Goal: Task Accomplishment & Management: Use online tool/utility

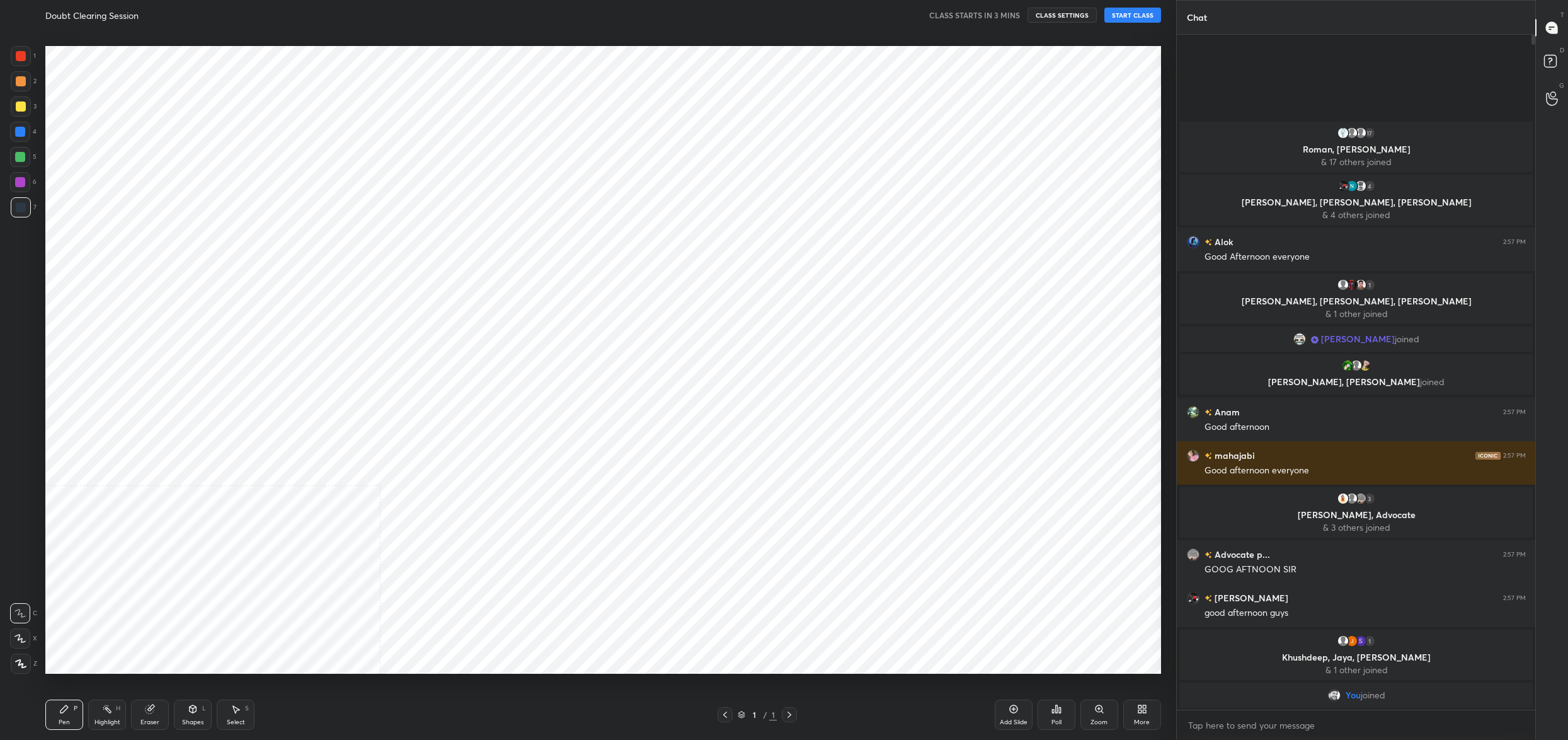
scroll to position [62362, 61870]
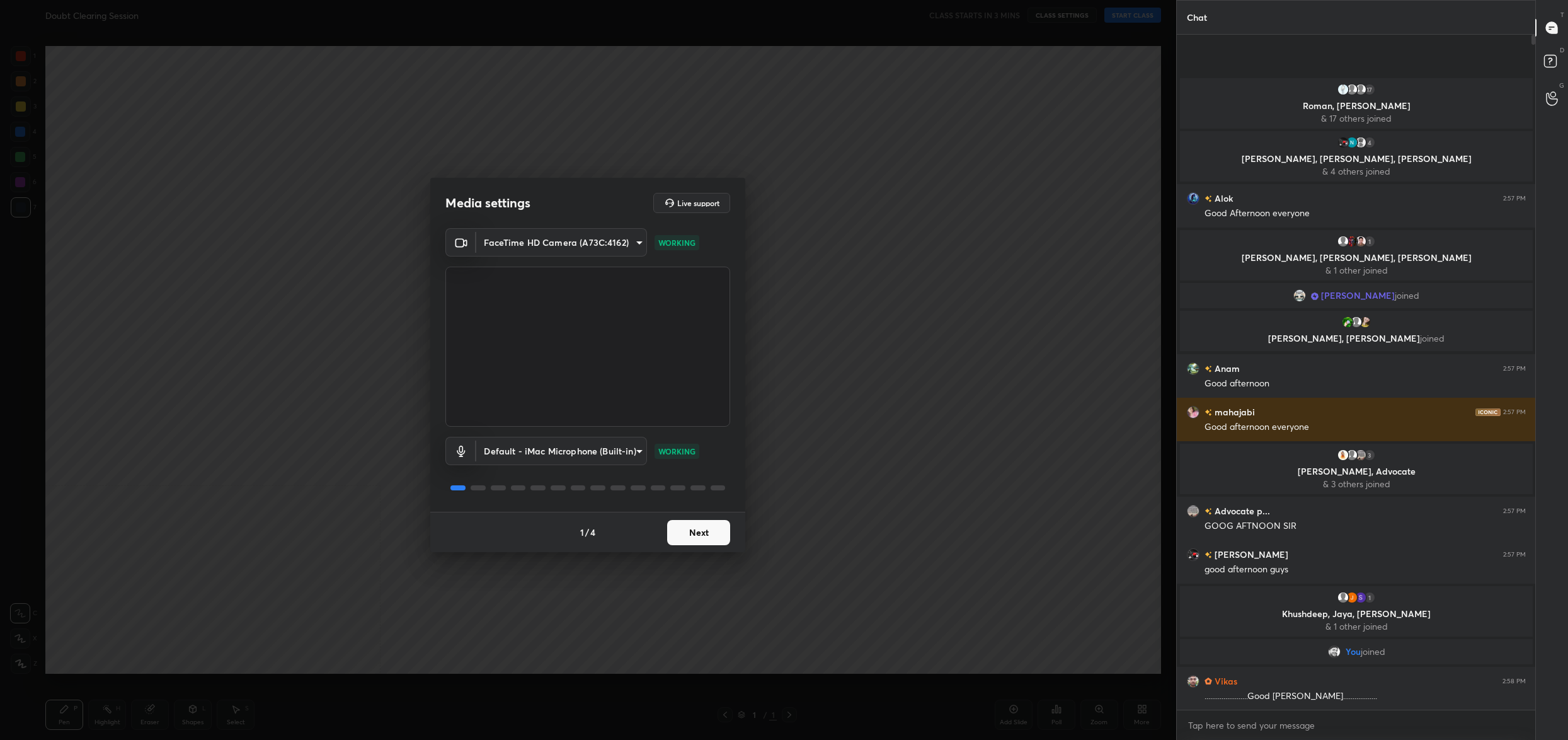
click at [705, 538] on button "Next" at bounding box center [698, 532] width 63 height 25
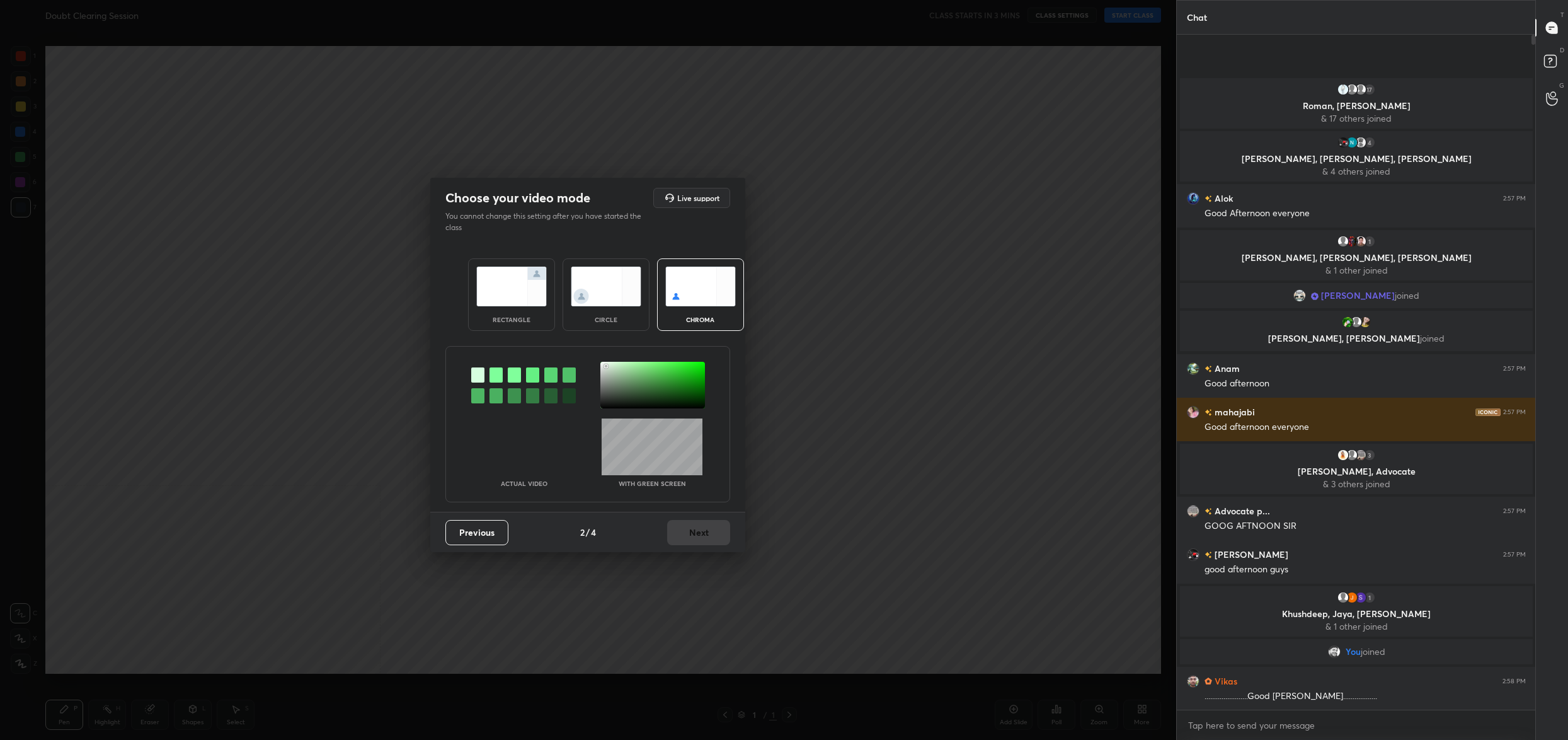
click at [606, 365] on div at bounding box center [652, 385] width 104 height 46
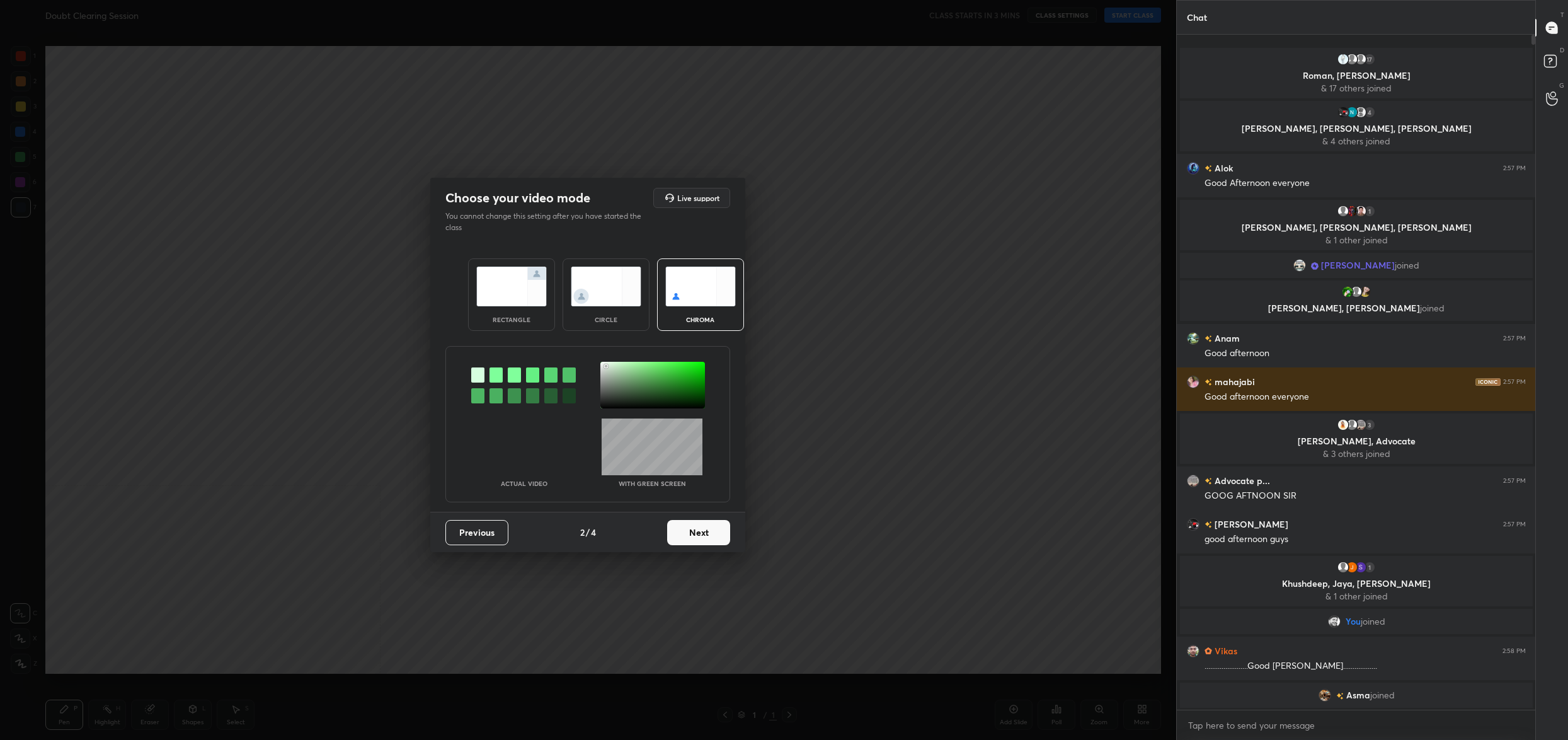
click at [703, 535] on button "Next" at bounding box center [698, 532] width 63 height 25
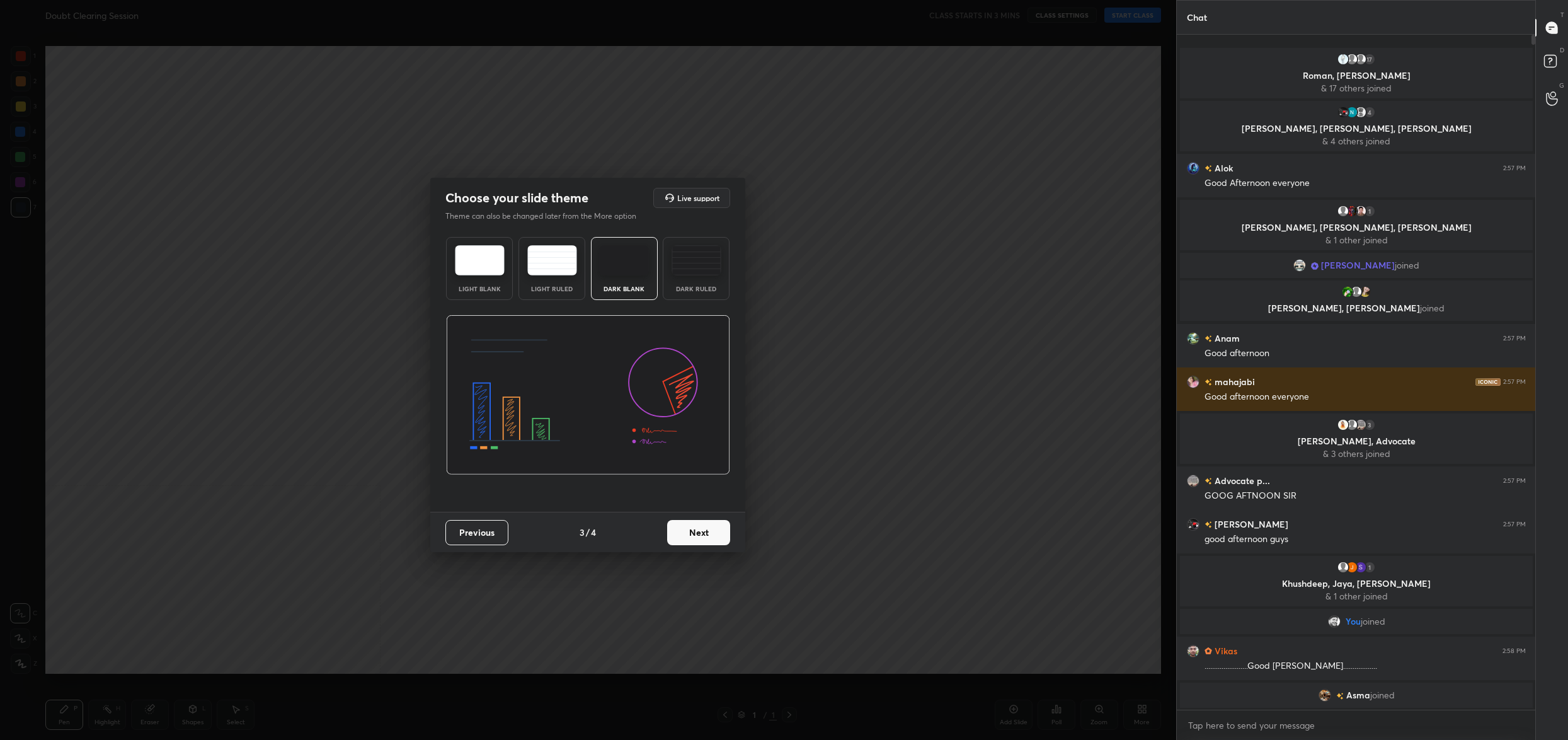
click at [703, 534] on button "Next" at bounding box center [698, 532] width 63 height 25
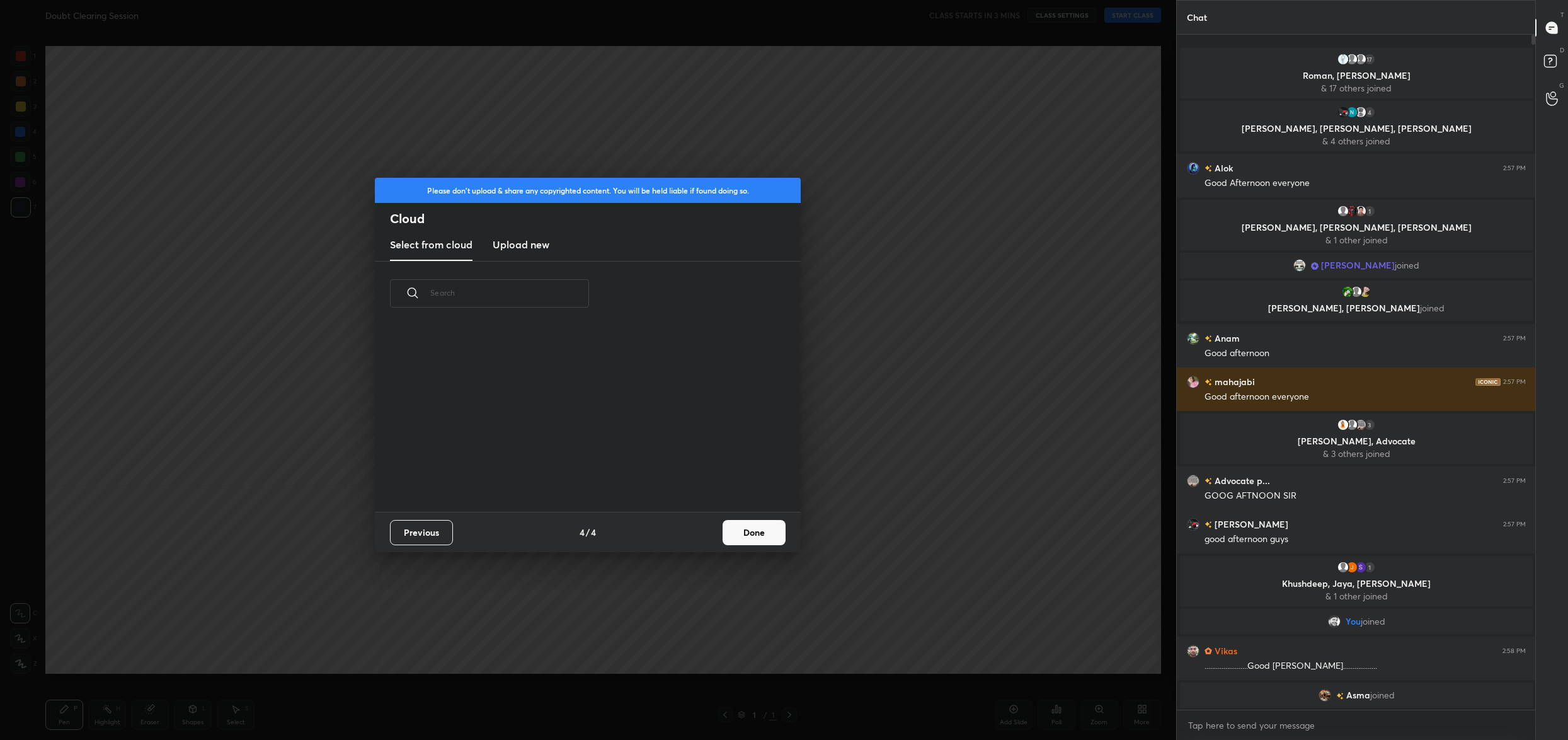
click at [703, 534] on div "Previous 4 / 4 Done" at bounding box center [587, 532] width 426 height 40
click at [758, 539] on button "Done" at bounding box center [754, 532] width 63 height 25
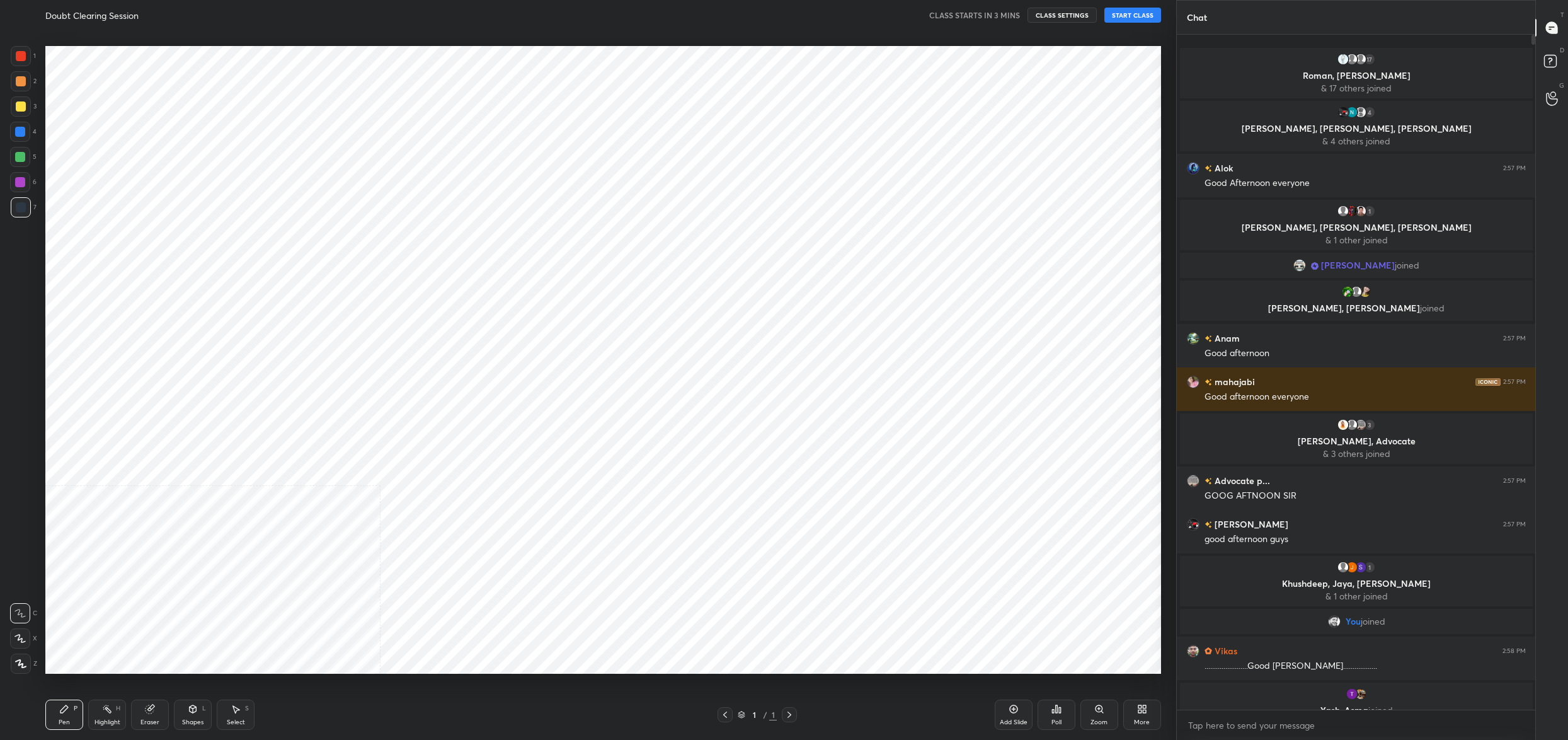
scroll to position [4, 6]
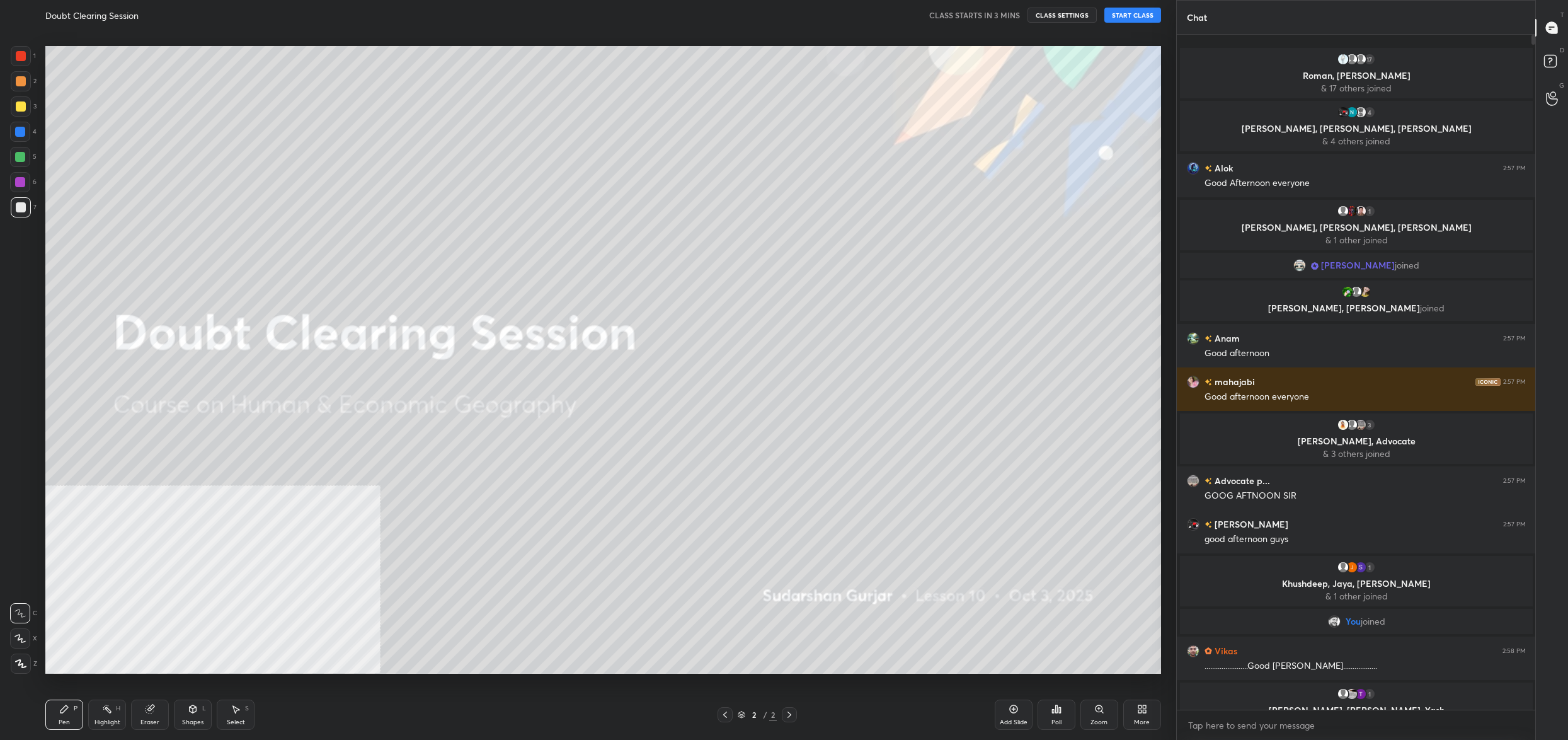
click at [1148, 711] on div "More" at bounding box center [1142, 714] width 38 height 30
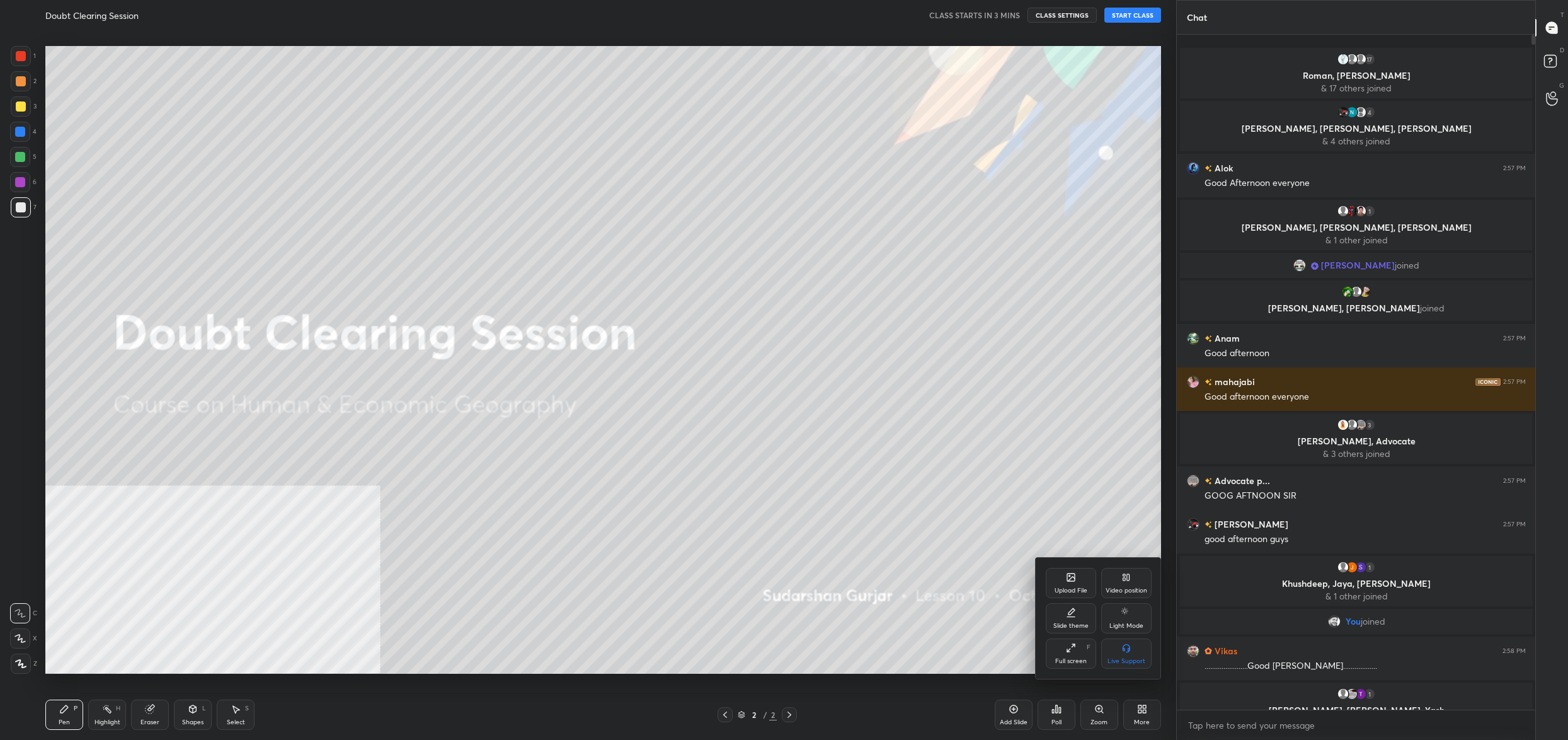
click at [1080, 576] on div "Upload File" at bounding box center [1071, 583] width 51 height 30
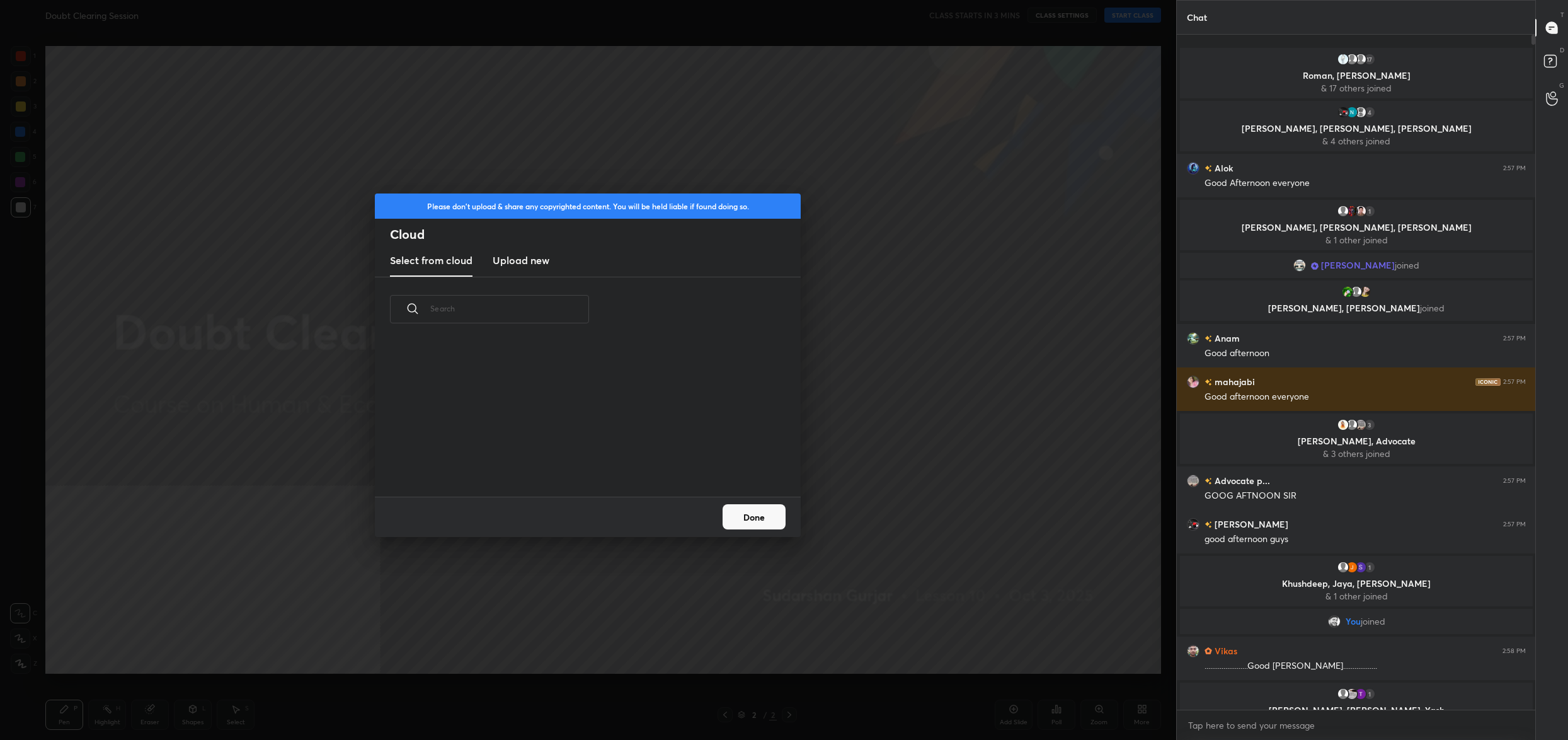
scroll to position [156, 404]
click at [507, 261] on h3 "Upload new" at bounding box center [520, 260] width 56 height 15
click at [582, 453] on label "Browse" at bounding box center [588, 460] width 56 height 20
click at [560, 453] on input "Browse" at bounding box center [560, 460] width 0 height 20
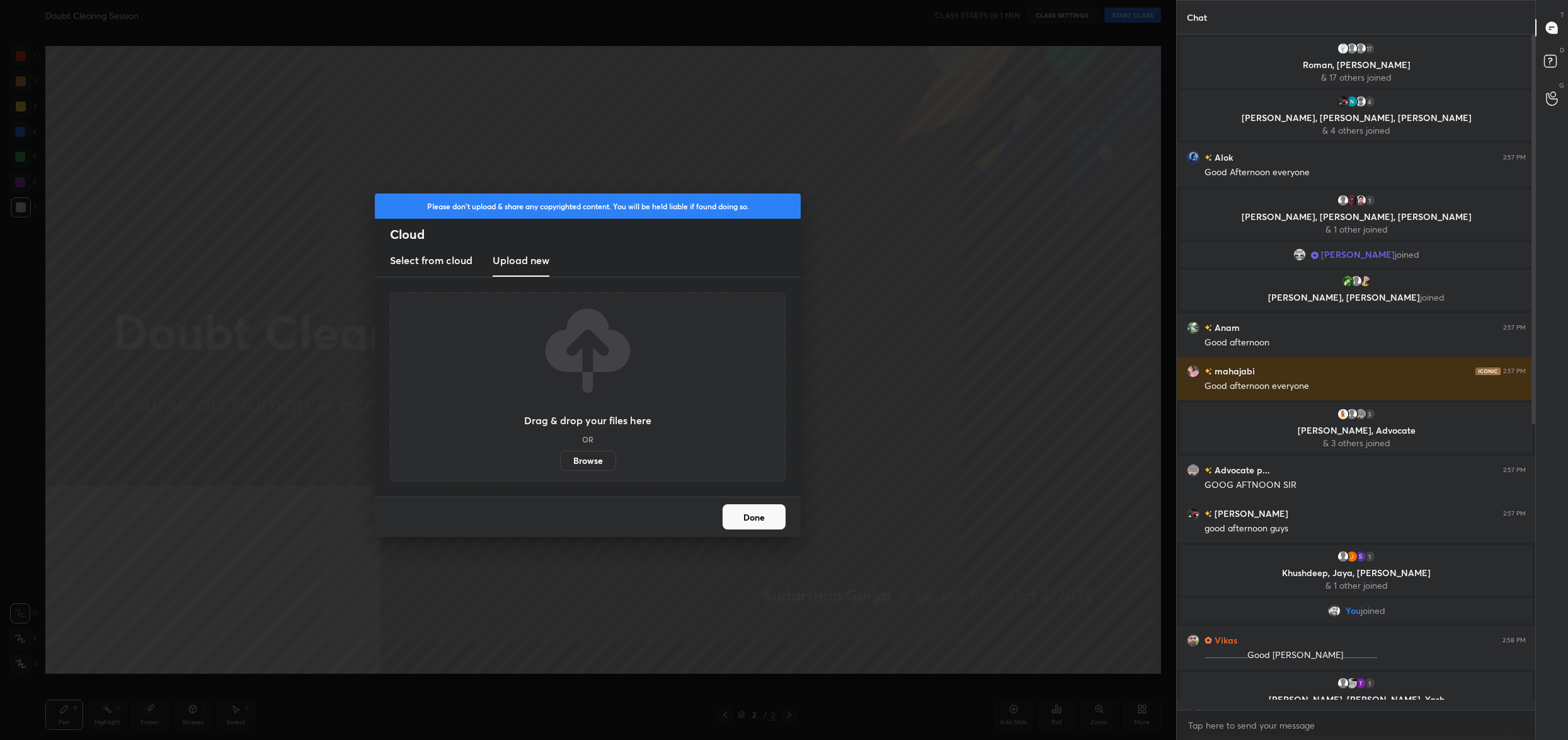
click at [765, 519] on button "Done" at bounding box center [754, 516] width 63 height 25
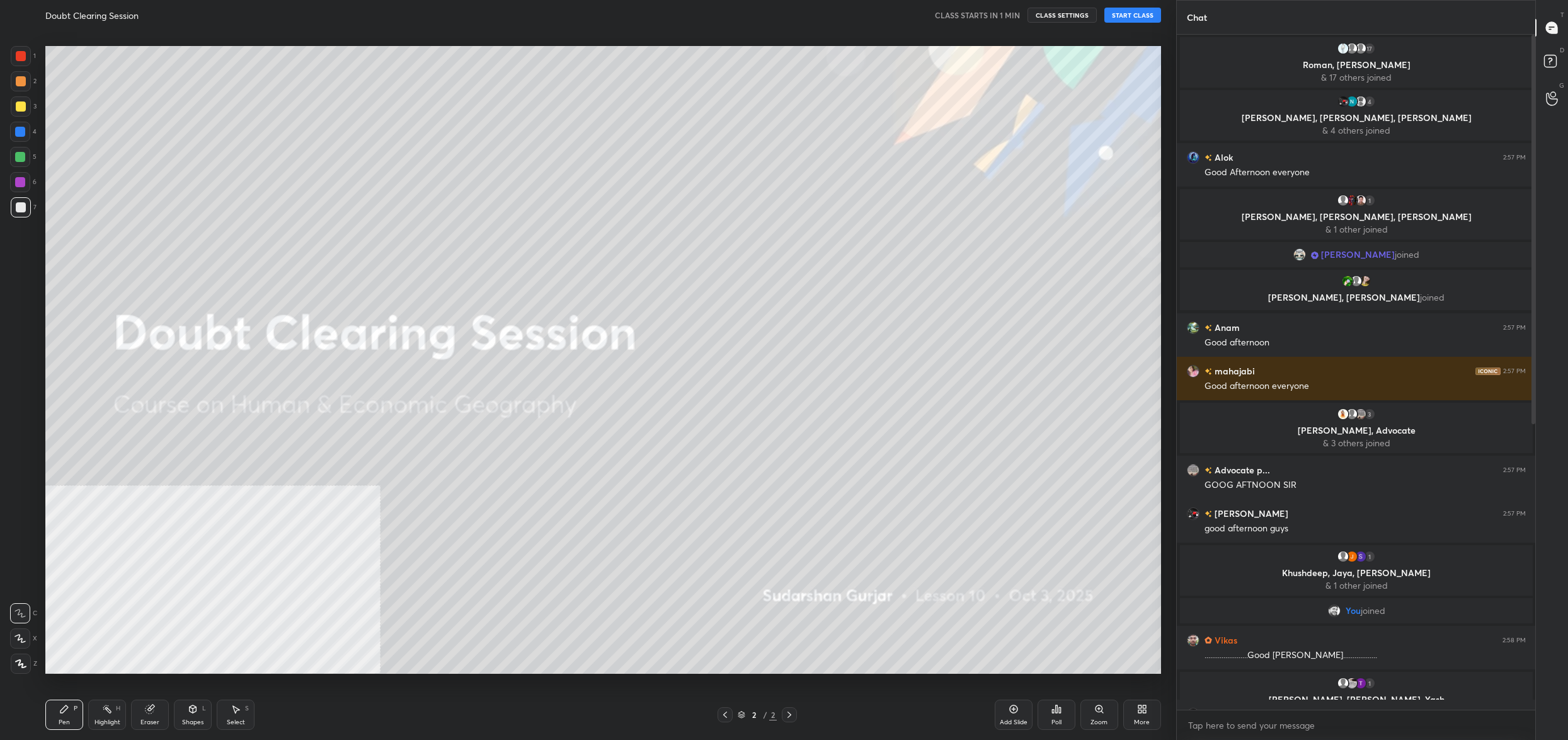
click at [1118, 14] on button "START CLASS" at bounding box center [1132, 15] width 56 height 15
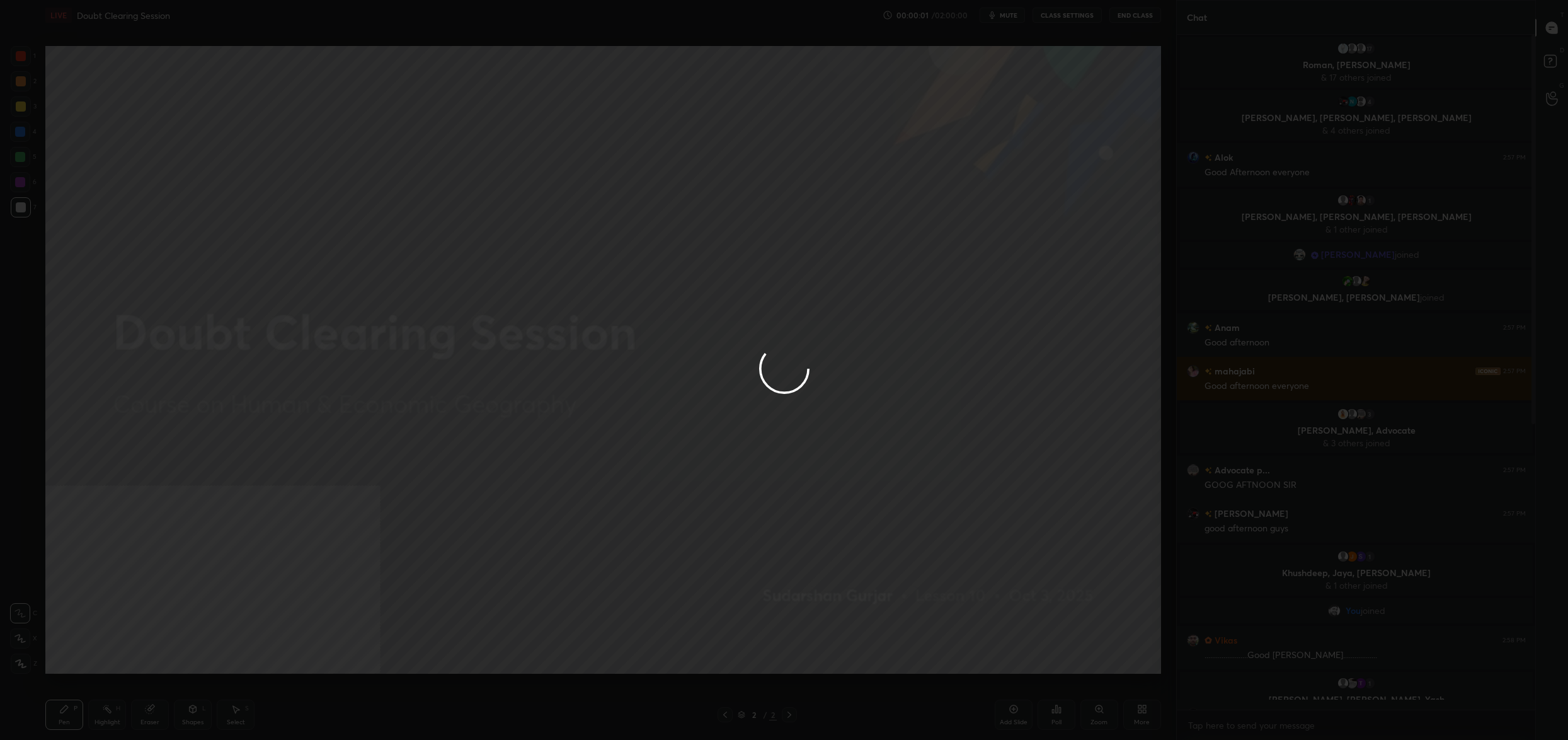
click at [999, 19] on div at bounding box center [784, 370] width 1568 height 740
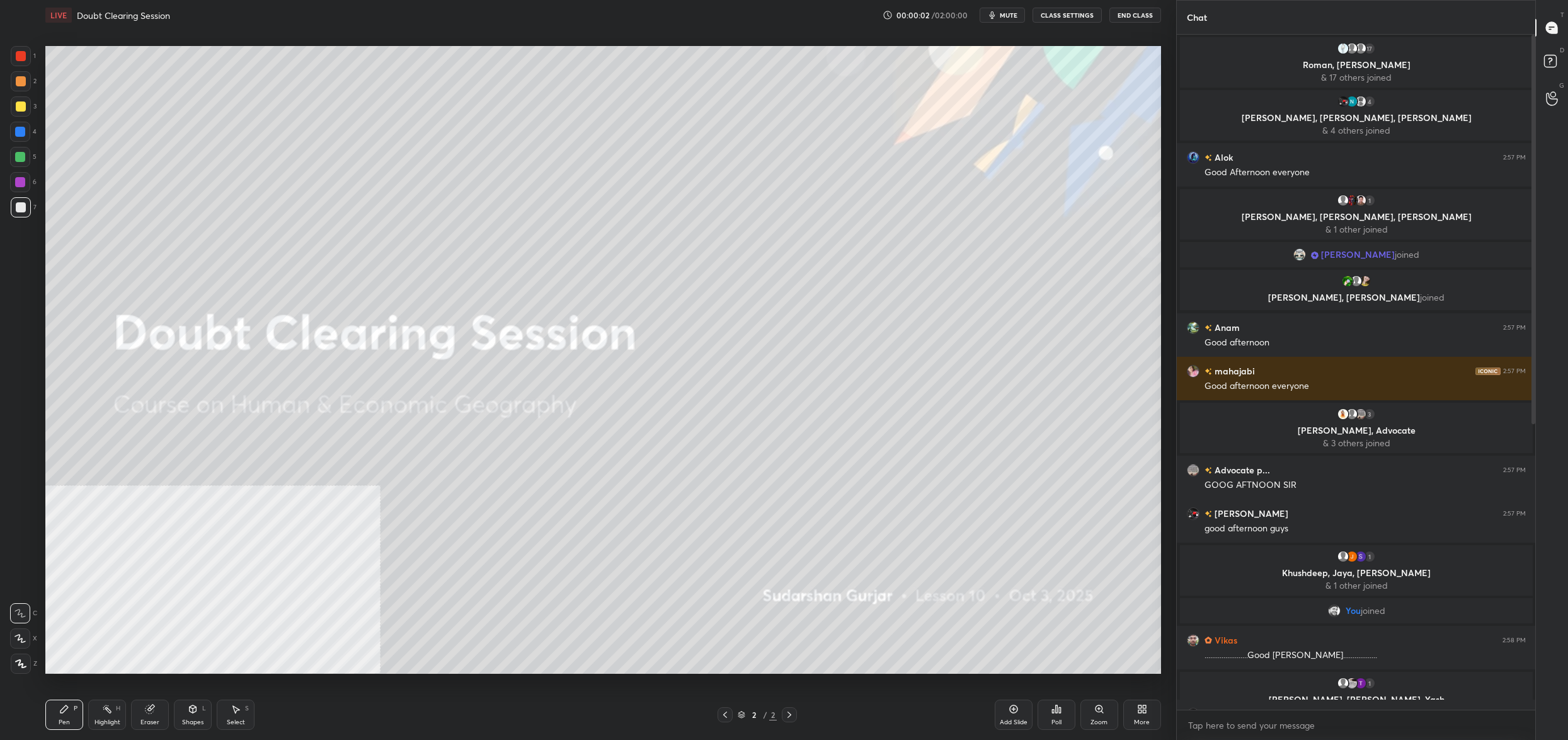
click at [1002, 15] on button "mute" at bounding box center [1002, 15] width 45 height 15
click at [1002, 15] on span "unmute" at bounding box center [1007, 15] width 27 height 9
click at [1002, 15] on span "mute" at bounding box center [1008, 15] width 18 height 9
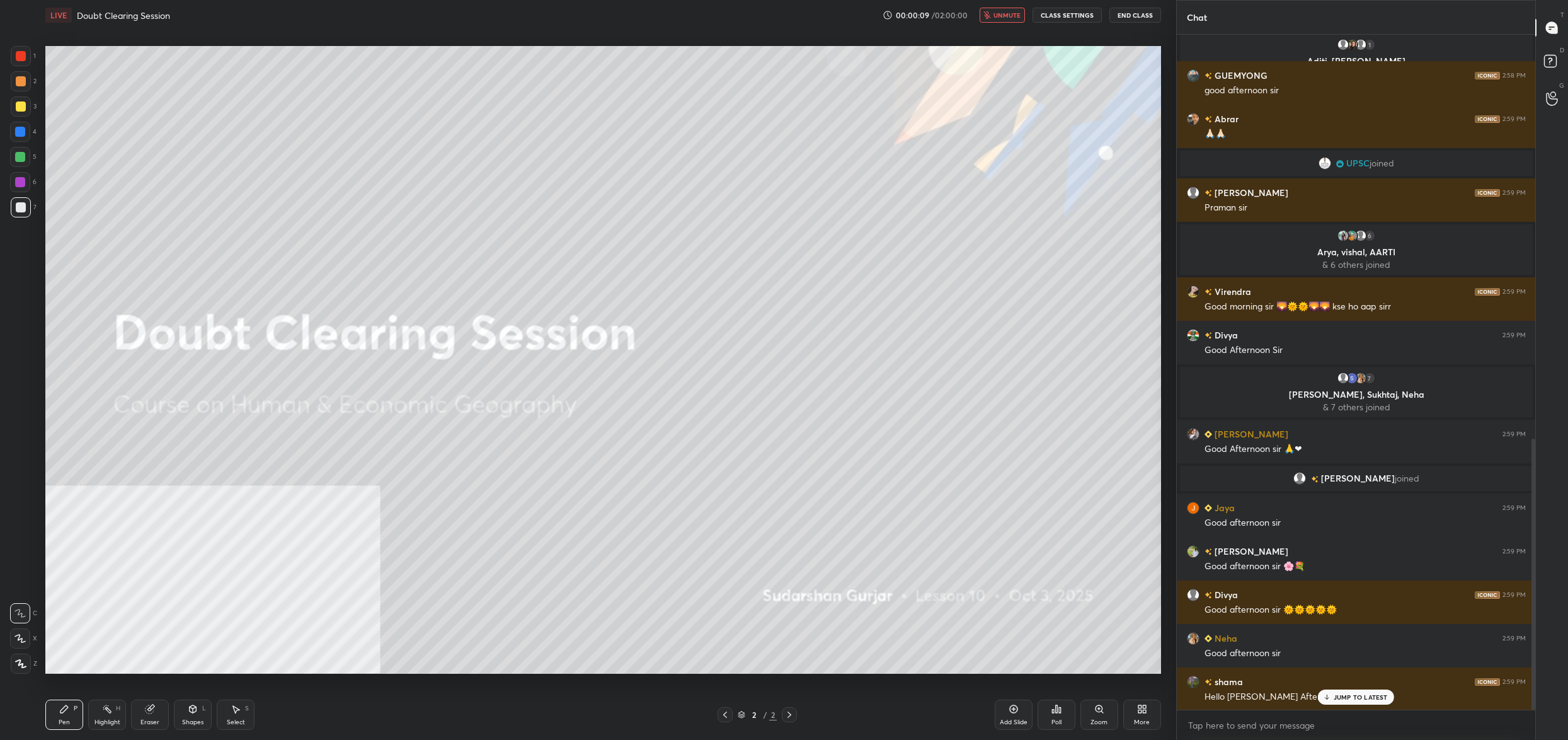
scroll to position [1007, 0]
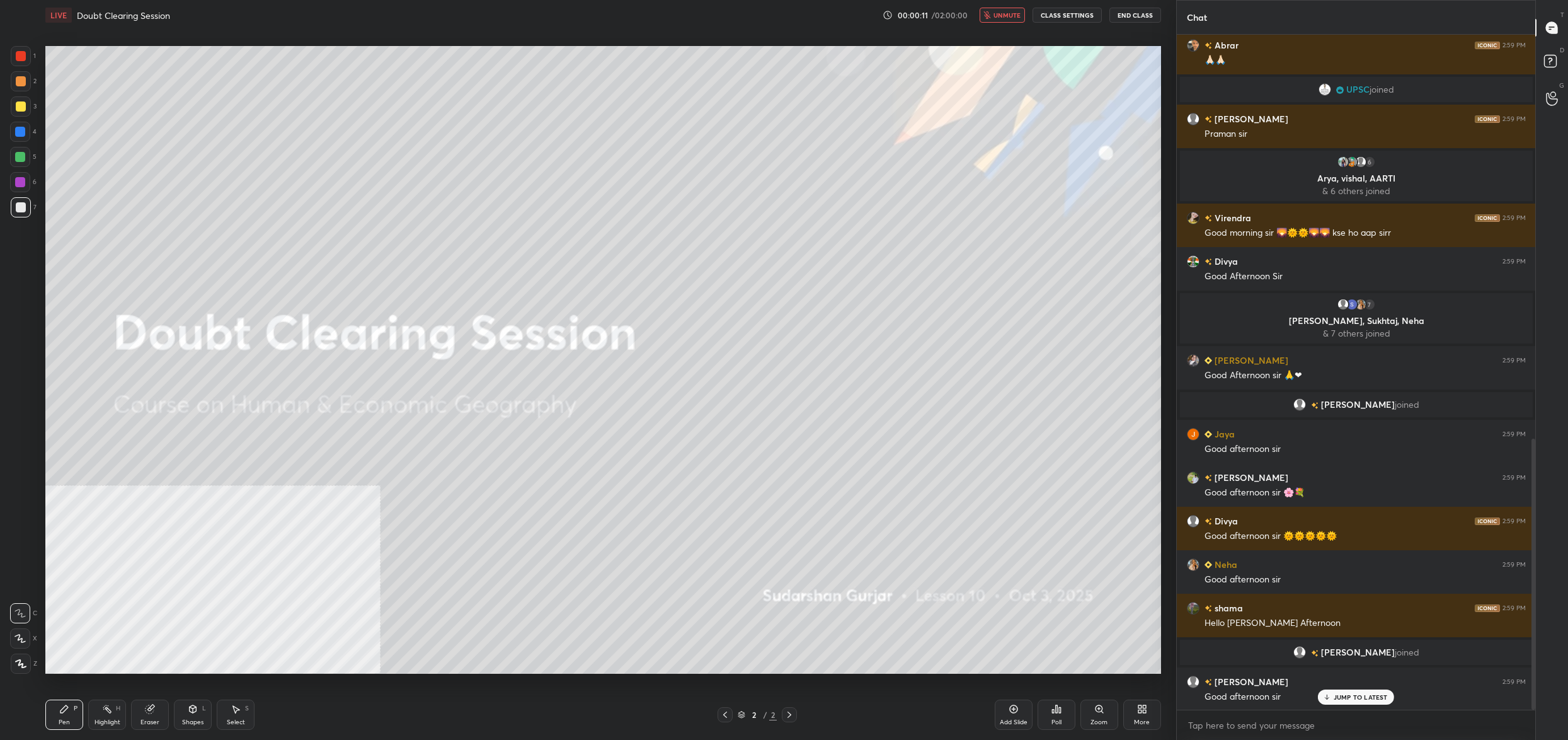
click at [1088, 19] on button "CLASS SETTINGS" at bounding box center [1067, 15] width 69 height 15
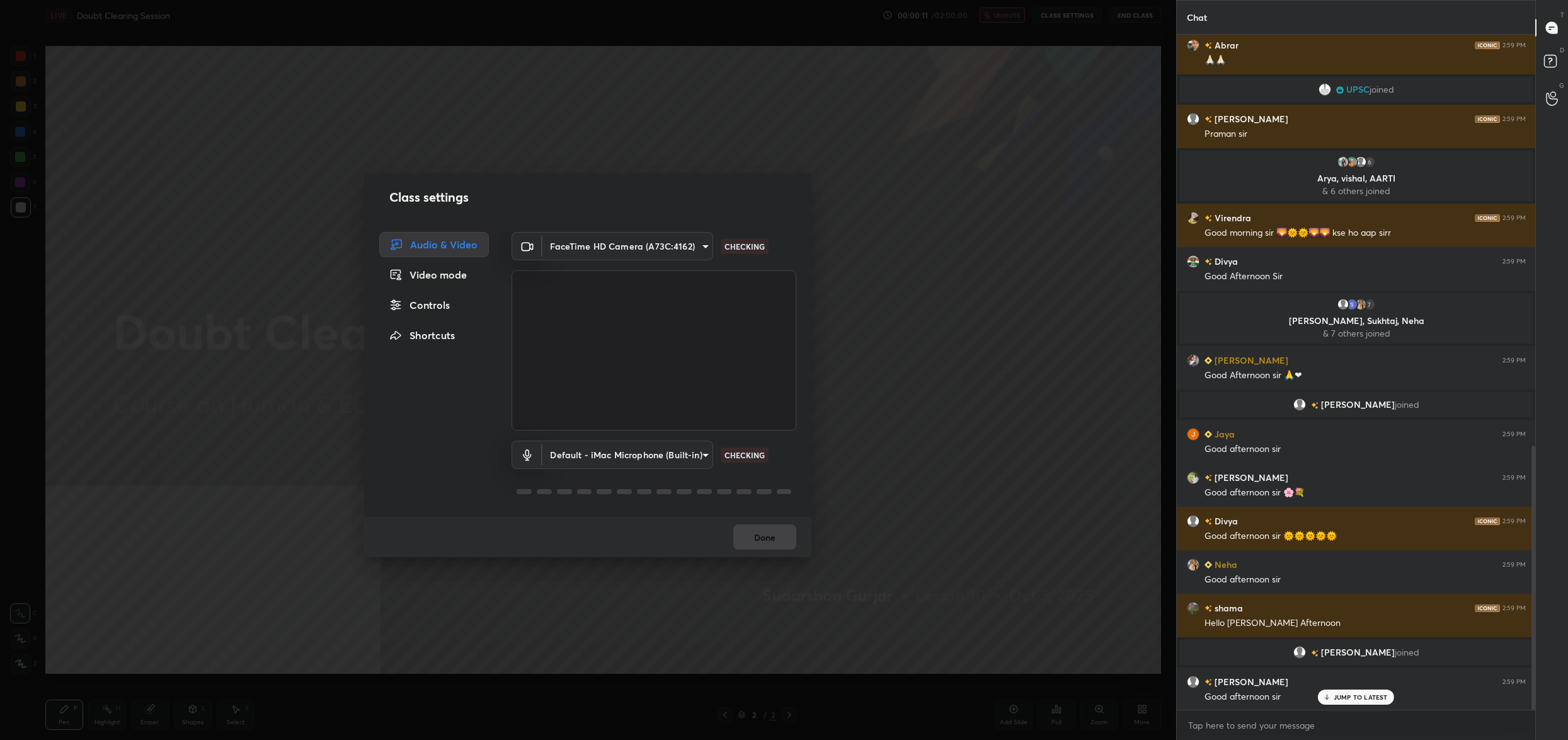
scroll to position [1050, 0]
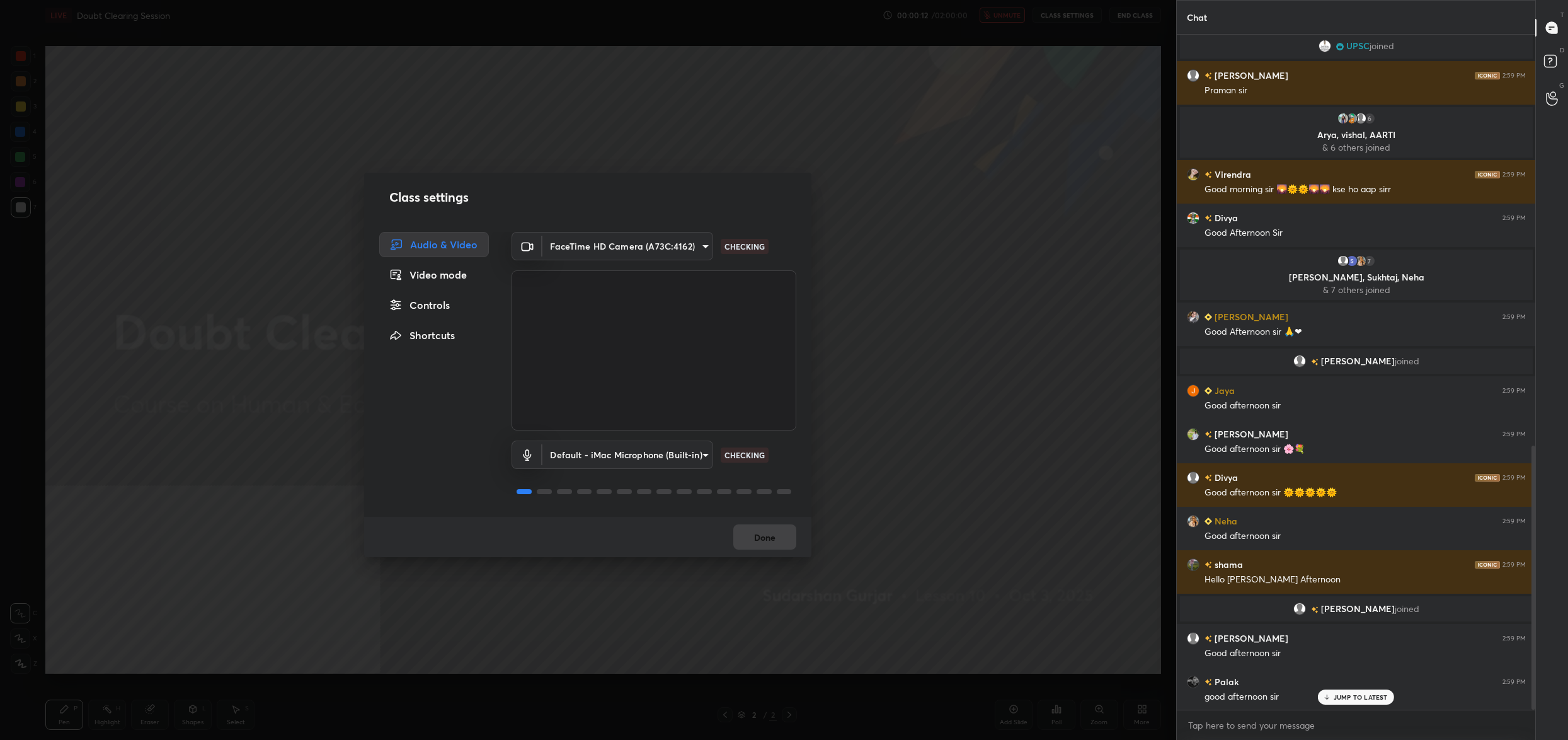
click at [405, 311] on div "Controls" at bounding box center [434, 305] width 109 height 25
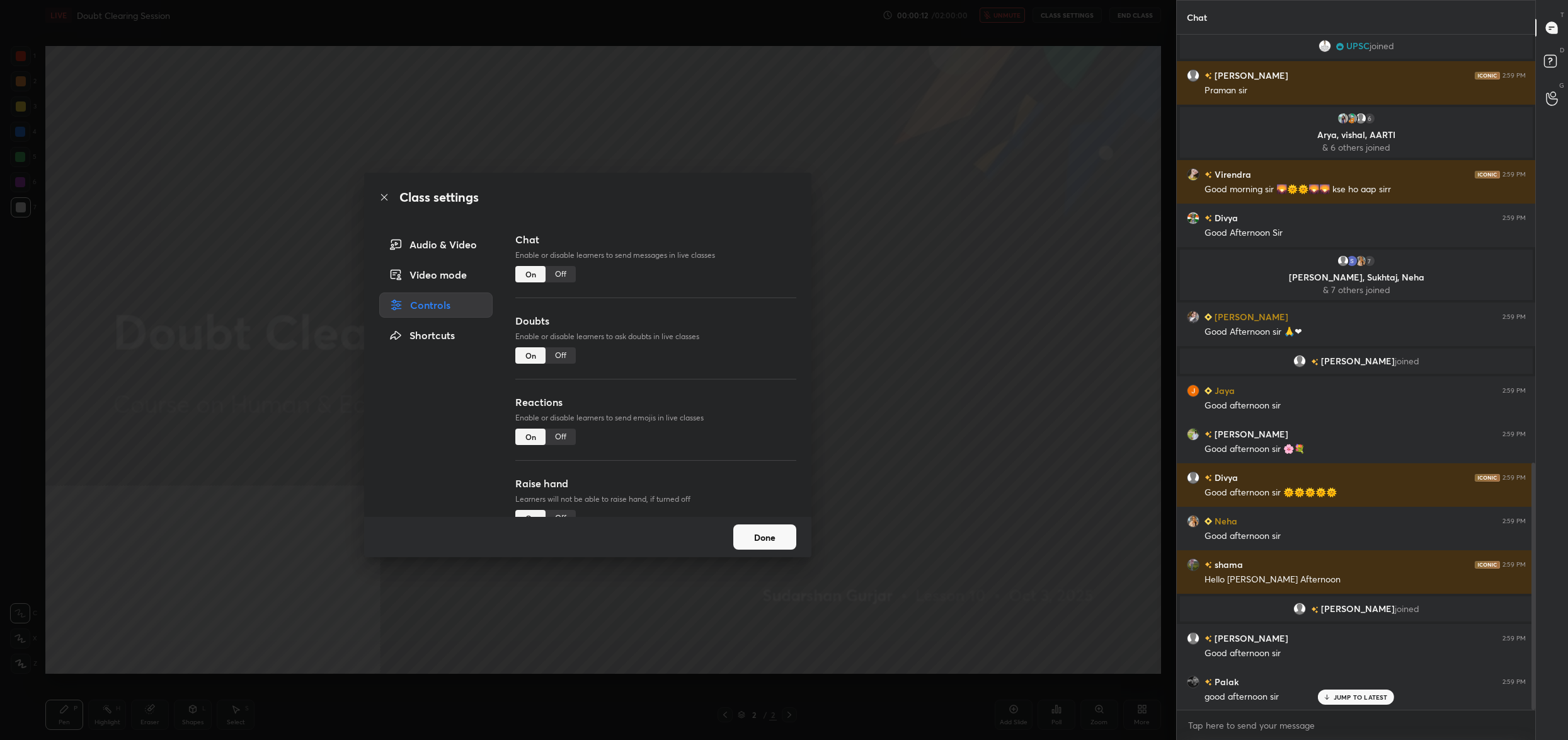
scroll to position [1168, 0]
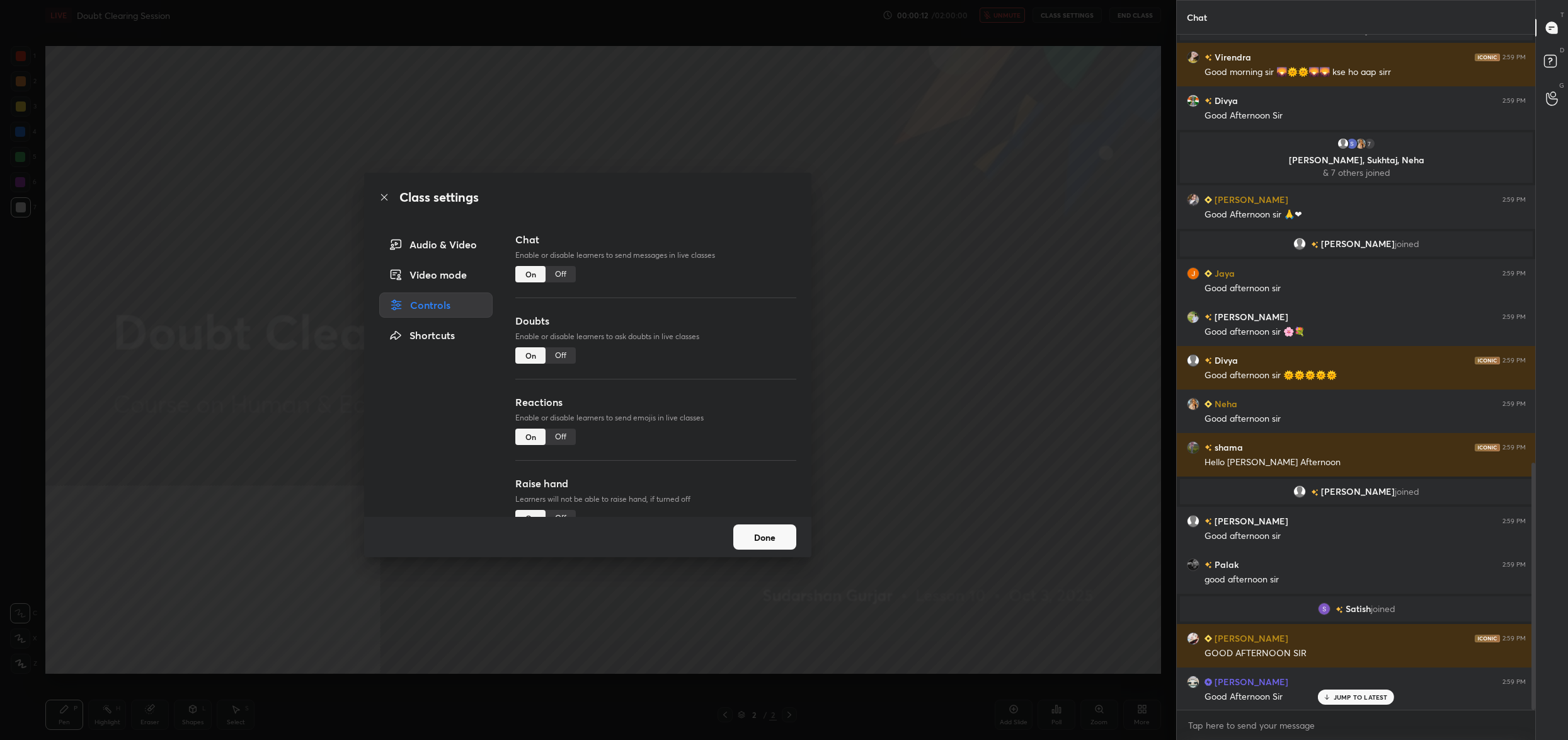
click at [566, 355] on div "Off" at bounding box center [560, 355] width 30 height 16
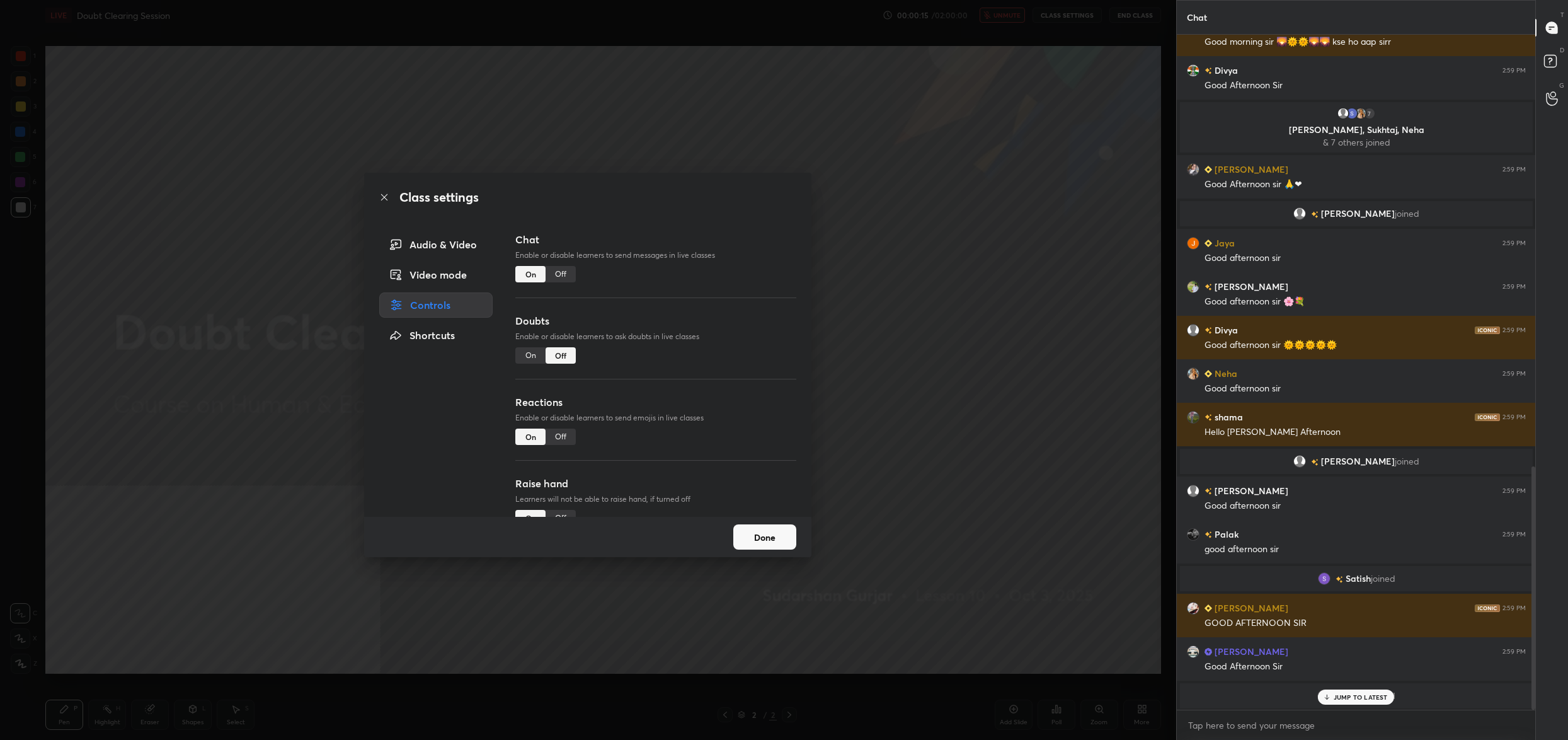
click at [766, 535] on button "Done" at bounding box center [765, 536] width 63 height 25
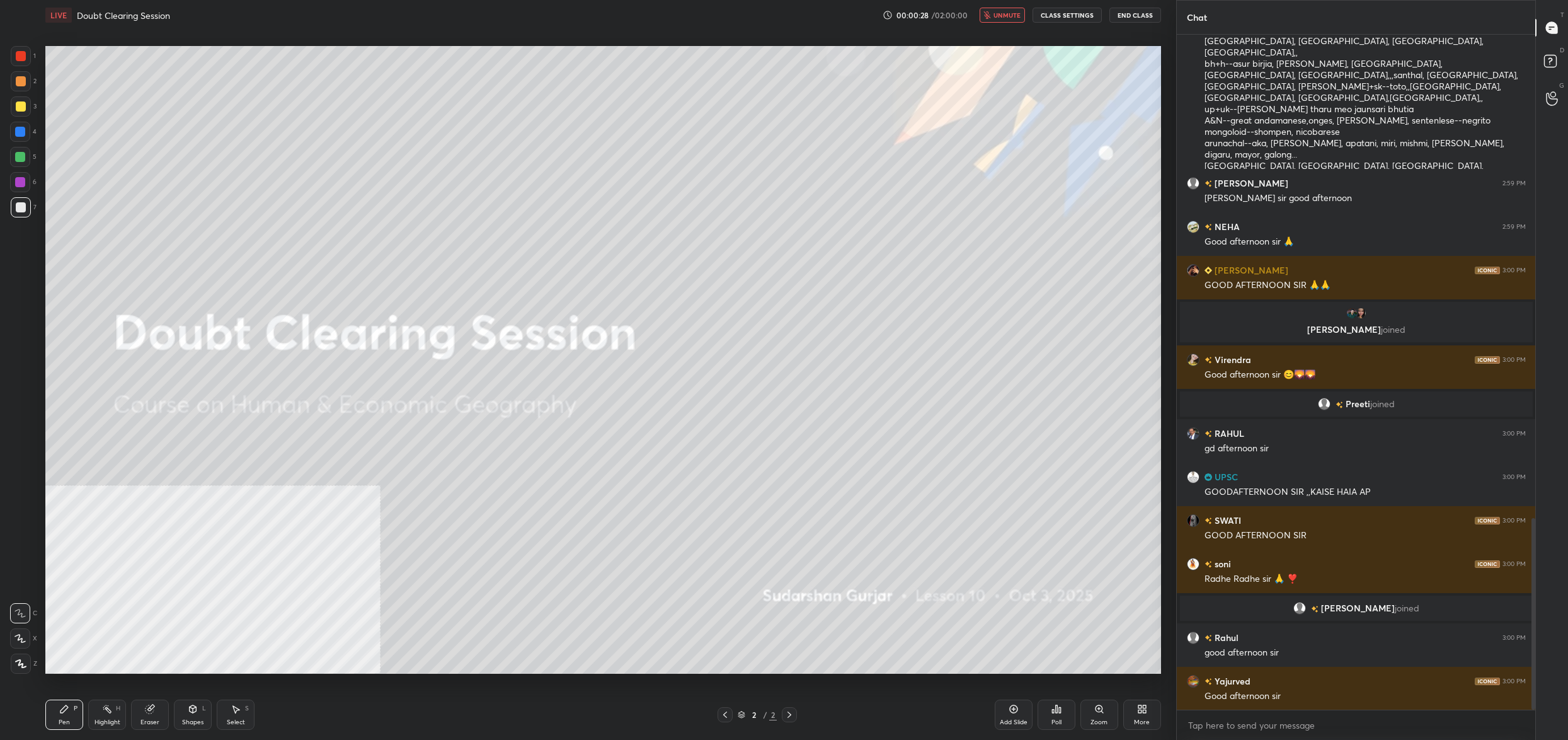
scroll to position [1778, 0]
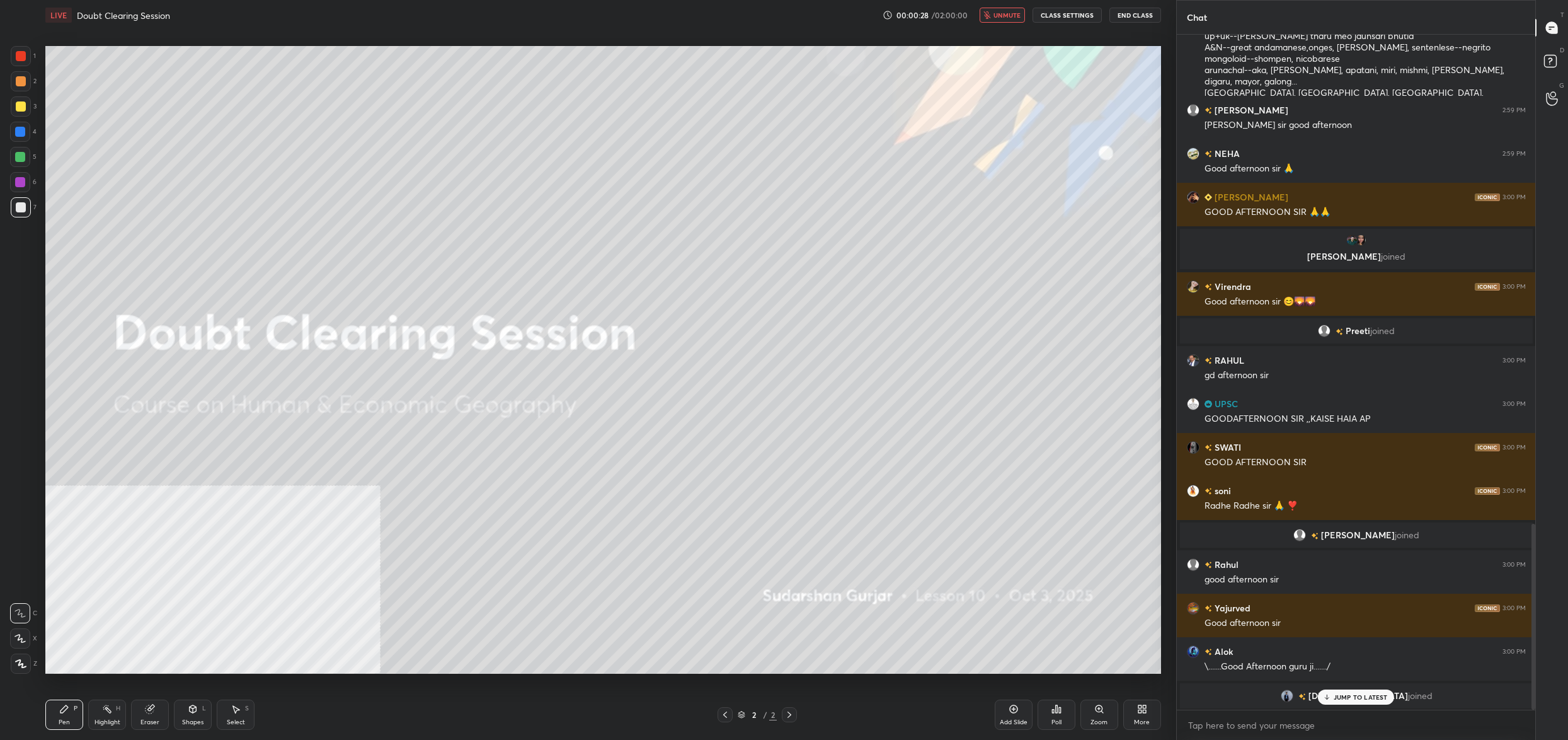
click at [1135, 717] on div "More" at bounding box center [1142, 714] width 38 height 30
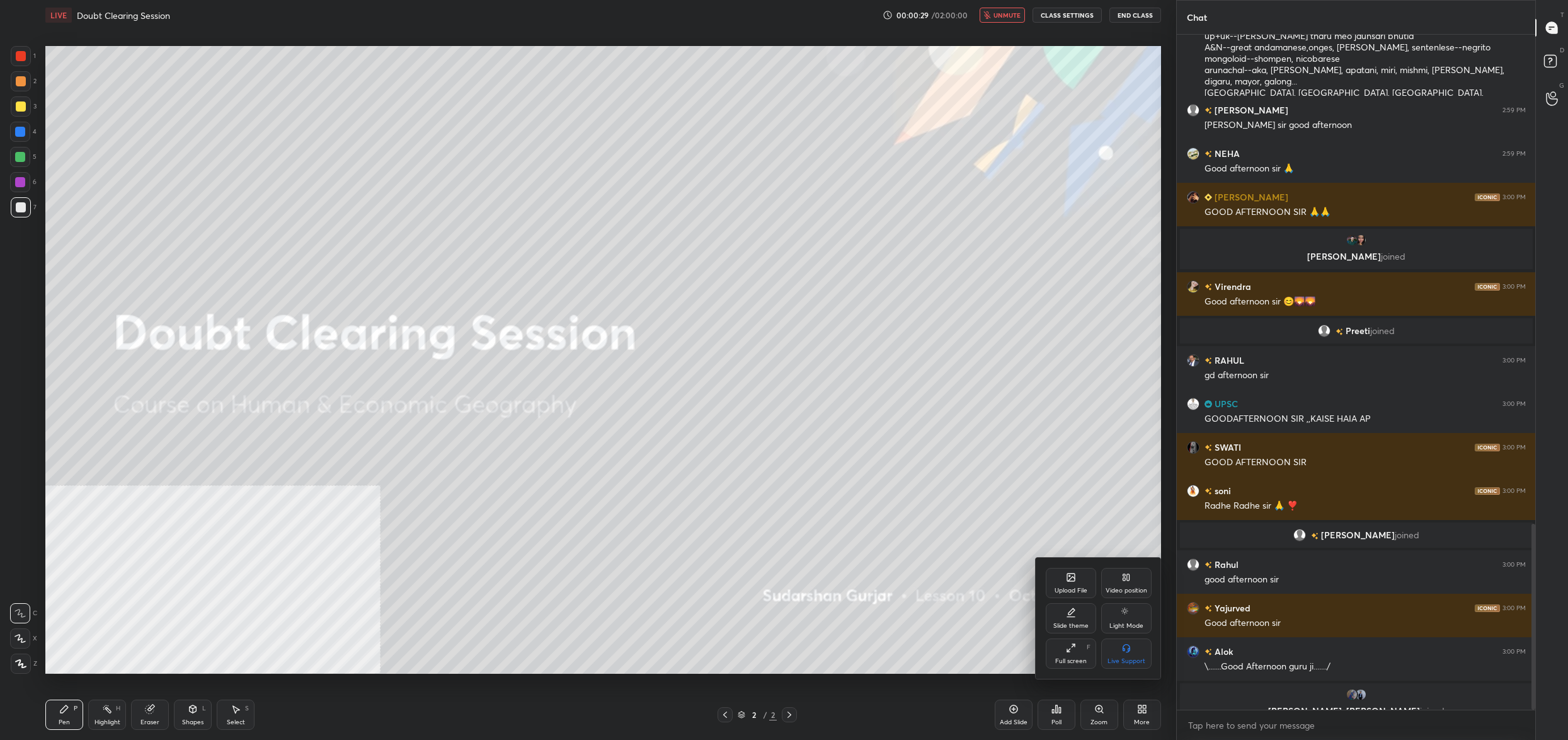
click at [1062, 593] on div "Upload File" at bounding box center [1071, 591] width 33 height 6
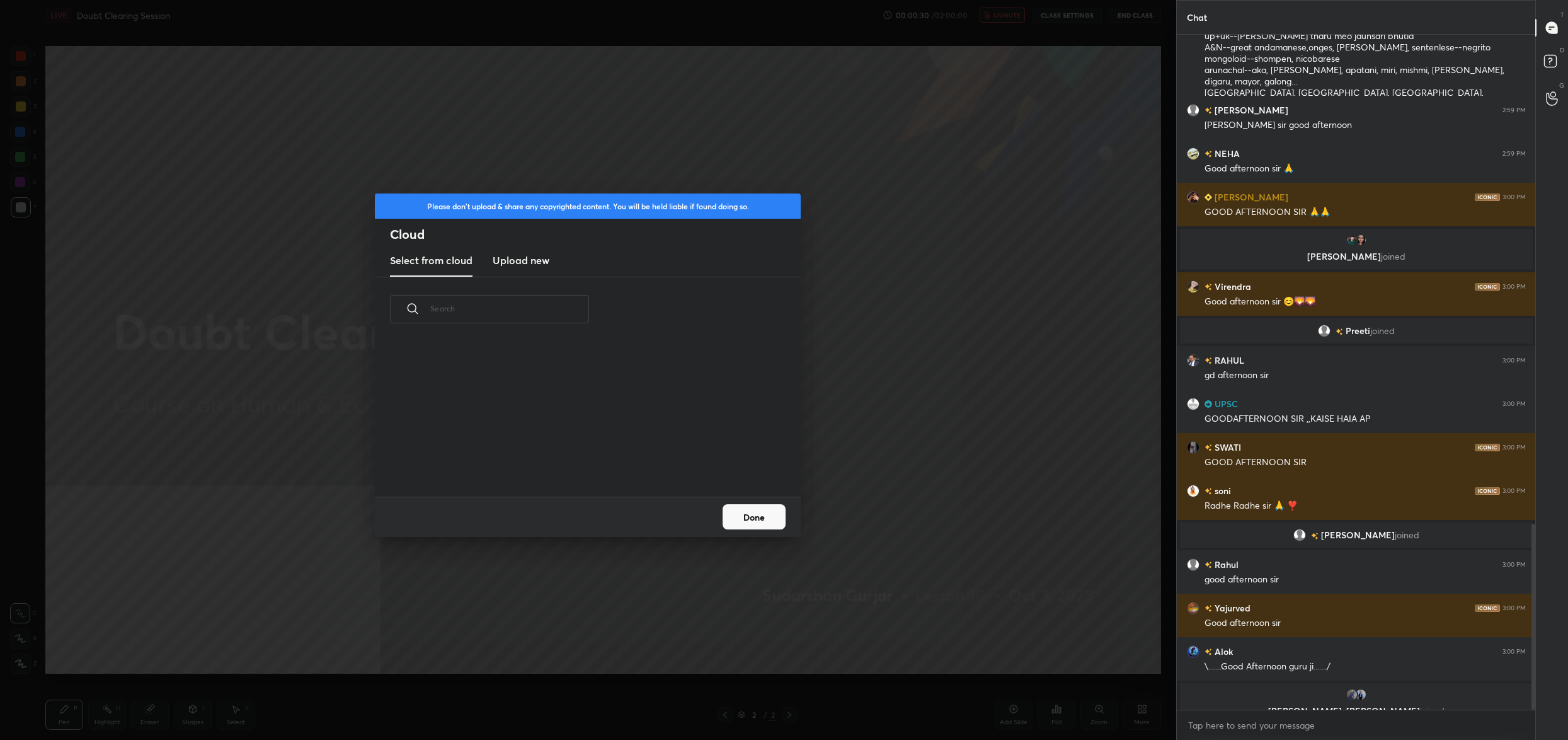
scroll to position [1800, 0]
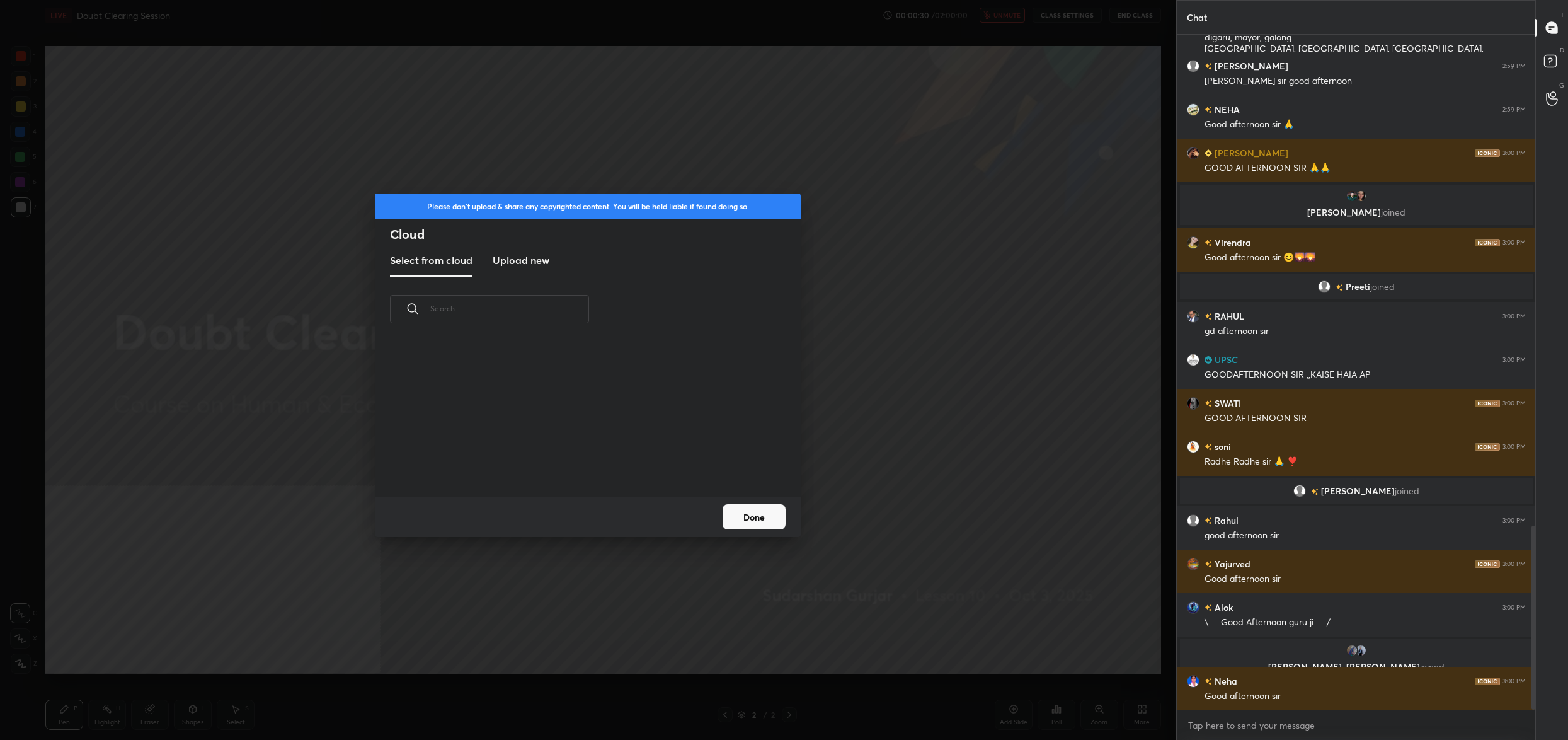
click at [535, 255] on h3 "Upload new" at bounding box center [520, 260] width 56 height 15
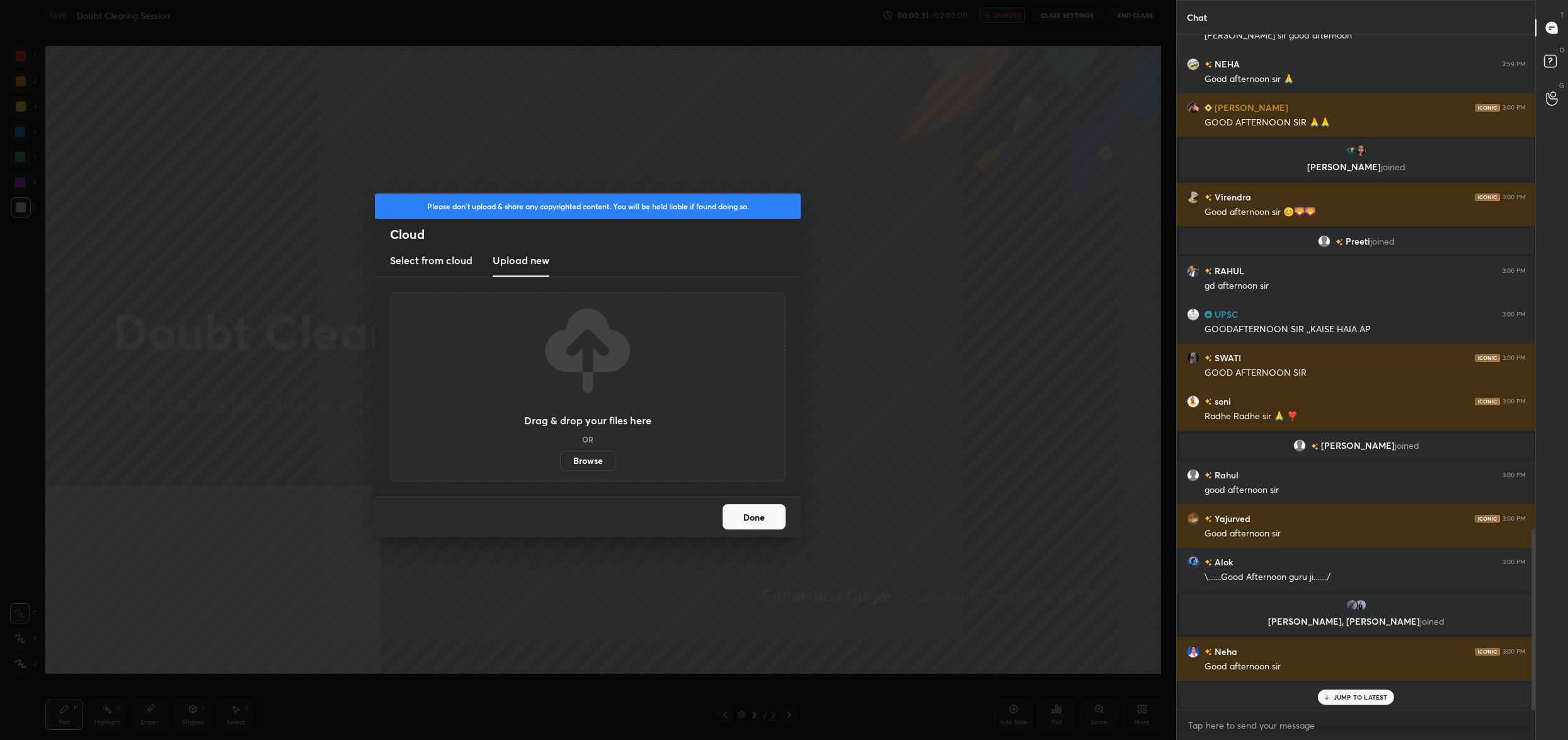
click at [570, 455] on label "Browse" at bounding box center [588, 460] width 56 height 20
click at [560, 455] on input "Browse" at bounding box center [560, 460] width 0 height 20
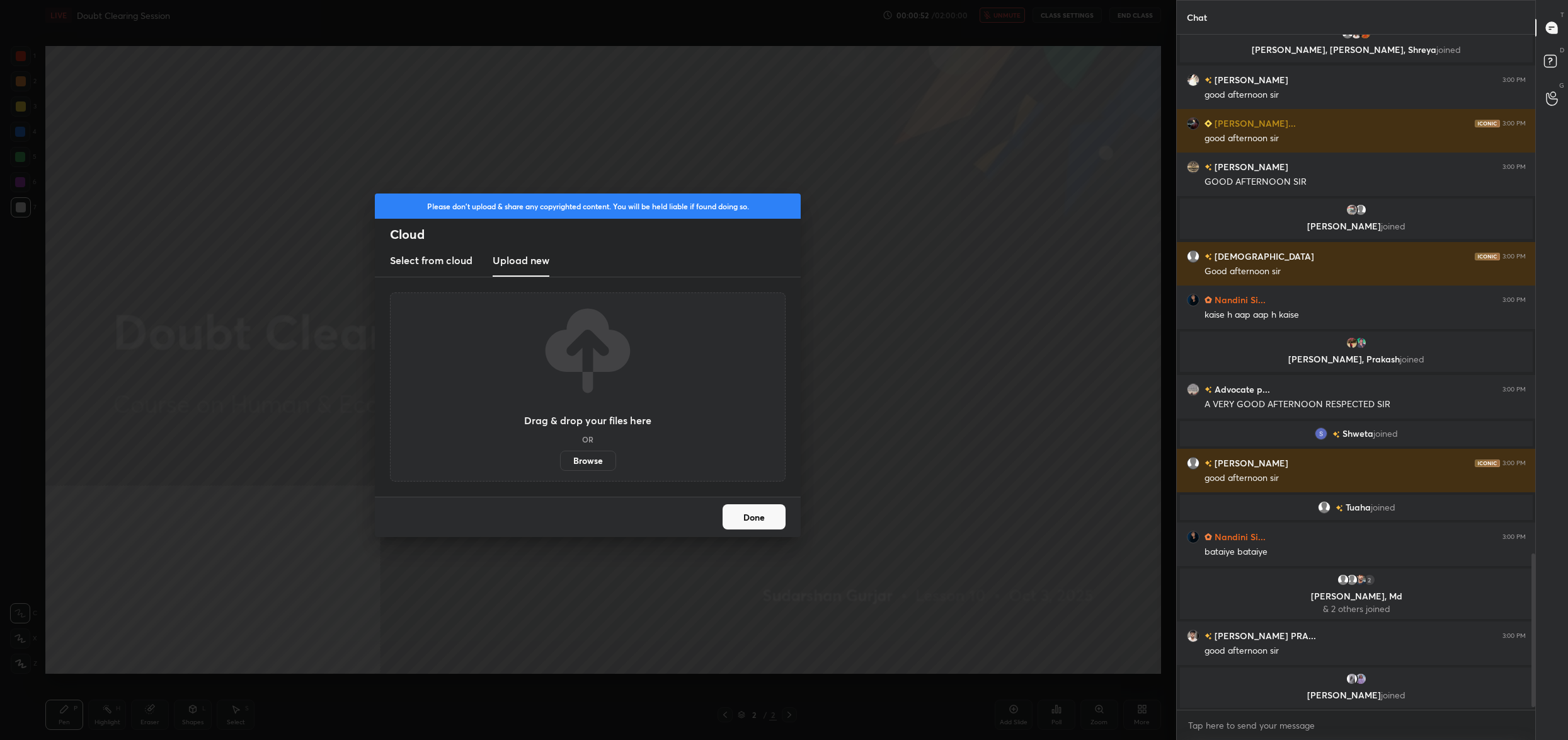
scroll to position [0, 0]
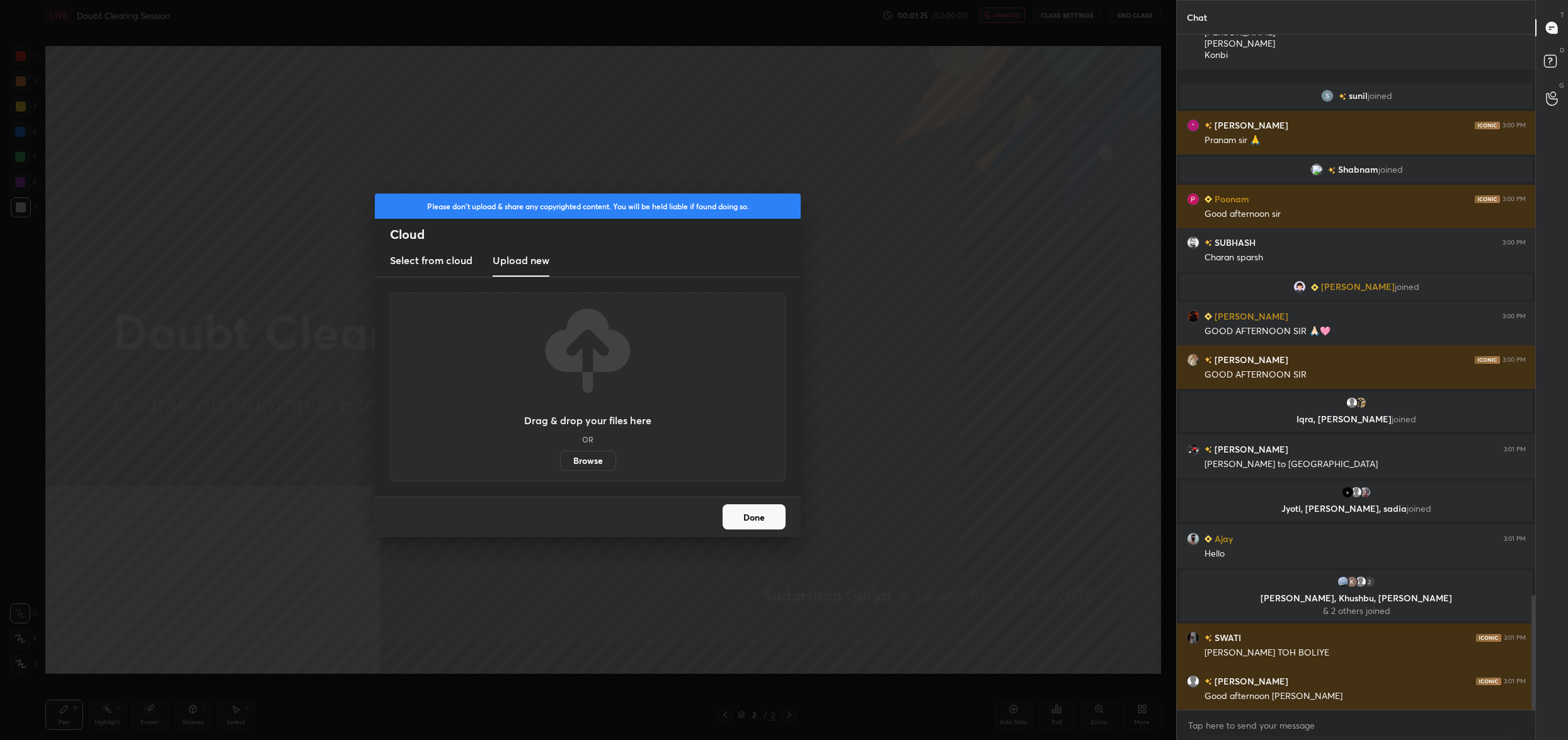
click at [781, 514] on button "Done" at bounding box center [754, 516] width 63 height 25
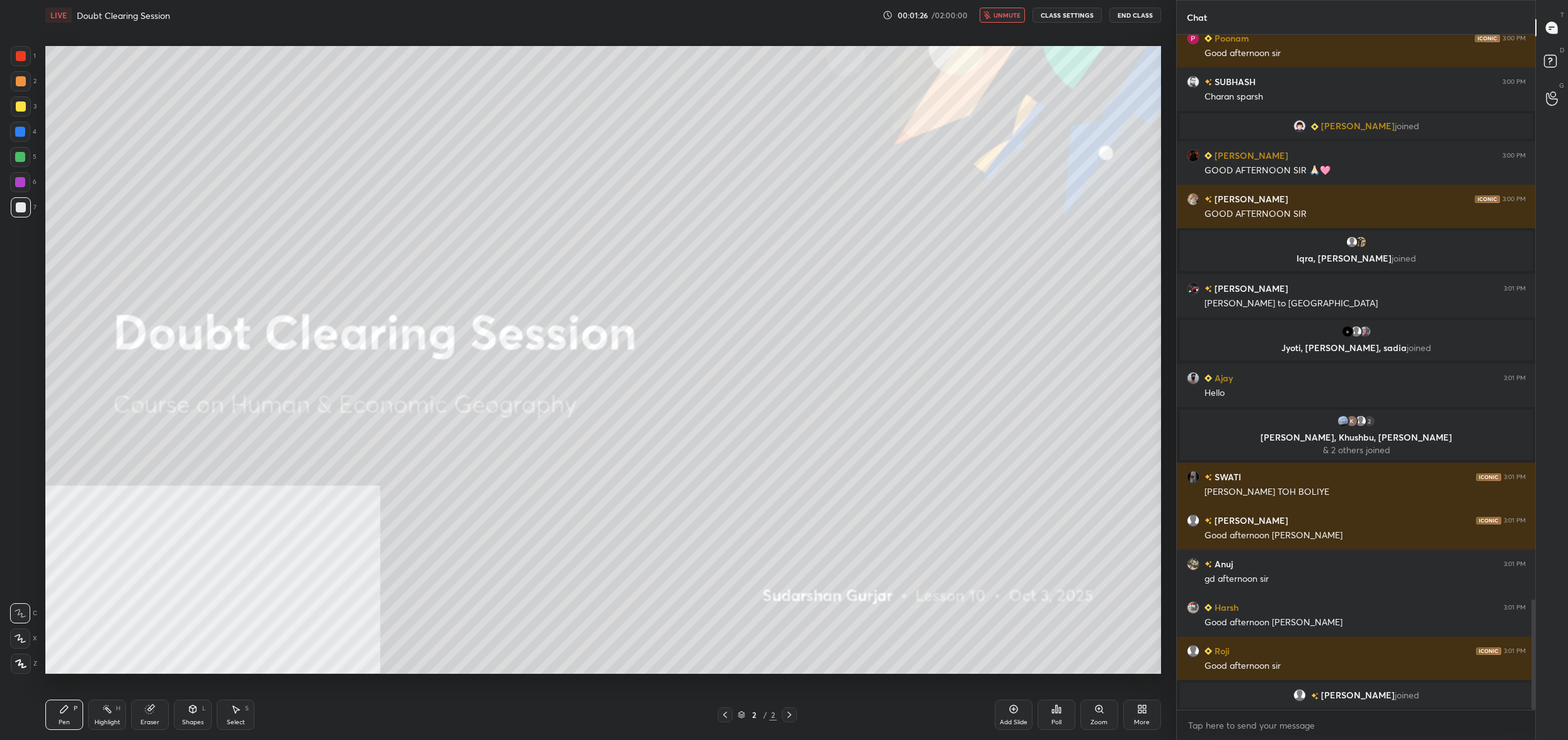
click at [1006, 14] on span "unmute" at bounding box center [1007, 15] width 27 height 9
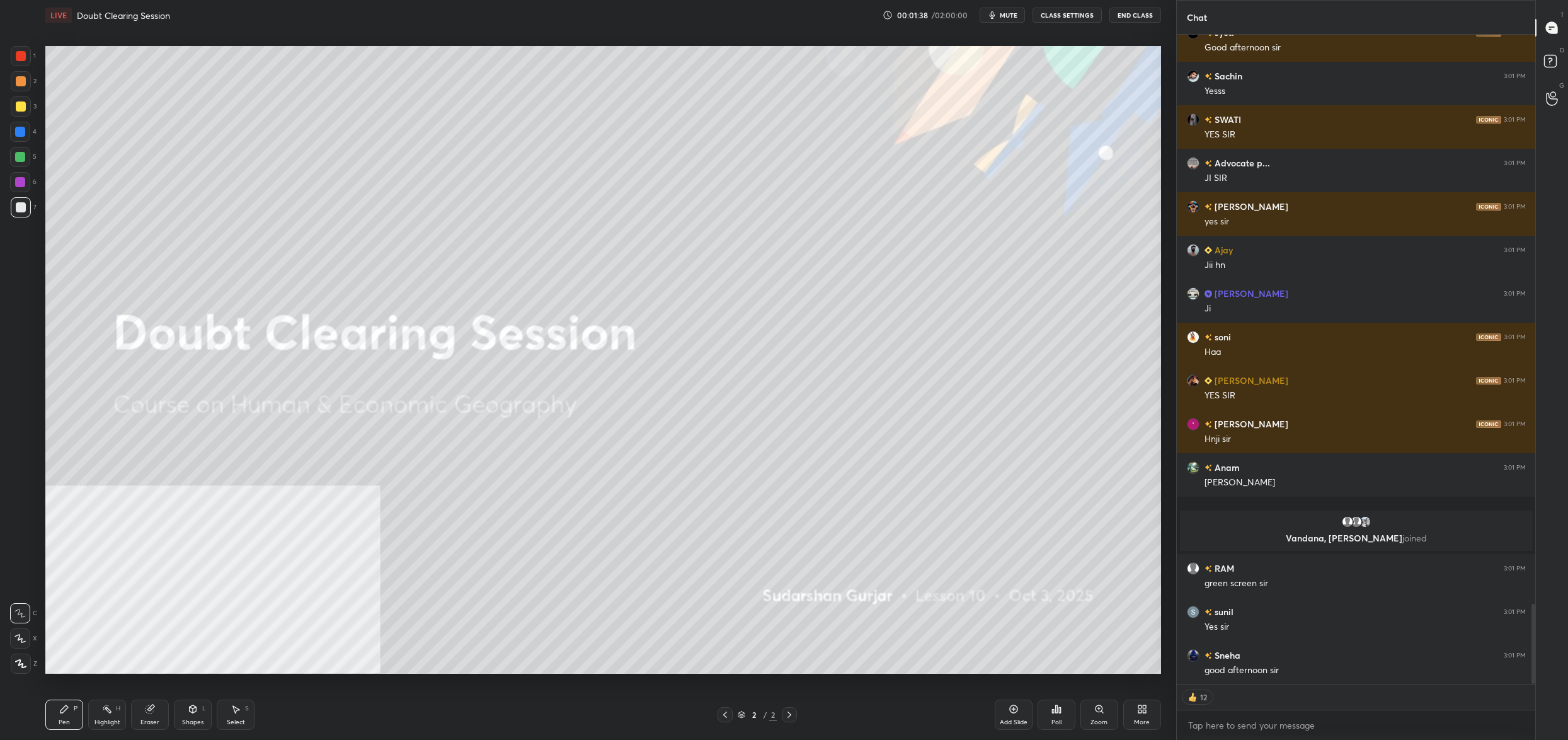
type textarea "x"
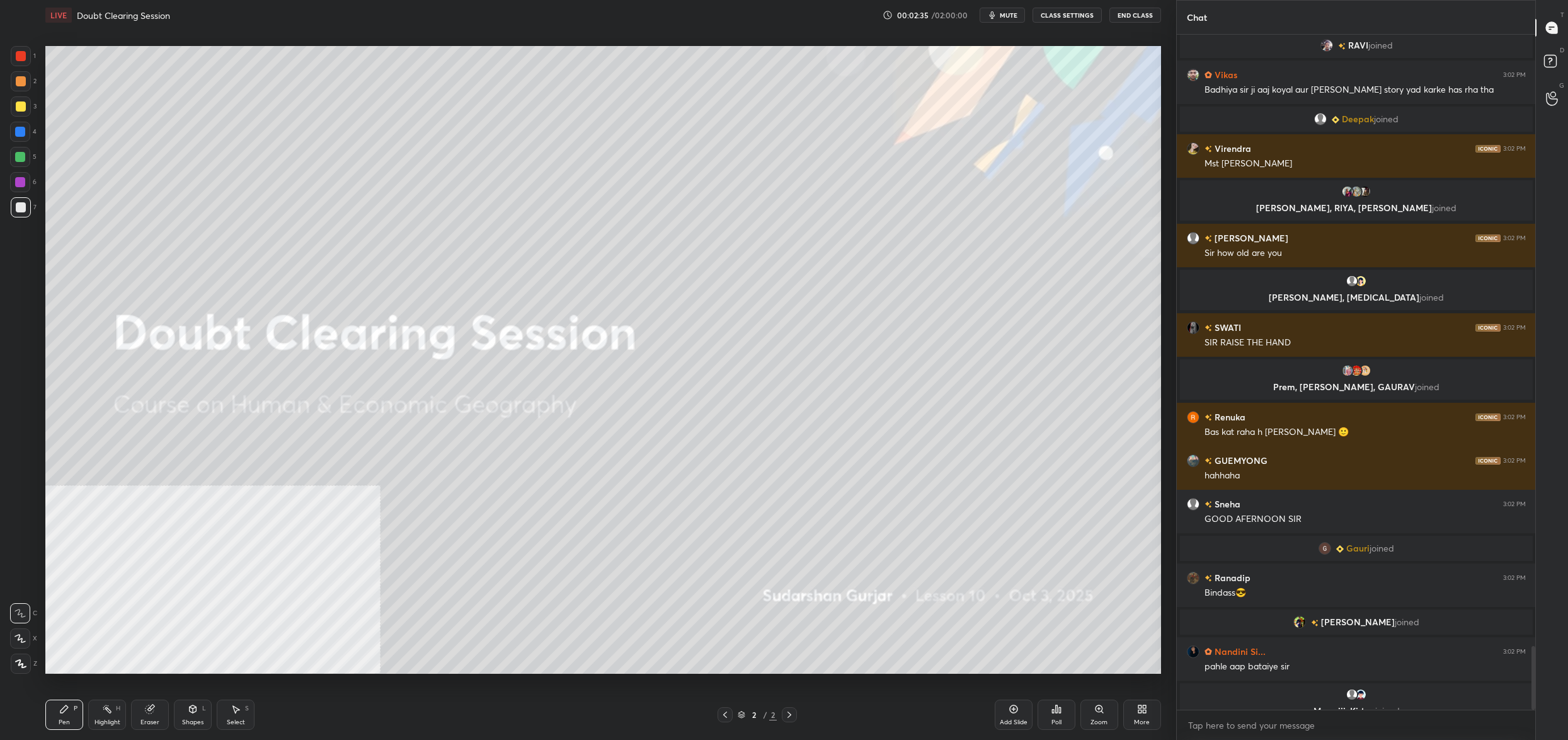
click at [1131, 709] on div "More" at bounding box center [1142, 714] width 38 height 30
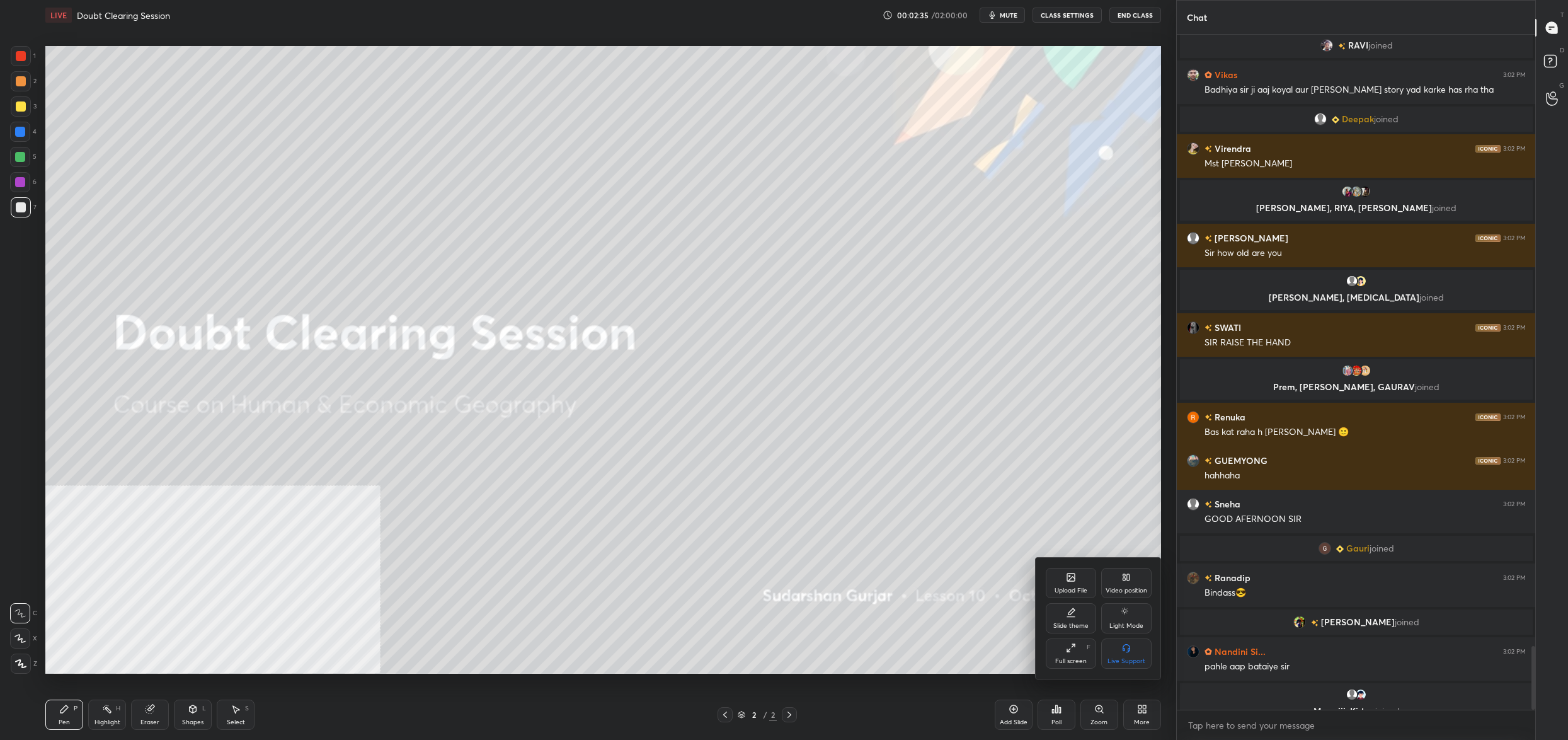
click at [1068, 596] on div "Upload File" at bounding box center [1071, 583] width 51 height 30
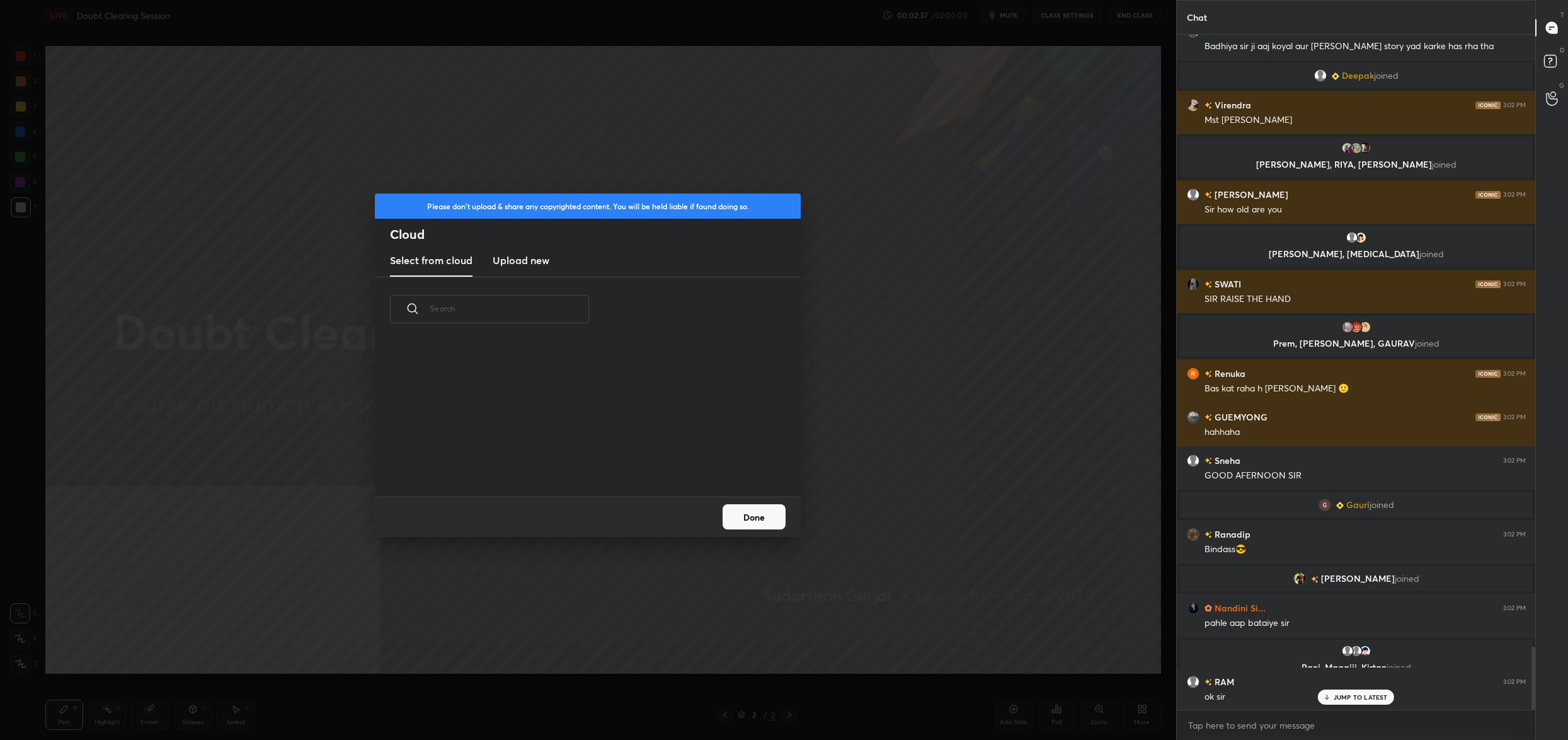
click at [516, 260] on h3 "Upload new" at bounding box center [520, 260] width 56 height 15
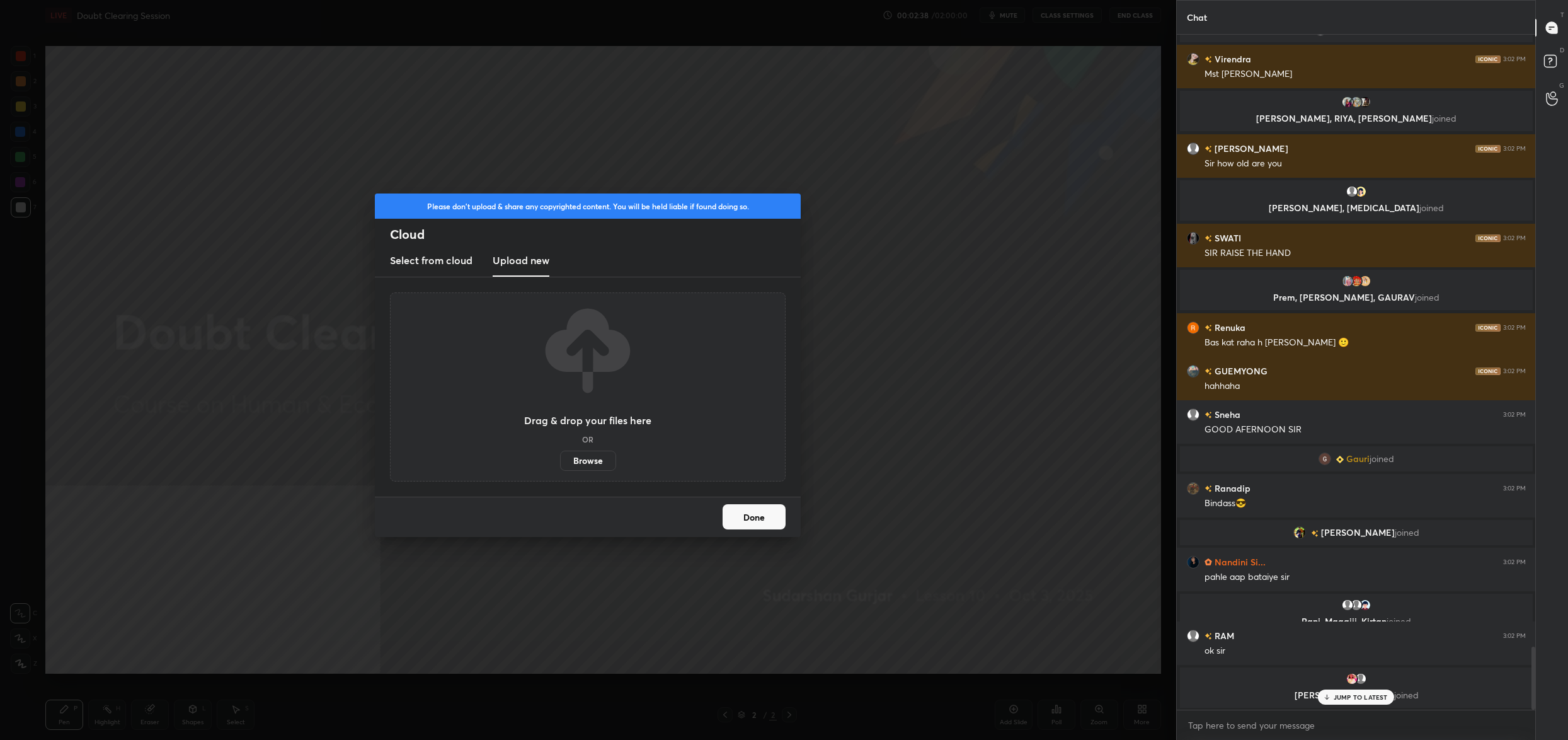
click at [578, 466] on label "Browse" at bounding box center [588, 460] width 56 height 20
click at [560, 466] on input "Browse" at bounding box center [560, 460] width 0 height 20
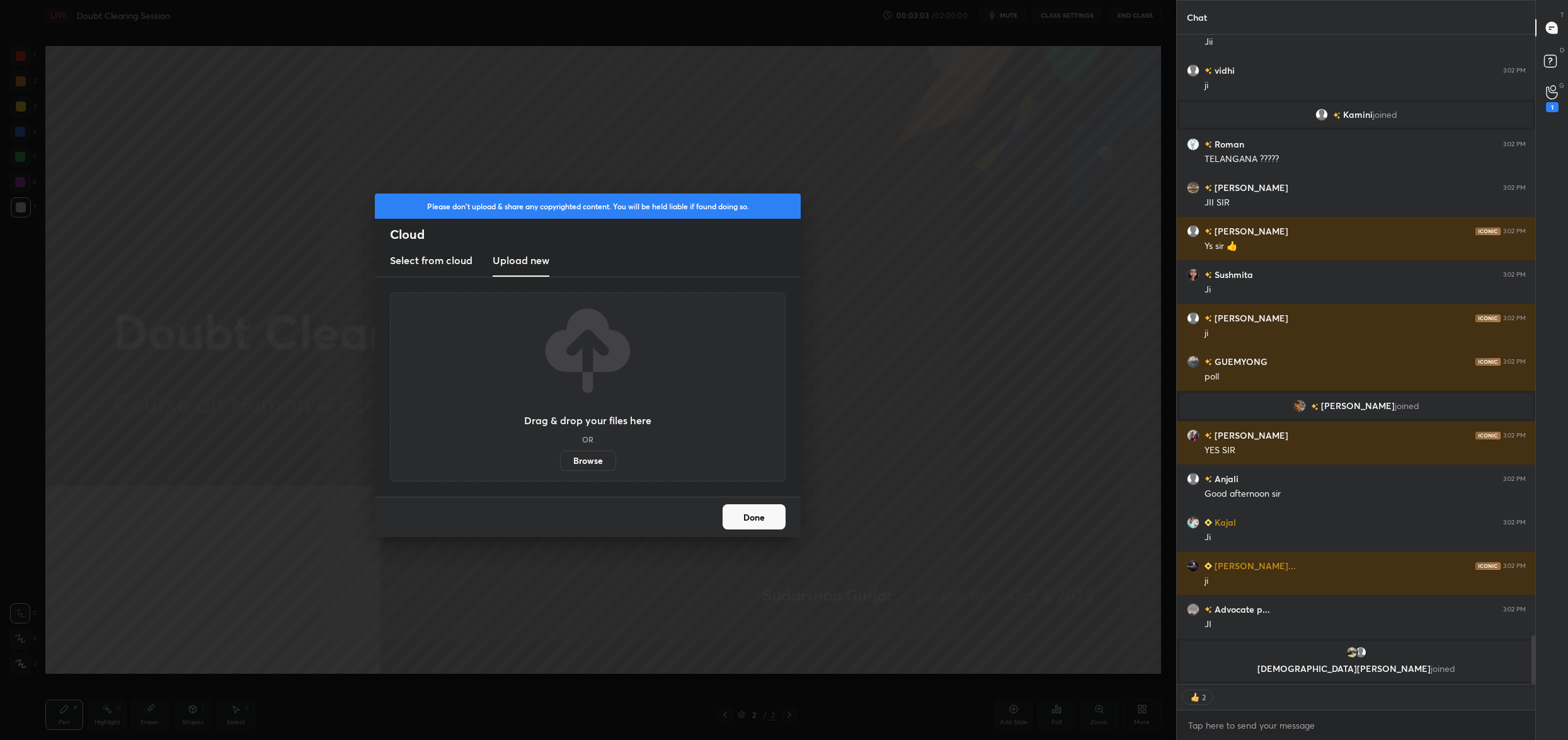
click at [743, 514] on button "Done" at bounding box center [754, 516] width 63 height 25
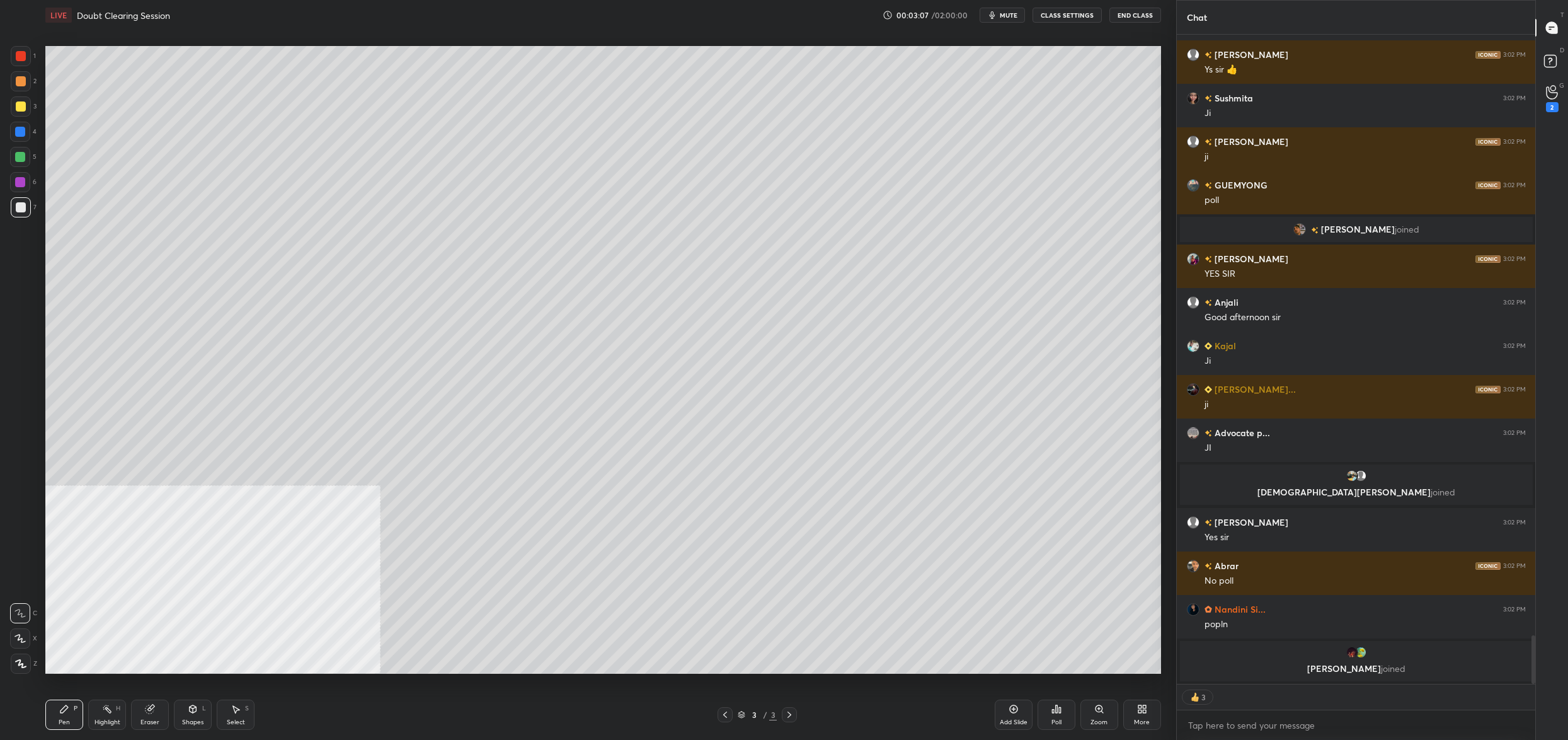
click at [21, 158] on div at bounding box center [20, 157] width 10 height 10
drag, startPoint x: 20, startPoint y: 159, endPoint x: 36, endPoint y: 173, distance: 21.3
click at [20, 159] on div at bounding box center [20, 157] width 10 height 10
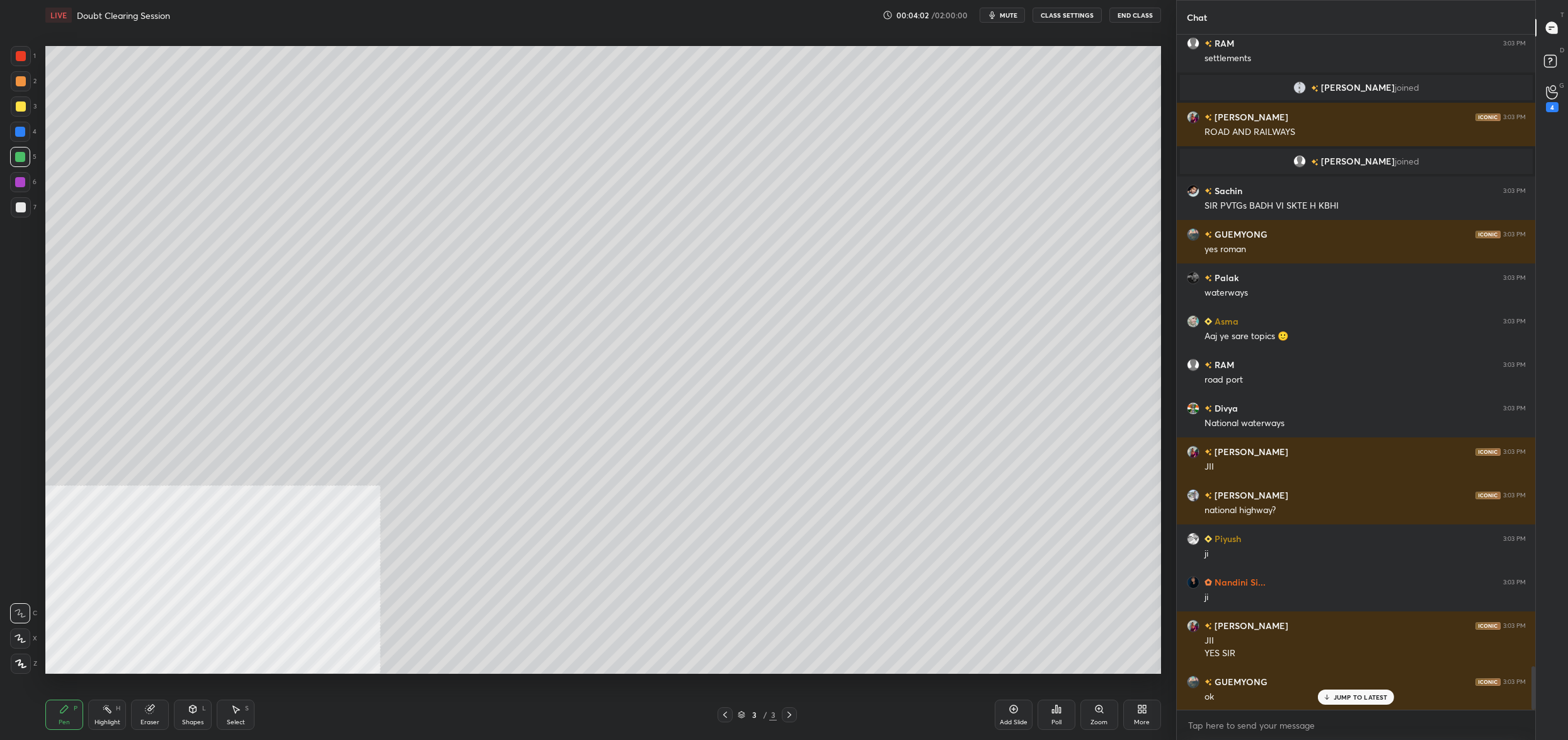
click at [749, 716] on div "3" at bounding box center [754, 714] width 13 height 8
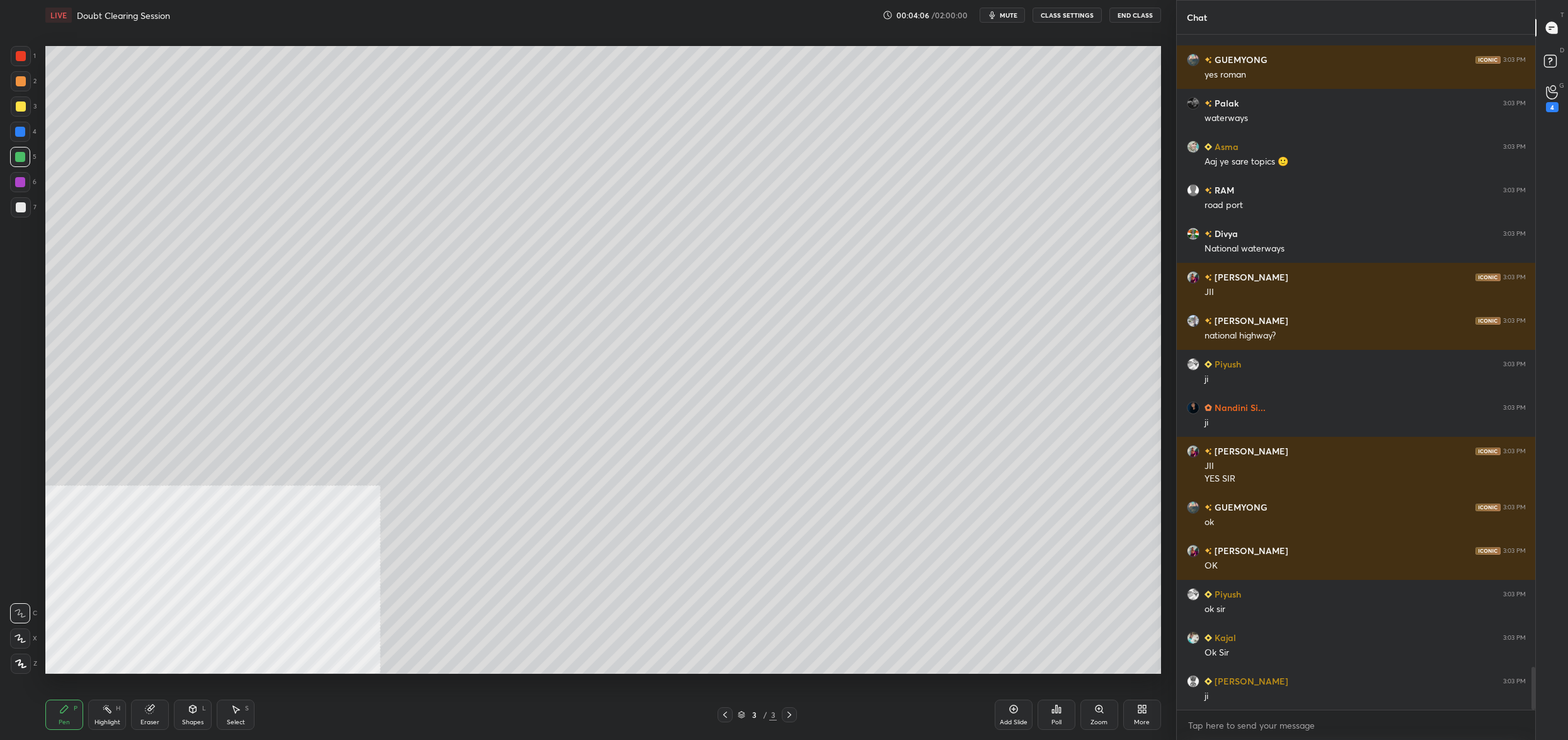
click at [1147, 716] on div "More" at bounding box center [1142, 714] width 38 height 30
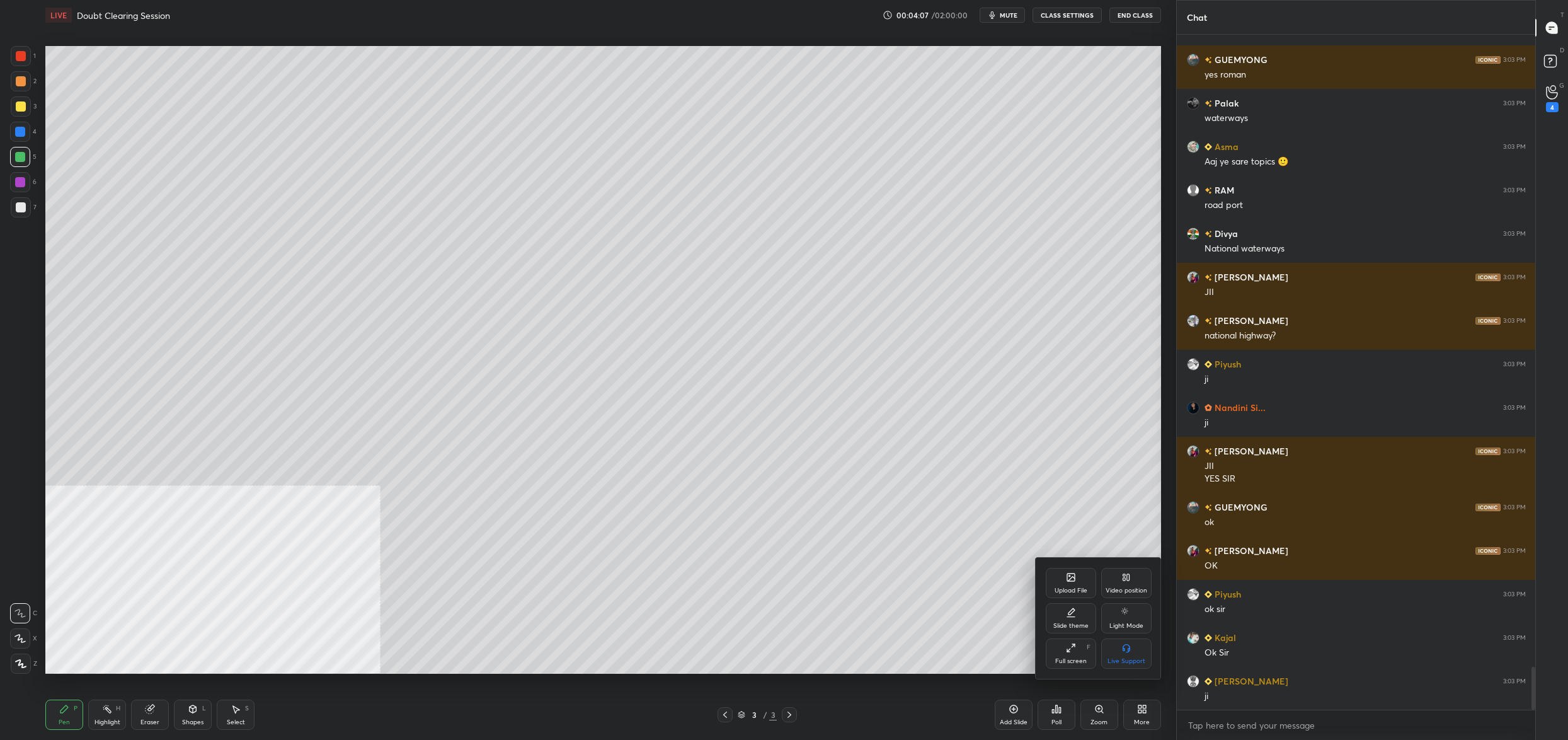
click at [1067, 577] on icon at bounding box center [1071, 577] width 8 height 8
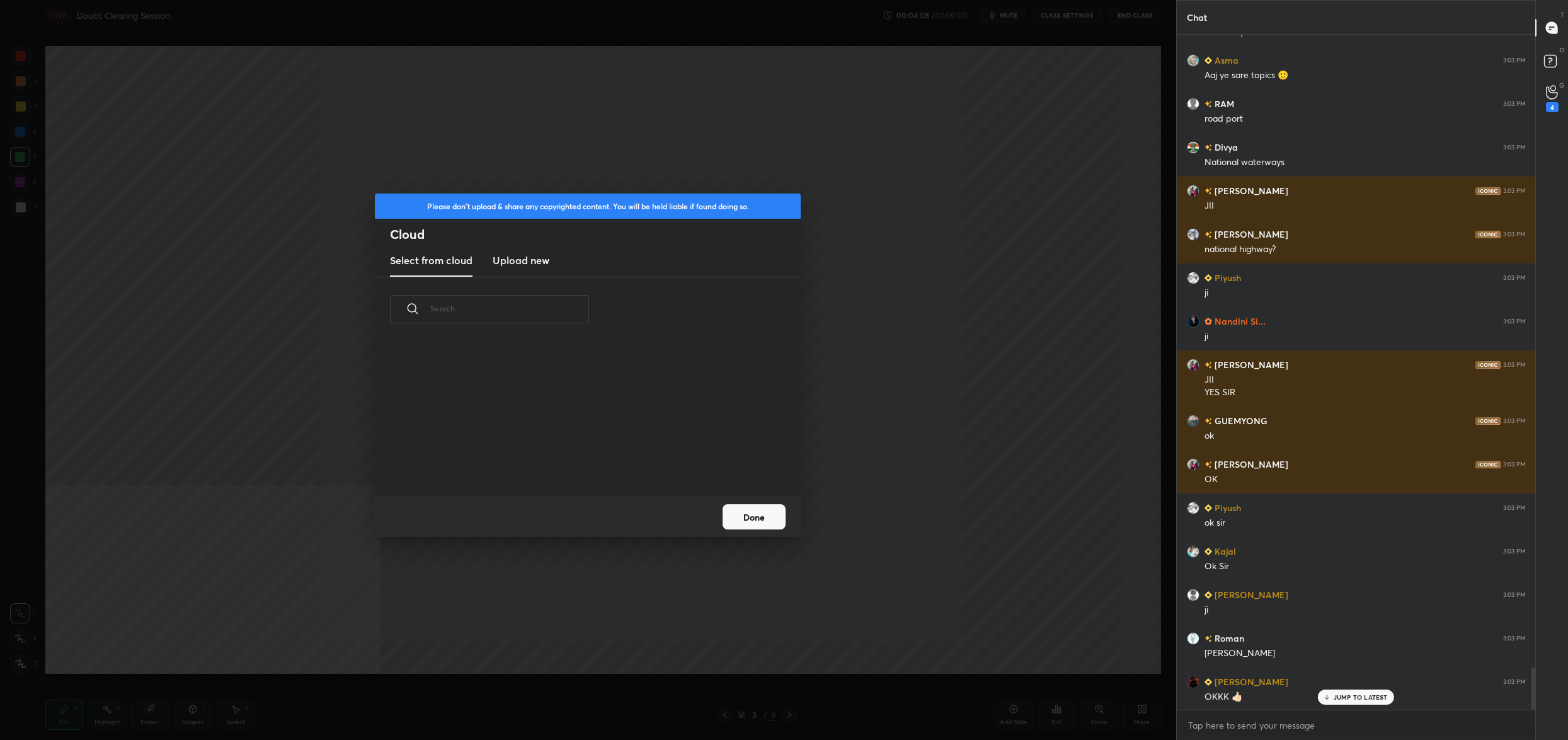
click at [510, 261] on h3 "Upload new" at bounding box center [520, 260] width 56 height 15
click at [602, 460] on label "Browse" at bounding box center [588, 460] width 56 height 20
click at [560, 460] on input "Browse" at bounding box center [560, 460] width 0 height 20
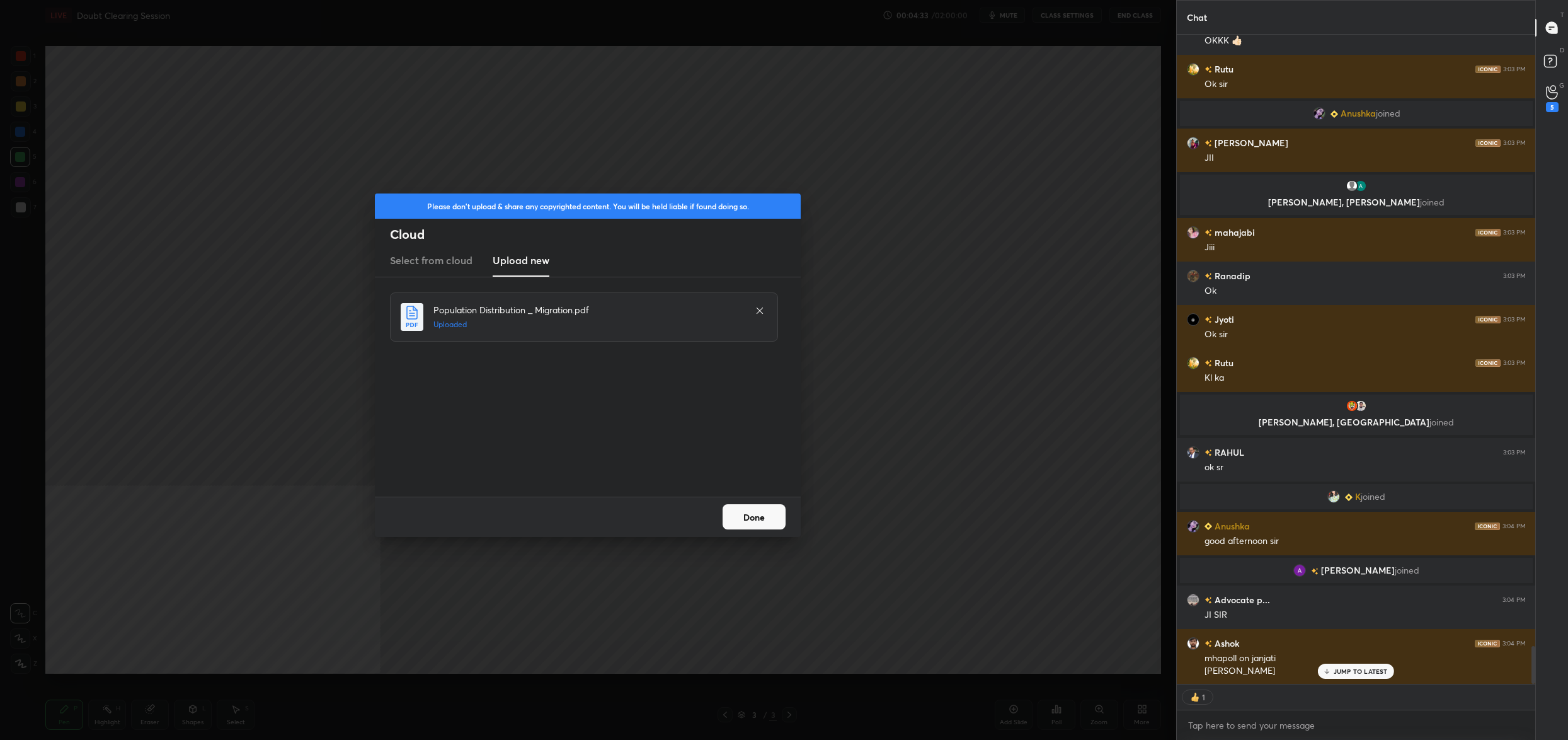
click at [738, 517] on button "Done" at bounding box center [754, 516] width 63 height 25
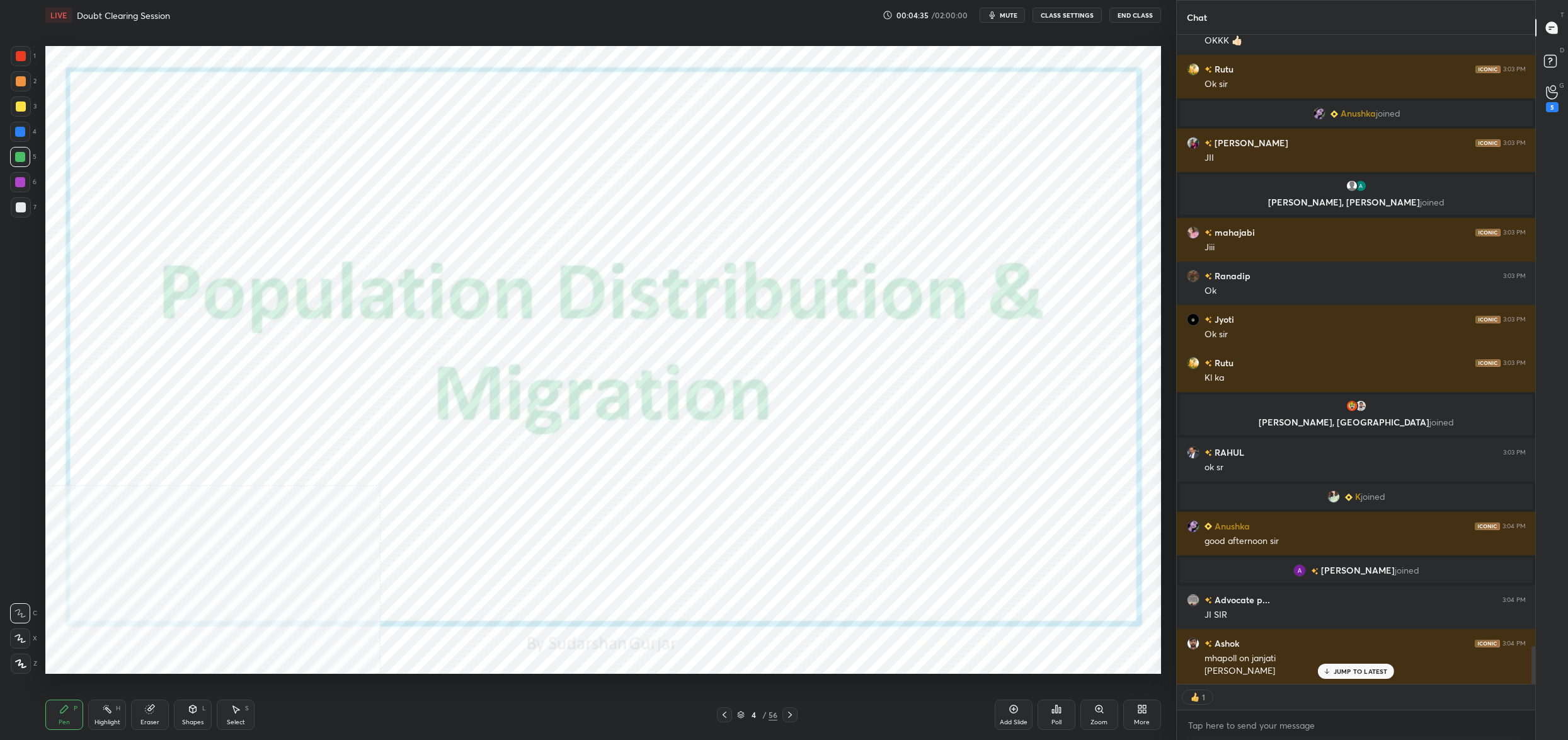
click at [726, 719] on icon at bounding box center [725, 715] width 10 height 10
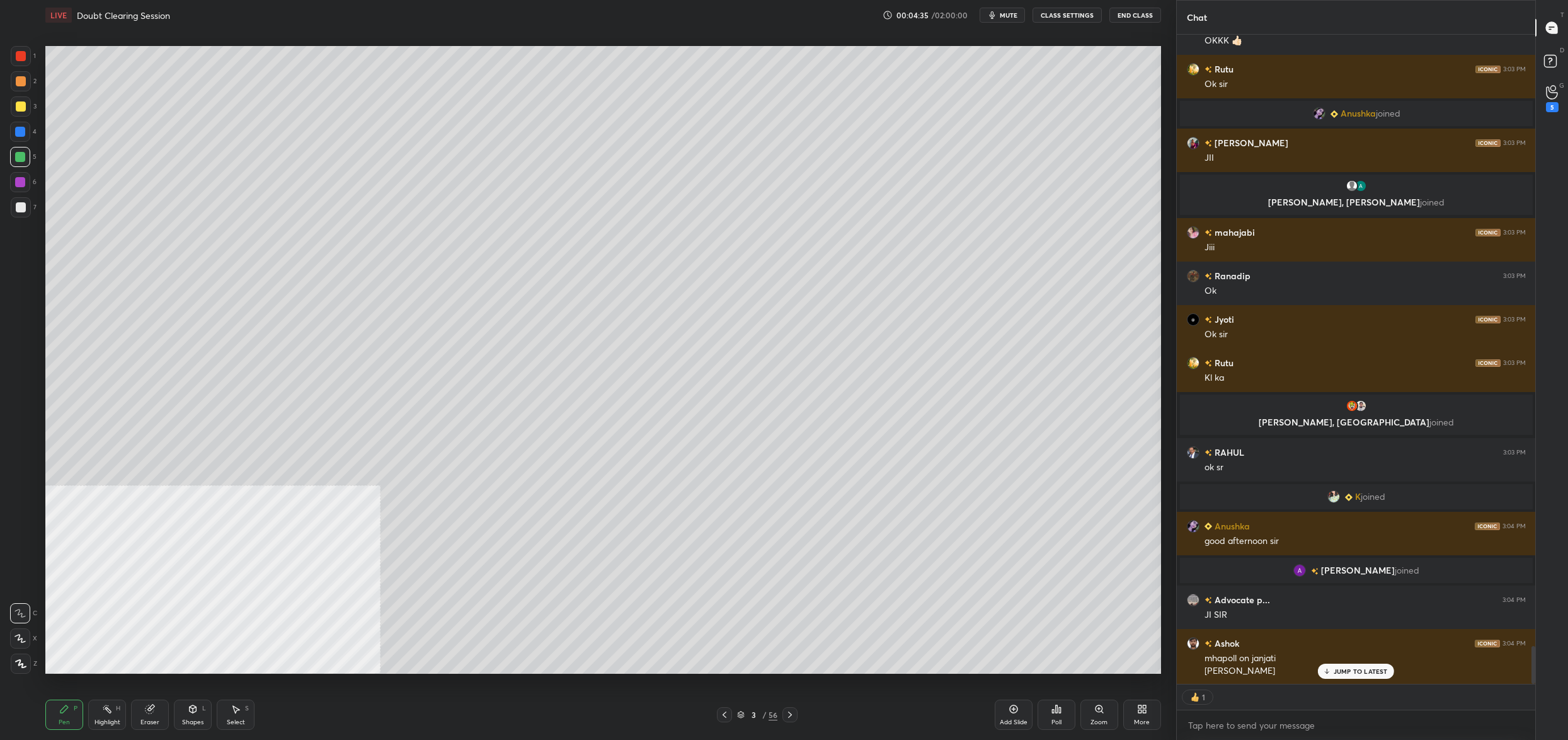
click at [739, 715] on icon at bounding box center [740, 716] width 6 height 2
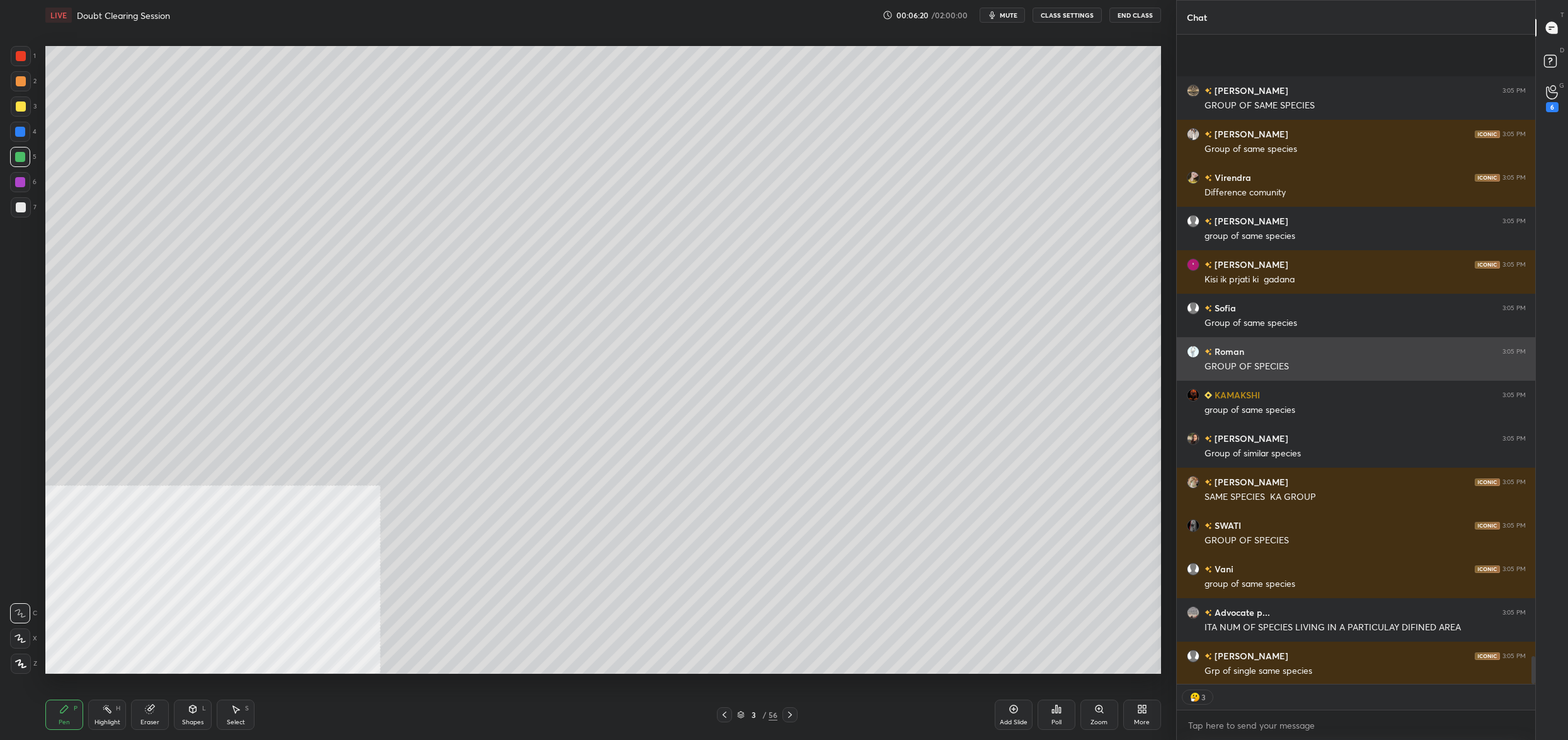
scroll to position [14666, 0]
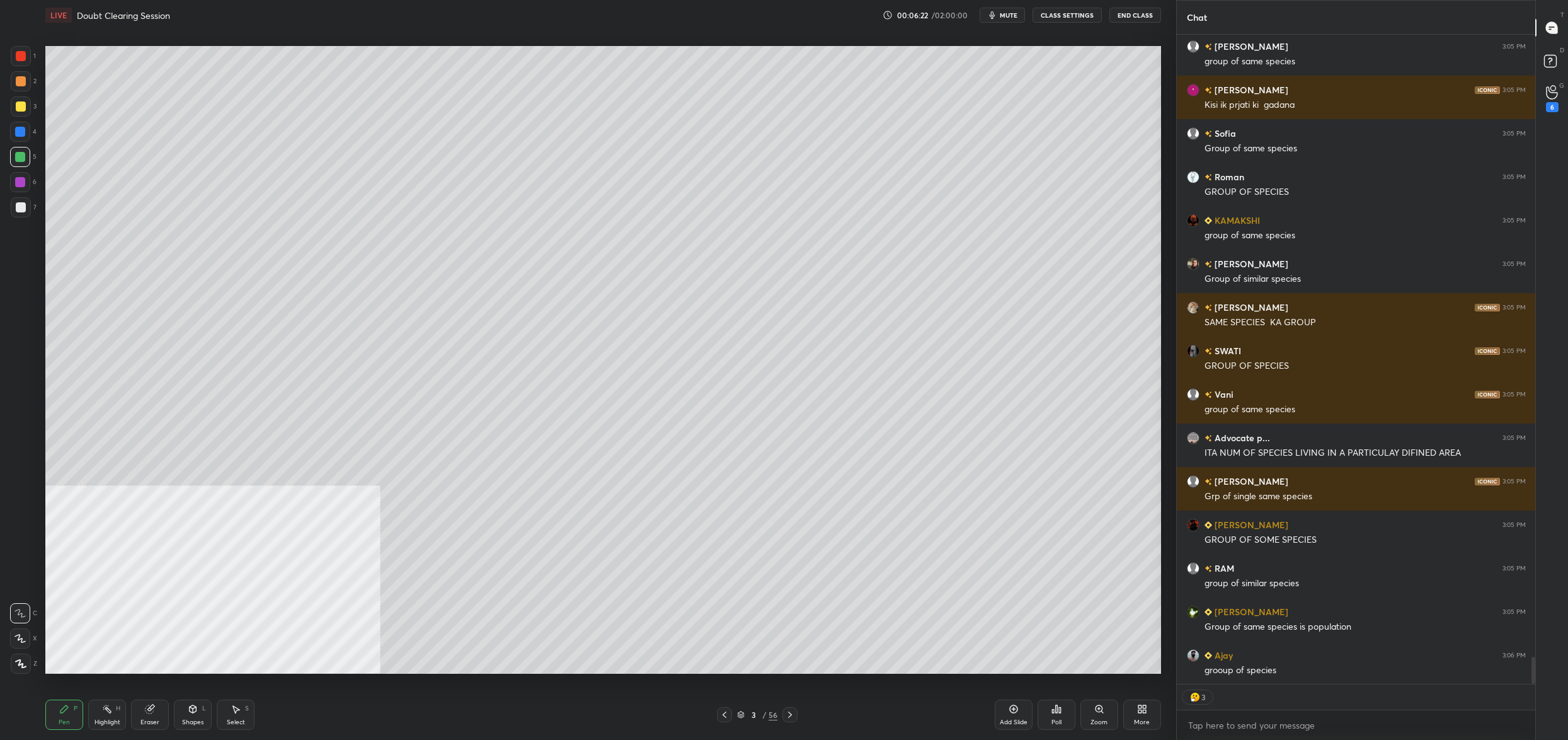
click at [743, 713] on icon at bounding box center [740, 714] width 8 height 8
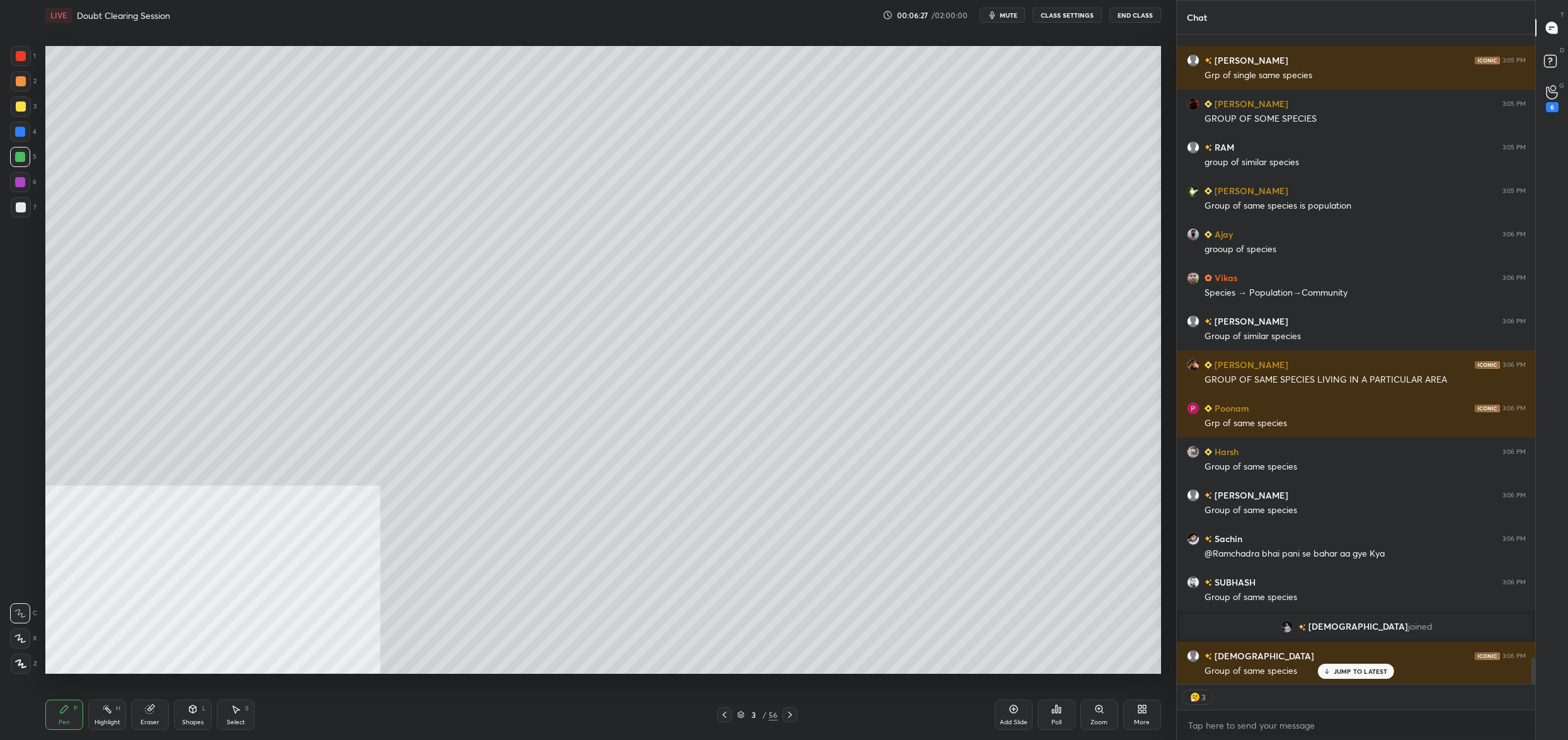
click at [24, 194] on div "1 2 3 4 5 6 7" at bounding box center [23, 134] width 26 height 177
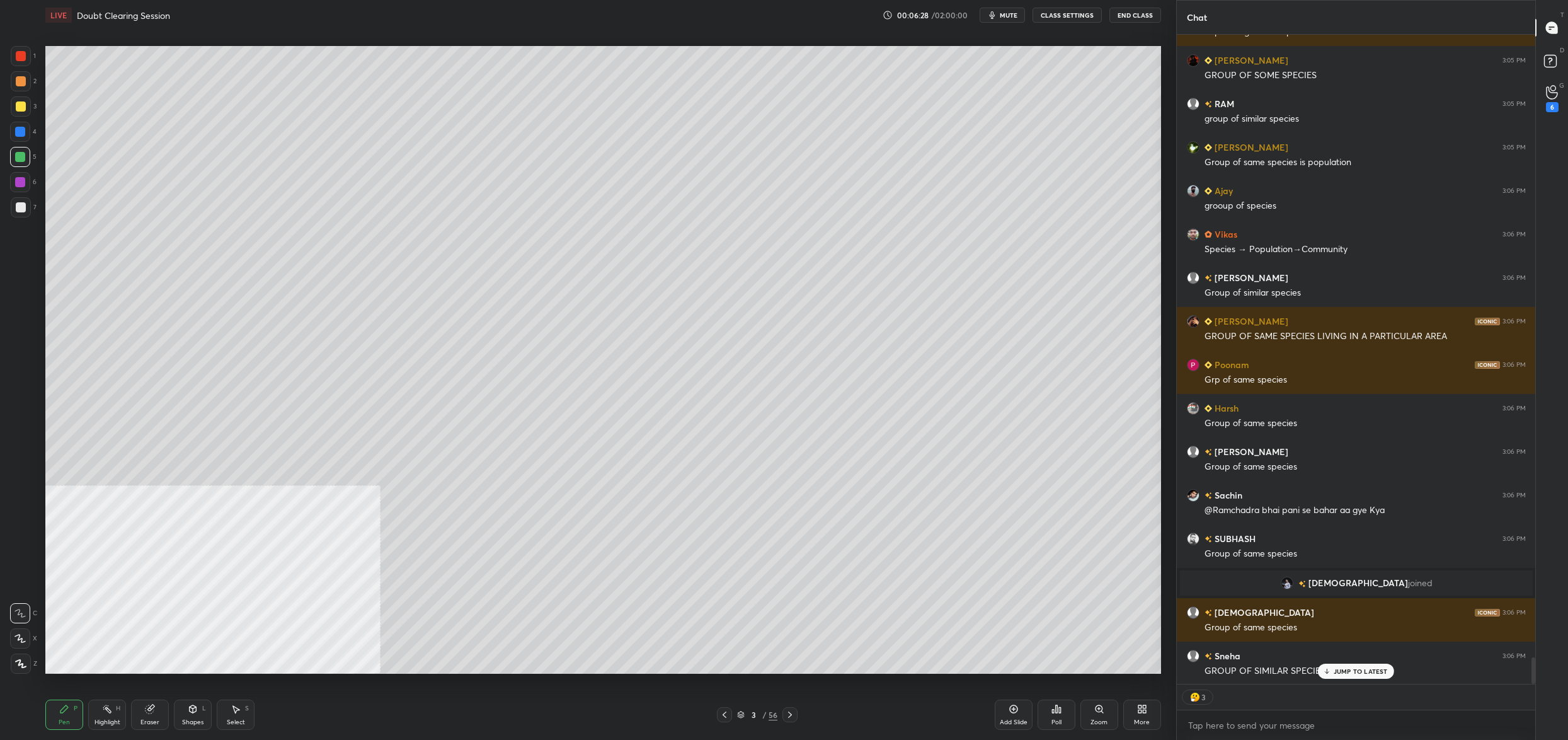
click at [21, 210] on div at bounding box center [21, 207] width 10 height 10
drag, startPoint x: 6, startPoint y: 119, endPoint x: 11, endPoint y: 114, distance: 7.1
click at [11, 118] on div "1 2 3 4 5 6 7 C X Z C X Z E E Erase all H H" at bounding box center [20, 360] width 40 height 628
click at [27, 105] on div at bounding box center [21, 107] width 20 height 20
drag, startPoint x: 21, startPoint y: 105, endPoint x: 16, endPoint y: 122, distance: 17.7
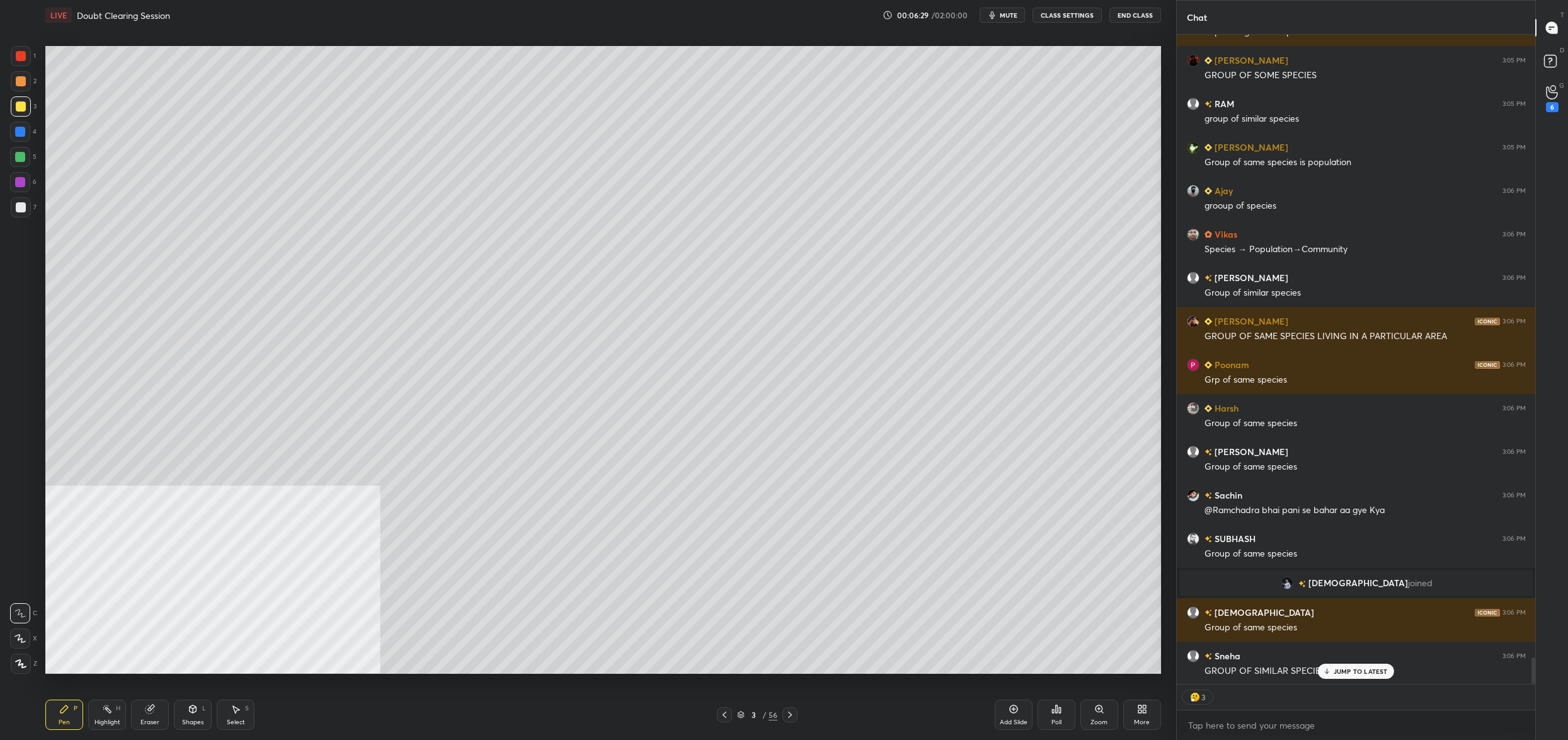
click at [21, 105] on div at bounding box center [21, 107] width 10 height 10
click at [25, 662] on icon at bounding box center [21, 663] width 11 height 9
click at [26, 655] on div at bounding box center [21, 663] width 20 height 20
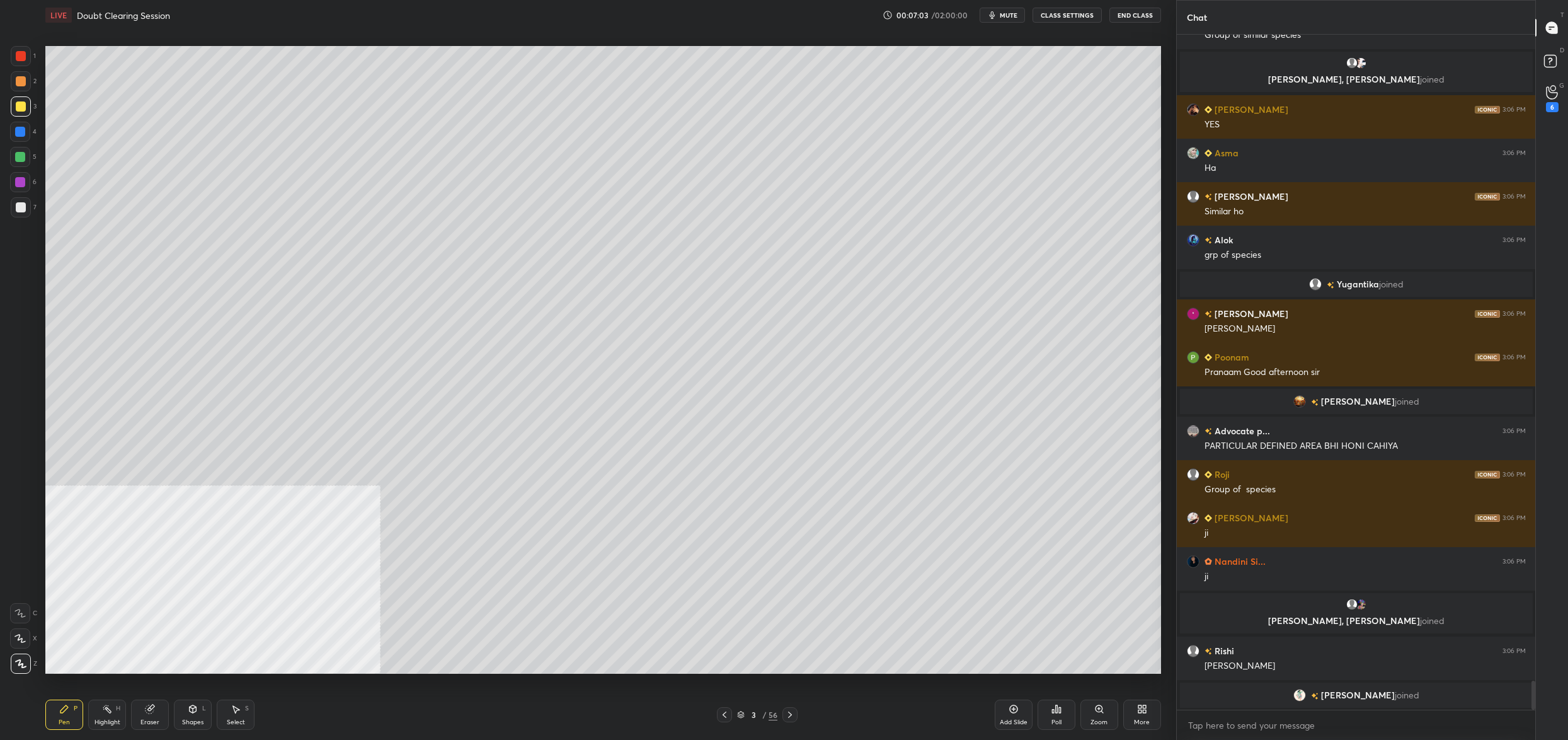
drag, startPoint x: 753, startPoint y: 714, endPoint x: 747, endPoint y: 713, distance: 6.1
click at [753, 713] on div "3" at bounding box center [753, 714] width 13 height 8
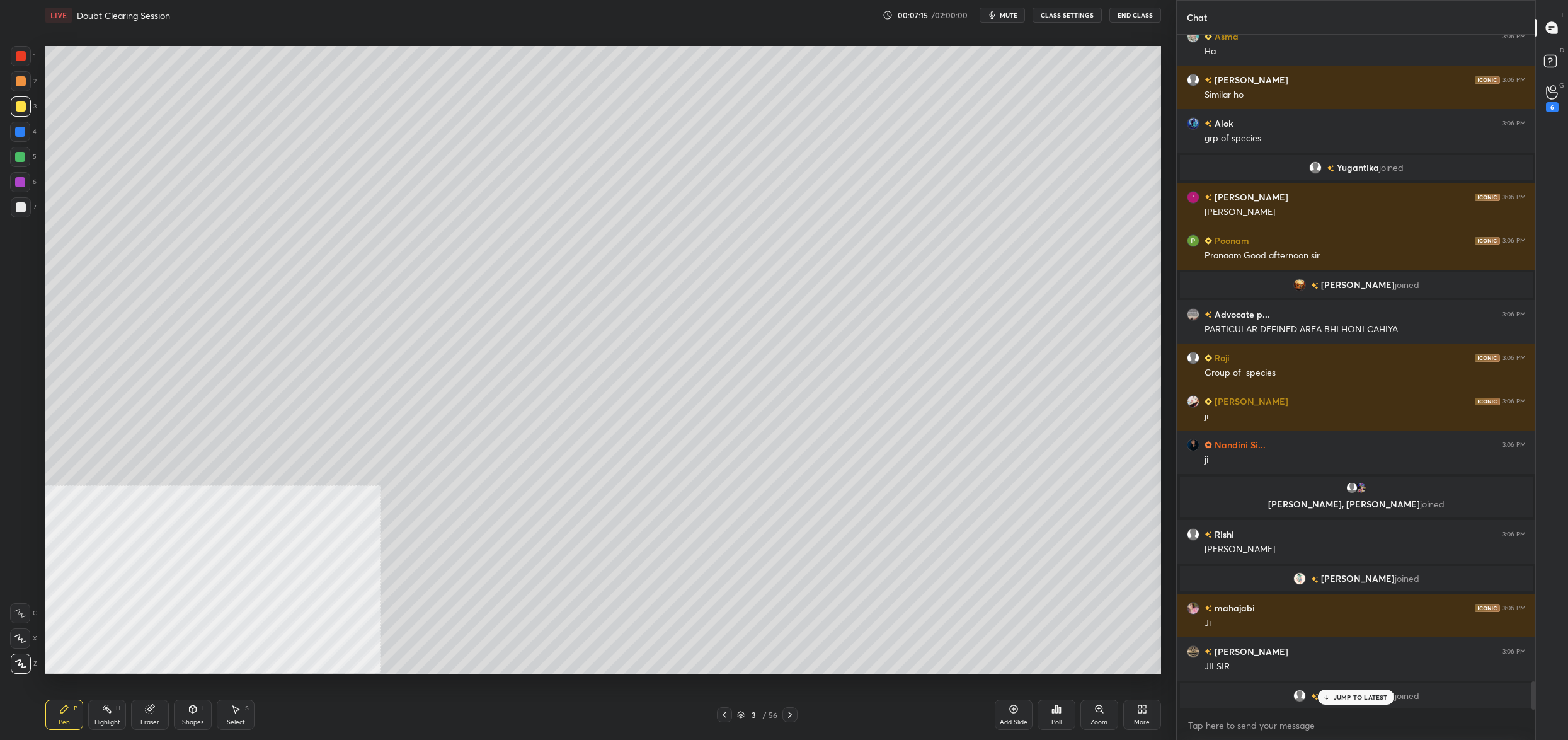
click at [14, 207] on div at bounding box center [21, 207] width 20 height 20
click at [13, 208] on div at bounding box center [21, 207] width 20 height 20
click at [26, 635] on div at bounding box center [20, 638] width 20 height 20
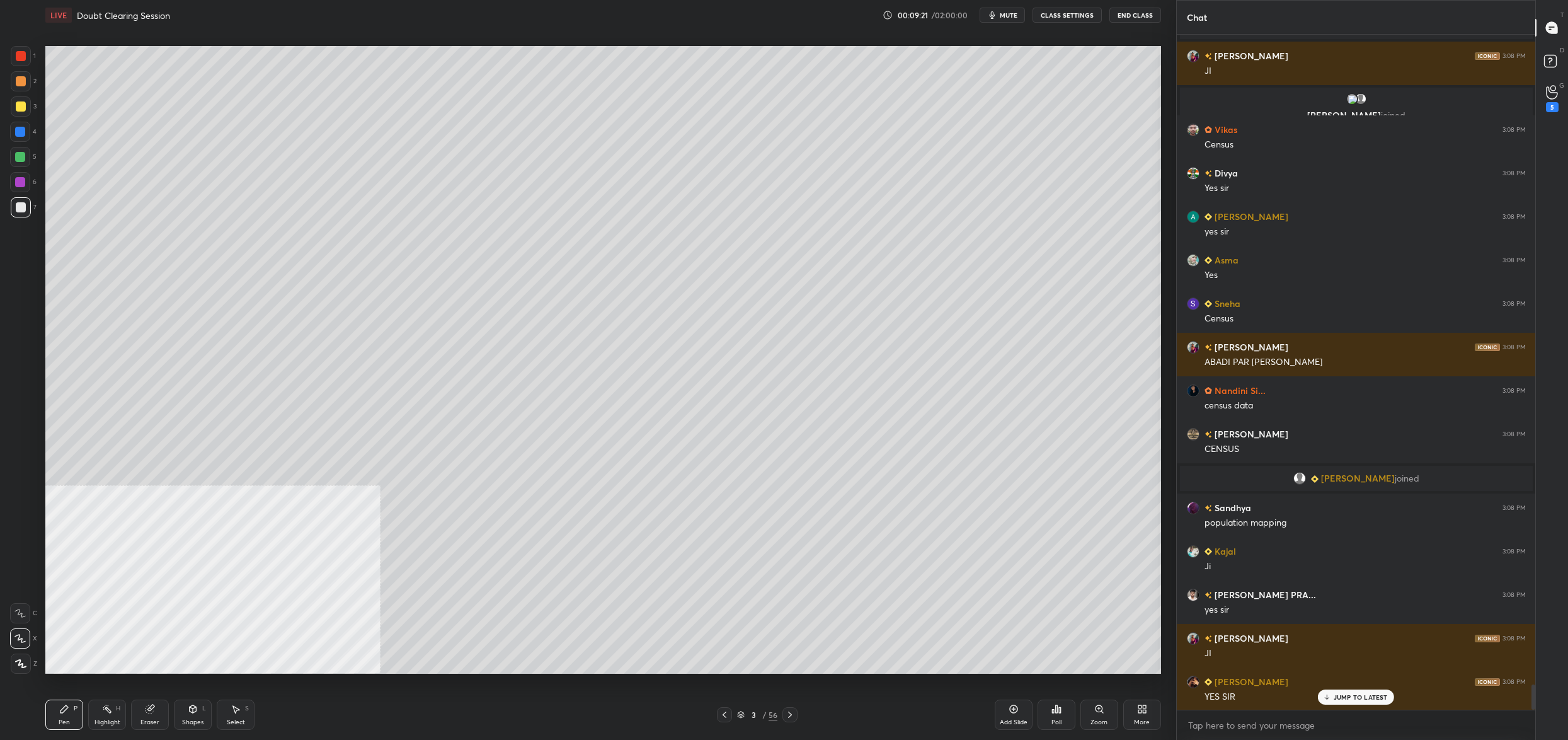
scroll to position [17382, 0]
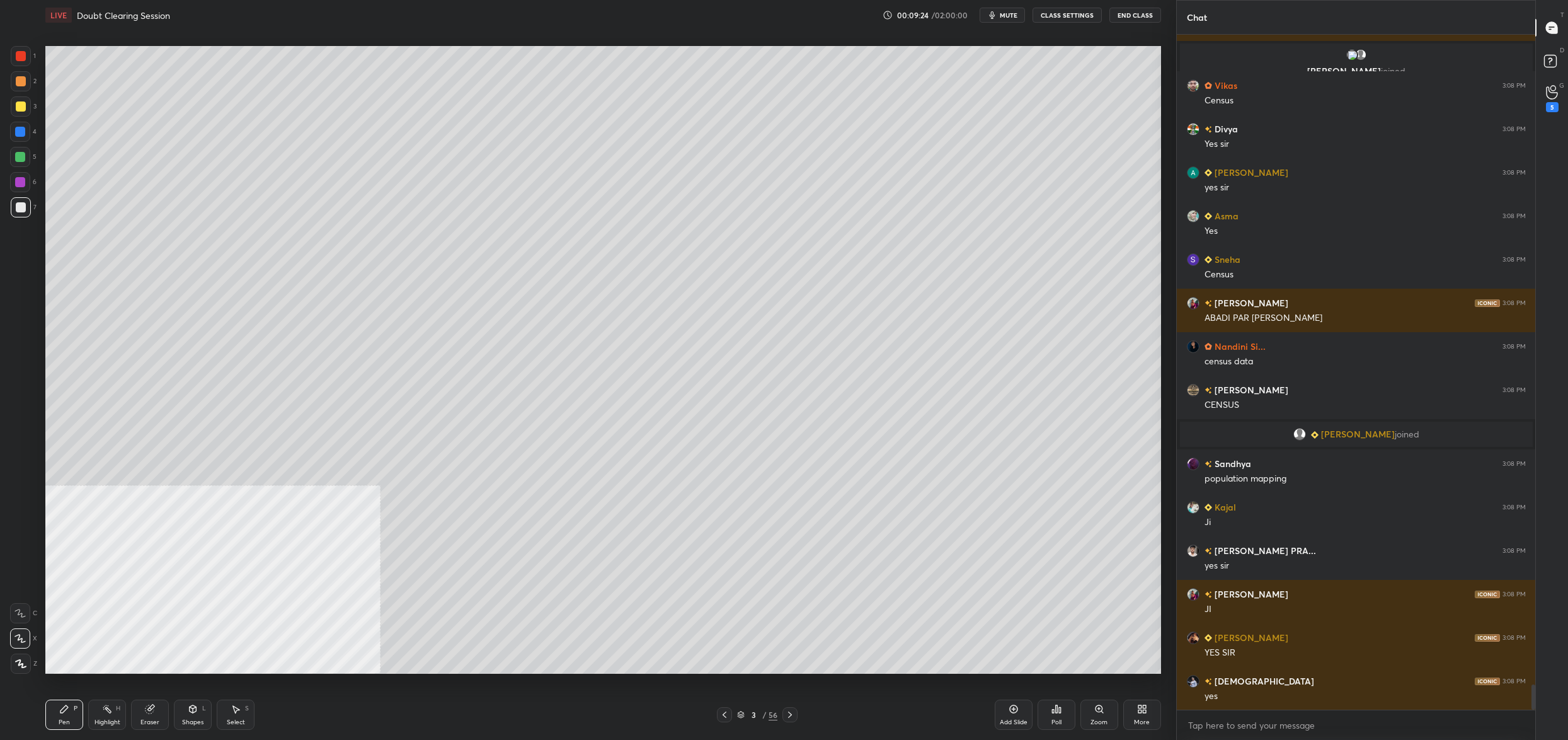
click at [21, 101] on div at bounding box center [21, 107] width 20 height 20
click at [29, 109] on div at bounding box center [21, 107] width 20 height 20
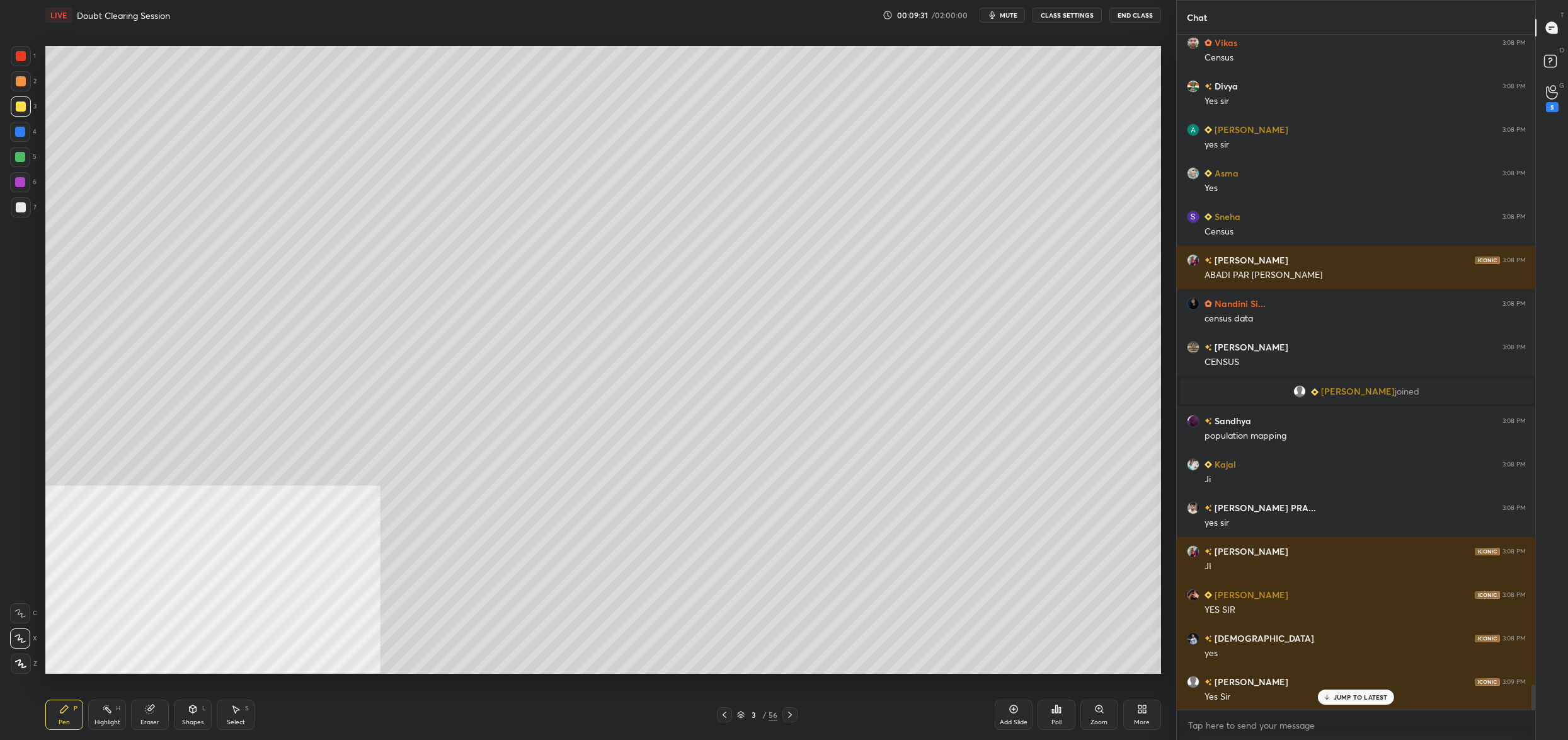
click at [738, 715] on icon at bounding box center [740, 714] width 8 height 8
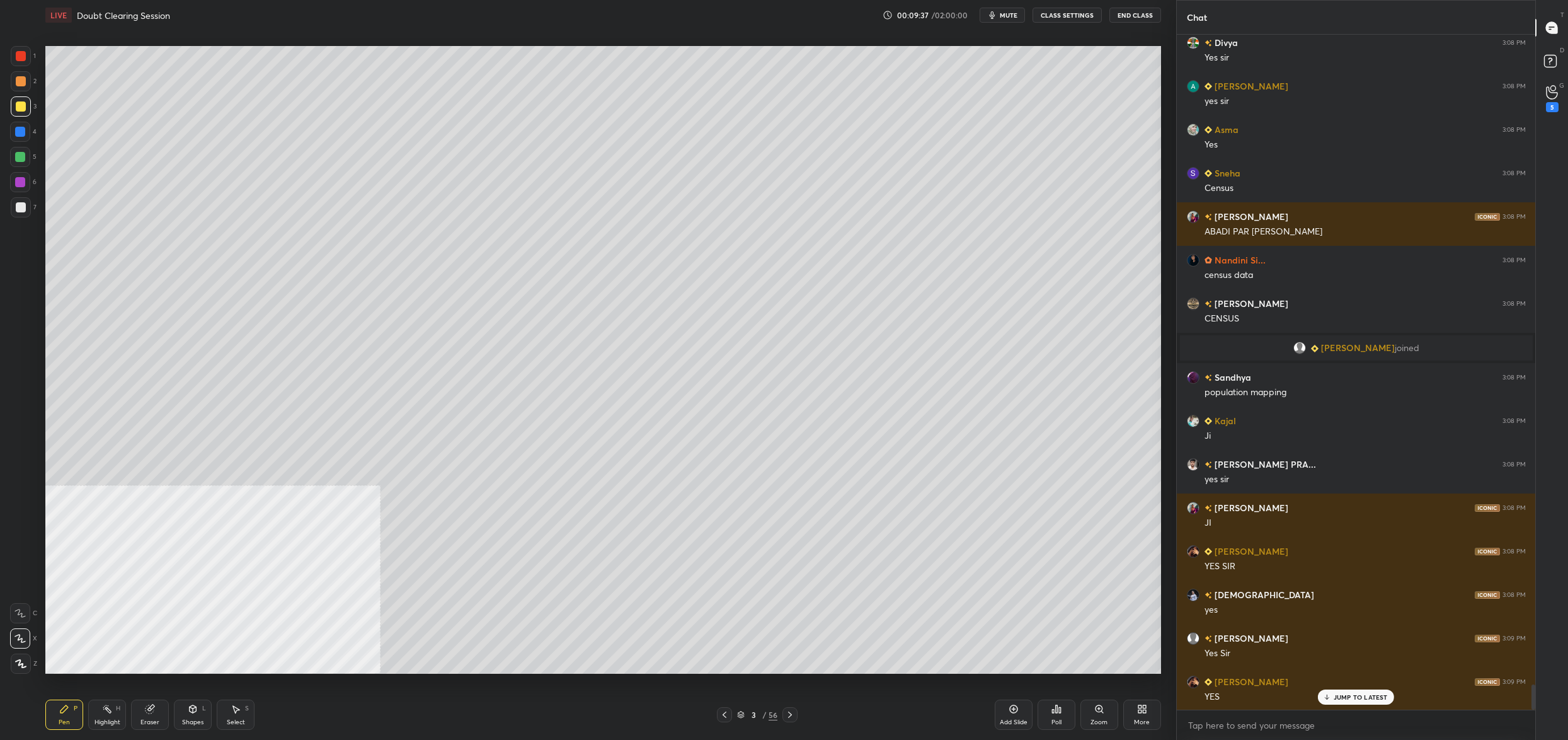
scroll to position [17511, 0]
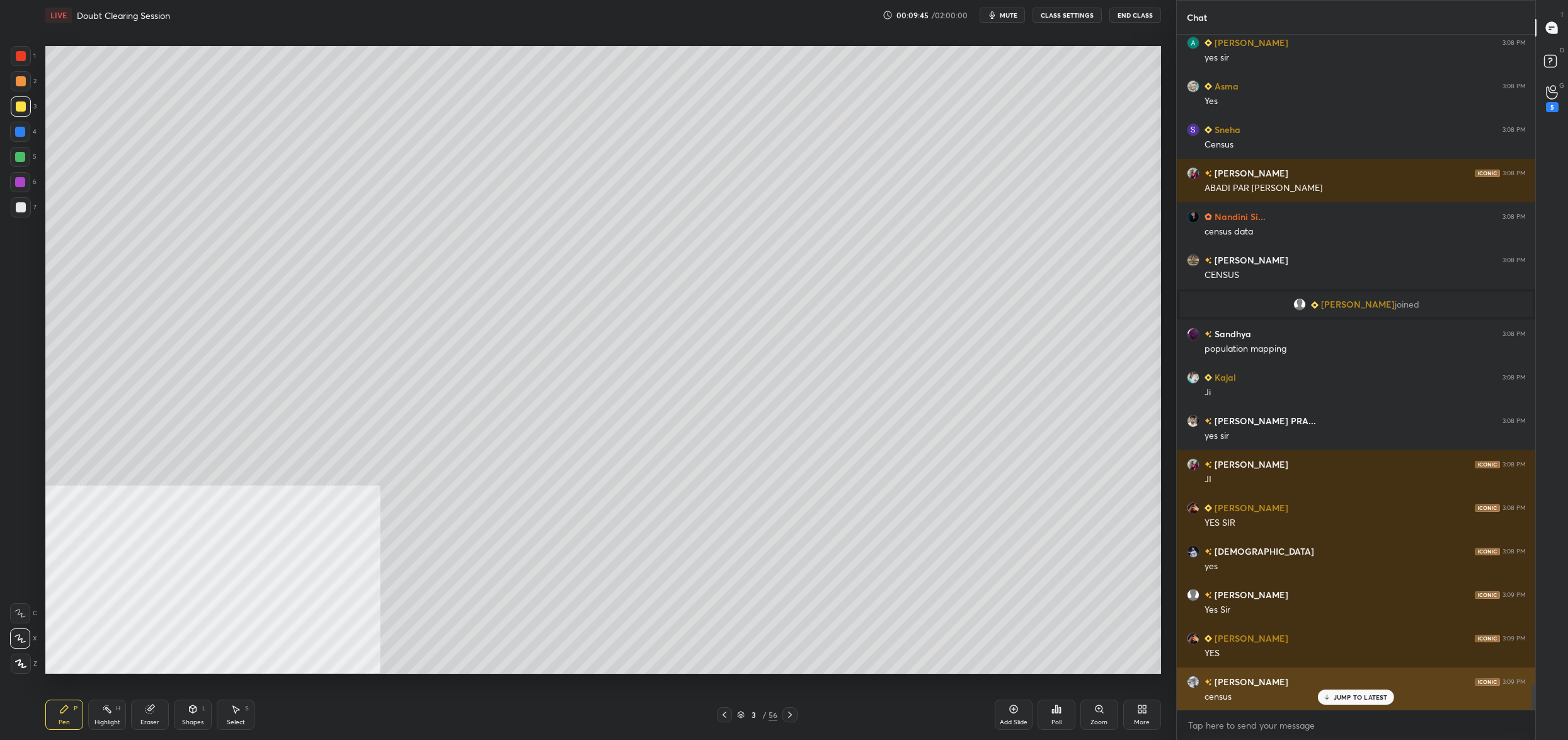
click at [1353, 696] on p "JUMP TO LATEST" at bounding box center [1361, 697] width 54 height 8
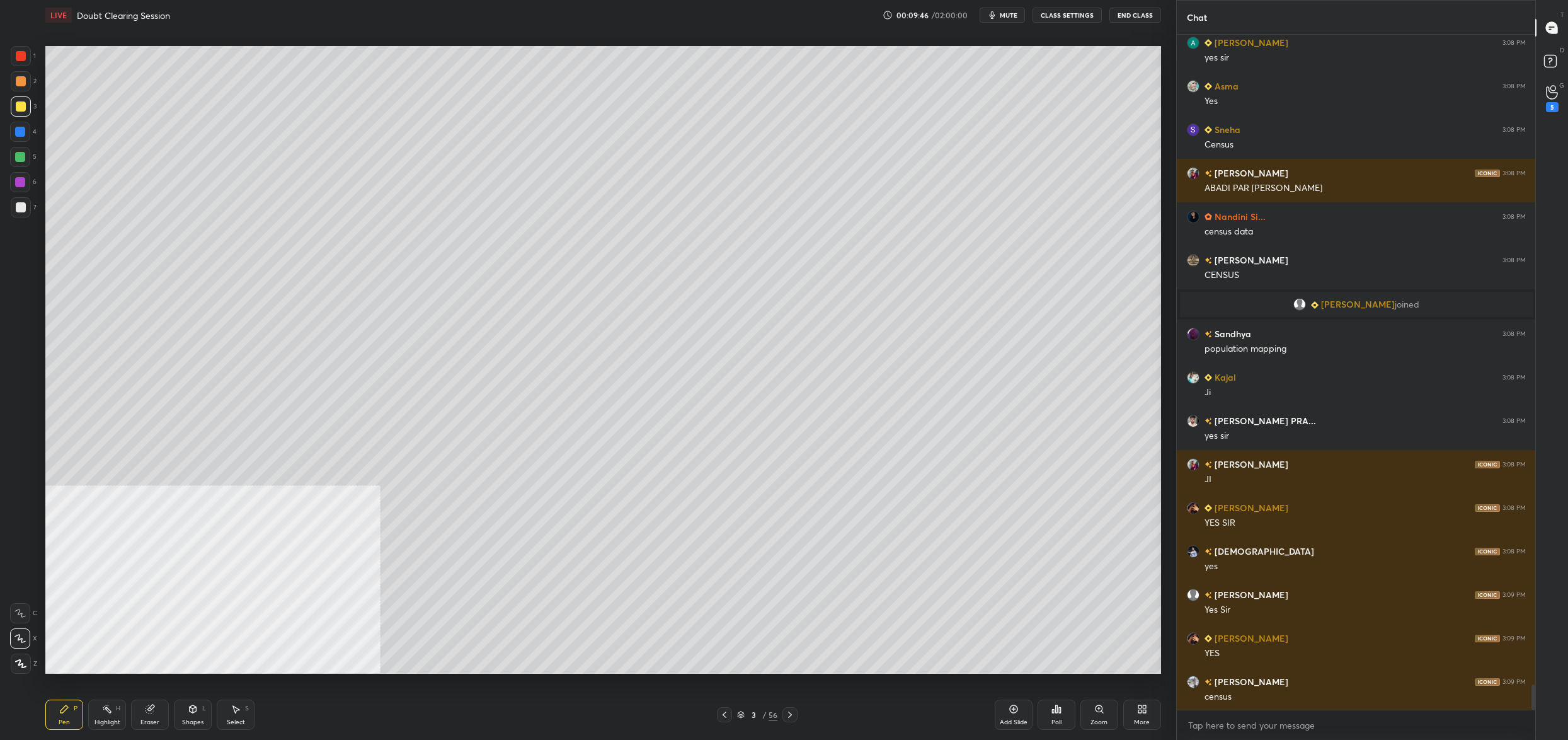
click at [746, 717] on div "3 / 56" at bounding box center [757, 715] width 40 height 11
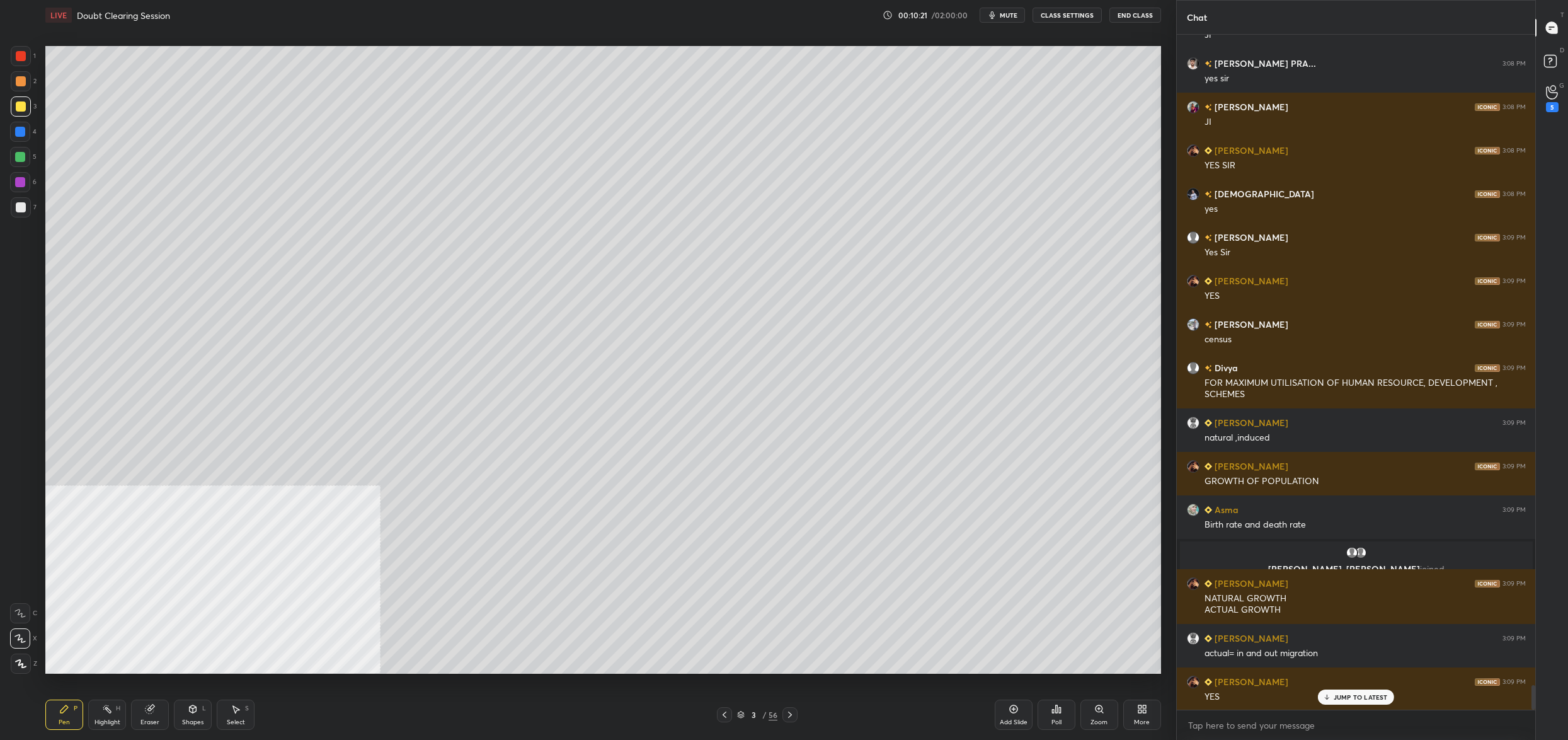
scroll to position [17912, 0]
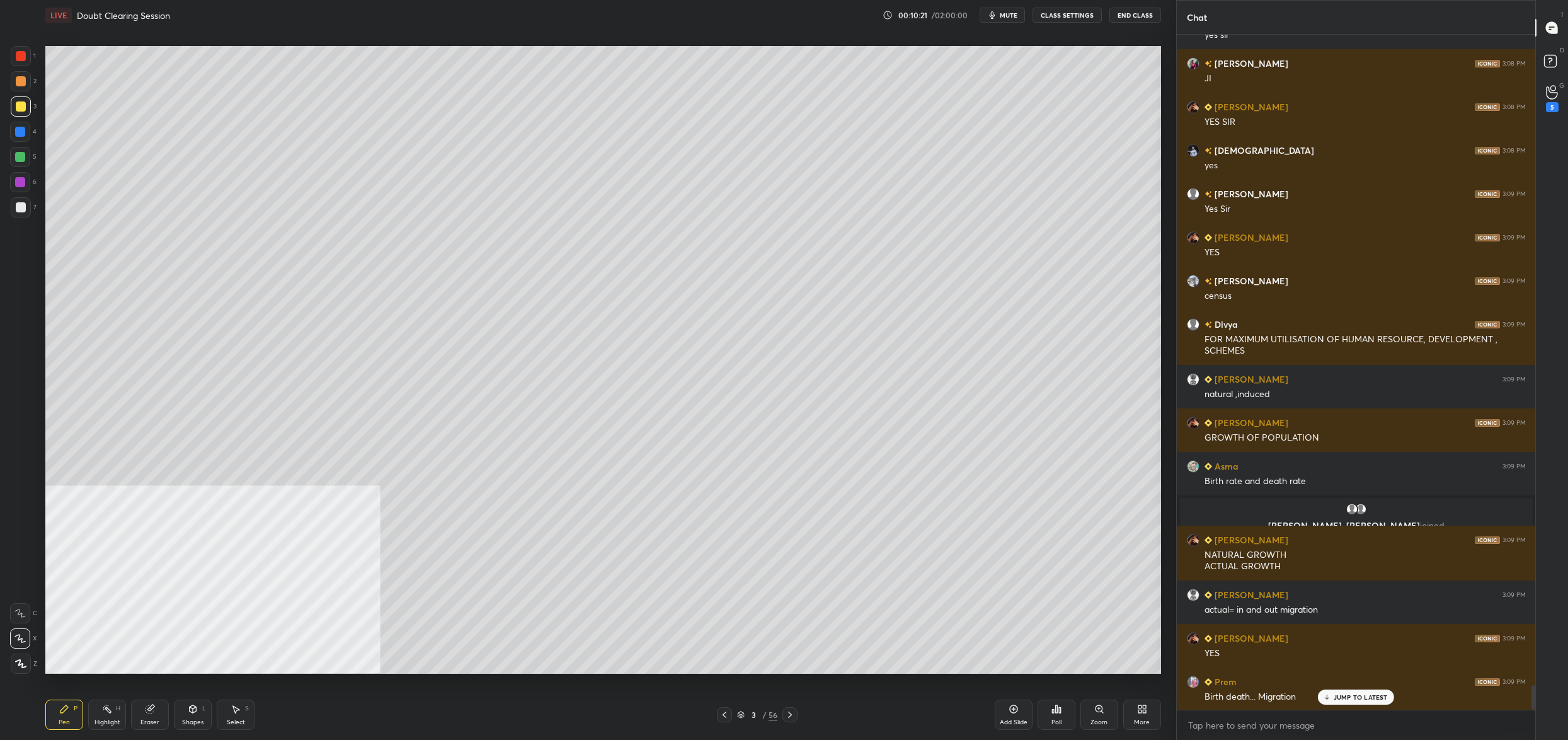
click at [752, 716] on div "3" at bounding box center [753, 714] width 13 height 8
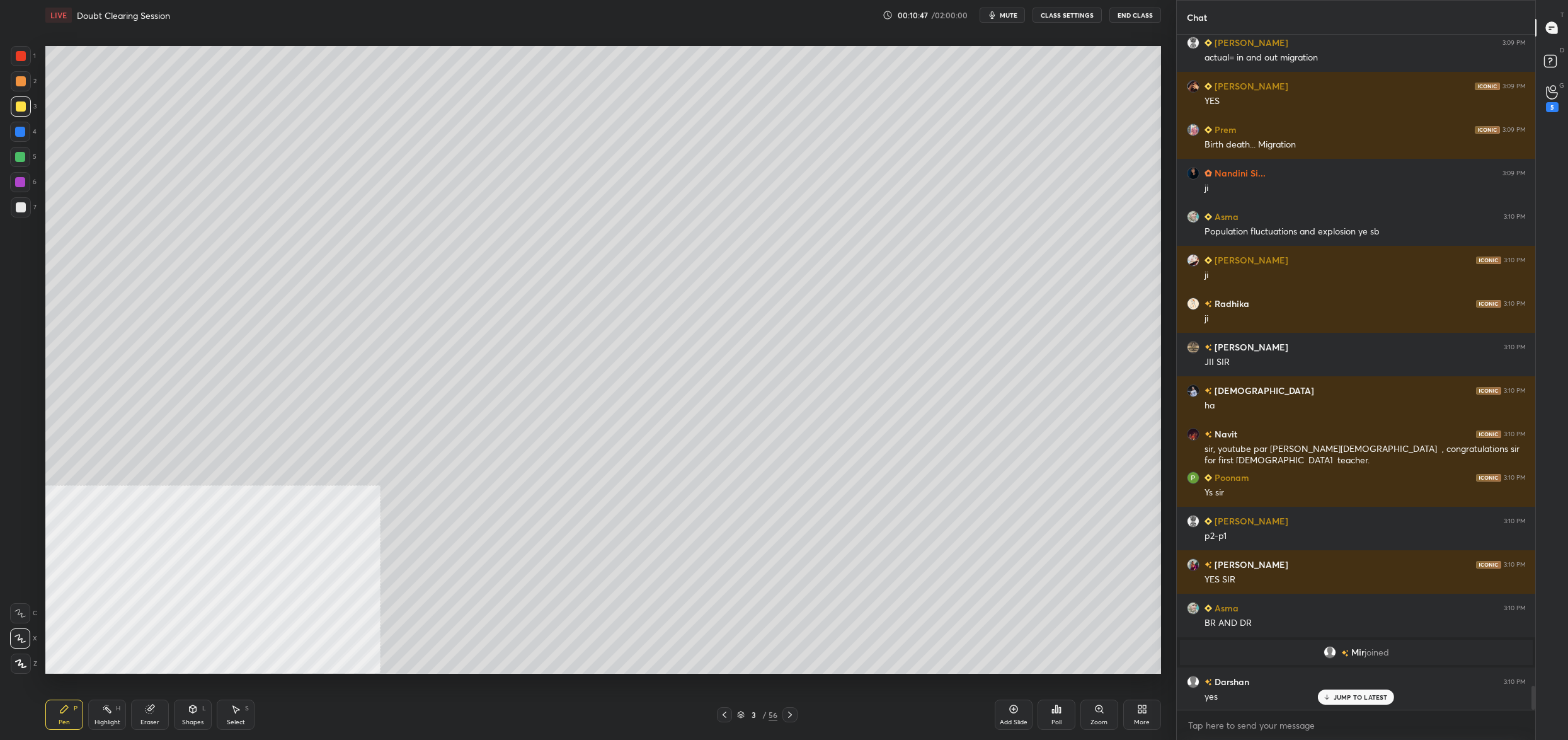
scroll to position [18508, 0]
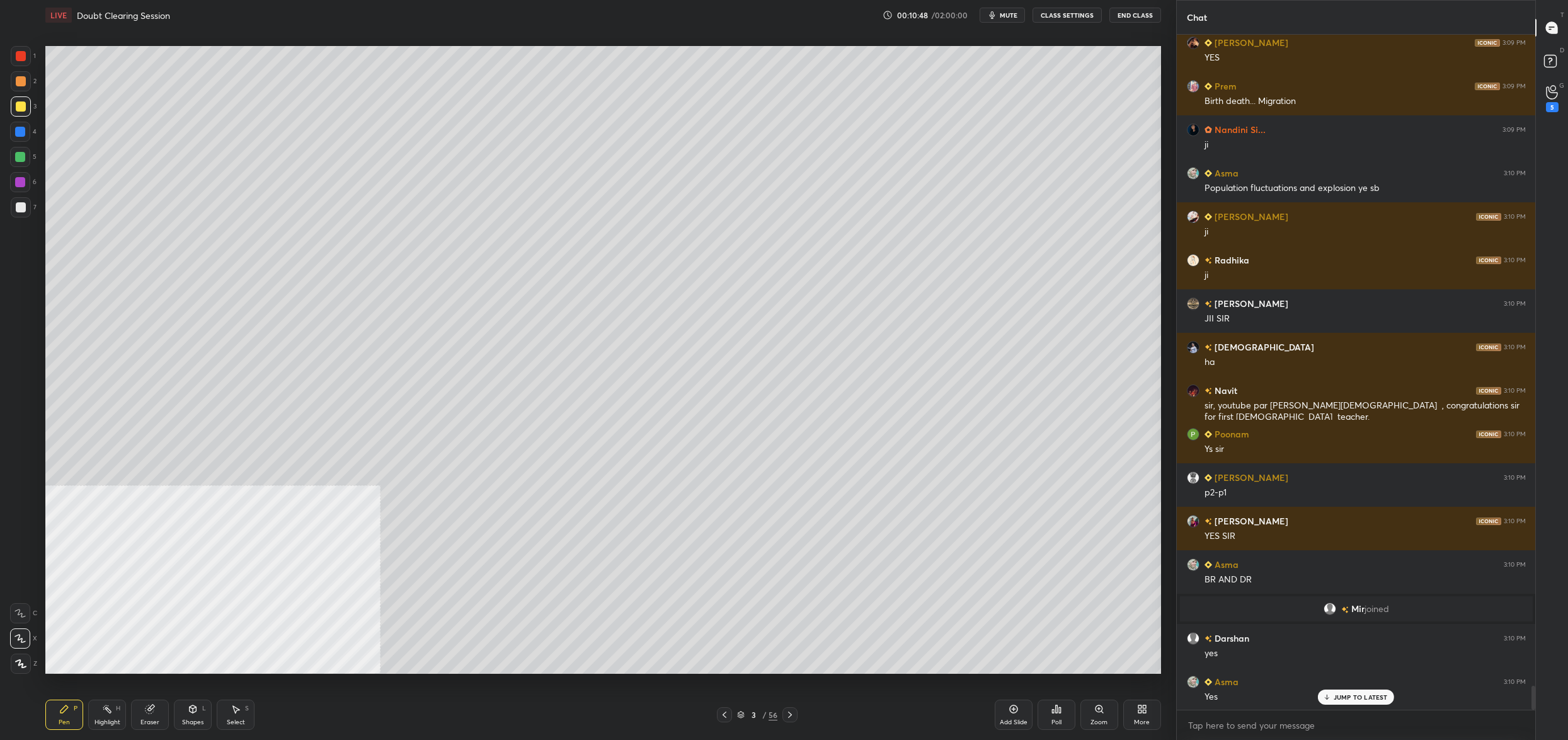
click at [747, 719] on div "3 / 56" at bounding box center [757, 715] width 40 height 11
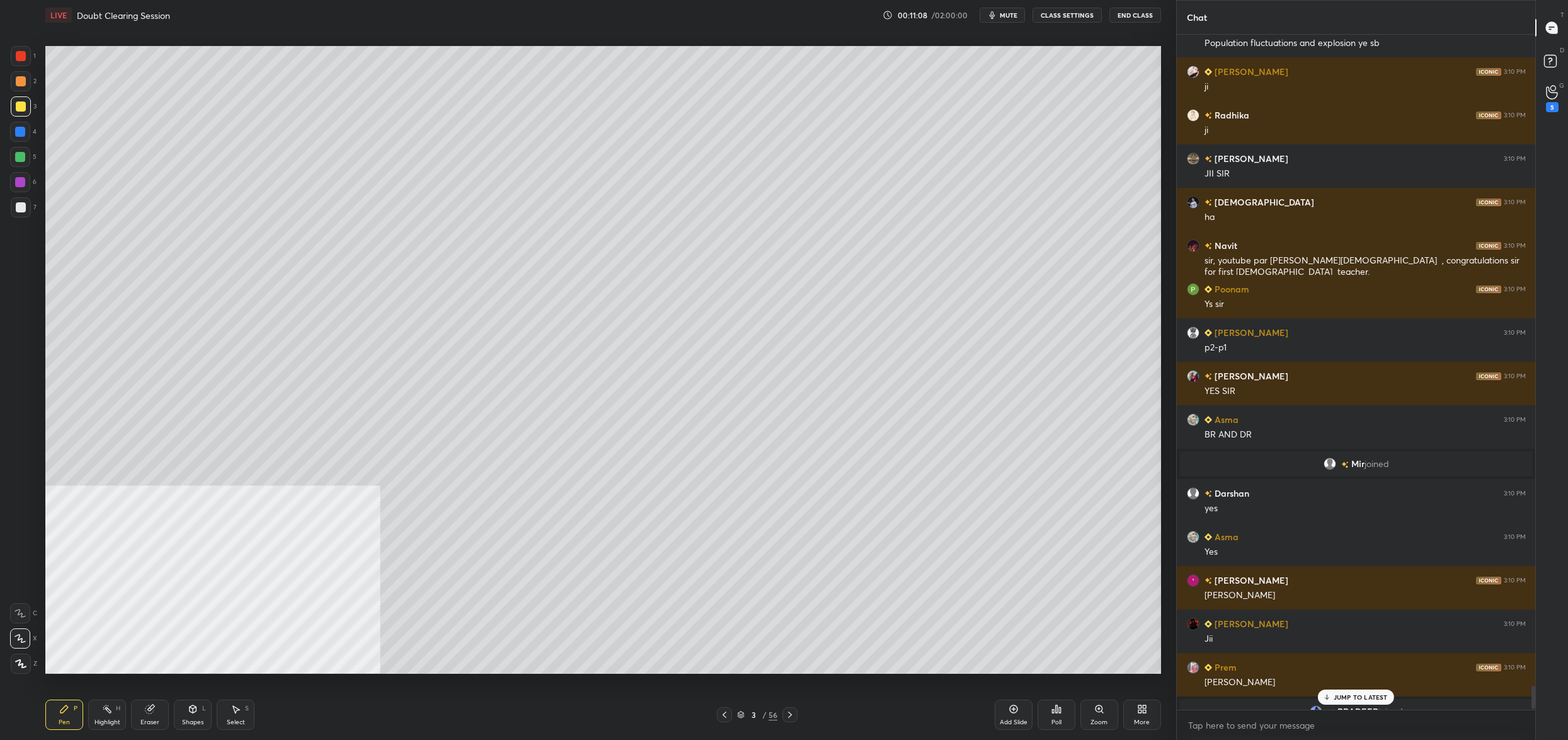
scroll to position [18186, 0]
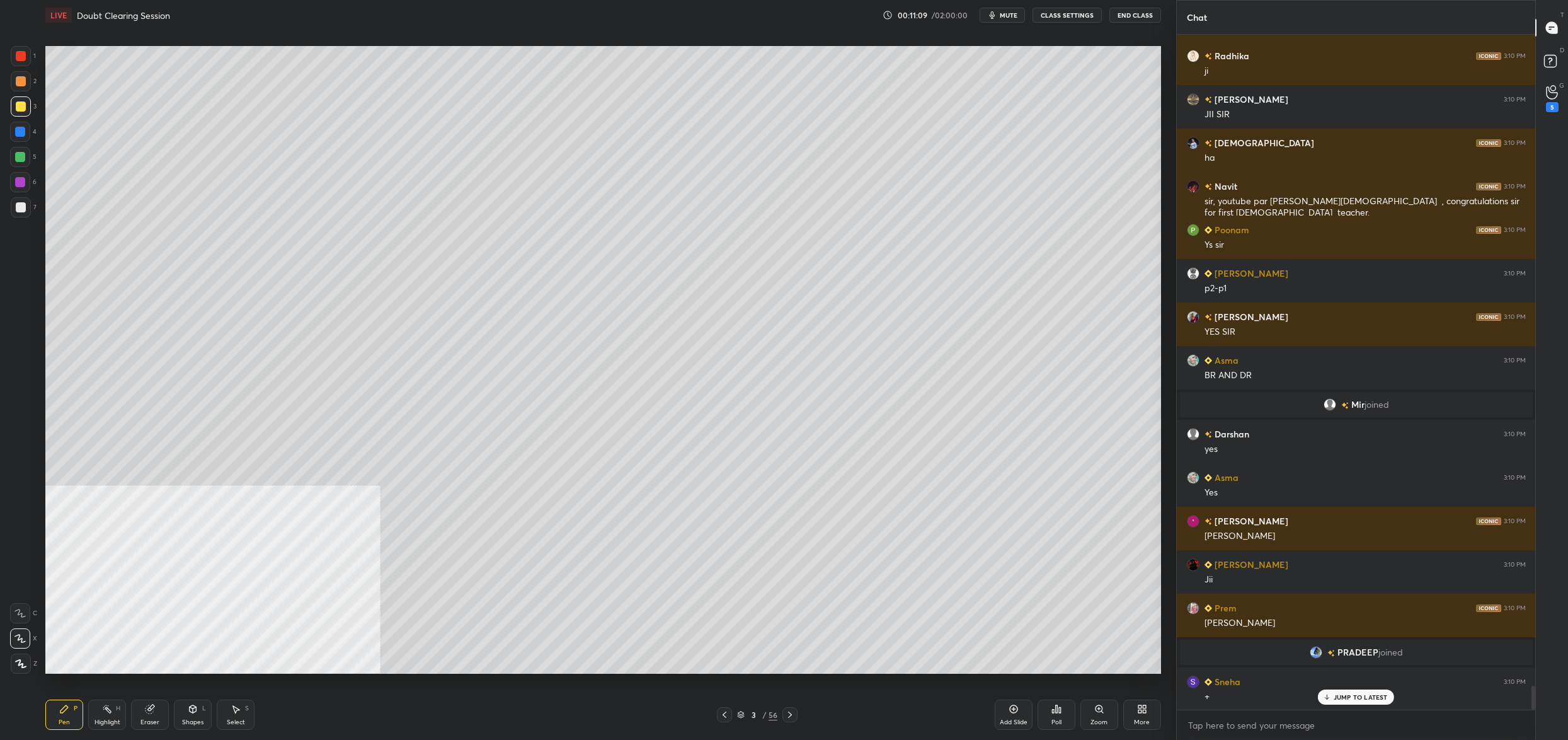
drag, startPoint x: 750, startPoint y: 713, endPoint x: 743, endPoint y: 715, distance: 7.3
click at [751, 711] on div "3" at bounding box center [753, 714] width 13 height 8
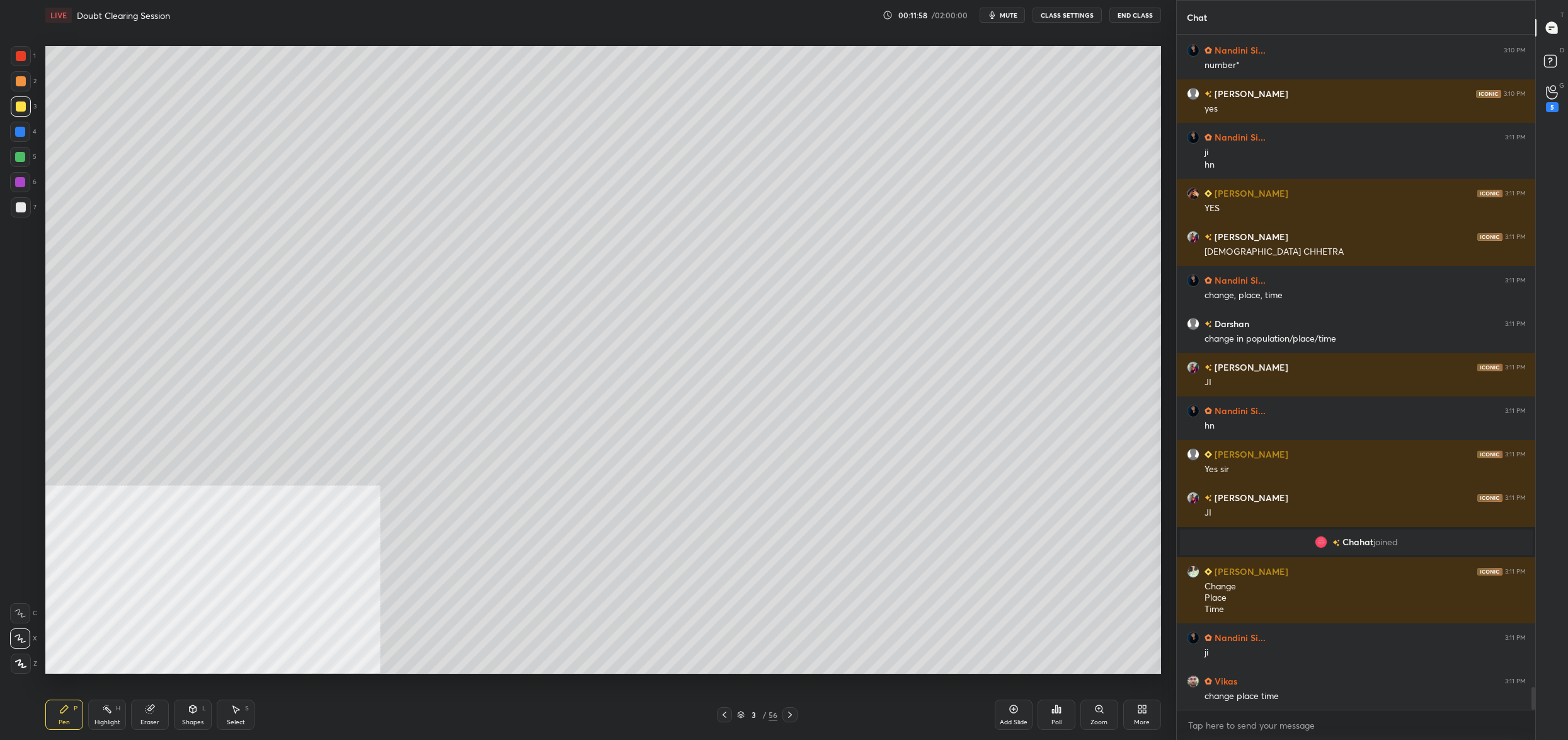
scroll to position [19265, 0]
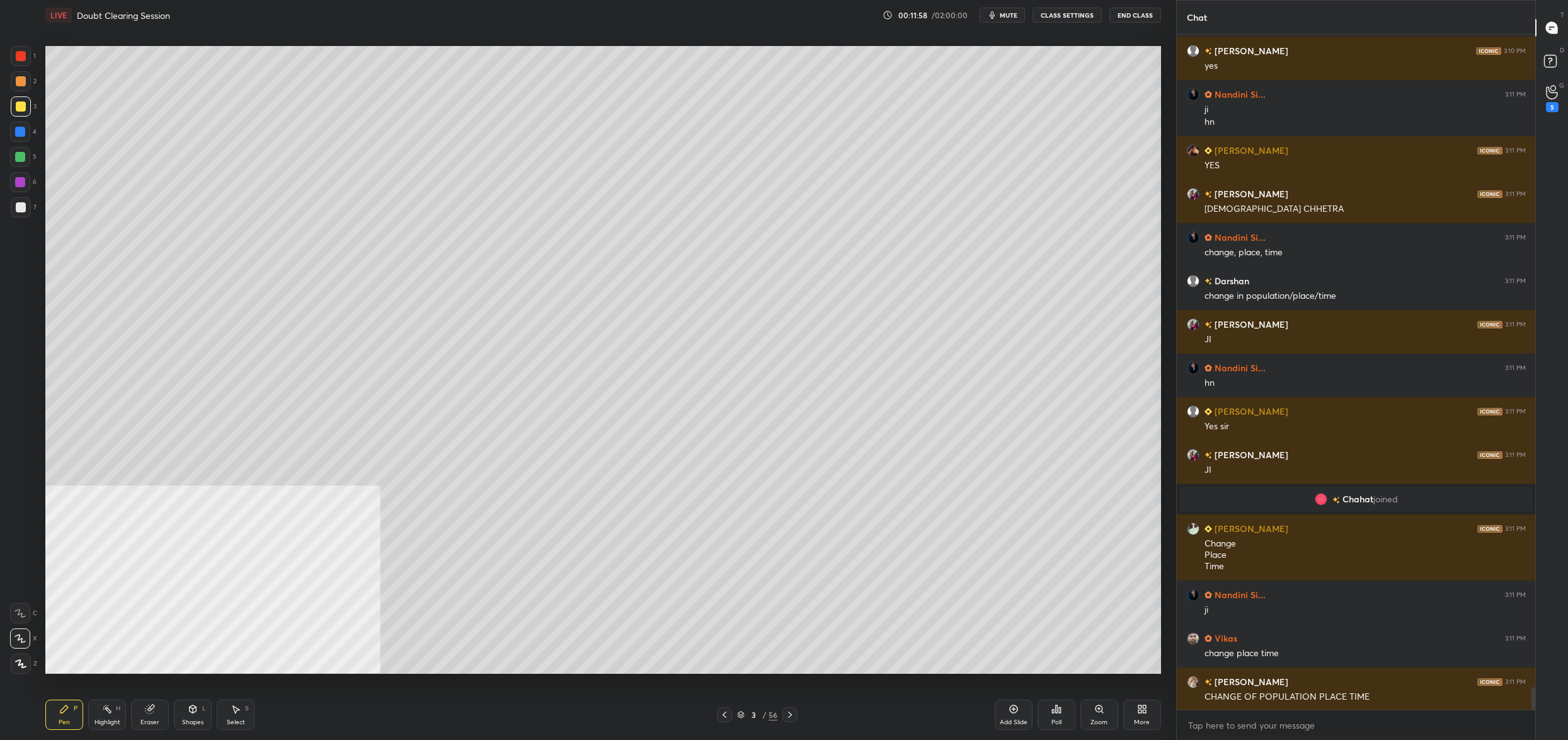
click at [746, 714] on div "3 / 56" at bounding box center [757, 715] width 40 height 11
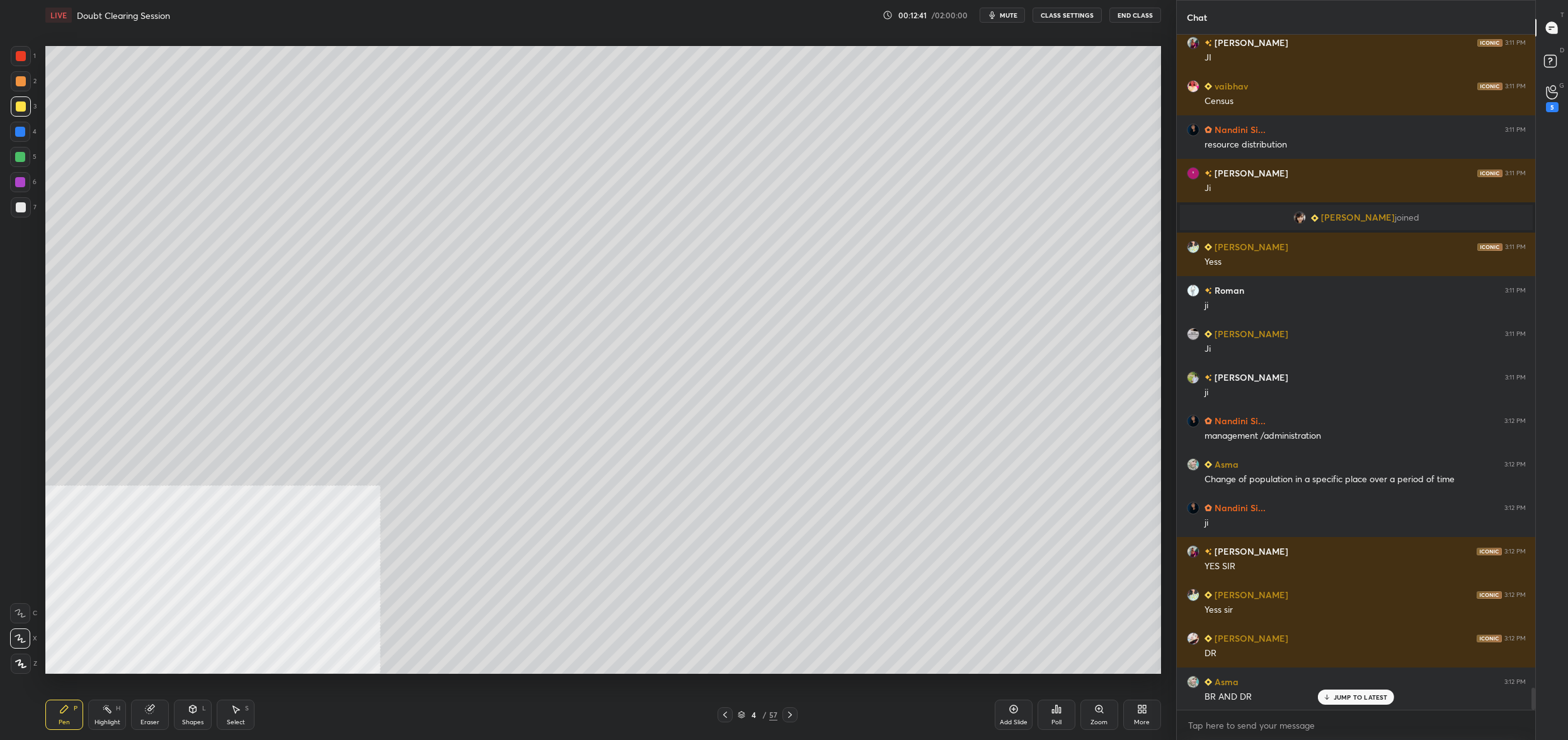
scroll to position [20206, 0]
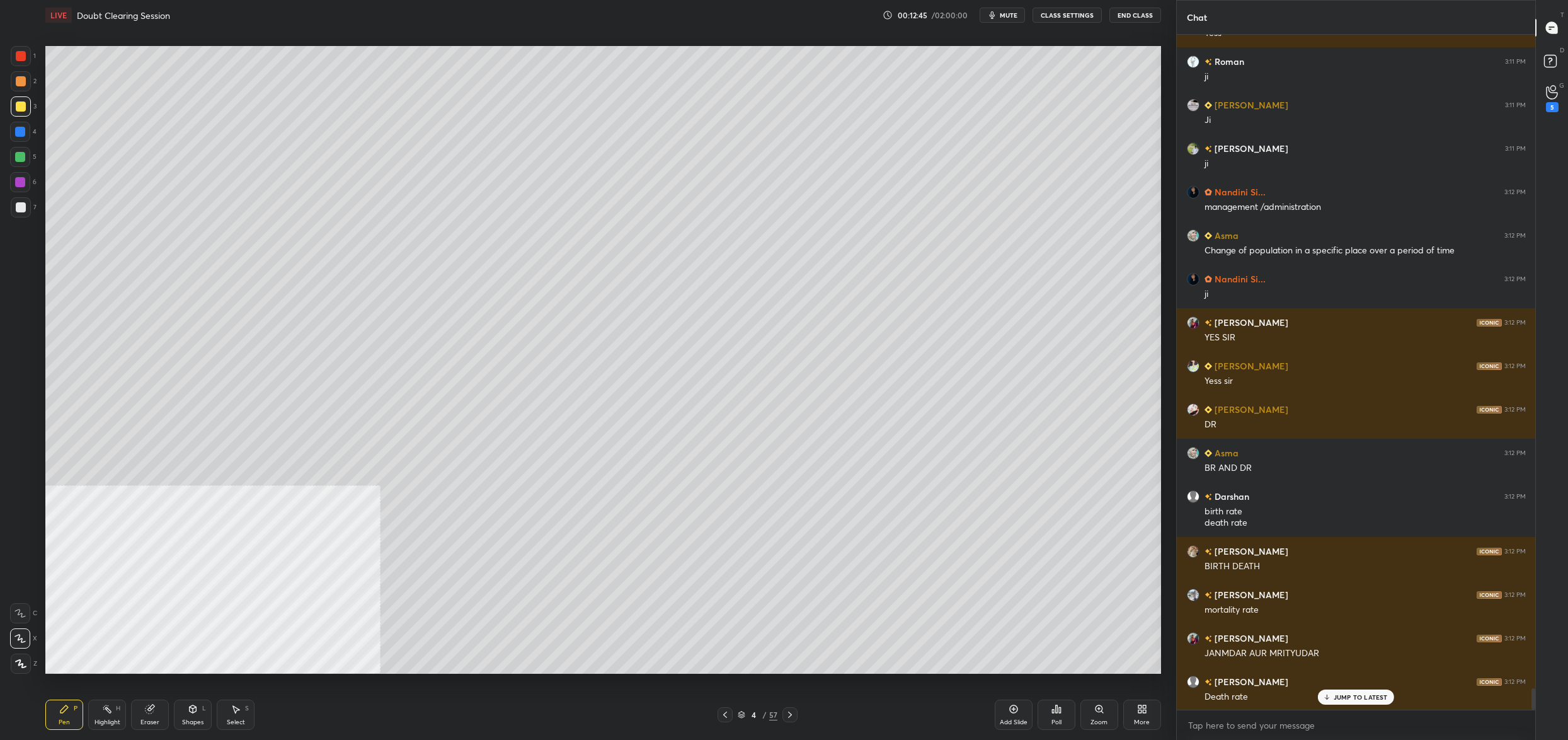
click at [740, 719] on icon at bounding box center [741, 714] width 8 height 8
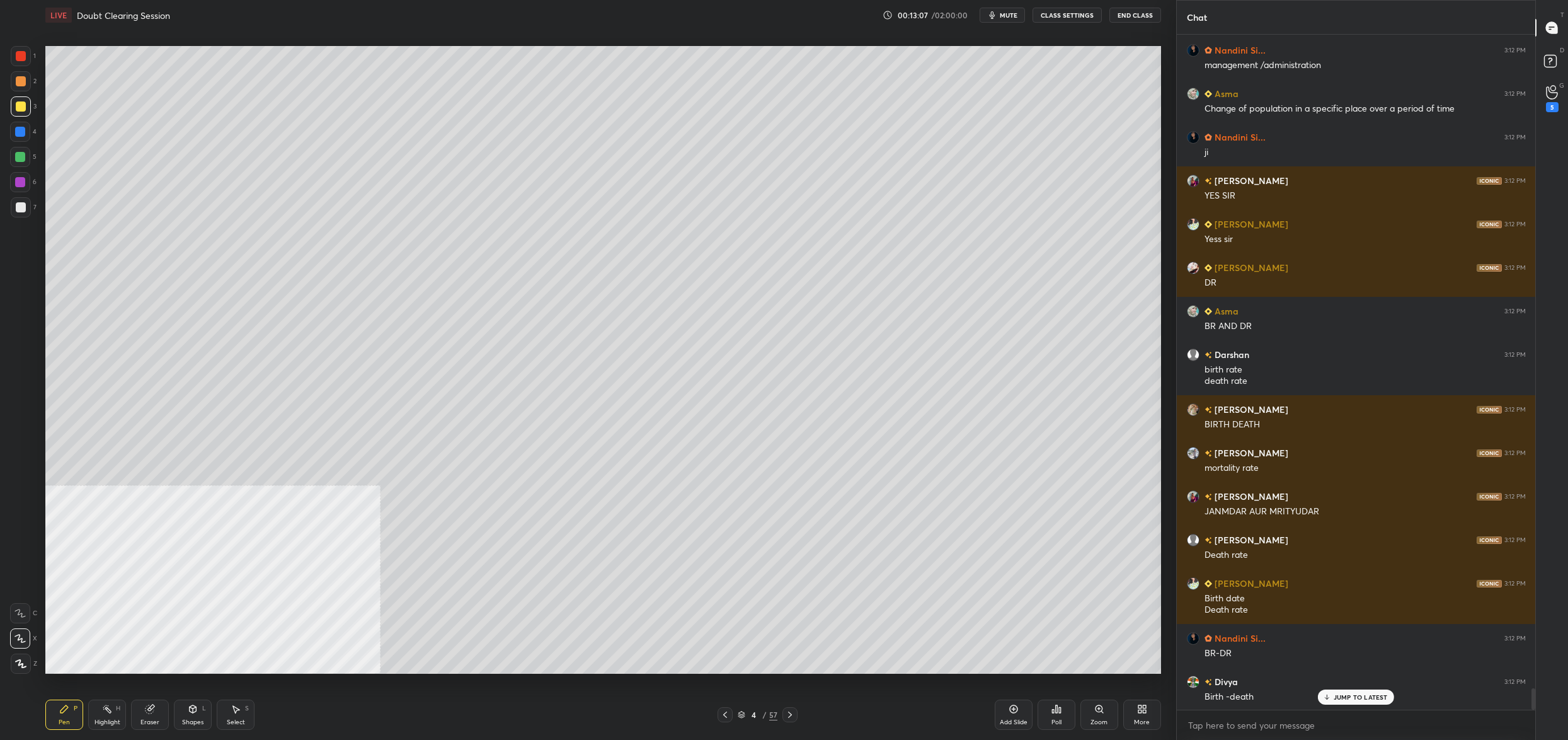
scroll to position [20566, 0]
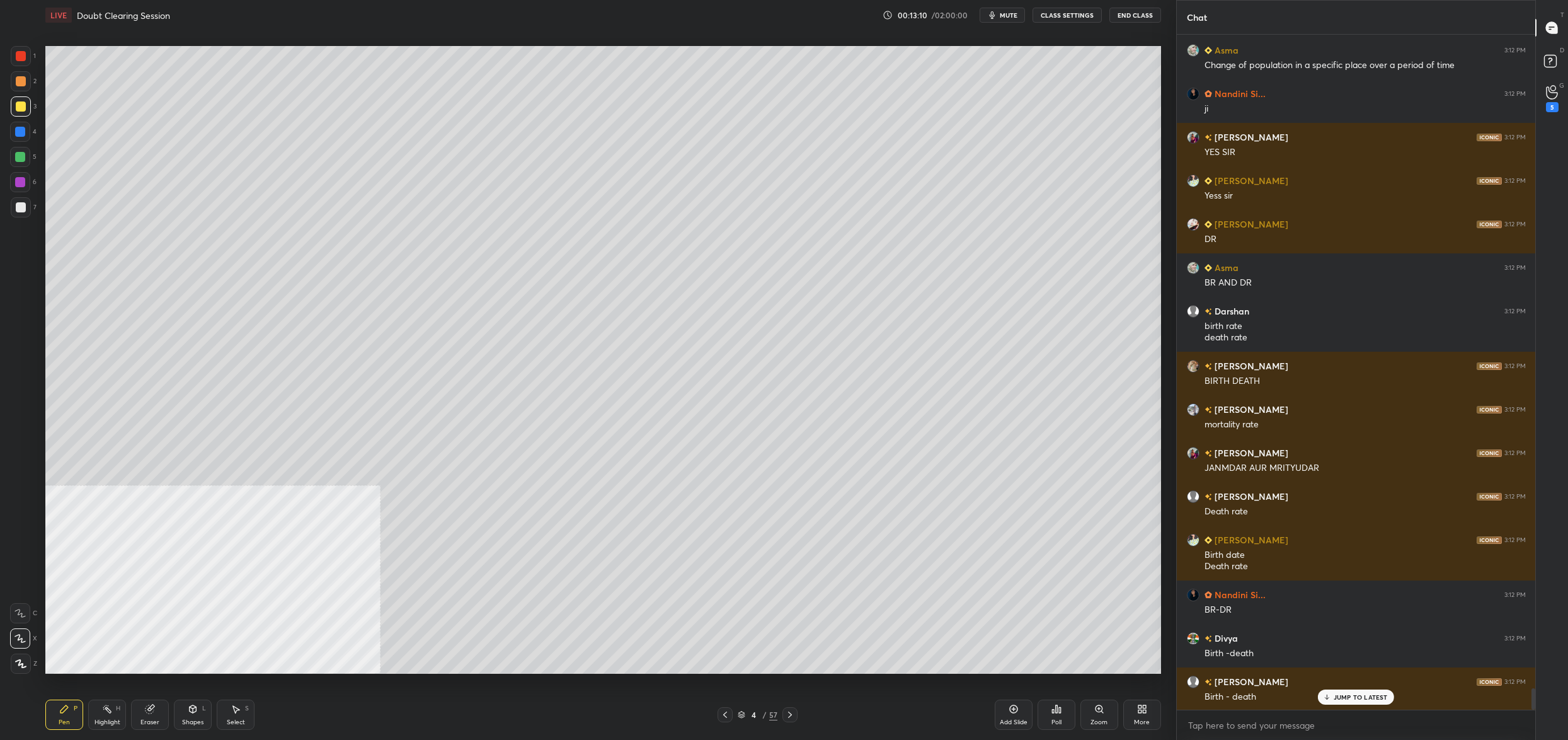
drag, startPoint x: 746, startPoint y: 712, endPoint x: 748, endPoint y: 690, distance: 22.1
click at [746, 712] on div "4 / 57" at bounding box center [758, 715] width 40 height 11
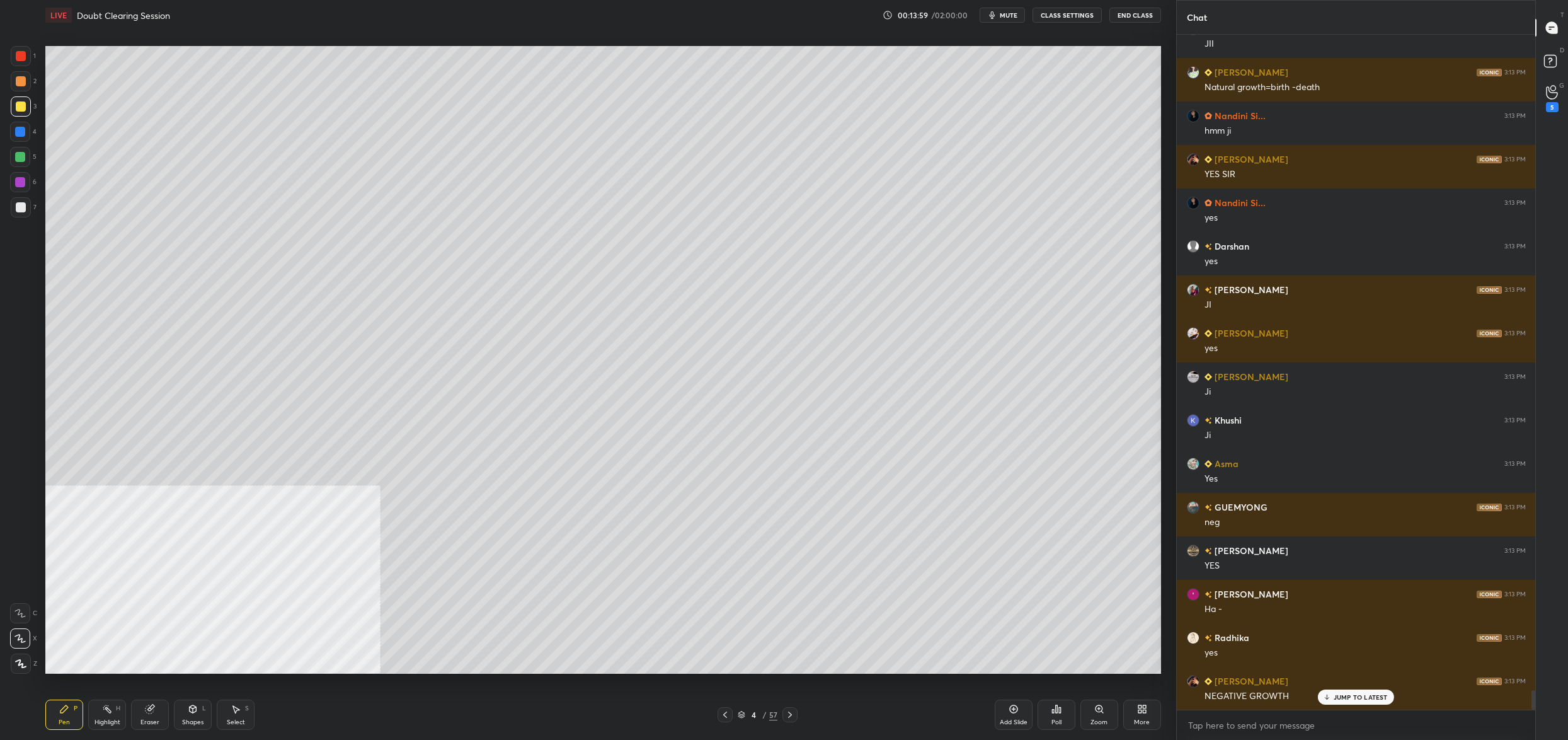
scroll to position [22422, 0]
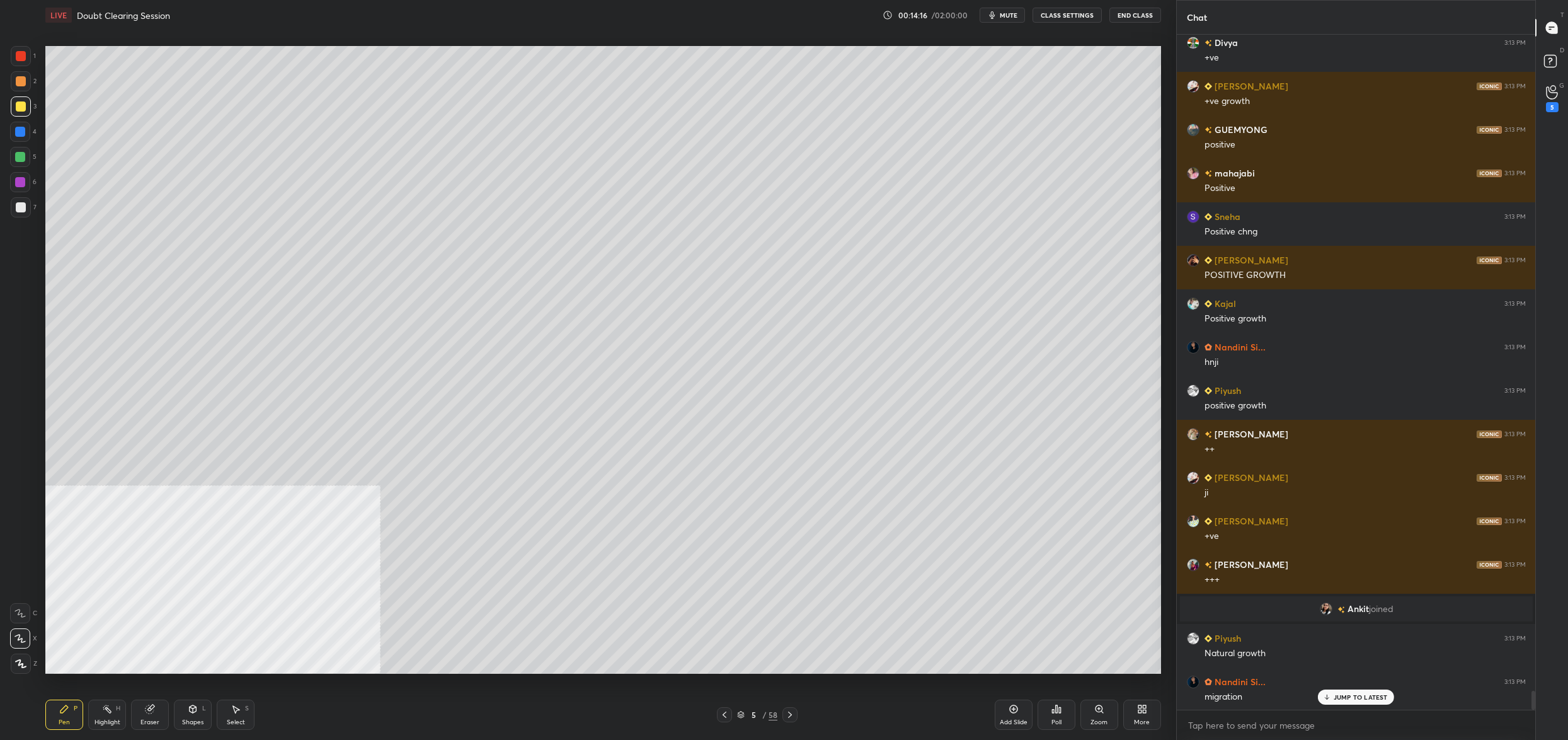
click at [36, 142] on div "1 2 3 4 5 6 7 C X Z C X Z E E Erase all H H" at bounding box center [20, 360] width 40 height 628
click at [24, 154] on div at bounding box center [20, 157] width 20 height 20
click at [21, 155] on div at bounding box center [20, 157] width 10 height 10
drag, startPoint x: 21, startPoint y: 155, endPoint x: 37, endPoint y: 145, distance: 18.9
click at [21, 155] on div at bounding box center [20, 157] width 10 height 10
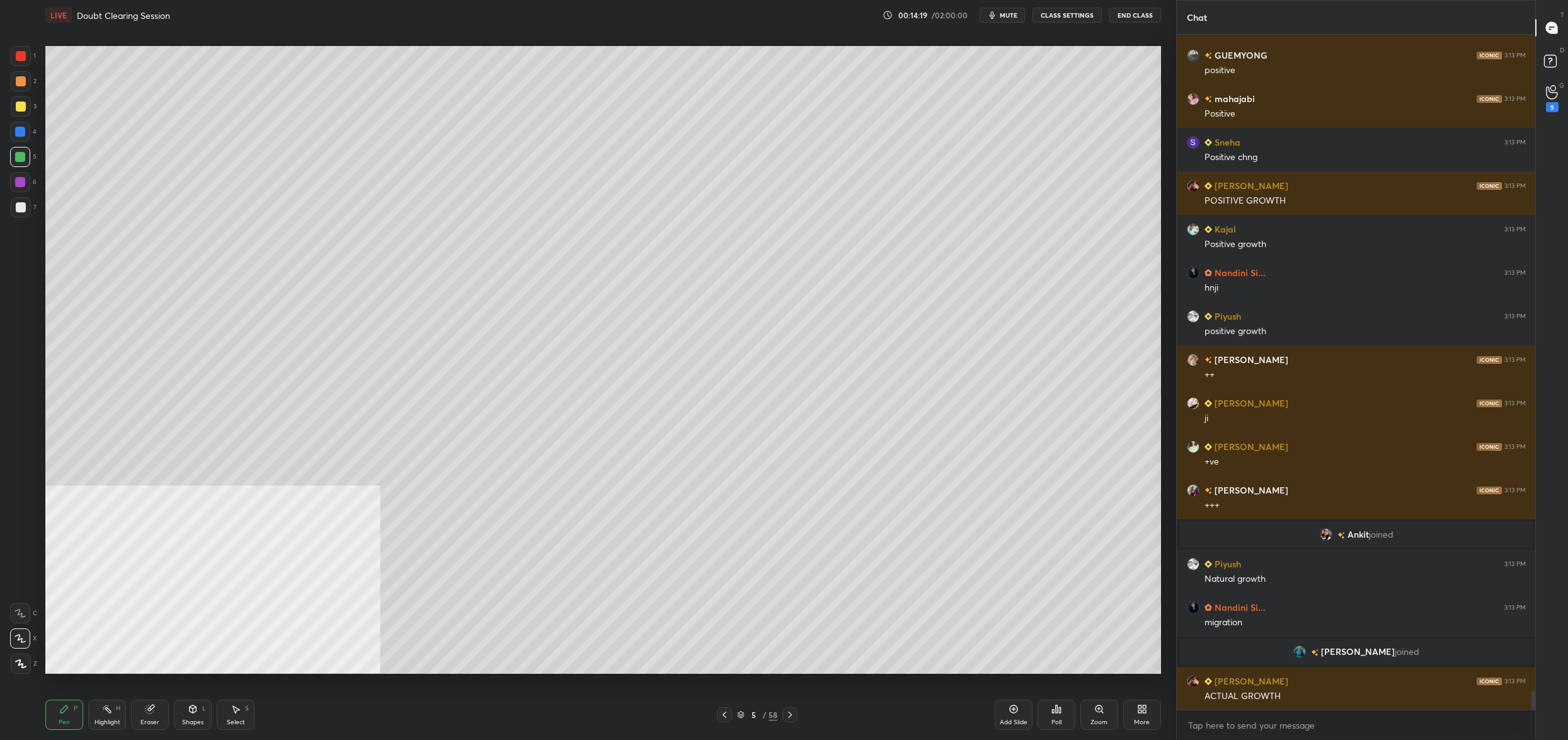
click at [745, 714] on div "5 / 58" at bounding box center [757, 715] width 40 height 11
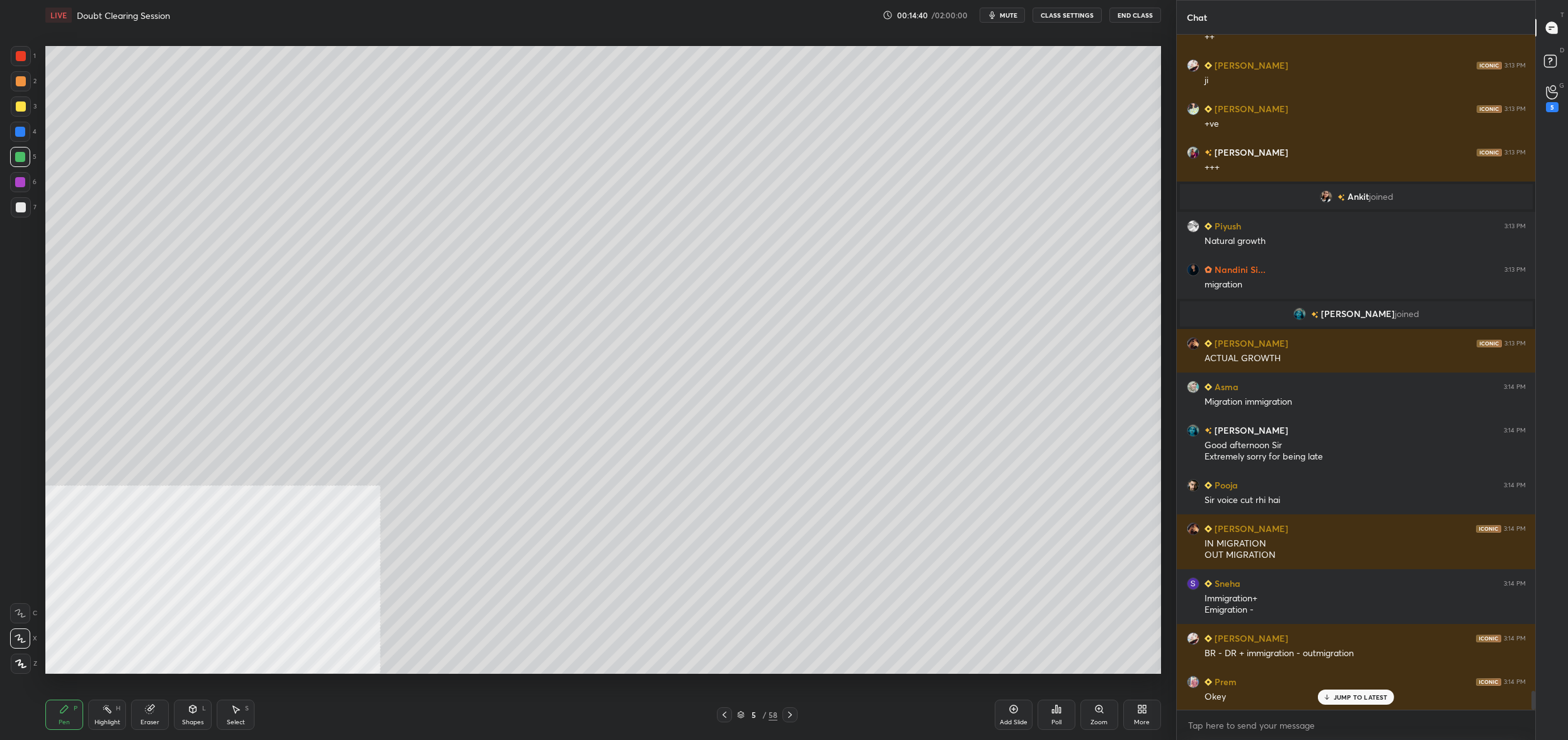
click at [747, 711] on div "5 / 58" at bounding box center [757, 715] width 40 height 11
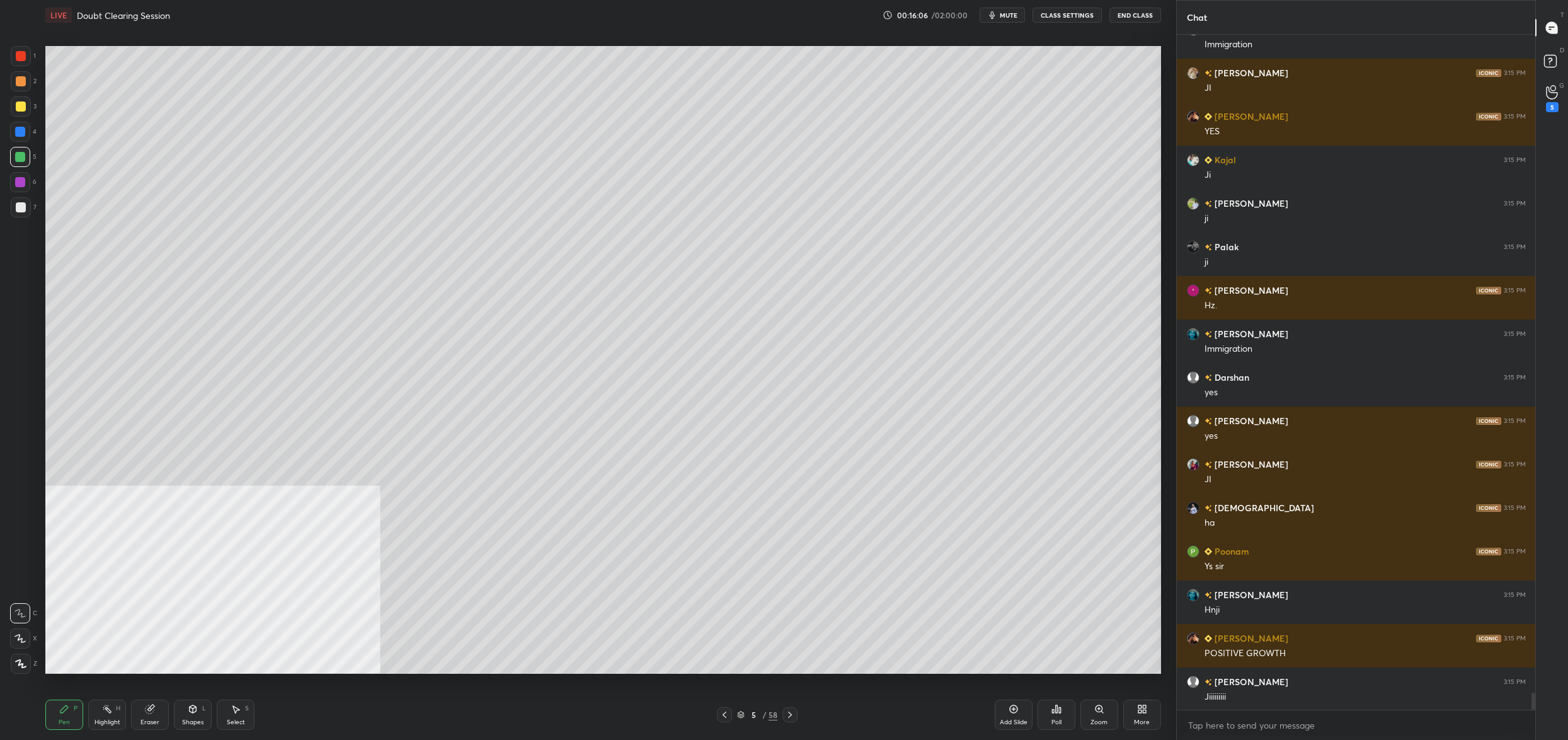
scroll to position [26312, 0]
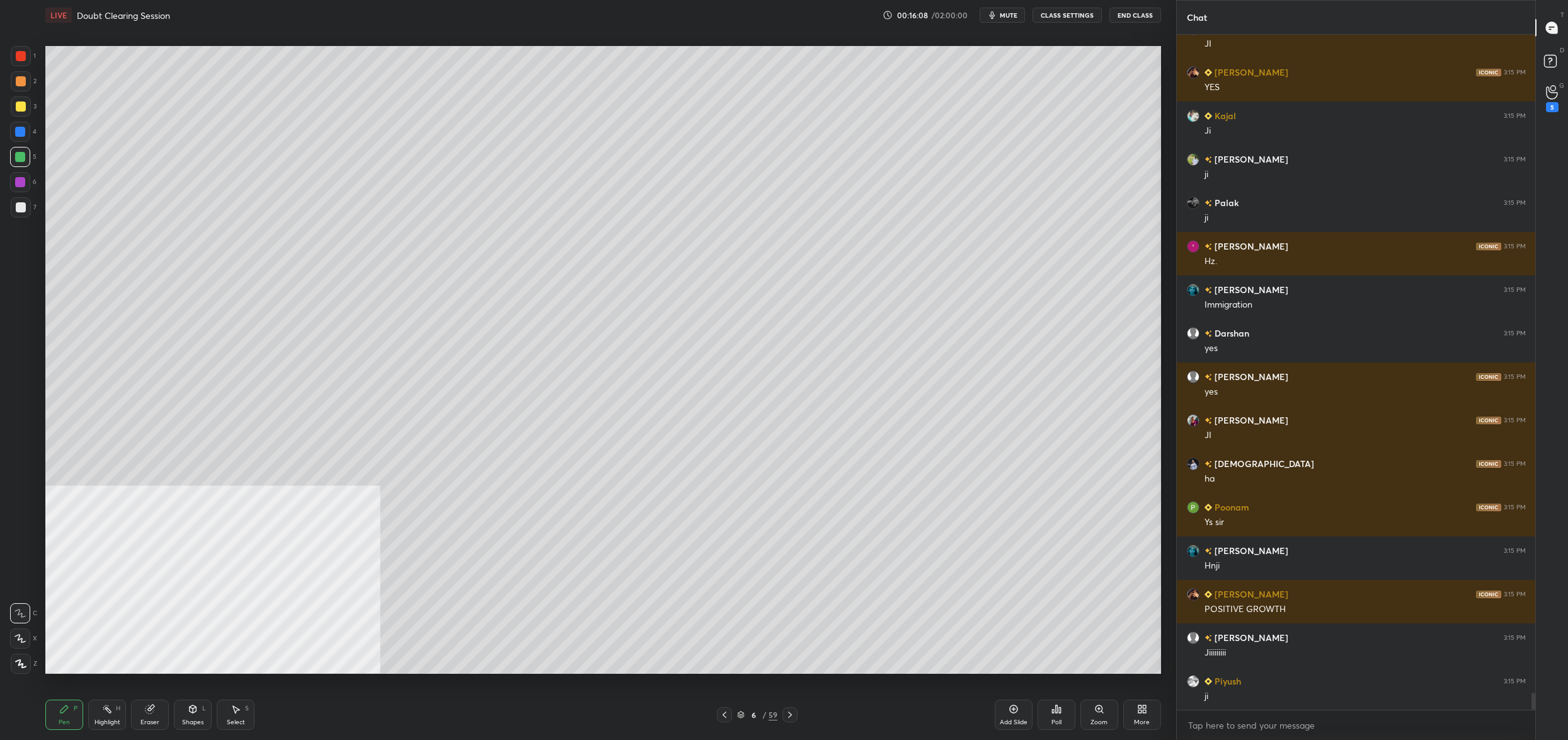
click at [17, 112] on div at bounding box center [21, 107] width 20 height 20
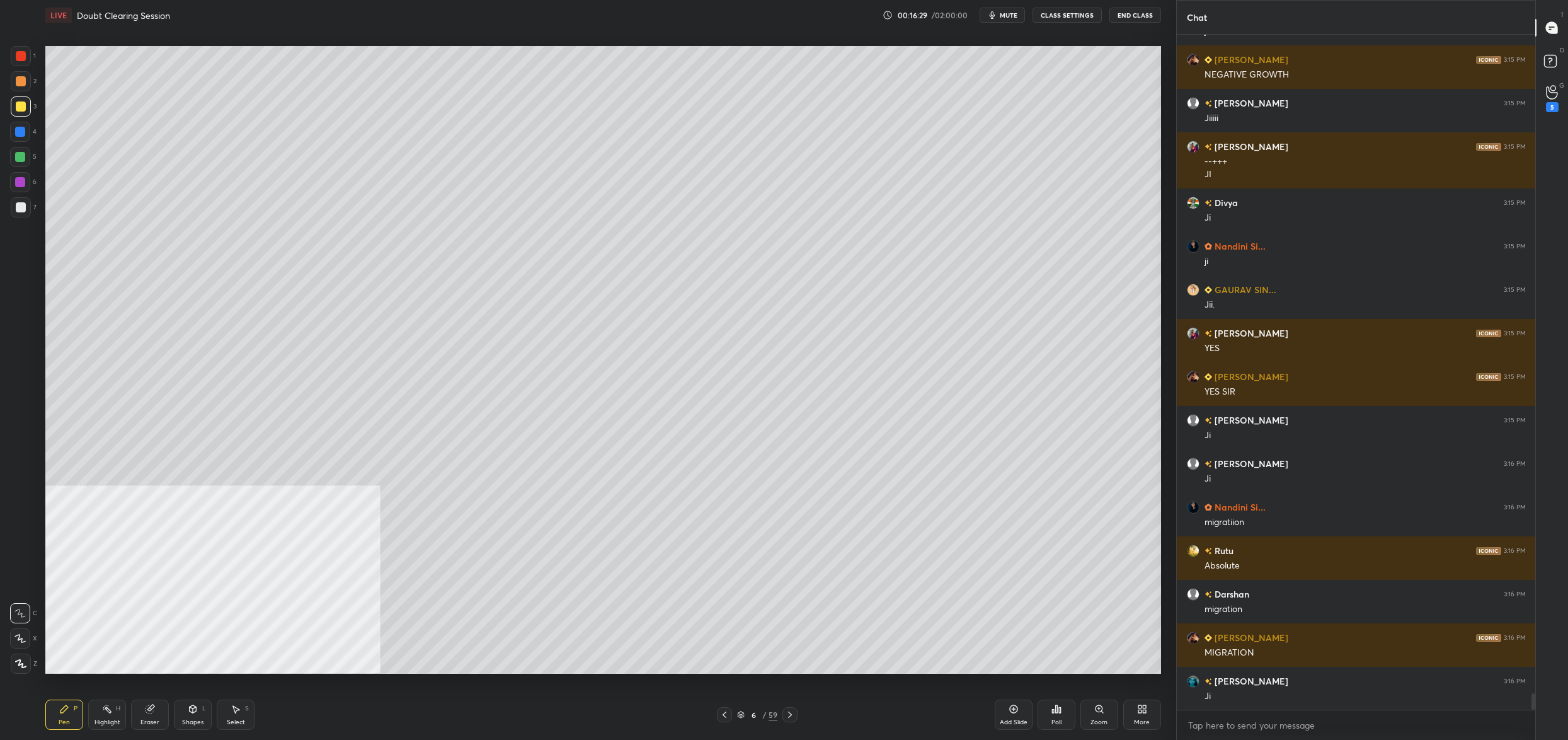
scroll to position [27020, 0]
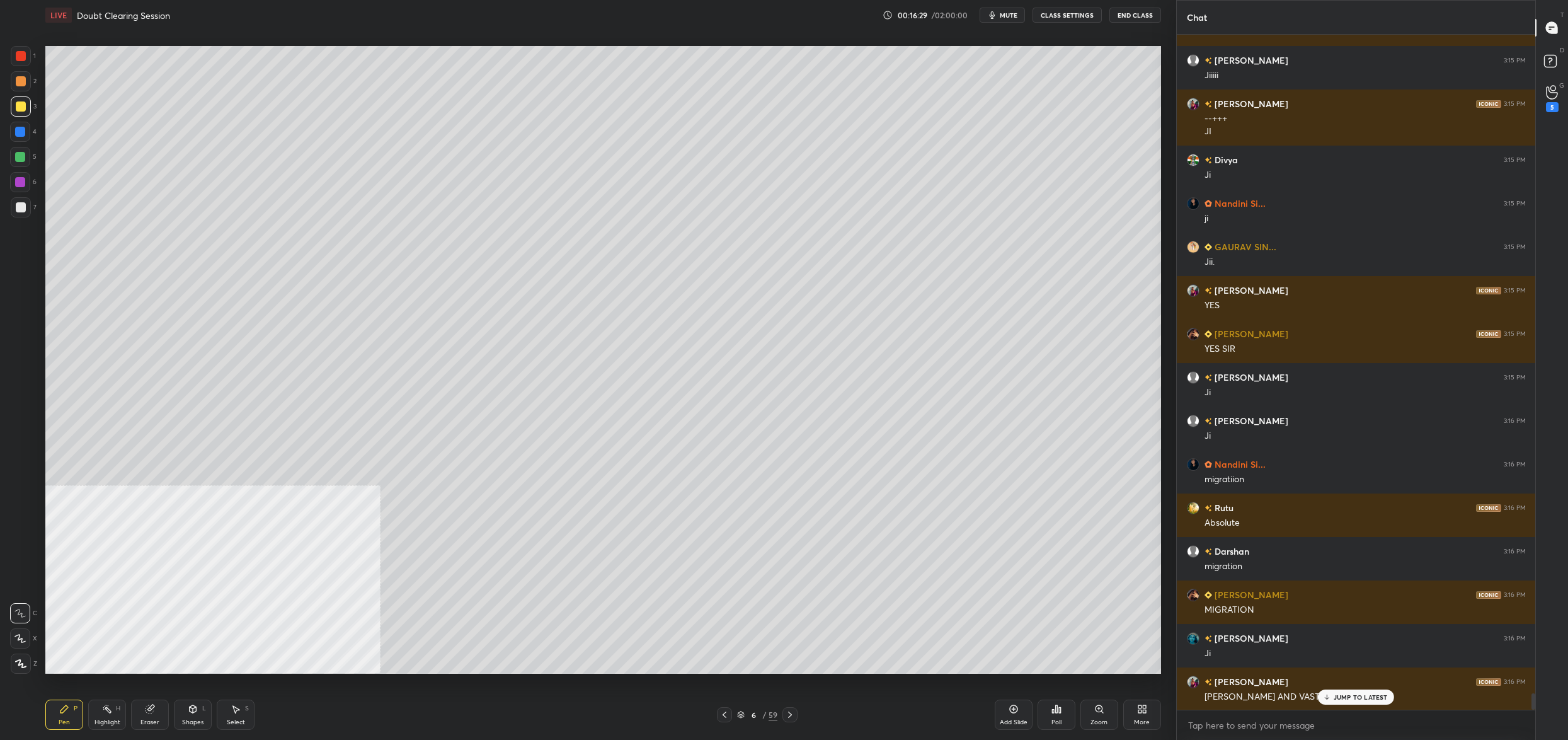
drag, startPoint x: 743, startPoint y: 717, endPoint x: 770, endPoint y: 727, distance: 28.8
click at [741, 720] on div "6 / 59" at bounding box center [757, 715] width 40 height 11
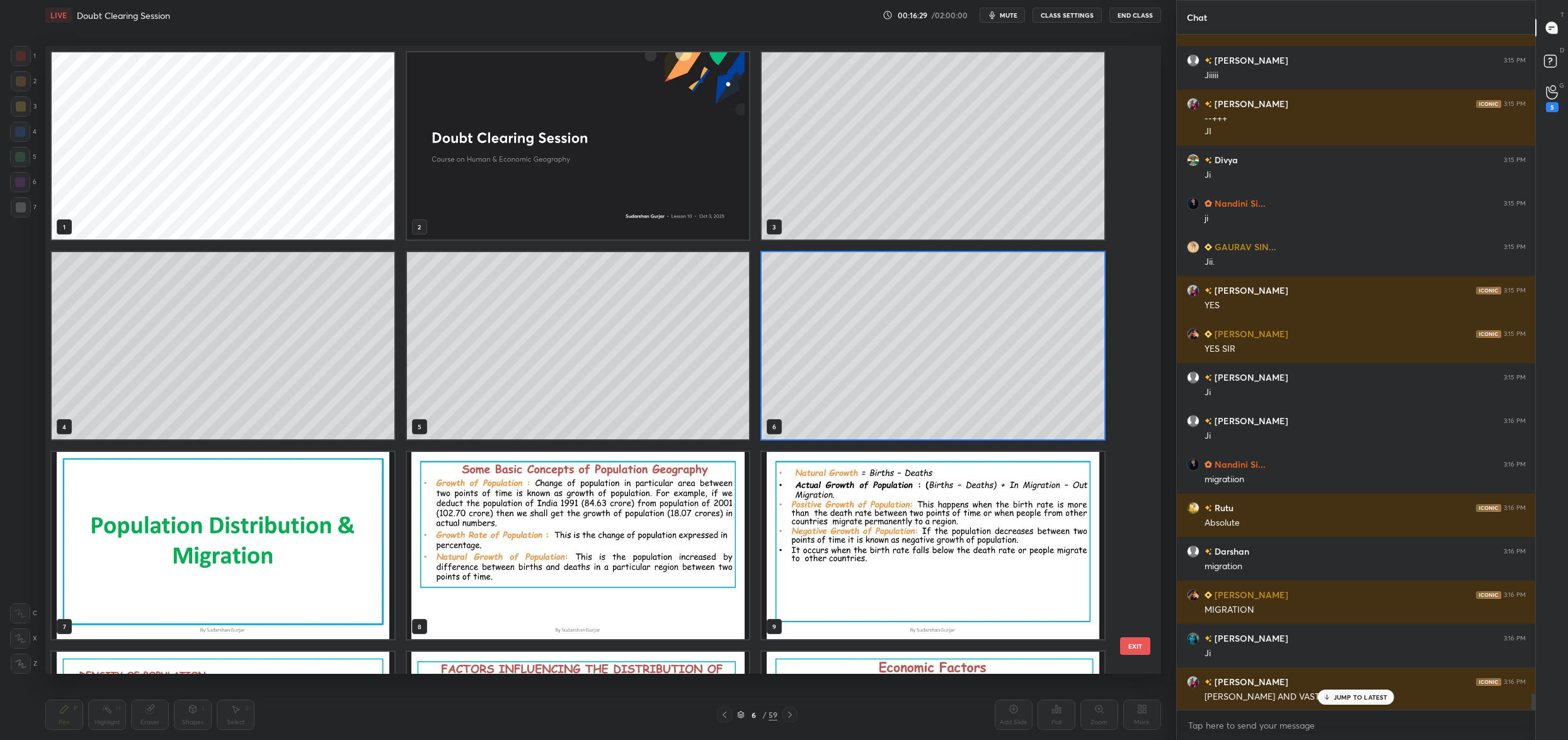
scroll to position [4, 7]
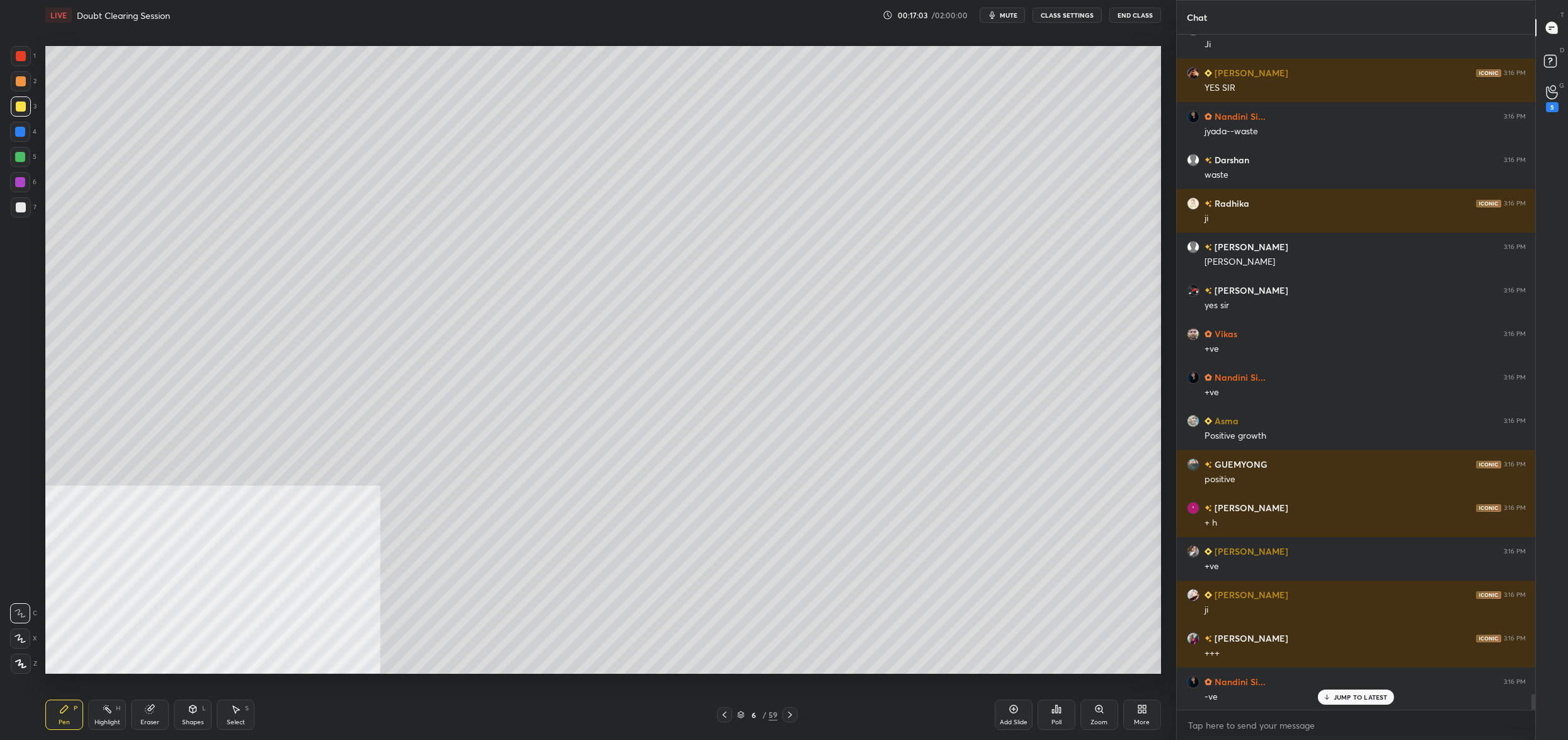
drag, startPoint x: 741, startPoint y: 711, endPoint x: 755, endPoint y: 696, distance: 20.5
click at [742, 711] on div "6 / 59" at bounding box center [757, 715] width 40 height 11
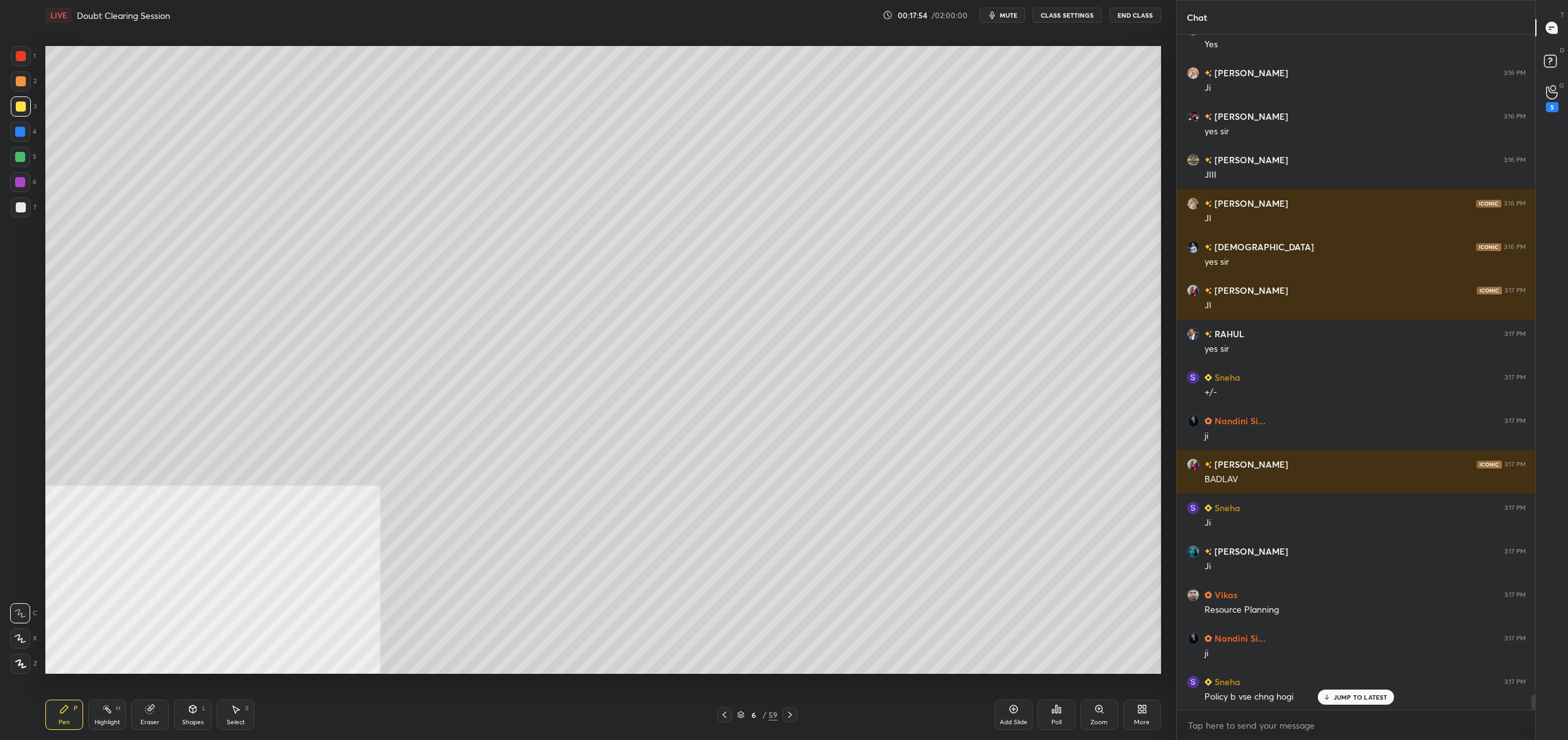
click at [758, 719] on div "6 / 59" at bounding box center [757, 715] width 40 height 11
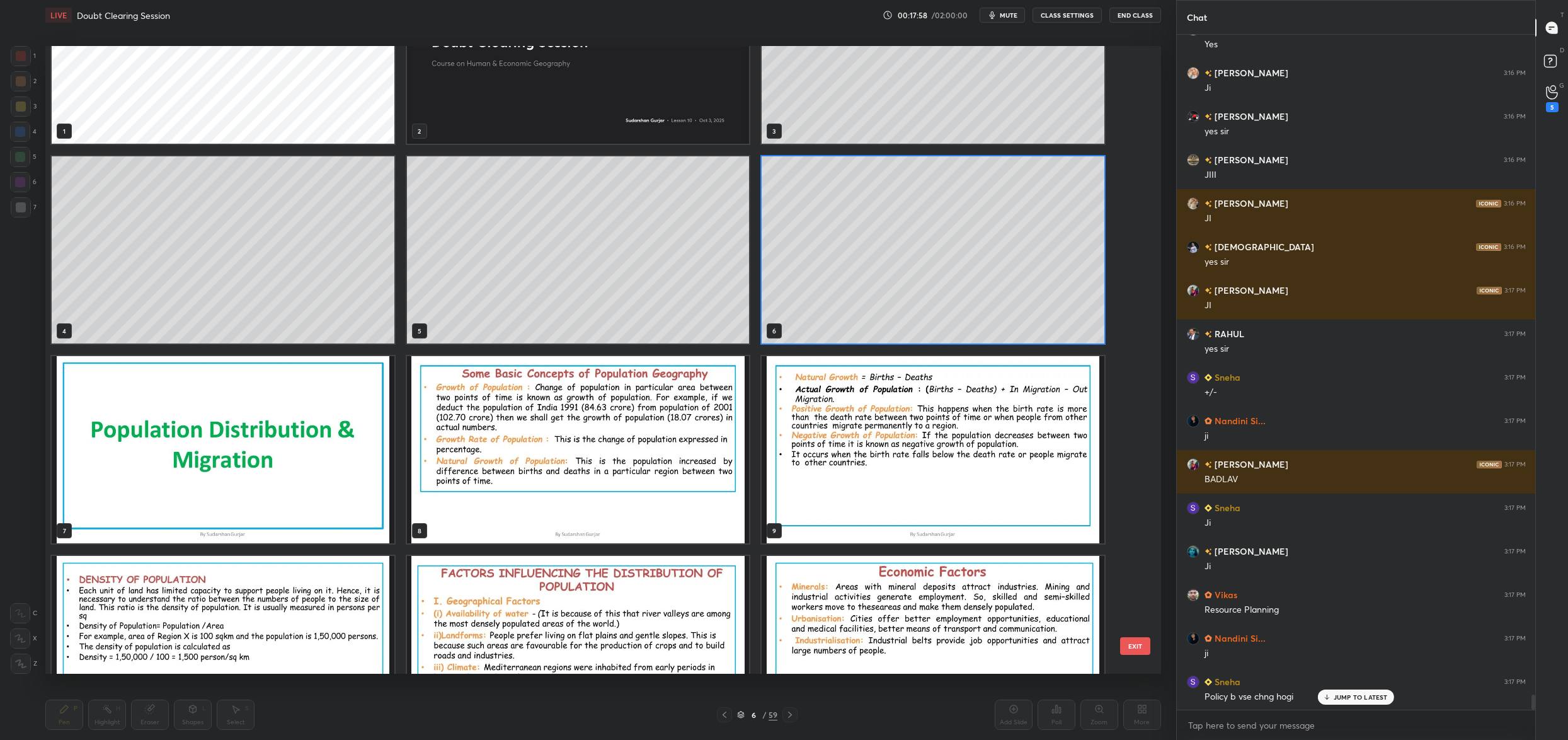
click at [775, 154] on div "6" at bounding box center [933, 250] width 355 height 199
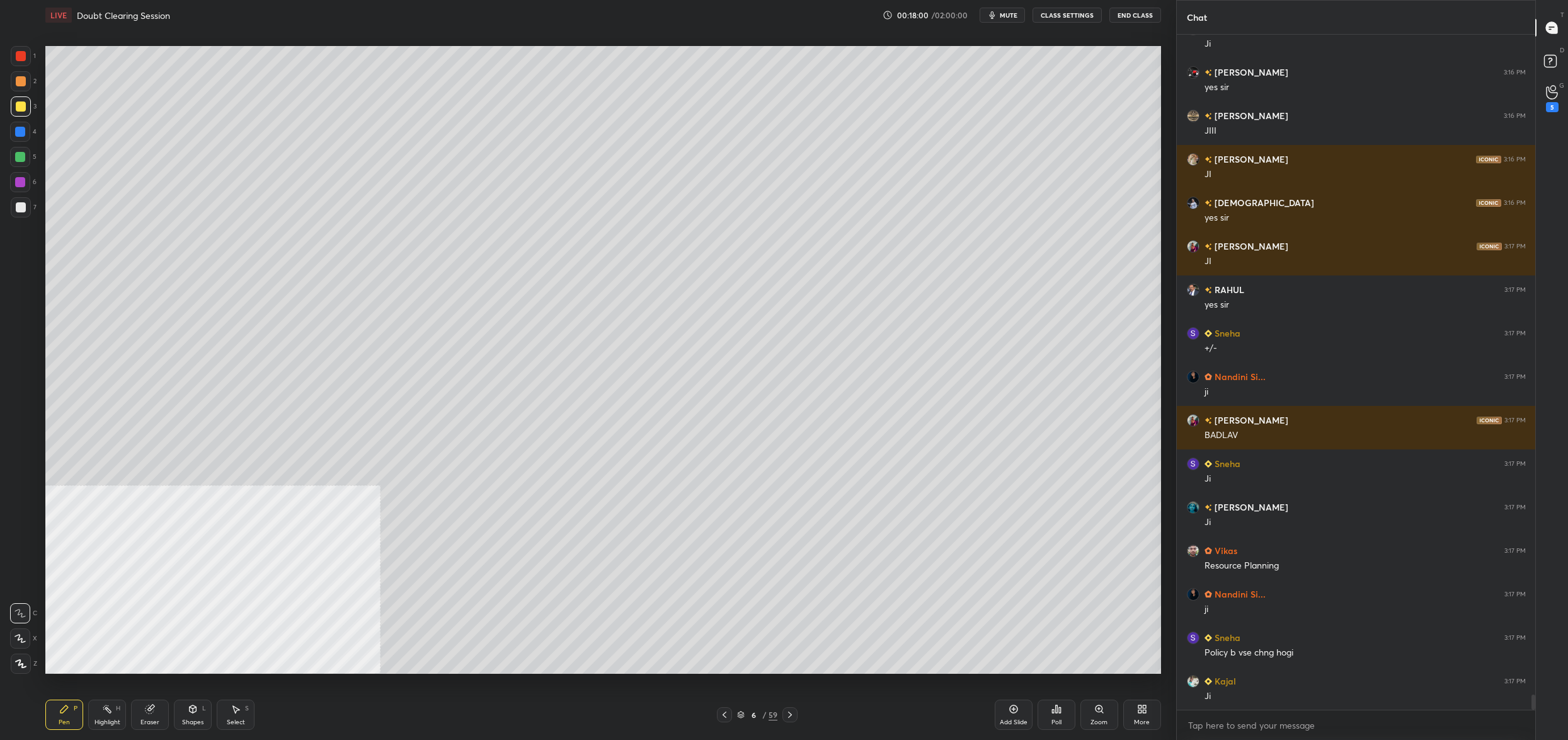
click at [19, 204] on div at bounding box center [21, 207] width 10 height 10
click at [24, 204] on div at bounding box center [21, 207] width 10 height 10
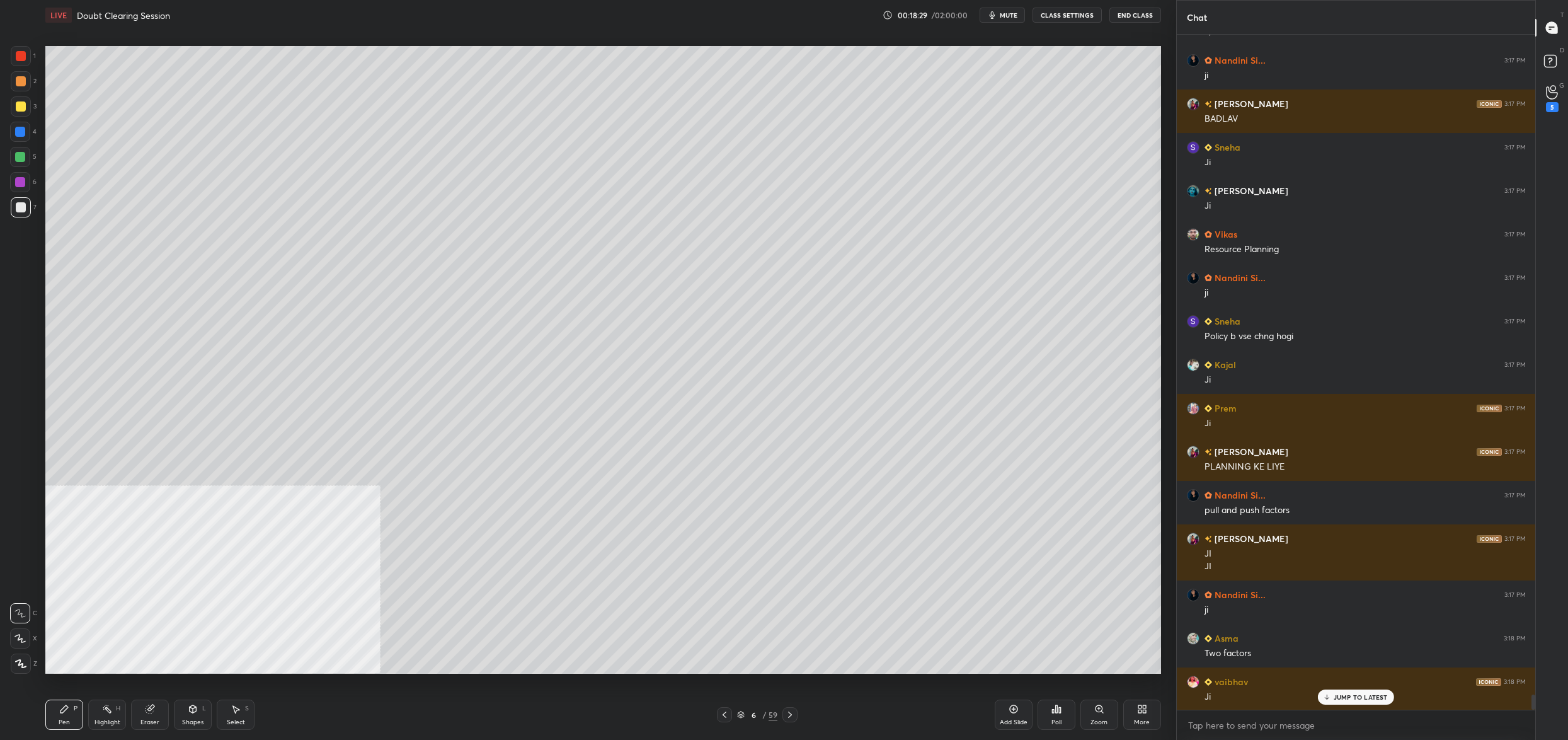
scroll to position [30088, 0]
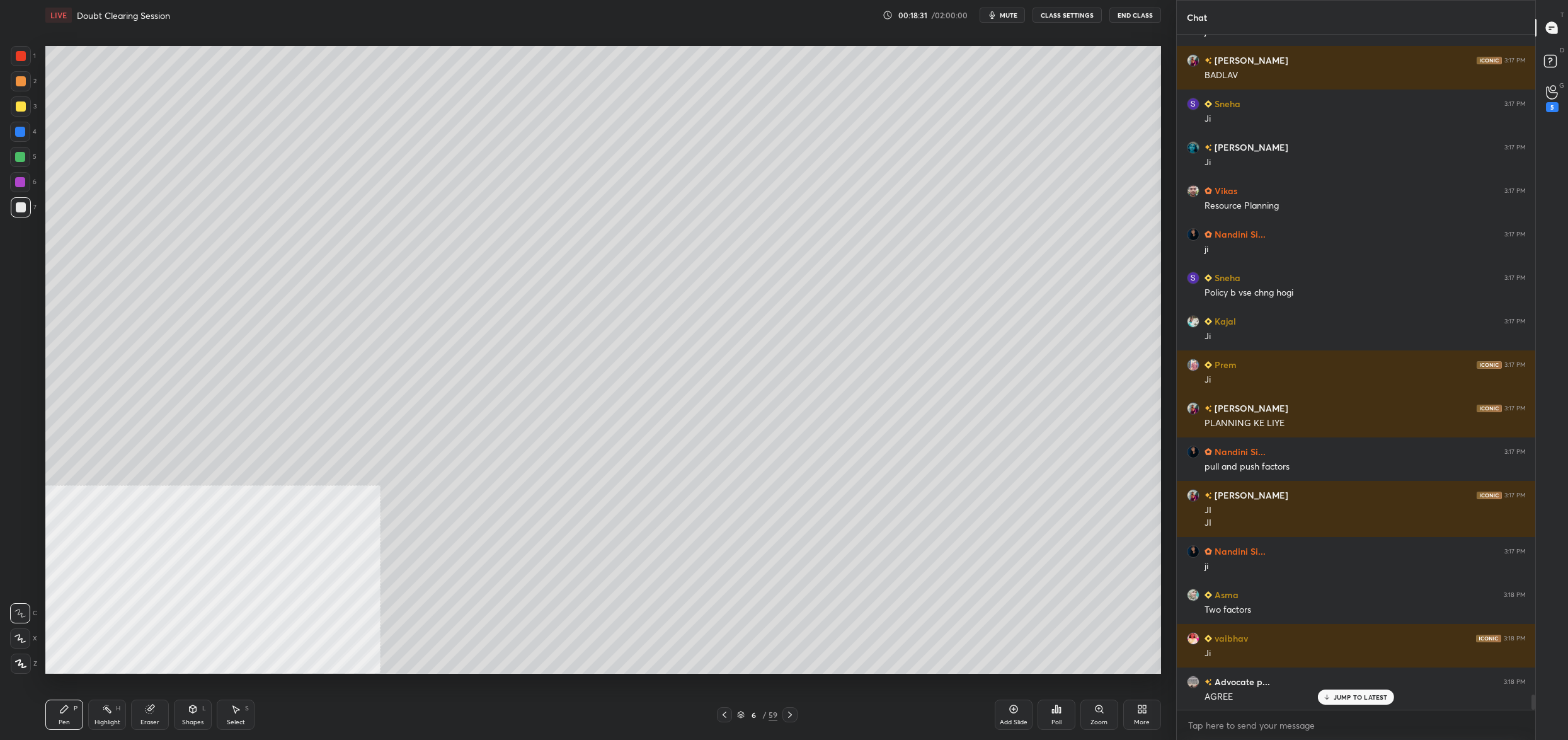
drag, startPoint x: 749, startPoint y: 716, endPoint x: 740, endPoint y: 720, distance: 9.8
click at [749, 716] on div "6" at bounding box center [753, 714] width 13 height 8
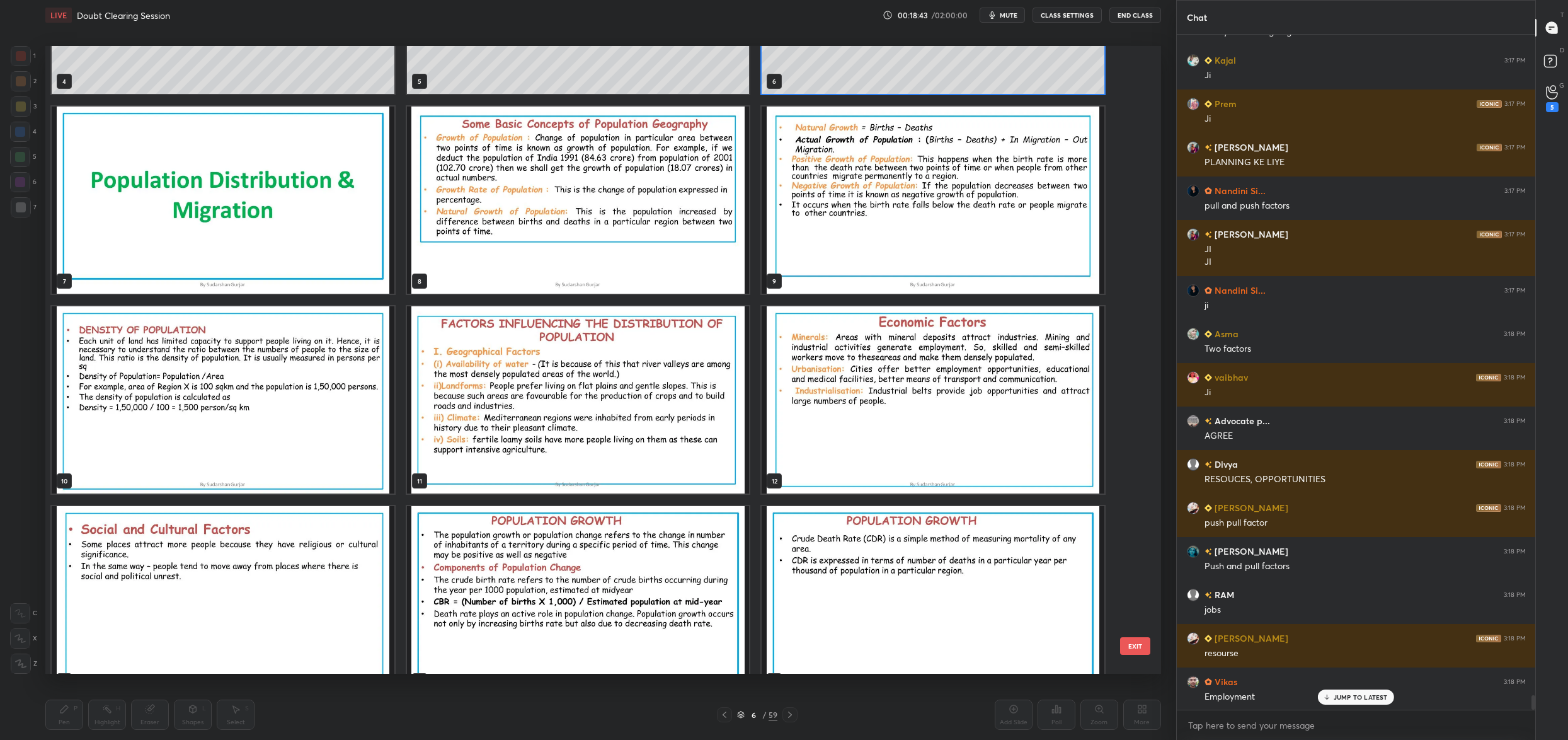
scroll to position [30435, 0]
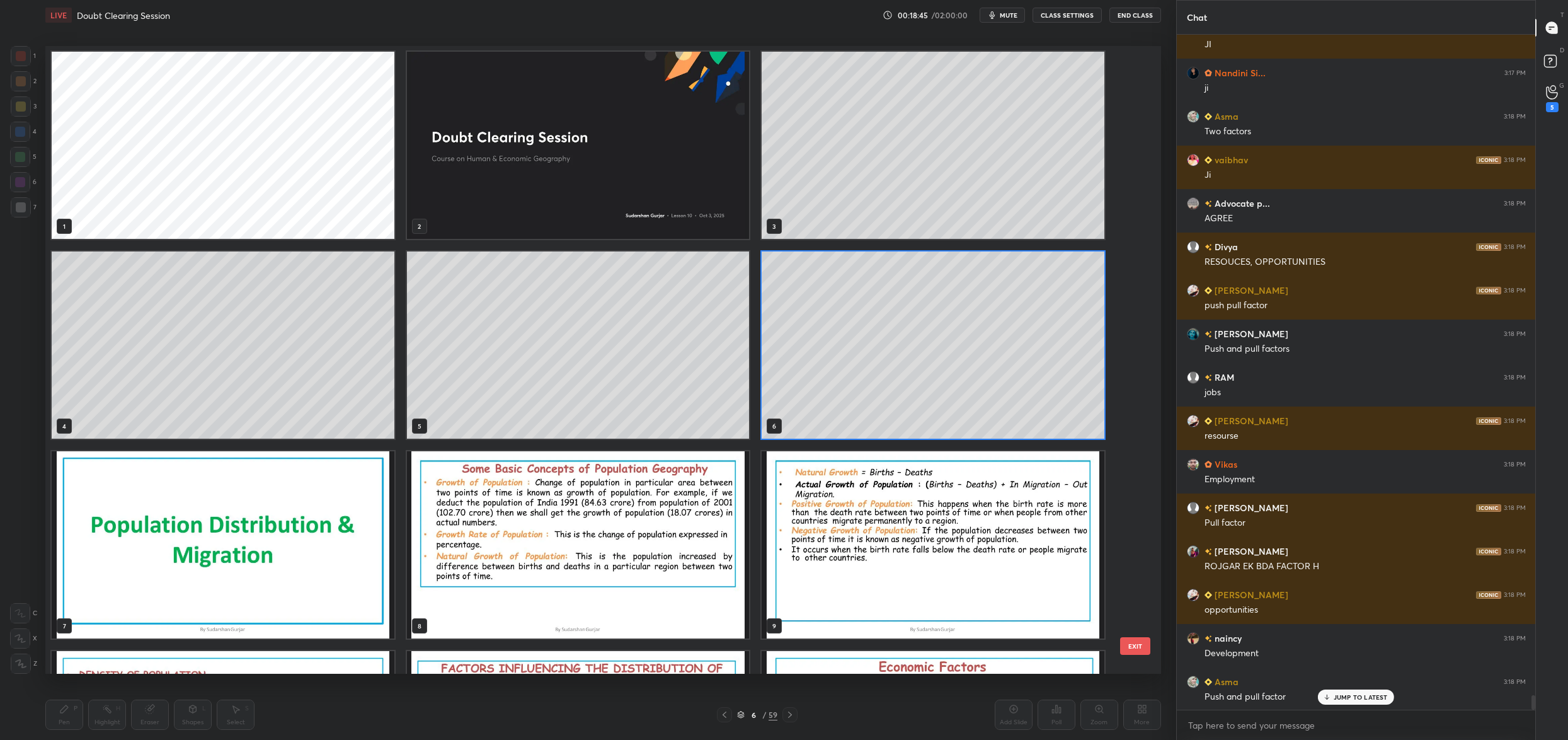
click at [900, 464] on img "grid" at bounding box center [933, 545] width 343 height 187
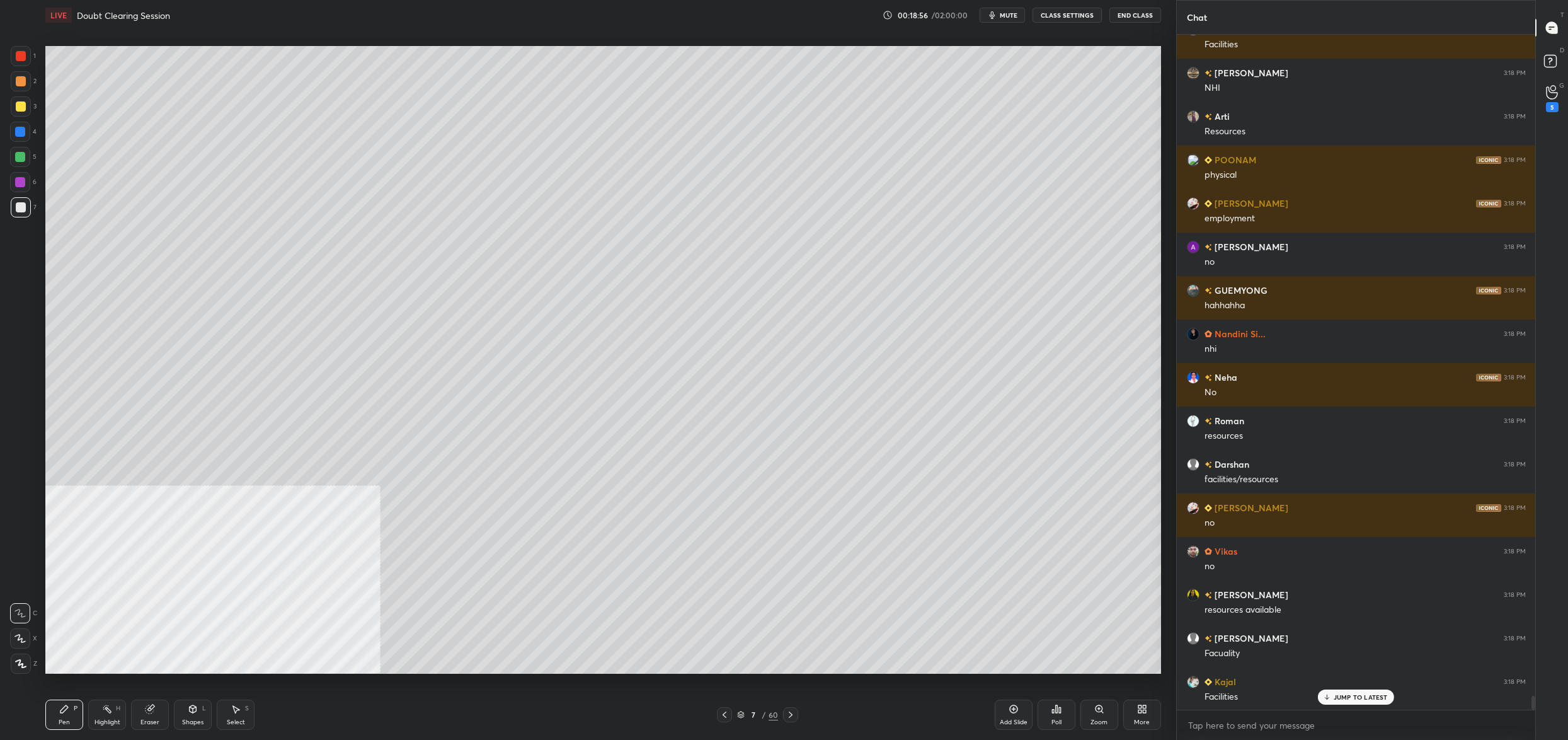
click at [23, 164] on div at bounding box center [20, 157] width 20 height 20
click at [28, 636] on div at bounding box center [20, 638] width 20 height 20
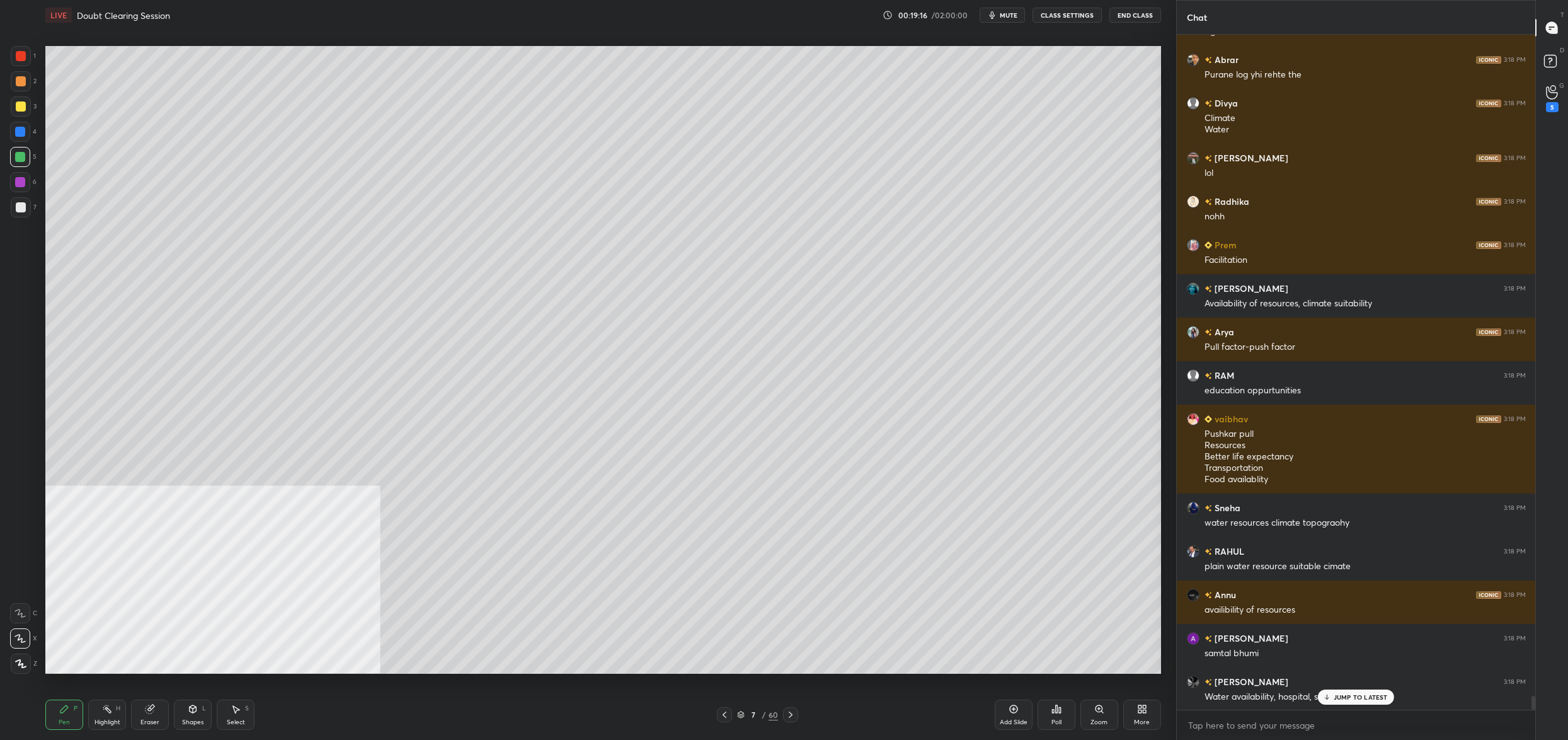
click at [747, 718] on div "7" at bounding box center [753, 714] width 13 height 8
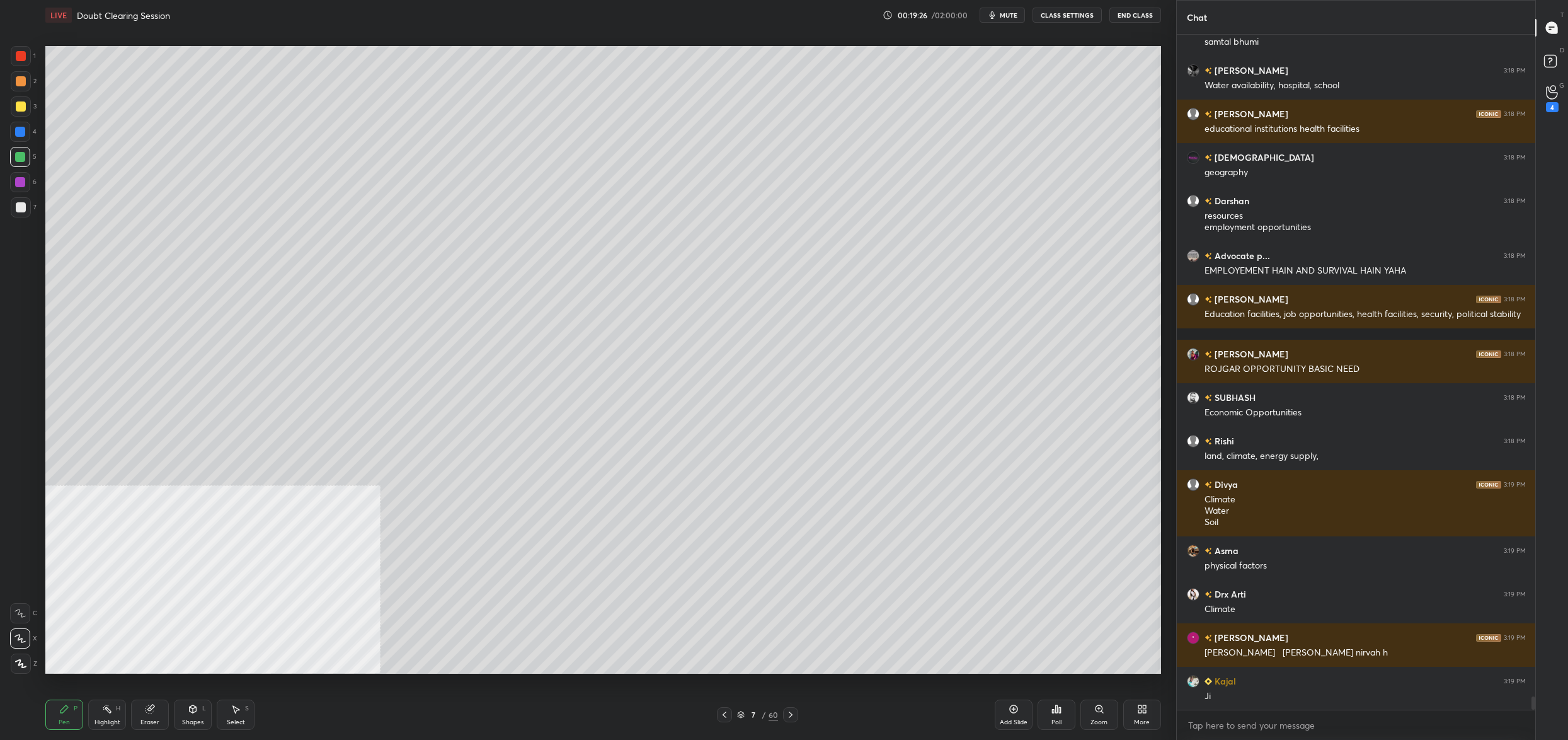
click at [743, 715] on icon at bounding box center [740, 716] width 6 height 2
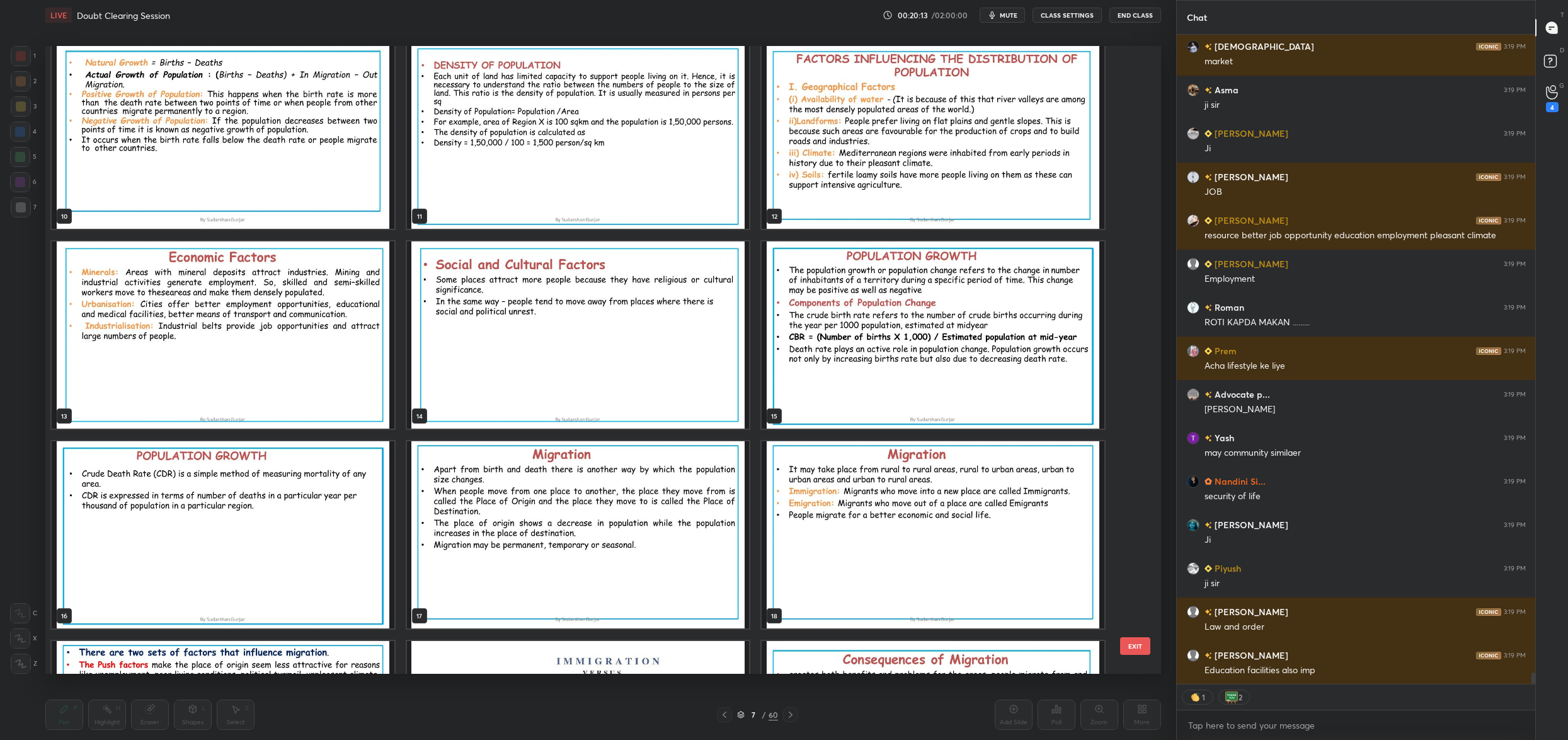
click at [1128, 647] on button "EXIT" at bounding box center [1135, 646] width 30 height 18
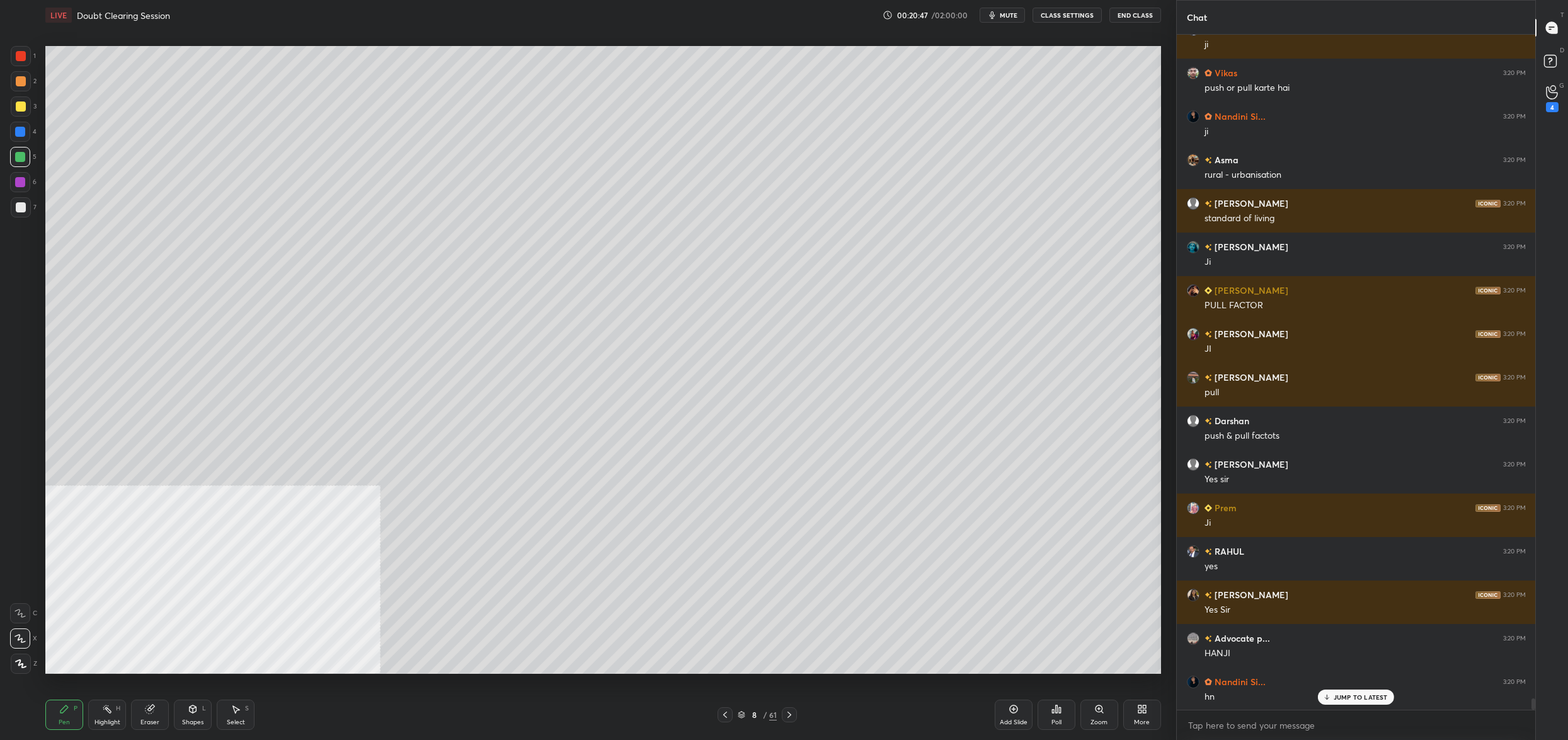
click at [749, 716] on div "8" at bounding box center [754, 714] width 13 height 8
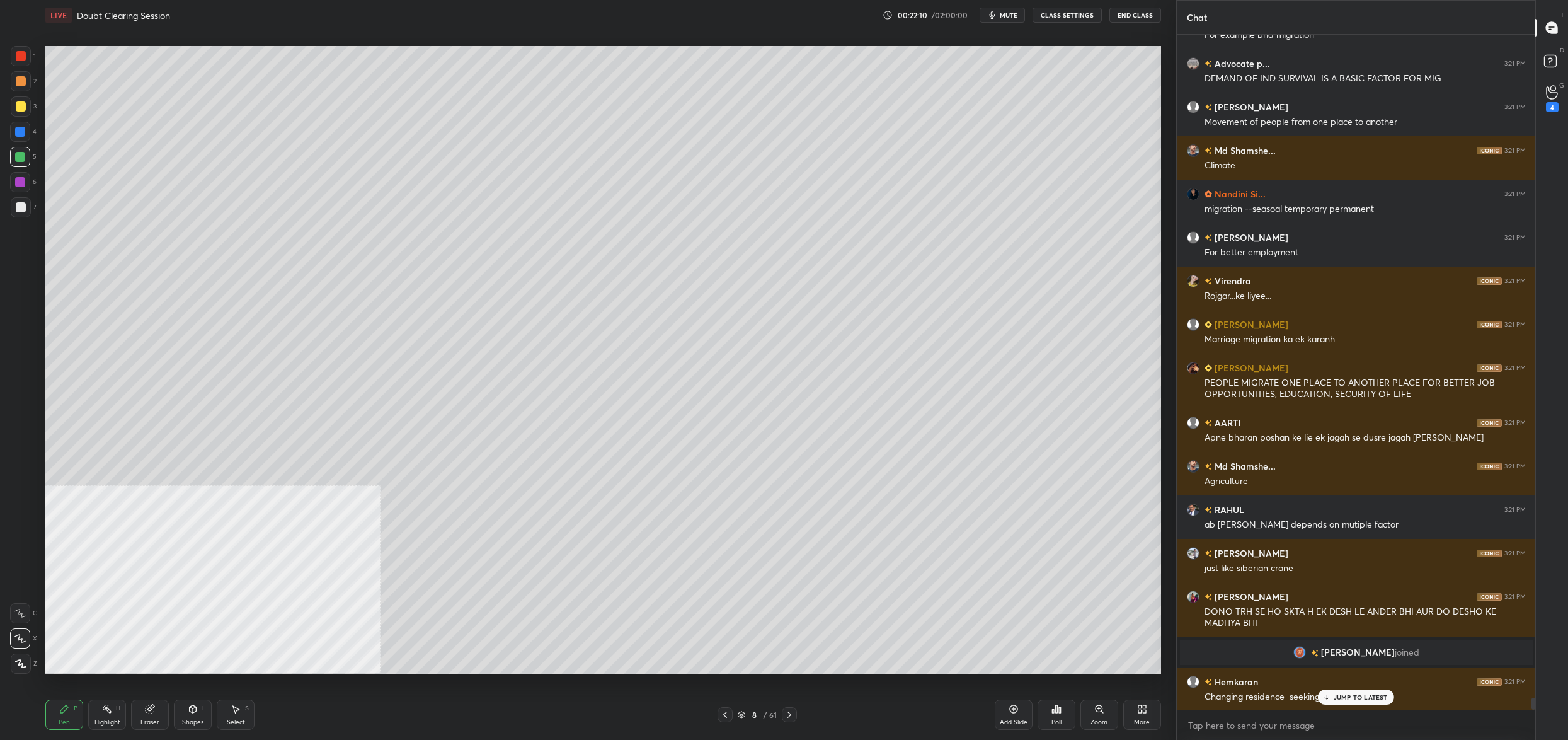
drag, startPoint x: 742, startPoint y: 711, endPoint x: 754, endPoint y: 684, distance: 29.5
click at [742, 711] on icon at bounding box center [741, 714] width 8 height 8
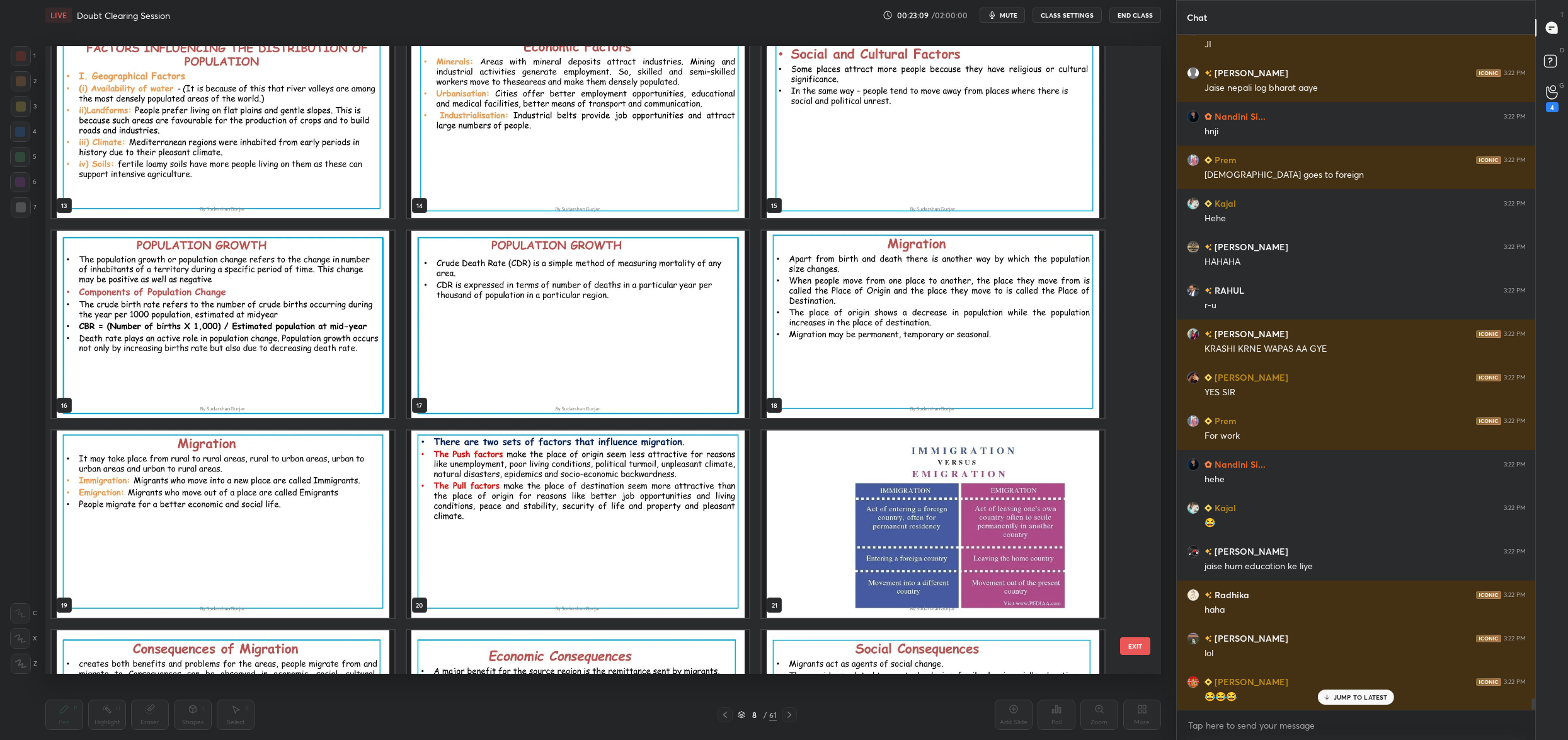
click at [874, 476] on img "grid" at bounding box center [933, 524] width 343 height 187
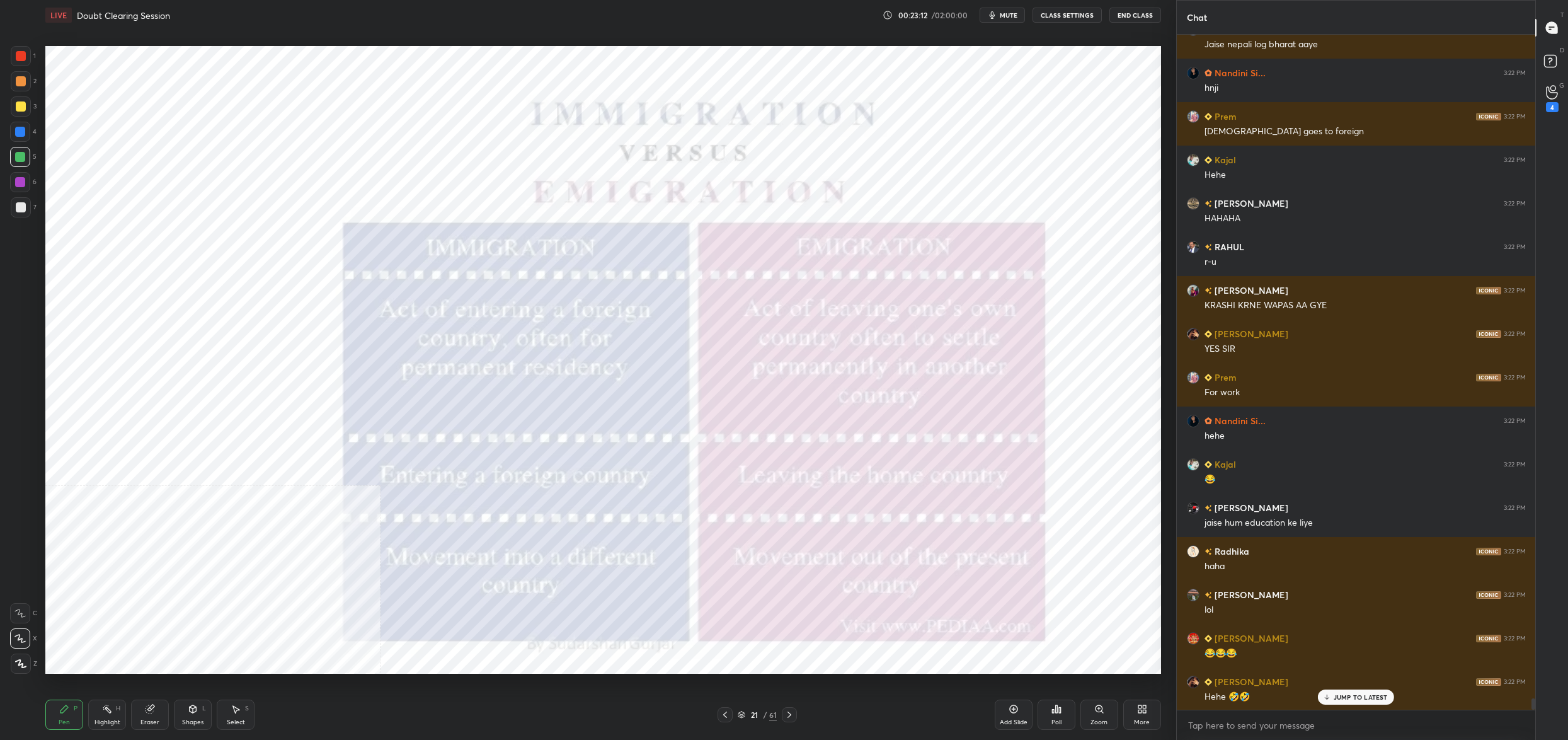
drag, startPoint x: 22, startPoint y: 56, endPoint x: 43, endPoint y: 61, distance: 21.6
click at [24, 56] on div at bounding box center [21, 56] width 10 height 10
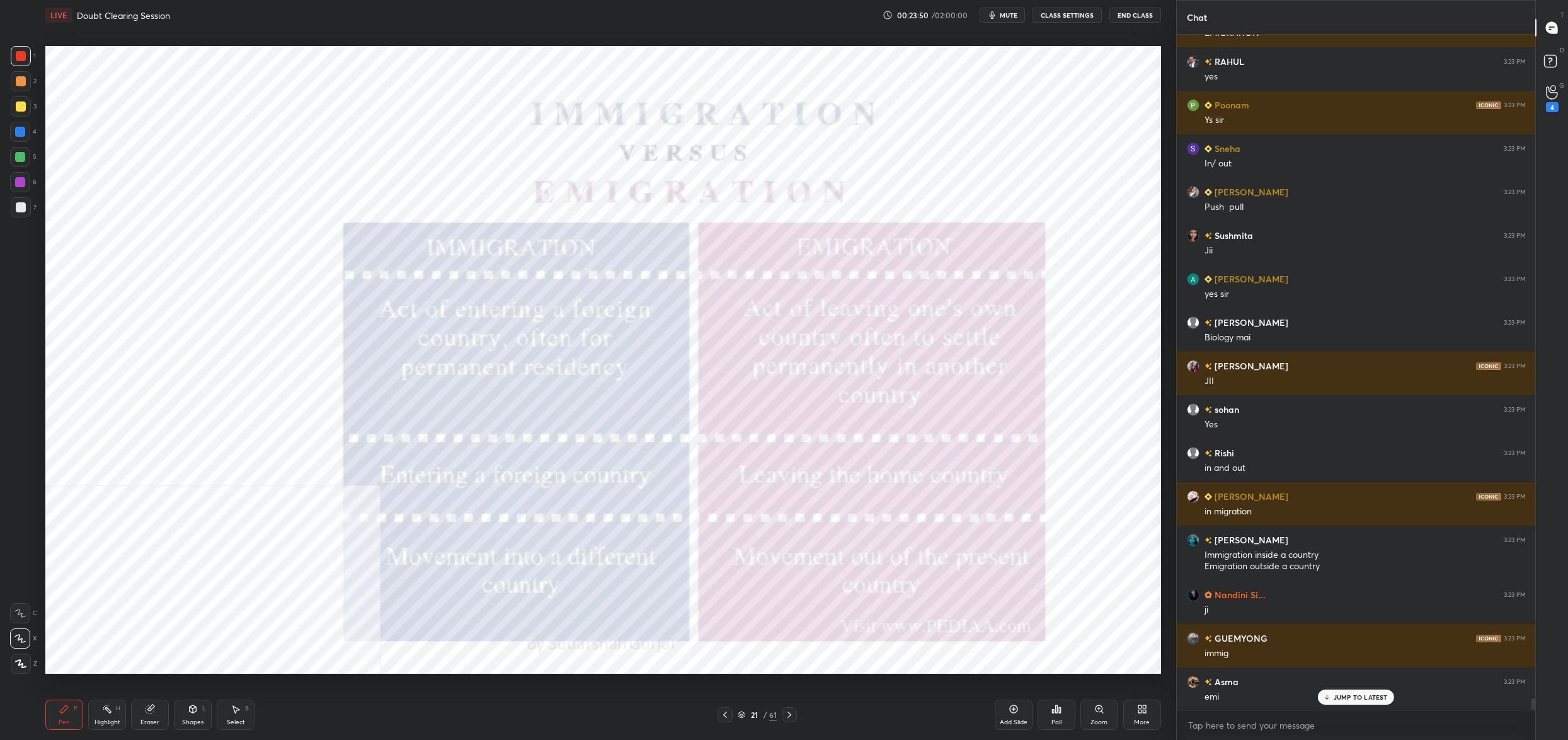
scroll to position [40593, 0]
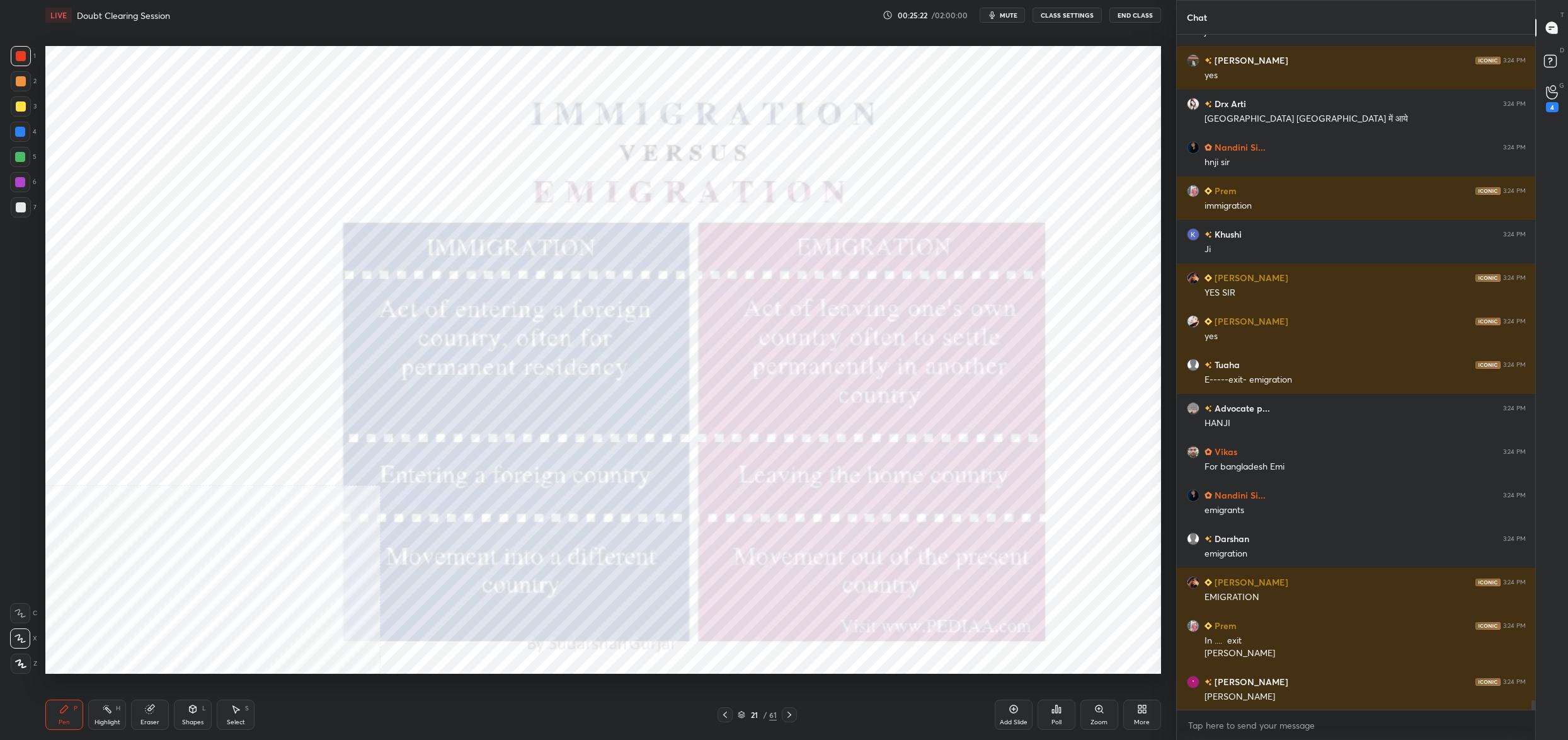
click at [746, 715] on div "21 / 61" at bounding box center [757, 715] width 39 height 11
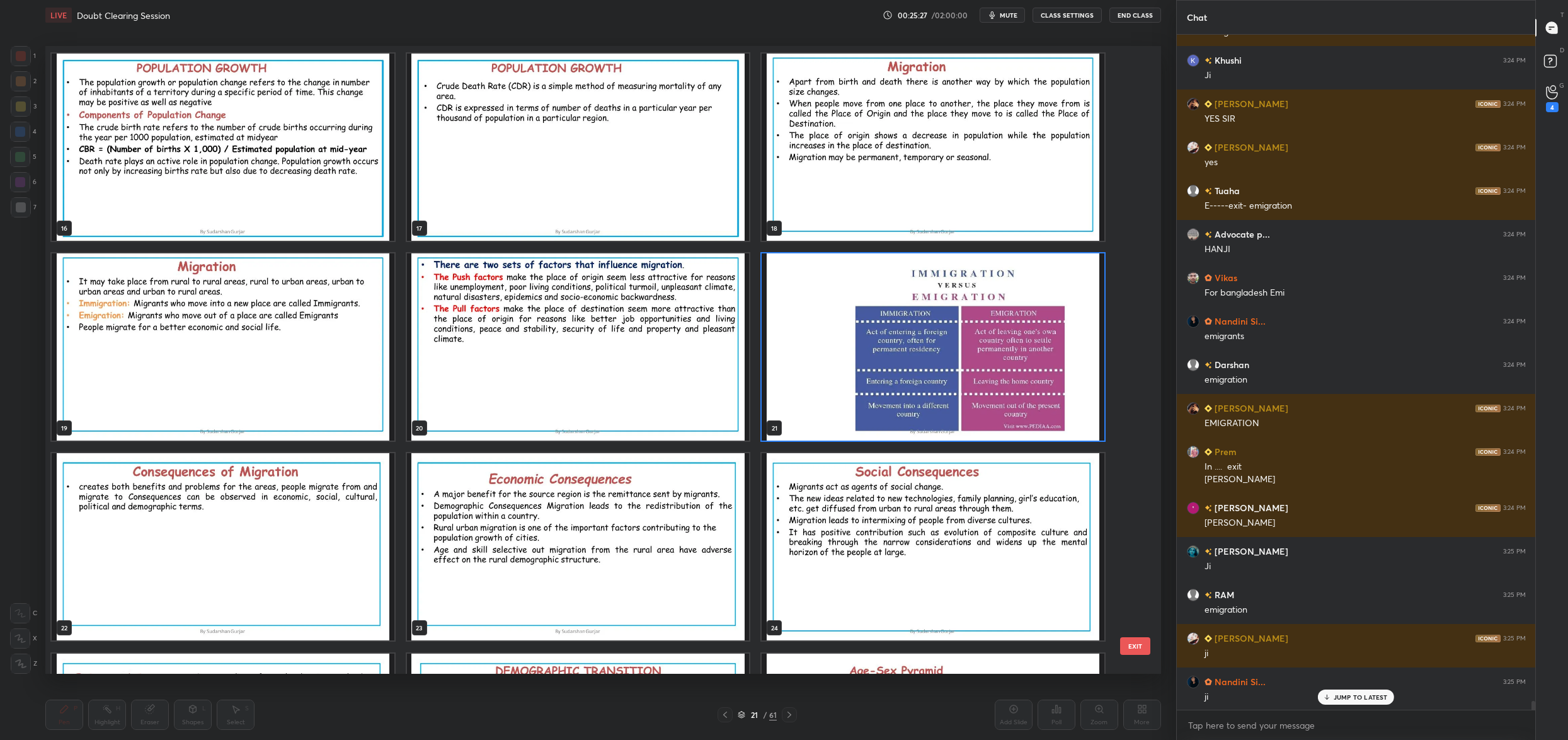
click at [922, 332] on img "grid" at bounding box center [933, 347] width 343 height 187
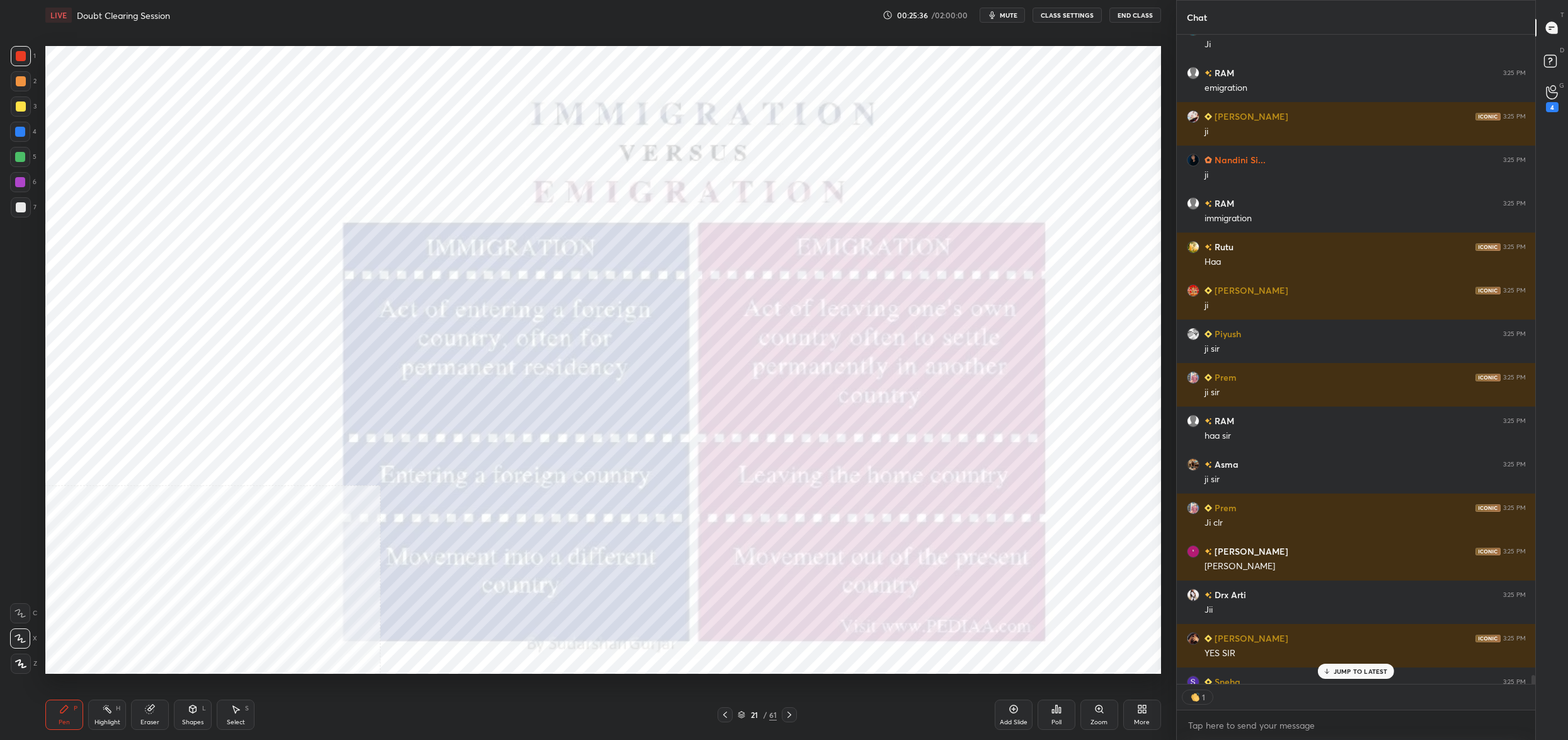
click at [745, 717] on icon at bounding box center [741, 714] width 8 height 8
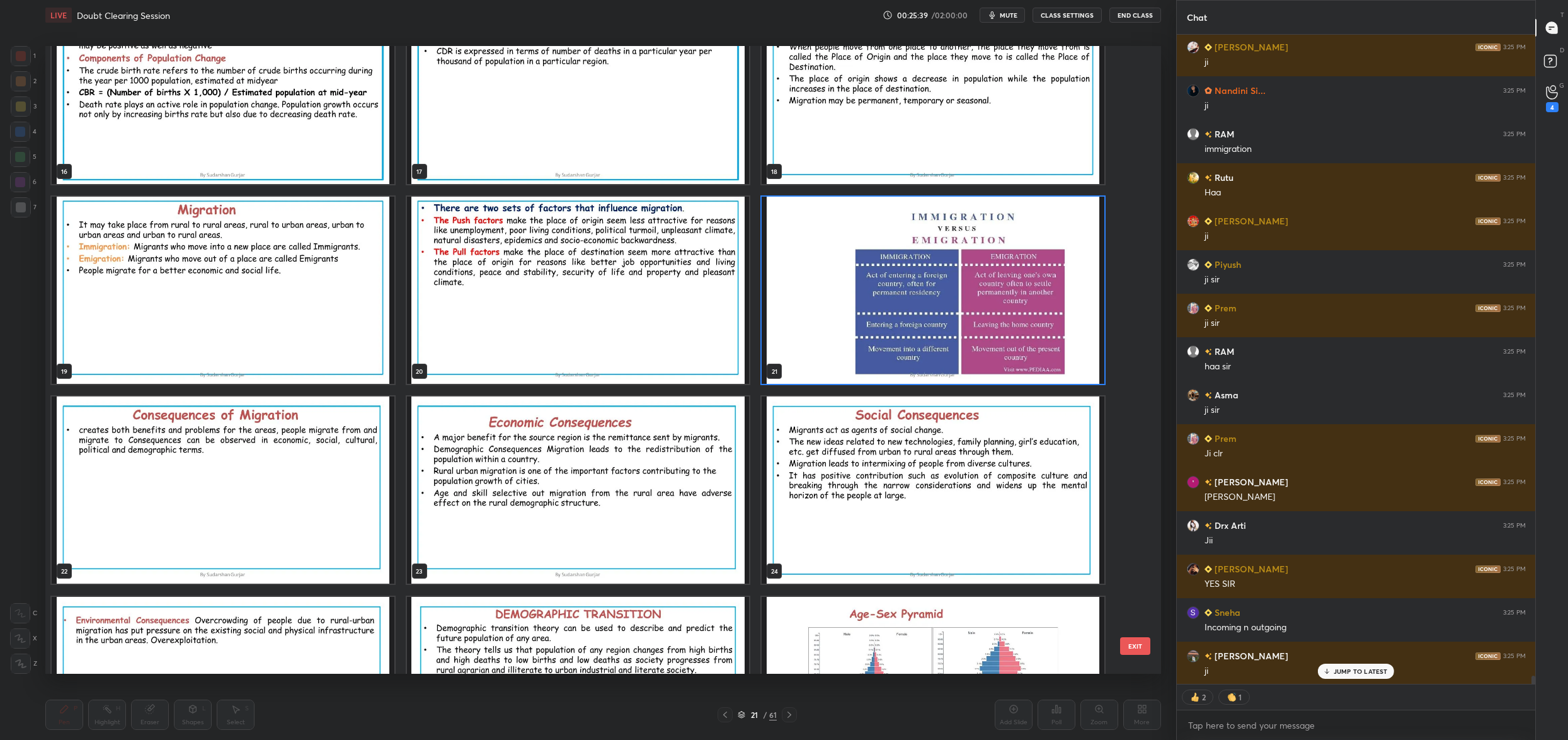
click at [855, 293] on img "grid" at bounding box center [933, 290] width 343 height 187
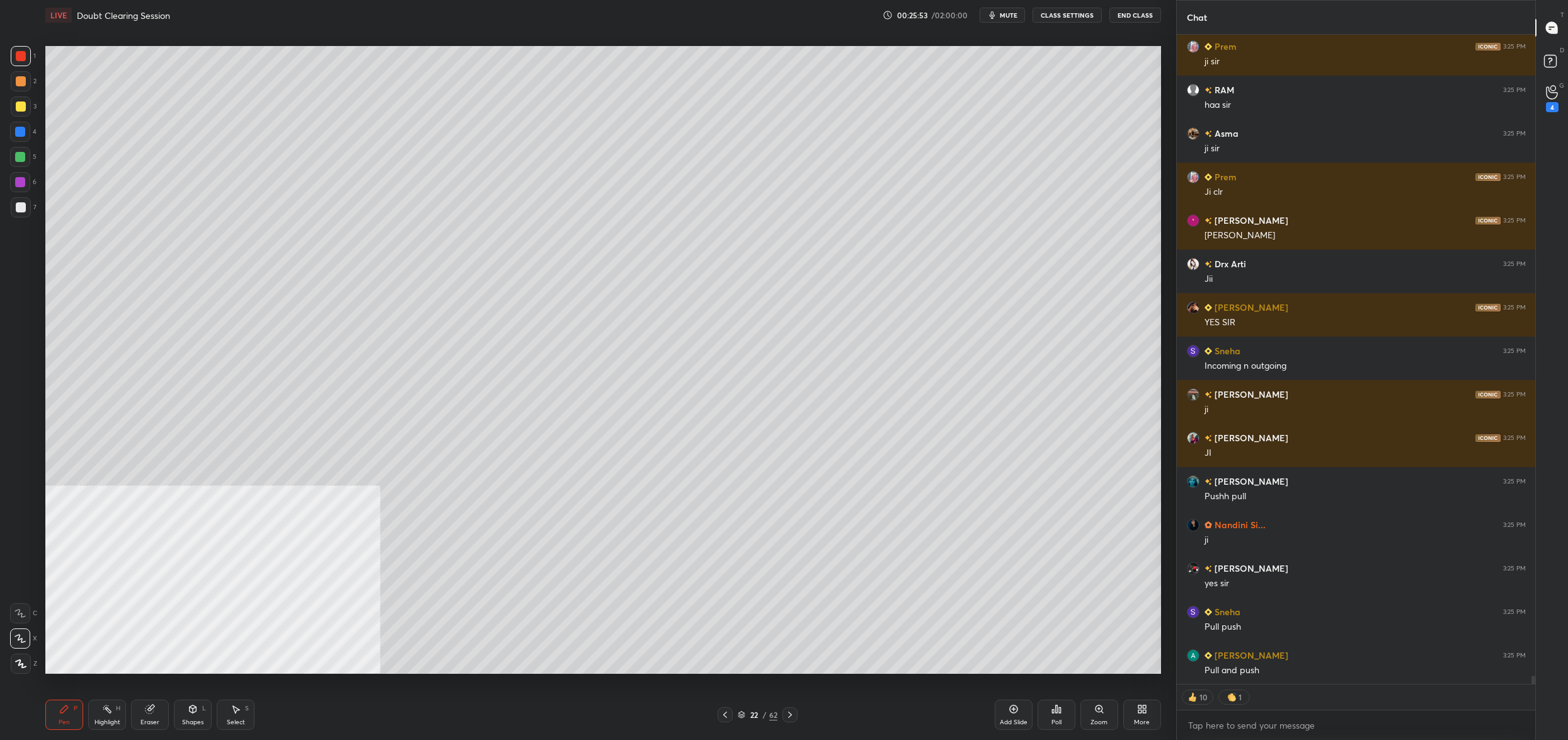
click at [743, 713] on icon at bounding box center [741, 713] width 6 height 3
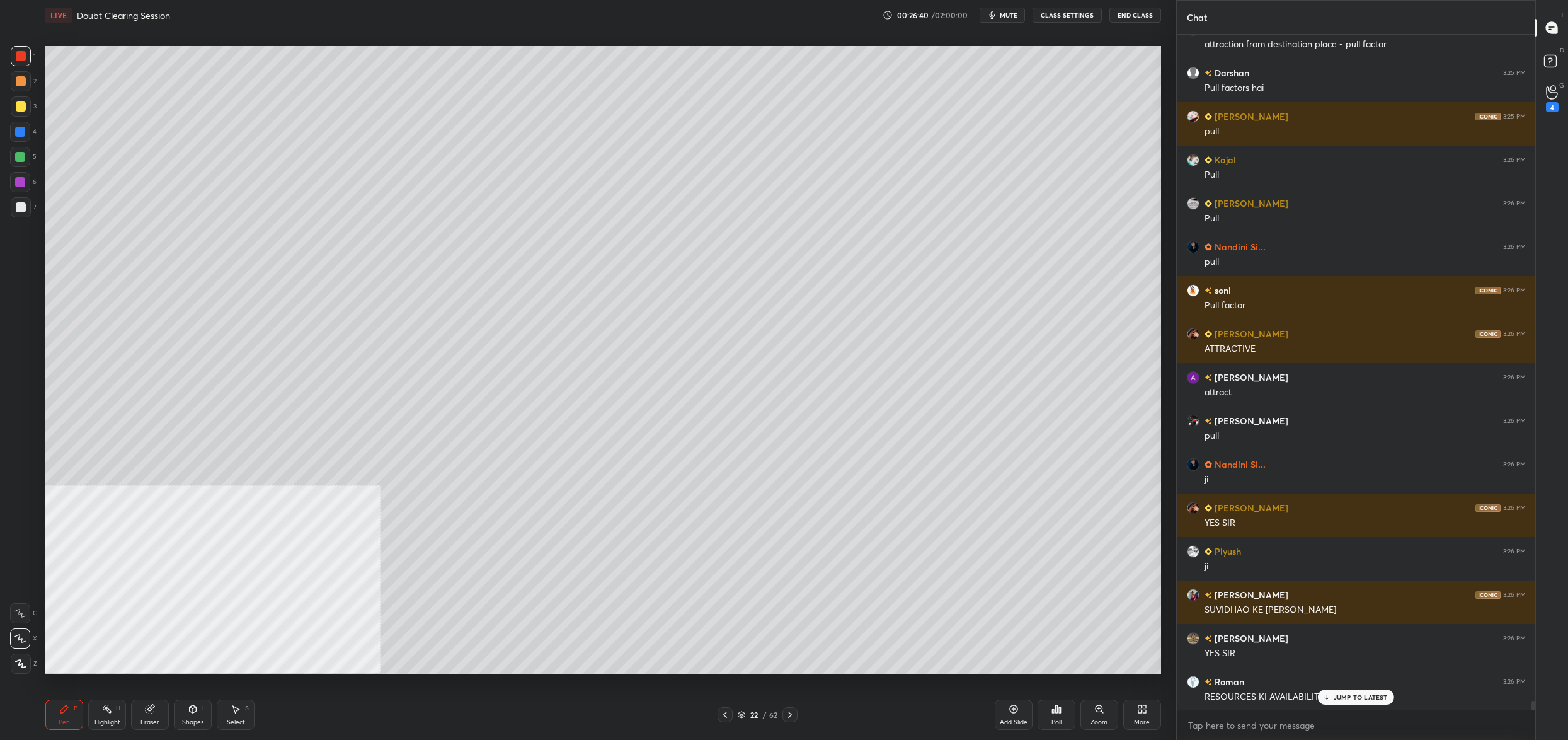
click at [748, 711] on div "22 / 62" at bounding box center [758, 715] width 40 height 11
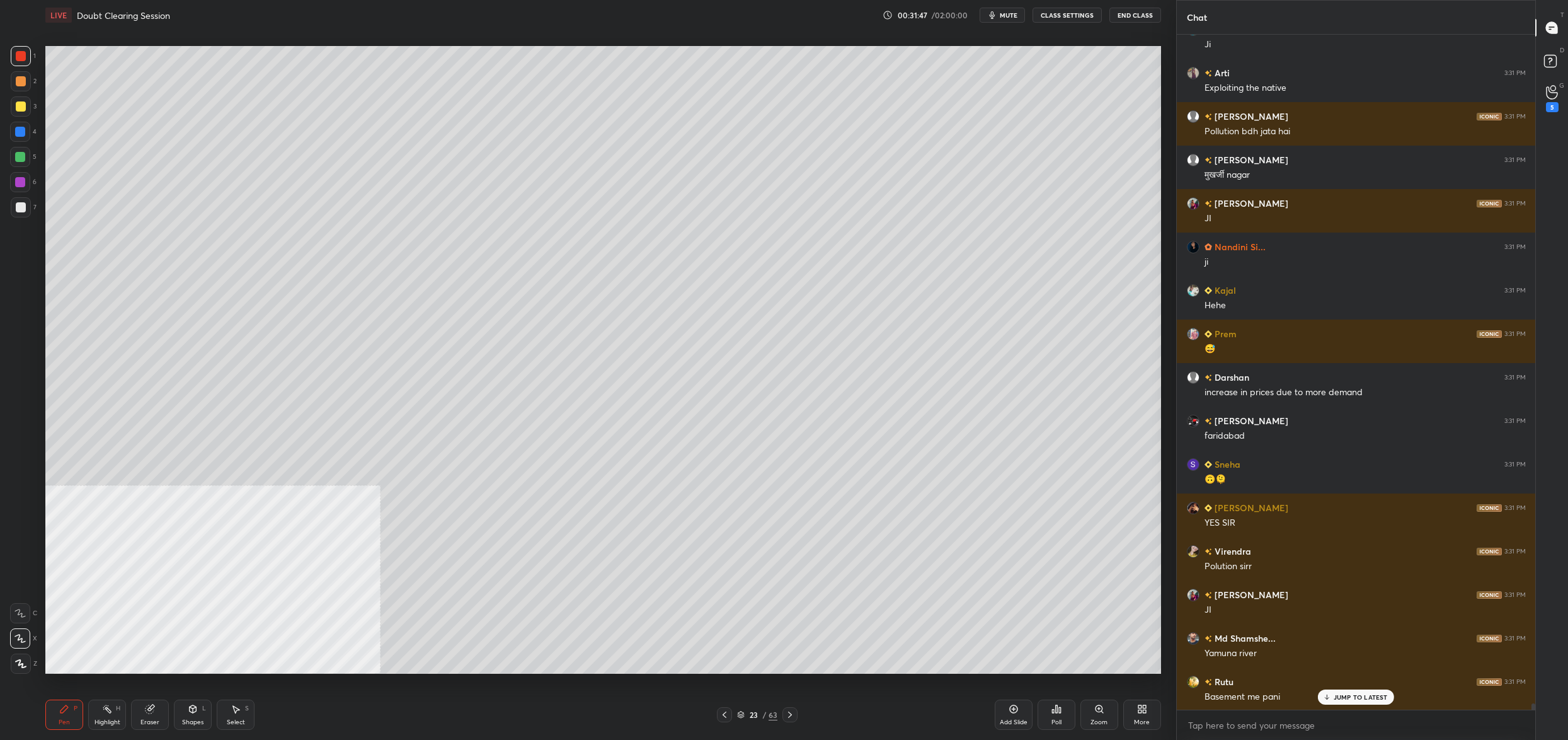
click at [19, 108] on div at bounding box center [21, 107] width 10 height 10
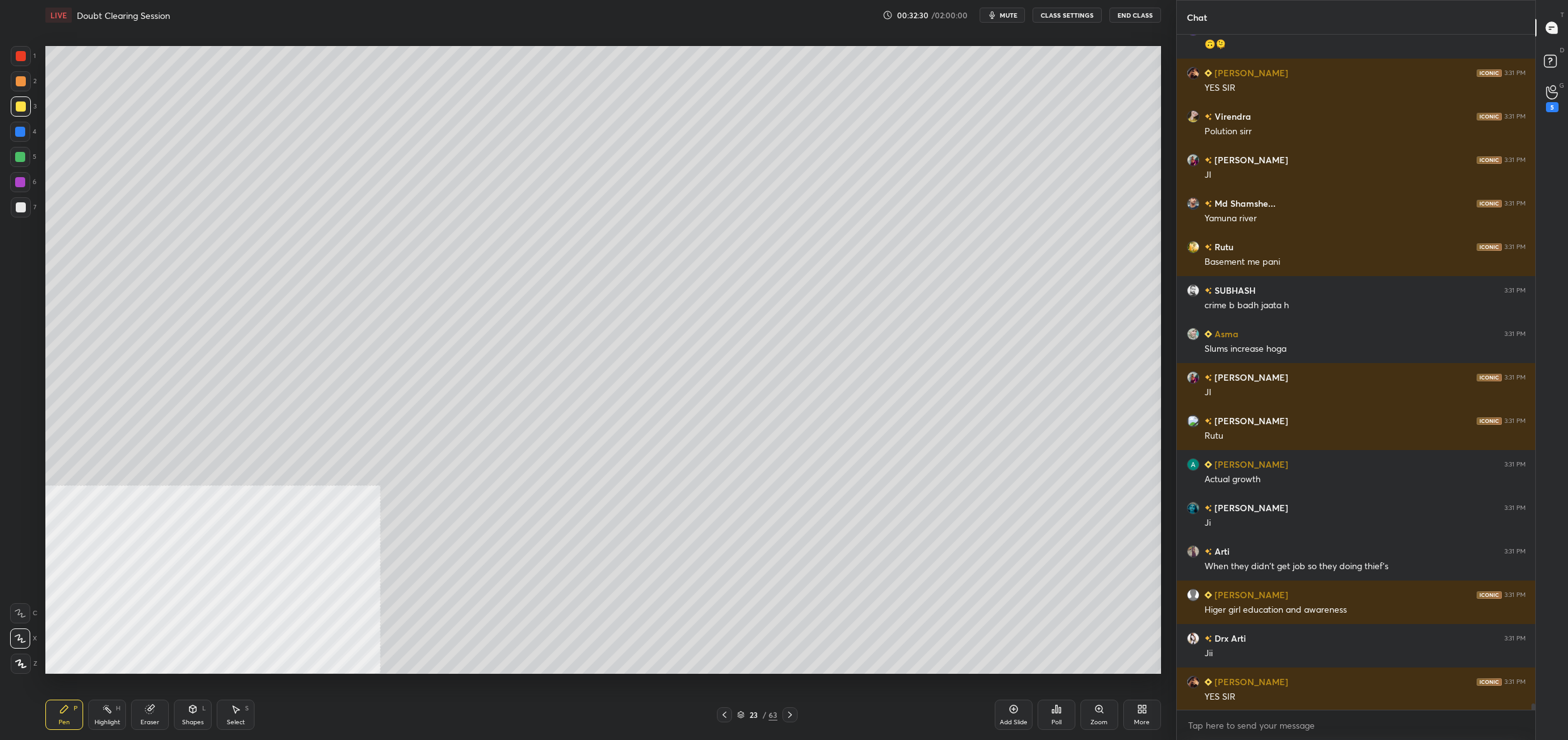
scroll to position [73027, 0]
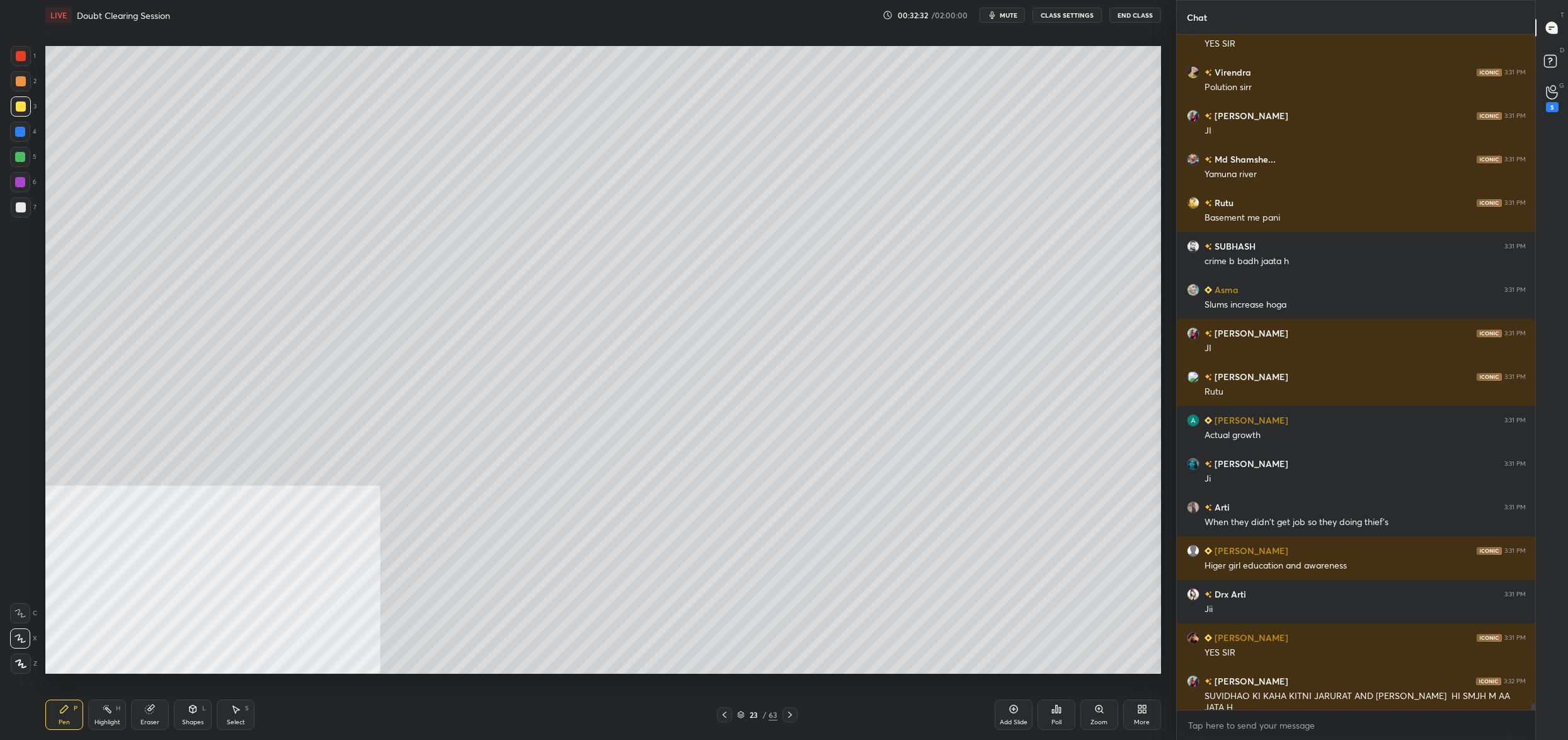
drag, startPoint x: 752, startPoint y: 715, endPoint x: 745, endPoint y: 710, distance: 8.6
click at [753, 707] on div "23 / 63" at bounding box center [757, 714] width 81 height 15
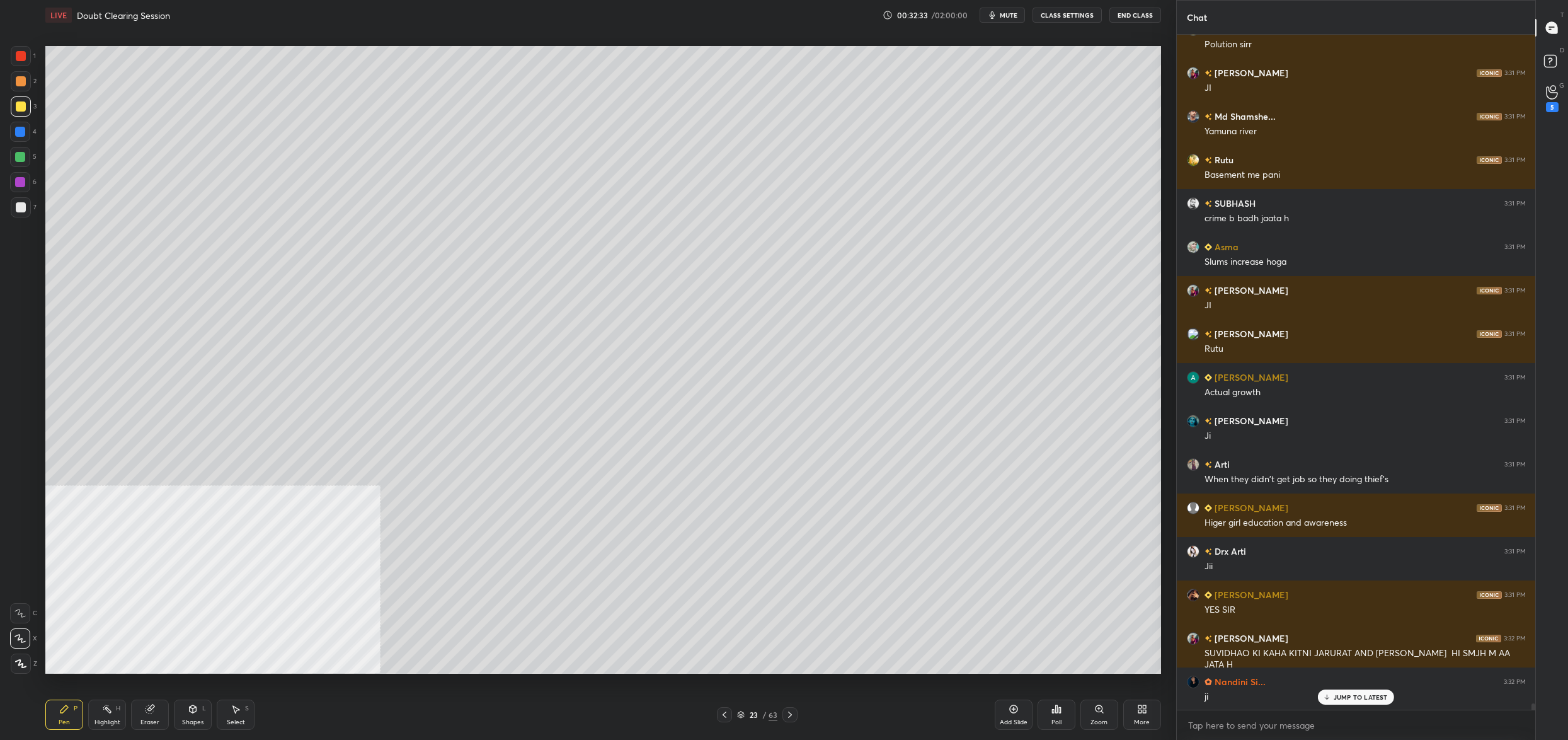
click at [745, 711] on div "23 / 63" at bounding box center [757, 715] width 40 height 11
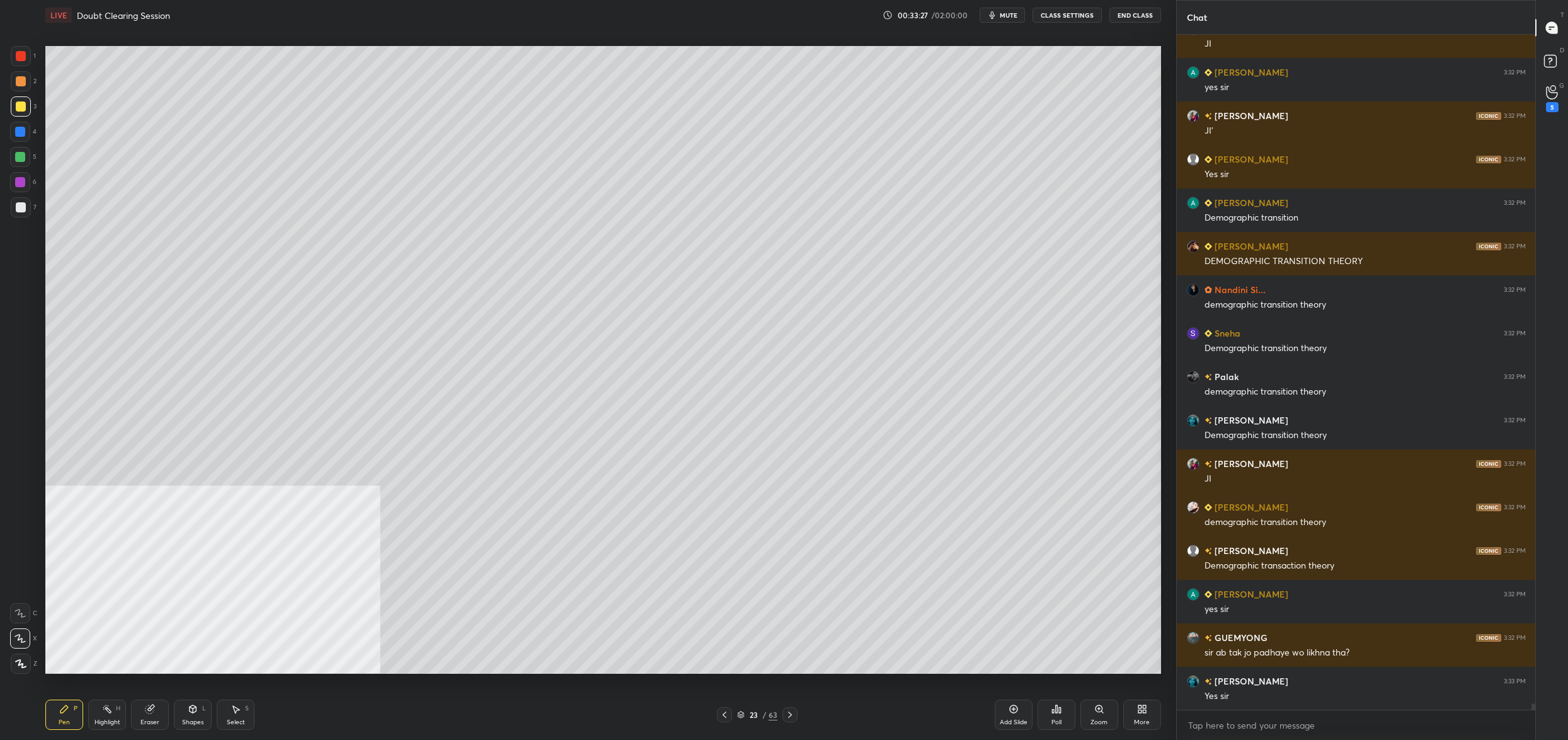
scroll to position [73940, 0]
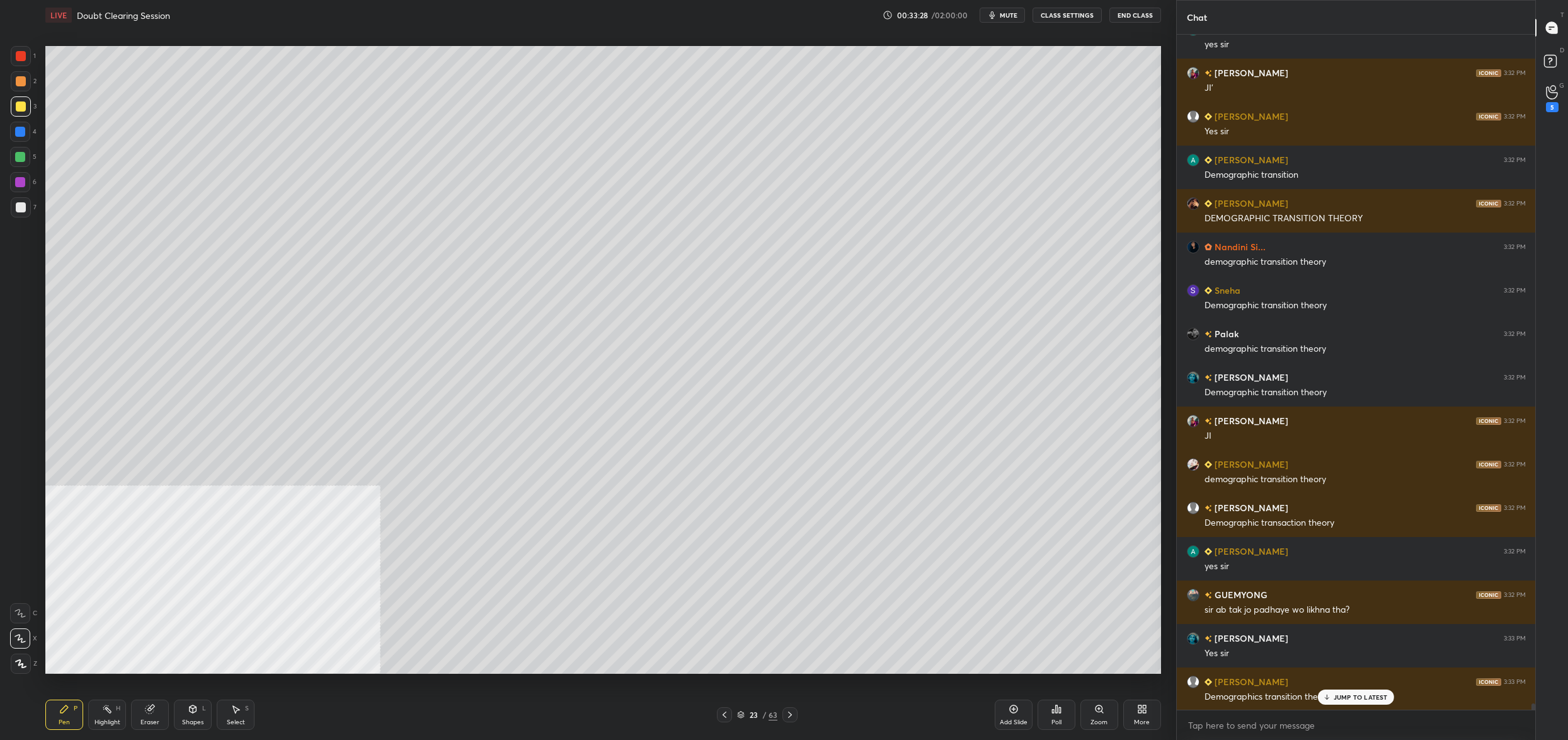
drag, startPoint x: 17, startPoint y: 209, endPoint x: 38, endPoint y: 202, distance: 22.1
click at [19, 207] on div at bounding box center [21, 207] width 10 height 10
click at [38, 202] on div "1 2 3 4 5 6 7 C X Z C X Z E E Erase all H H" at bounding box center [20, 360] width 40 height 628
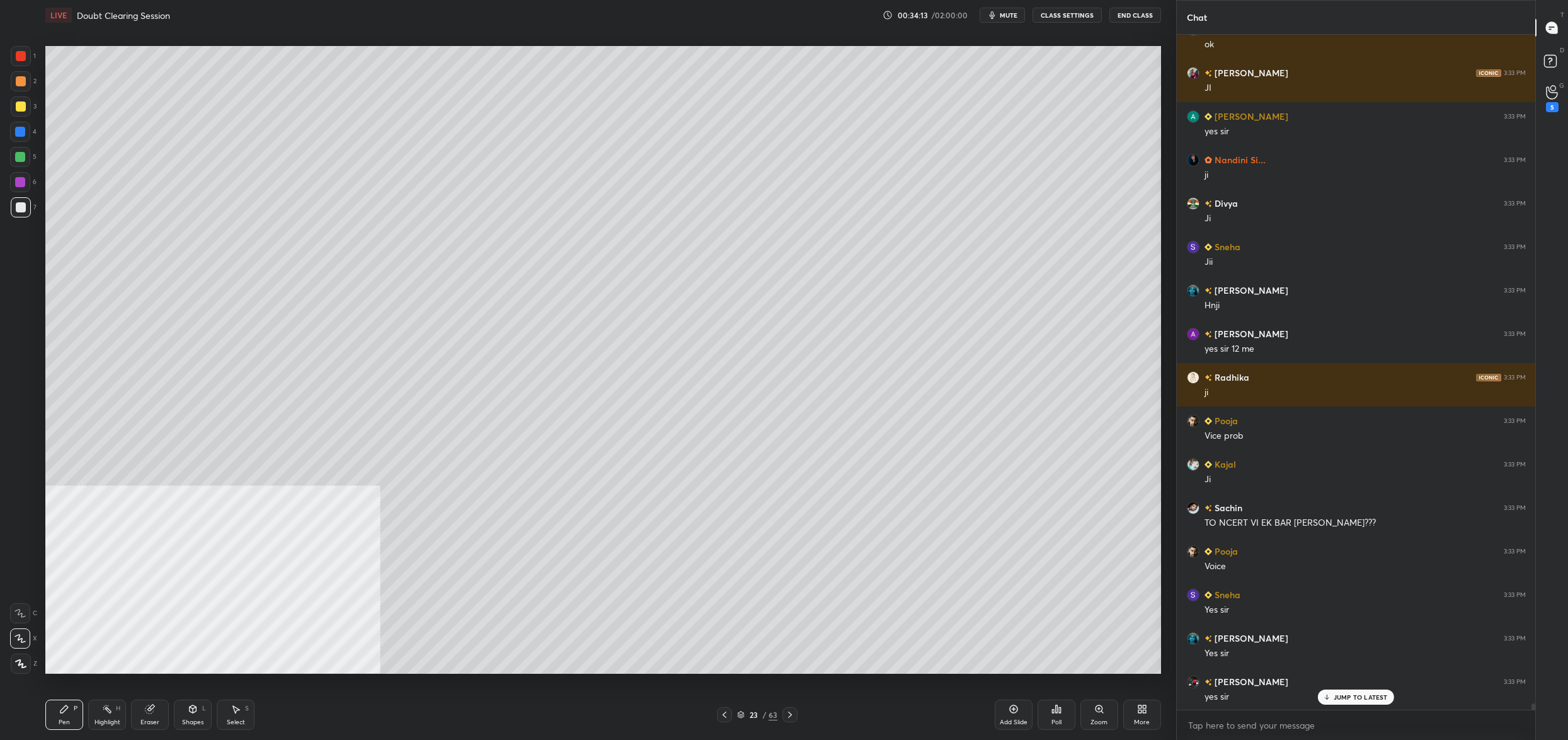
scroll to position [74940, 0]
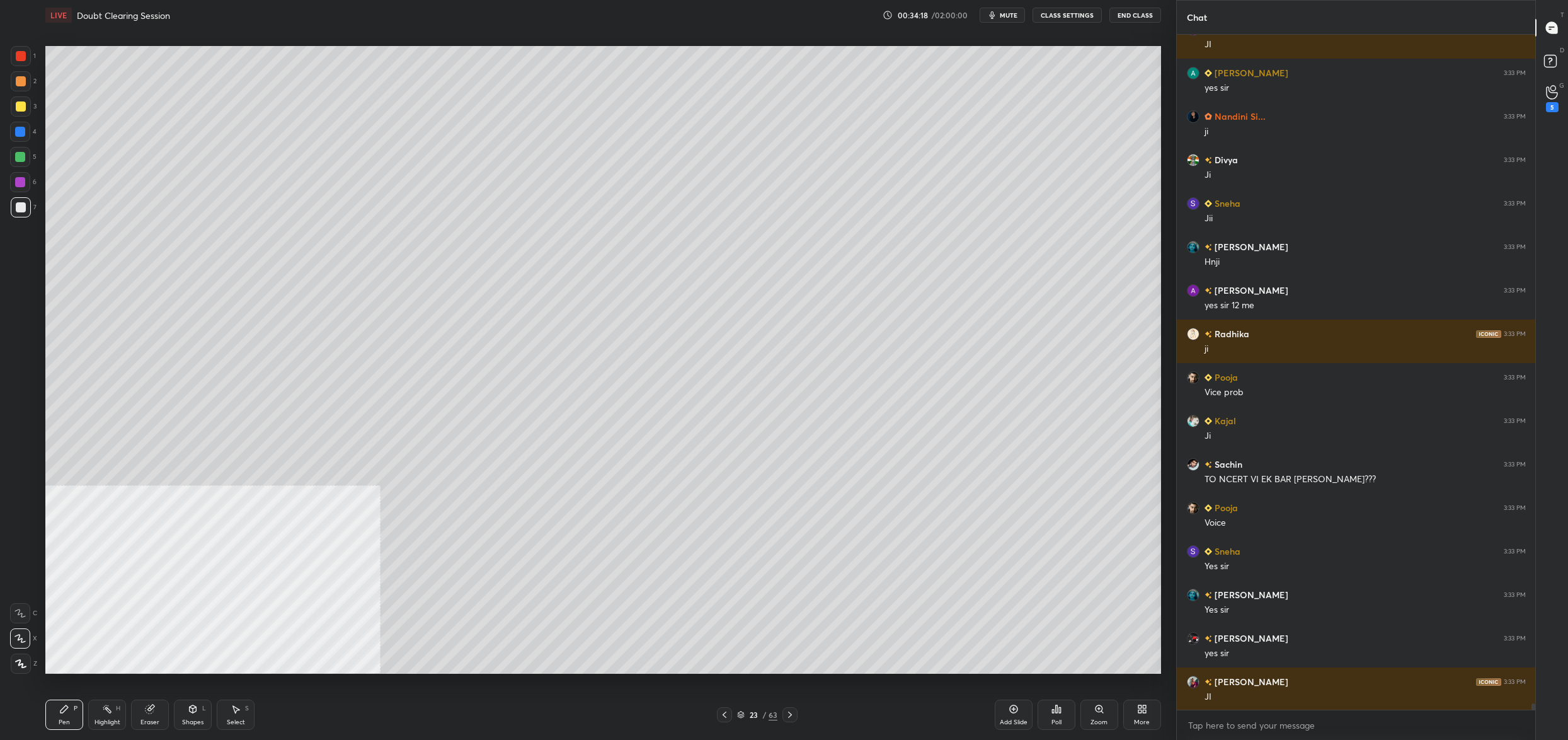
drag, startPoint x: 18, startPoint y: 157, endPoint x: 19, endPoint y: 144, distance: 13.0
click at [20, 152] on div at bounding box center [20, 157] width 10 height 10
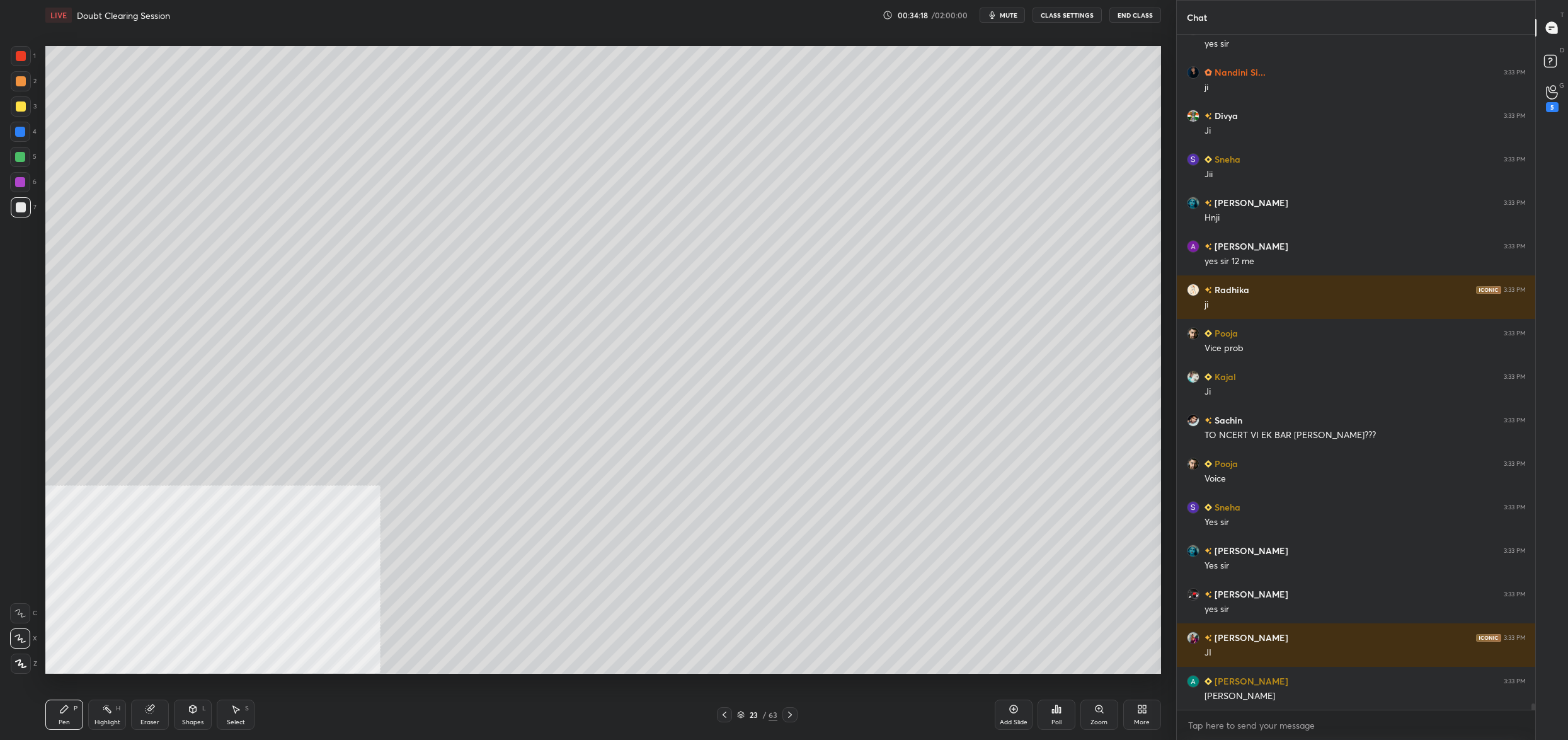
click at [23, 151] on div at bounding box center [20, 157] width 20 height 20
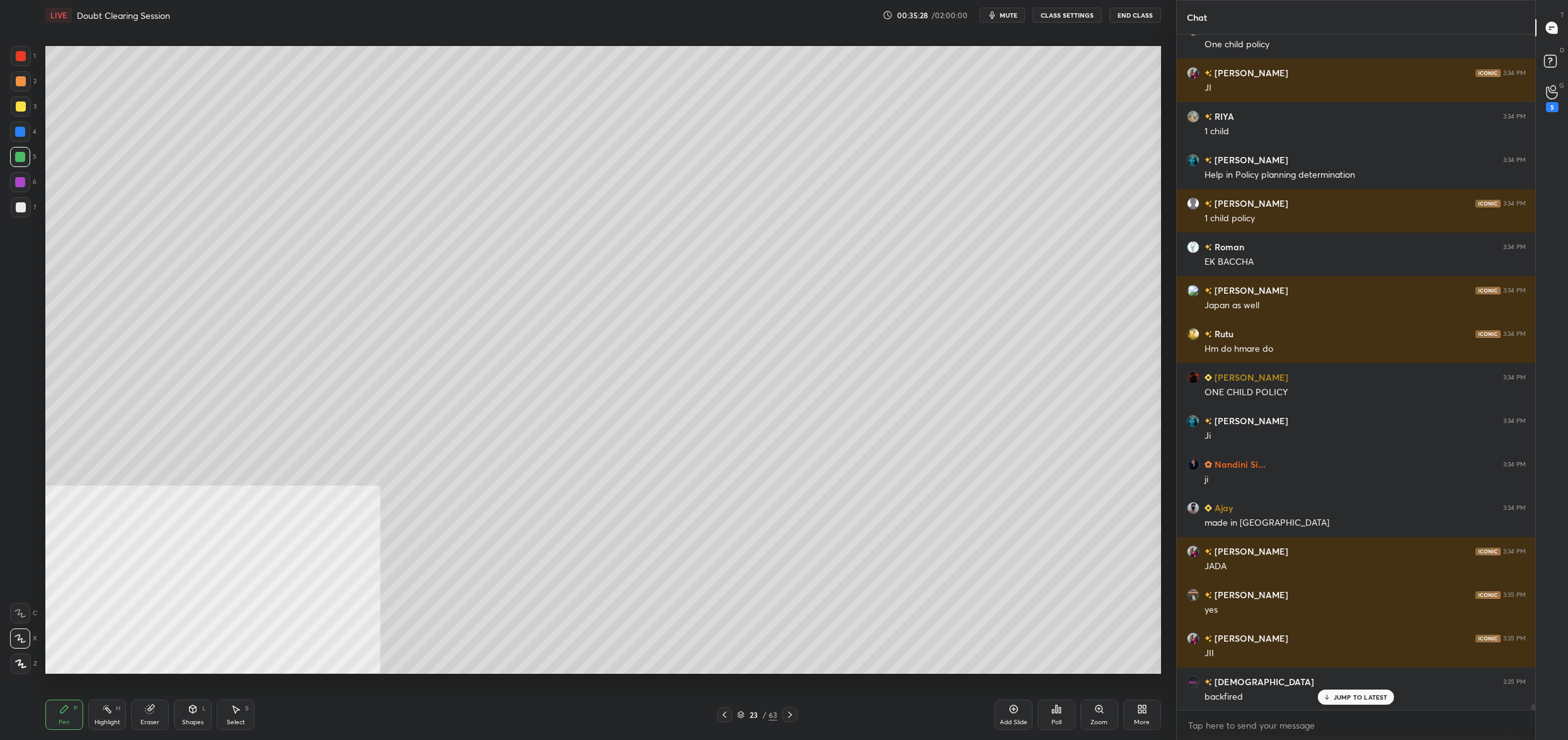
scroll to position [76506, 0]
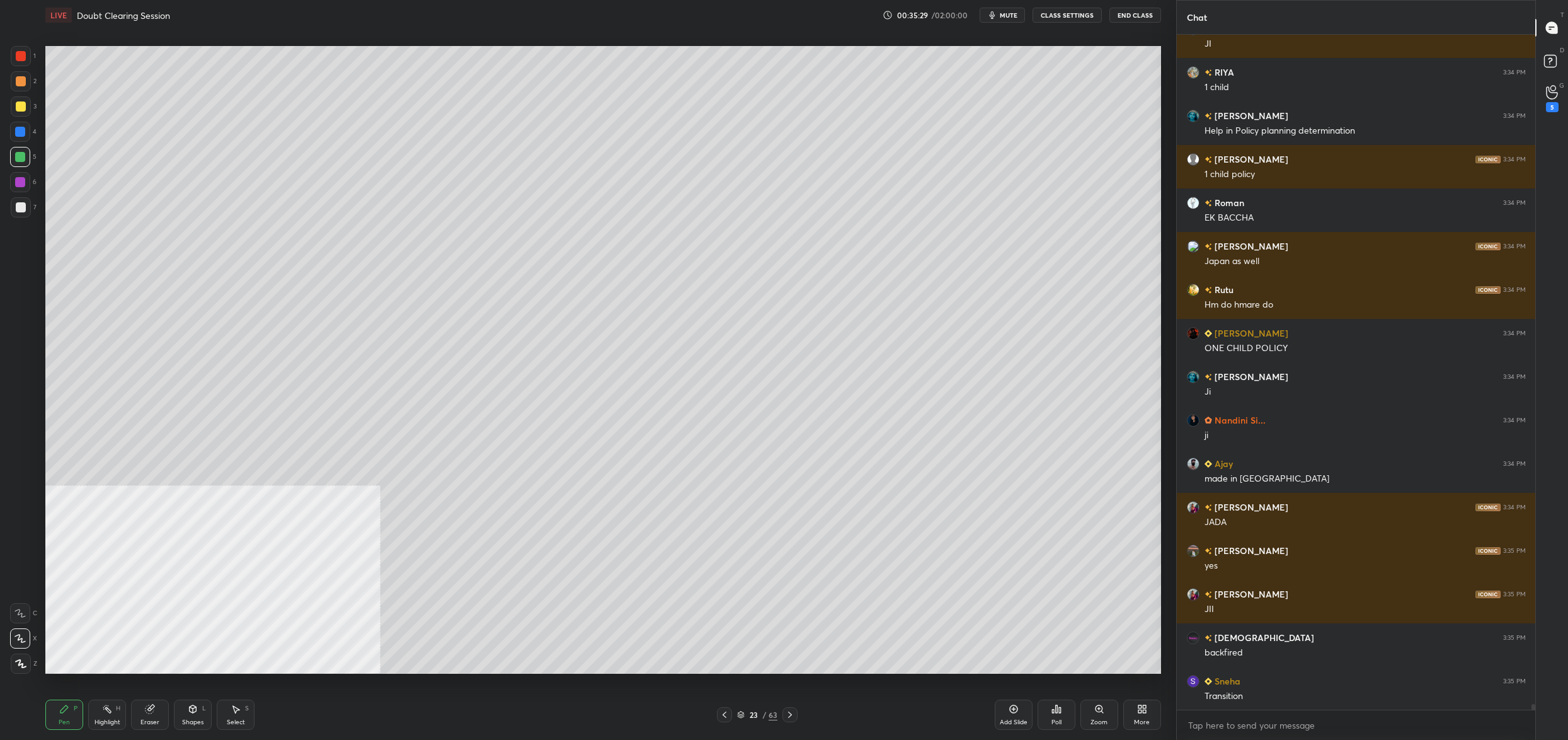
click at [16, 119] on div "3" at bounding box center [24, 109] width 26 height 25
click at [21, 112] on div at bounding box center [21, 107] width 10 height 10
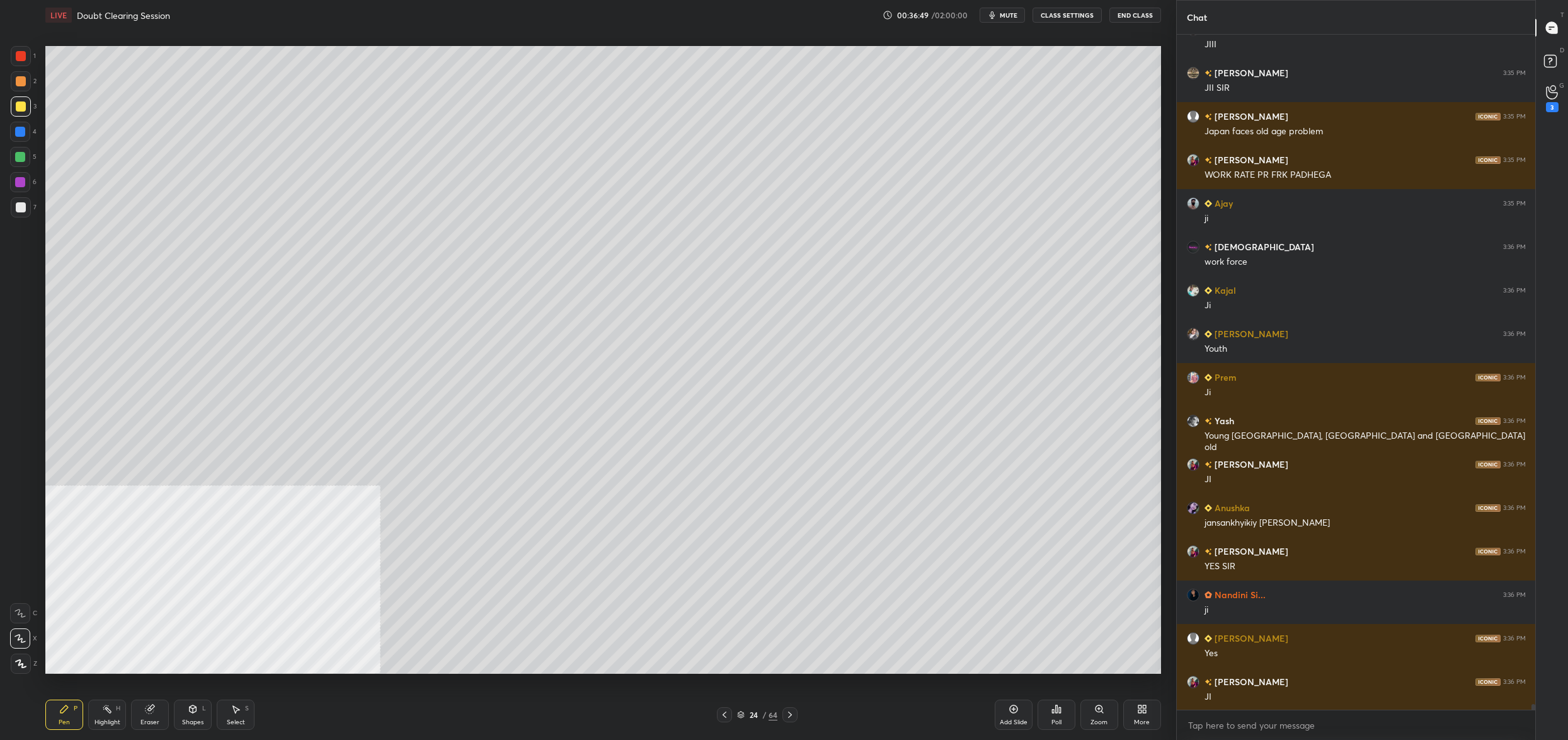
scroll to position [78285, 0]
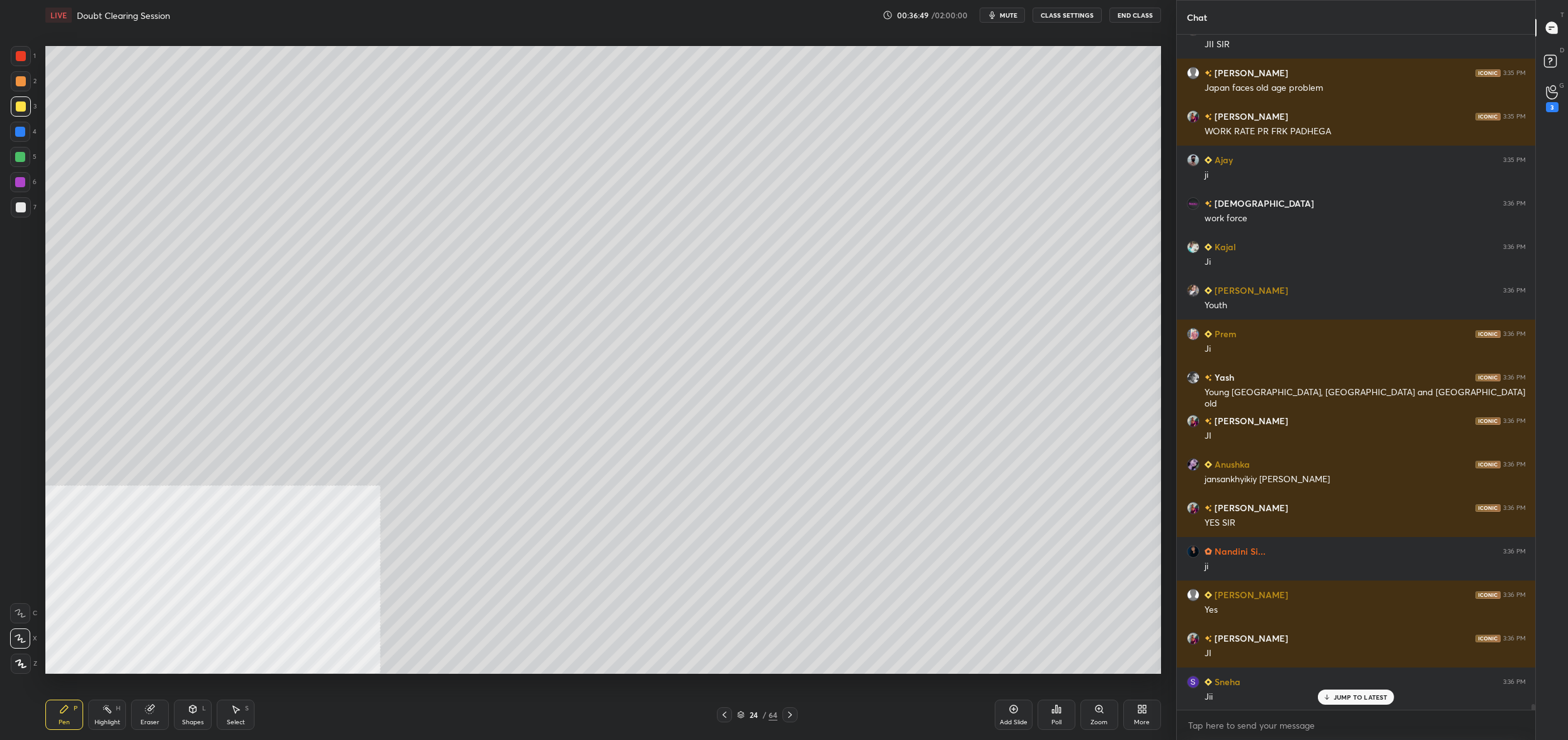
click at [741, 713] on icon at bounding box center [740, 714] width 8 height 8
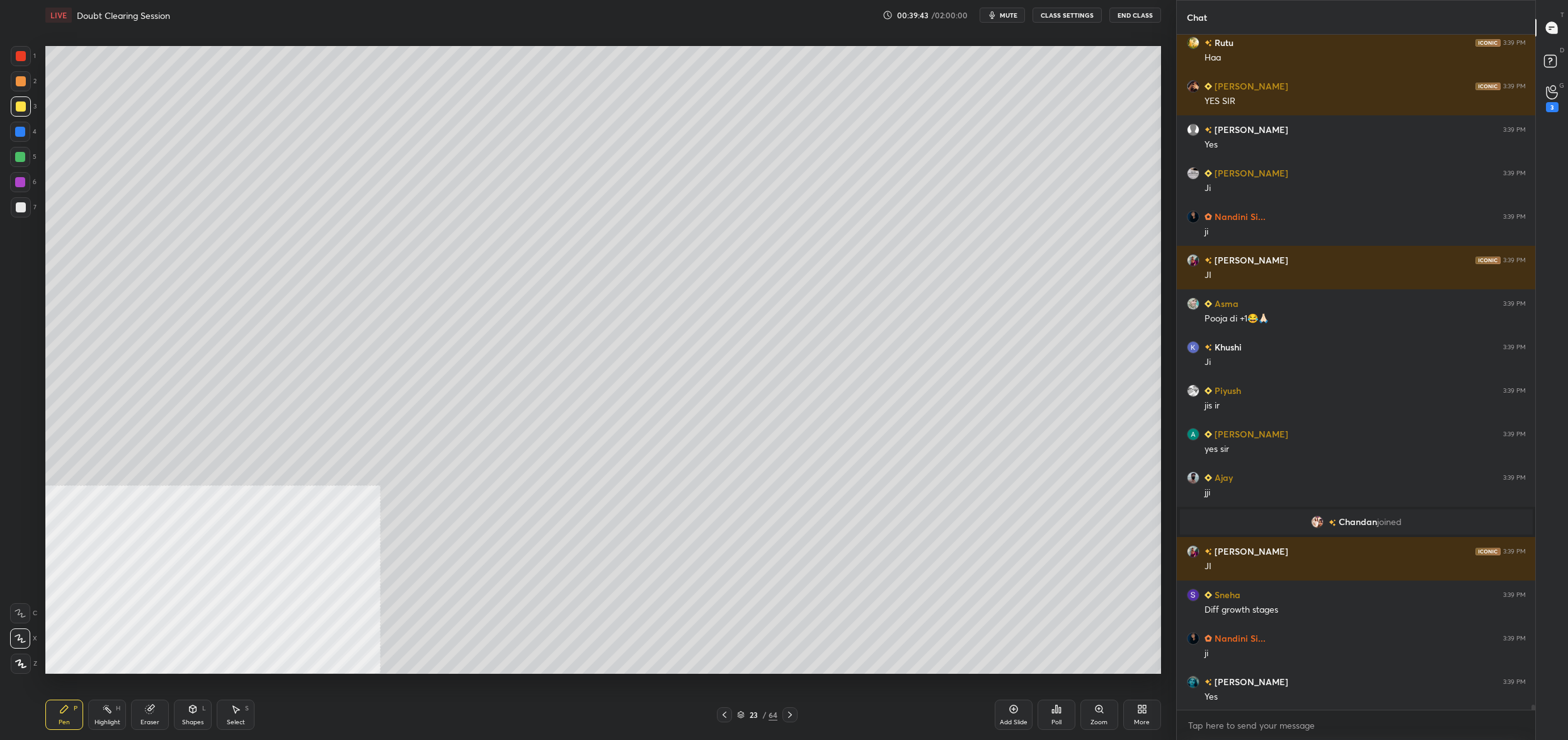
scroll to position [89240, 0]
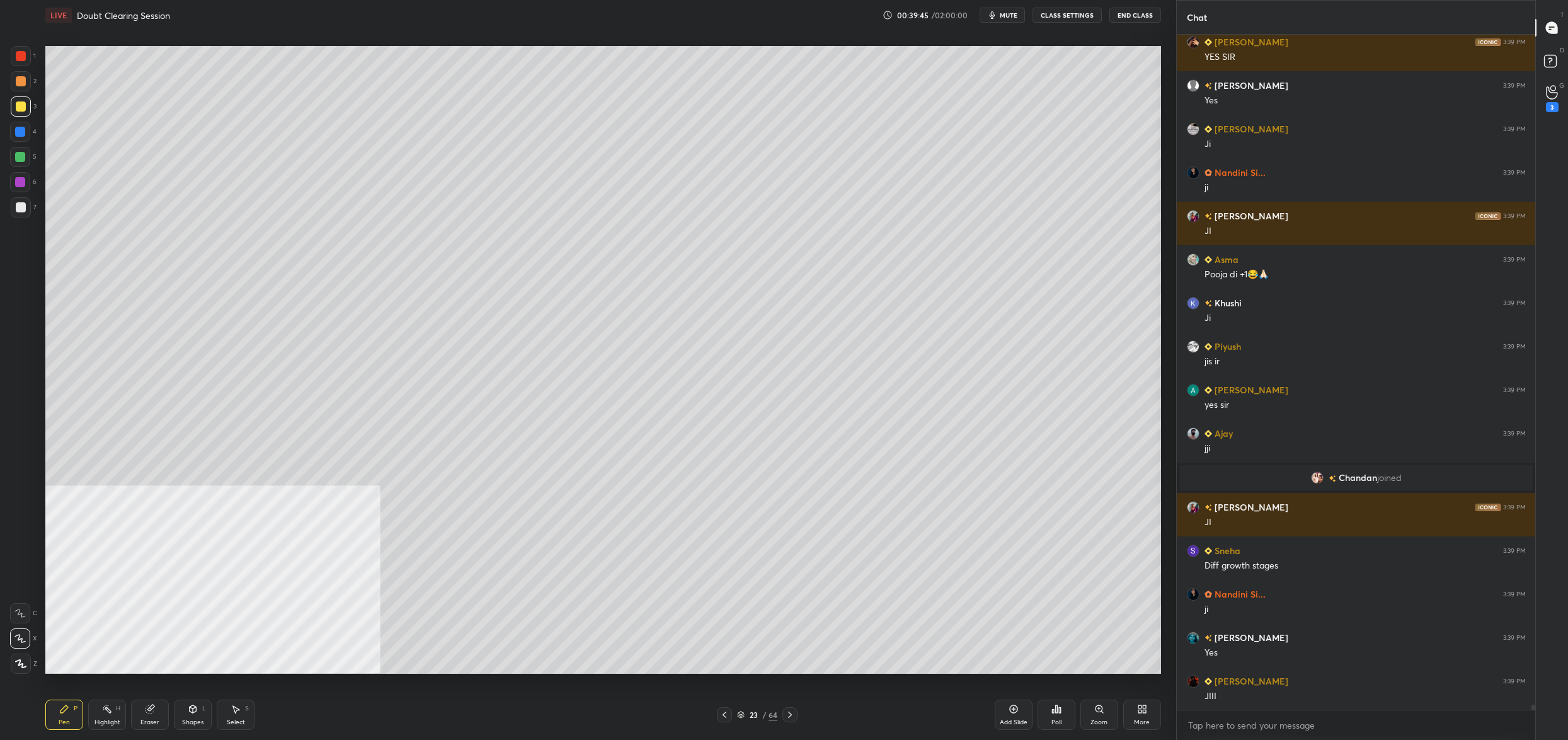
drag, startPoint x: 747, startPoint y: 710, endPoint x: 733, endPoint y: 704, distance: 15.2
click at [746, 710] on div "23 / 64" at bounding box center [757, 715] width 40 height 11
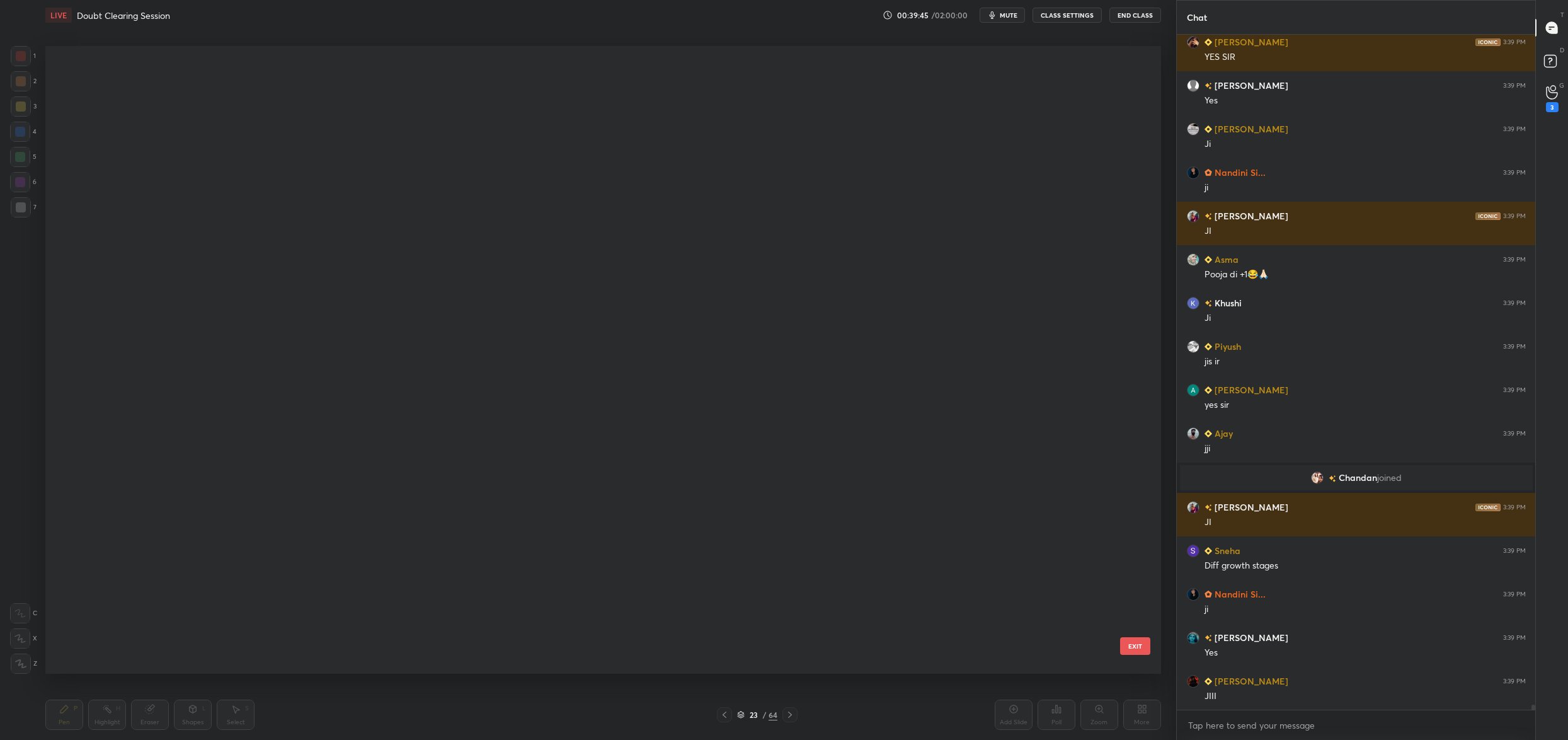
scroll to position [4, 7]
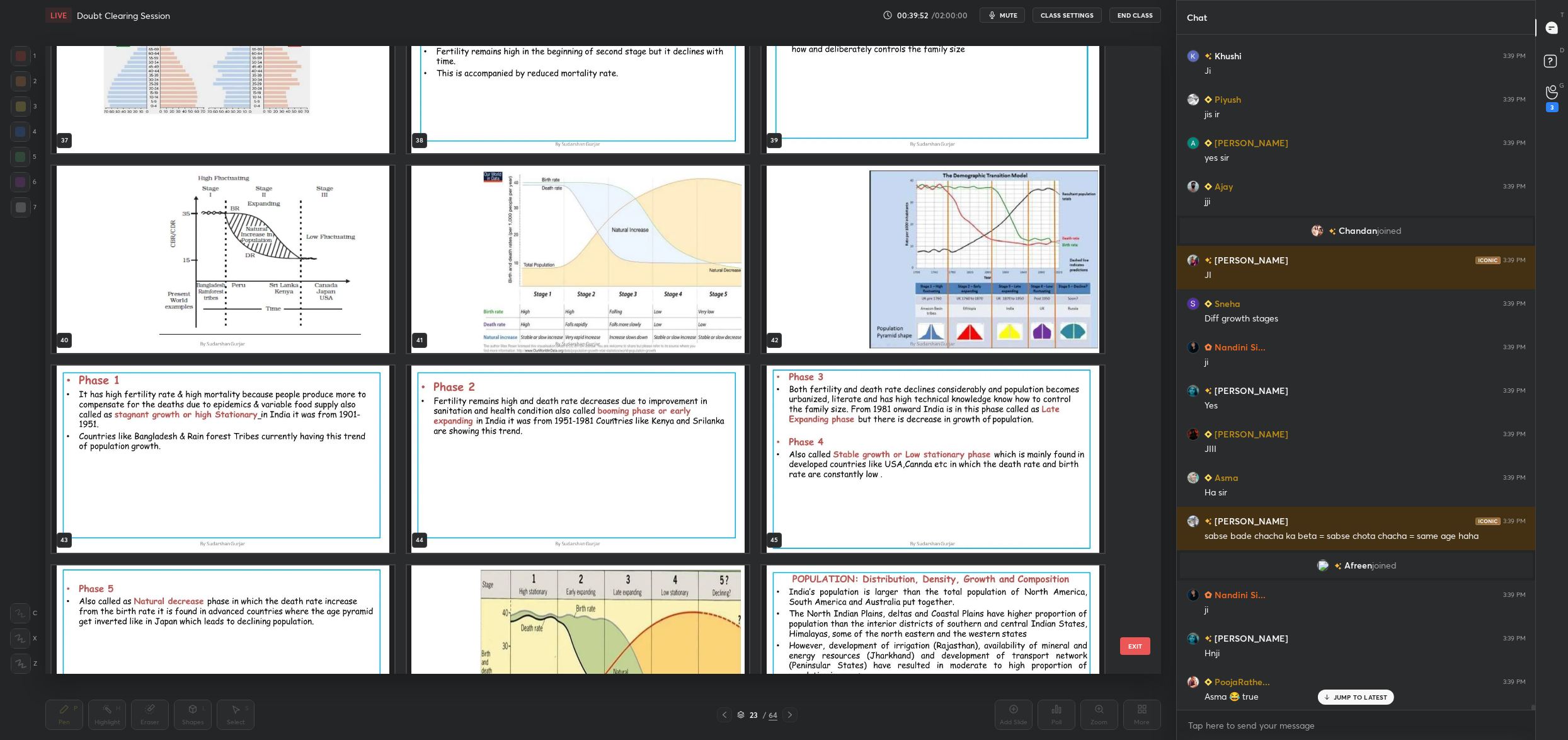
click at [204, 297] on div "37 38 39 40 41 42 43 44 45 46 47 48 49 50 51" at bounding box center [592, 360] width 1093 height 628
click at [204, 297] on img "grid" at bounding box center [223, 260] width 343 height 187
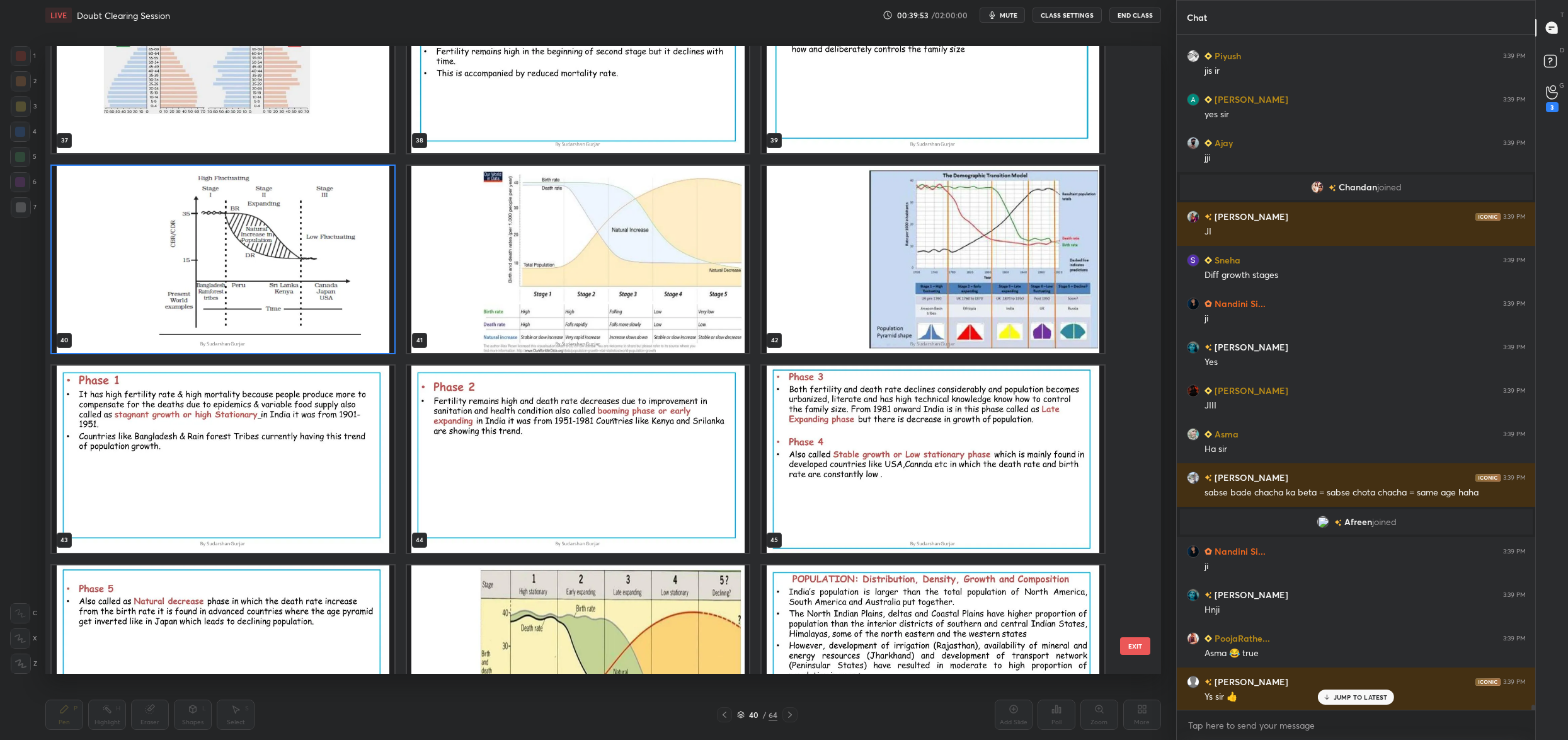
click at [204, 297] on img "grid" at bounding box center [223, 260] width 343 height 187
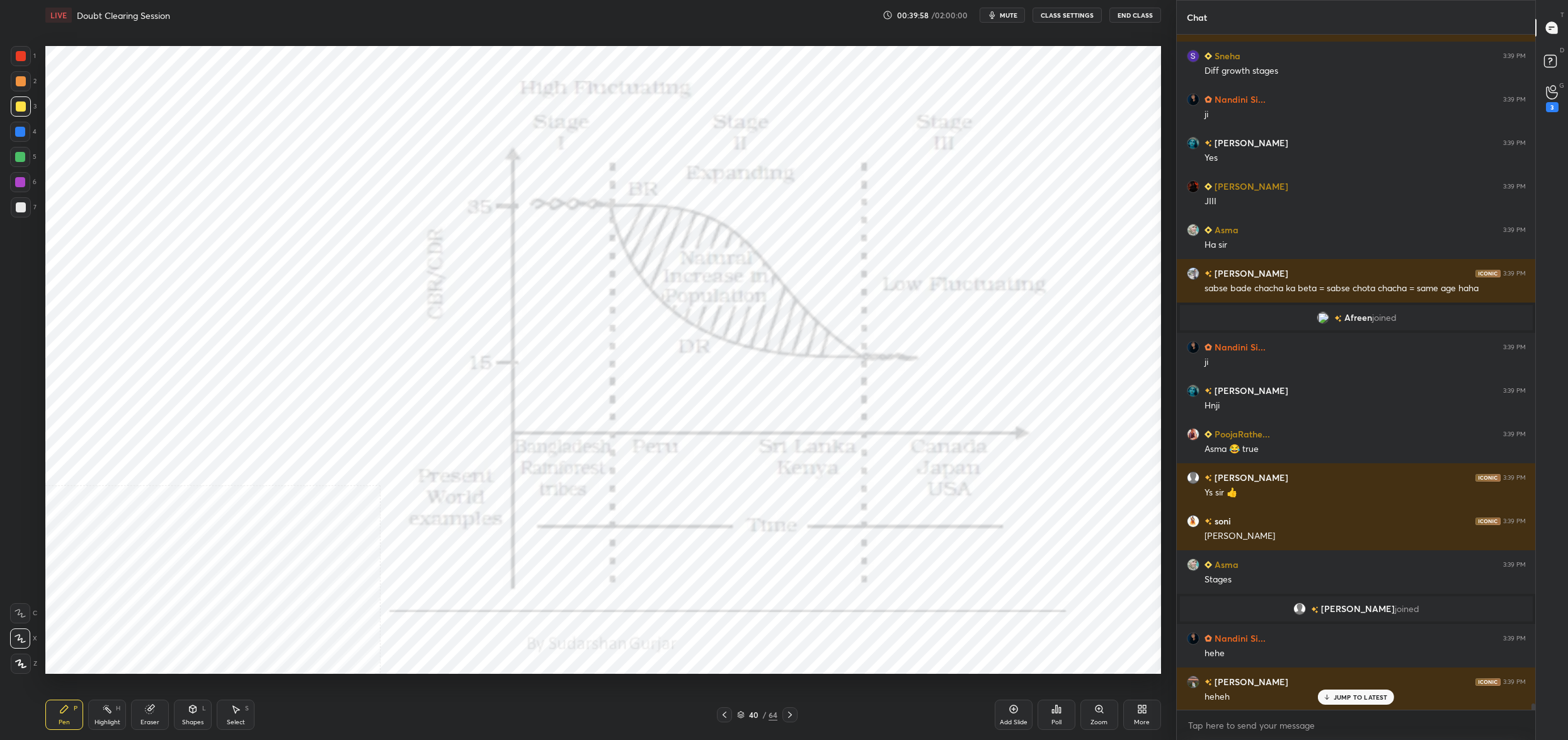
drag, startPoint x: 64, startPoint y: 706, endPoint x: 34, endPoint y: 673, distance: 44.6
click at [62, 706] on icon at bounding box center [64, 709] width 10 height 10
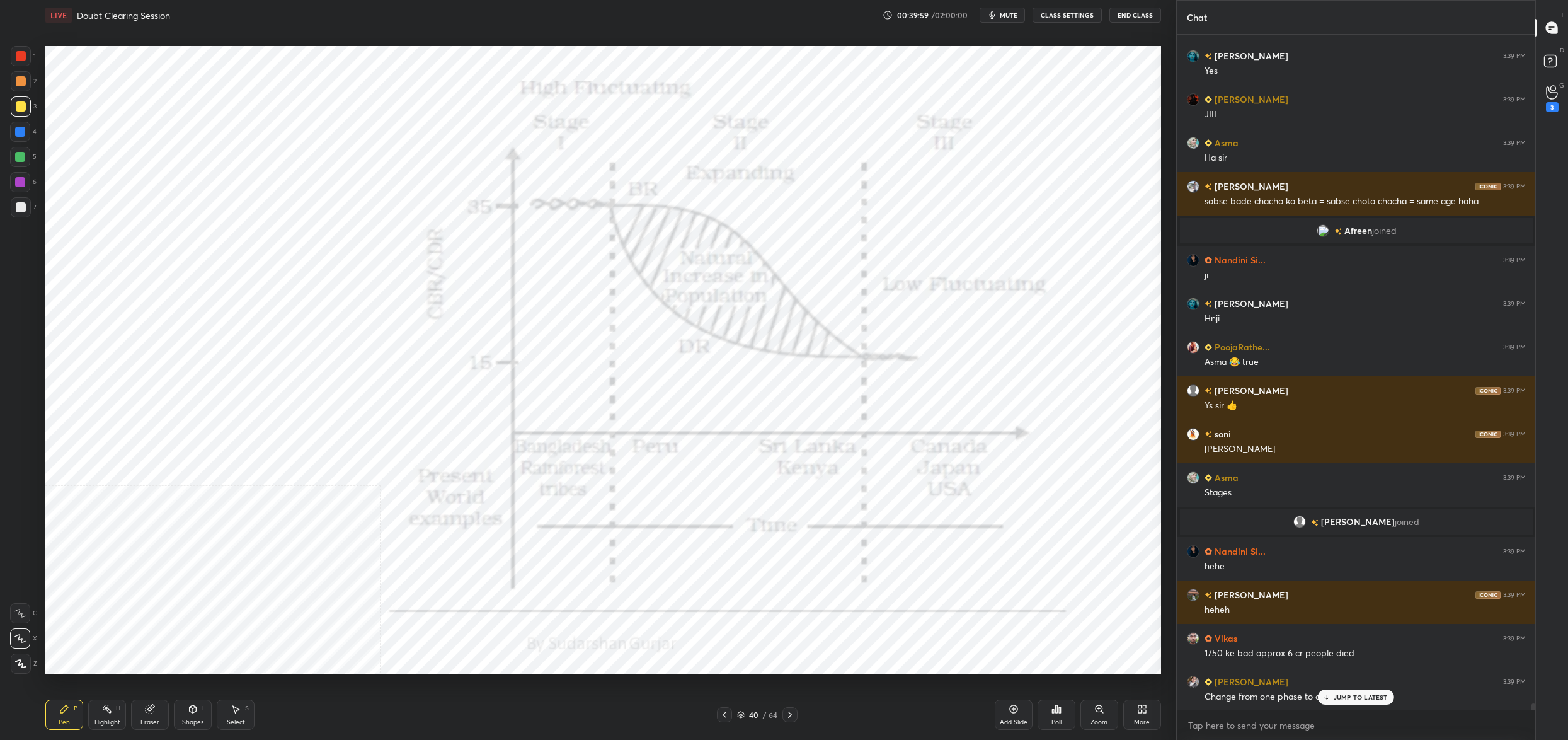
click at [24, 663] on icon at bounding box center [21, 663] width 11 height 9
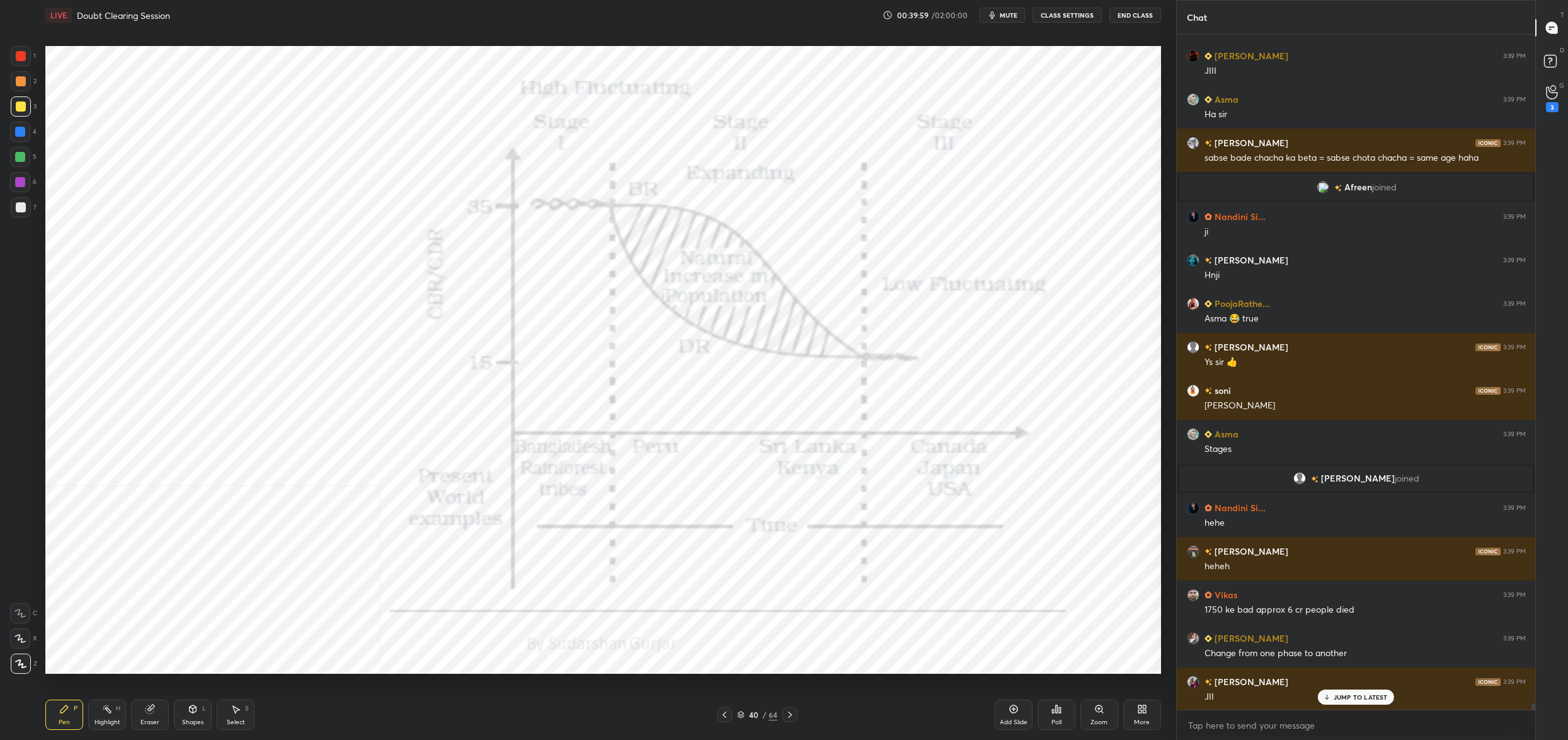
click at [22, 661] on icon at bounding box center [21, 663] width 11 height 9
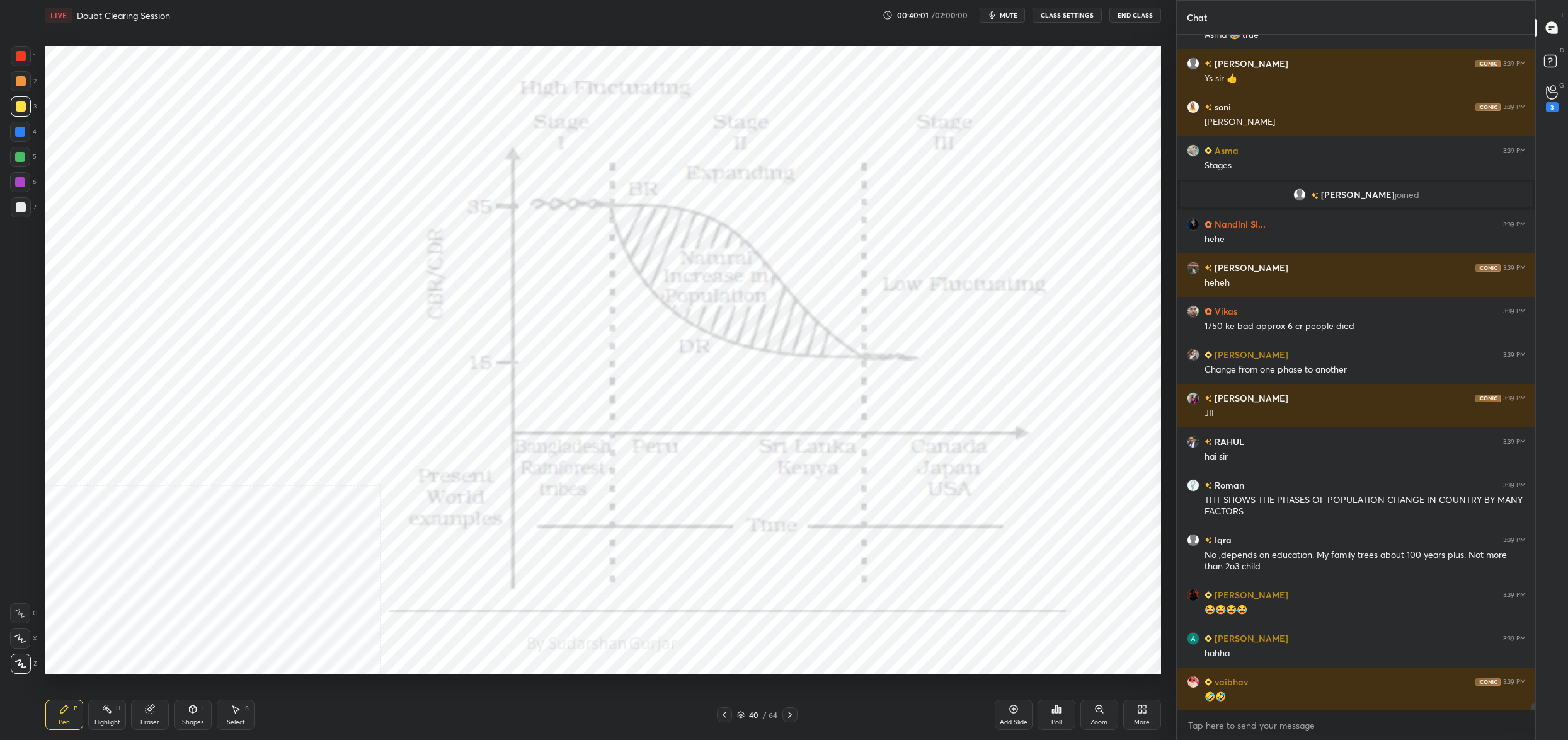
click at [19, 49] on div at bounding box center [21, 56] width 20 height 20
click at [21, 56] on div at bounding box center [21, 56] width 10 height 10
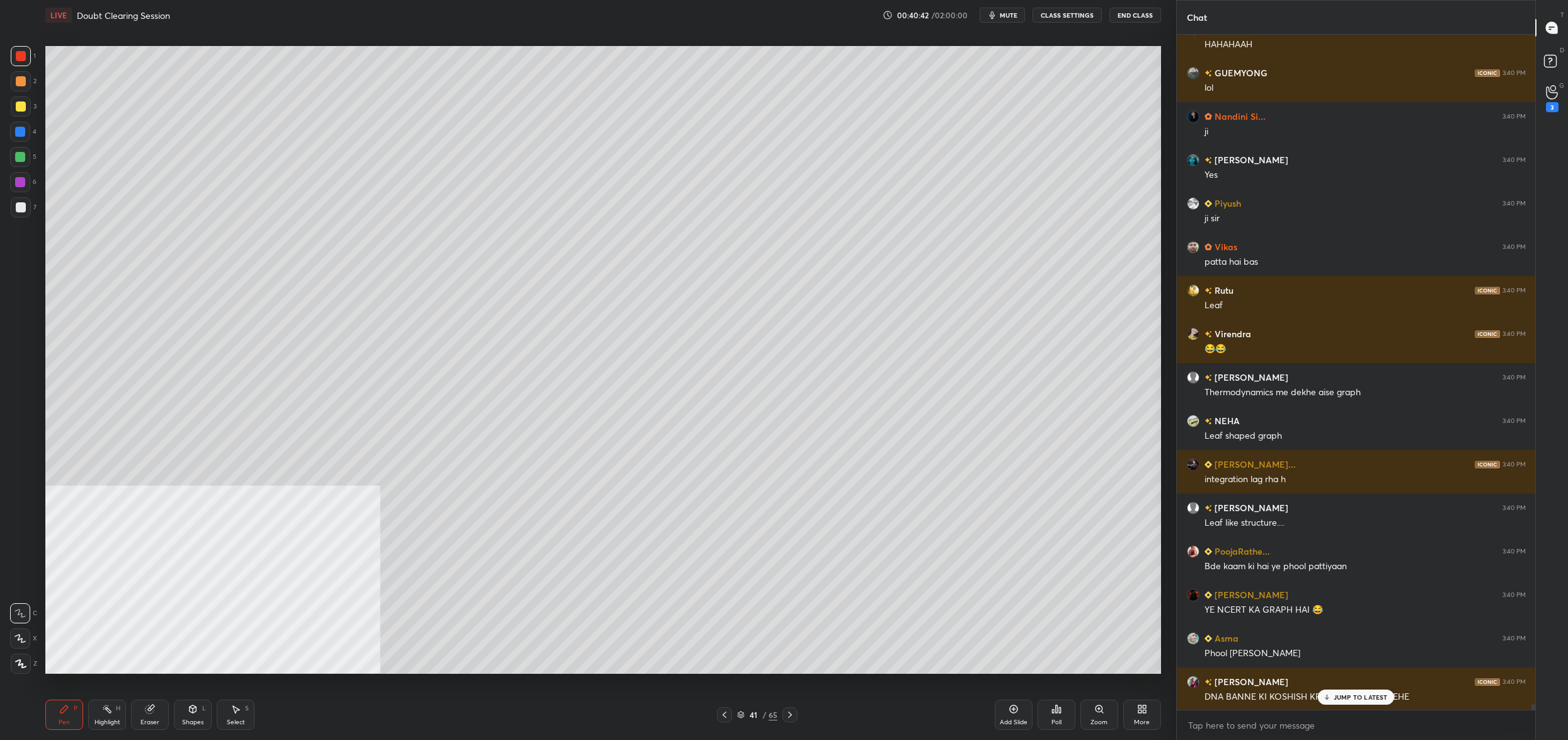
drag, startPoint x: 30, startPoint y: 157, endPoint x: 19, endPoint y: 153, distance: 11.7
click at [24, 155] on div "5" at bounding box center [23, 157] width 26 height 20
click at [16, 157] on div at bounding box center [20, 157] width 10 height 10
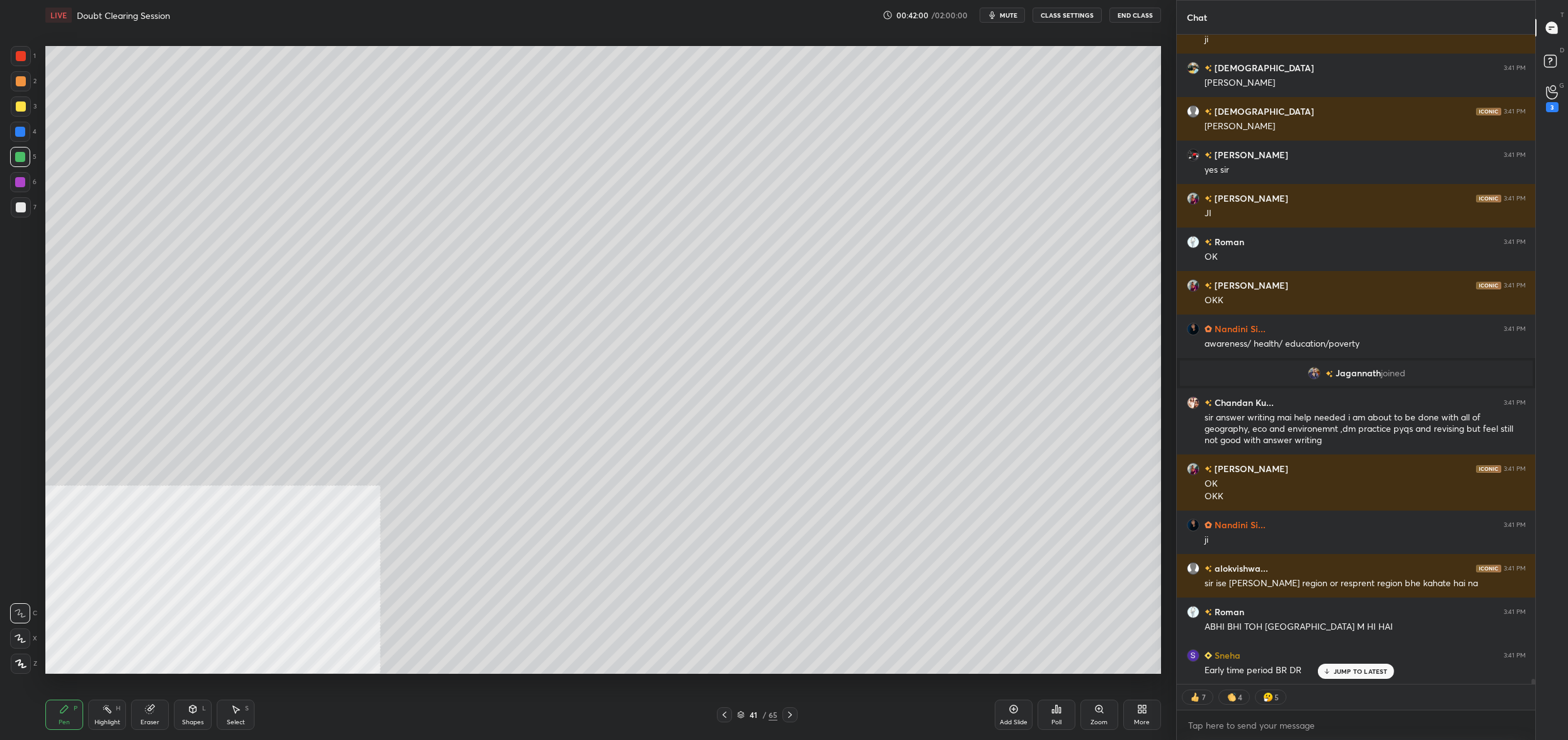
scroll to position [78405, 0]
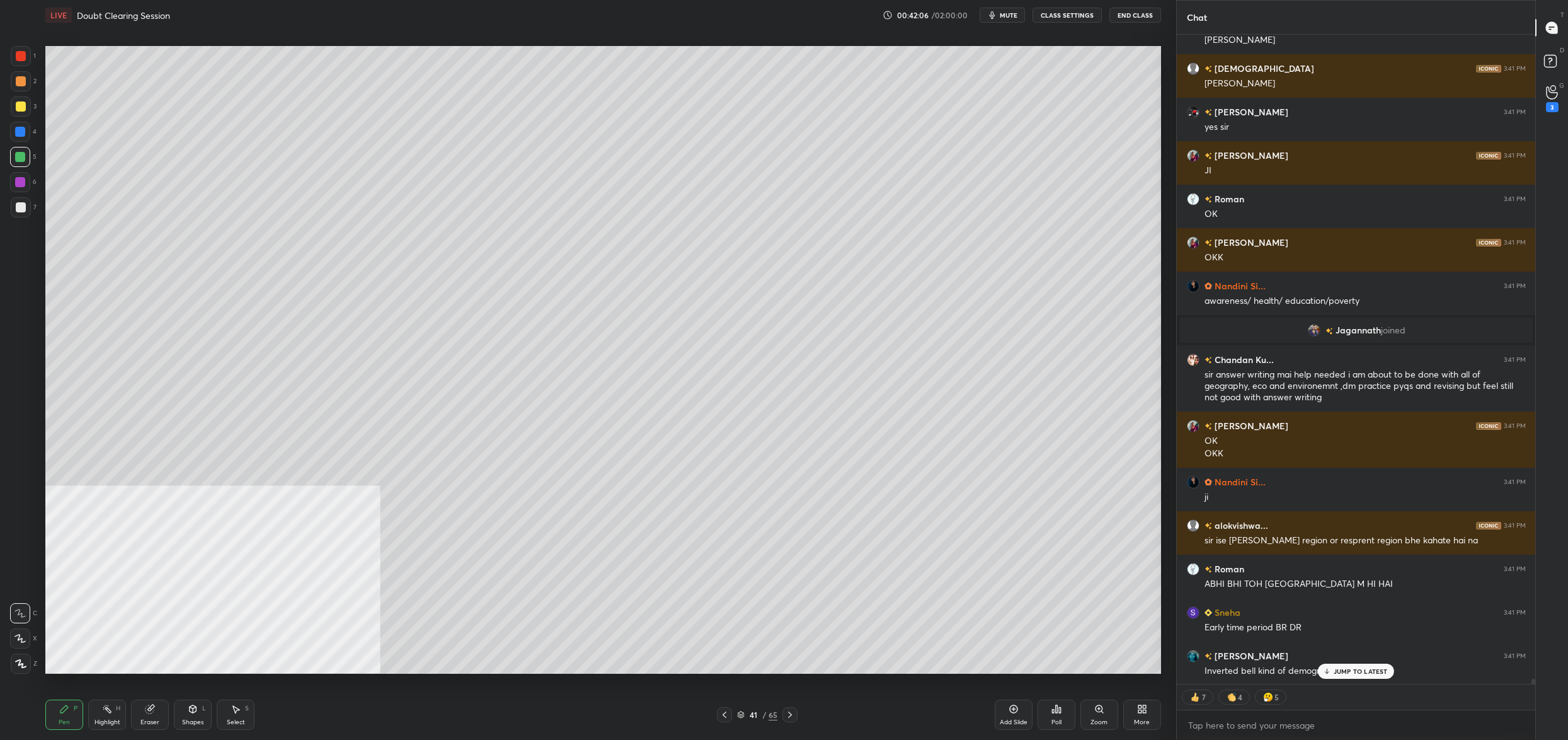
click at [21, 105] on div at bounding box center [21, 107] width 10 height 10
click at [21, 107] on div at bounding box center [21, 107] width 10 height 10
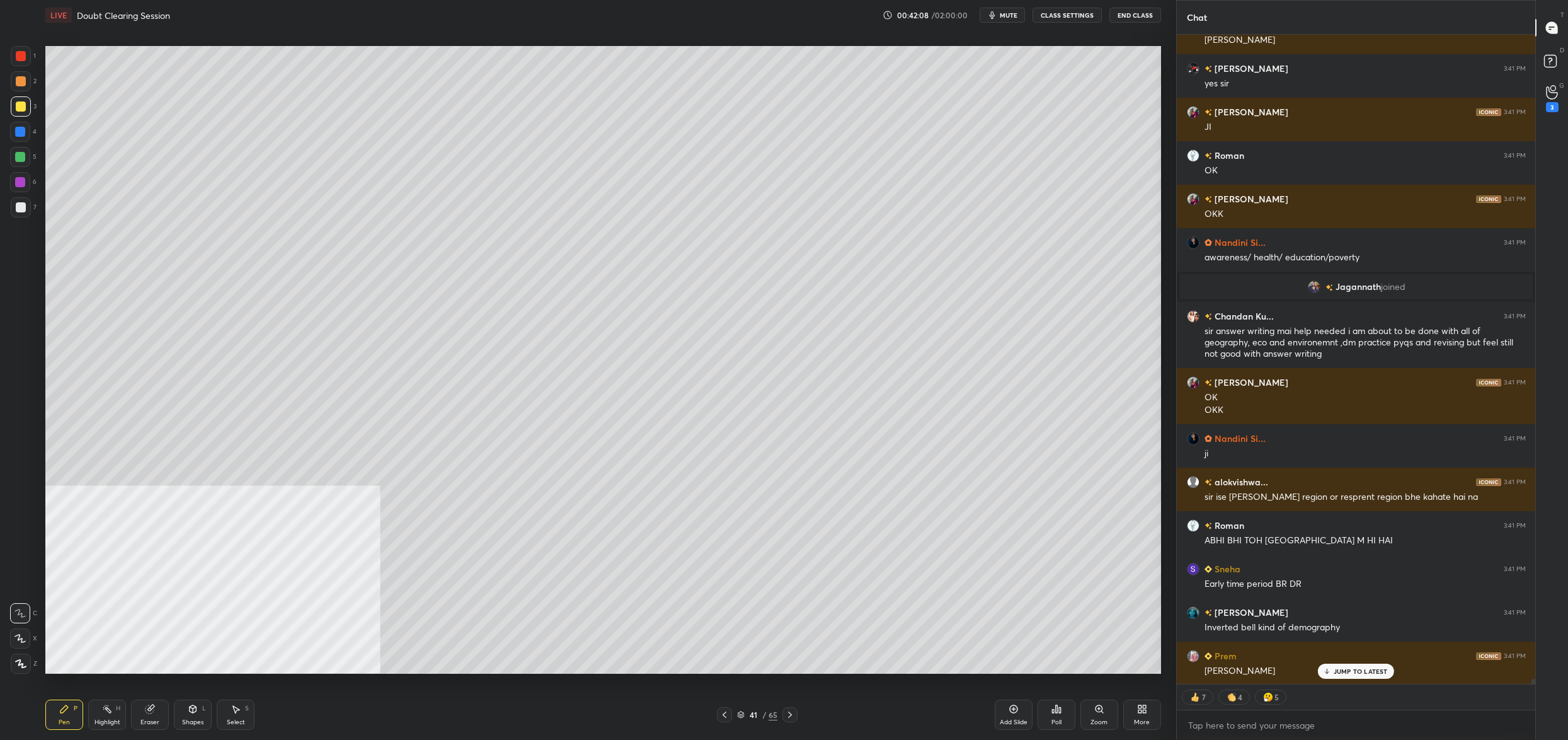
click at [1142, 715] on div "More" at bounding box center [1142, 714] width 38 height 30
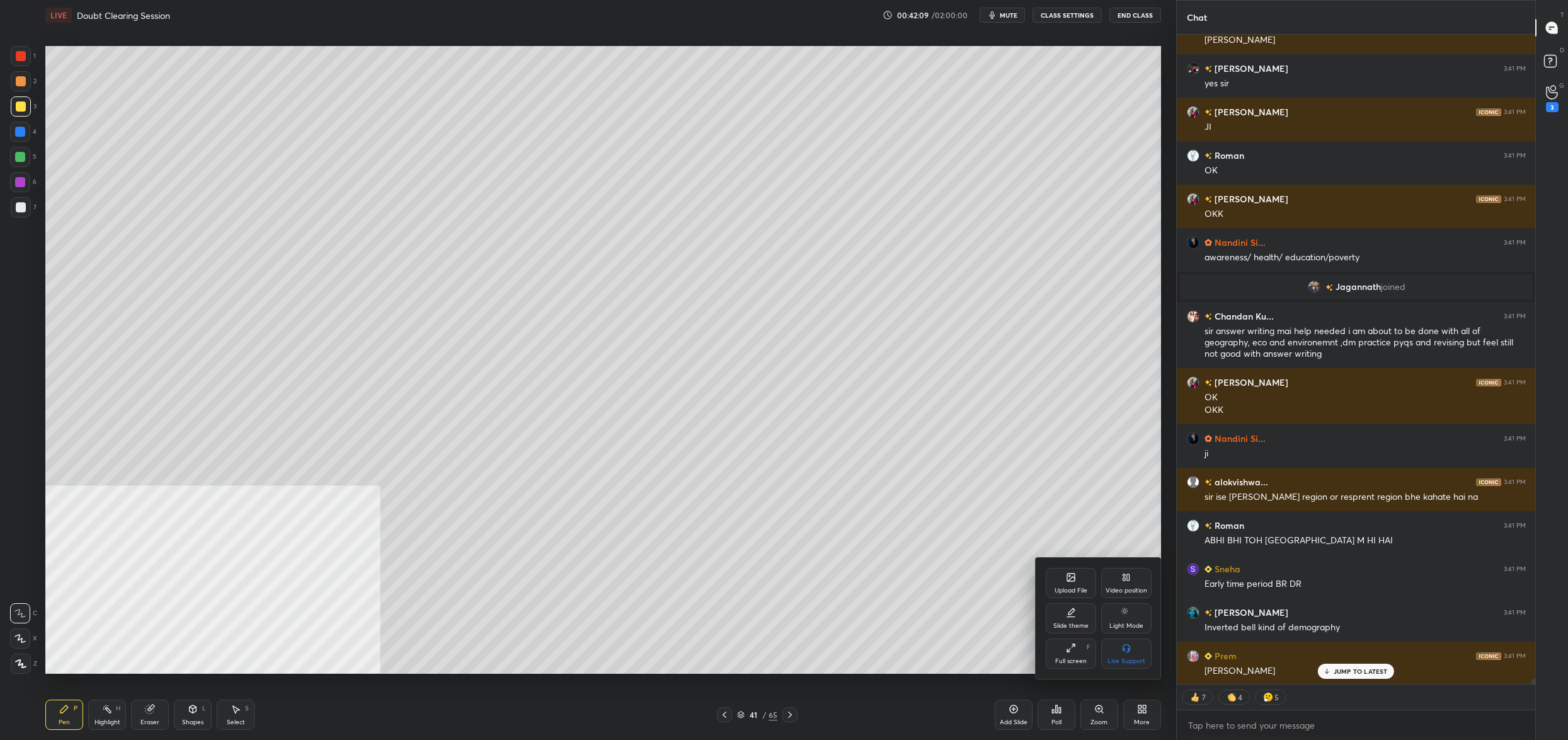
click at [1136, 593] on div "Video position" at bounding box center [1126, 591] width 41 height 6
click at [1127, 650] on icon at bounding box center [1128, 650] width 3 height 3
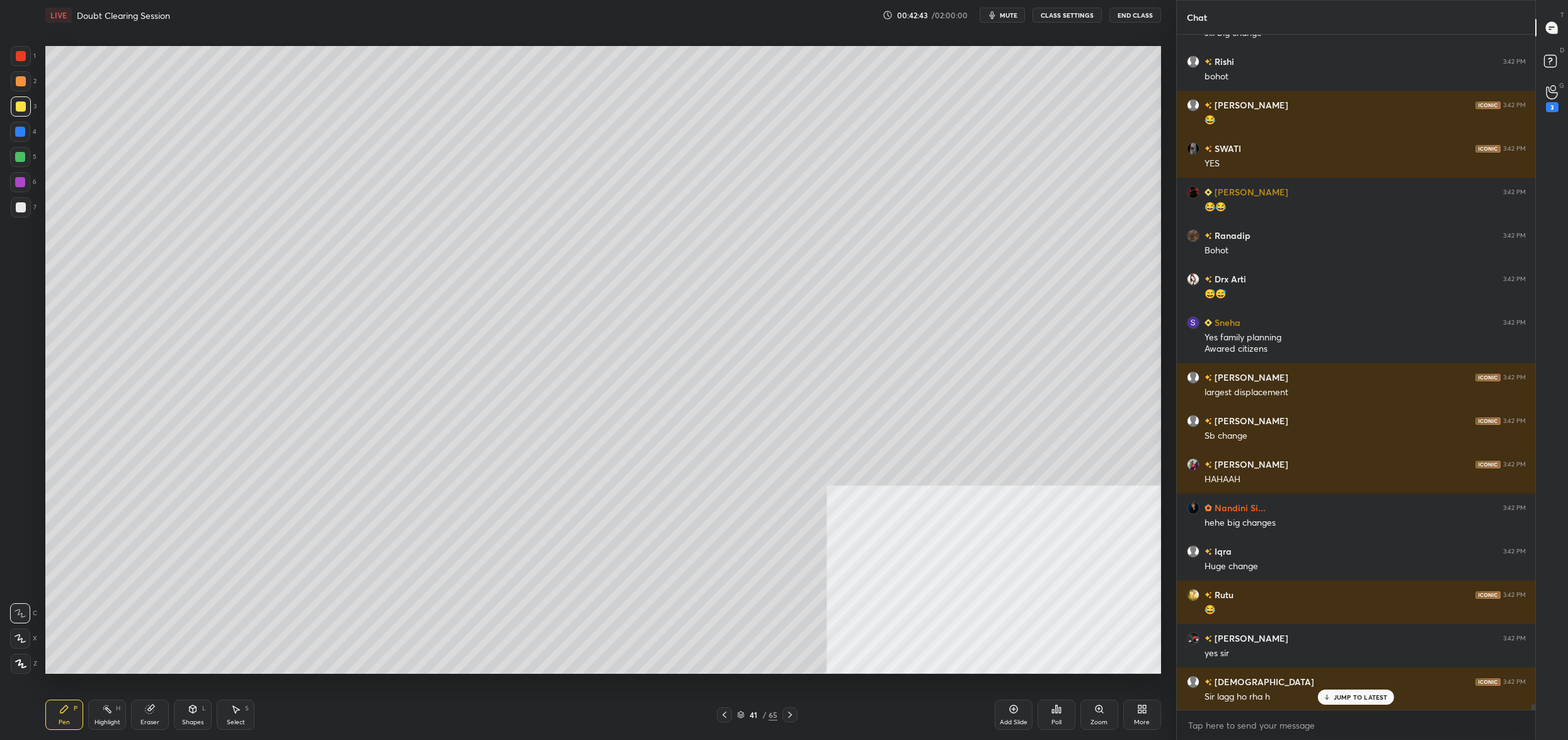
scroll to position [80348, 0]
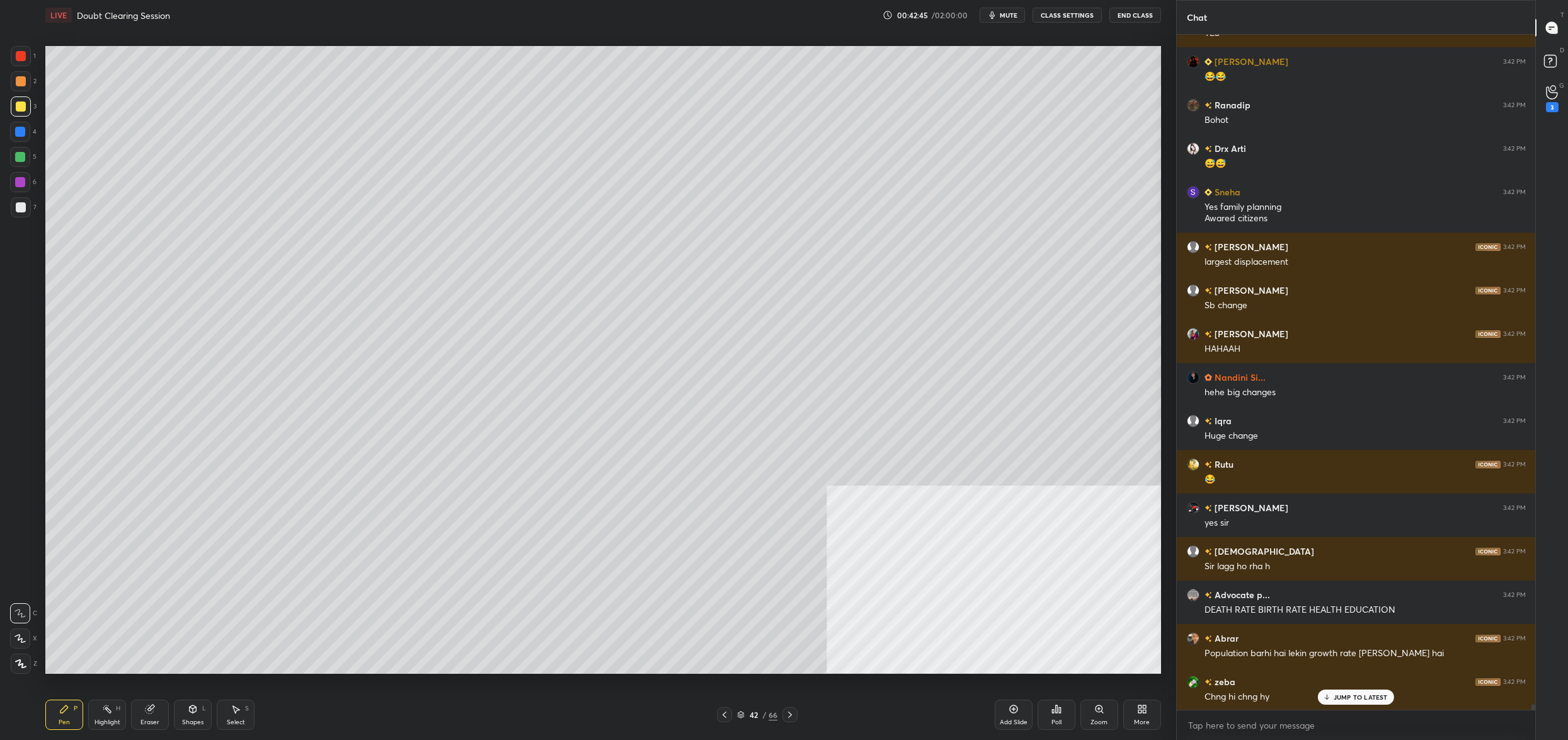
drag, startPoint x: 24, startPoint y: 210, endPoint x: 36, endPoint y: 204, distance: 13.4
click at [24, 210] on div at bounding box center [21, 207] width 10 height 10
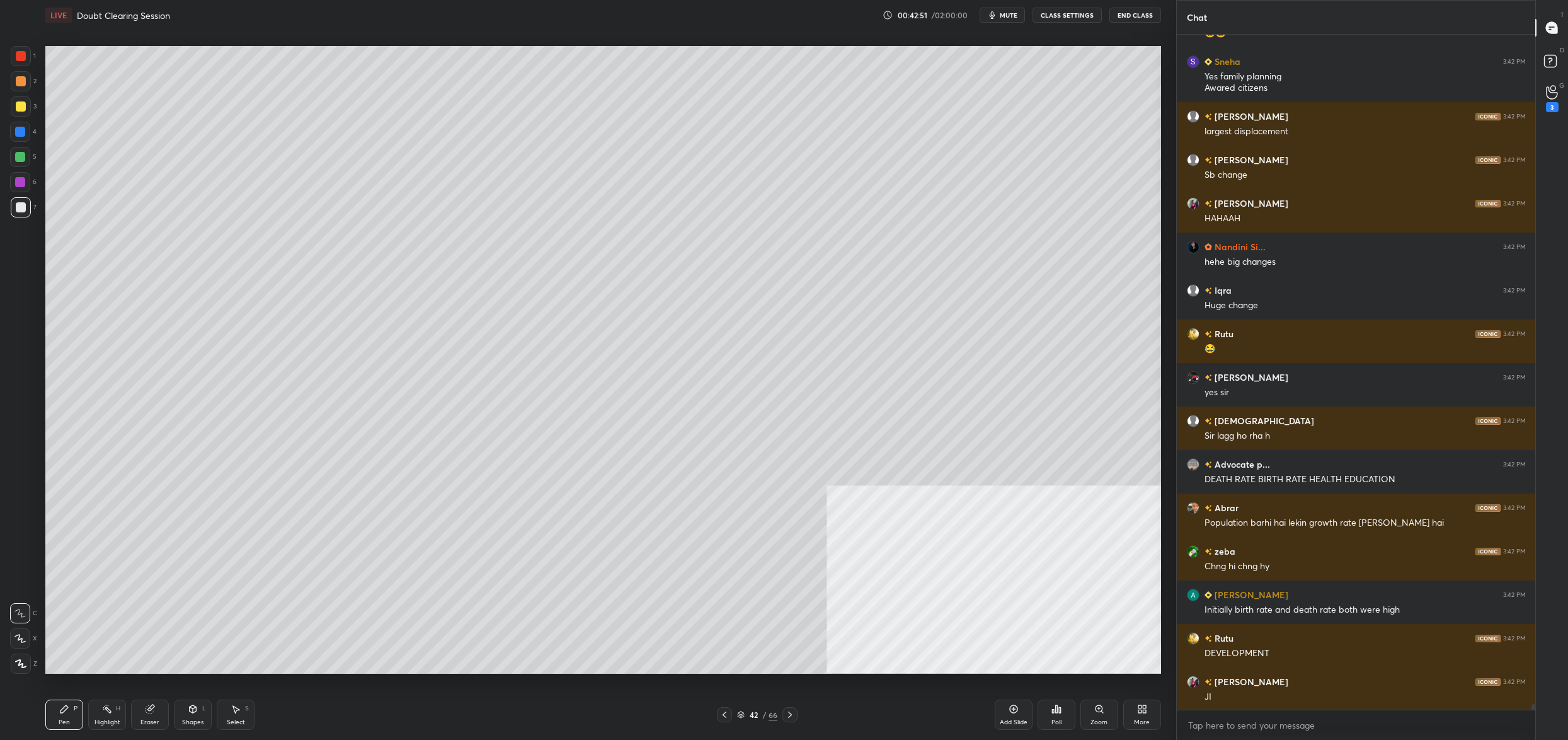
scroll to position [80609, 0]
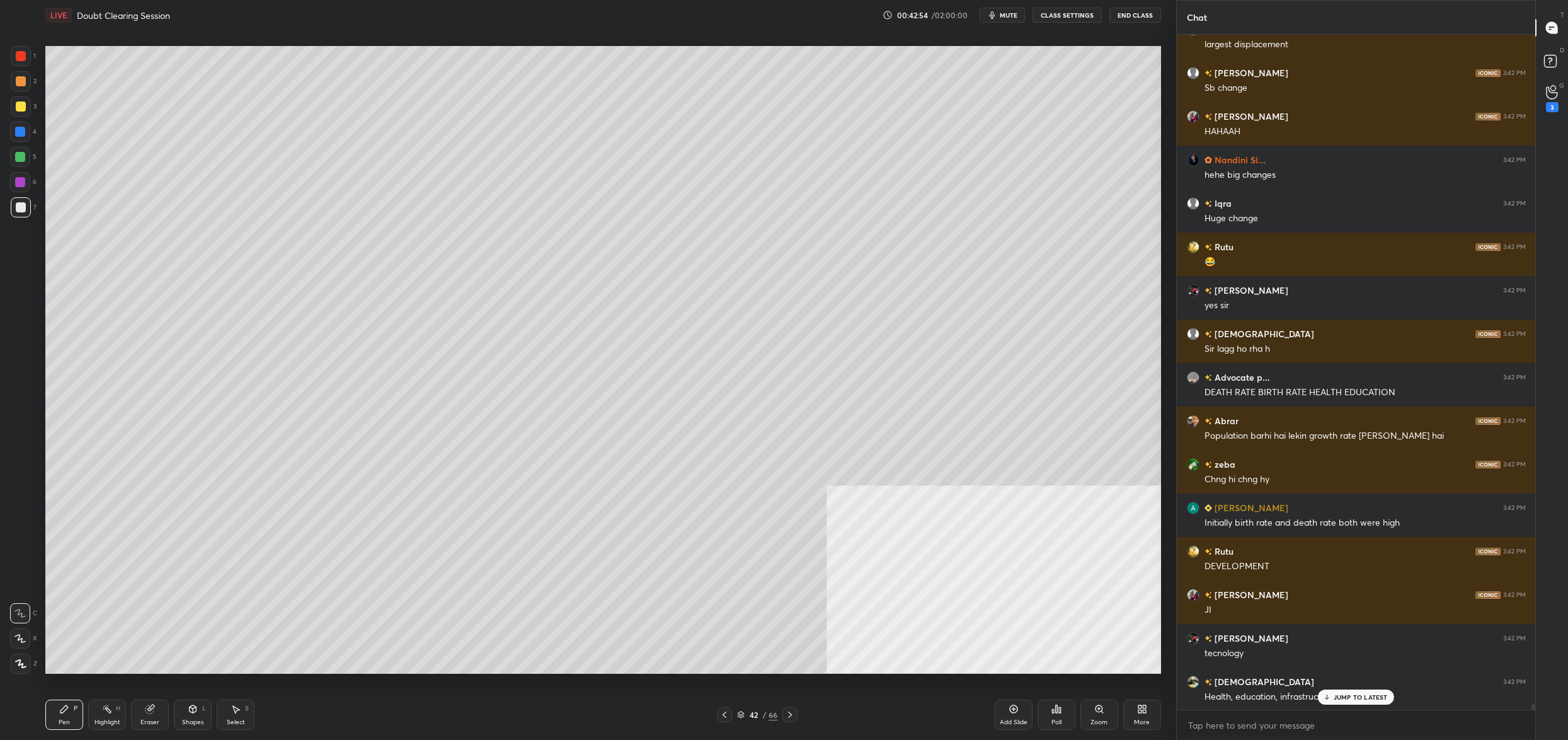
click at [19, 111] on div at bounding box center [21, 107] width 10 height 10
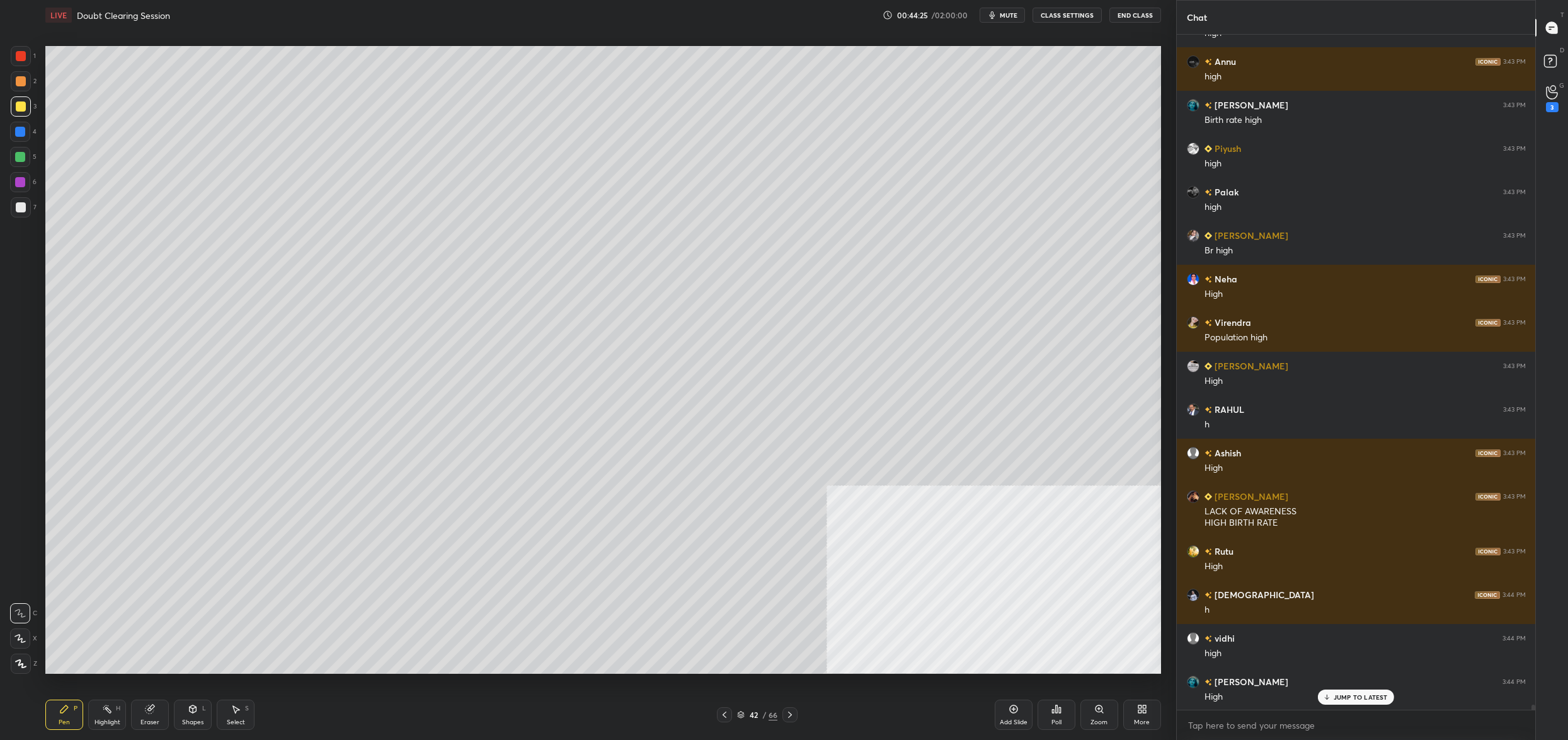
click at [19, 154] on div at bounding box center [20, 157] width 20 height 20
click at [13, 162] on div at bounding box center [20, 157] width 20 height 20
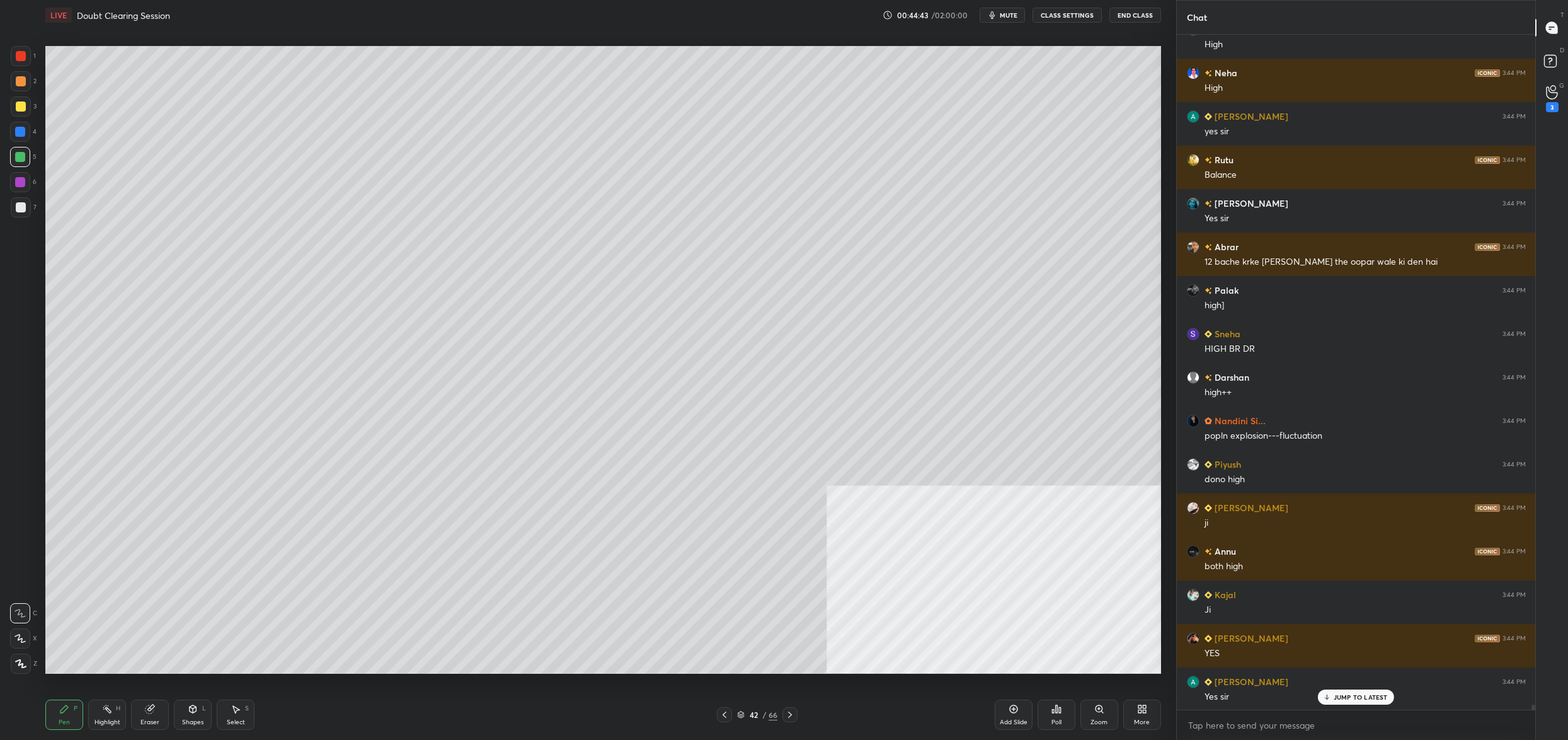
drag, startPoint x: 14, startPoint y: 120, endPoint x: 26, endPoint y: 106, distance: 18.4
click at [16, 117] on div "3" at bounding box center [24, 109] width 26 height 25
click at [22, 104] on div at bounding box center [21, 107] width 10 height 10
click at [19, 80] on div at bounding box center [21, 82] width 10 height 10
click at [16, 61] on div at bounding box center [21, 56] width 20 height 20
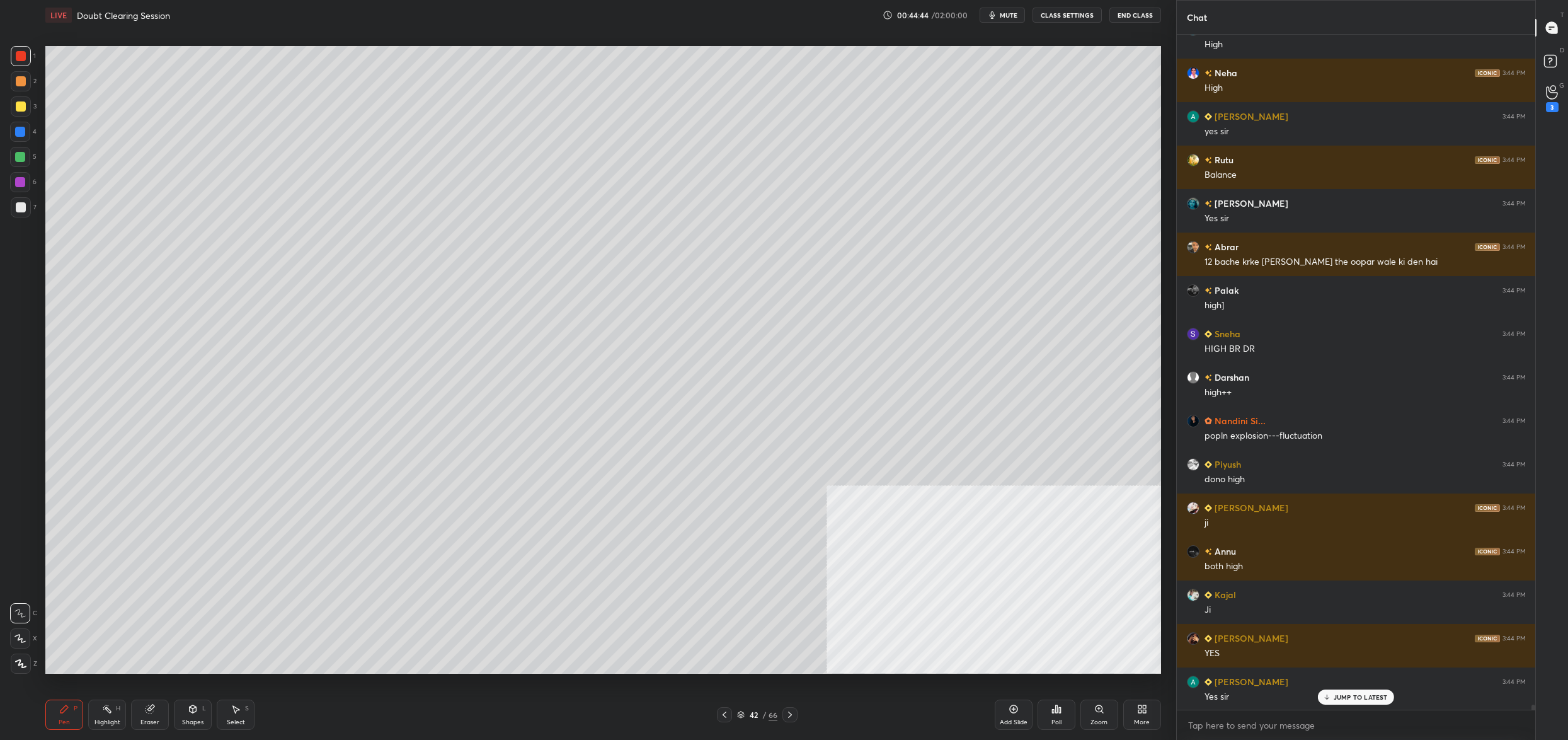
drag, startPoint x: 16, startPoint y: 61, endPoint x: 0, endPoint y: 69, distance: 17.9
click at [16, 61] on div at bounding box center [21, 56] width 20 height 20
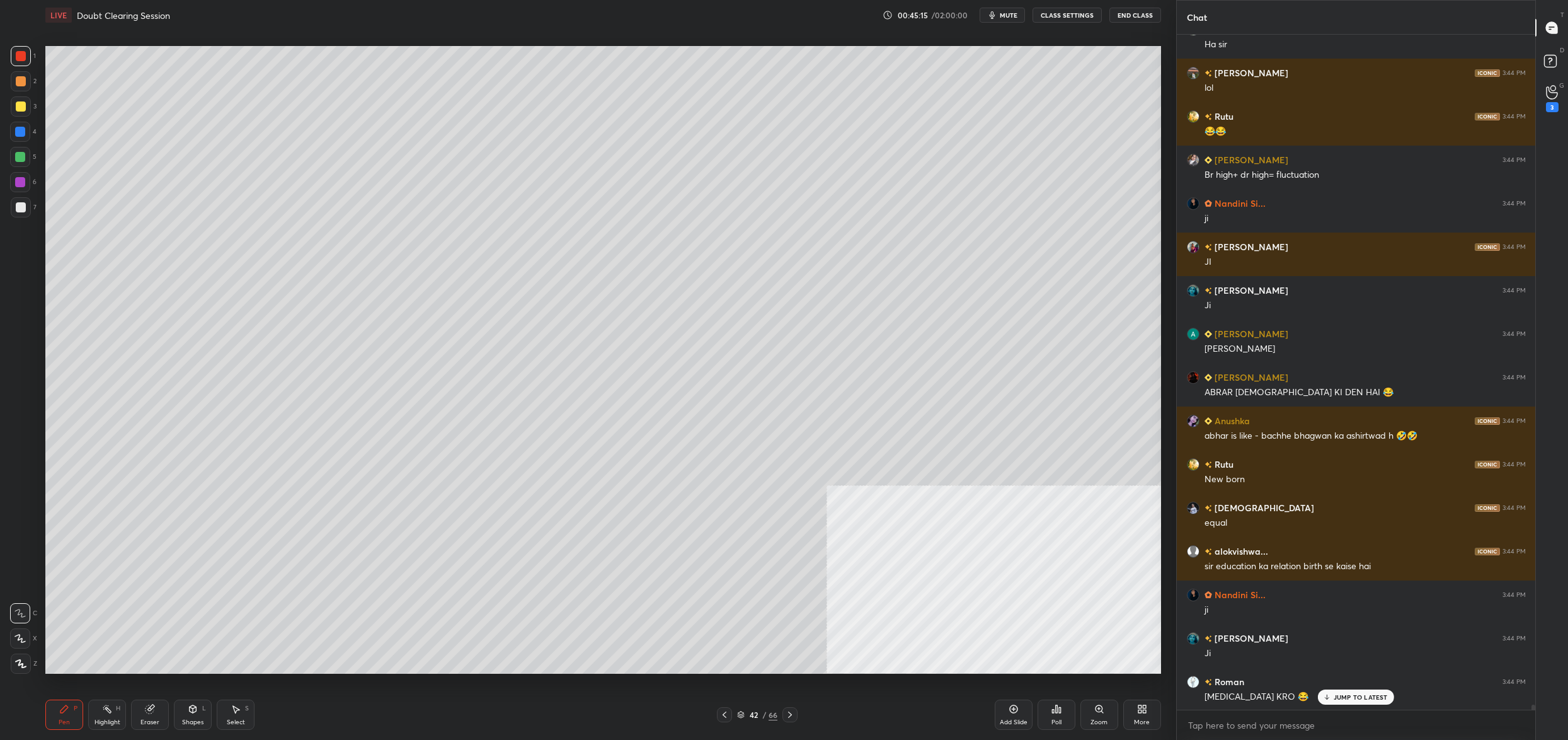
scroll to position [91979, 0]
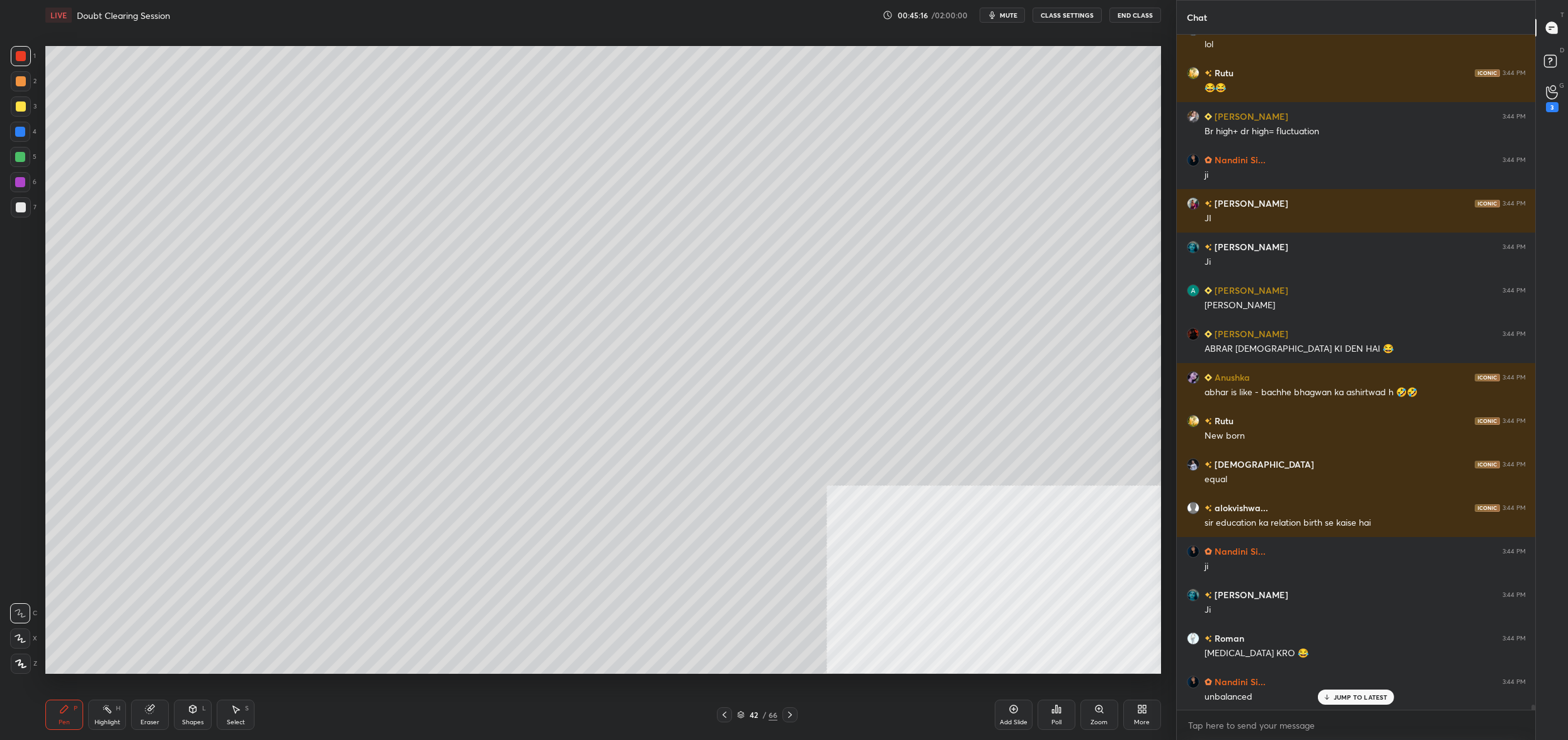
click at [22, 638] on icon at bounding box center [20, 638] width 10 height 8
click at [31, 636] on div "X" at bounding box center [24, 638] width 27 height 20
click at [21, 614] on icon at bounding box center [20, 613] width 11 height 9
click at [27, 620] on div at bounding box center [20, 613] width 20 height 20
drag, startPoint x: 19, startPoint y: 636, endPoint x: 19, endPoint y: 626, distance: 10.0
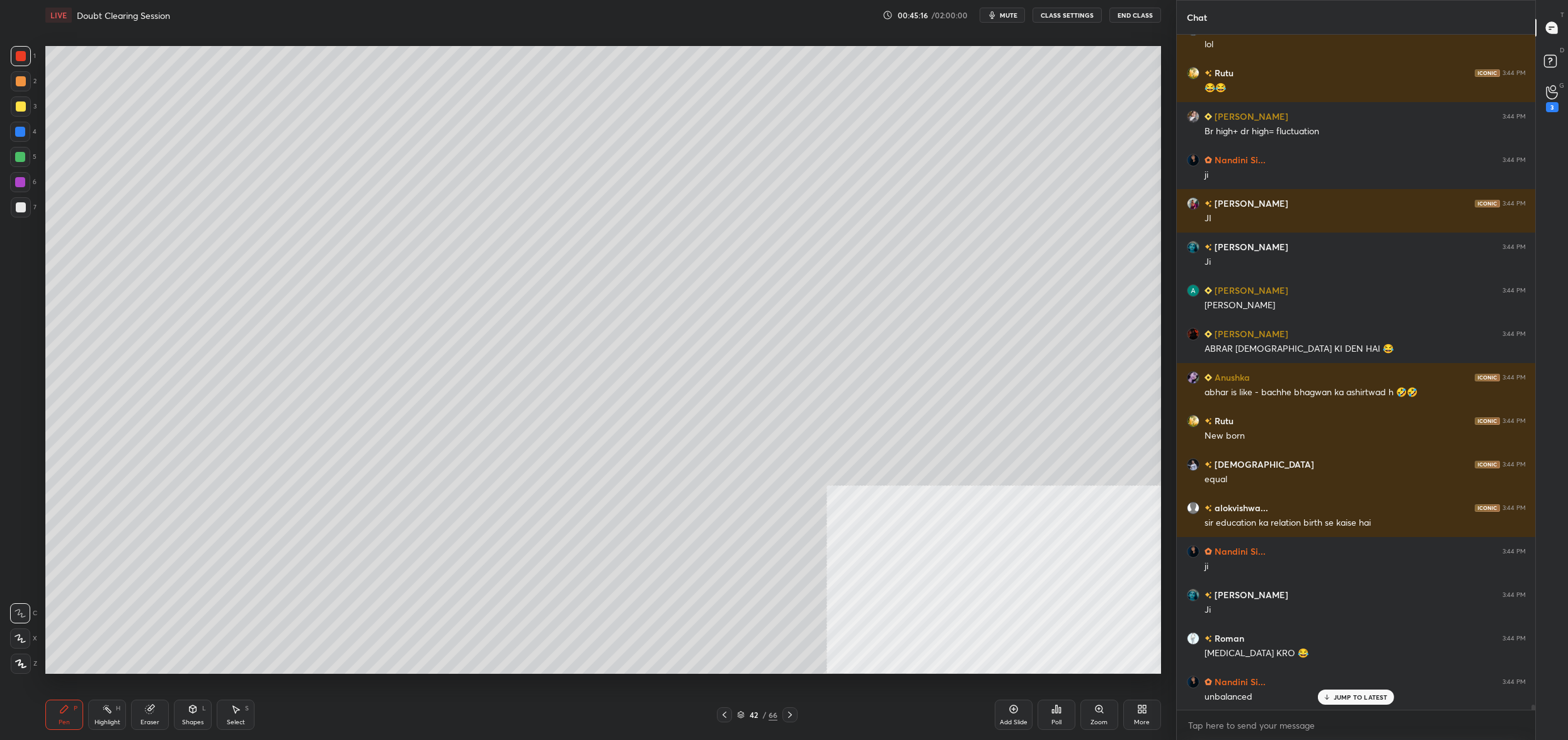
click at [20, 632] on div at bounding box center [20, 638] width 20 height 20
click at [22, 608] on icon at bounding box center [20, 613] width 11 height 9
click at [20, 631] on div at bounding box center [20, 638] width 20 height 20
click at [23, 611] on icon at bounding box center [20, 613] width 11 height 9
click at [19, 636] on icon at bounding box center [20, 638] width 10 height 8
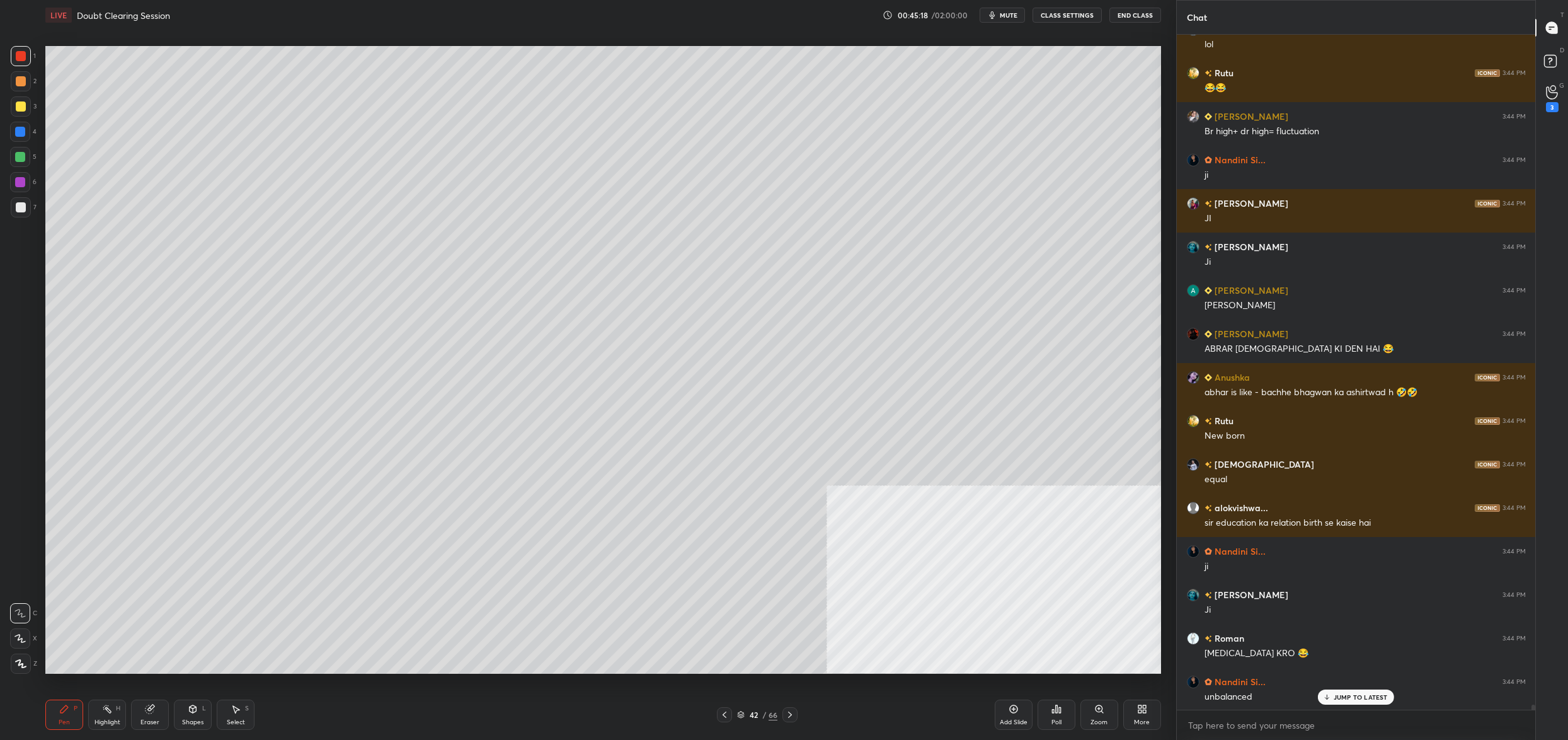
click at [20, 612] on icon at bounding box center [20, 613] width 11 height 9
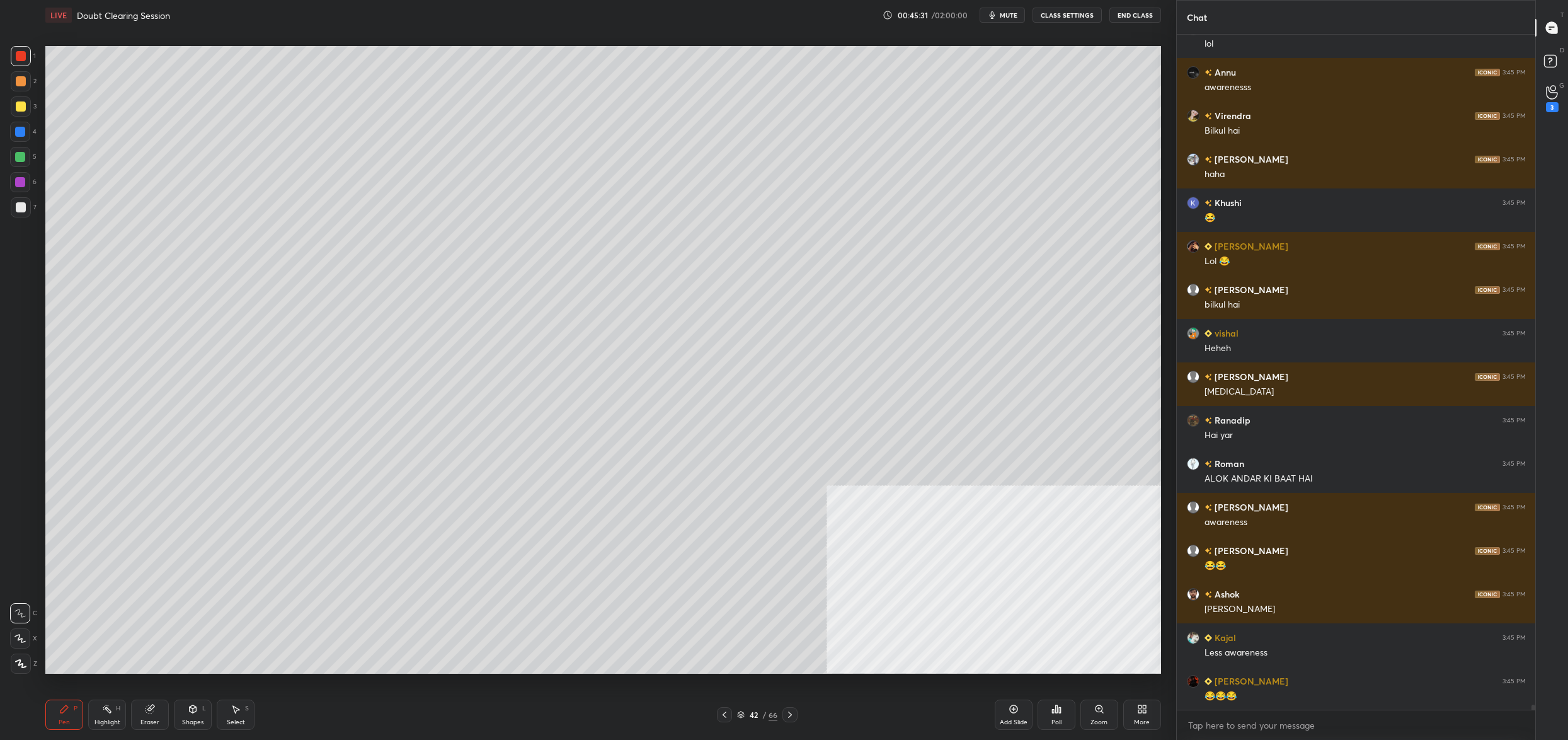
scroll to position [87710, 0]
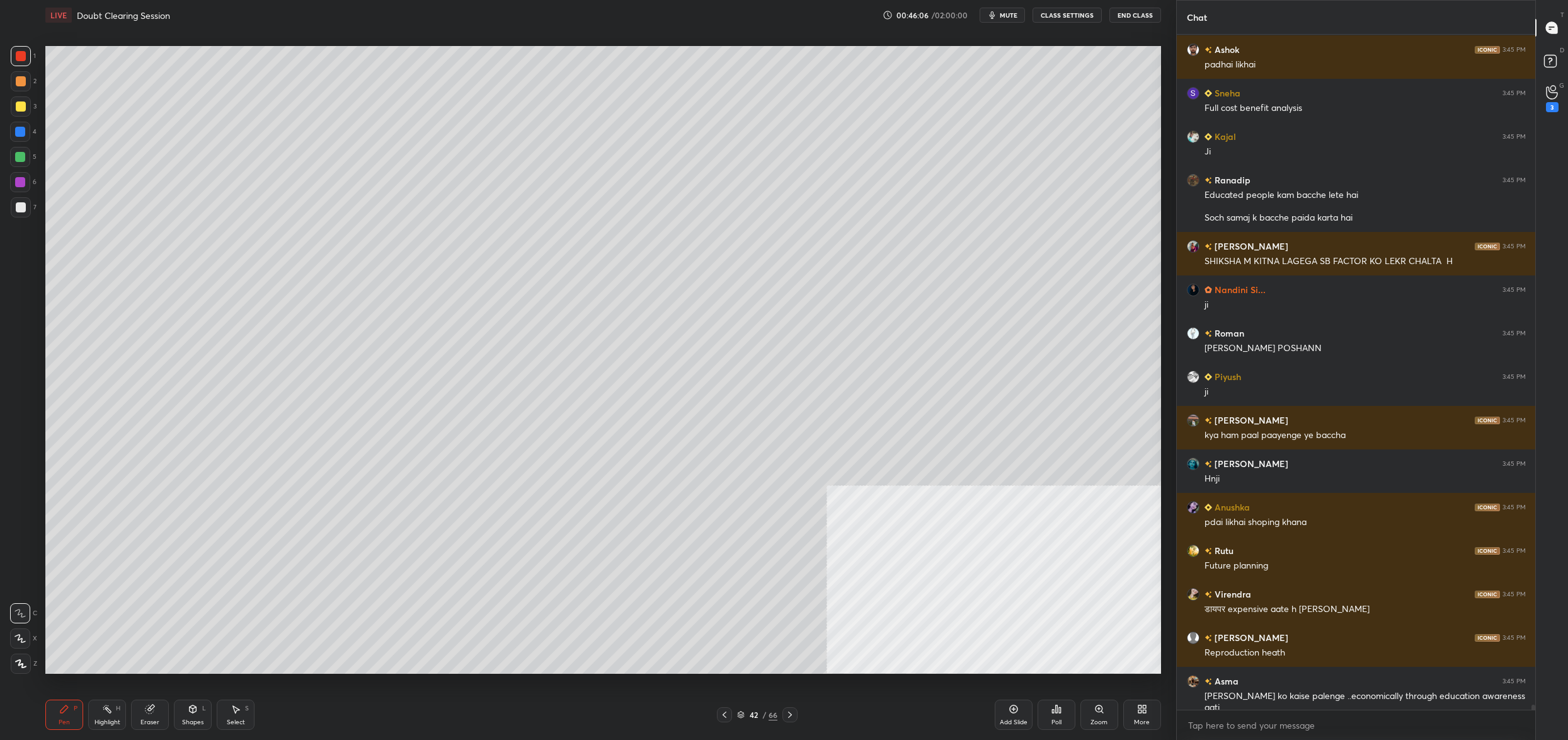
drag, startPoint x: 10, startPoint y: 189, endPoint x: 16, endPoint y: 199, distance: 11.7
click at [14, 189] on div "6" at bounding box center [23, 182] width 26 height 20
click at [16, 199] on div at bounding box center [21, 207] width 20 height 20
drag, startPoint x: 20, startPoint y: 207, endPoint x: 23, endPoint y: 199, distance: 8.5
click at [20, 207] on div at bounding box center [21, 207] width 10 height 10
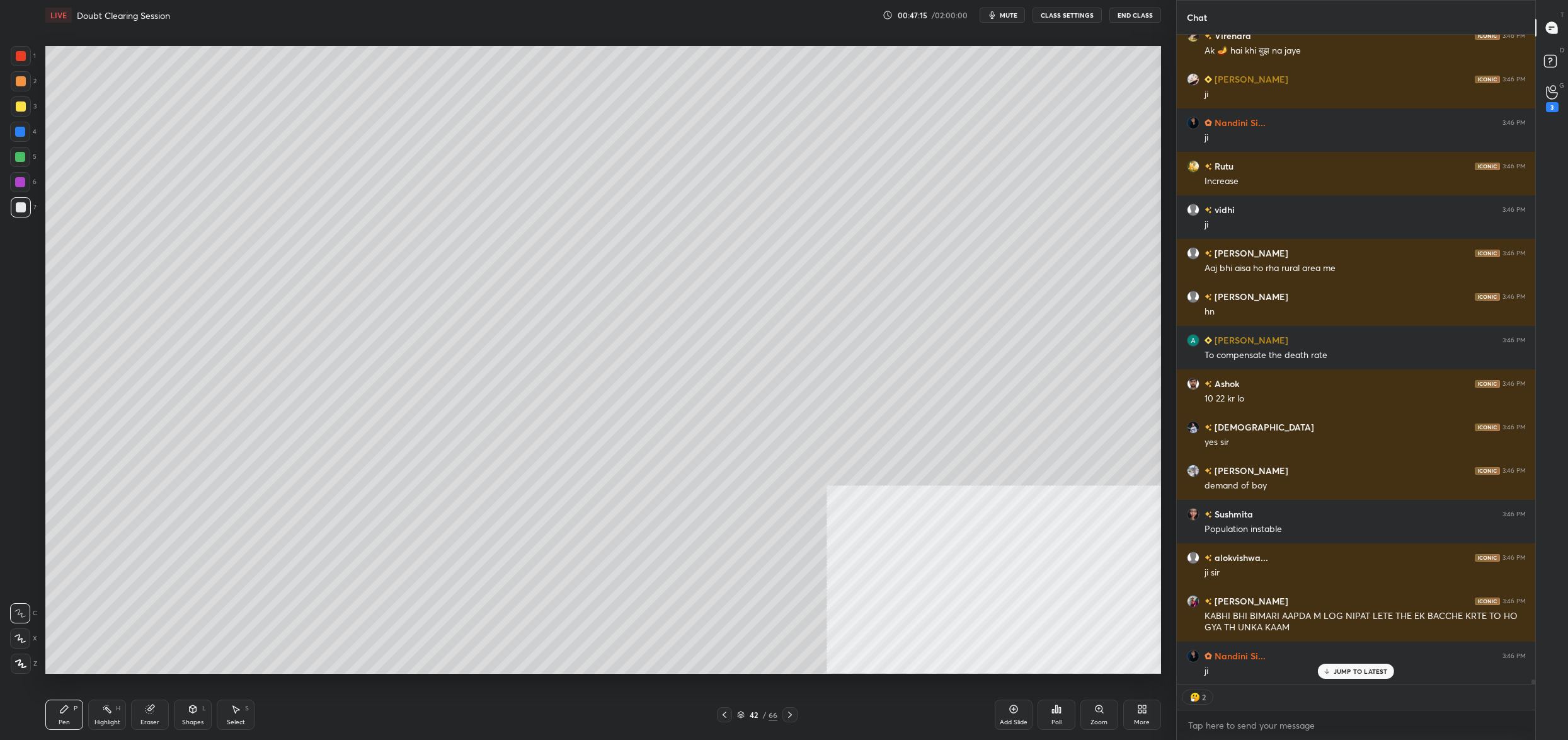
click at [16, 148] on div "1 2 3 4 5 6 7" at bounding box center [23, 134] width 26 height 177
click at [16, 136] on div at bounding box center [20, 132] width 10 height 10
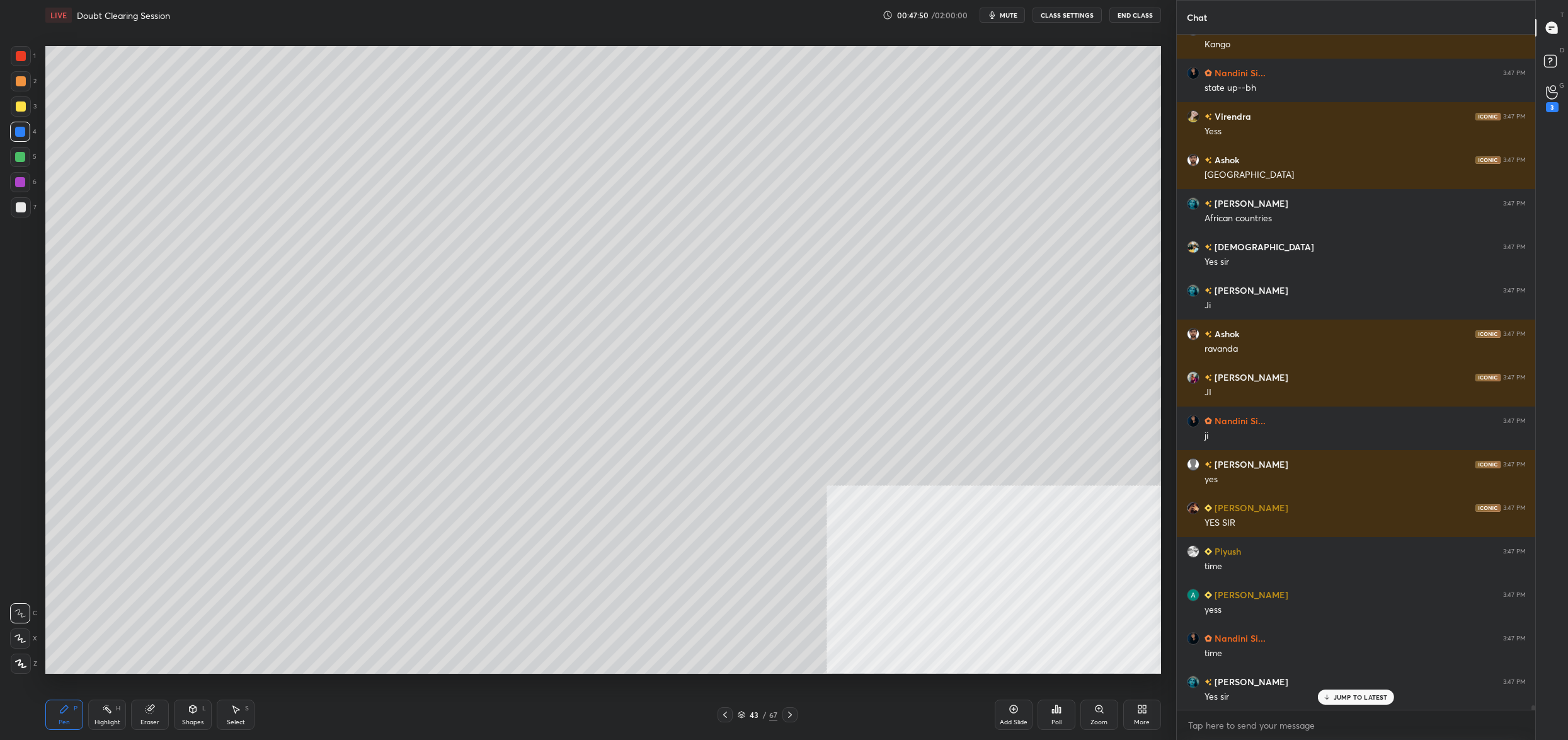
click at [24, 105] on div at bounding box center [21, 107] width 20 height 20
click at [19, 105] on div at bounding box center [21, 107] width 10 height 10
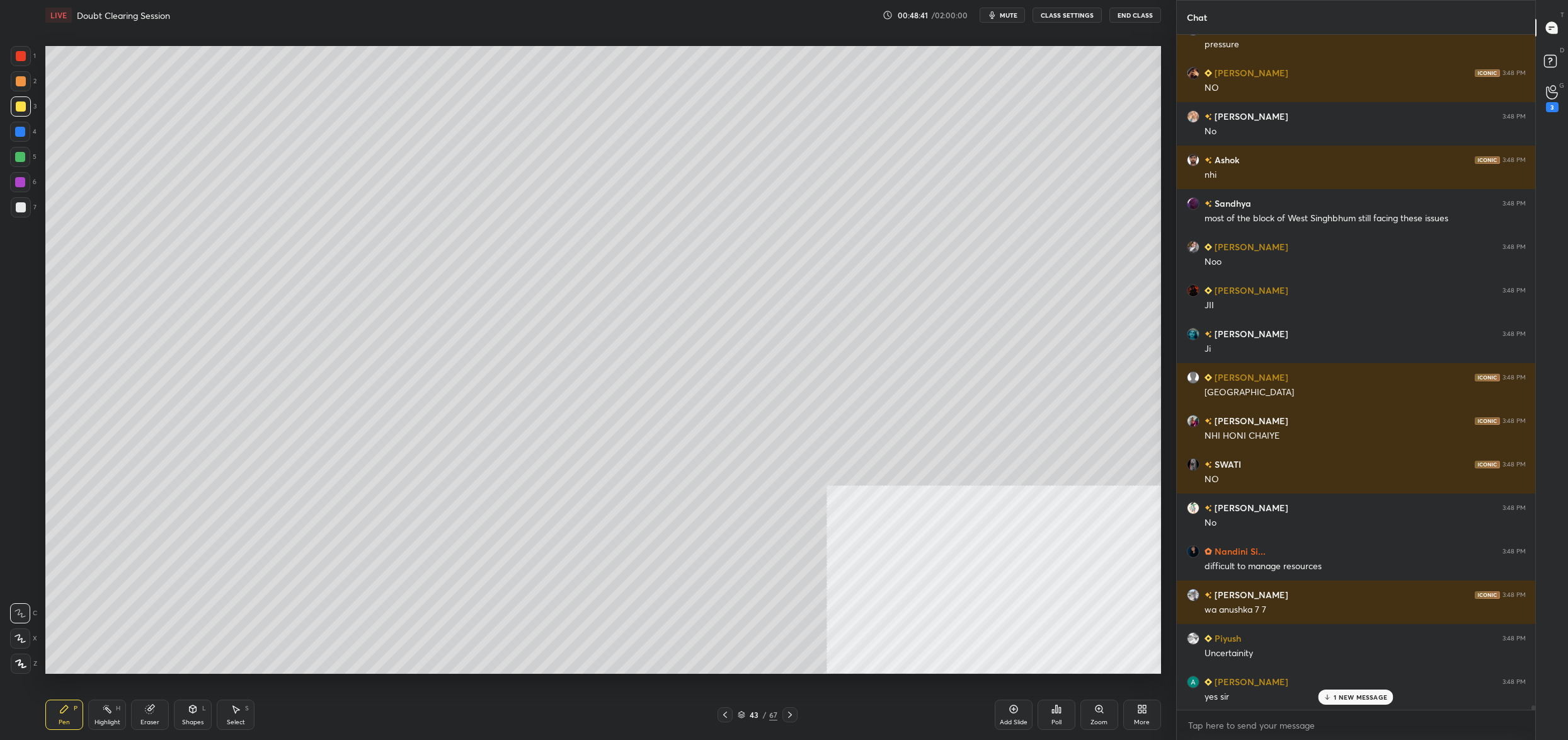
click at [750, 711] on div "43" at bounding box center [754, 714] width 13 height 8
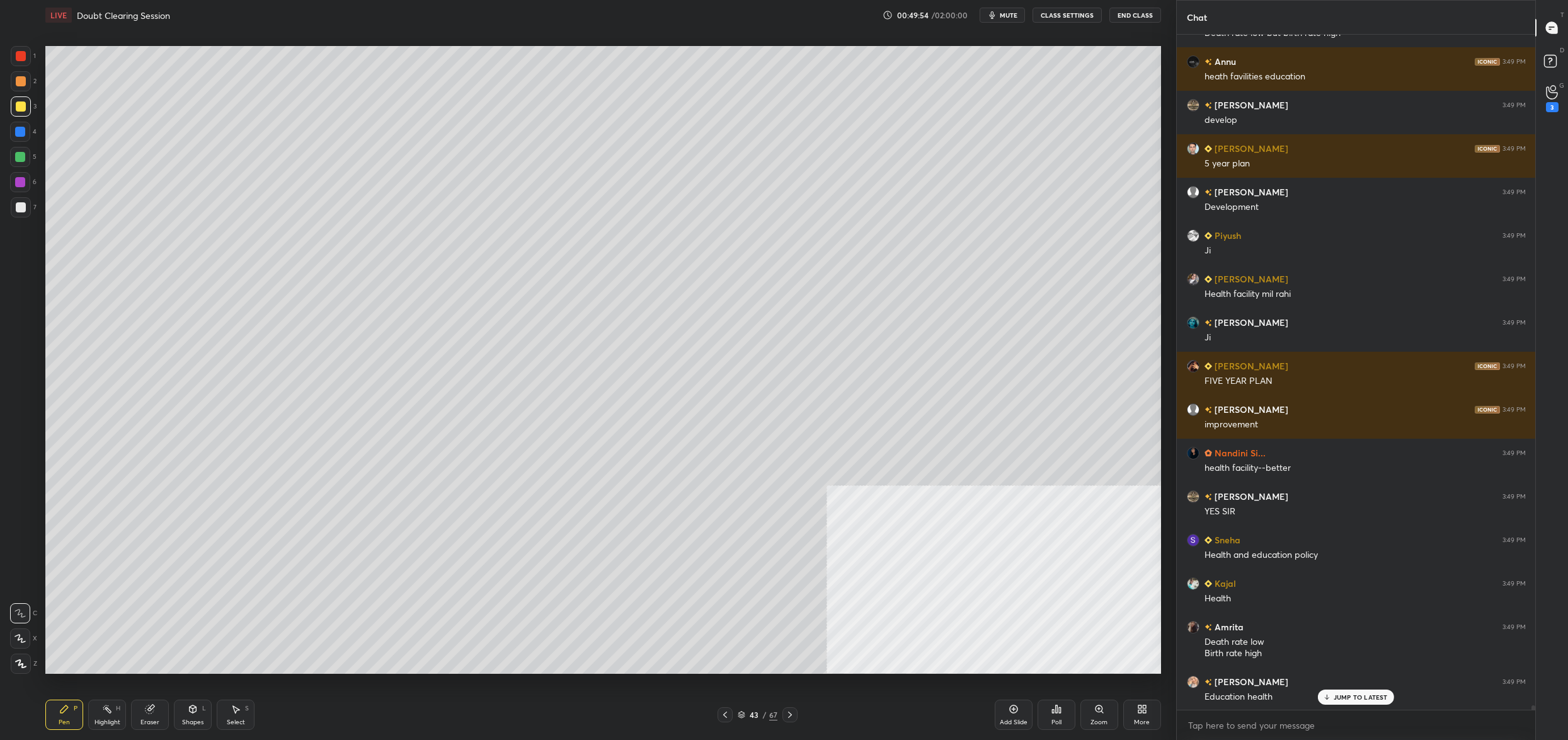
scroll to position [100943, 0]
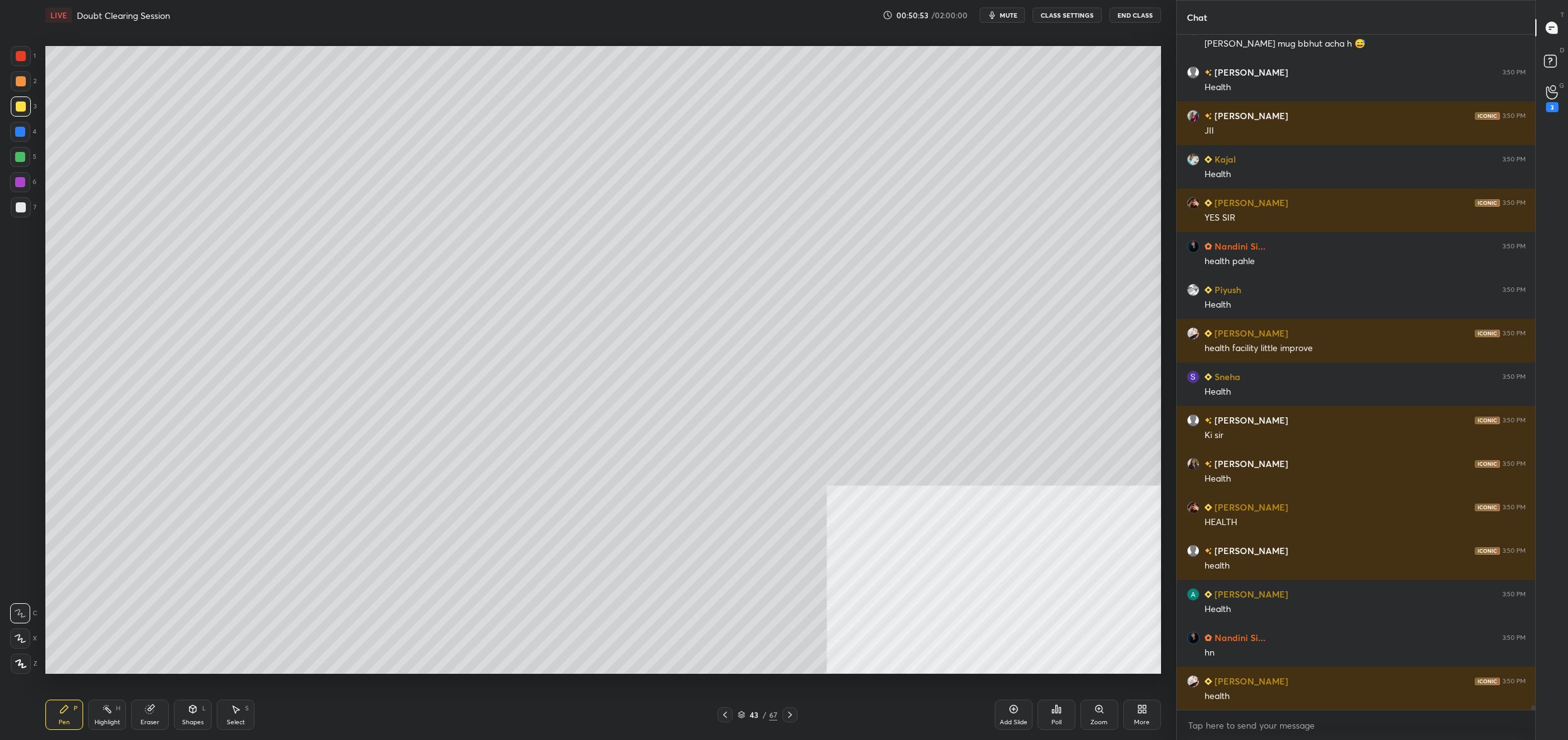
drag, startPoint x: 26, startPoint y: 189, endPoint x: 19, endPoint y: 194, distance: 8.6
click at [24, 190] on div at bounding box center [20, 182] width 20 height 20
click at [19, 204] on div at bounding box center [21, 207] width 10 height 10
drag, startPoint x: 21, startPoint y: 204, endPoint x: 36, endPoint y: 186, distance: 23.4
click at [21, 204] on div at bounding box center [21, 207] width 10 height 10
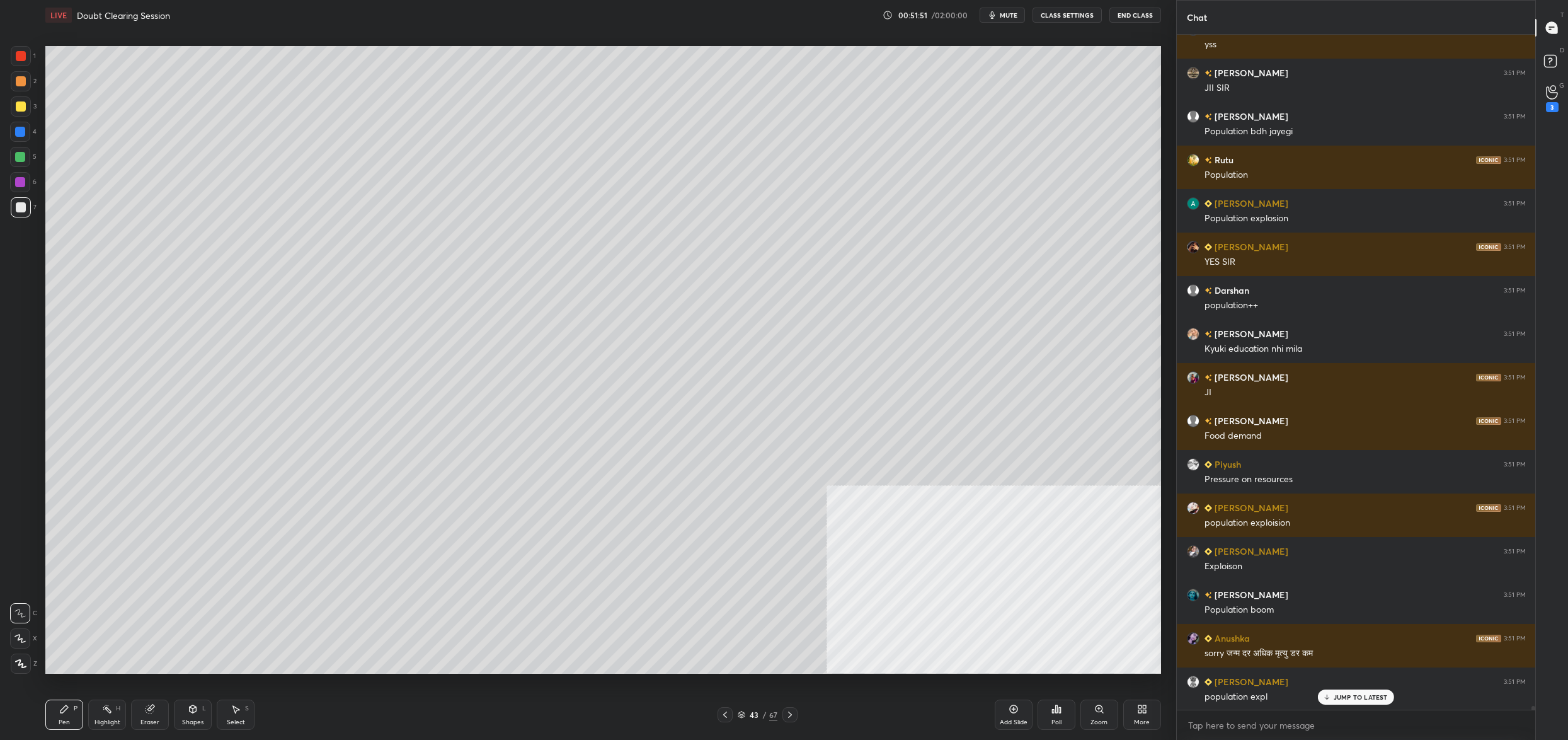
drag, startPoint x: 753, startPoint y: 710, endPoint x: 736, endPoint y: 716, distance: 18.0
click at [752, 709] on div "43 / 67" at bounding box center [758, 714] width 80 height 15
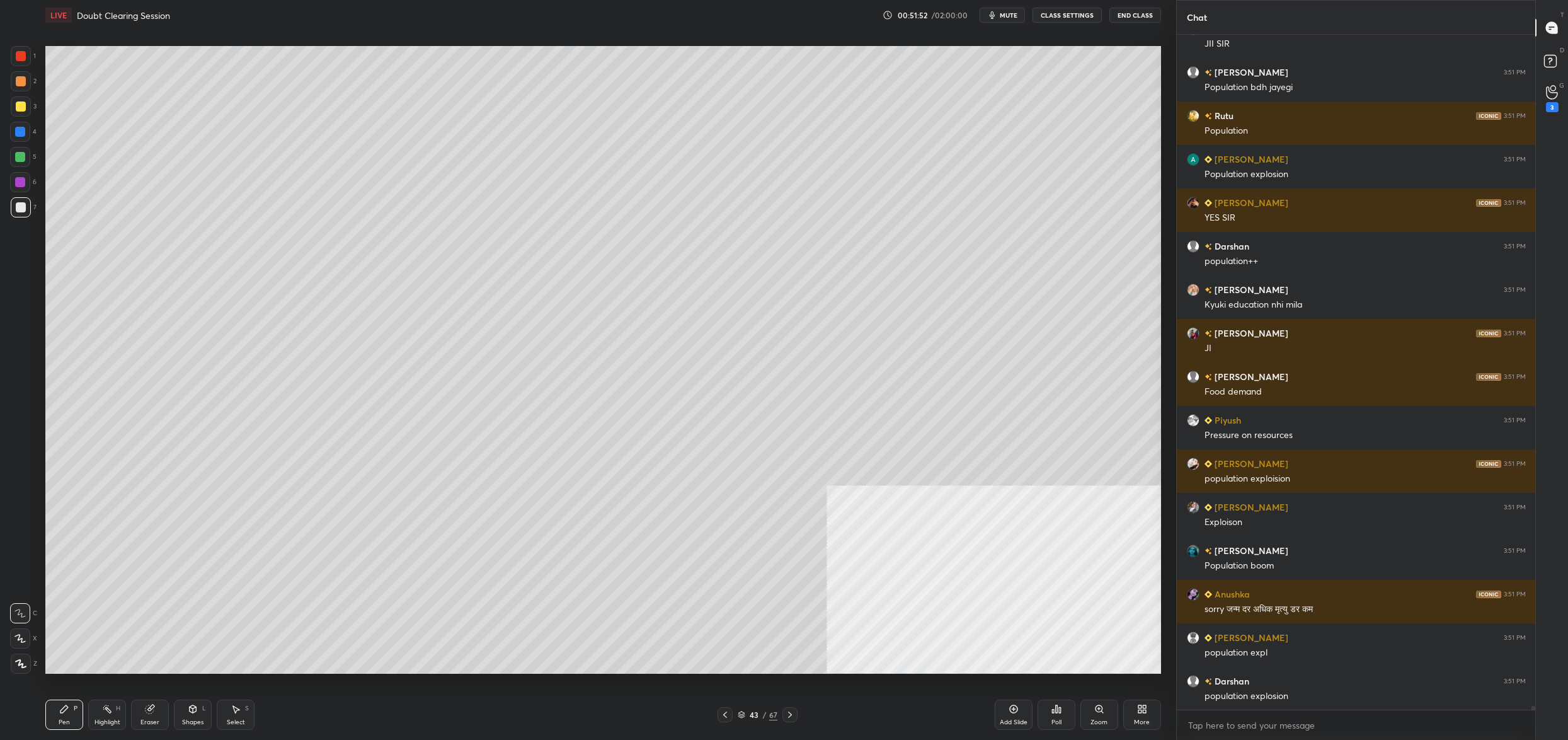
click at [740, 716] on icon at bounding box center [741, 716] width 6 height 2
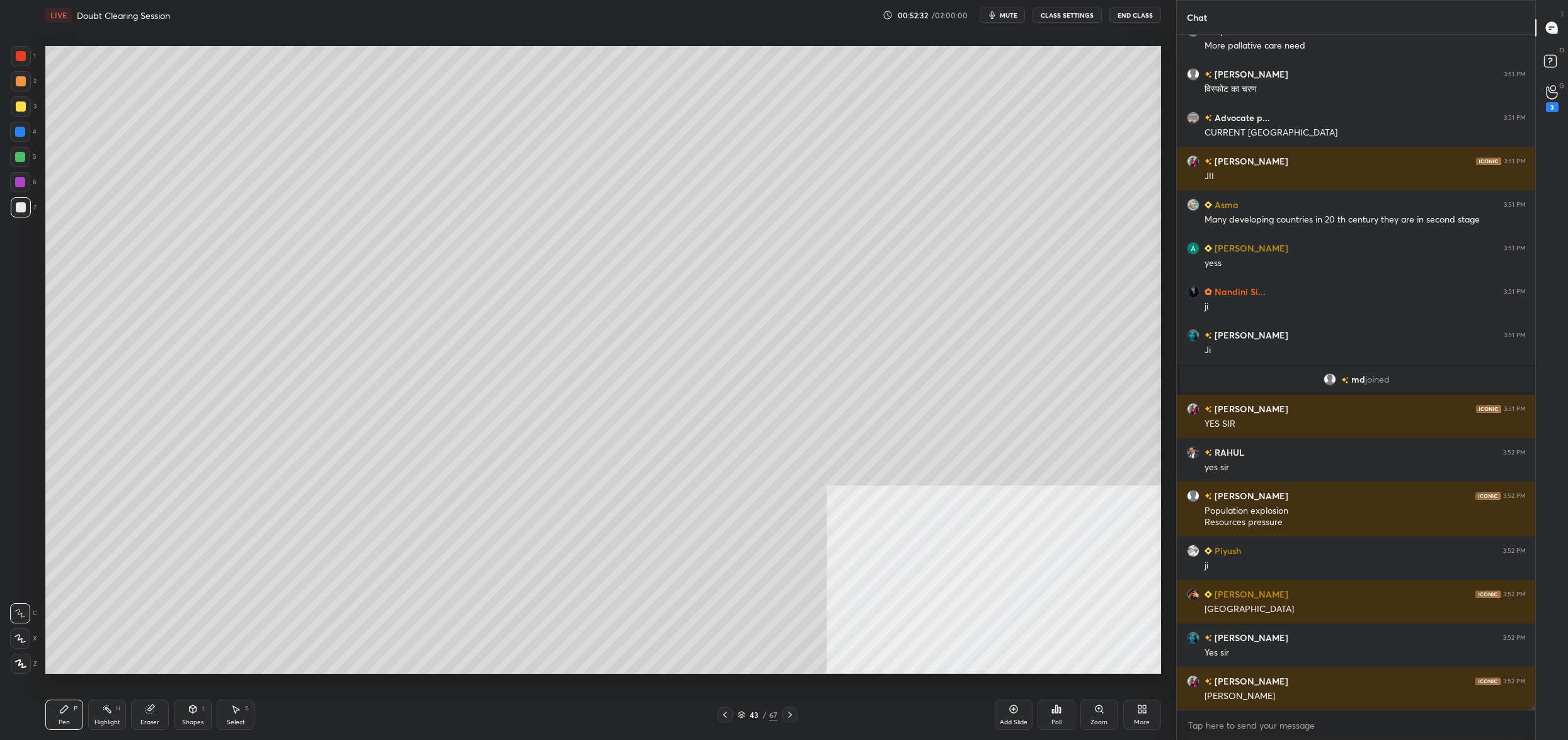
click at [736, 715] on div "43 / 67" at bounding box center [758, 714] width 80 height 15
click at [740, 716] on icon at bounding box center [741, 716] width 6 height 2
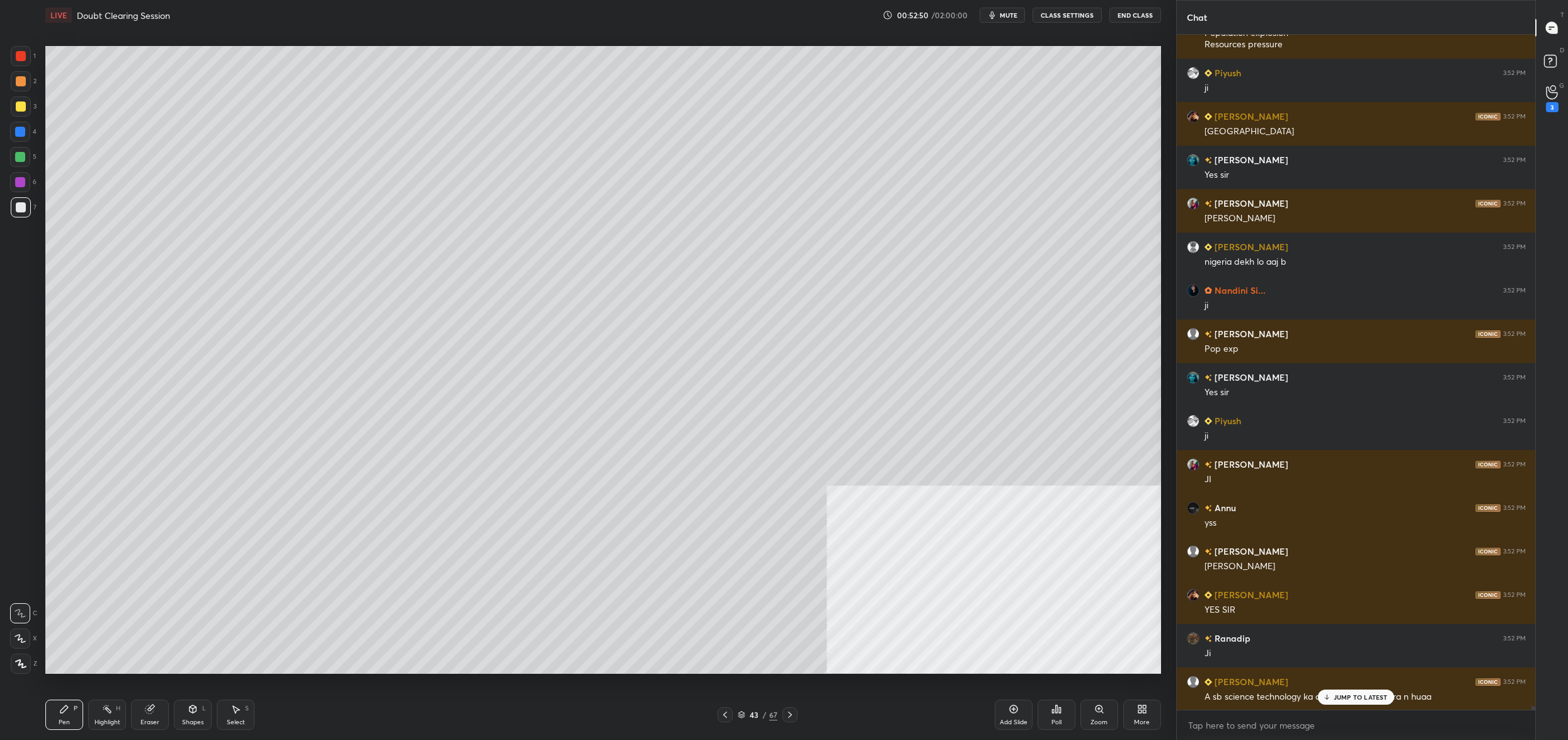
click at [18, 109] on div at bounding box center [21, 107] width 10 height 10
drag, startPoint x: 18, startPoint y: 109, endPoint x: 29, endPoint y: 111, distance: 11.2
click at [18, 109] on div at bounding box center [21, 107] width 10 height 10
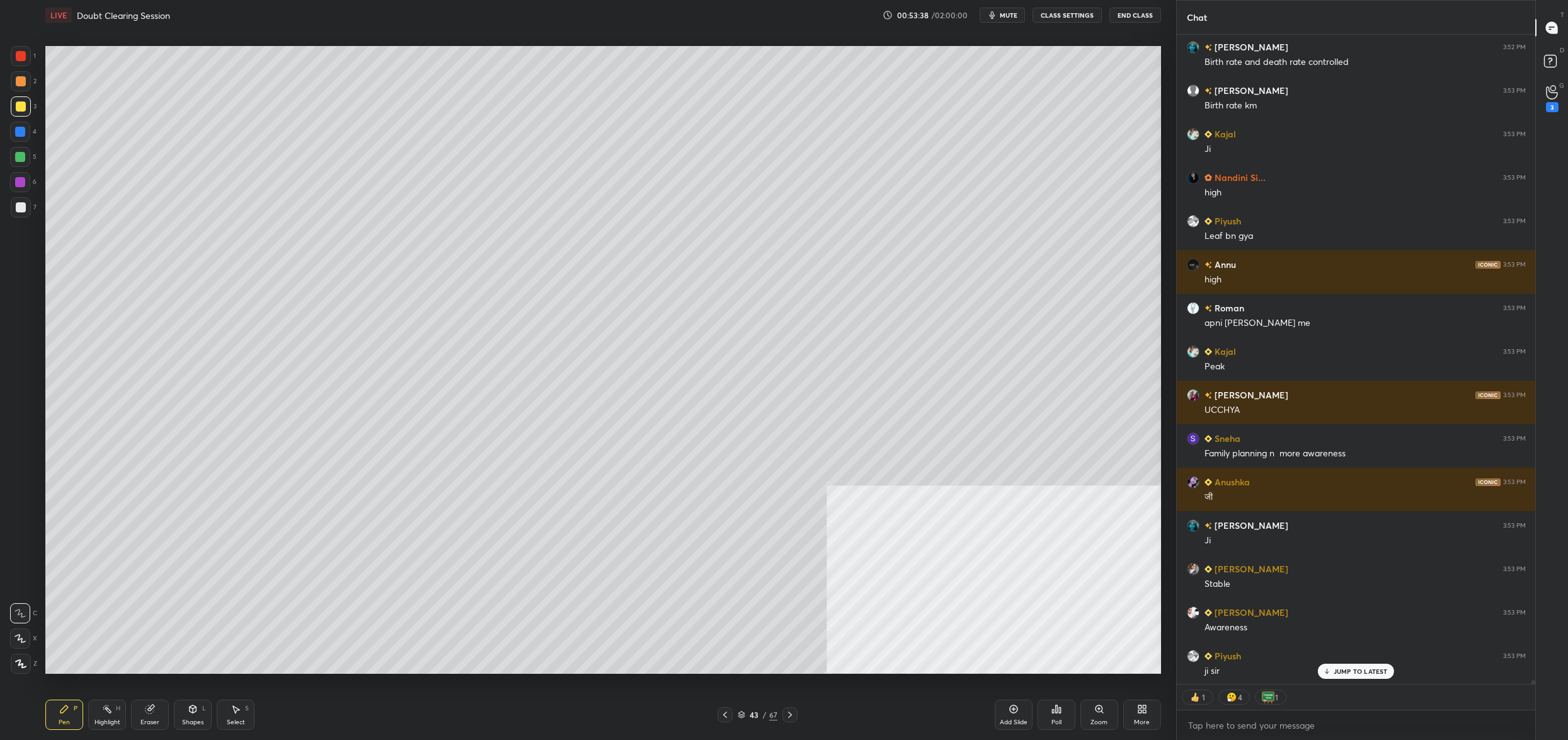
click at [741, 711] on icon at bounding box center [741, 714] width 8 height 8
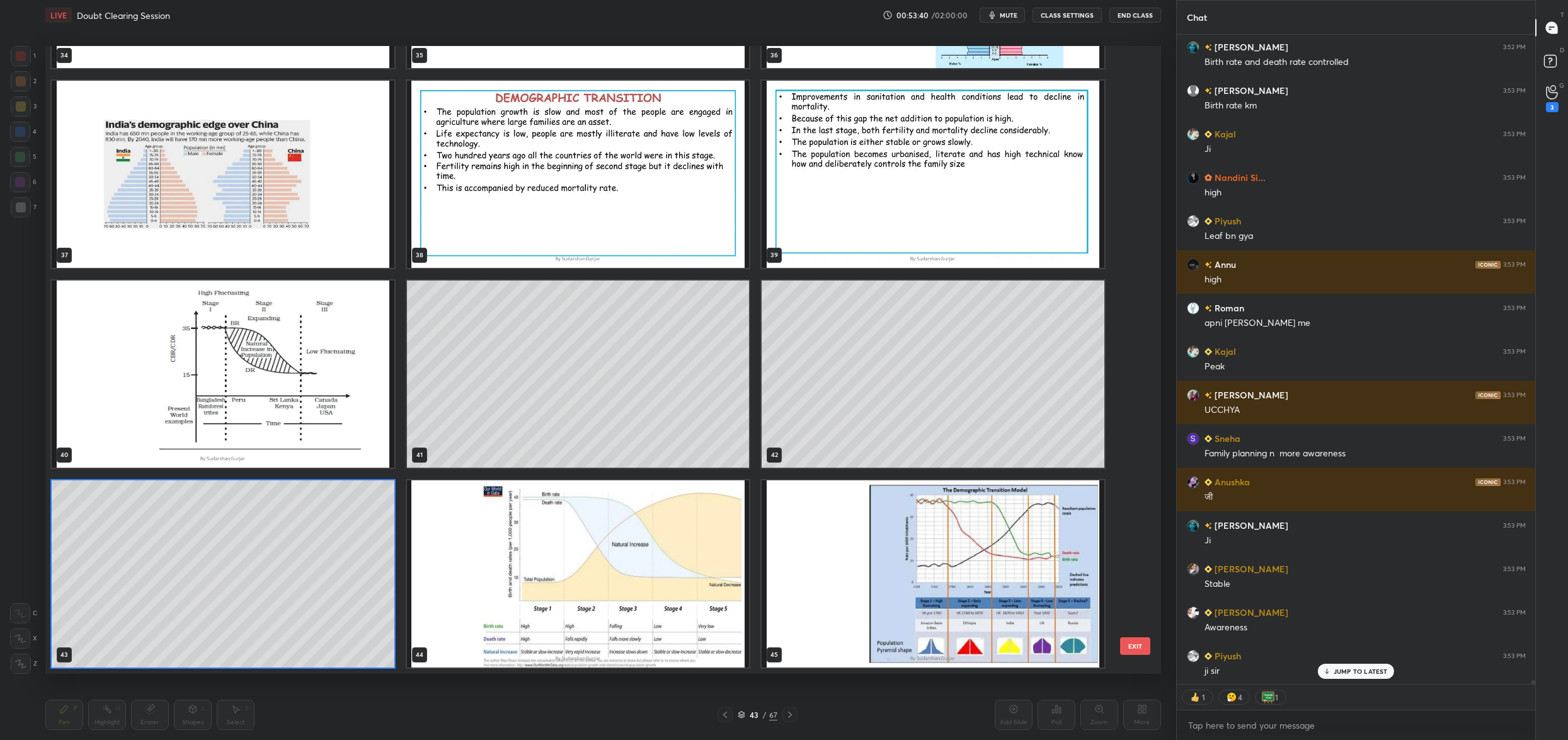
click at [289, 407] on img "grid" at bounding box center [223, 374] width 343 height 187
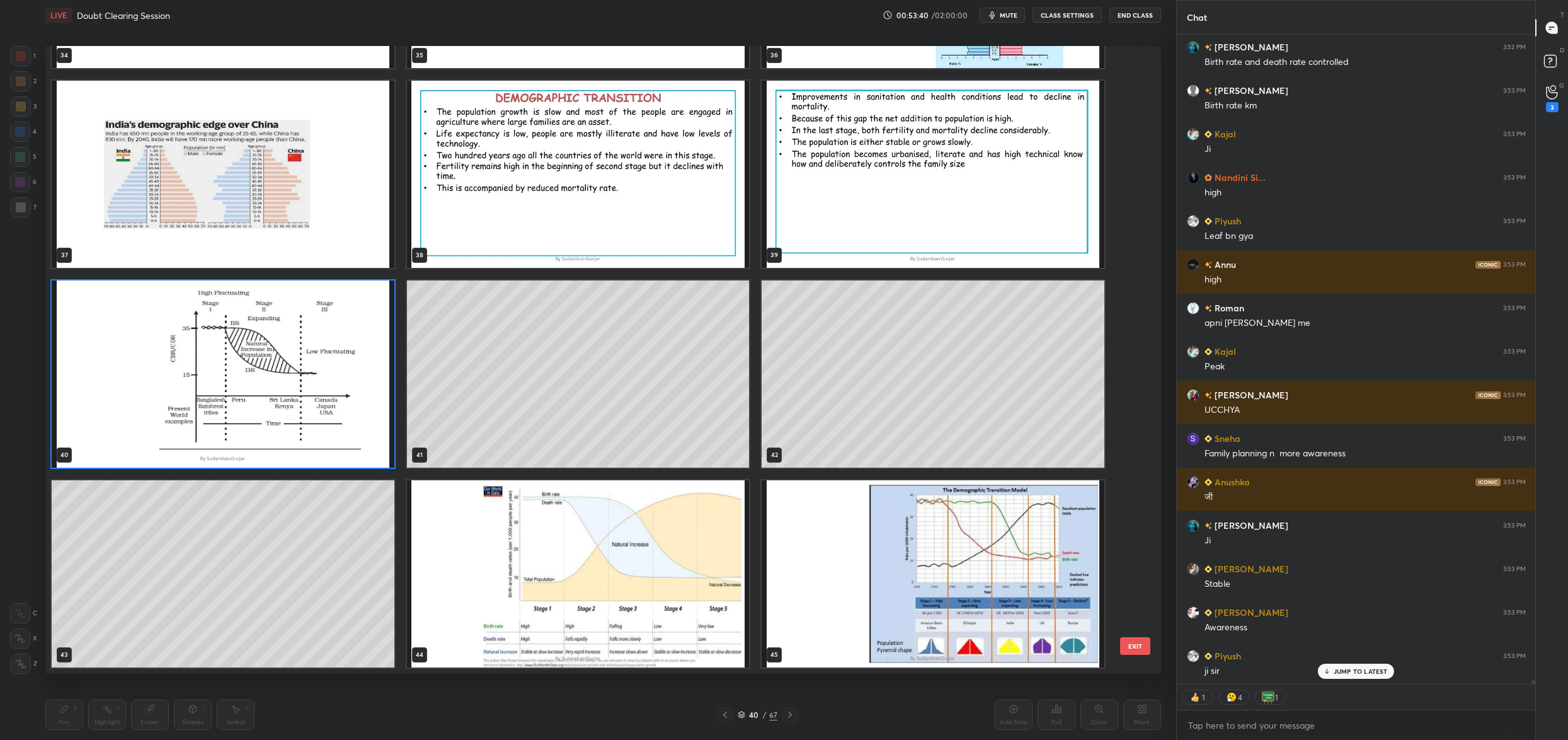
click at [289, 406] on img "grid" at bounding box center [223, 374] width 343 height 187
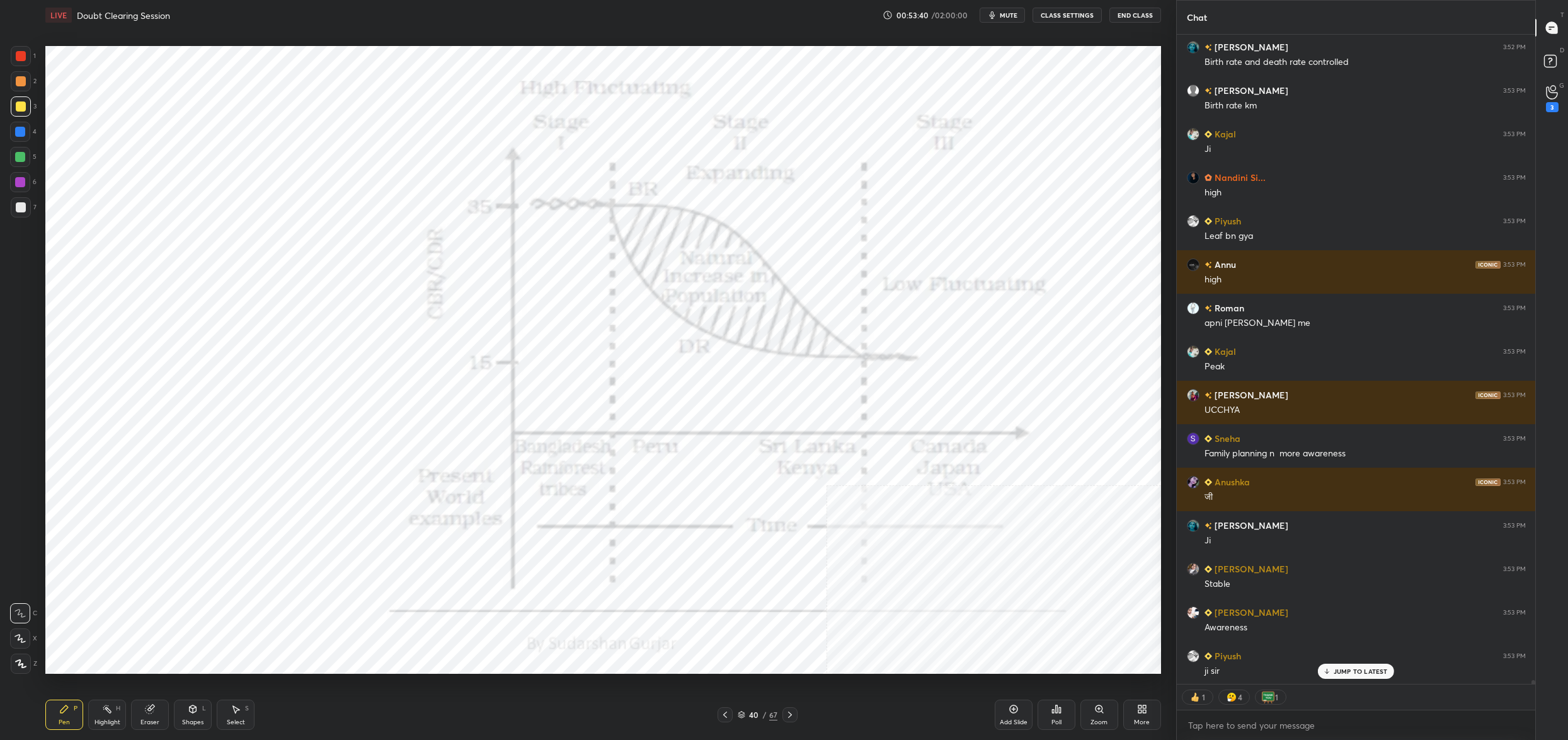
click at [290, 409] on img "grid" at bounding box center [223, 374] width 343 height 187
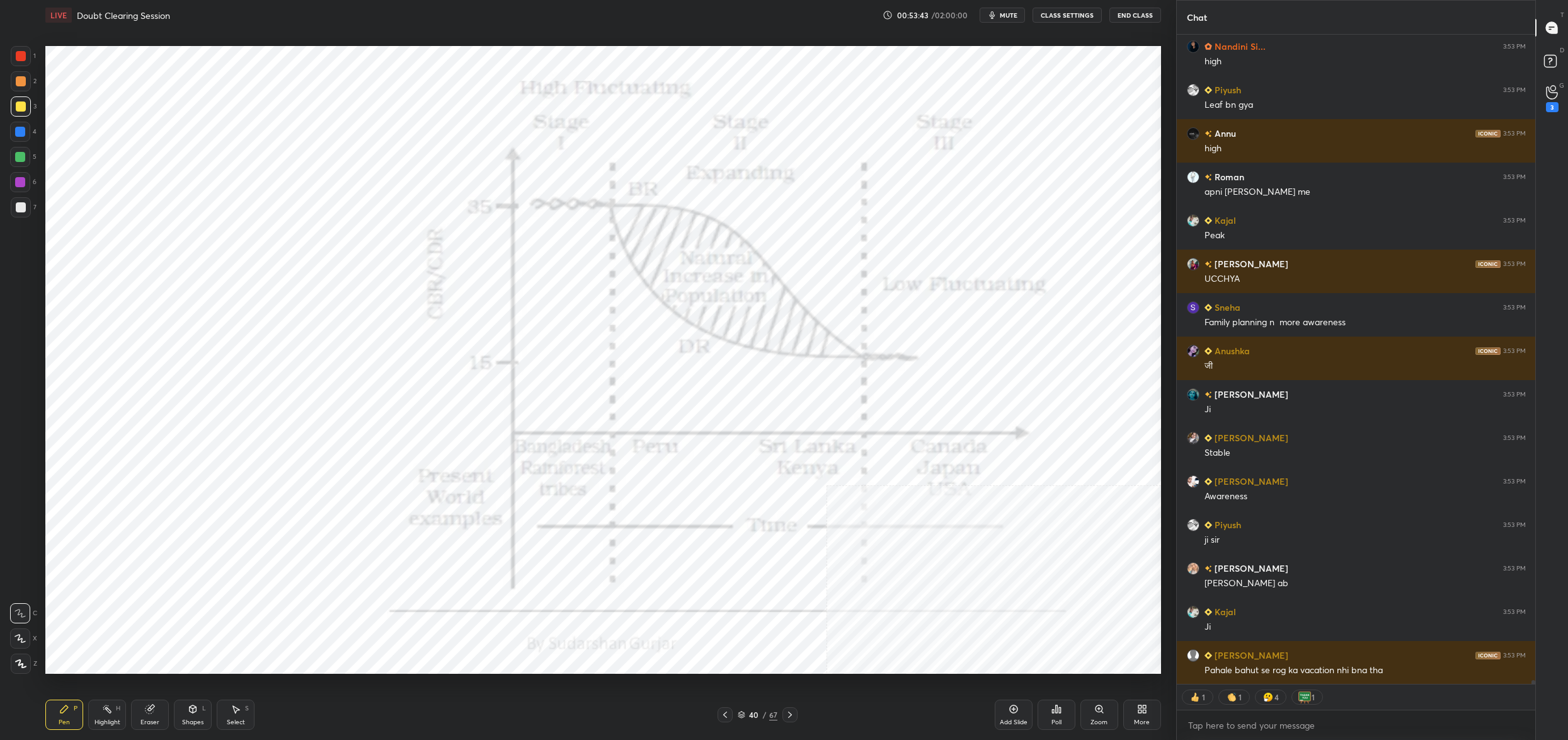
click at [1138, 719] on div "More" at bounding box center [1142, 722] width 16 height 6
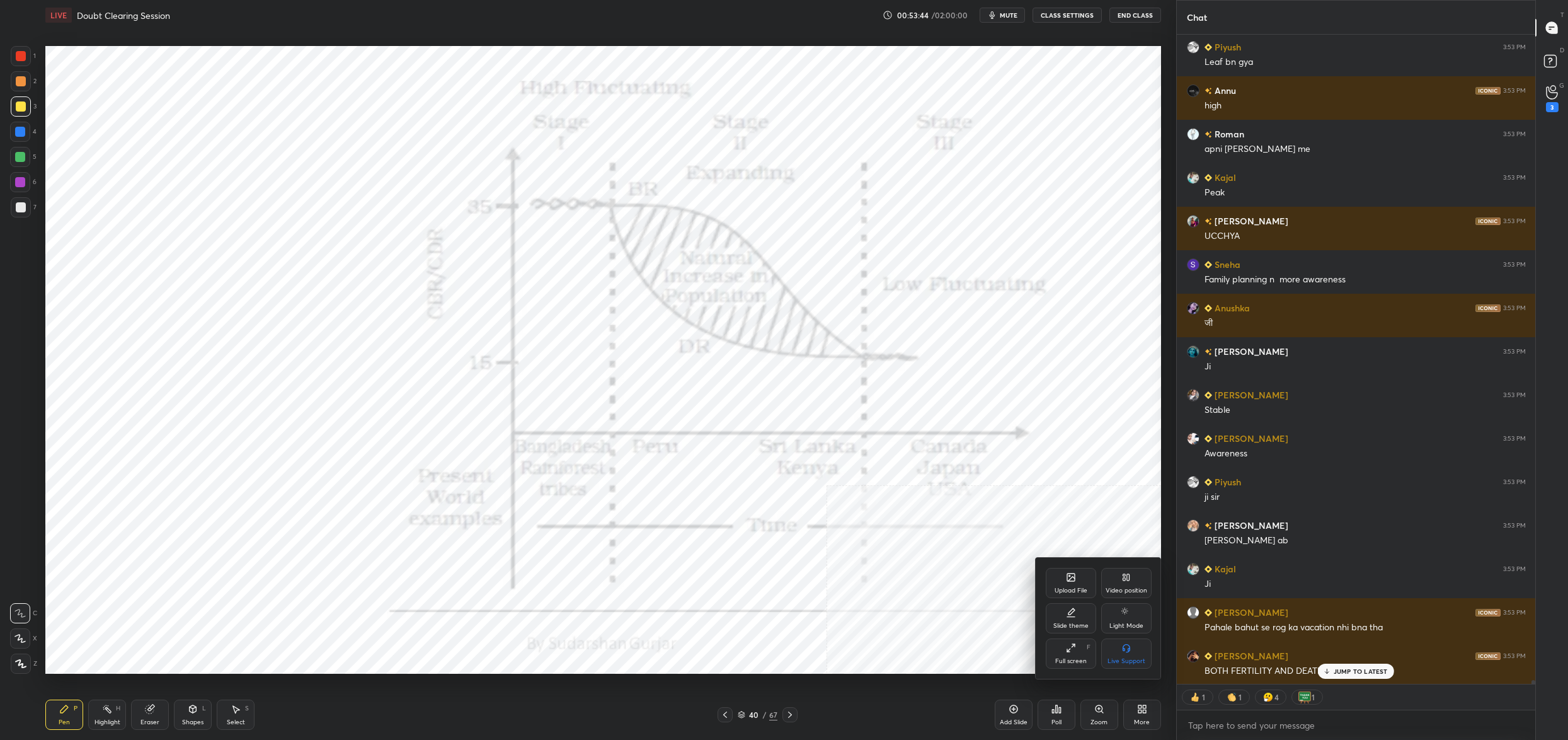
click at [1132, 578] on div "Video position" at bounding box center [1126, 583] width 51 height 30
drag, startPoint x: 1068, startPoint y: 658, endPoint x: 1073, endPoint y: 625, distance: 33.4
click at [1068, 659] on div "Bottom left" at bounding box center [1071, 661] width 34 height 6
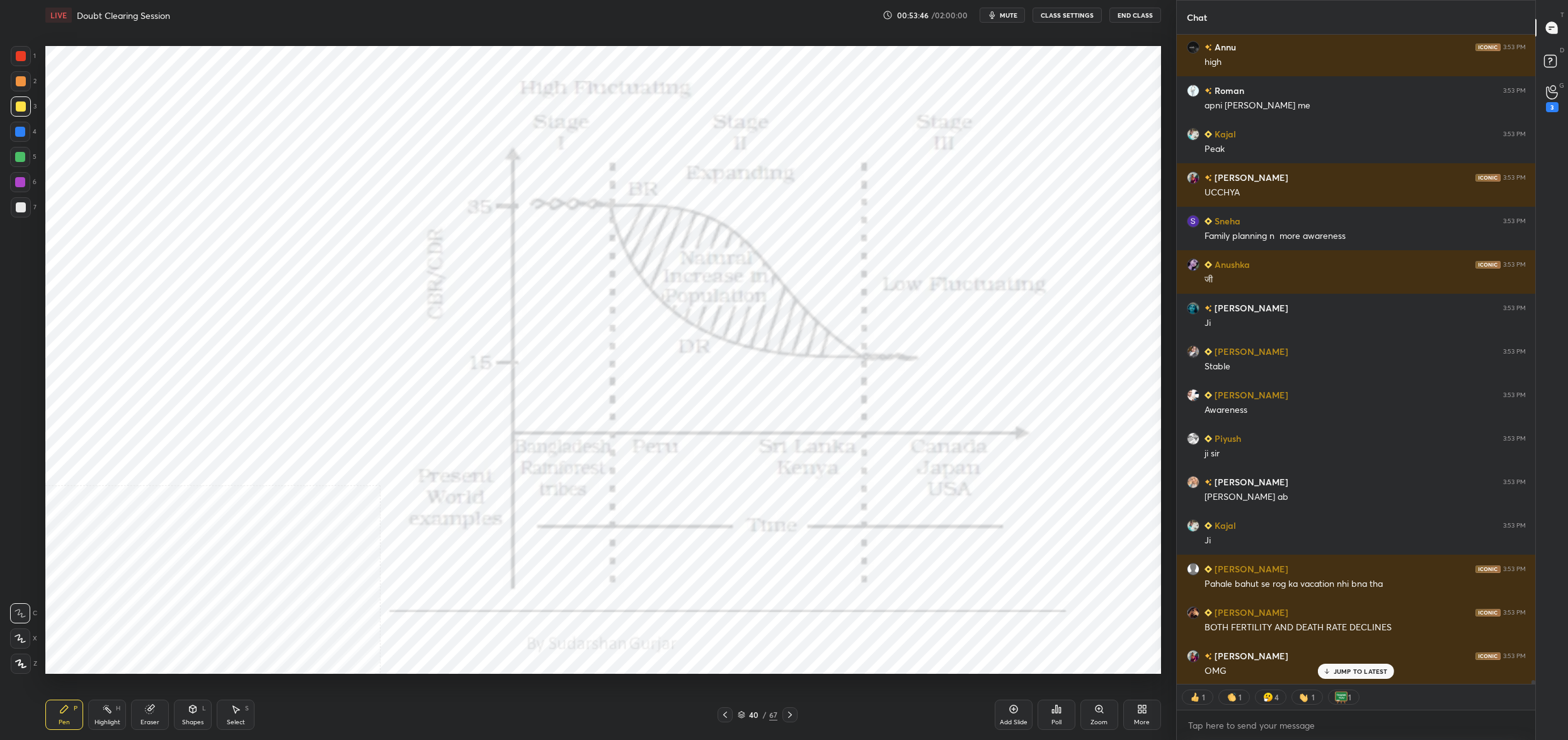
click at [26, 55] on div at bounding box center [21, 56] width 20 height 20
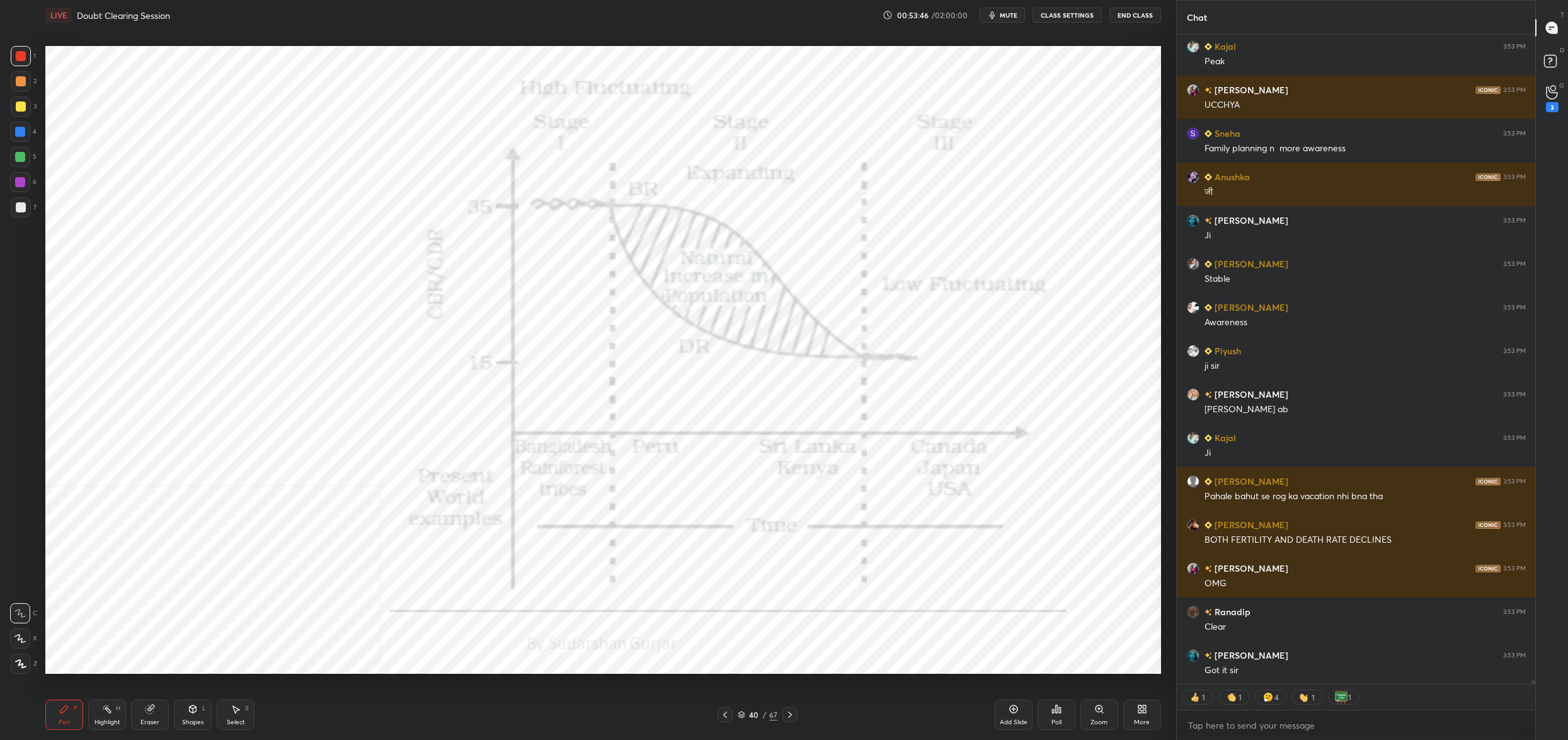
click at [16, 65] on div at bounding box center [21, 56] width 20 height 20
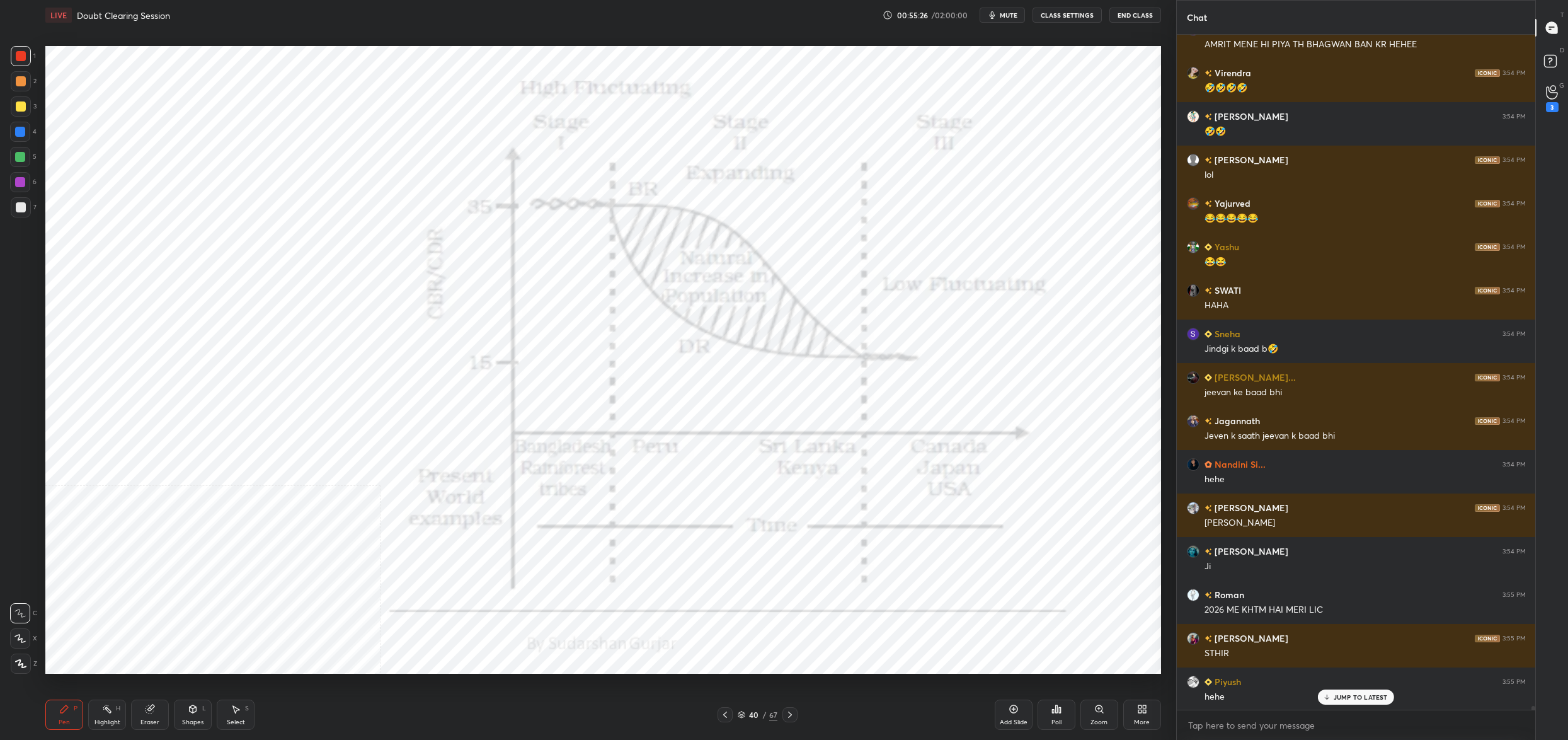
scroll to position [110819, 0]
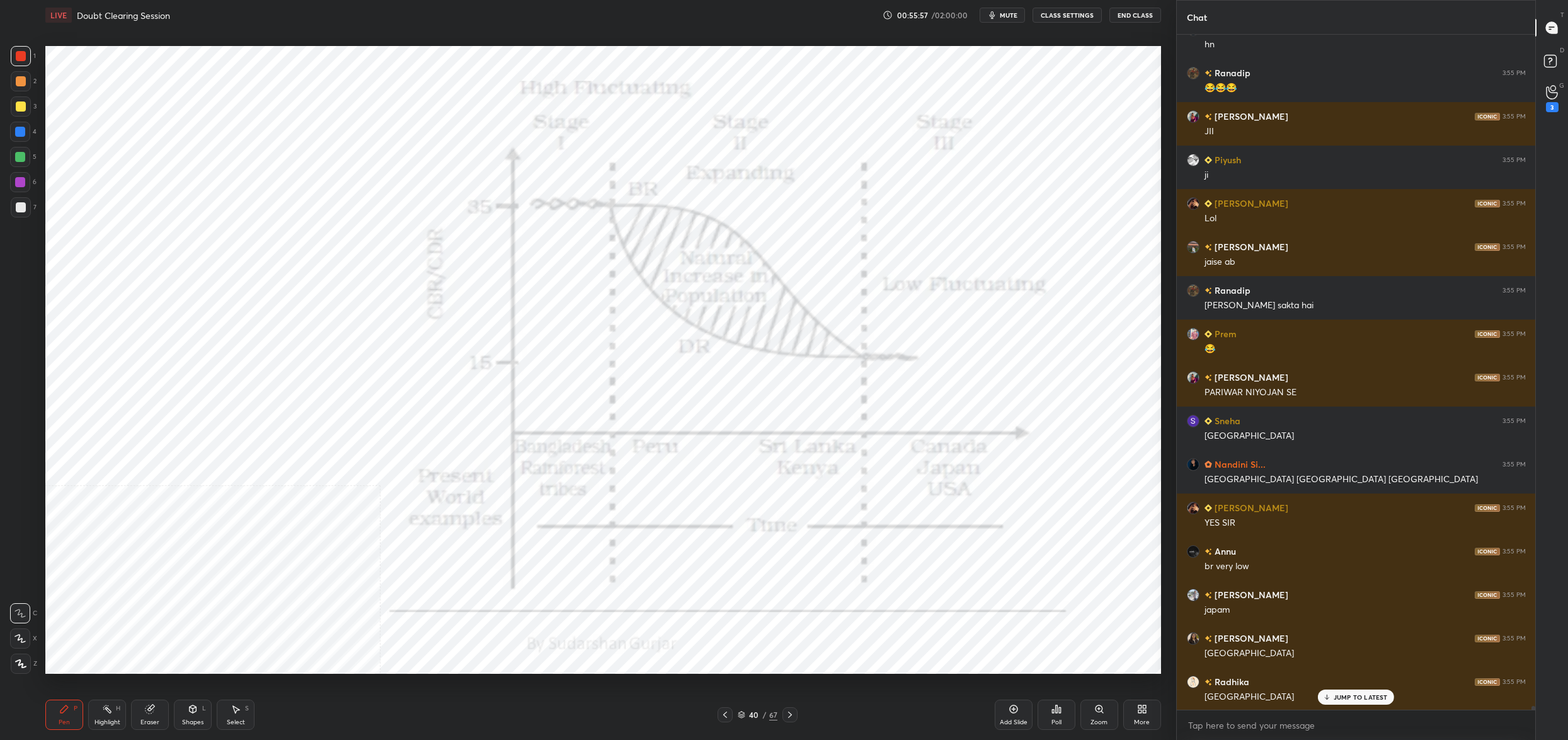
drag, startPoint x: 750, startPoint y: 709, endPoint x: 742, endPoint y: 717, distance: 11.3
click at [750, 709] on div "40 / 67" at bounding box center [758, 715] width 40 height 11
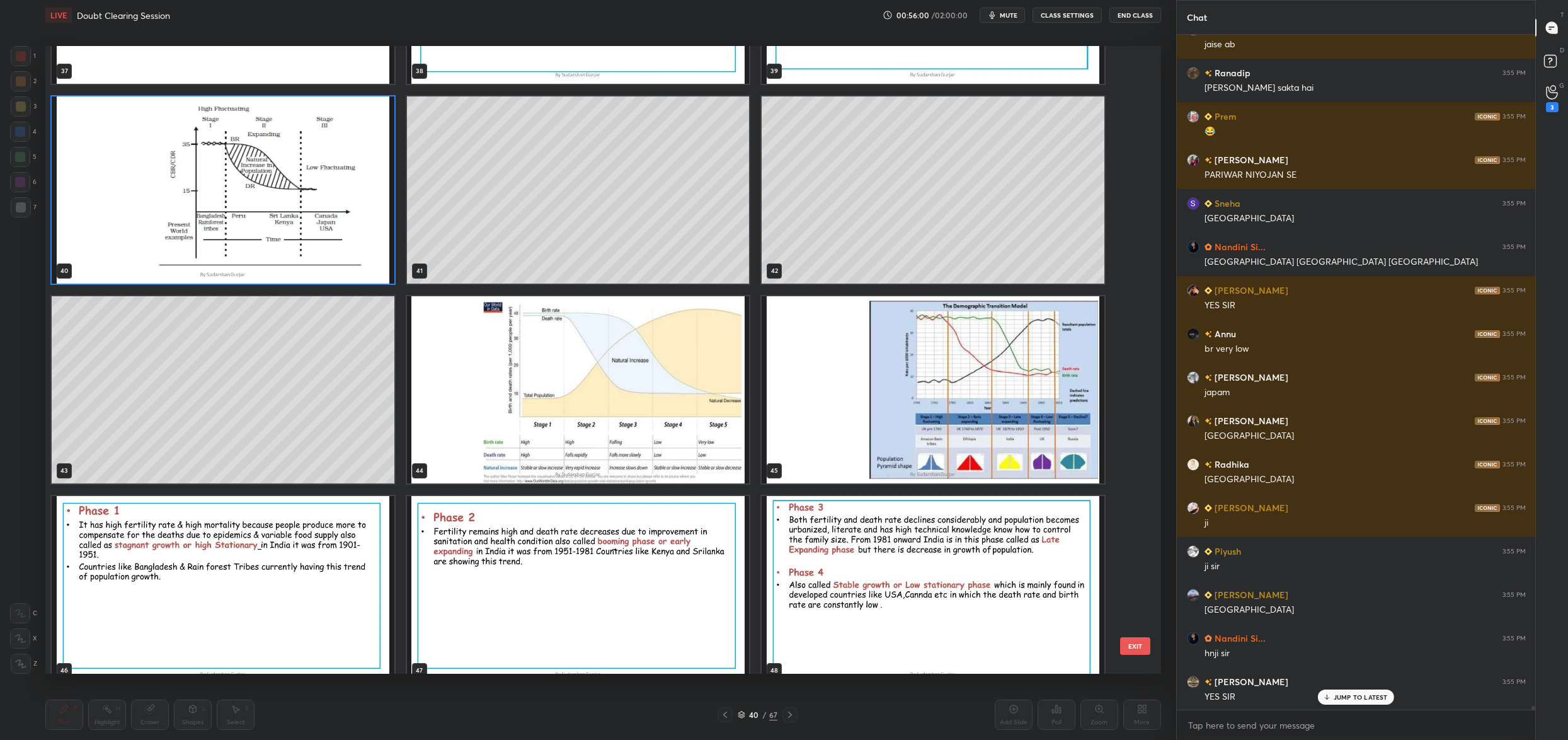
click at [495, 375] on img "grid" at bounding box center [578, 390] width 343 height 187
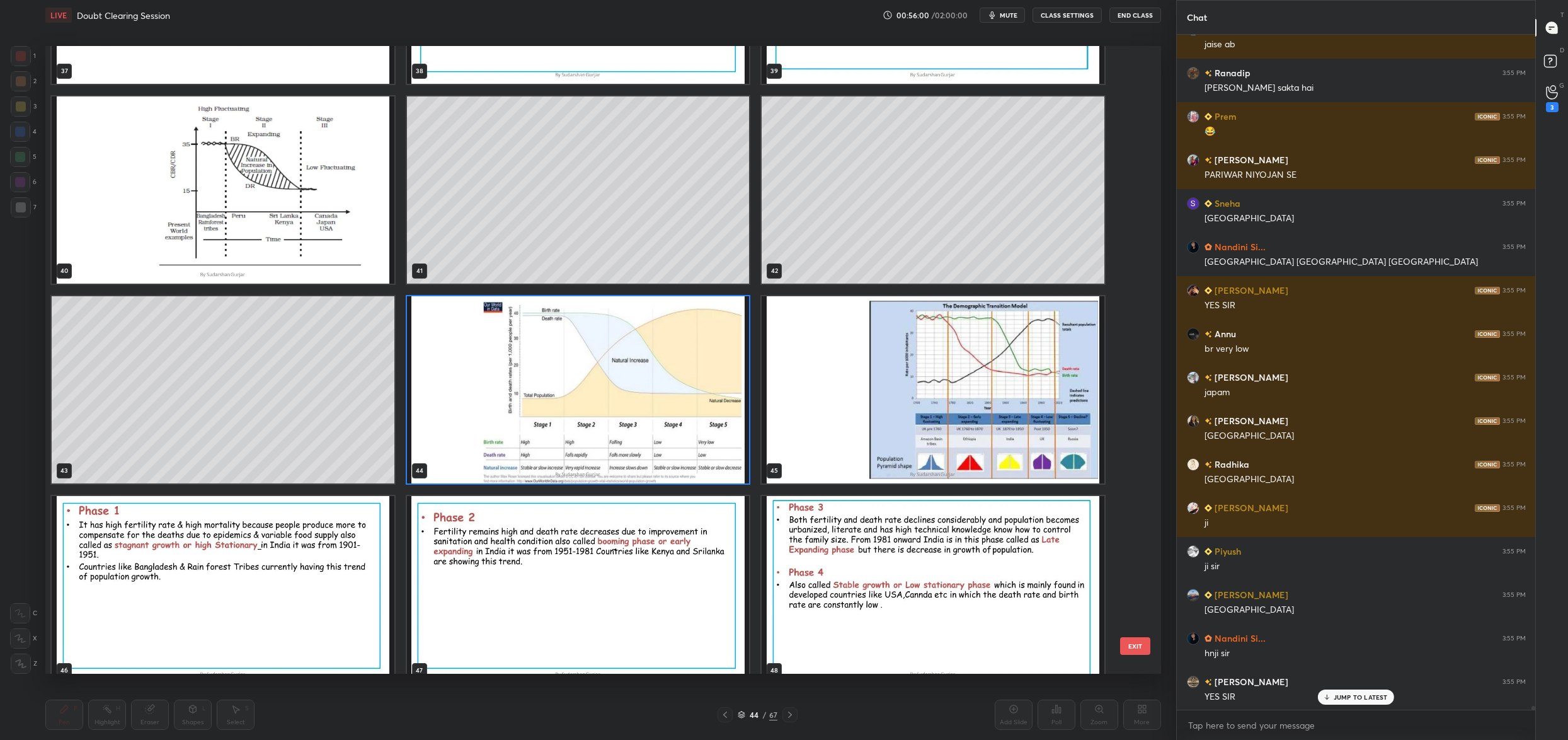
click at [495, 375] on img "grid" at bounding box center [578, 390] width 343 height 187
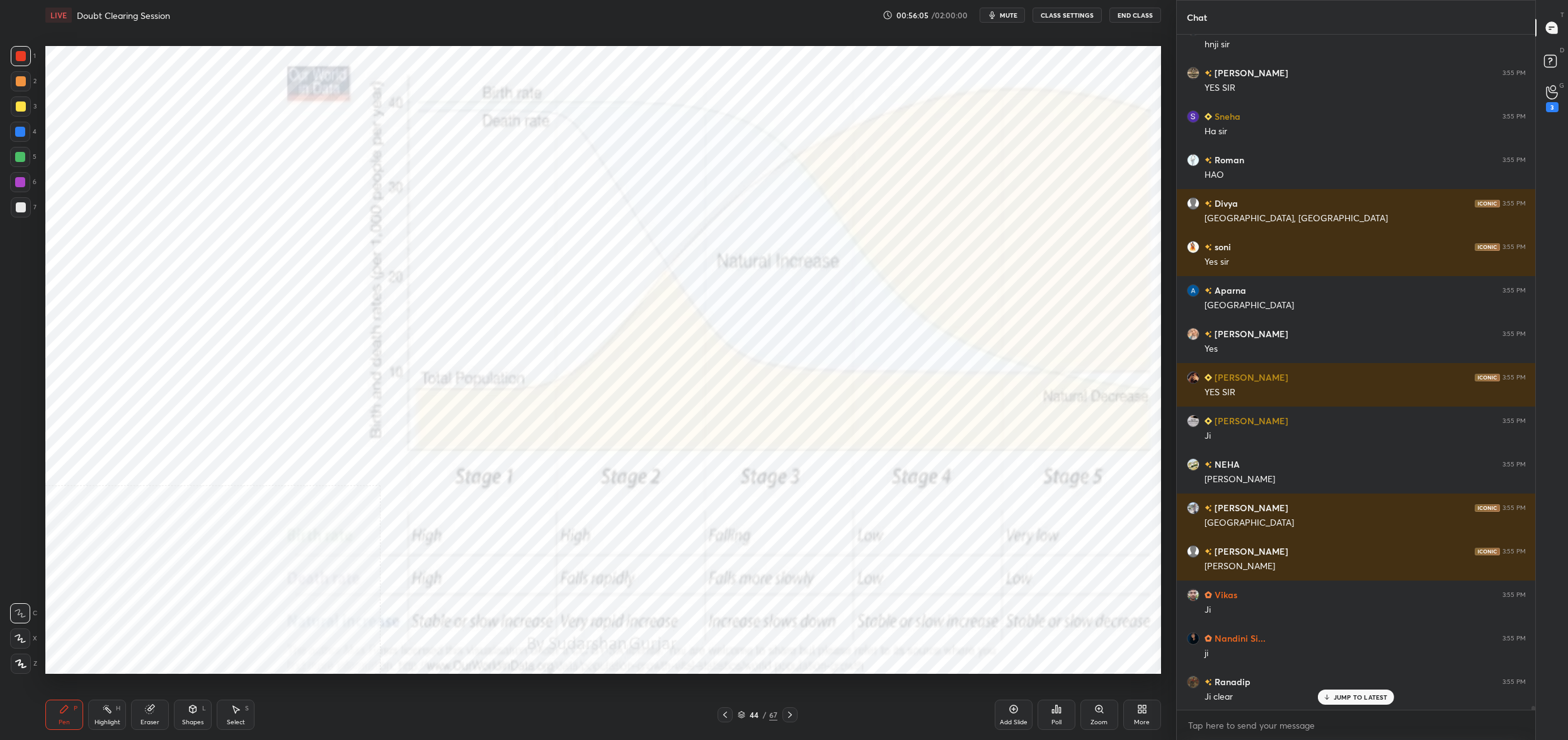
click at [24, 57] on div at bounding box center [21, 56] width 10 height 10
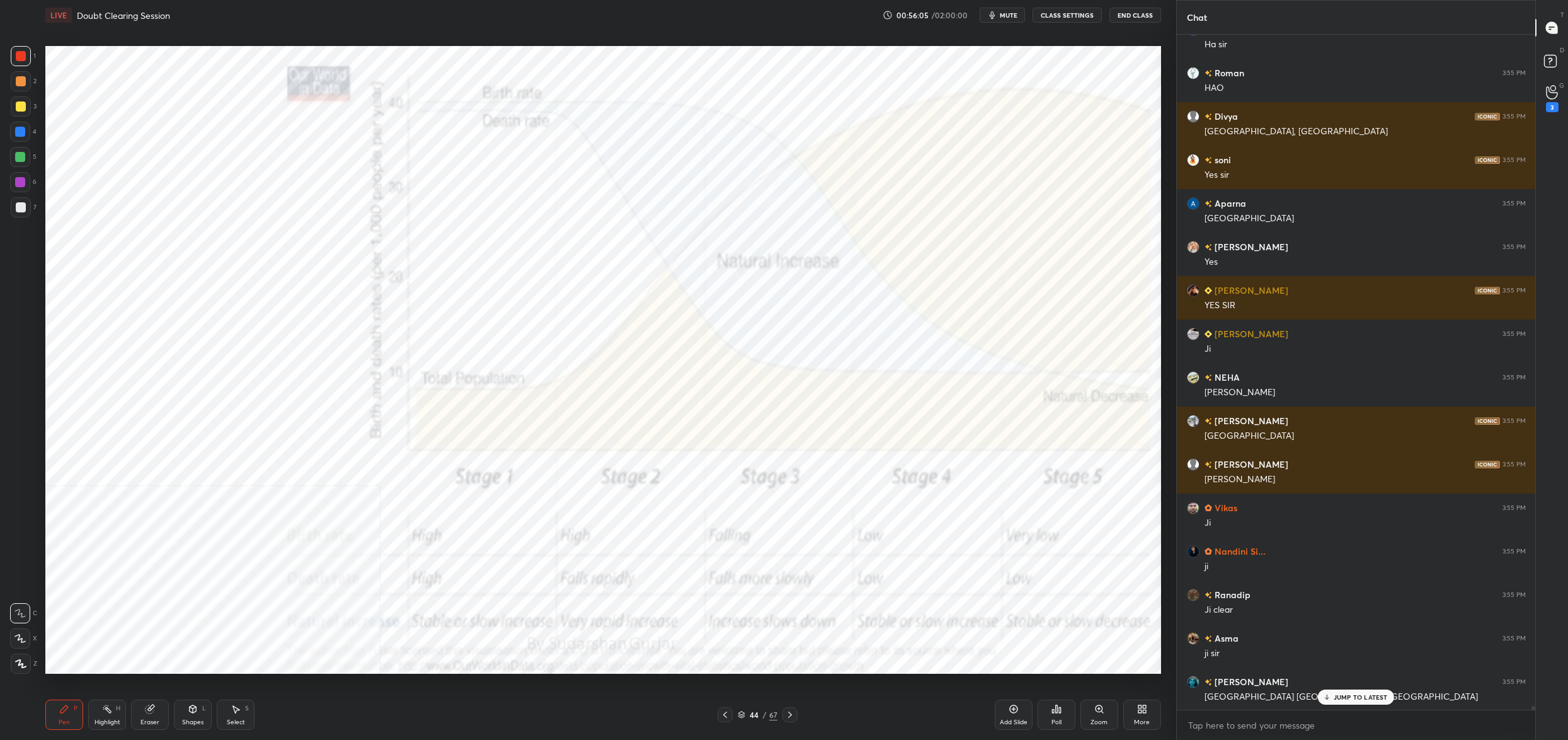
drag, startPoint x: 20, startPoint y: 61, endPoint x: 39, endPoint y: 63, distance: 19.1
click at [20, 61] on div at bounding box center [21, 56] width 10 height 10
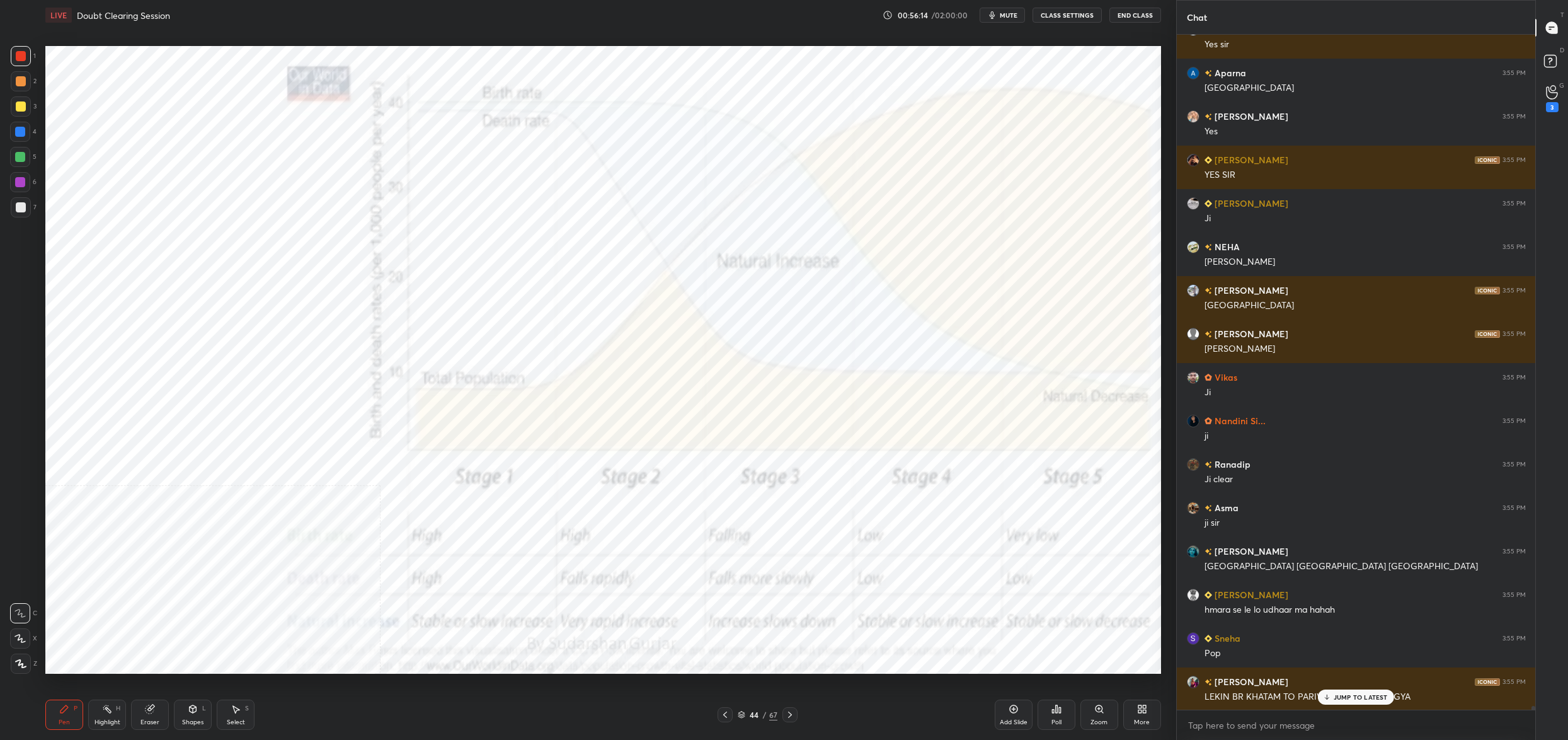
click at [14, 61] on div at bounding box center [21, 56] width 20 height 20
click at [29, 58] on div at bounding box center [21, 56] width 20 height 20
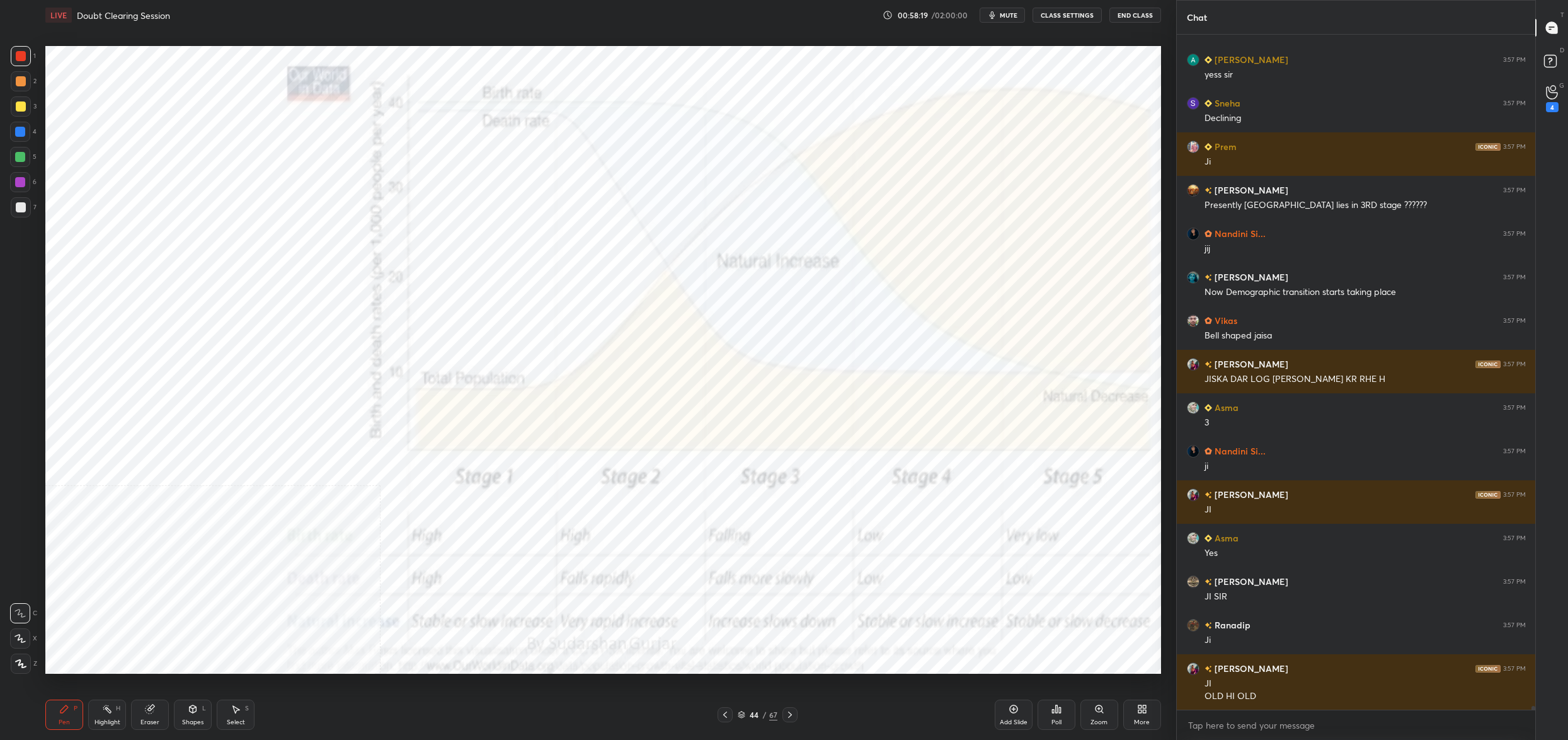
scroll to position [116703, 0]
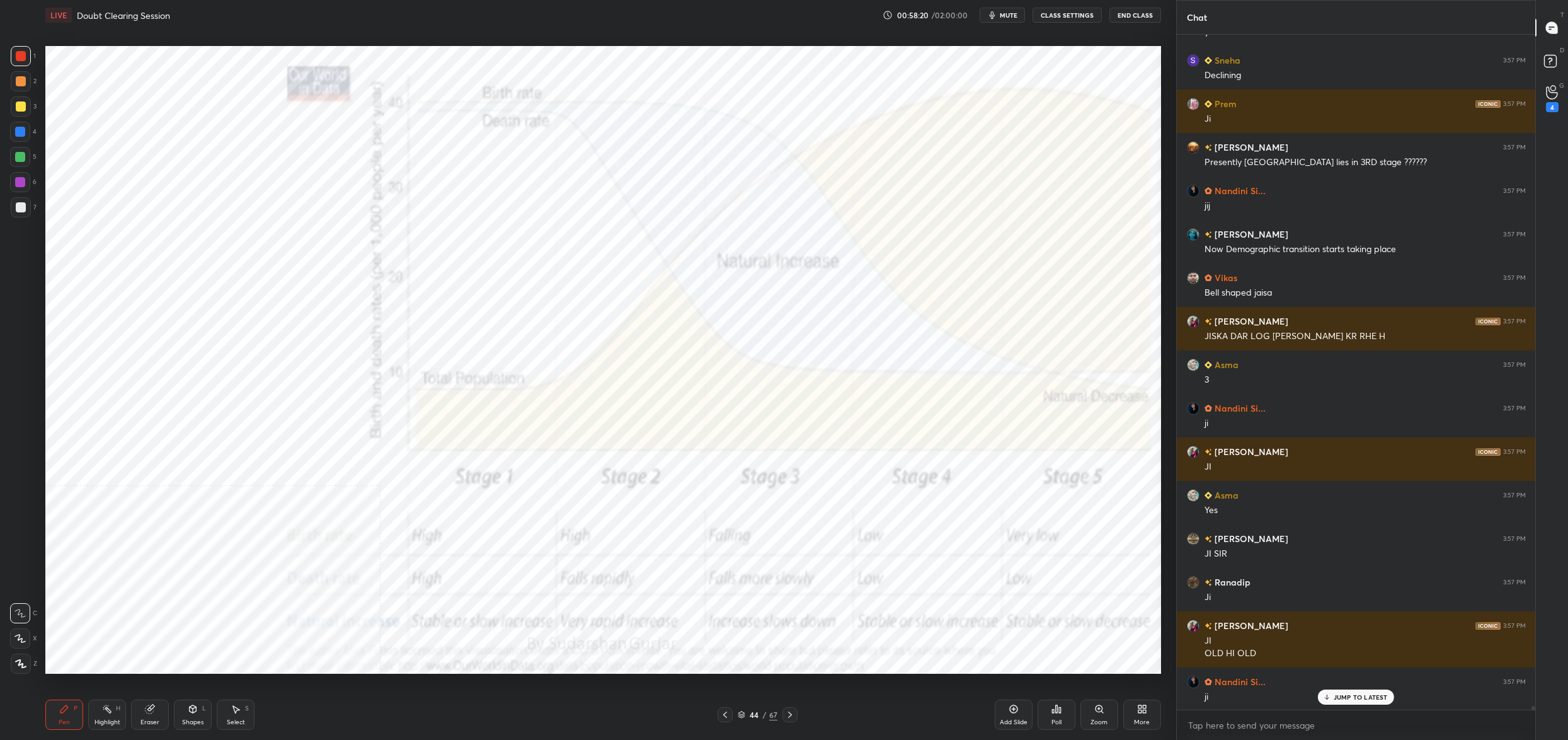
click at [748, 710] on div "44 / 67" at bounding box center [758, 715] width 40 height 11
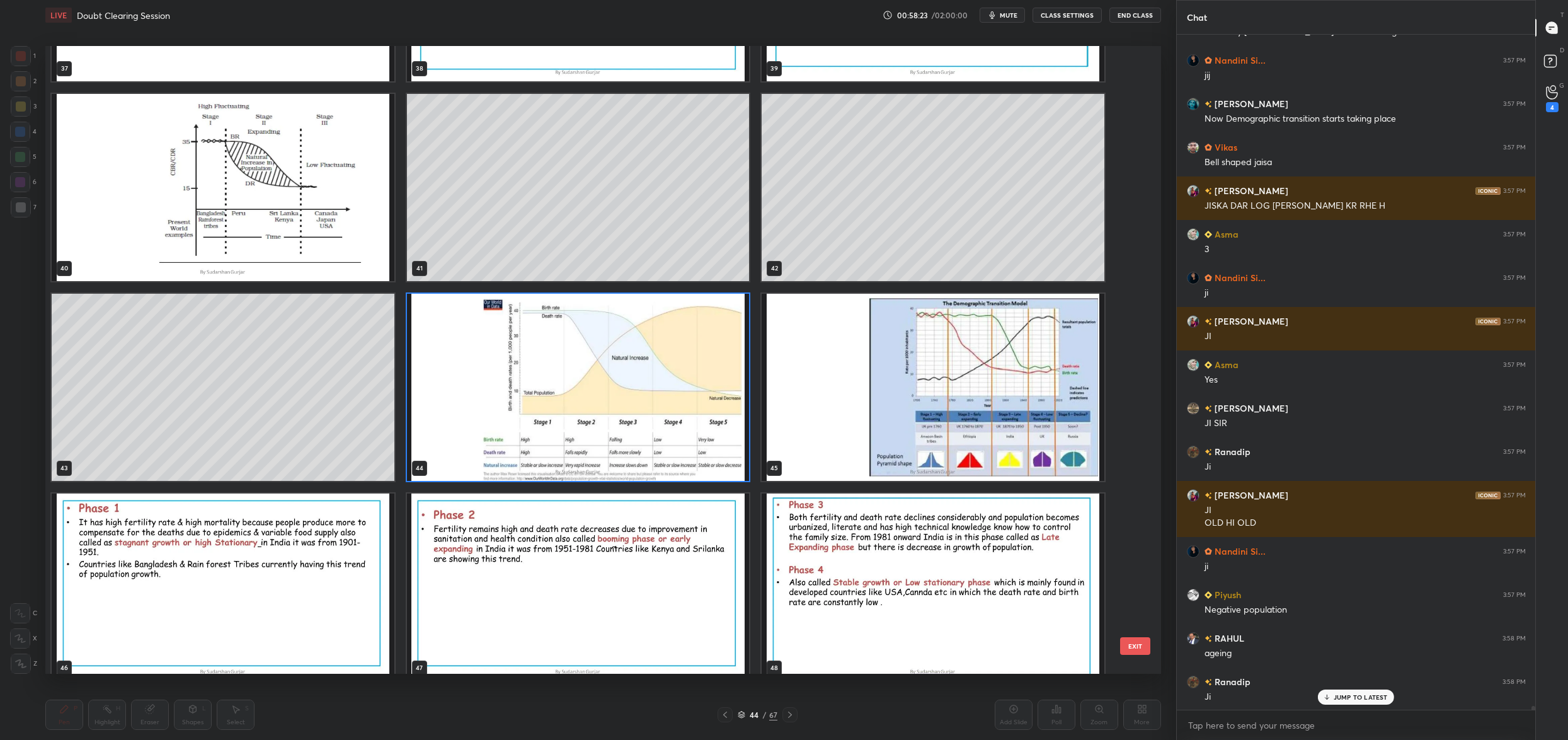
scroll to position [2560, 0]
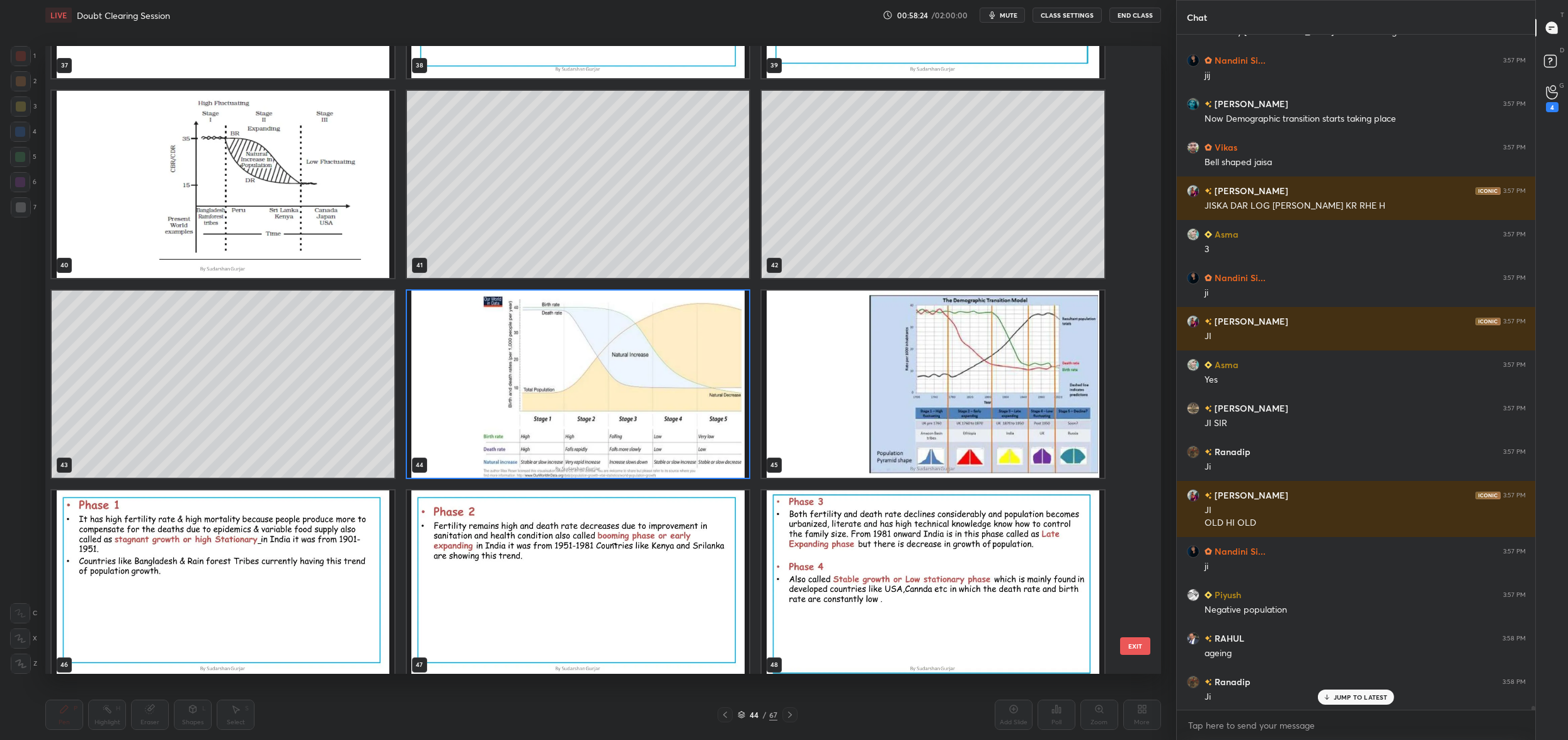
click at [689, 405] on img "grid" at bounding box center [578, 384] width 343 height 187
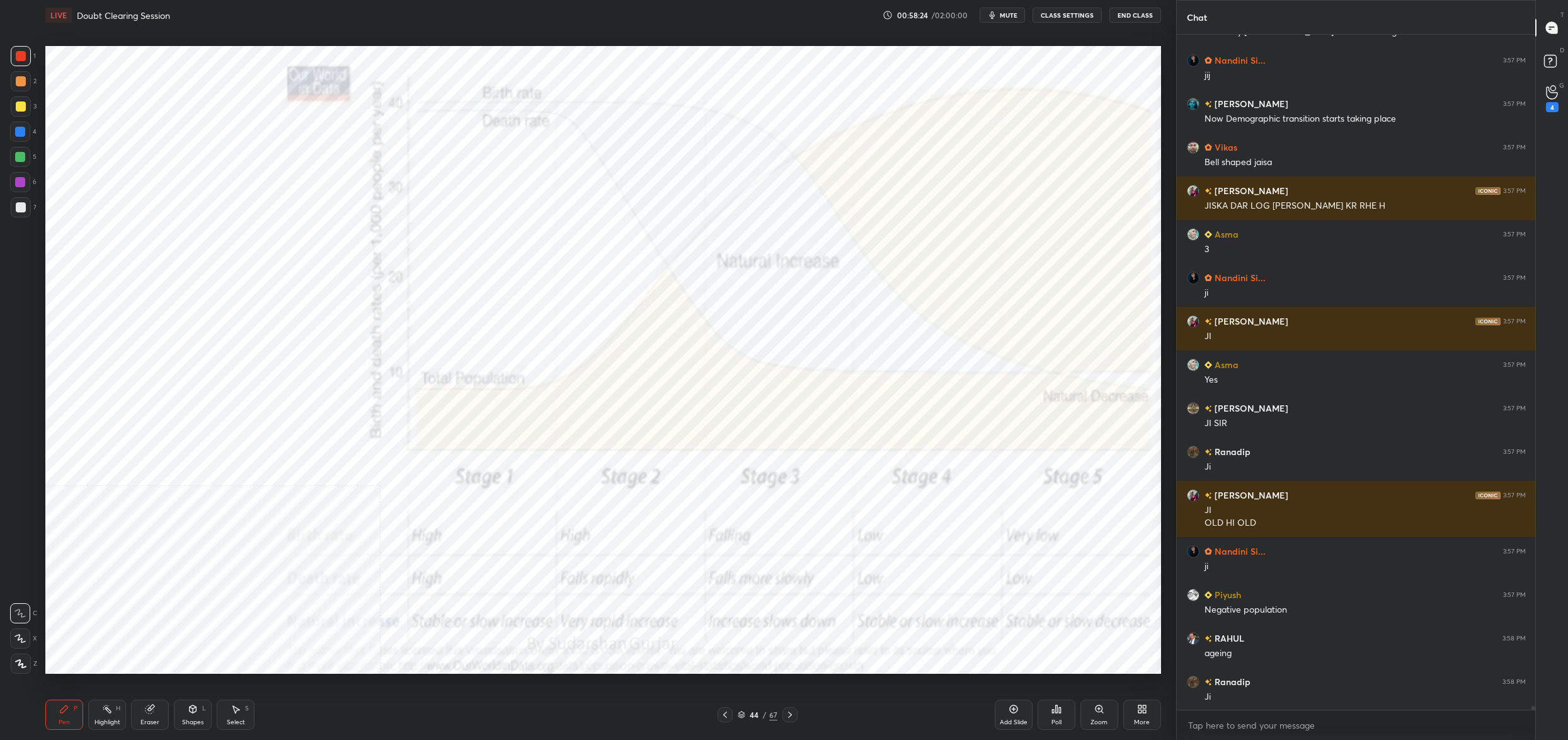
click at [689, 405] on img "grid" at bounding box center [578, 384] width 343 height 187
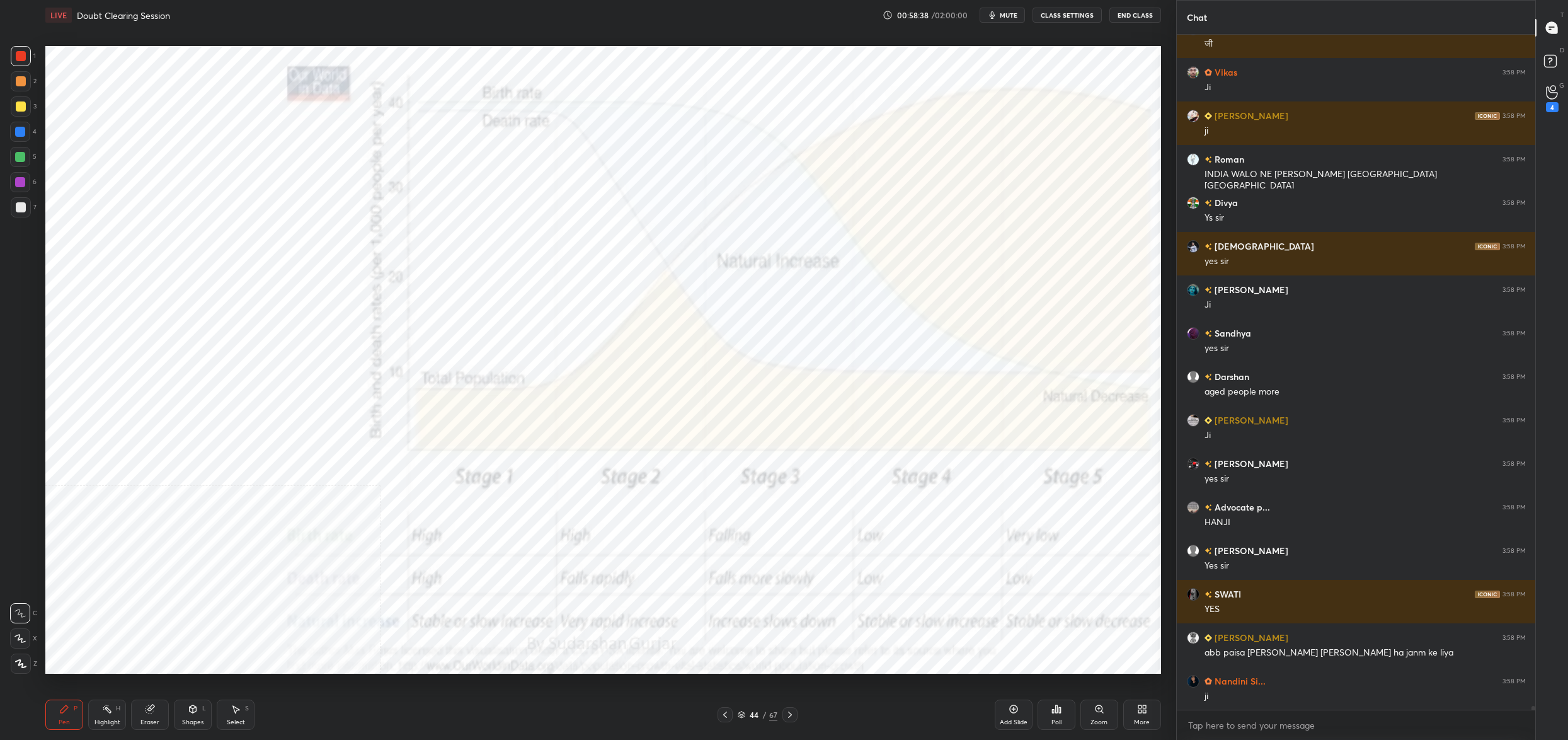
scroll to position [117791, 0]
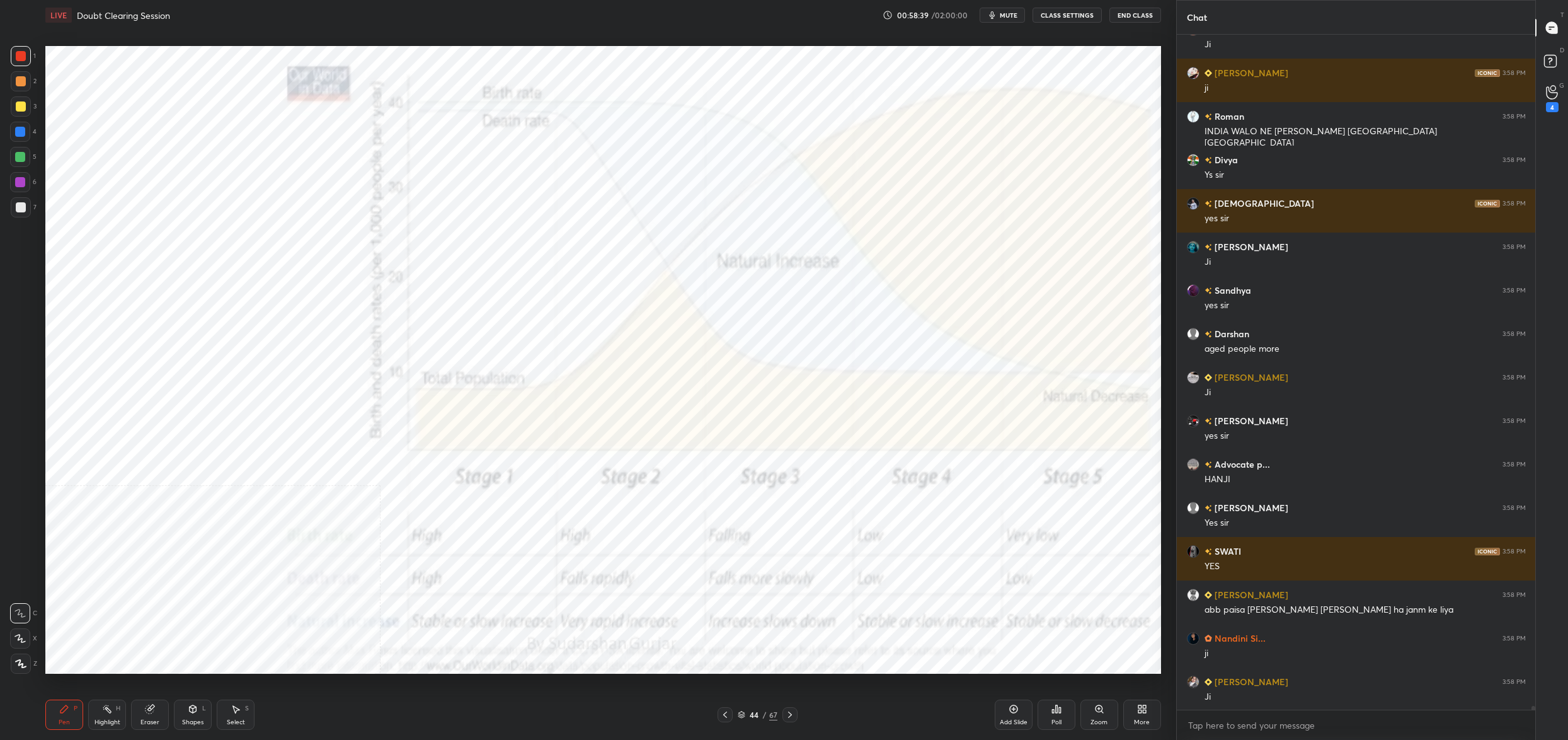
drag, startPoint x: 746, startPoint y: 719, endPoint x: 748, endPoint y: 712, distance: 7.3
click at [746, 721] on div "44 / 67" at bounding box center [758, 714] width 80 height 15
click at [745, 714] on div "44 / 67" at bounding box center [758, 715] width 40 height 11
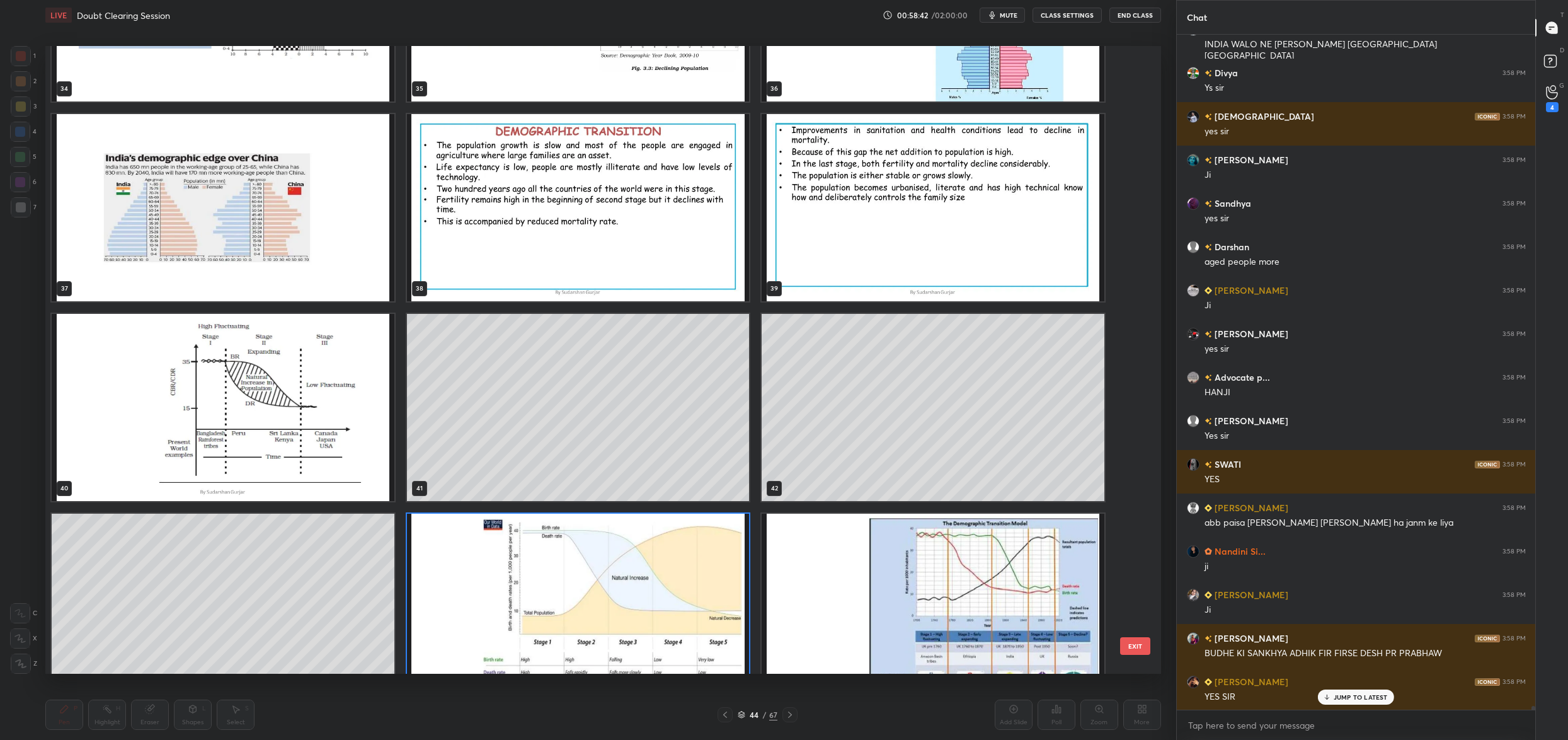
click at [279, 449] on img "grid" at bounding box center [223, 408] width 343 height 187
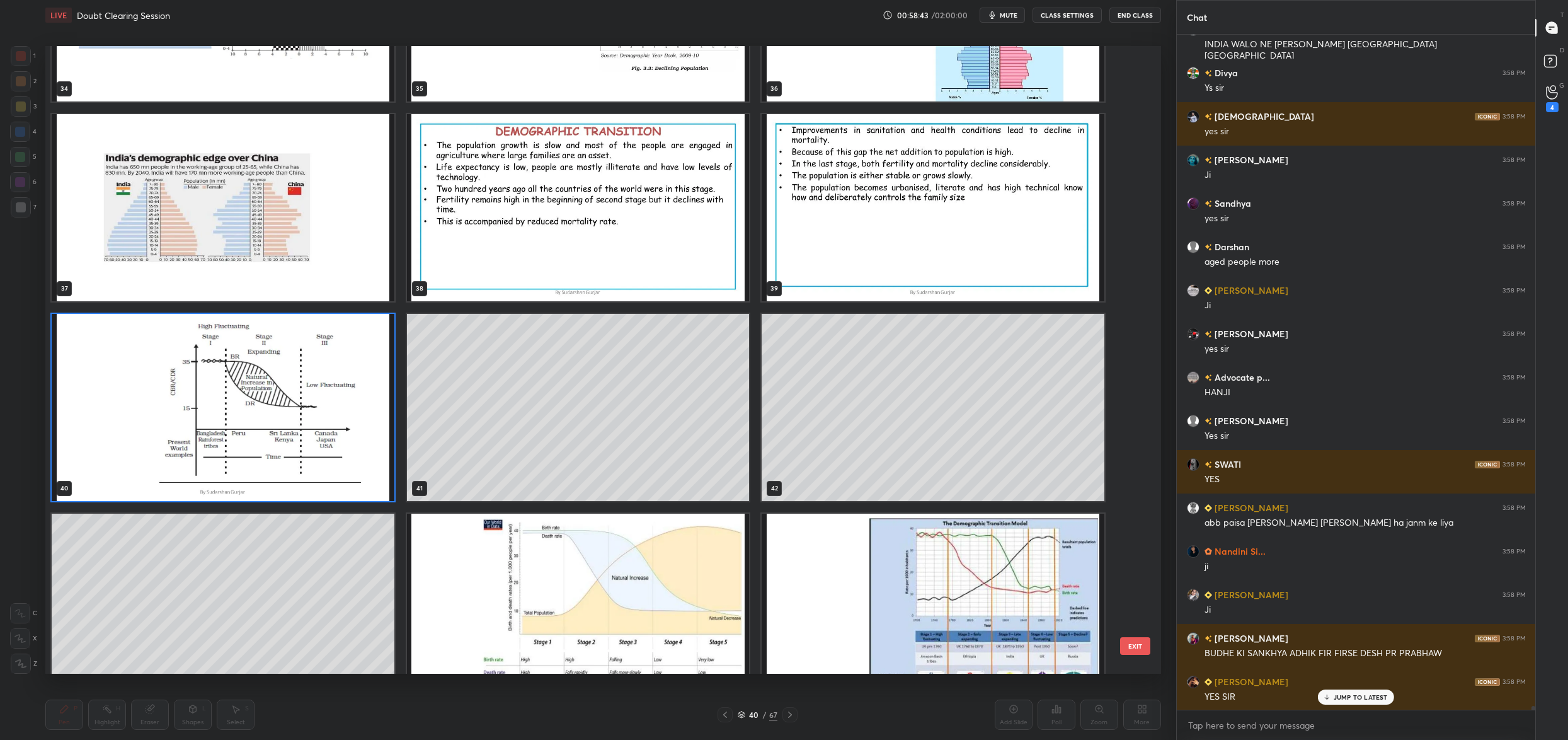
click at [279, 449] on img "grid" at bounding box center [223, 408] width 343 height 187
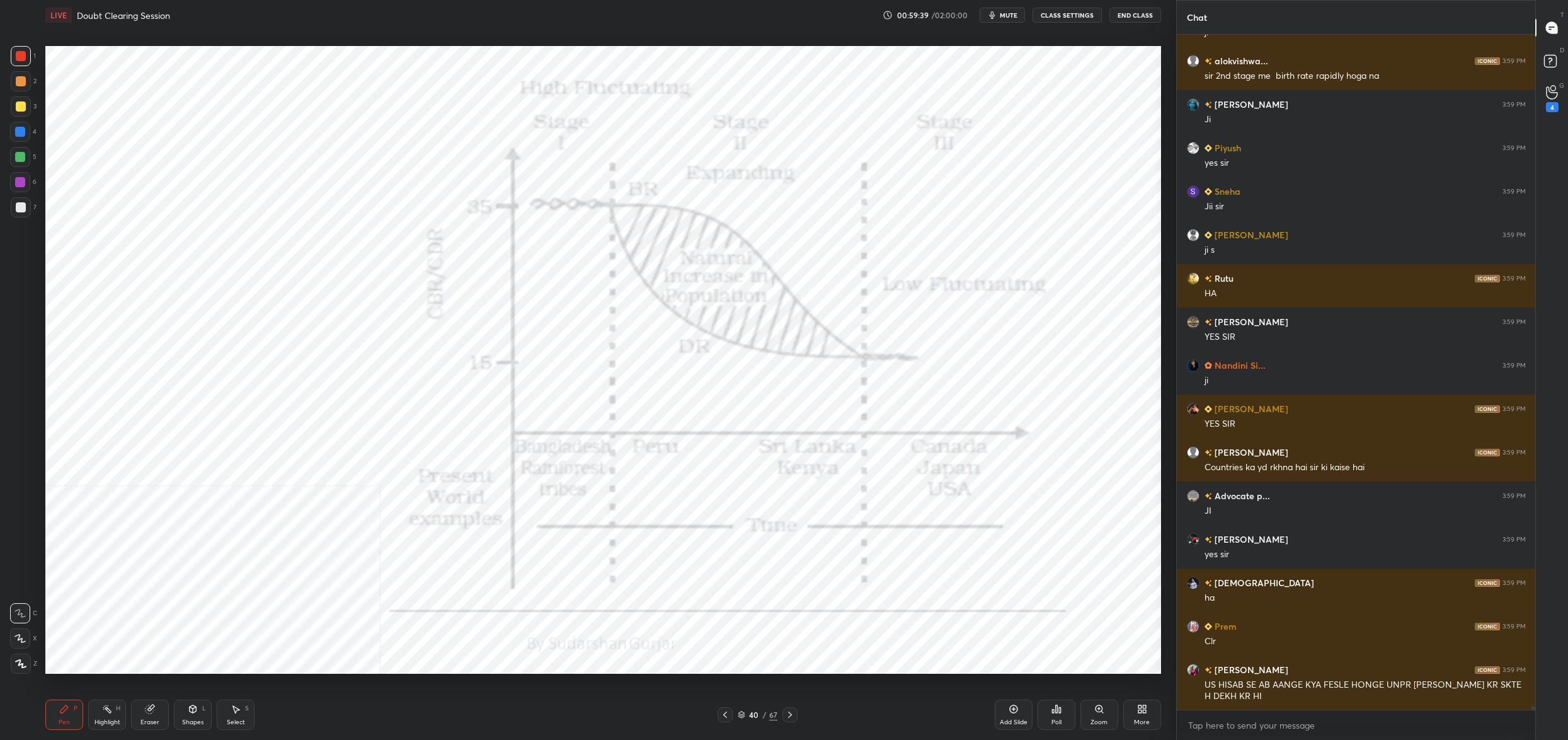
click at [741, 714] on icon at bounding box center [741, 714] width 8 height 8
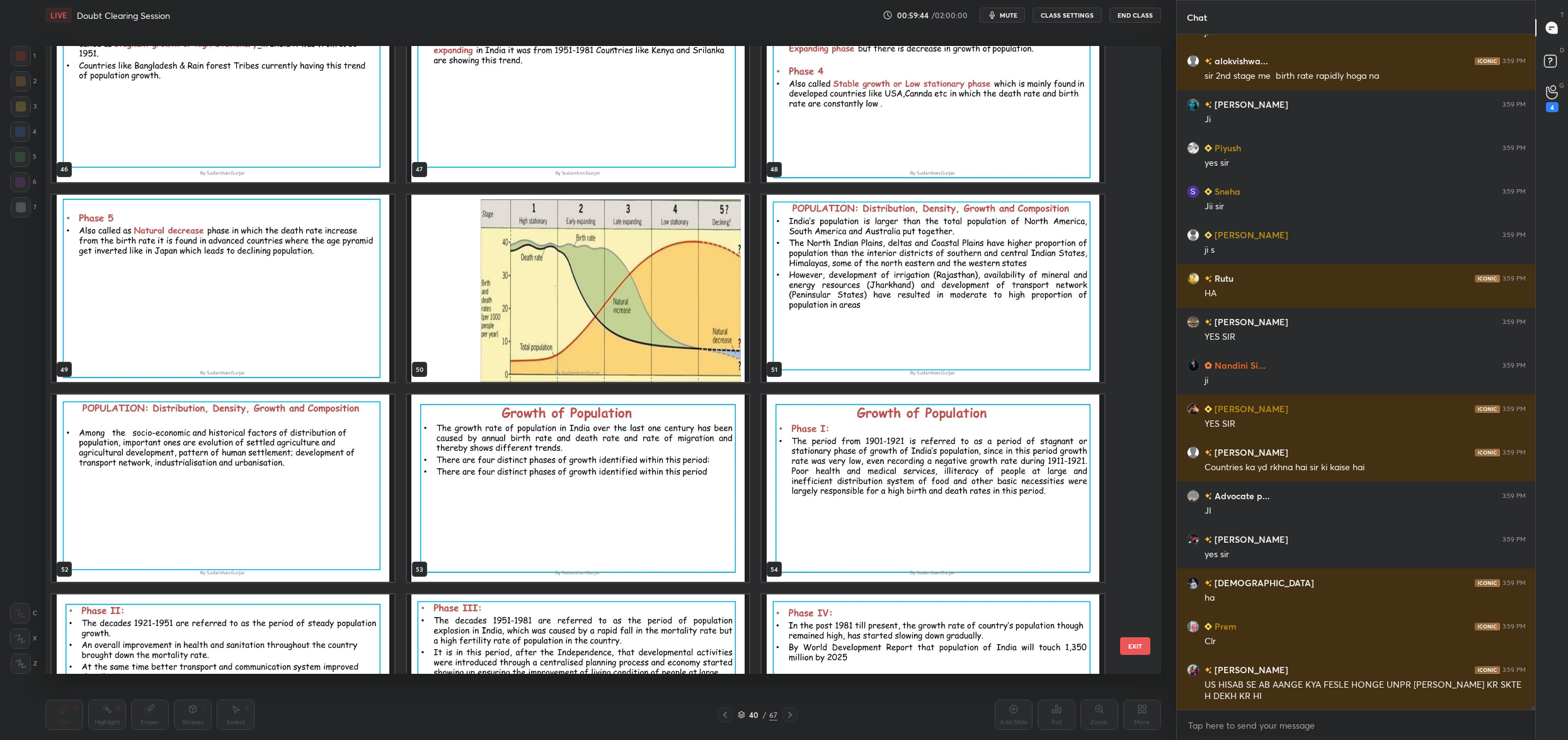
scroll to position [3054, 0]
click at [642, 295] on img "grid" at bounding box center [578, 289] width 343 height 187
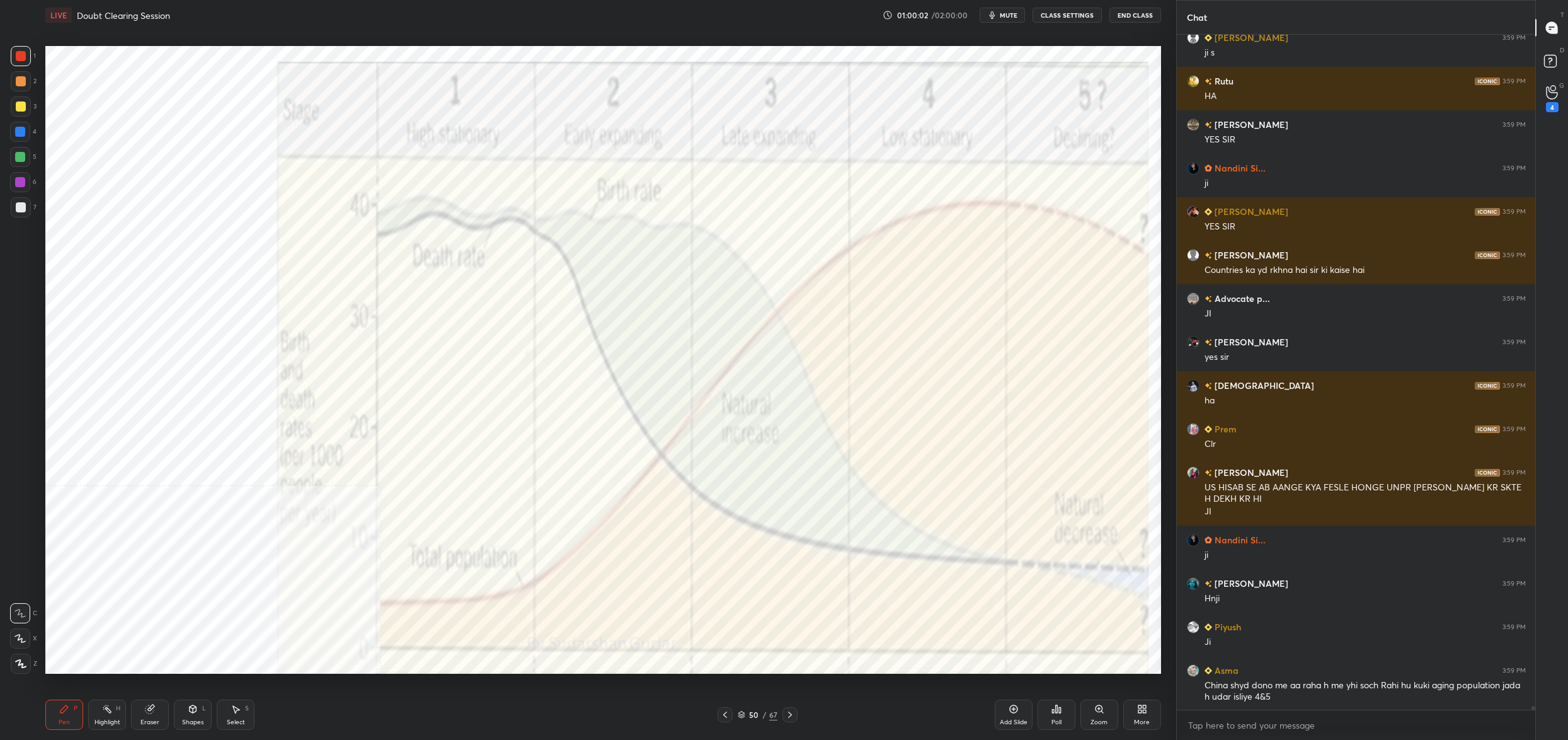
scroll to position [119738, 0]
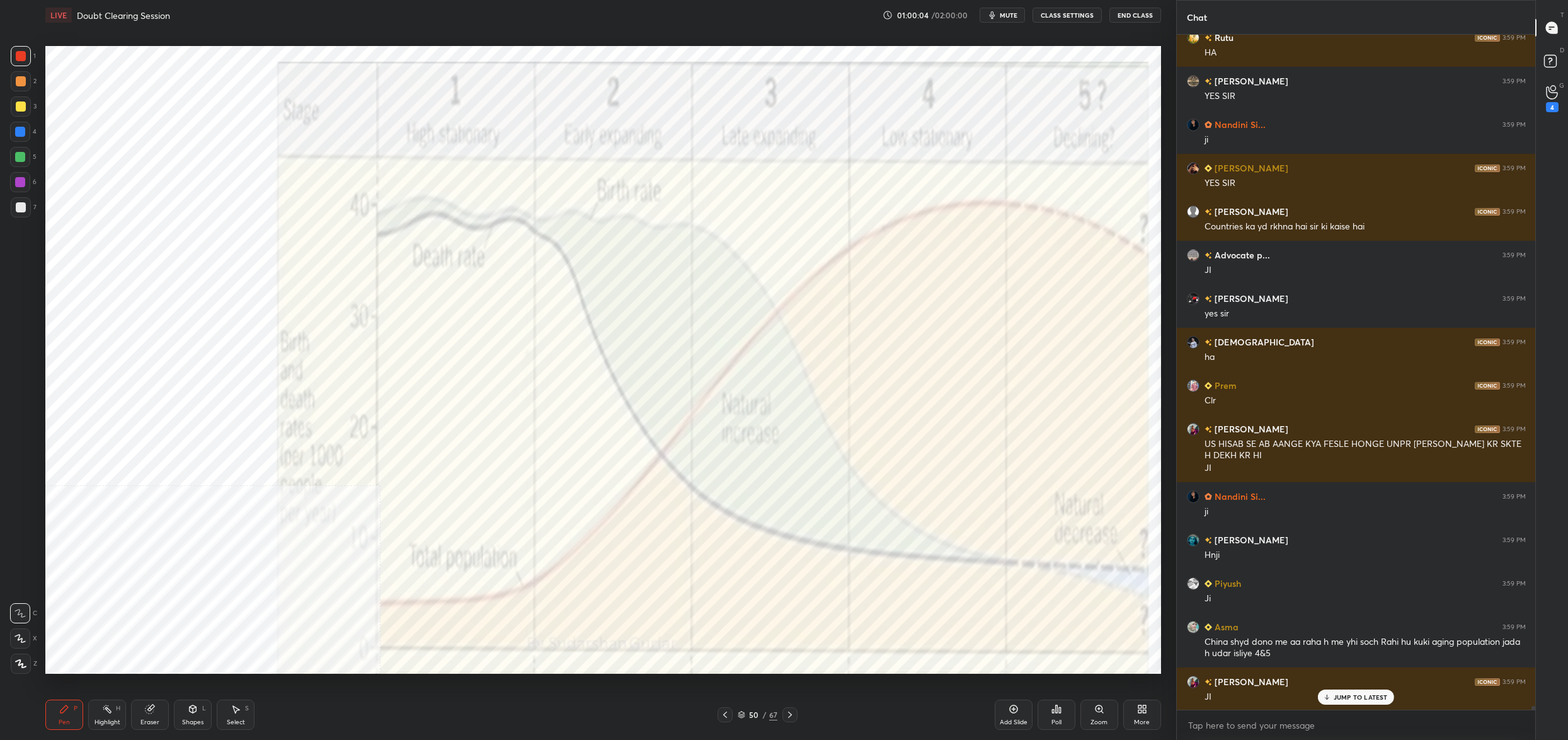
drag, startPoint x: 750, startPoint y: 715, endPoint x: 749, endPoint y: 701, distance: 14.0
click at [750, 716] on div "50" at bounding box center [754, 714] width 13 height 8
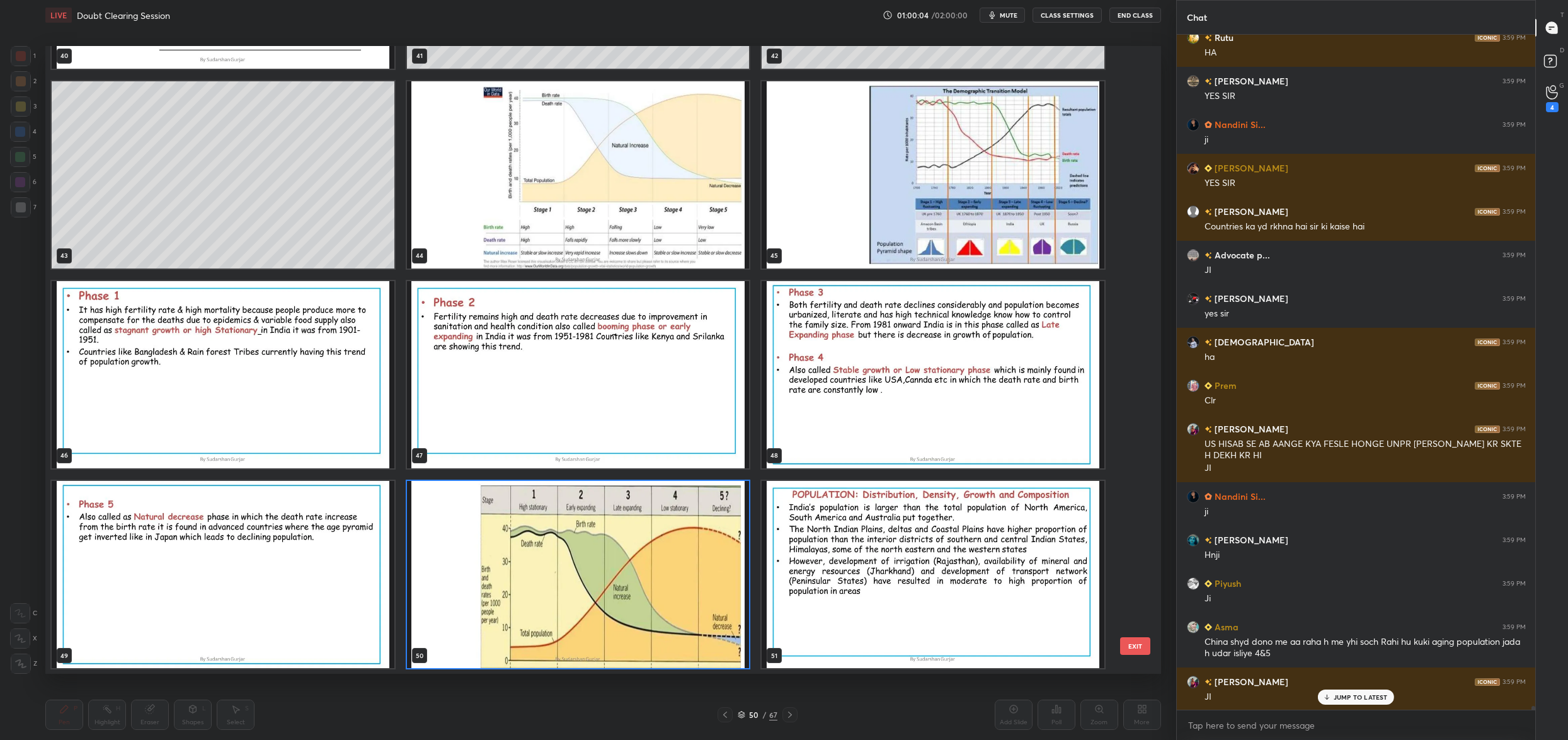
scroll to position [119781, 0]
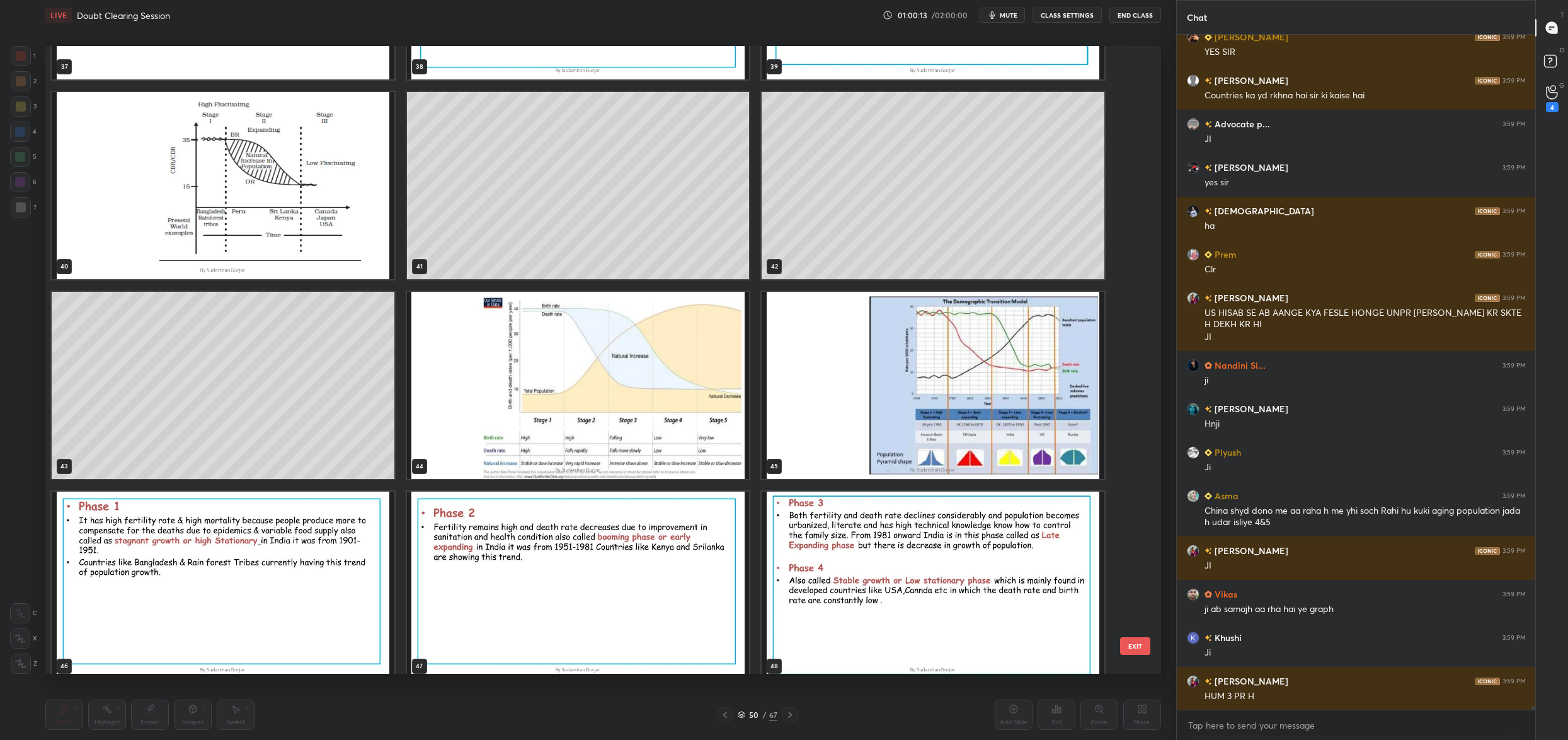
click at [497, 362] on img "grid" at bounding box center [578, 385] width 343 height 187
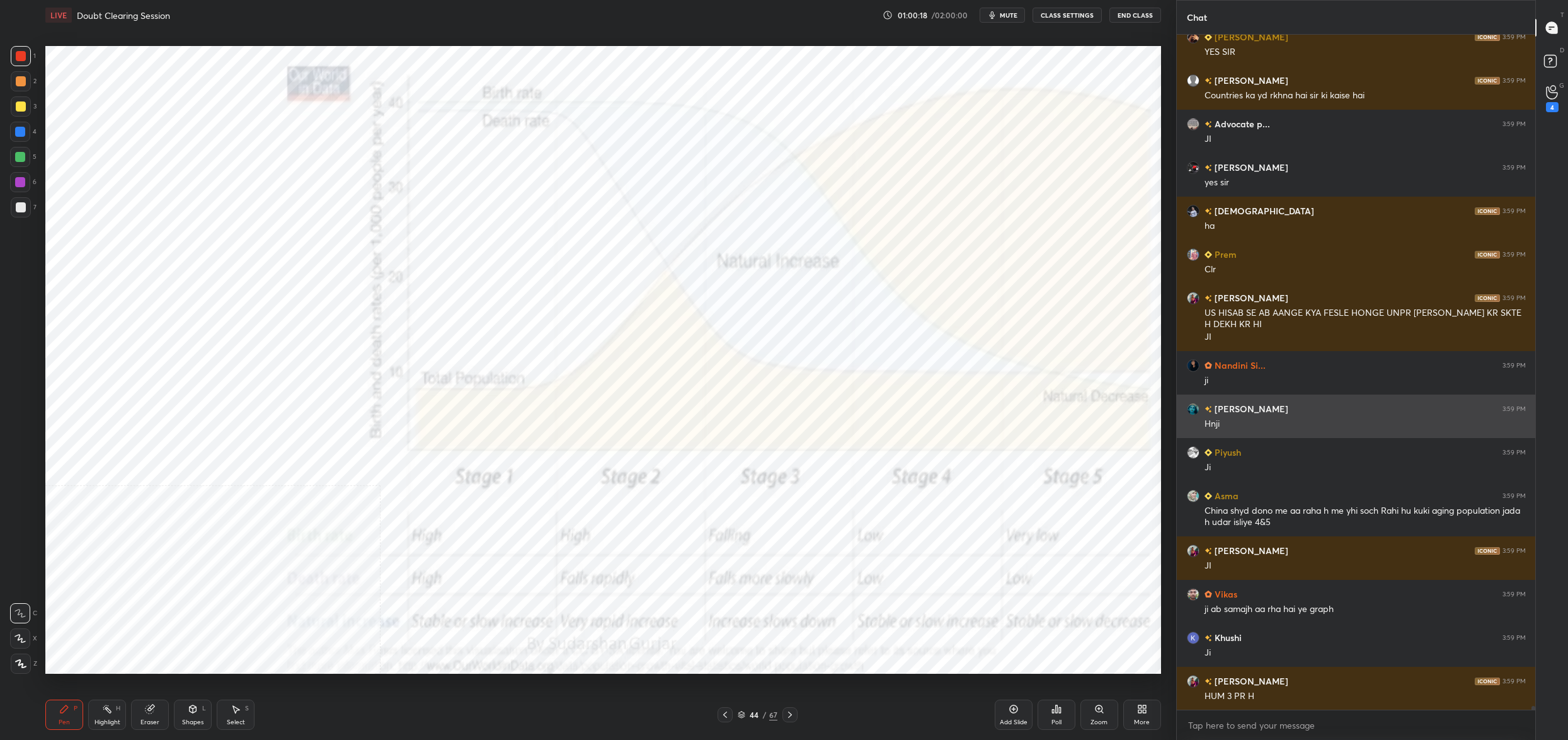
click at [1271, 421] on div "1 2 3 4 5 6 7 C X Z C X Z E E Erase all H H LIVE Doubt Clearing Session 01:00:1…" at bounding box center [784, 370] width 1568 height 740
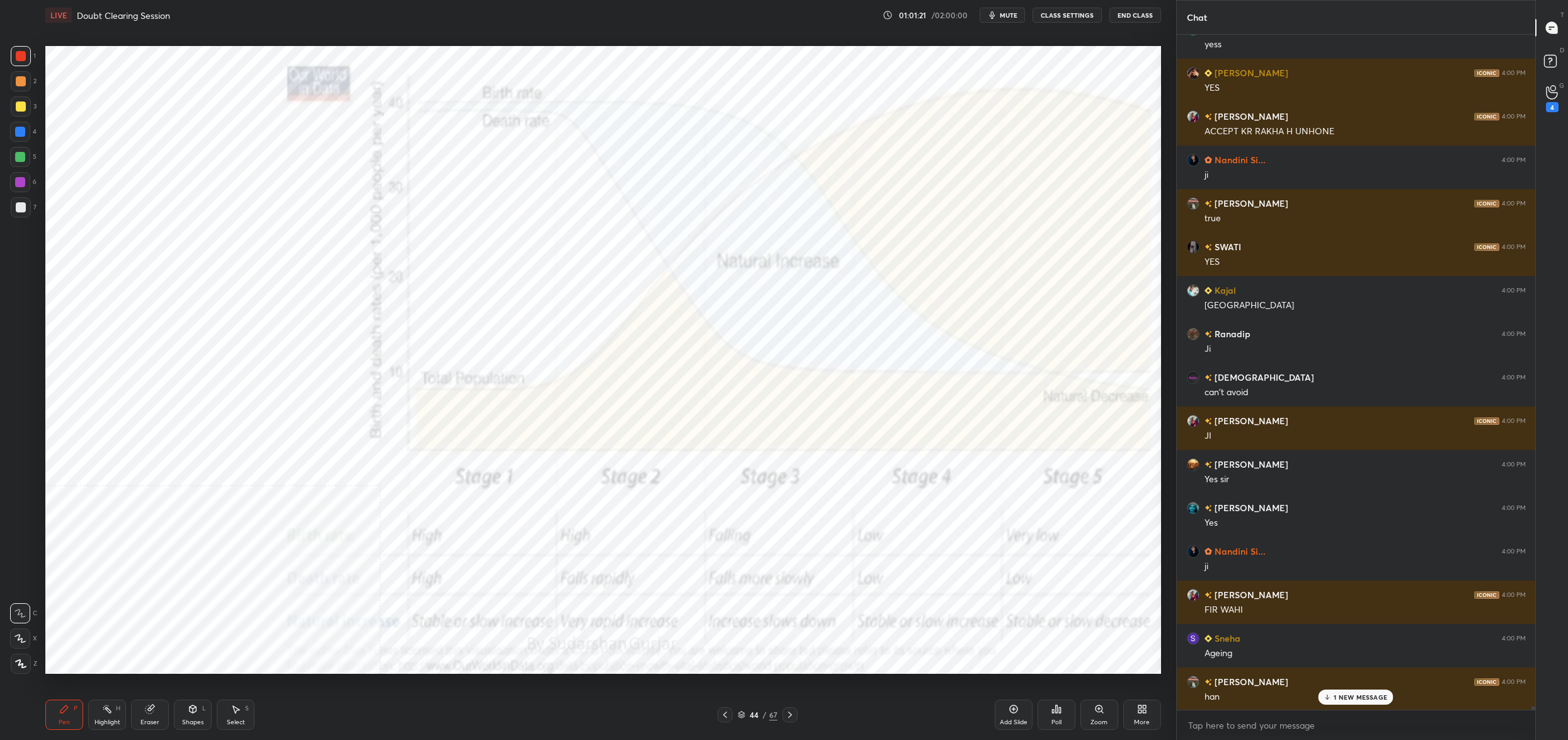
scroll to position [121431, 0]
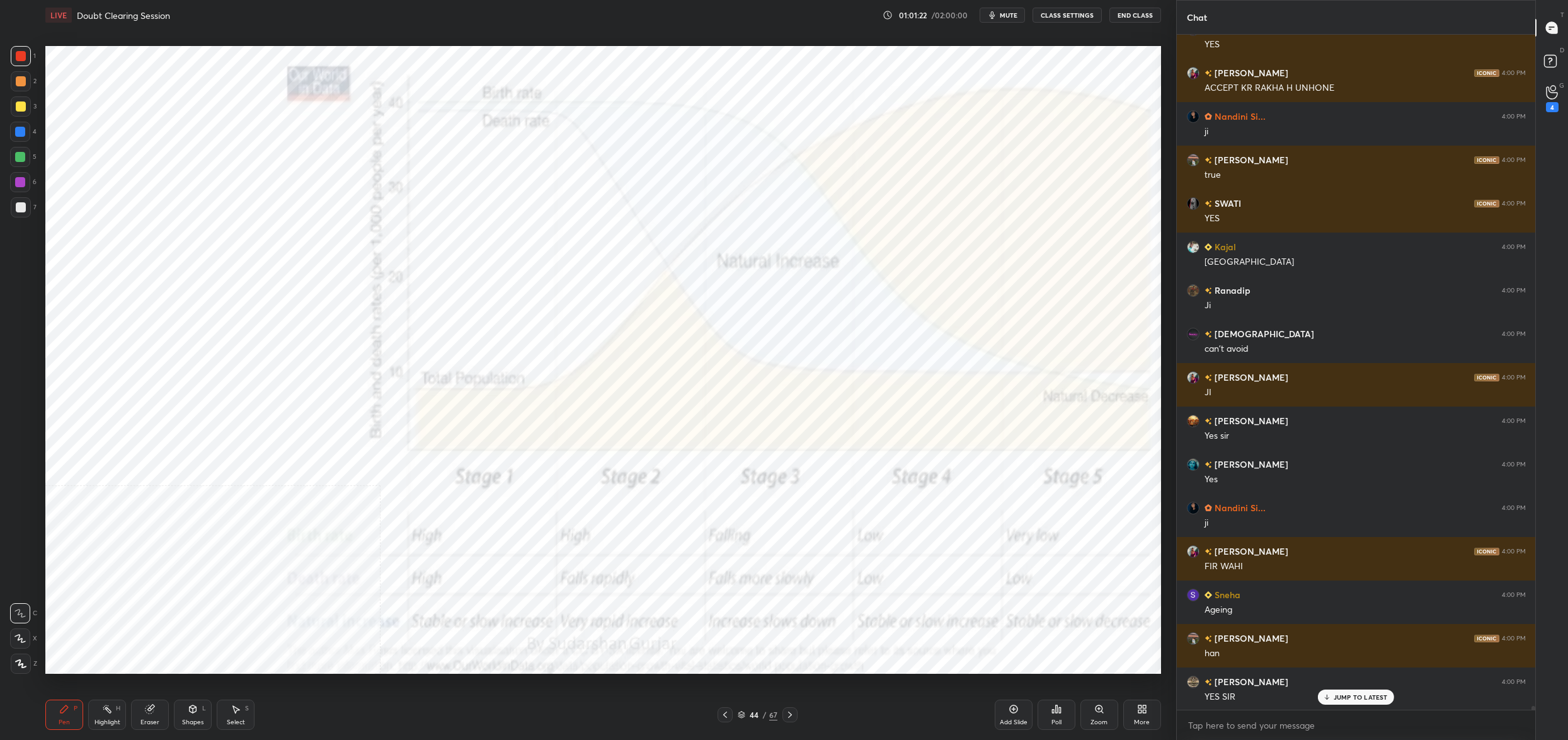
click at [748, 717] on div "44" at bounding box center [754, 714] width 13 height 8
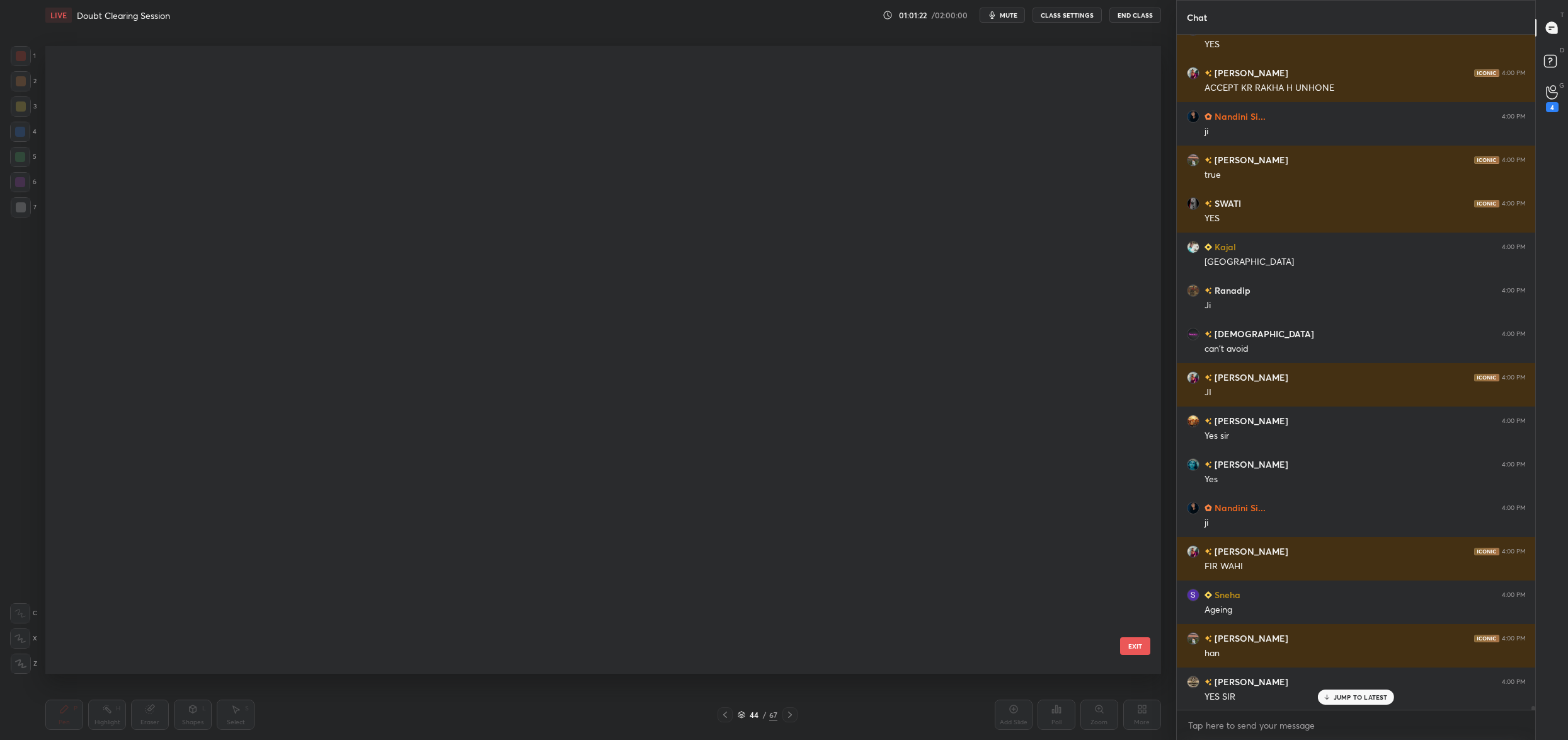
scroll to position [2369, 0]
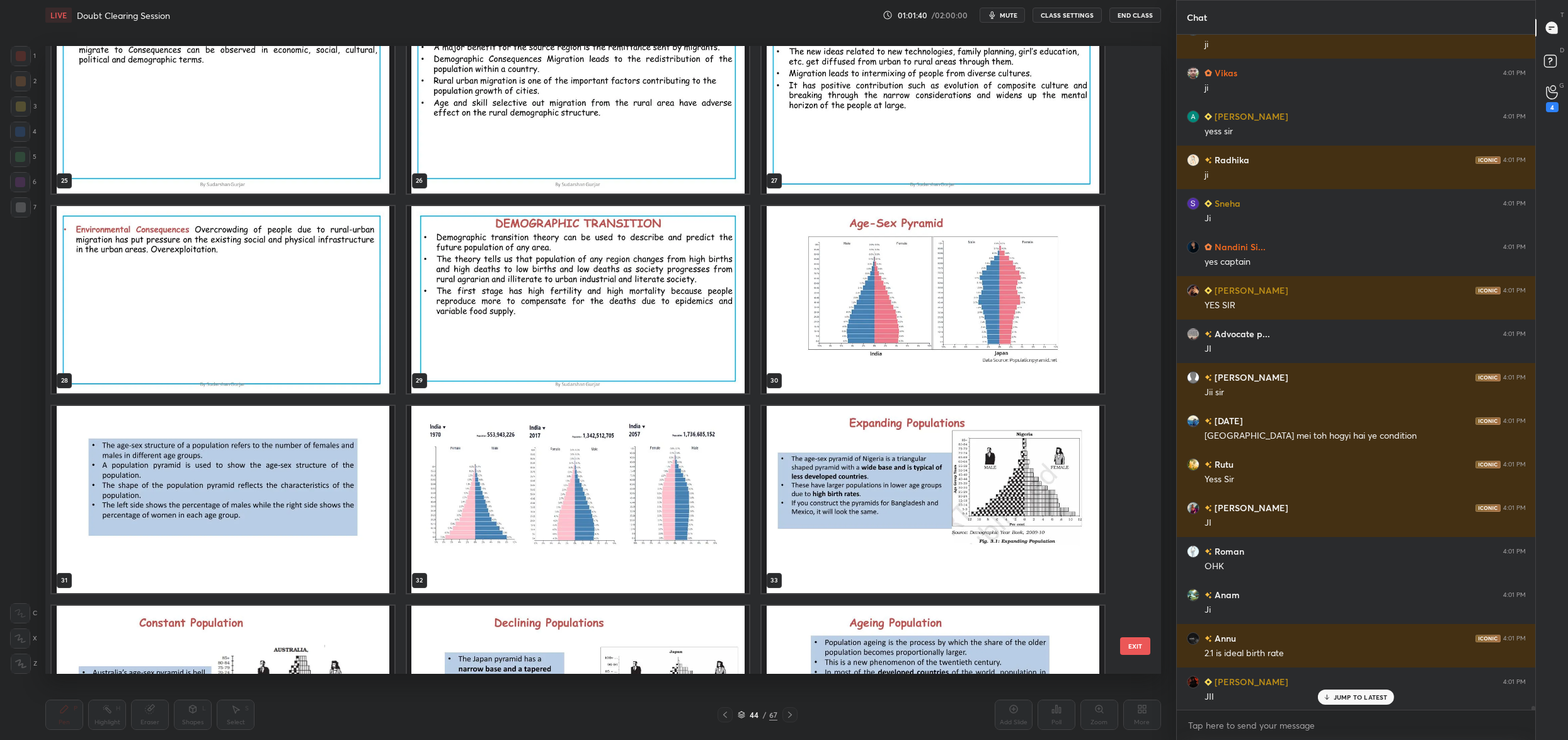
click at [839, 289] on img "grid" at bounding box center [933, 300] width 343 height 187
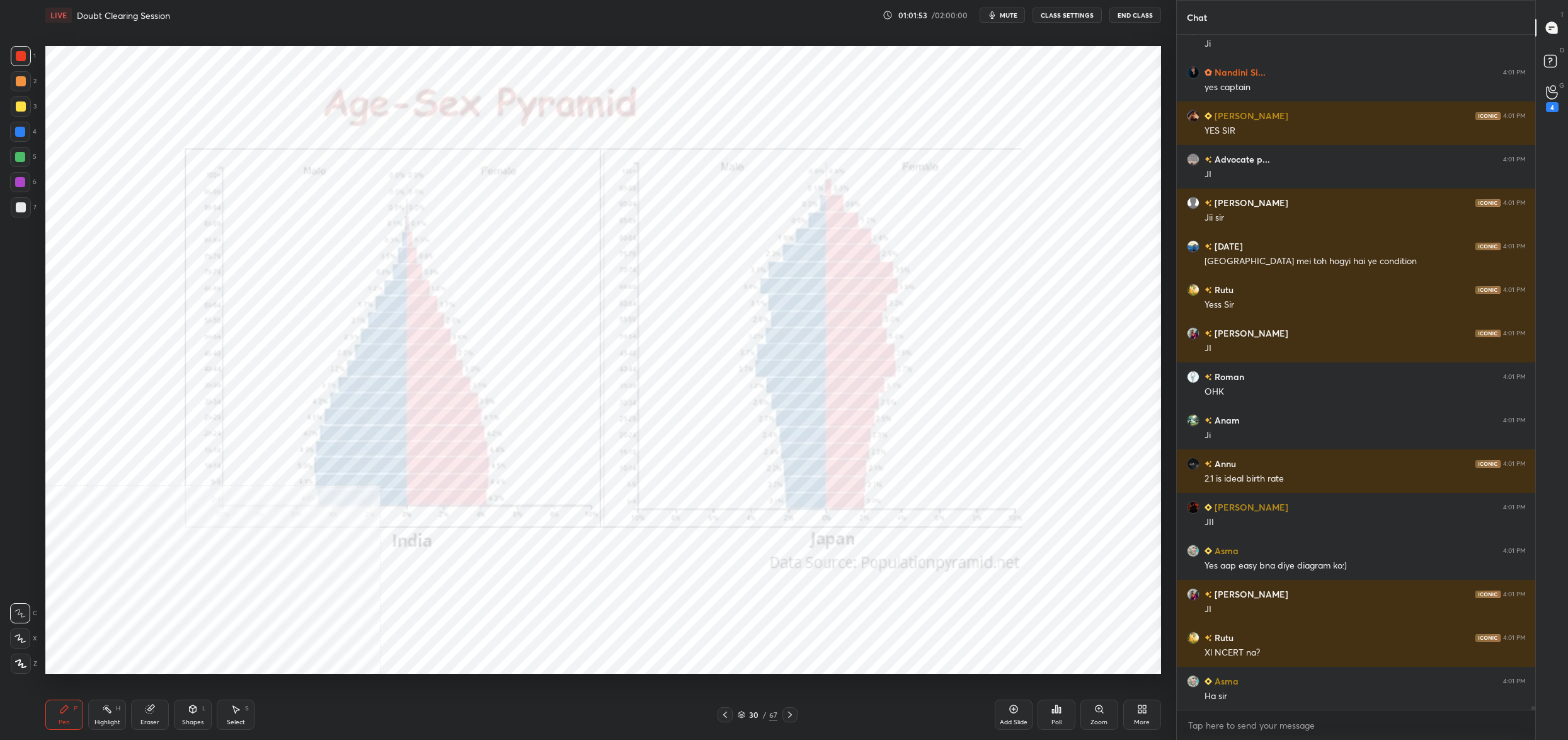
click at [1141, 711] on icon at bounding box center [1142, 709] width 10 height 10
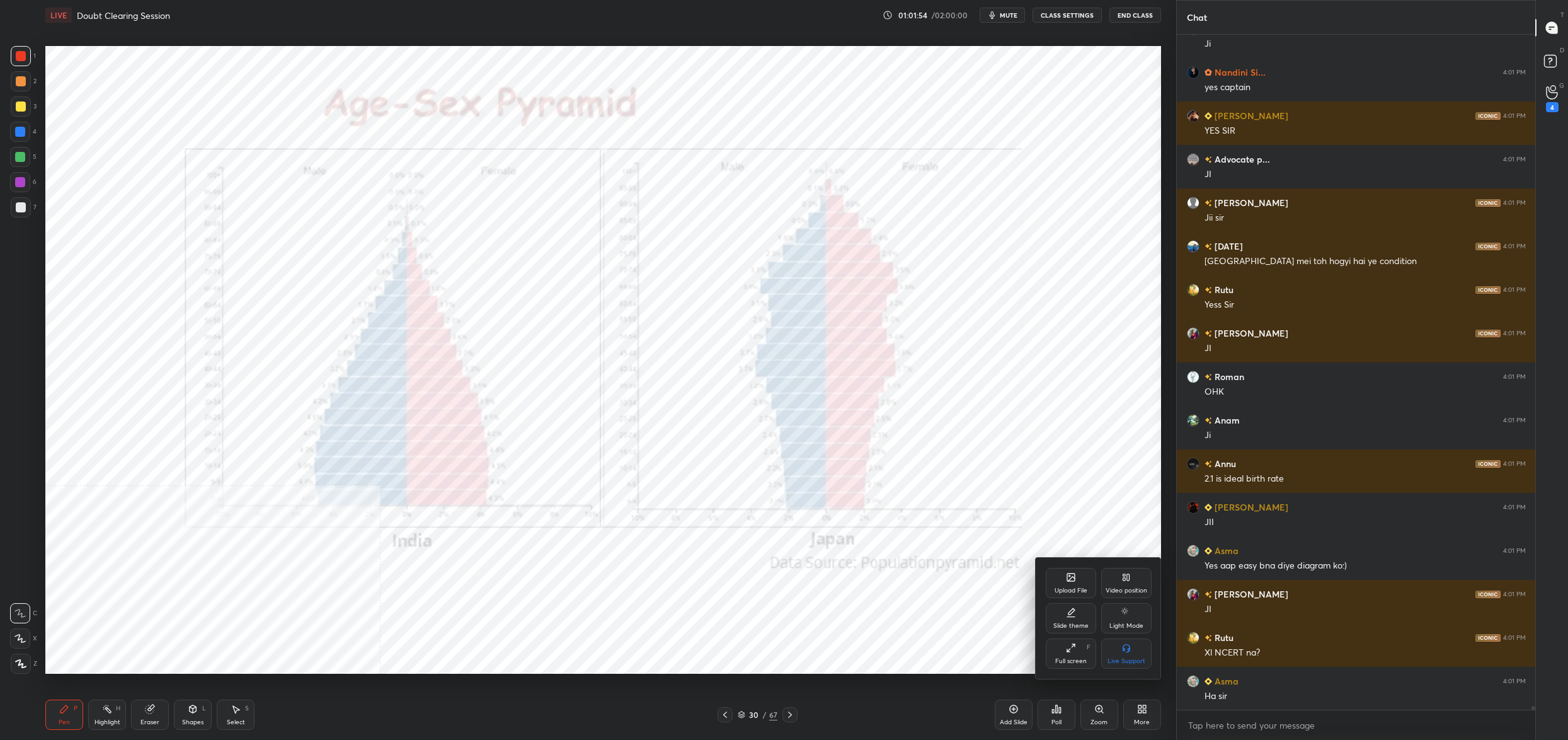
drag, startPoint x: 1117, startPoint y: 485, endPoint x: 1099, endPoint y: 466, distance: 26.2
click at [1116, 485] on div at bounding box center [784, 370] width 1568 height 740
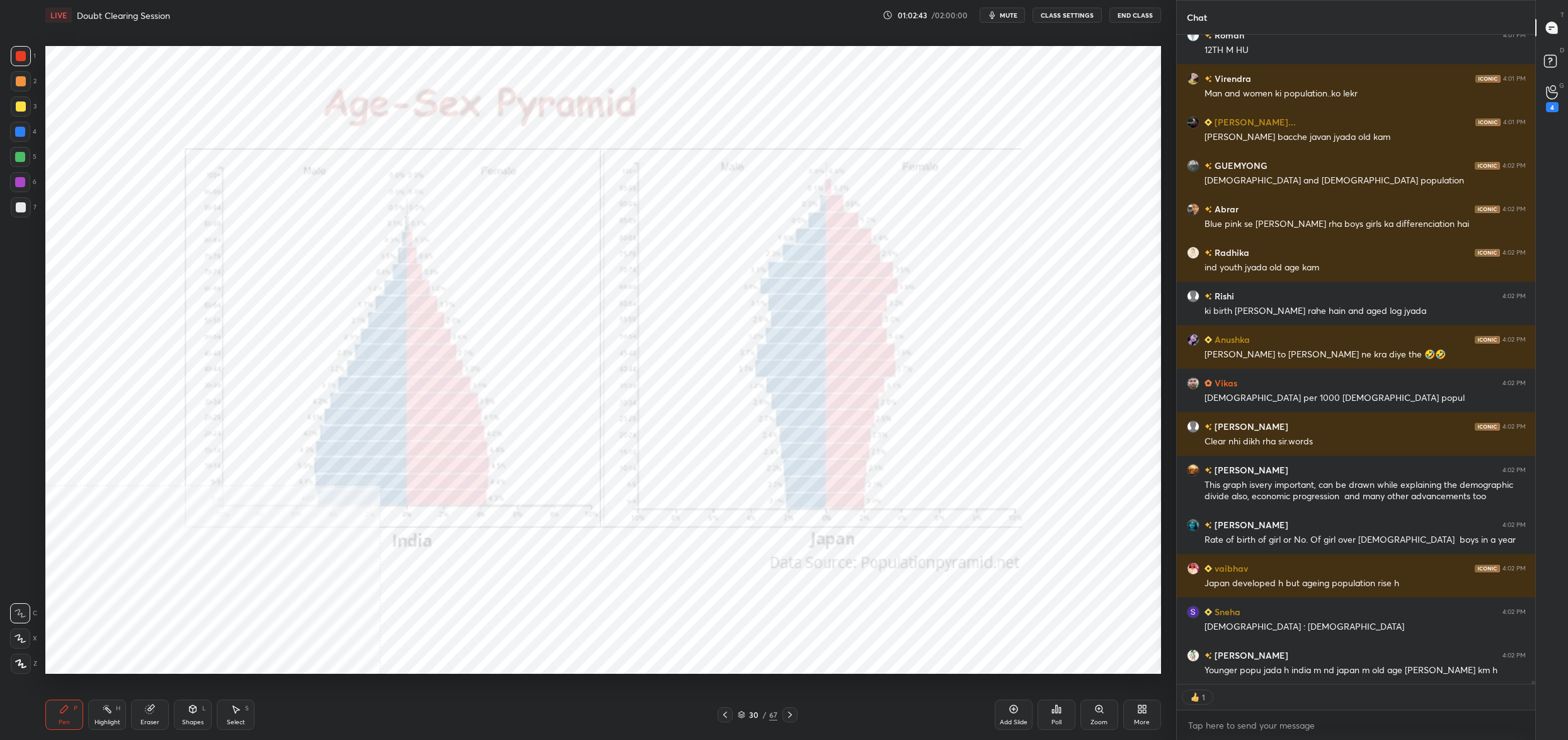
scroll to position [123469, 0]
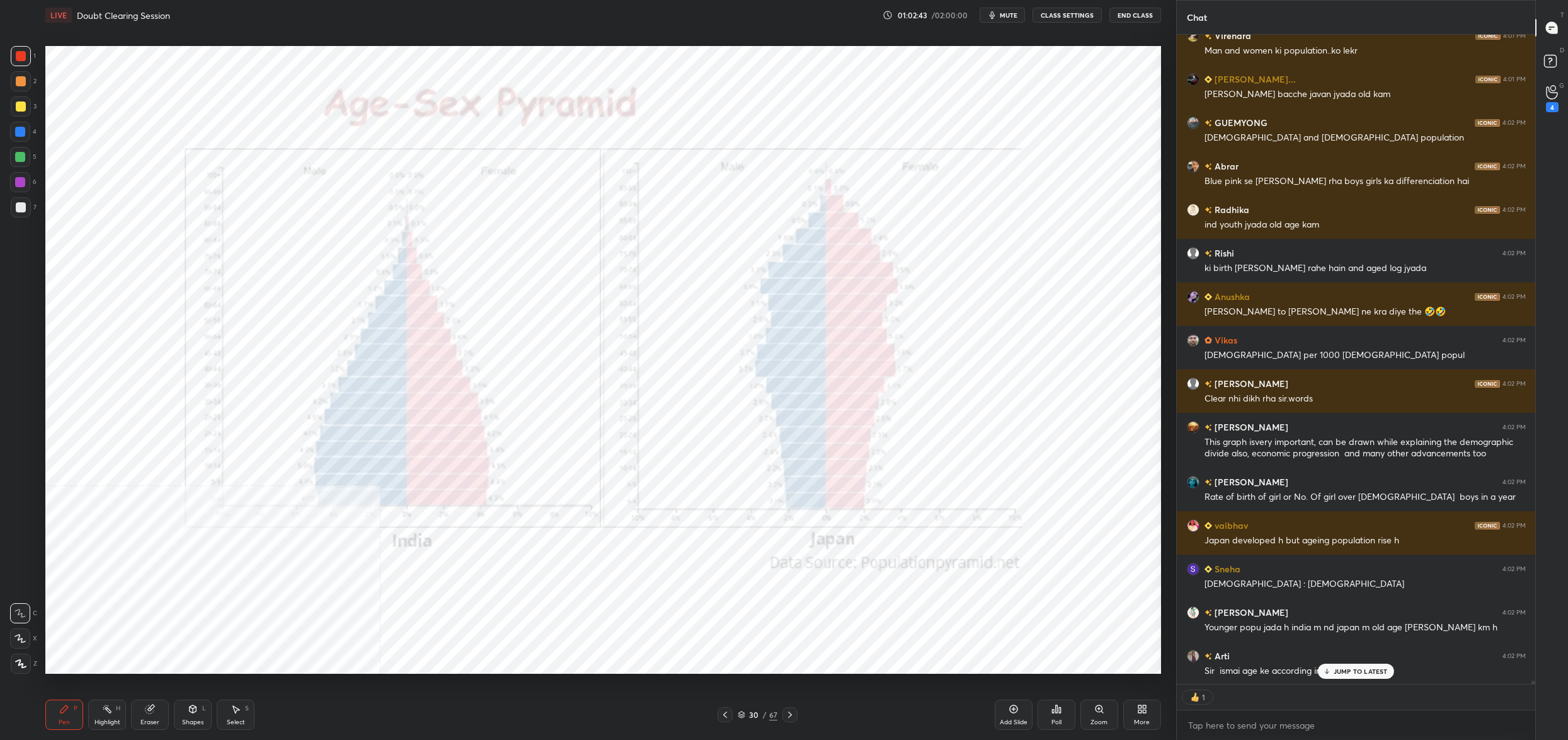
type textarea "x"
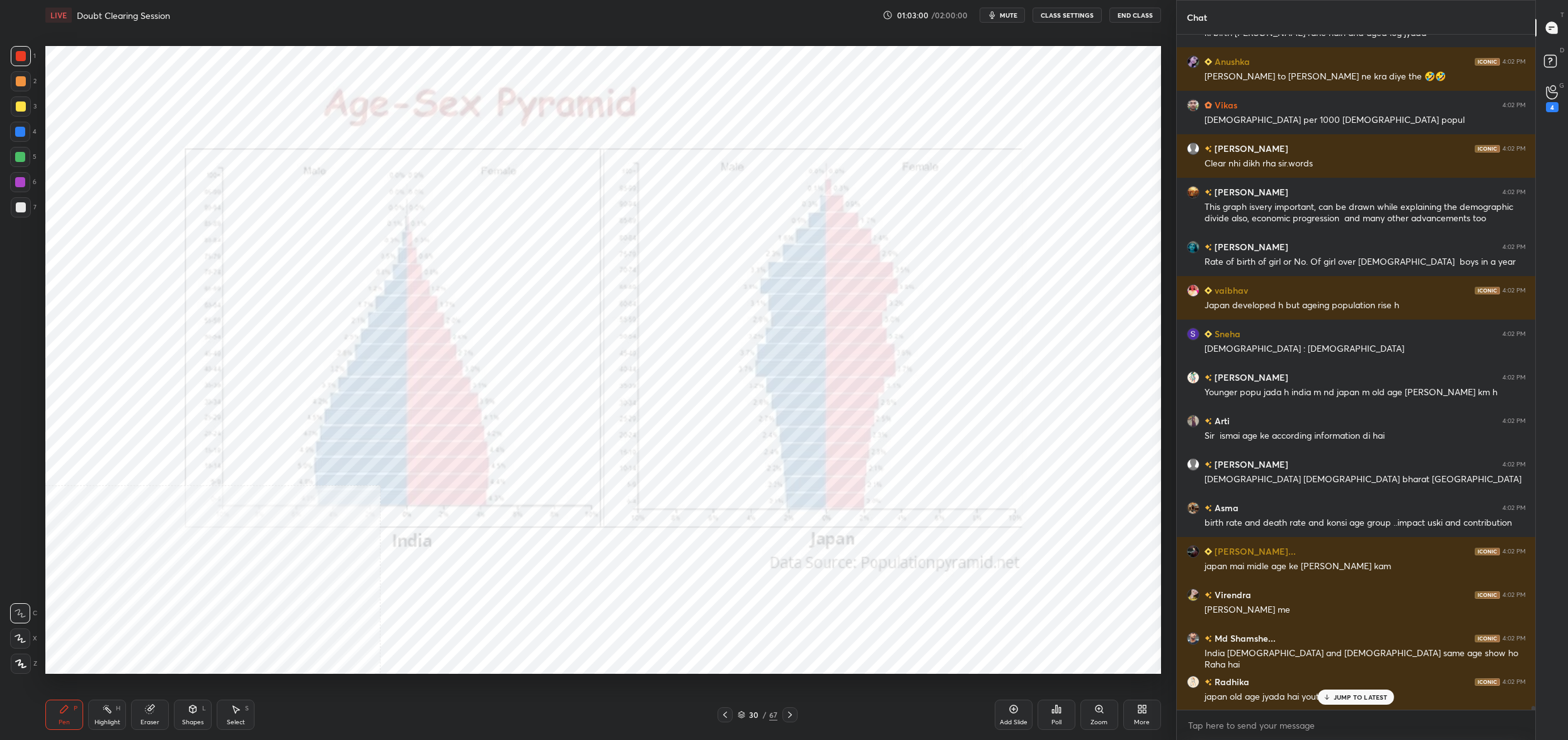
scroll to position [123747, 0]
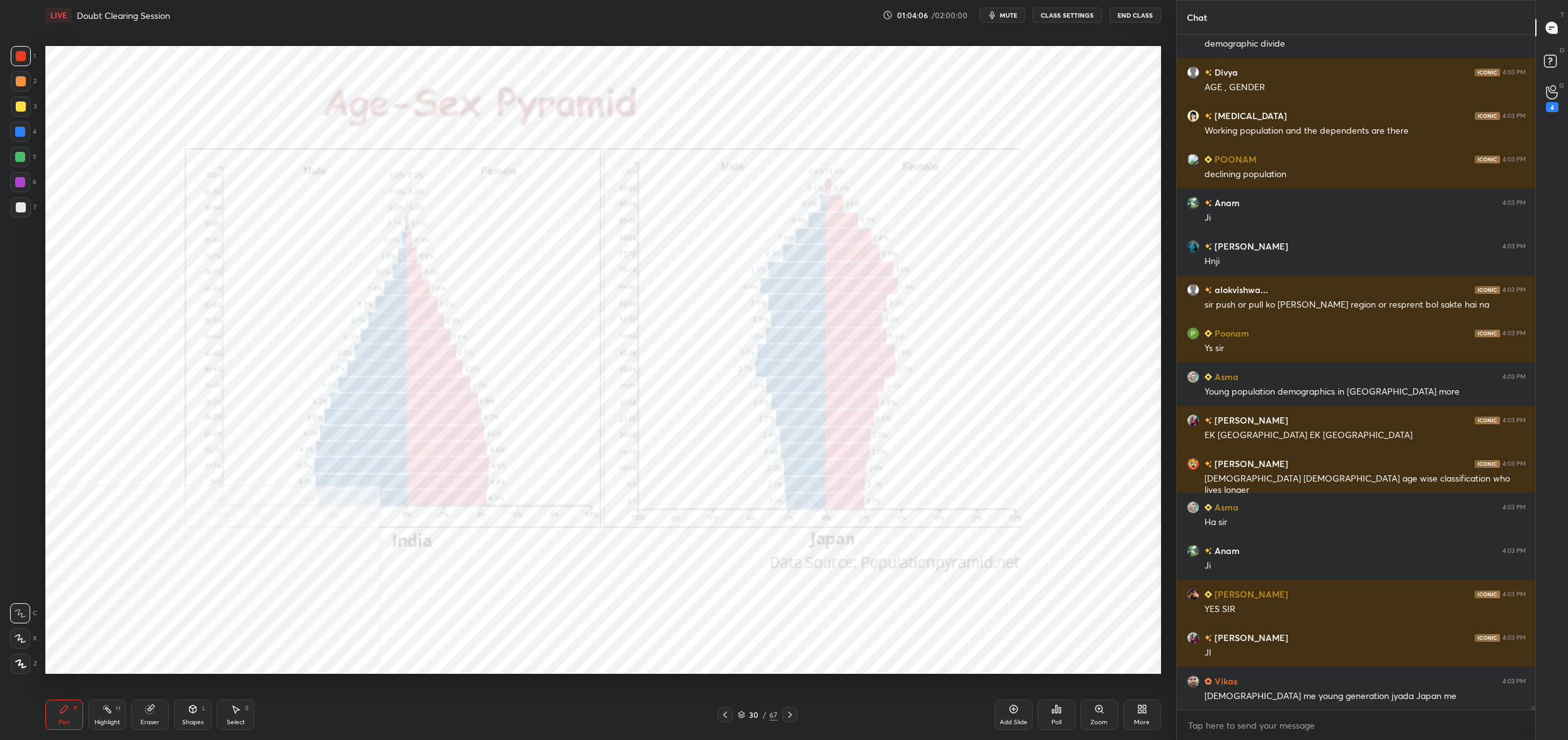
click at [1133, 719] on div "More" at bounding box center [1142, 714] width 38 height 30
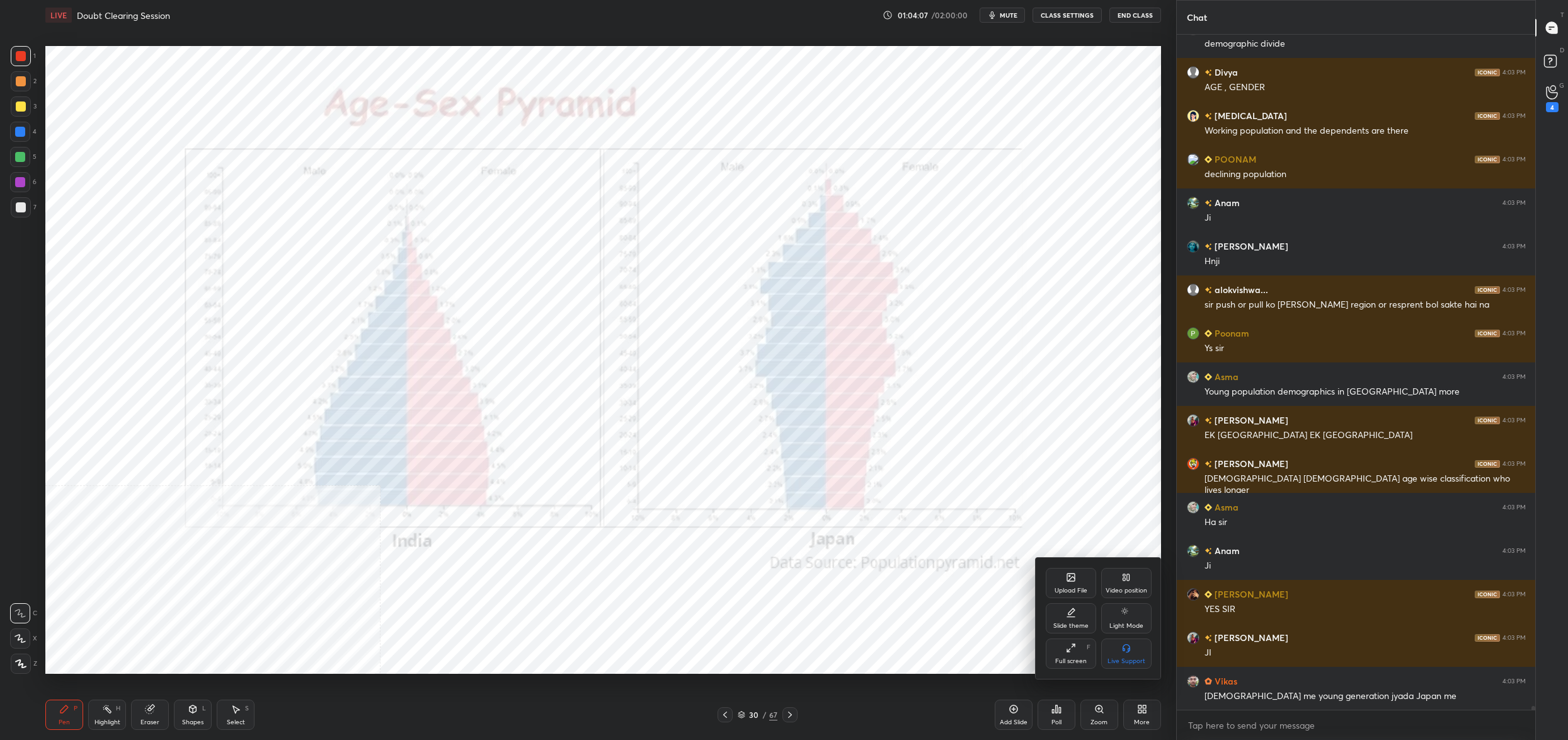
drag, startPoint x: 1149, startPoint y: 592, endPoint x: 1140, endPoint y: 611, distance: 21.0
click at [1148, 591] on div "Video position" at bounding box center [1126, 583] width 51 height 30
click at [1129, 660] on div "Bottom right" at bounding box center [1126, 661] width 38 height 6
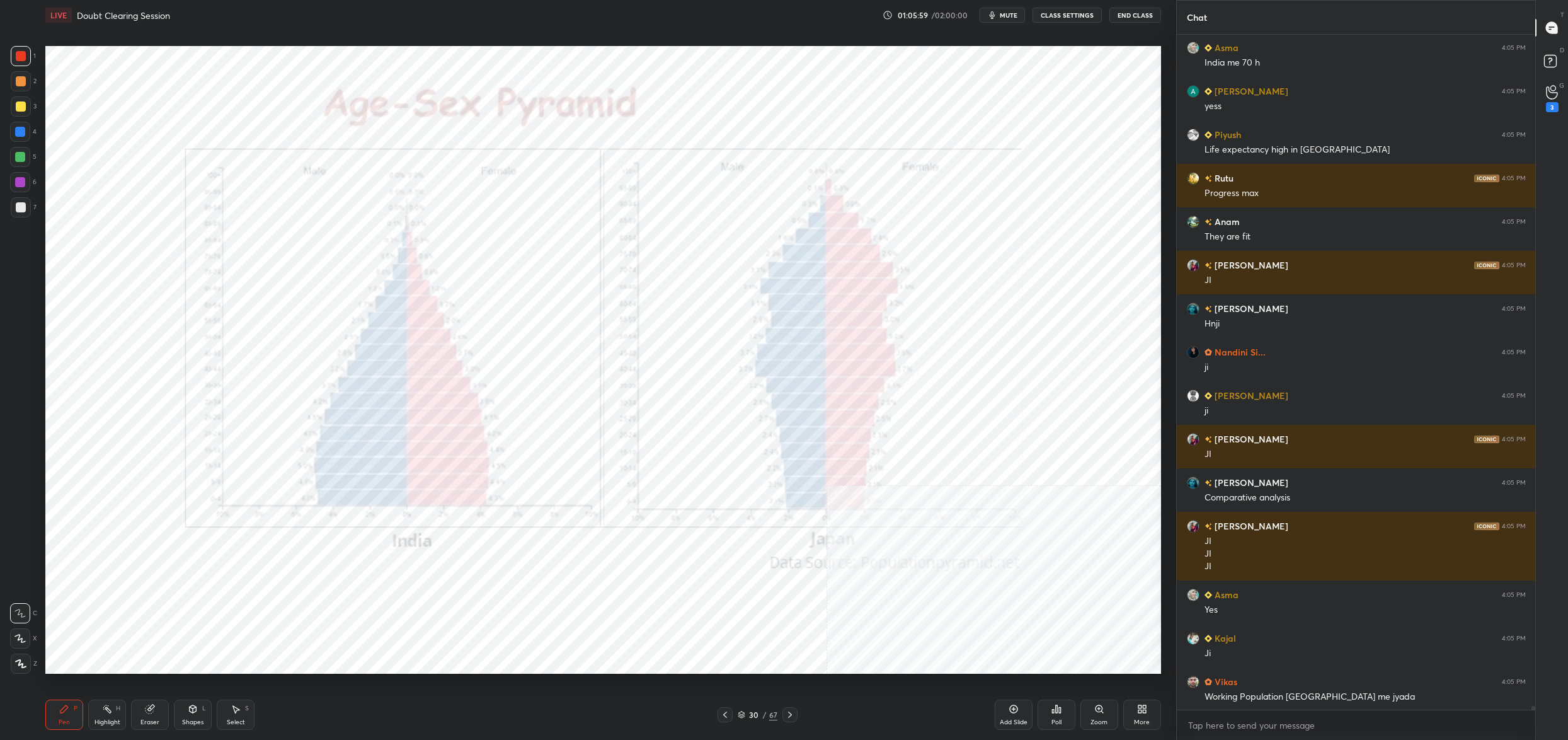
scroll to position [129810, 0]
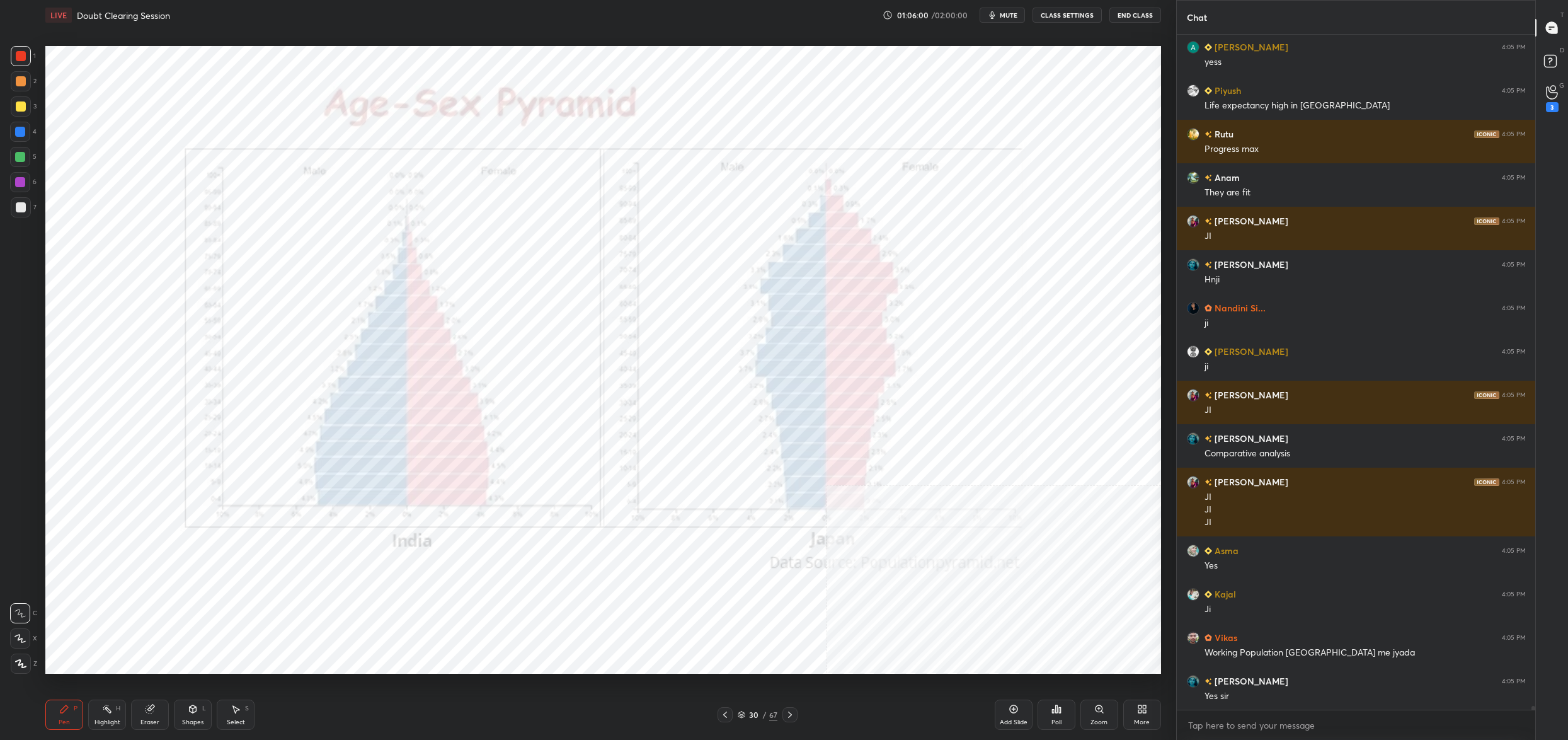
drag, startPoint x: 748, startPoint y: 714, endPoint x: 746, endPoint y: 722, distance: 8.2
click at [748, 714] on div "30" at bounding box center [754, 714] width 13 height 8
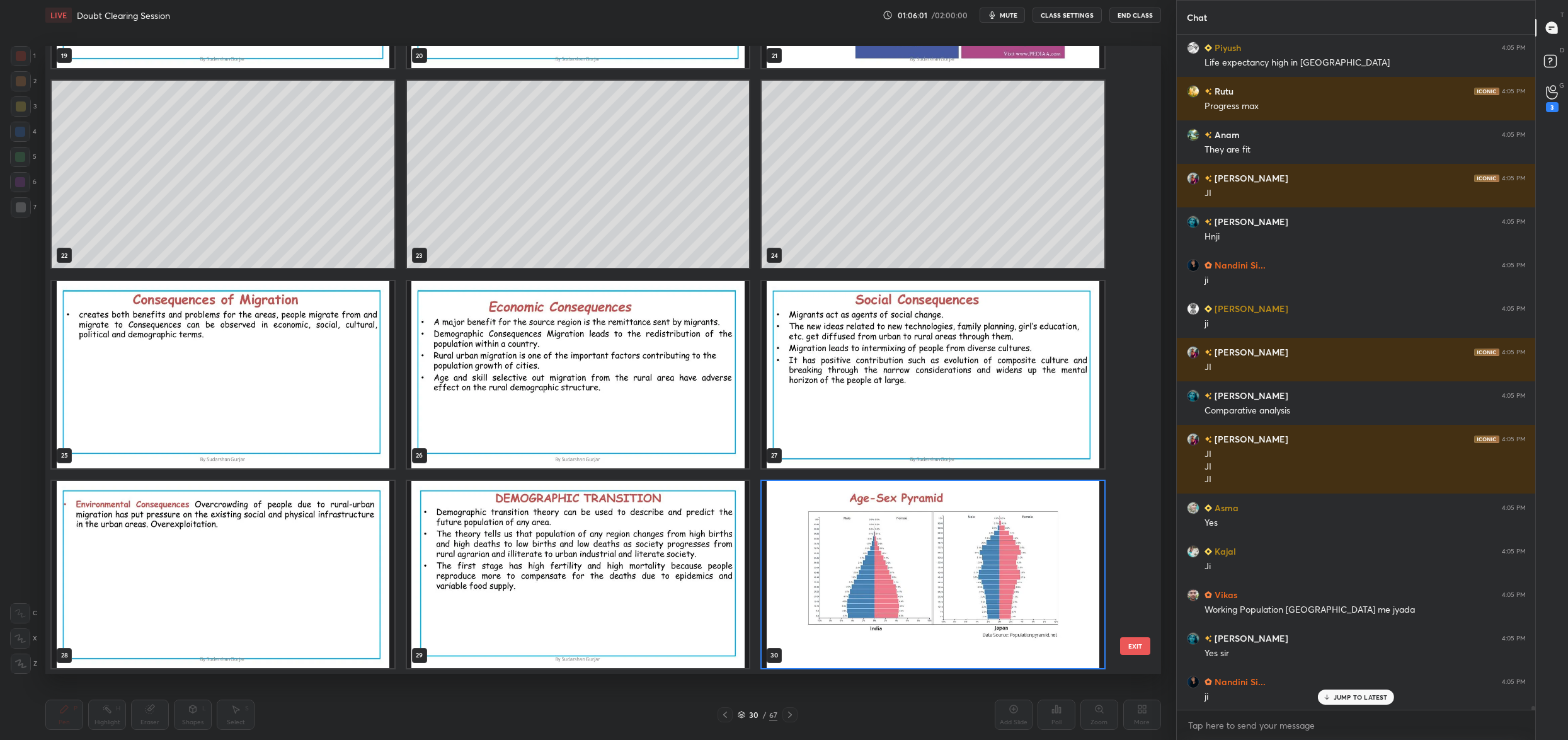
scroll to position [1747, 0]
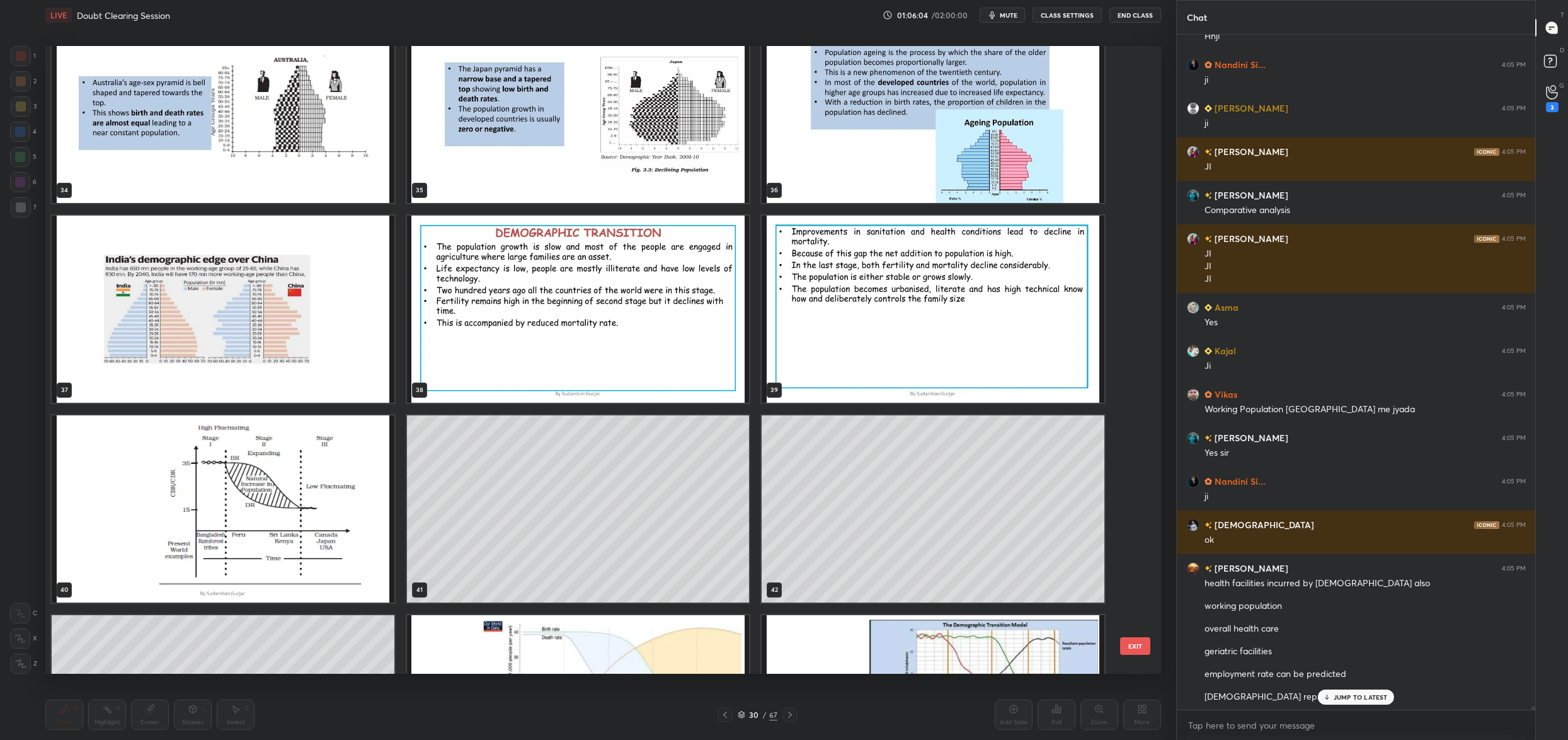
click at [210, 350] on img "grid" at bounding box center [223, 309] width 343 height 187
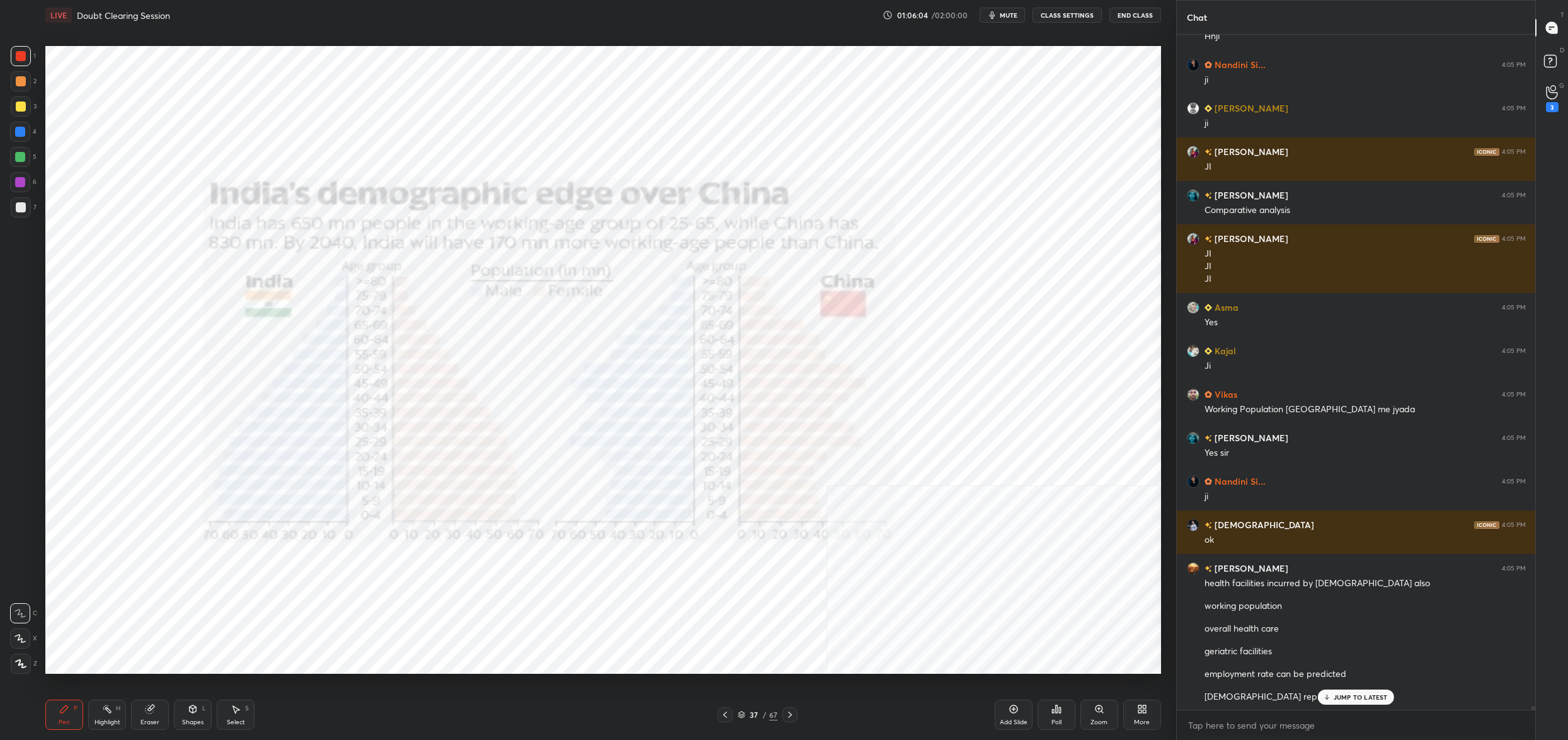
click at [210, 350] on img "grid" at bounding box center [223, 309] width 343 height 187
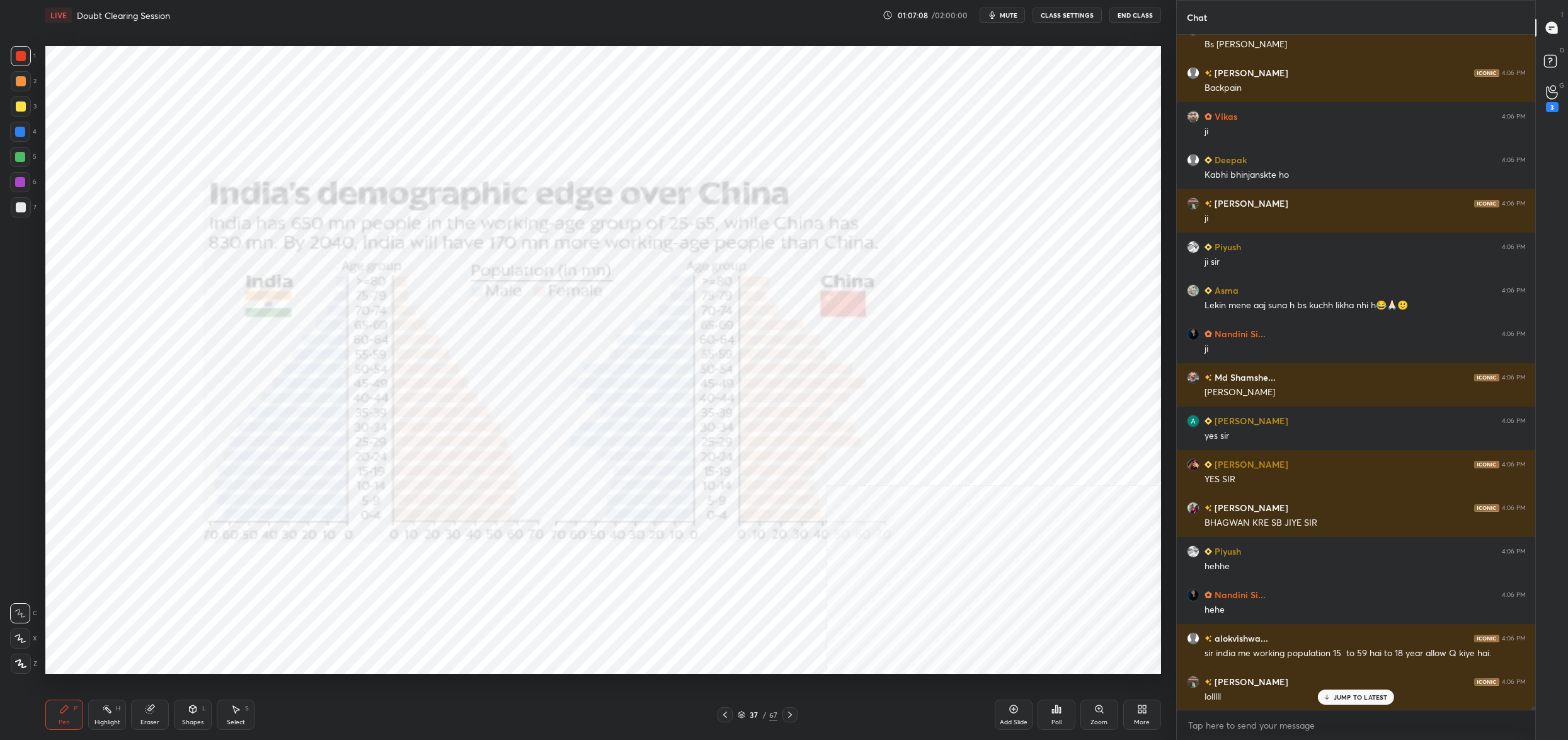
scroll to position [132414, 0]
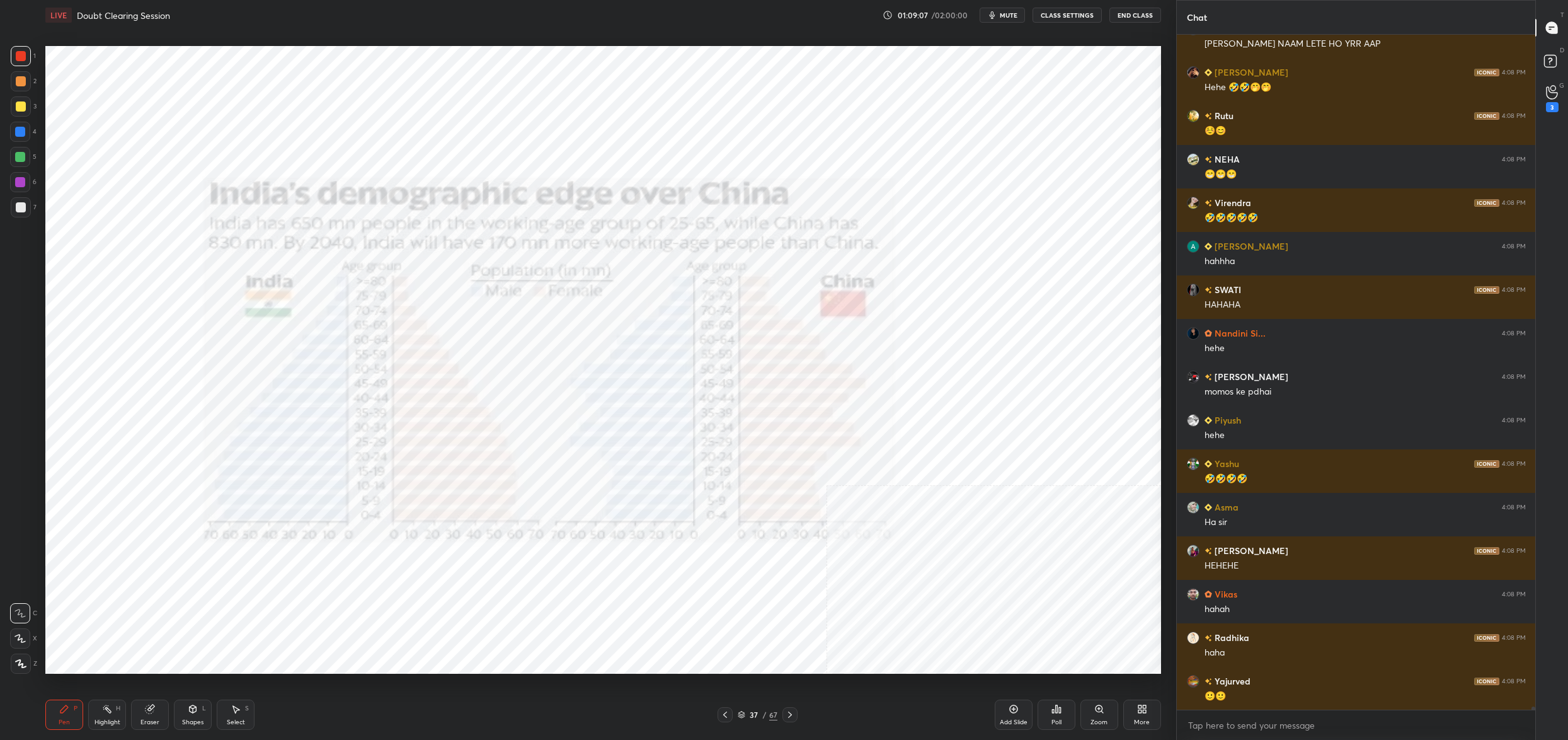
drag, startPoint x: 1123, startPoint y: 697, endPoint x: 1131, endPoint y: 711, distance: 16.1
click at [1129, 711] on div "Add Slide Poll Zoom More" at bounding box center [1078, 714] width 167 height 71
drag, startPoint x: 1138, startPoint y: 715, endPoint x: 1143, endPoint y: 719, distance: 6.4
click at [1143, 719] on div "More" at bounding box center [1142, 714] width 38 height 30
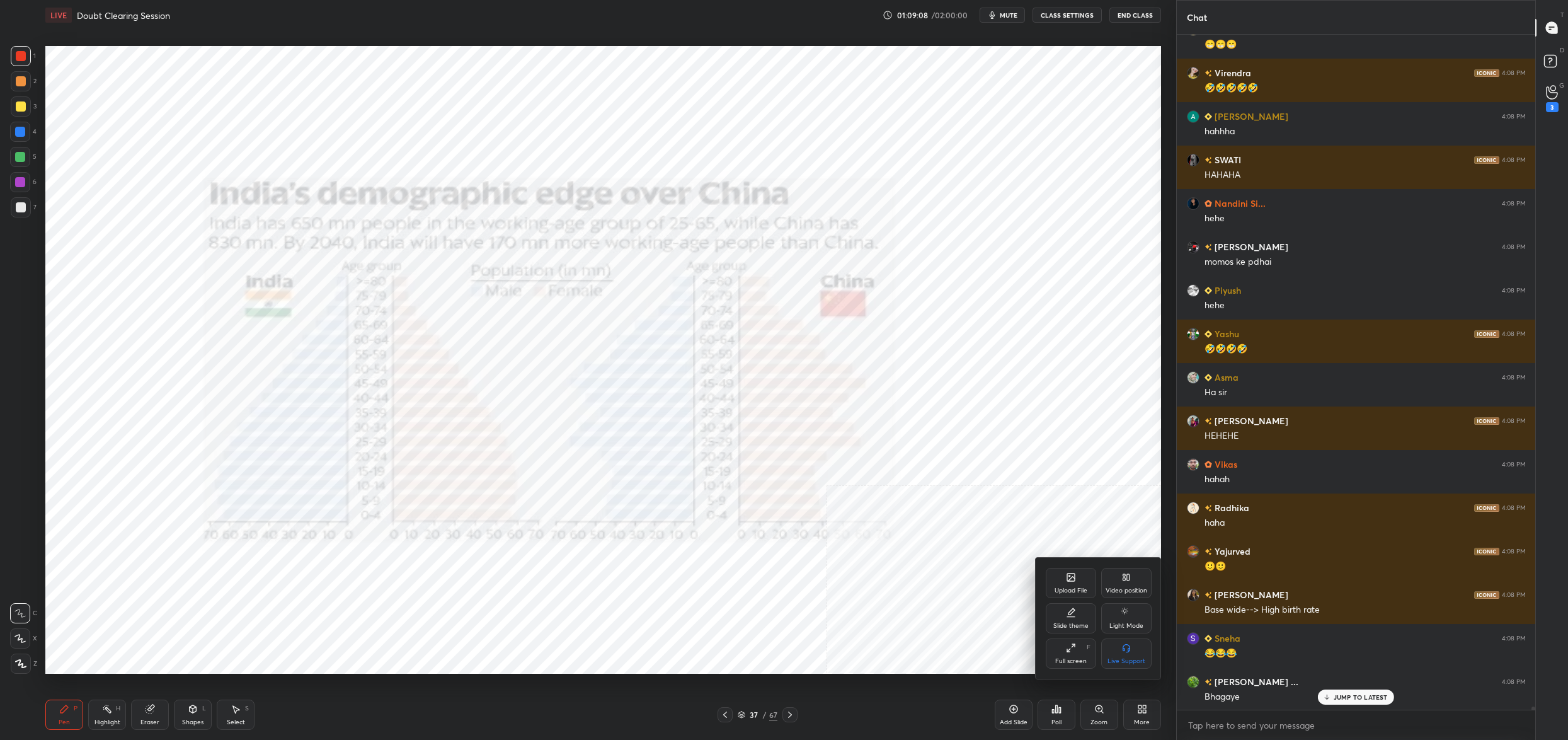
click at [1124, 573] on icon at bounding box center [1126, 577] width 10 height 10
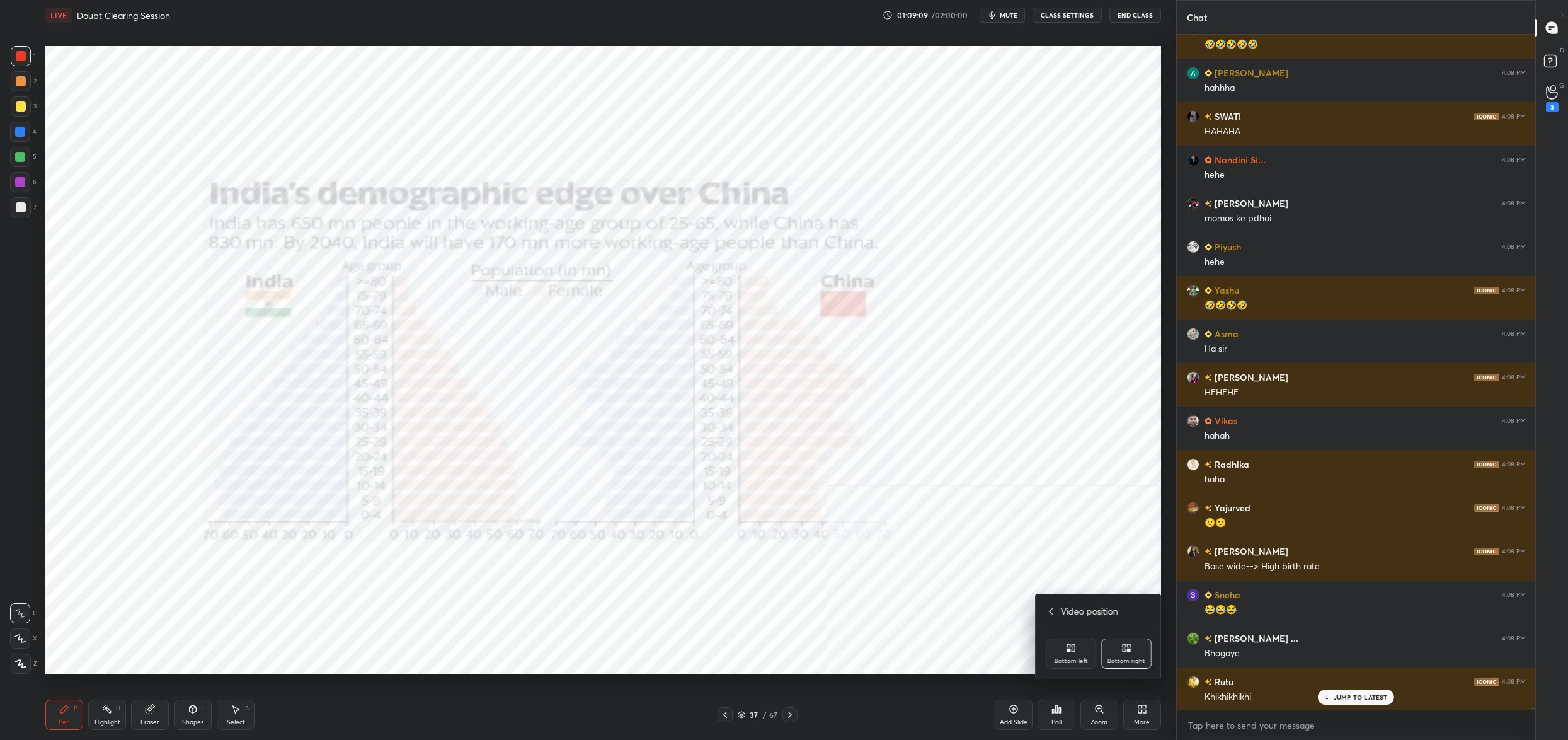
click at [1070, 658] on div "Bottom left" at bounding box center [1071, 661] width 34 height 6
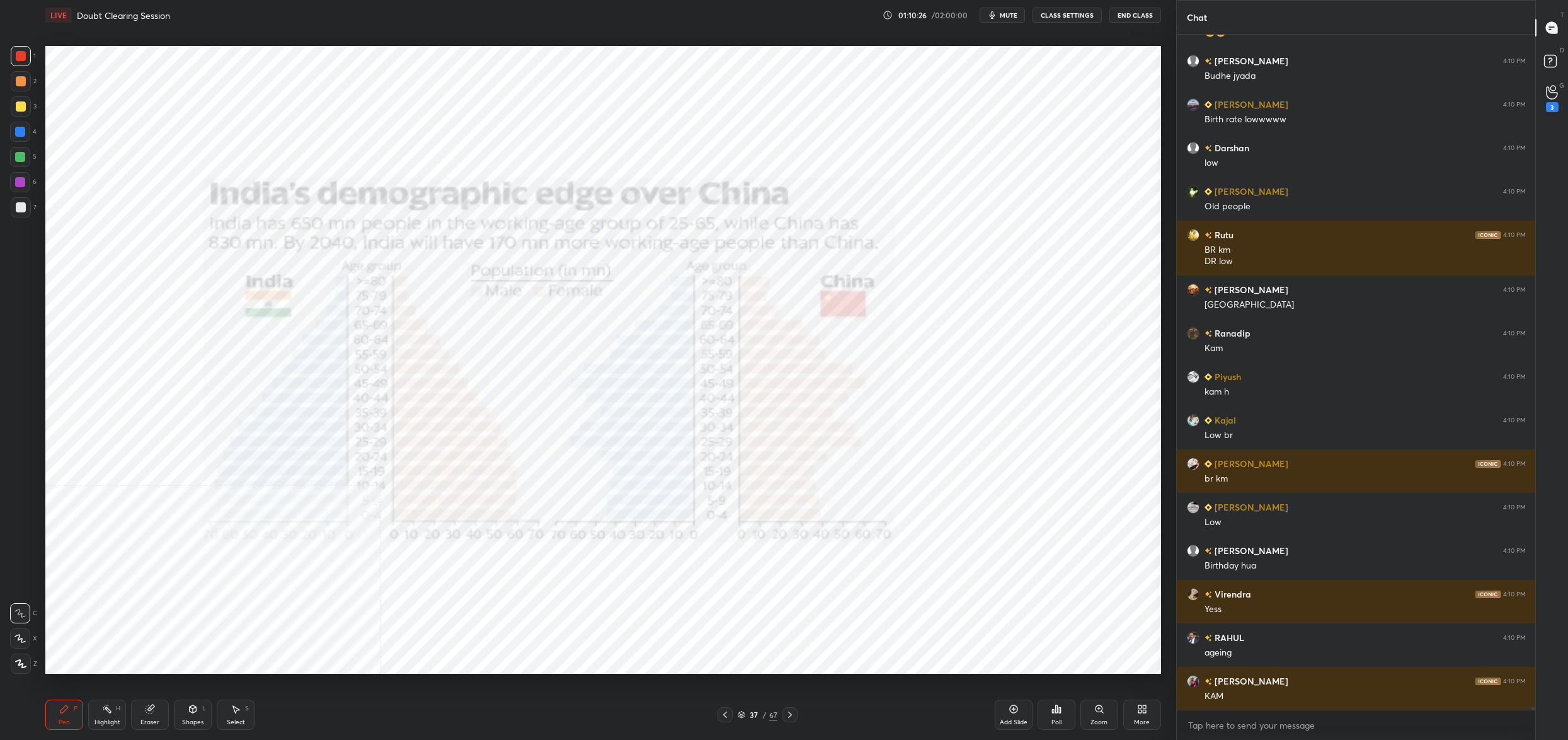
click at [748, 714] on div "37 / 67" at bounding box center [758, 715] width 40 height 11
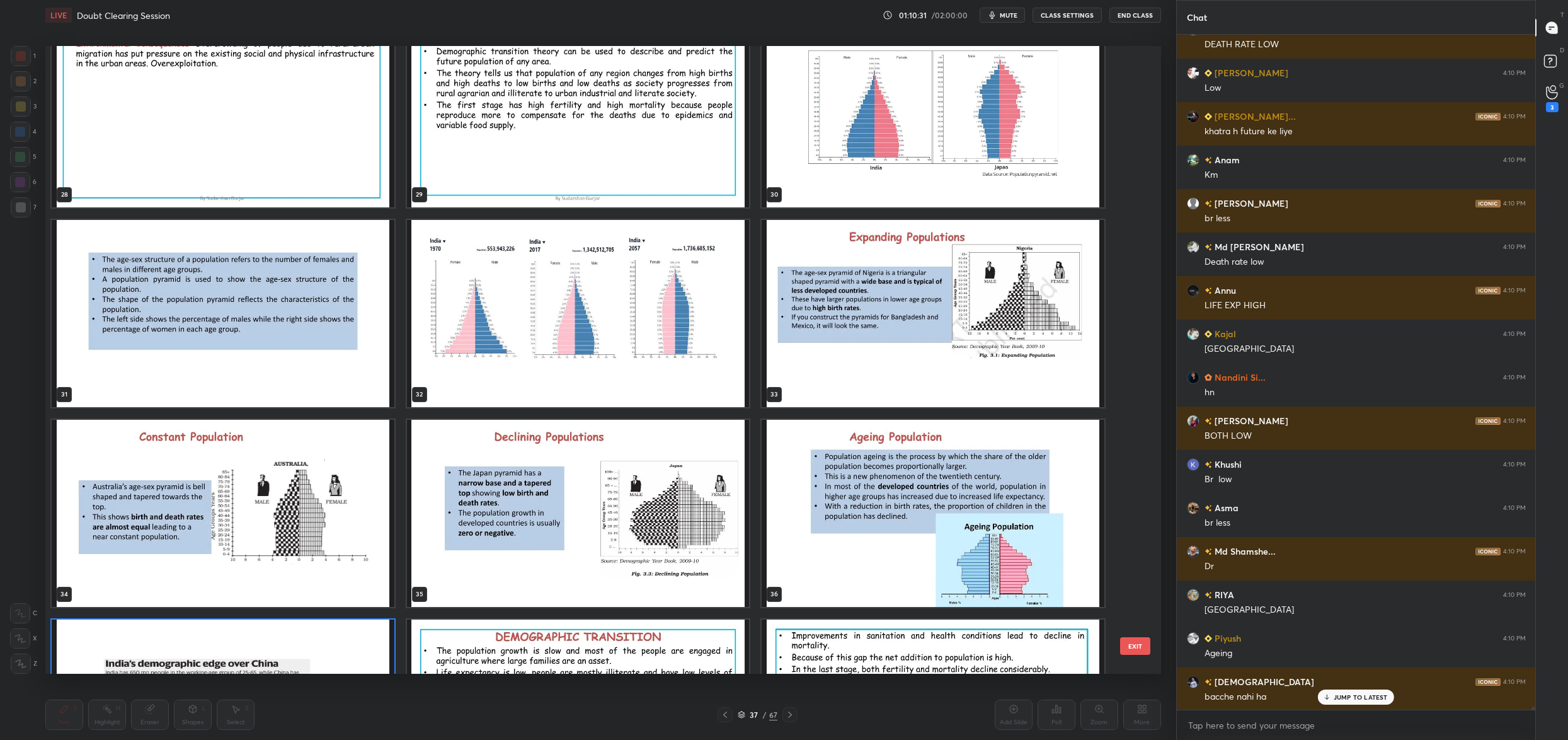
click at [468, 320] on img "grid" at bounding box center [578, 314] width 343 height 187
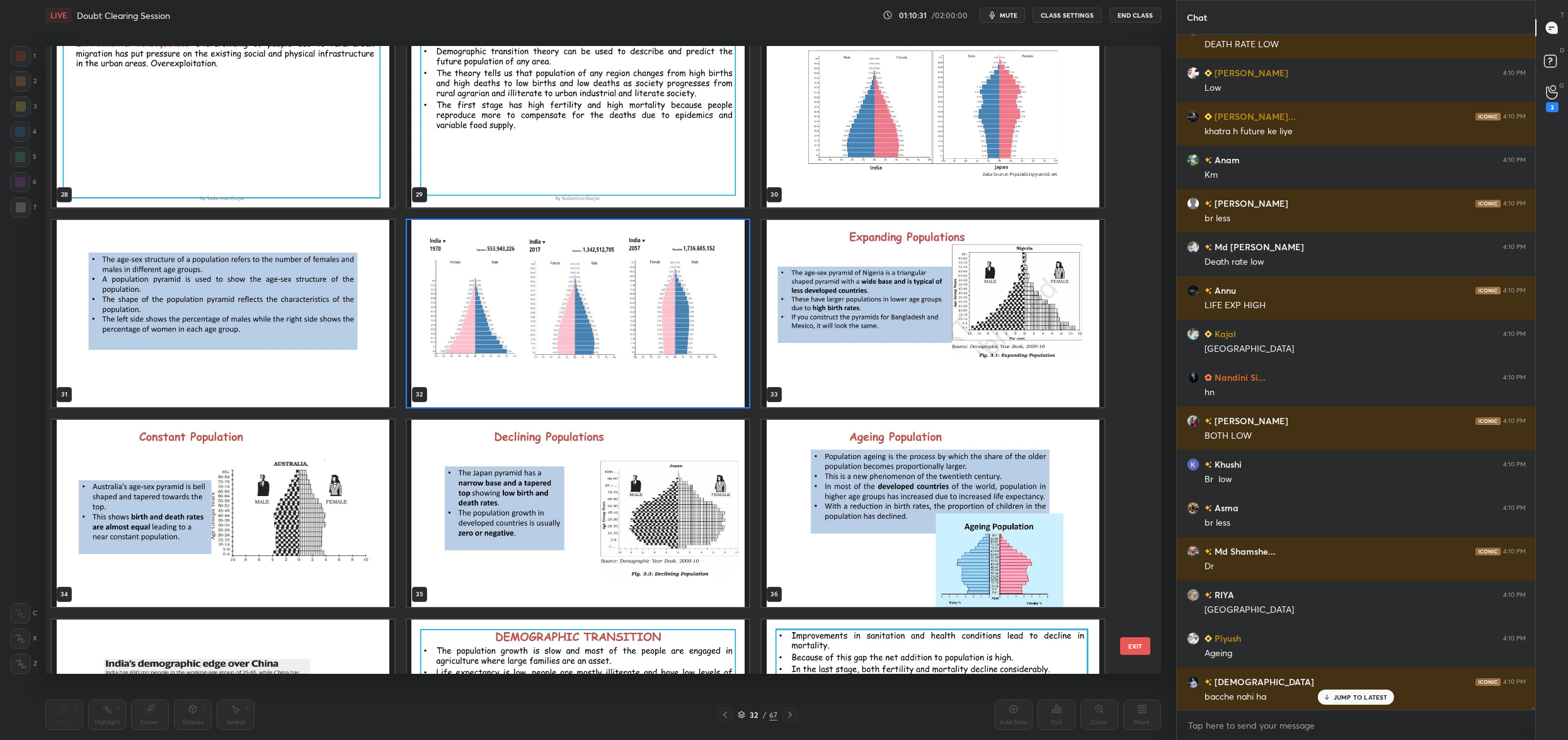
click at [468, 320] on img "grid" at bounding box center [578, 314] width 343 height 187
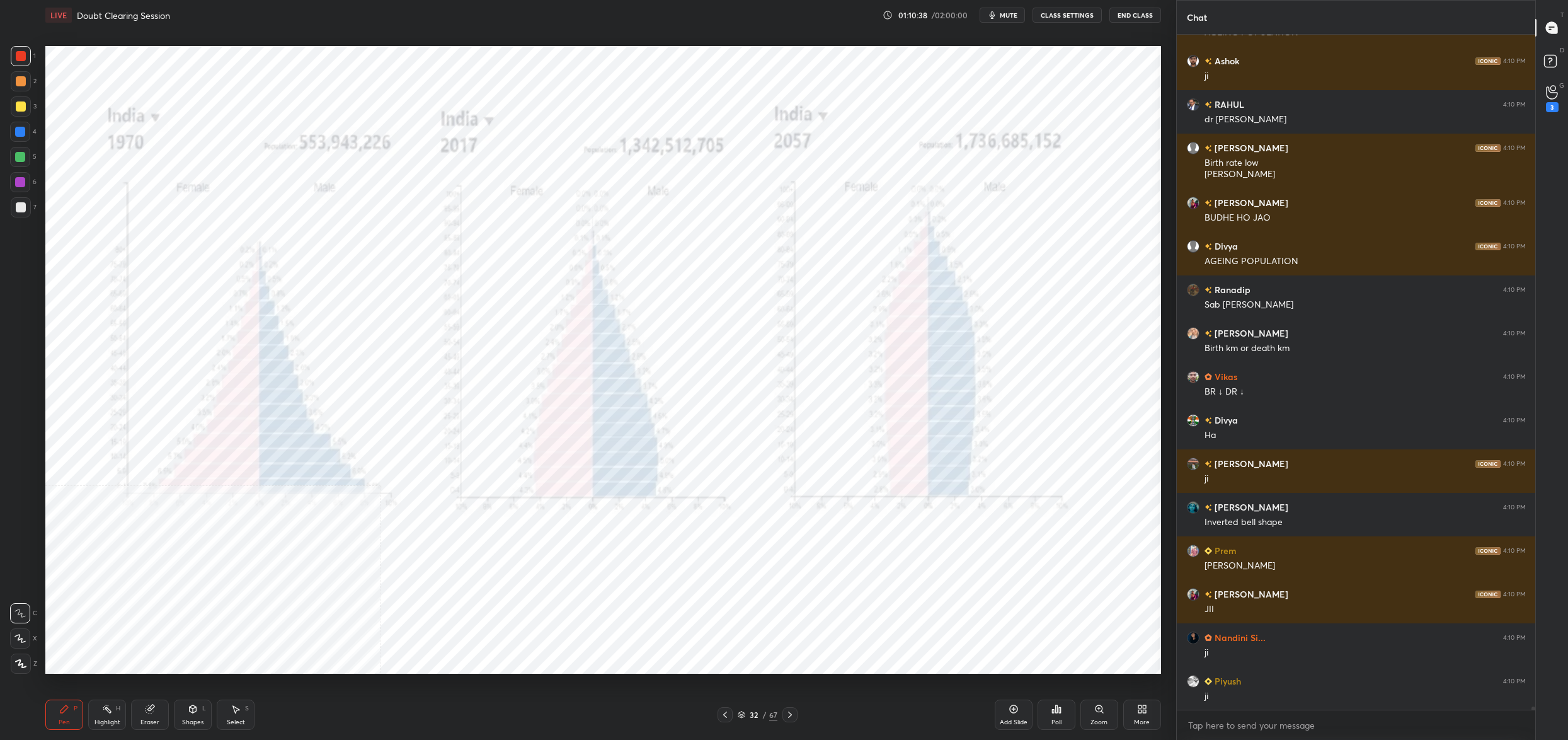
click at [1141, 708] on div "More" at bounding box center [1142, 714] width 38 height 30
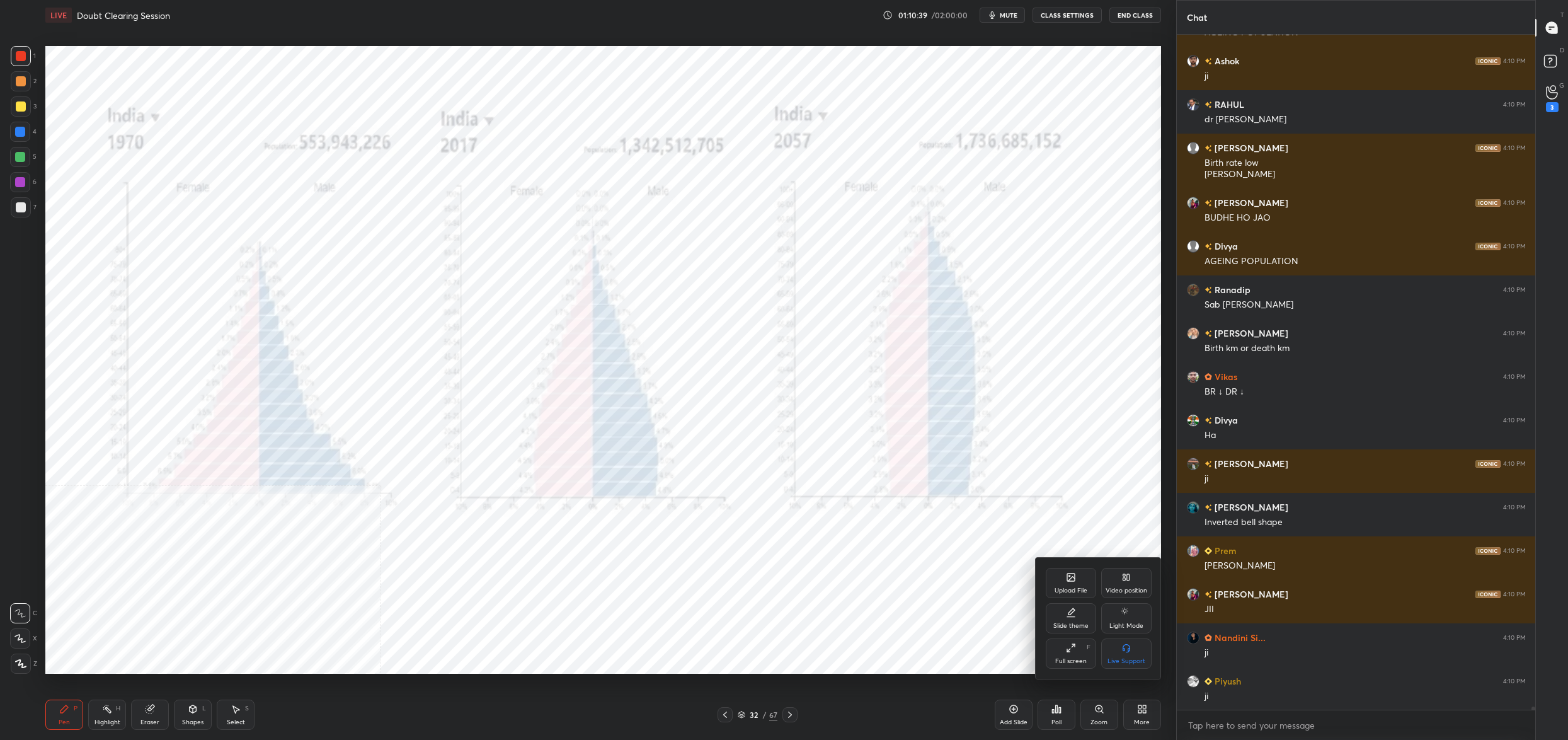
drag, startPoint x: 1123, startPoint y: 592, endPoint x: 1122, endPoint y: 598, distance: 6.1
click at [1123, 592] on div "Video position" at bounding box center [1126, 591] width 41 height 6
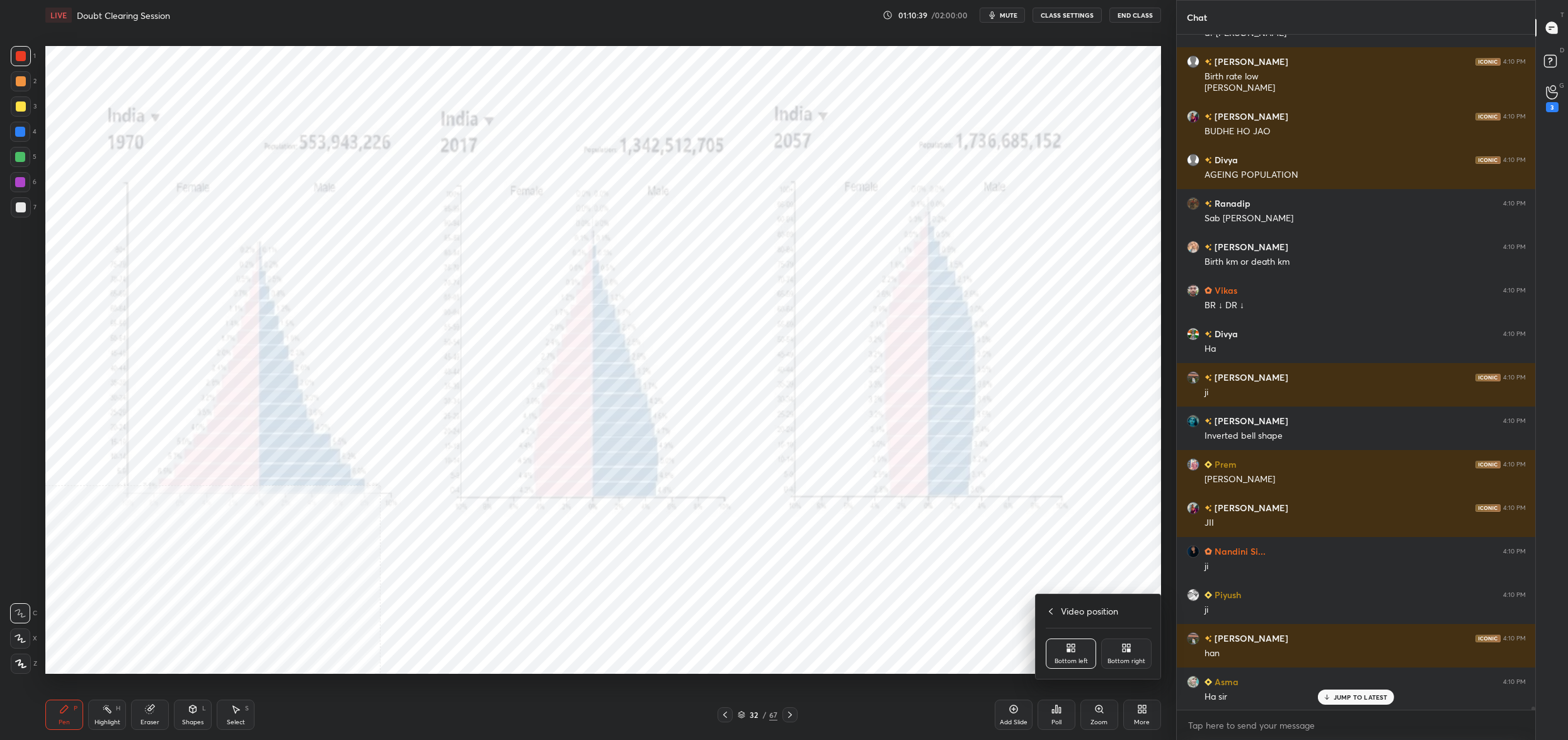
drag, startPoint x: 1126, startPoint y: 646, endPoint x: 1106, endPoint y: 648, distance: 20.1
click at [1126, 646] on icon at bounding box center [1126, 648] width 10 height 10
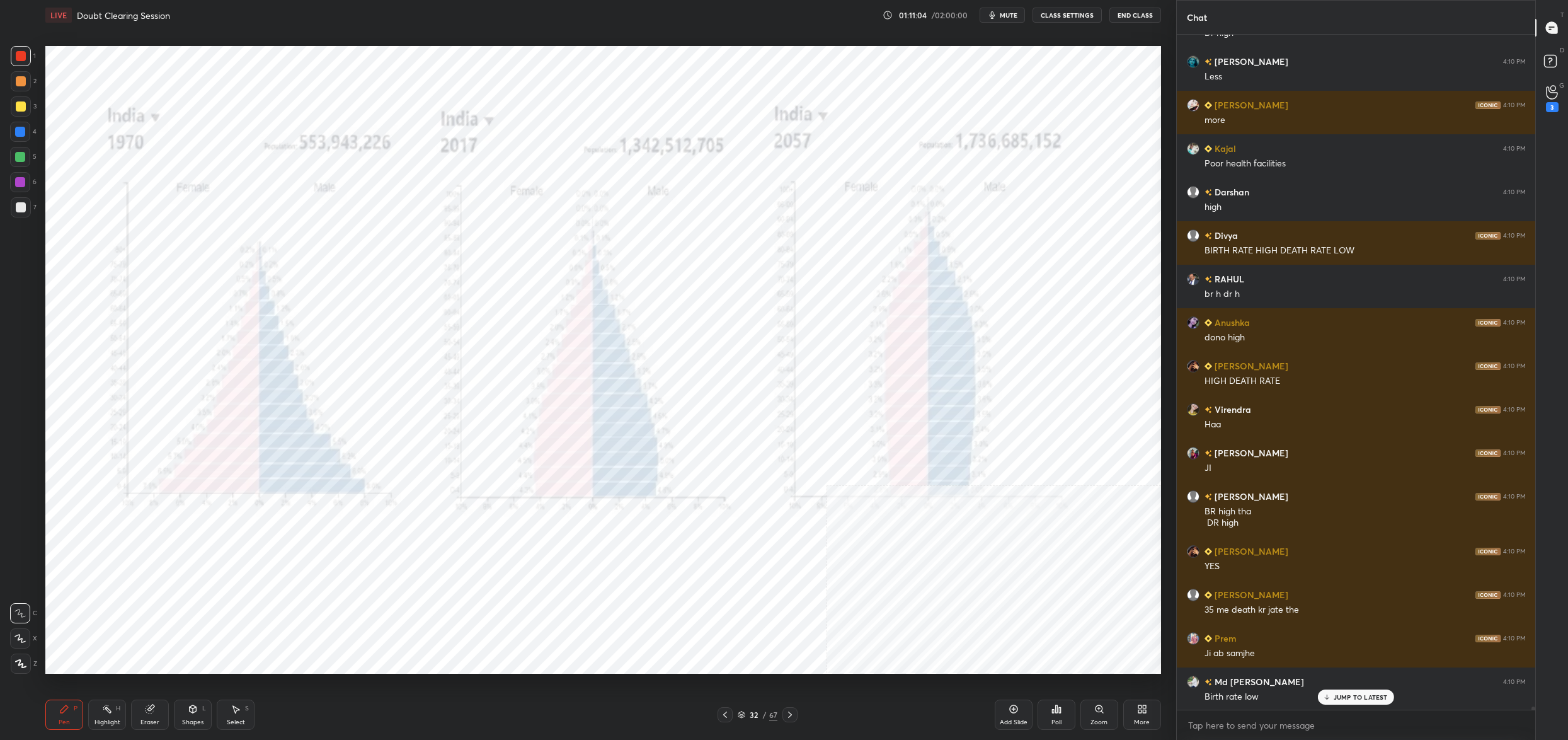
click at [748, 715] on div "32" at bounding box center [754, 714] width 13 height 8
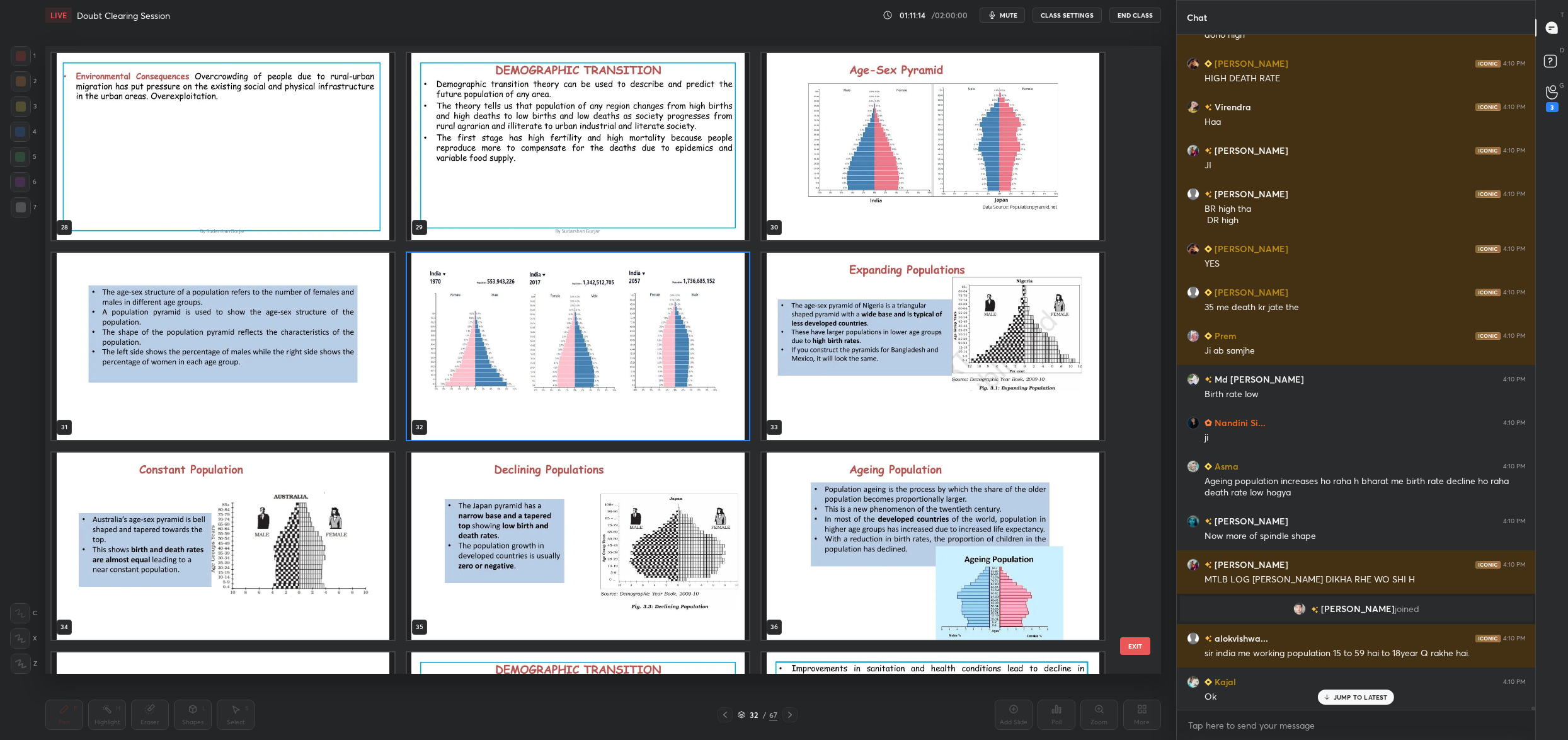
click at [983, 393] on img "grid" at bounding box center [933, 346] width 343 height 187
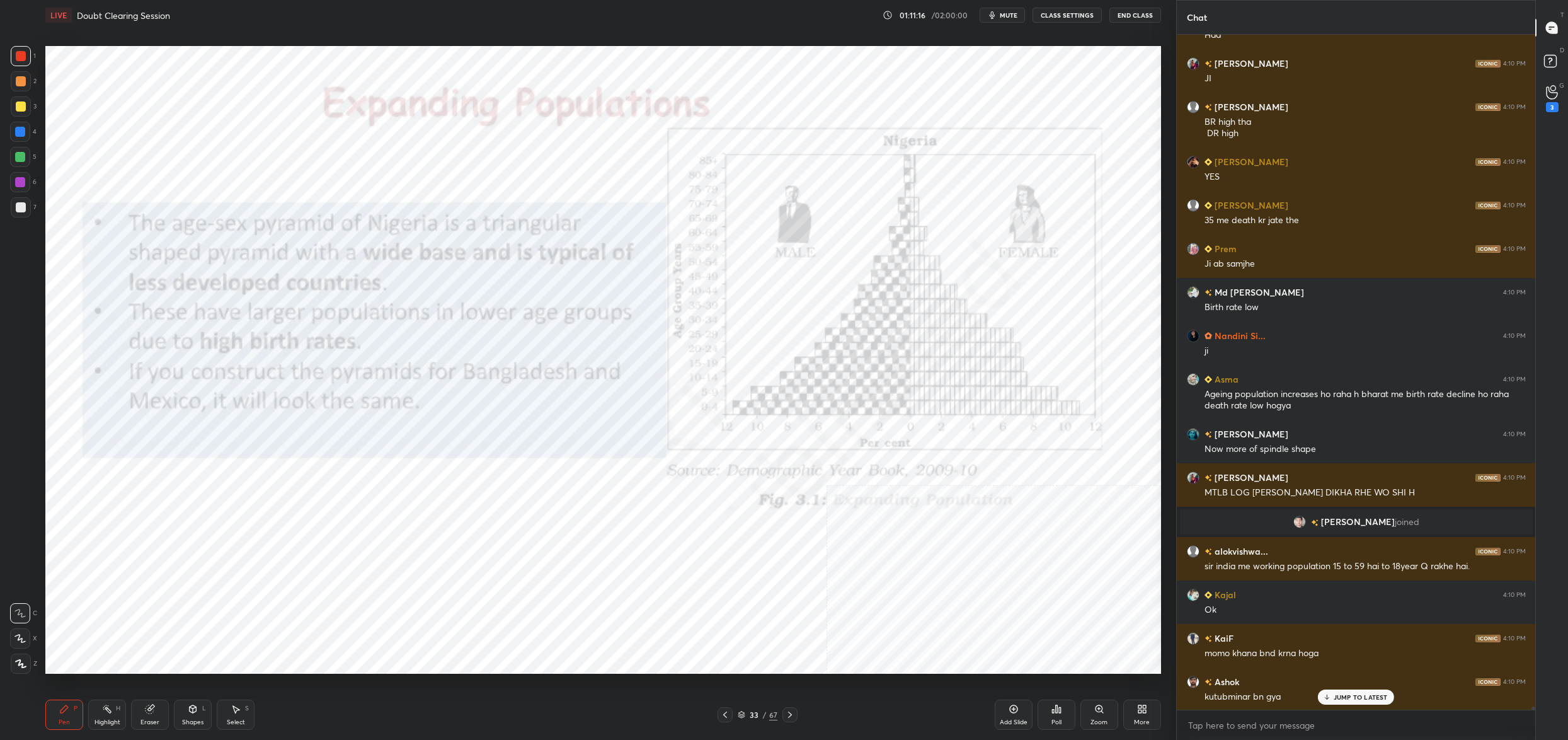
click at [1135, 714] on div "More" at bounding box center [1142, 714] width 38 height 30
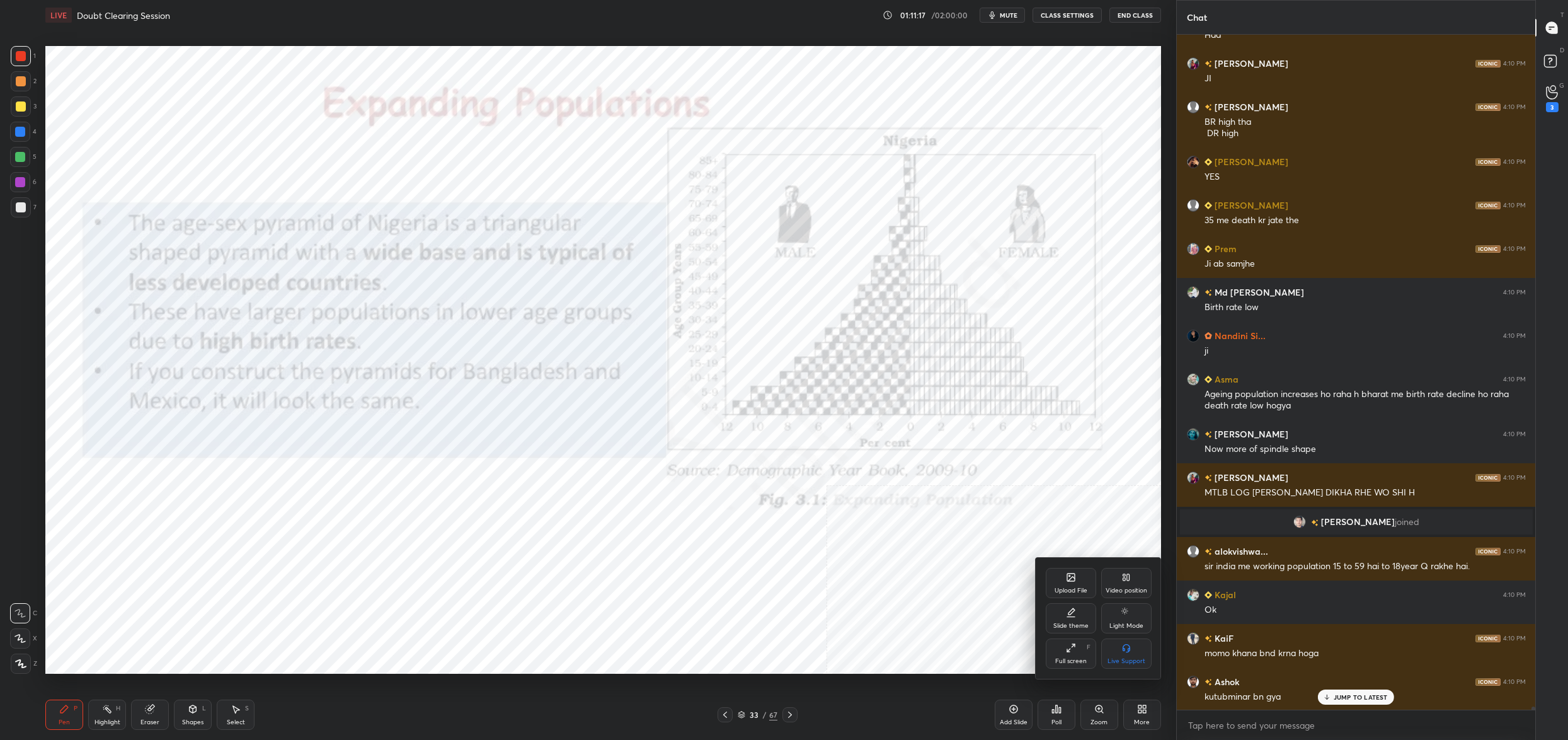
click at [1116, 581] on div "Video position" at bounding box center [1126, 583] width 51 height 30
click at [1063, 649] on div "Bottom left" at bounding box center [1071, 653] width 51 height 30
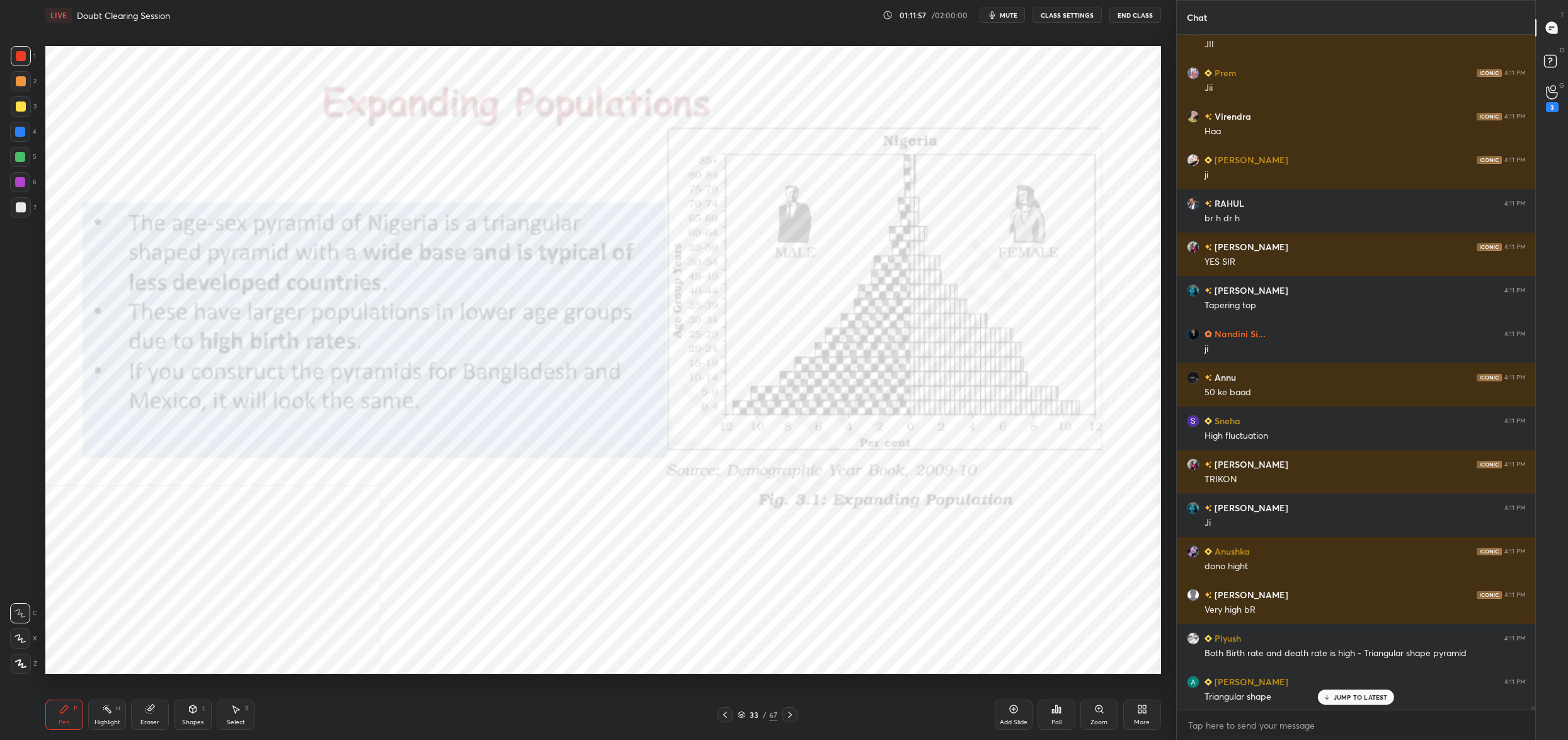
click at [753, 716] on div "33" at bounding box center [754, 714] width 13 height 8
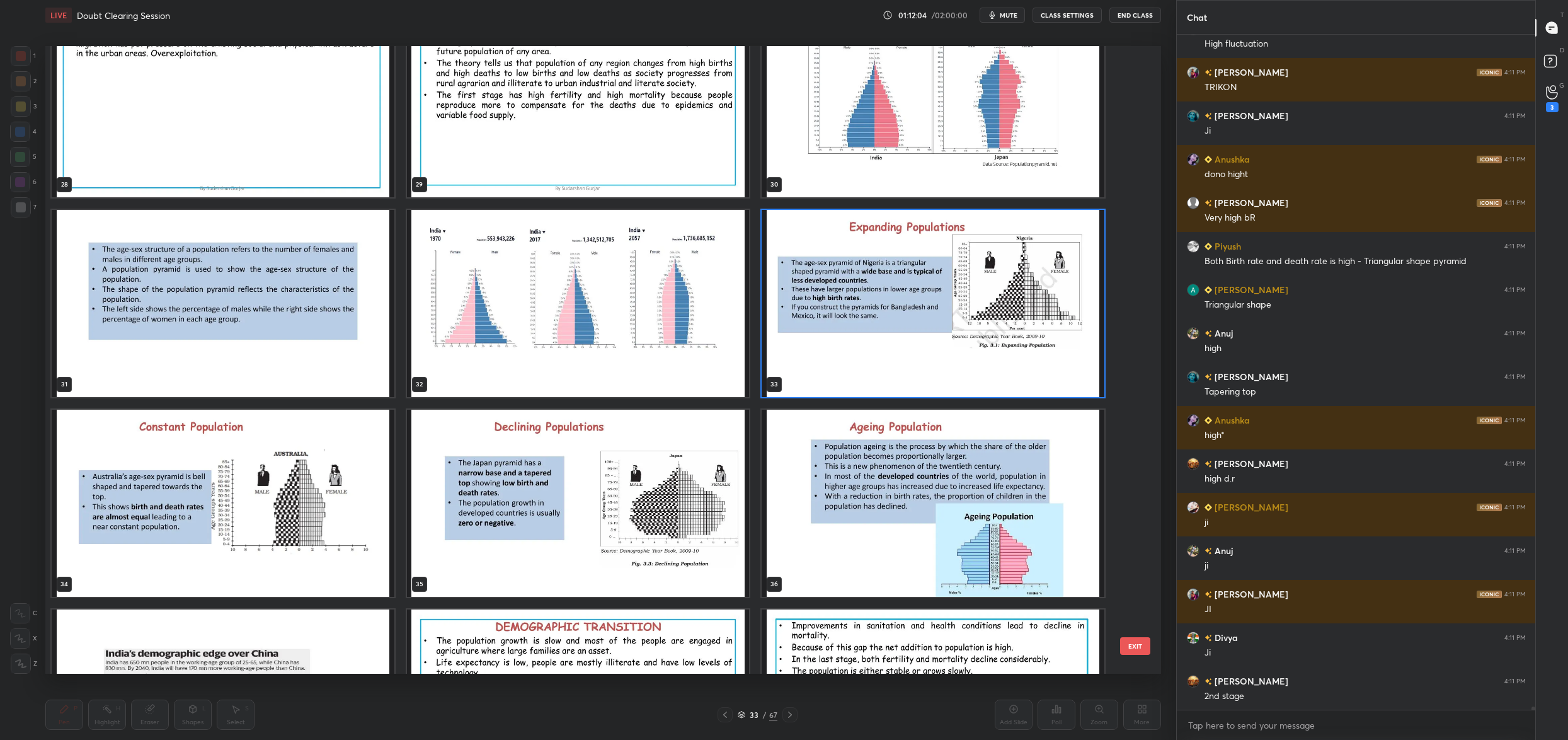
click at [157, 470] on img "grid" at bounding box center [223, 503] width 343 height 187
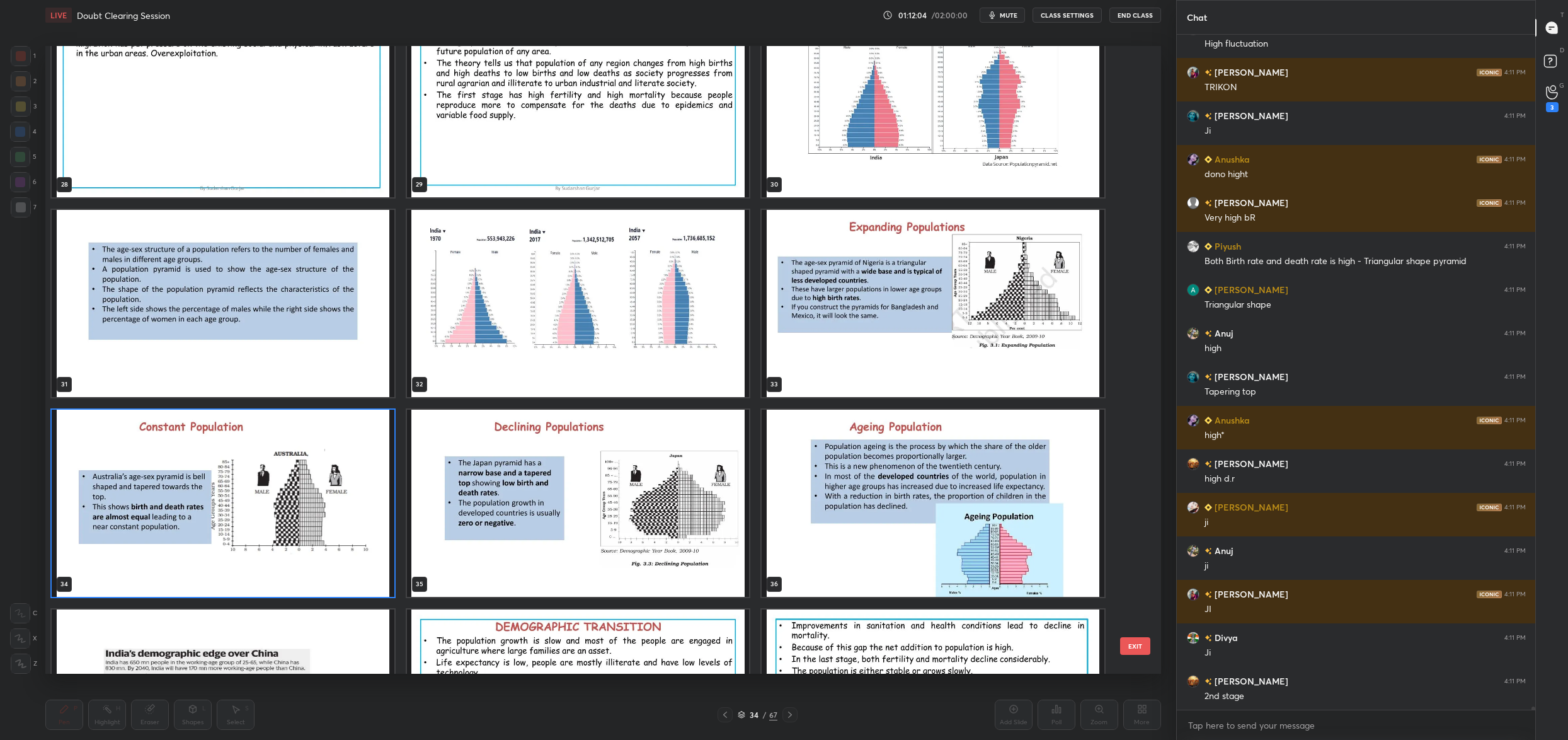
click at [157, 470] on img "grid" at bounding box center [223, 503] width 343 height 187
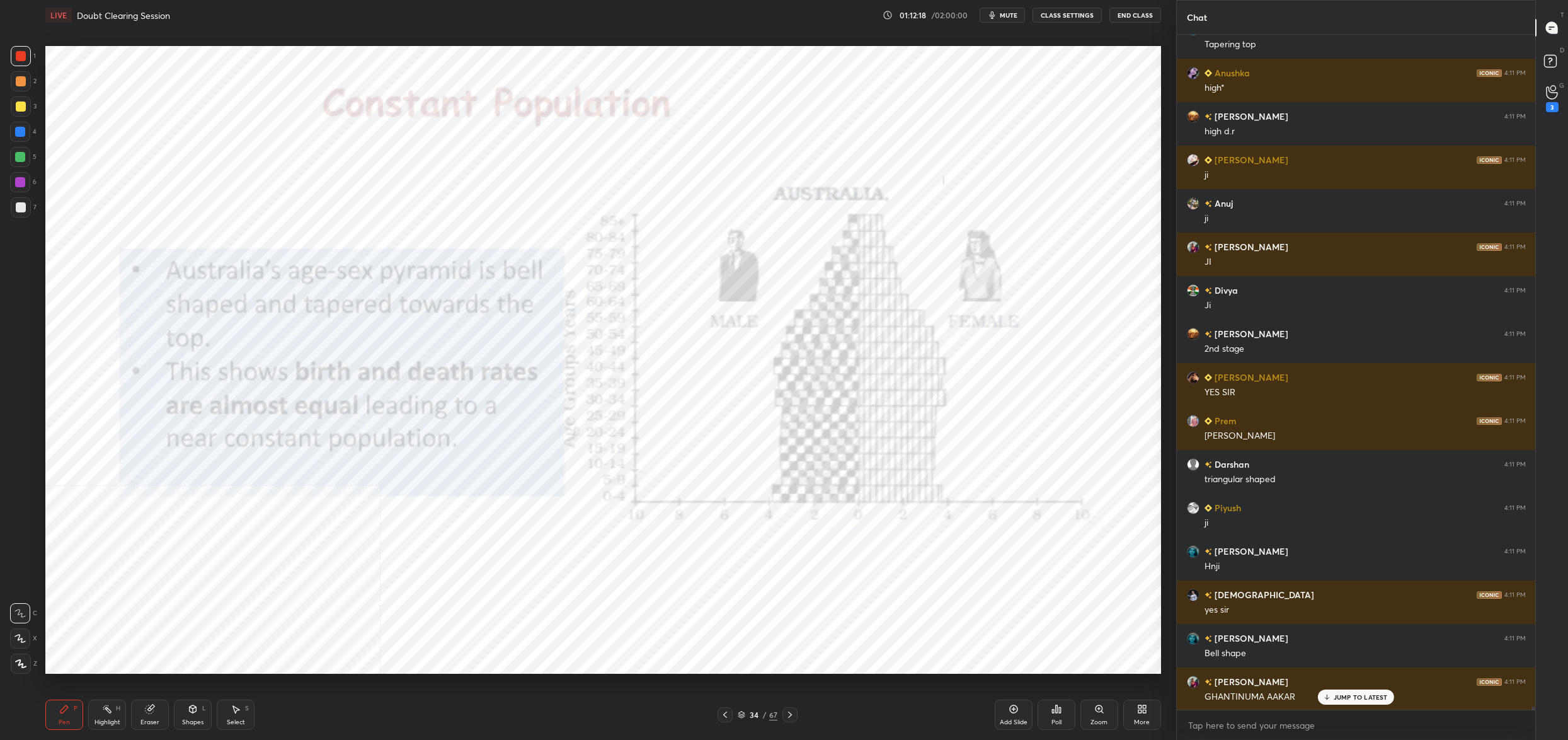
drag, startPoint x: 741, startPoint y: 715, endPoint x: 740, endPoint y: 704, distance: 11.0
click at [745, 715] on div "34 / 67" at bounding box center [758, 715] width 40 height 11
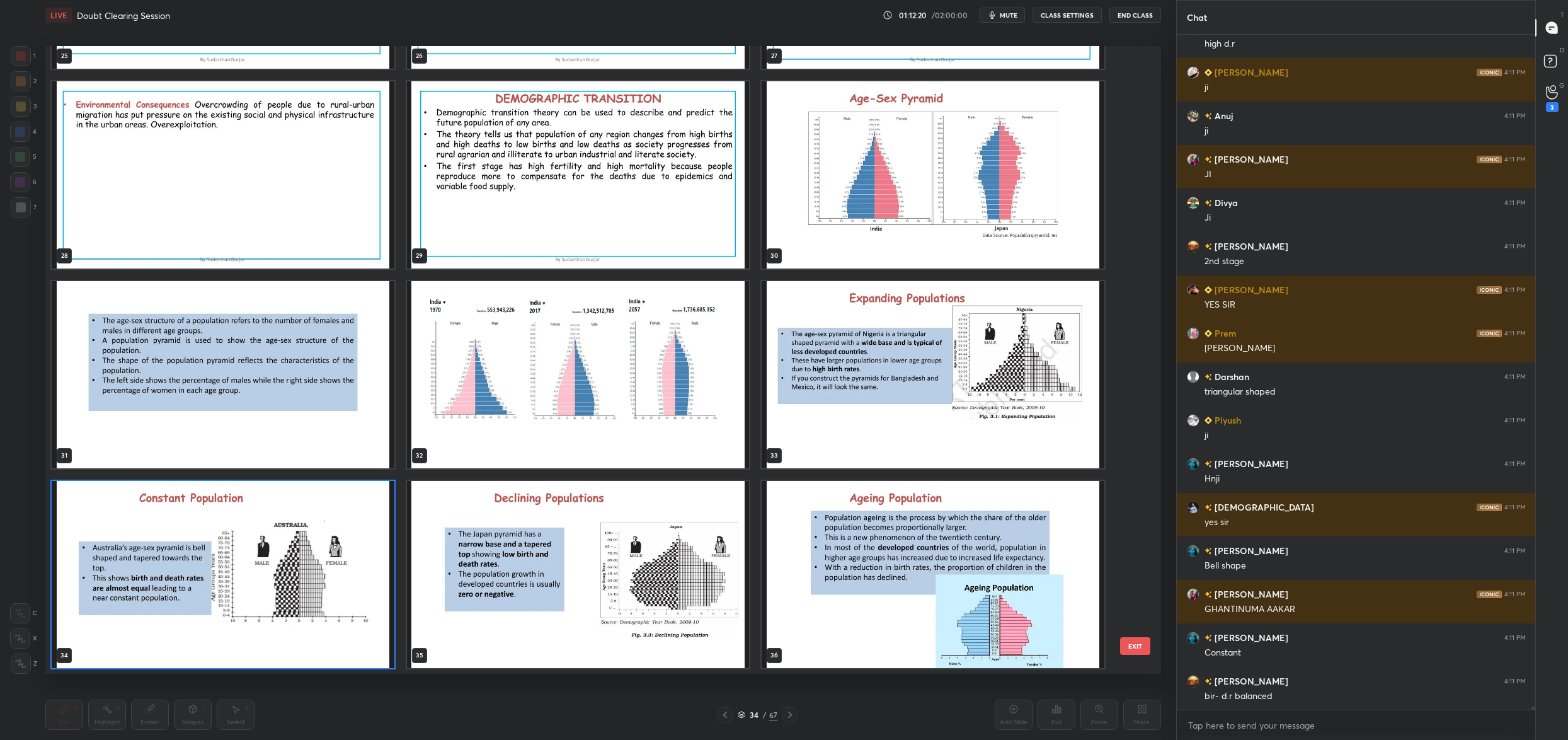
click at [237, 518] on img "grid" at bounding box center [223, 575] width 343 height 187
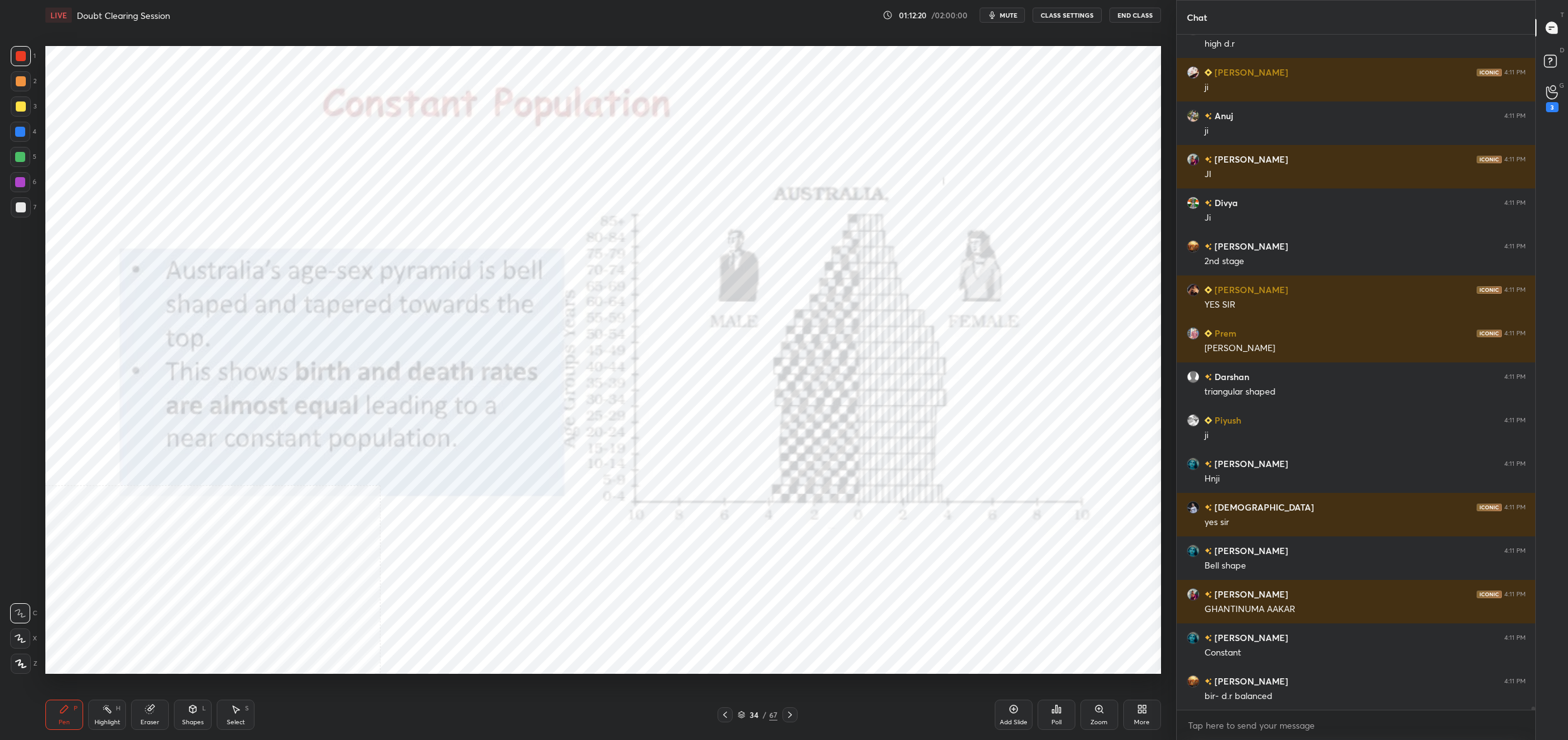
click at [237, 518] on img "grid" at bounding box center [223, 575] width 343 height 187
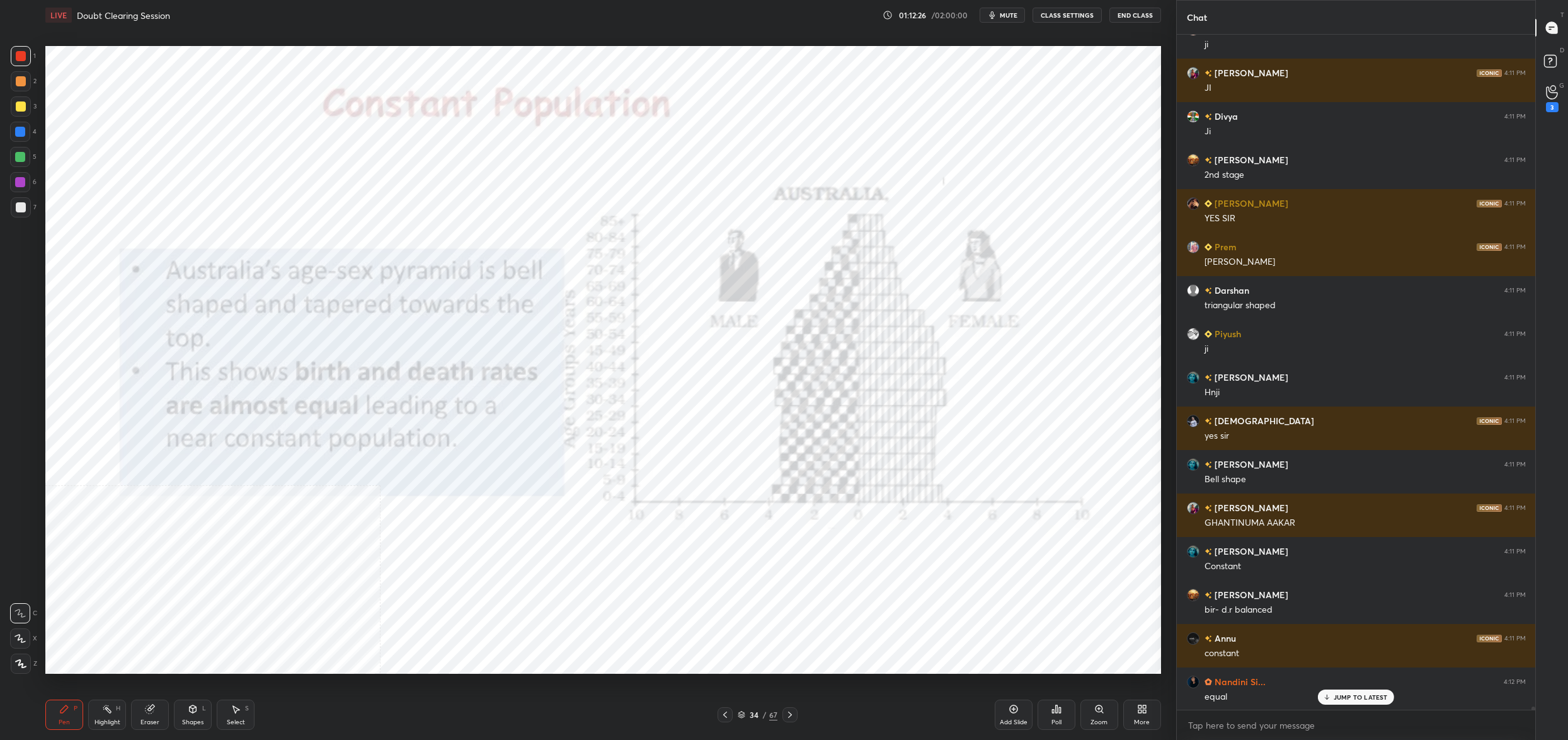
click at [763, 714] on div "/" at bounding box center [764, 714] width 4 height 8
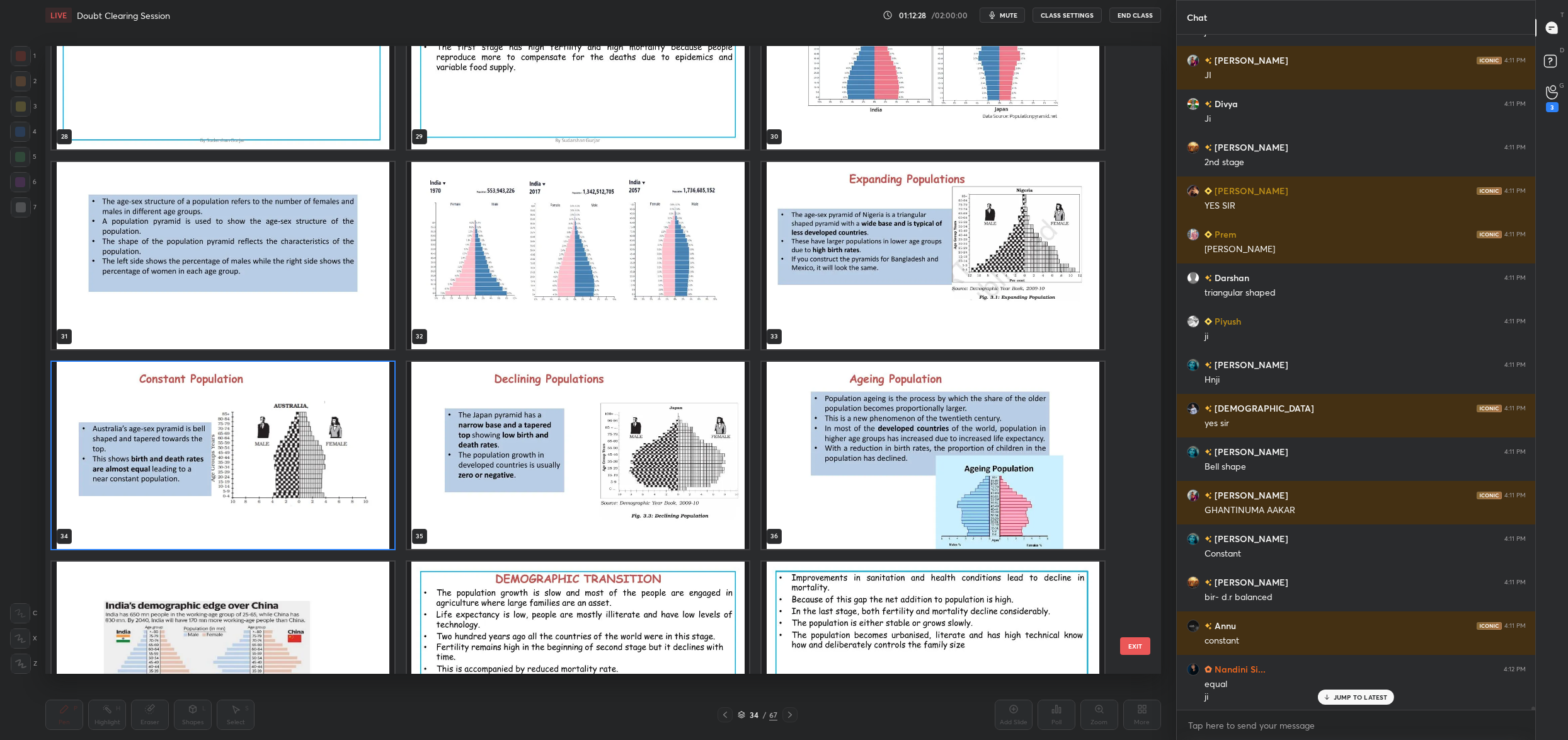
click at [516, 448] on img "grid" at bounding box center [578, 455] width 343 height 187
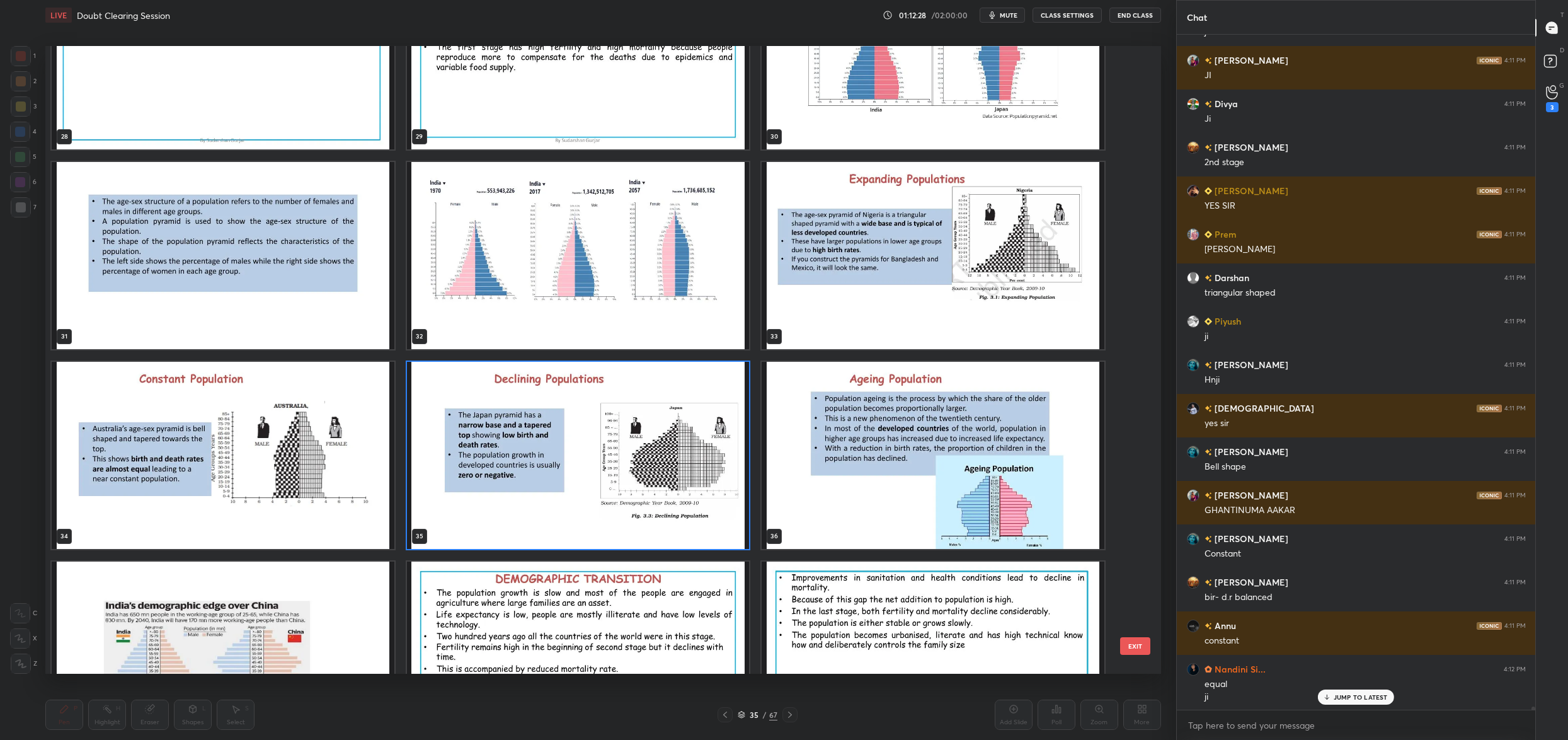
click at [516, 448] on img "grid" at bounding box center [578, 455] width 343 height 187
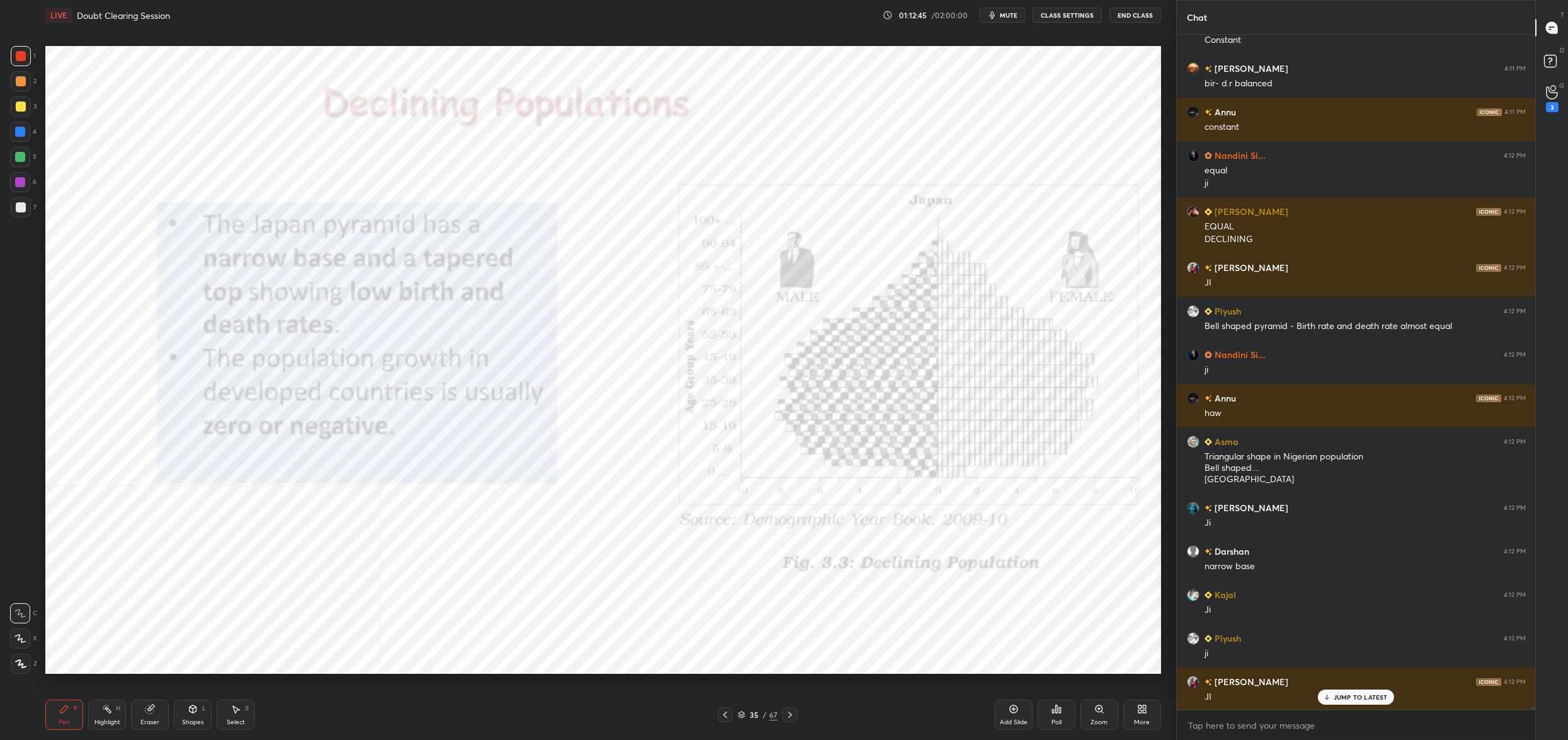
click at [745, 714] on div "35 / 67" at bounding box center [758, 715] width 40 height 11
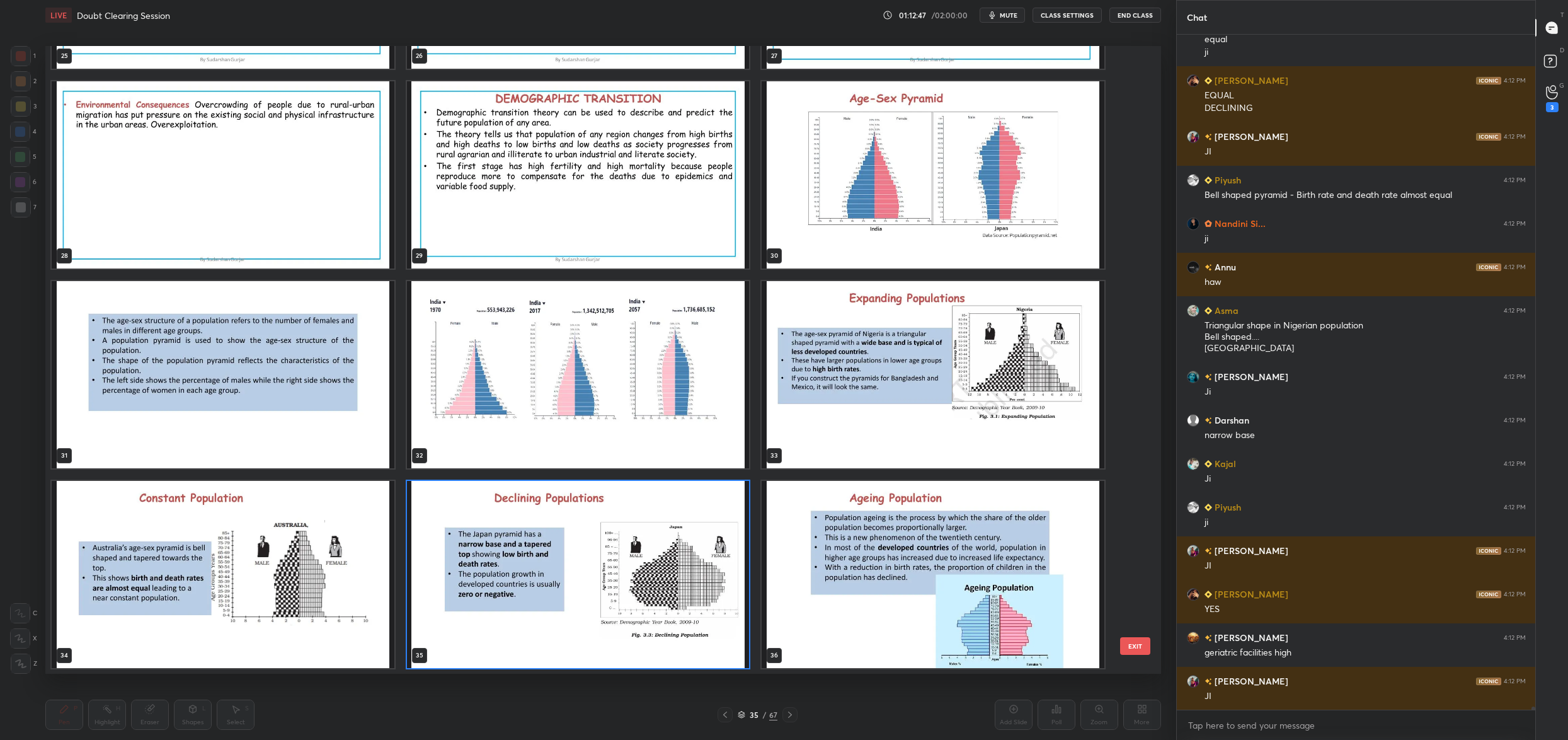
click at [323, 588] on img "grid" at bounding box center [223, 575] width 343 height 187
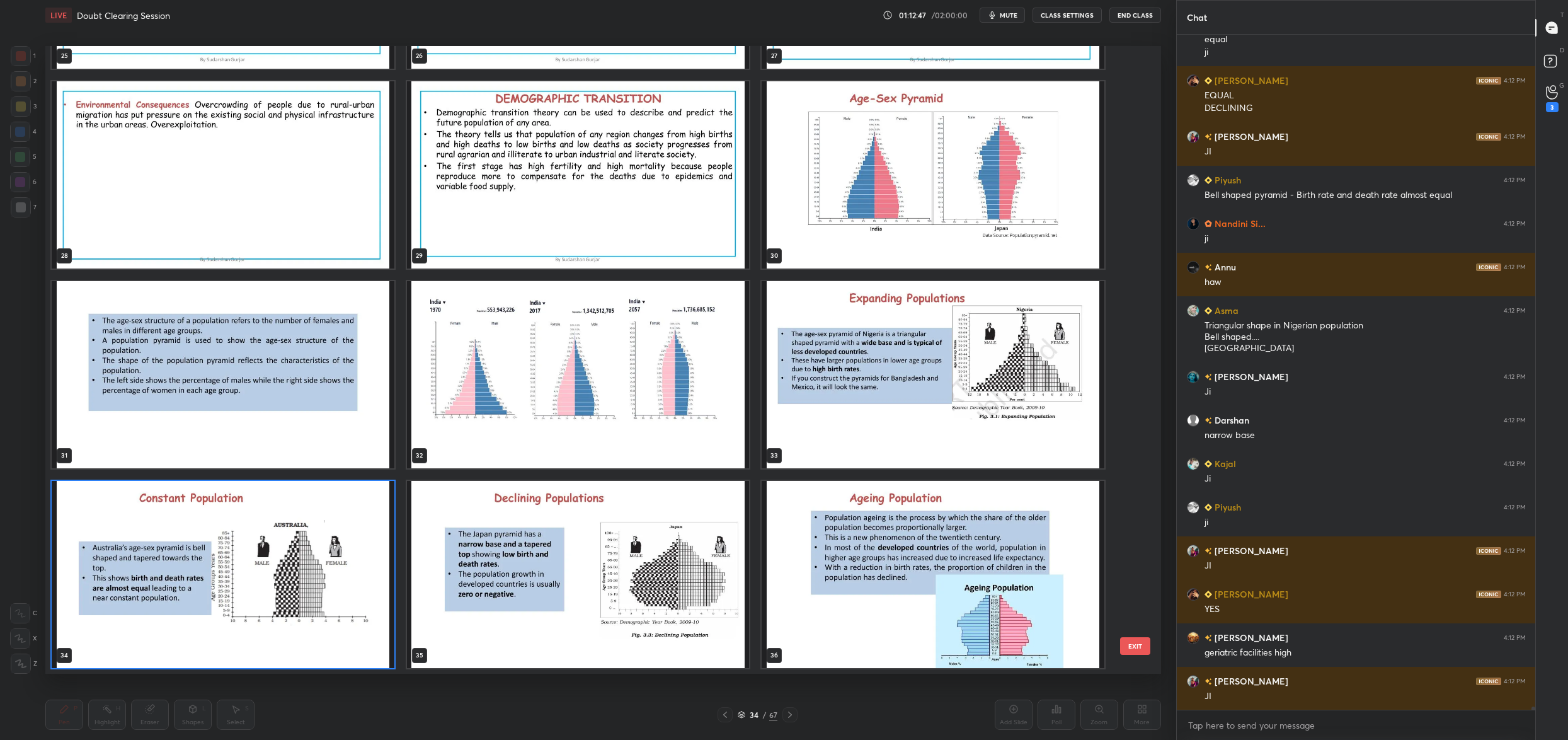
click at [323, 588] on img "grid" at bounding box center [223, 575] width 343 height 187
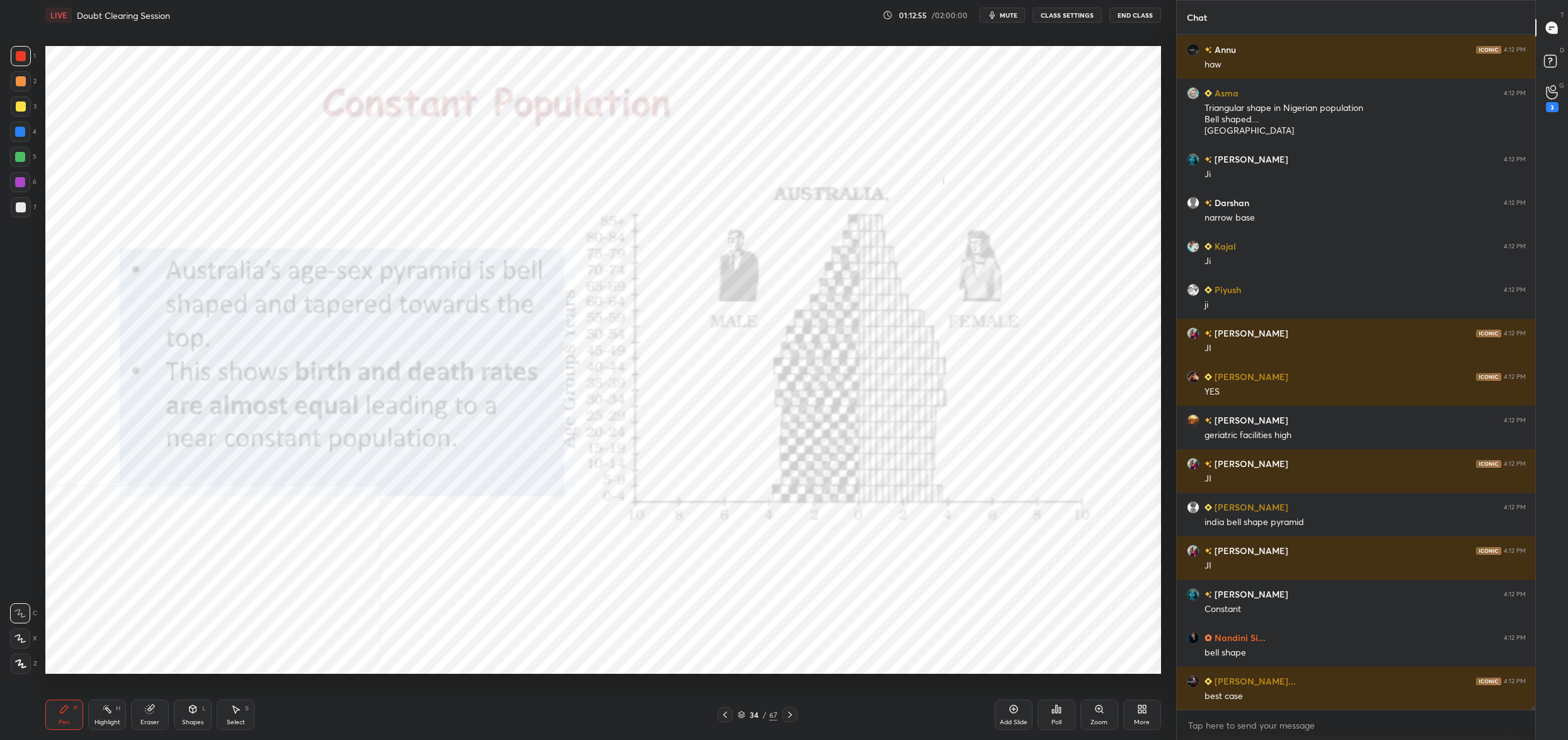
click at [751, 719] on div "34" at bounding box center [754, 714] width 13 height 8
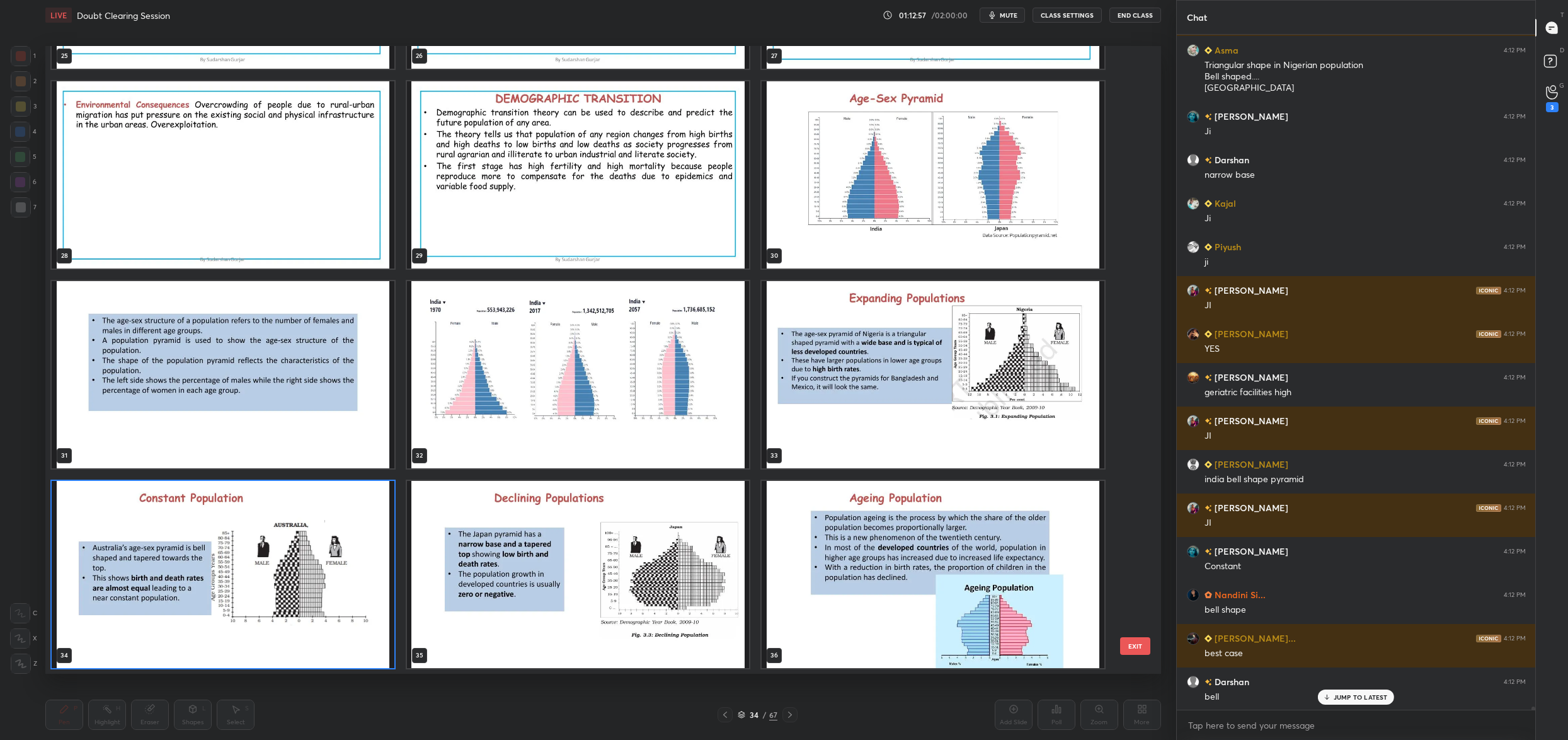
click at [668, 531] on img "grid" at bounding box center [578, 575] width 343 height 187
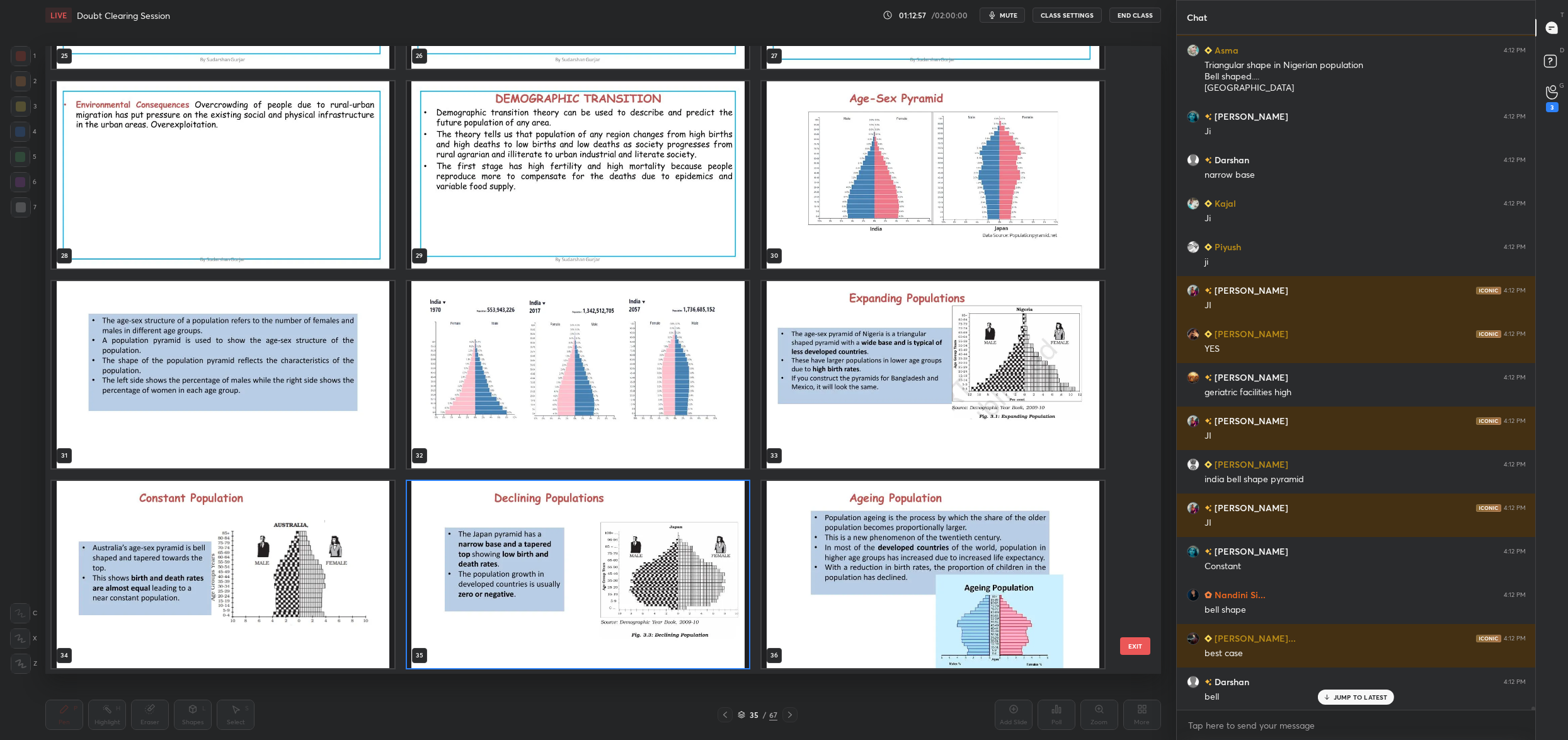
click at [668, 531] on img "grid" at bounding box center [578, 575] width 343 height 187
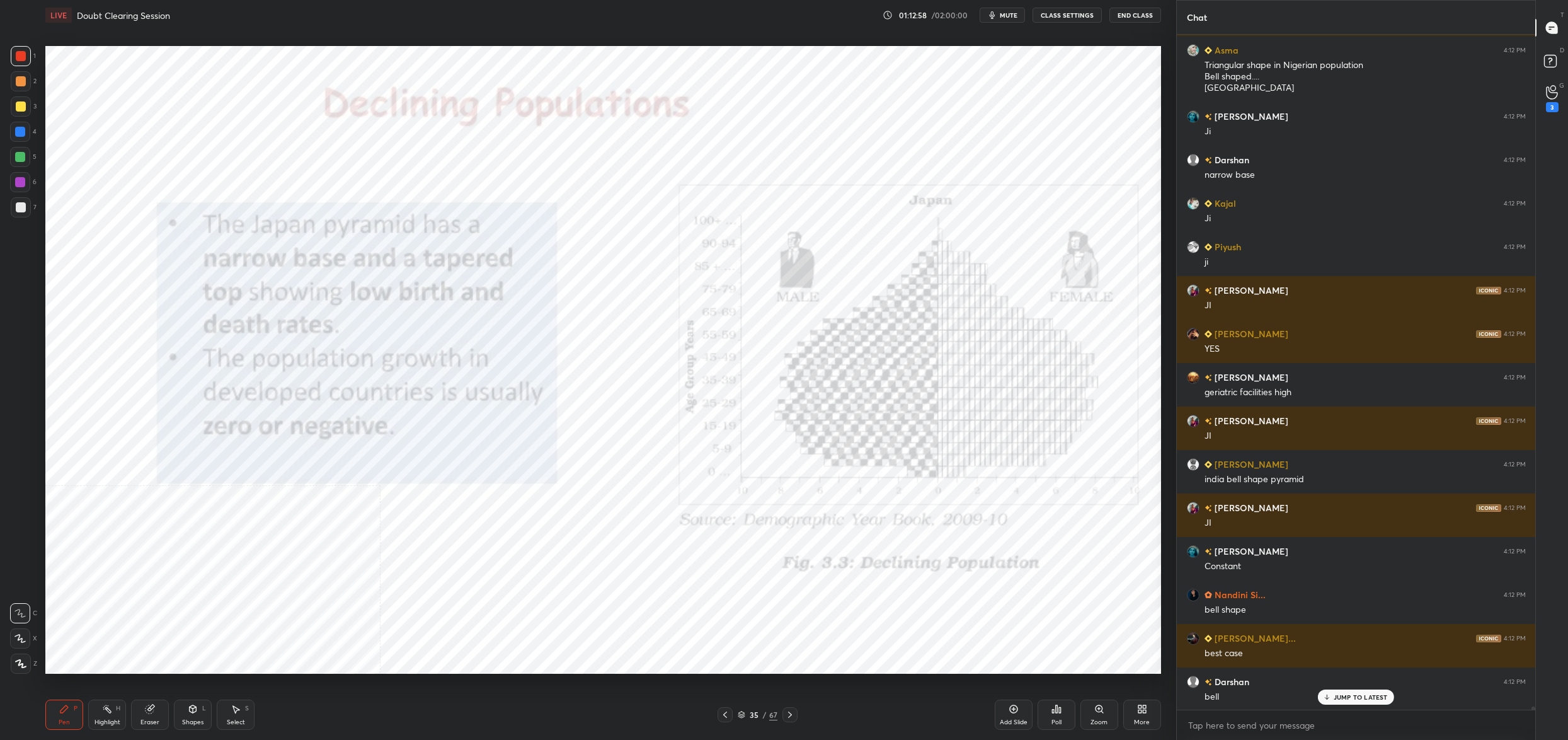
click at [668, 531] on img "grid" at bounding box center [578, 575] width 343 height 187
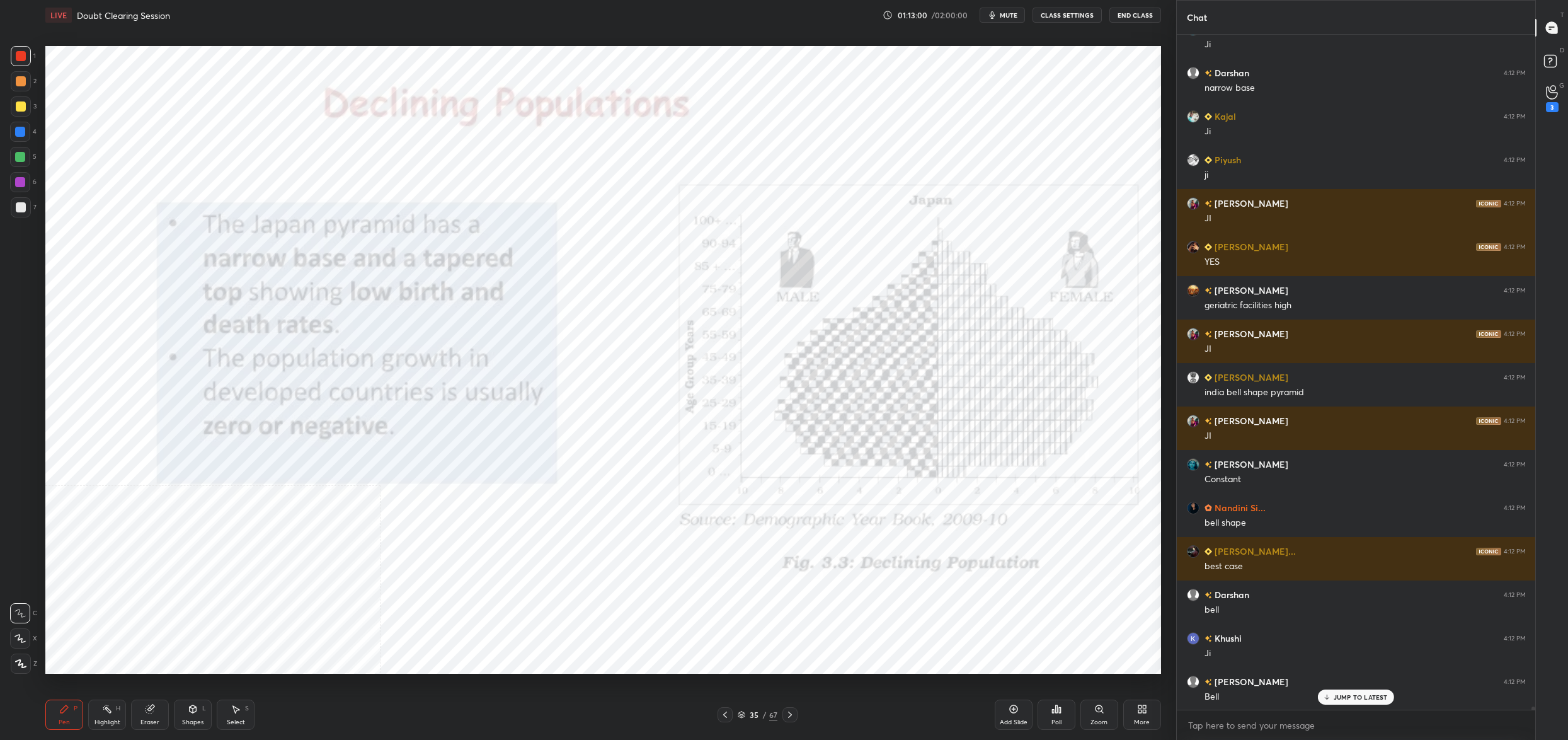
click at [743, 712] on icon at bounding box center [741, 714] width 8 height 8
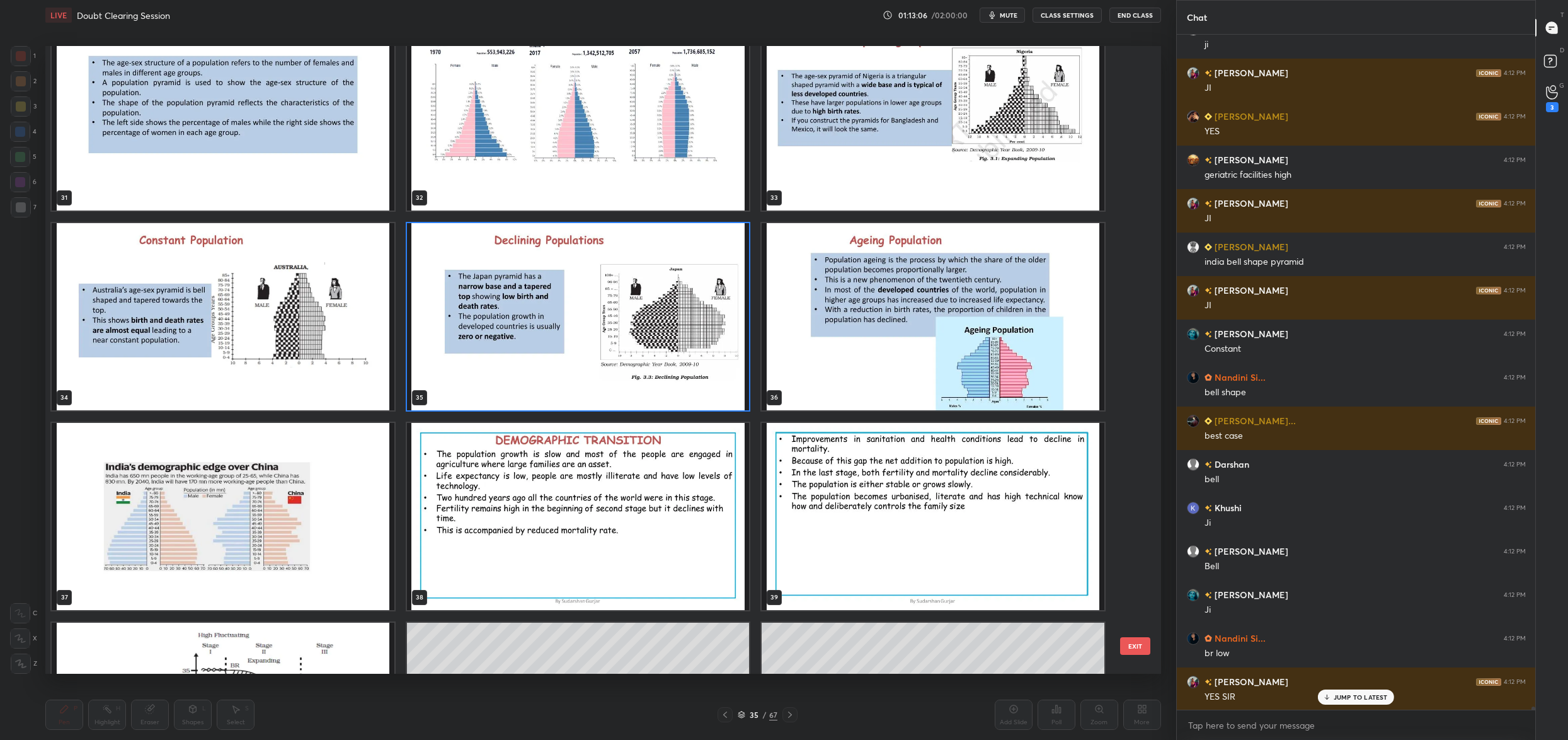
click at [941, 335] on img "grid" at bounding box center [933, 317] width 343 height 187
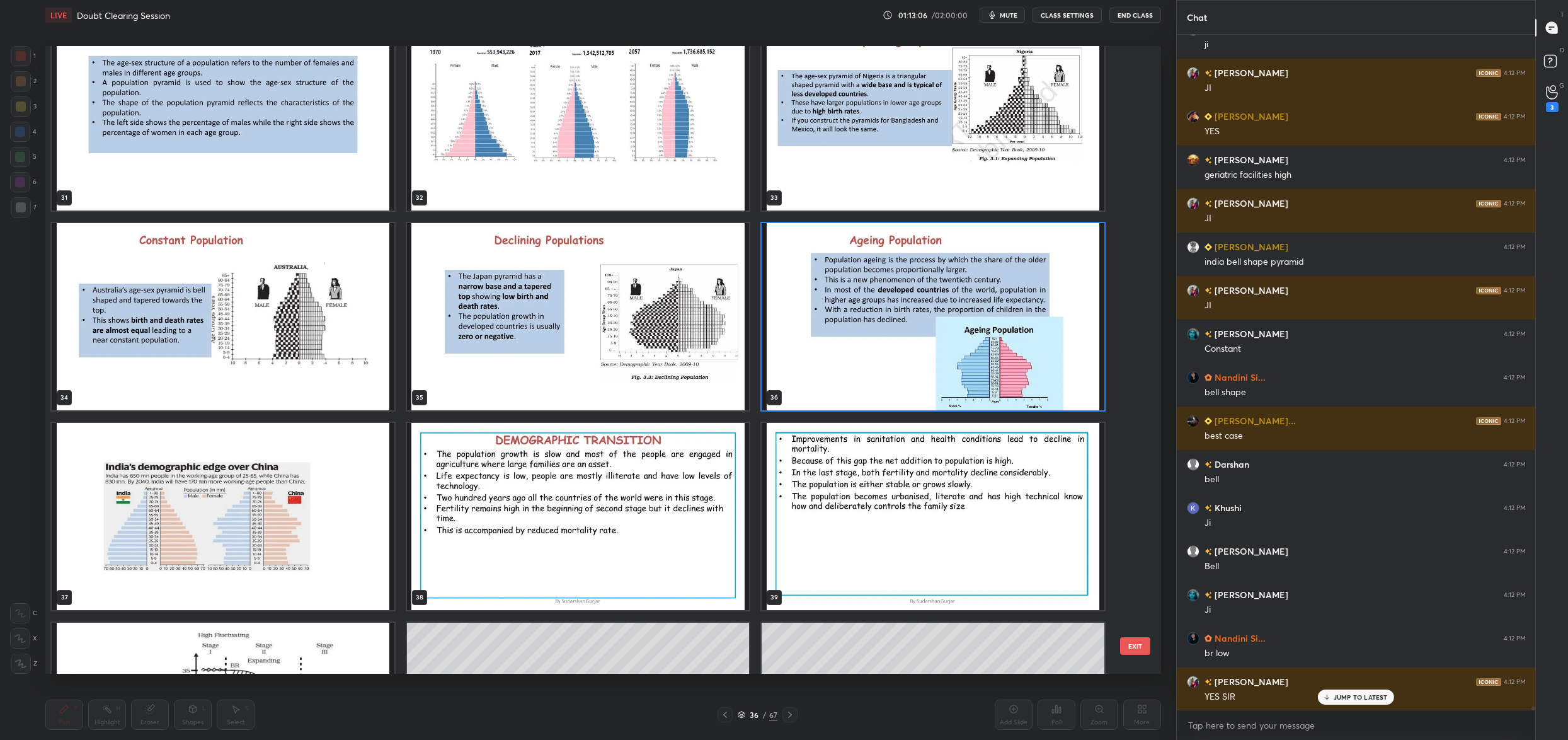
click at [941, 335] on img "grid" at bounding box center [933, 317] width 343 height 187
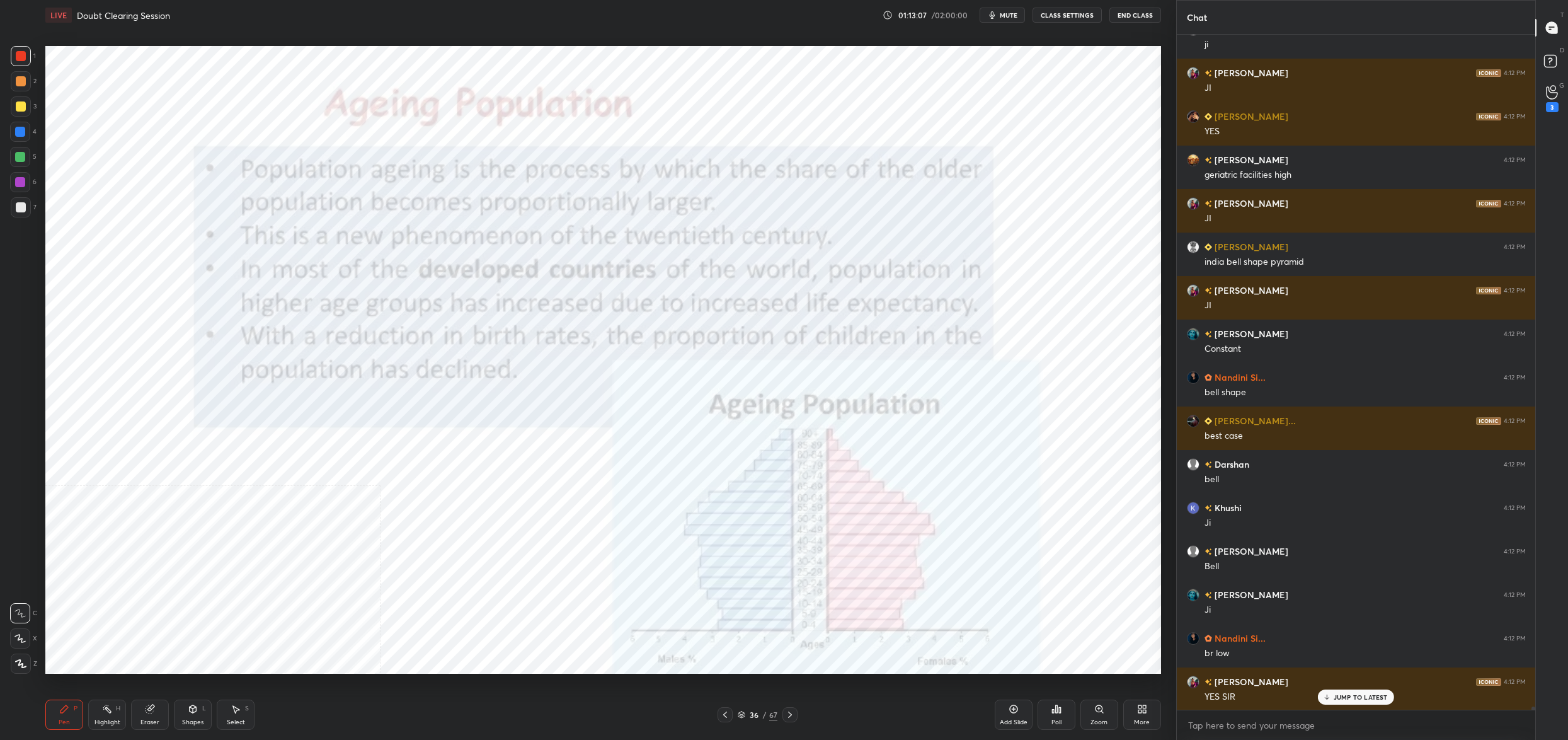
click at [941, 335] on img "grid" at bounding box center [933, 317] width 343 height 187
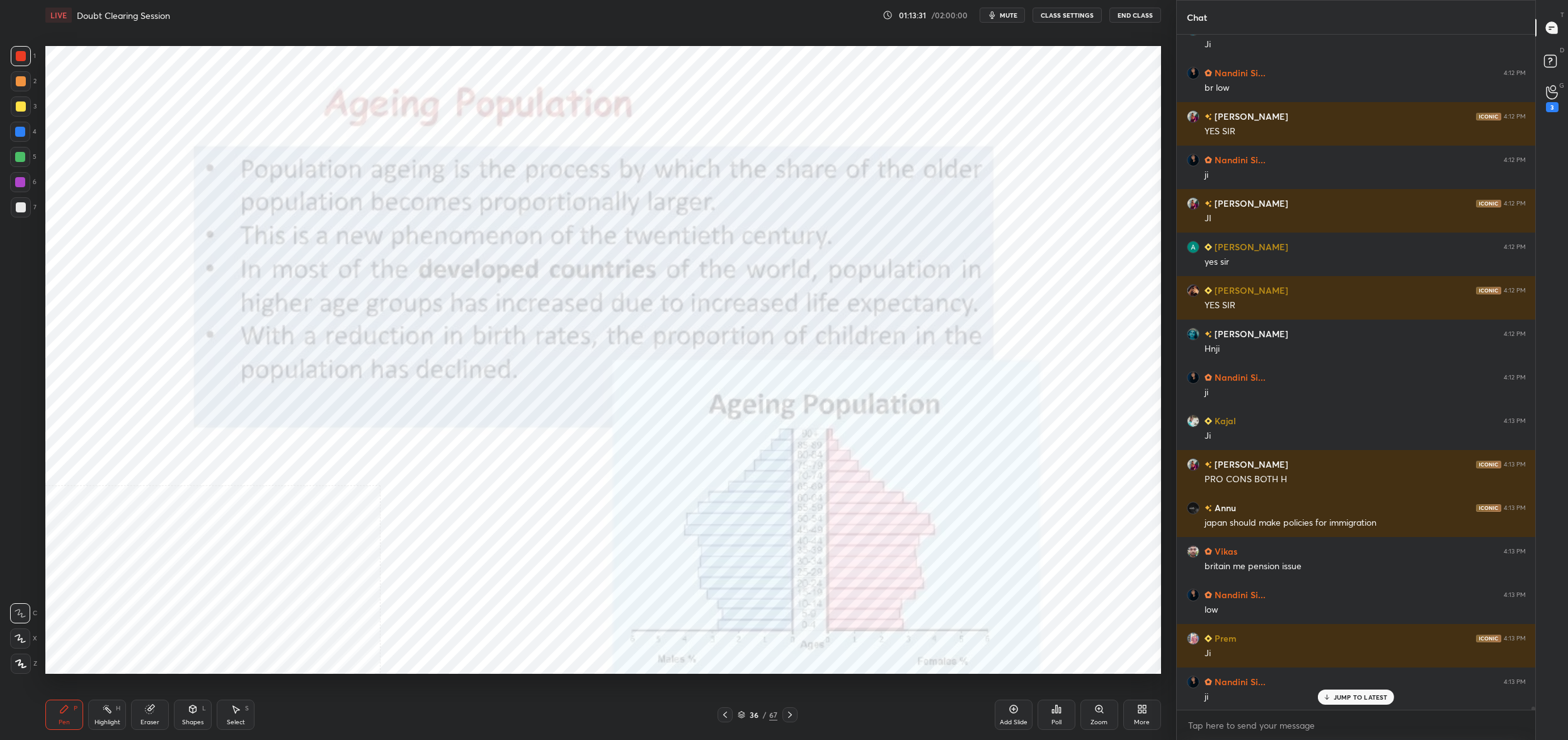
click at [748, 712] on div "36 / 67" at bounding box center [758, 715] width 40 height 11
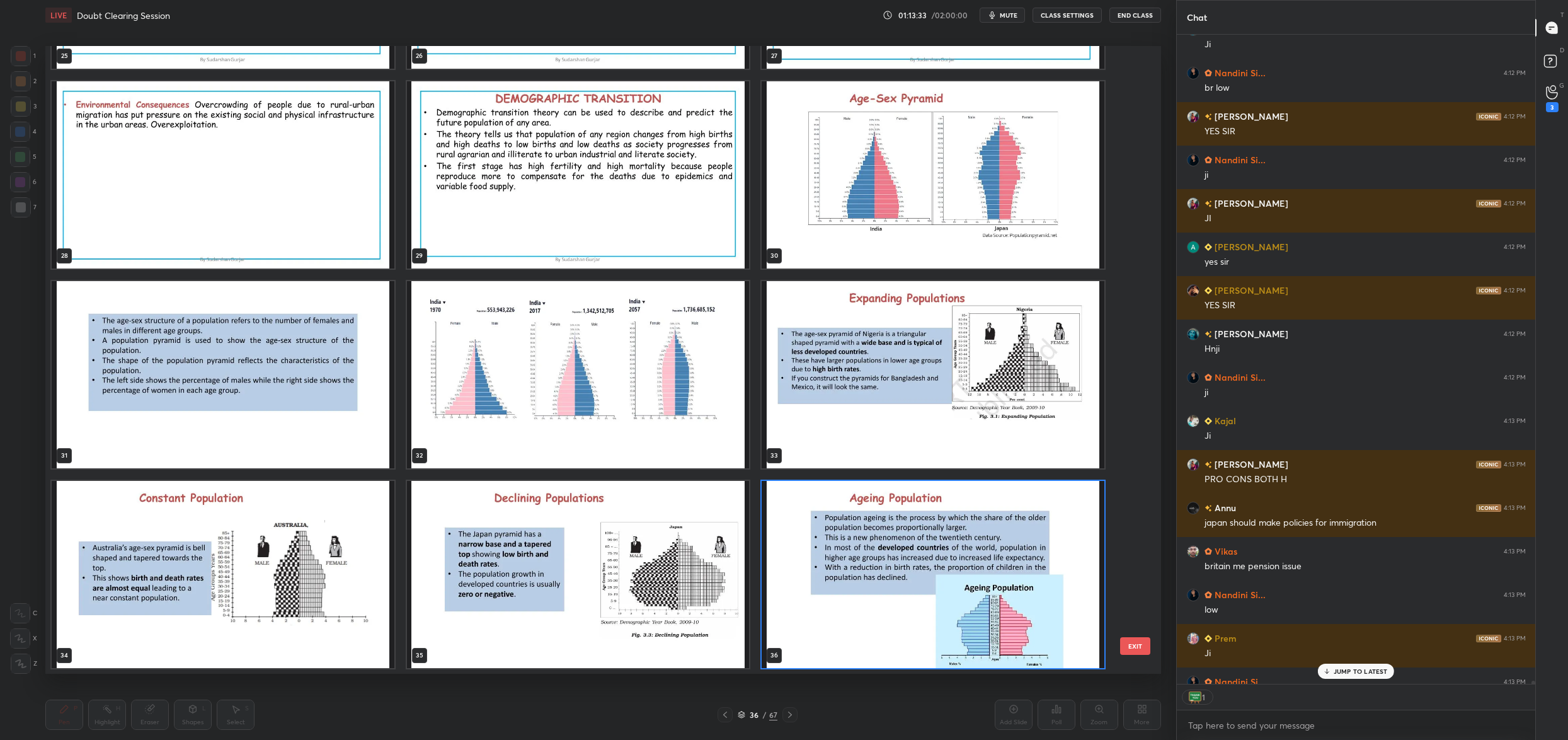
drag, startPoint x: 891, startPoint y: 608, endPoint x: 890, endPoint y: 614, distance: 6.1
click at [891, 608] on img "grid" at bounding box center [933, 575] width 343 height 187
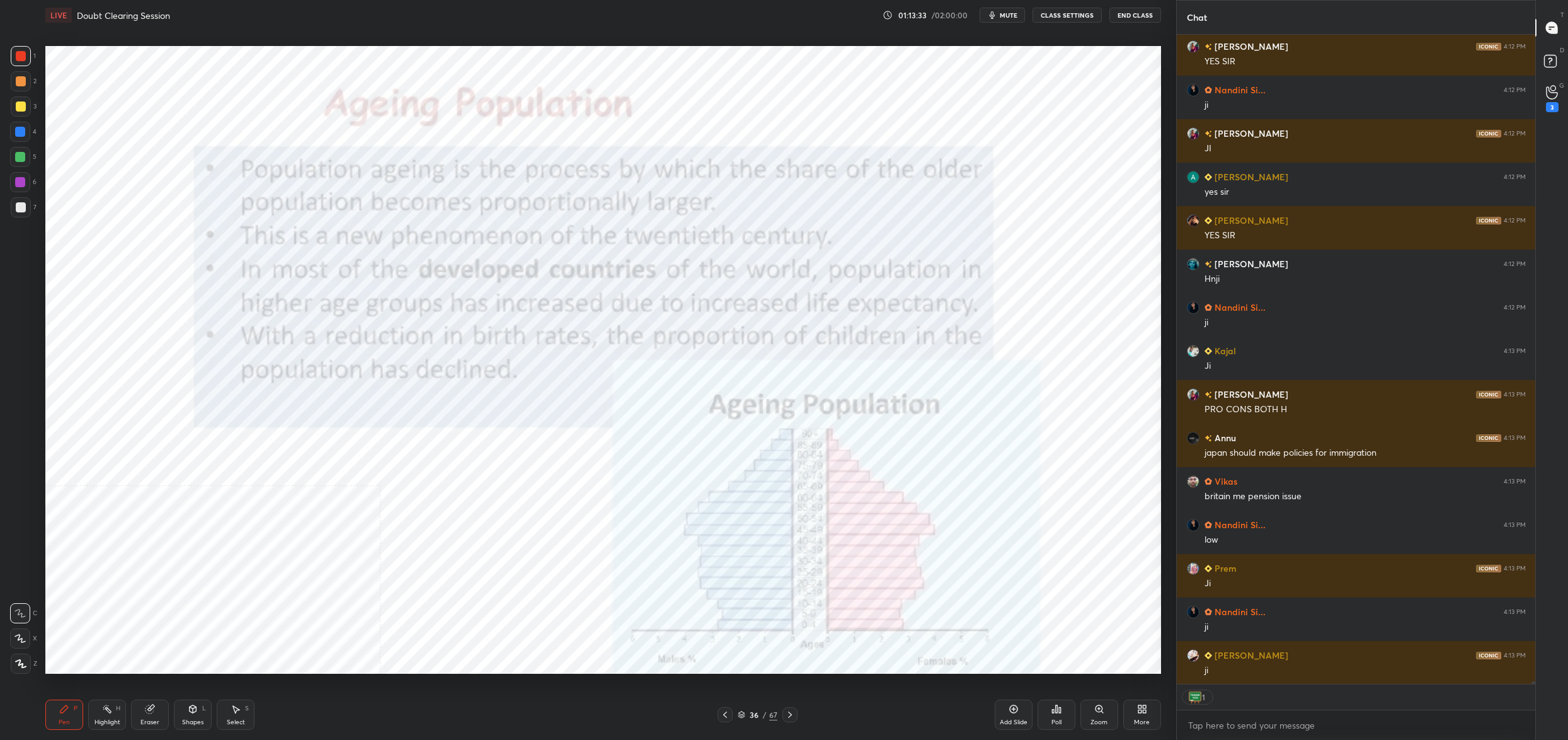
click at [892, 614] on img "grid" at bounding box center [933, 575] width 343 height 187
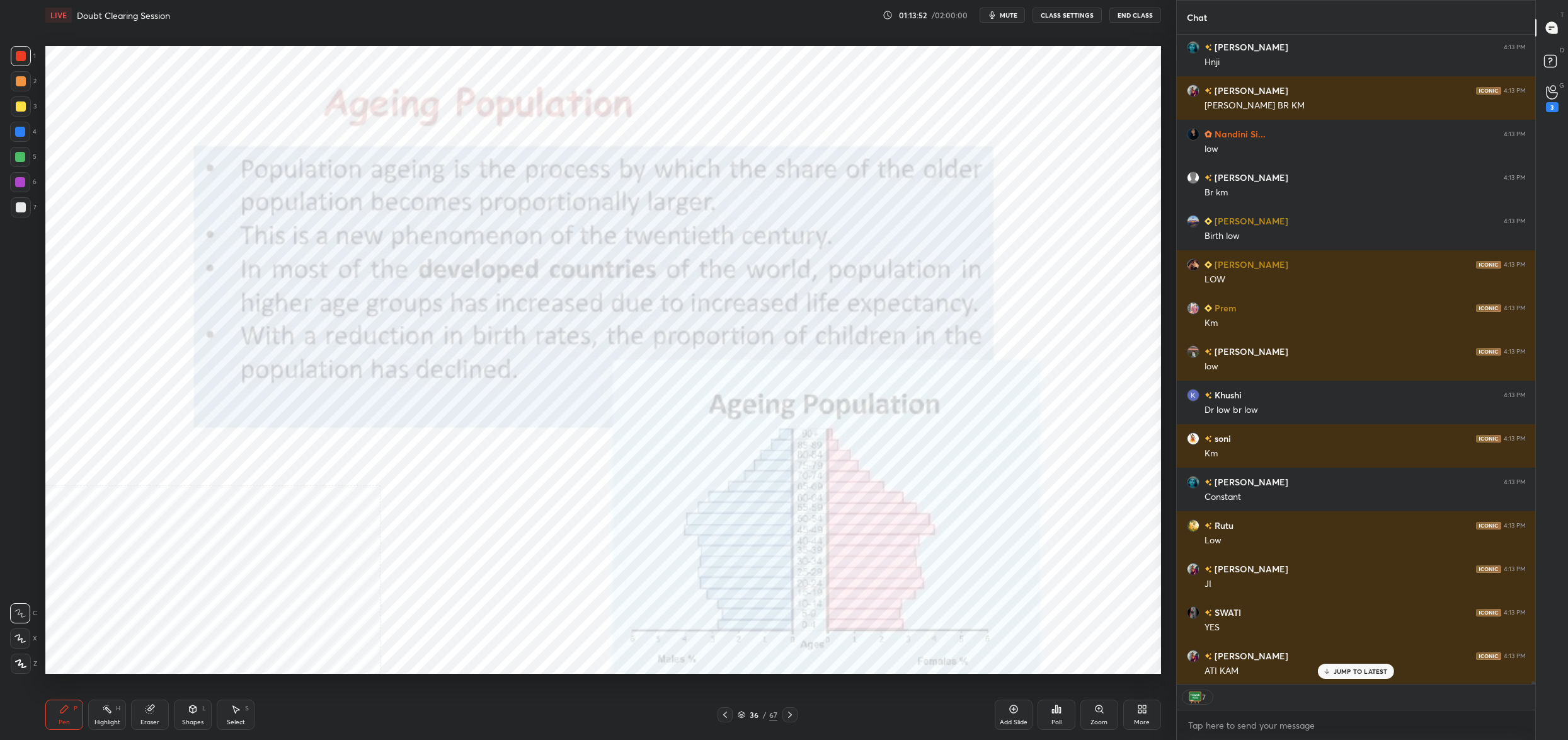
click at [813, 679] on div "Setting up your live class Poll for secs No correct answer Start poll" at bounding box center [602, 360] width 1126 height 659
drag, startPoint x: 725, startPoint y: 716, endPoint x: 713, endPoint y: 690, distance: 28.6
click at [725, 716] on icon at bounding box center [725, 714] width 4 height 6
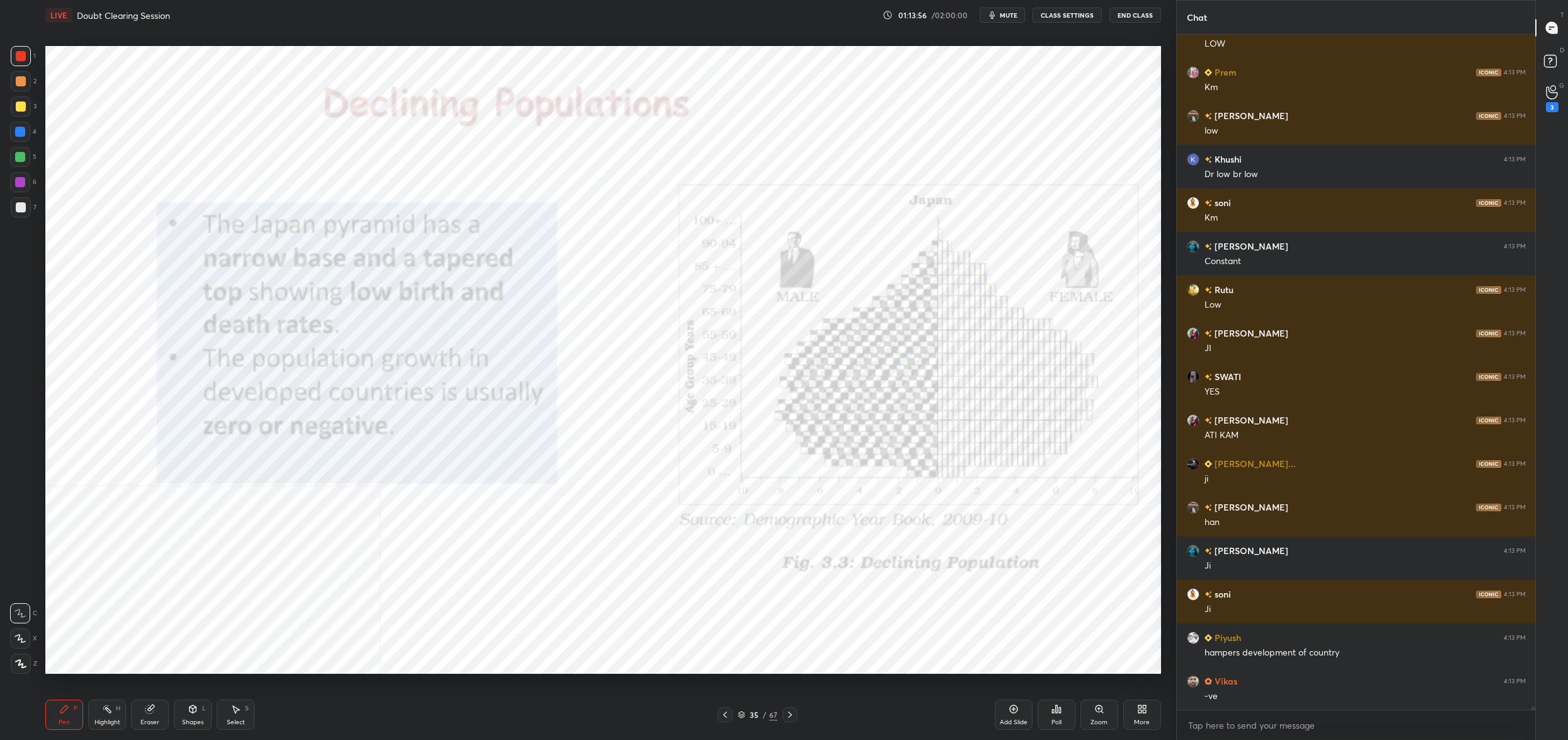
drag, startPoint x: 745, startPoint y: 712, endPoint x: 752, endPoint y: 700, distance: 13.9
click at [745, 713] on div "35 / 67" at bounding box center [758, 715] width 40 height 11
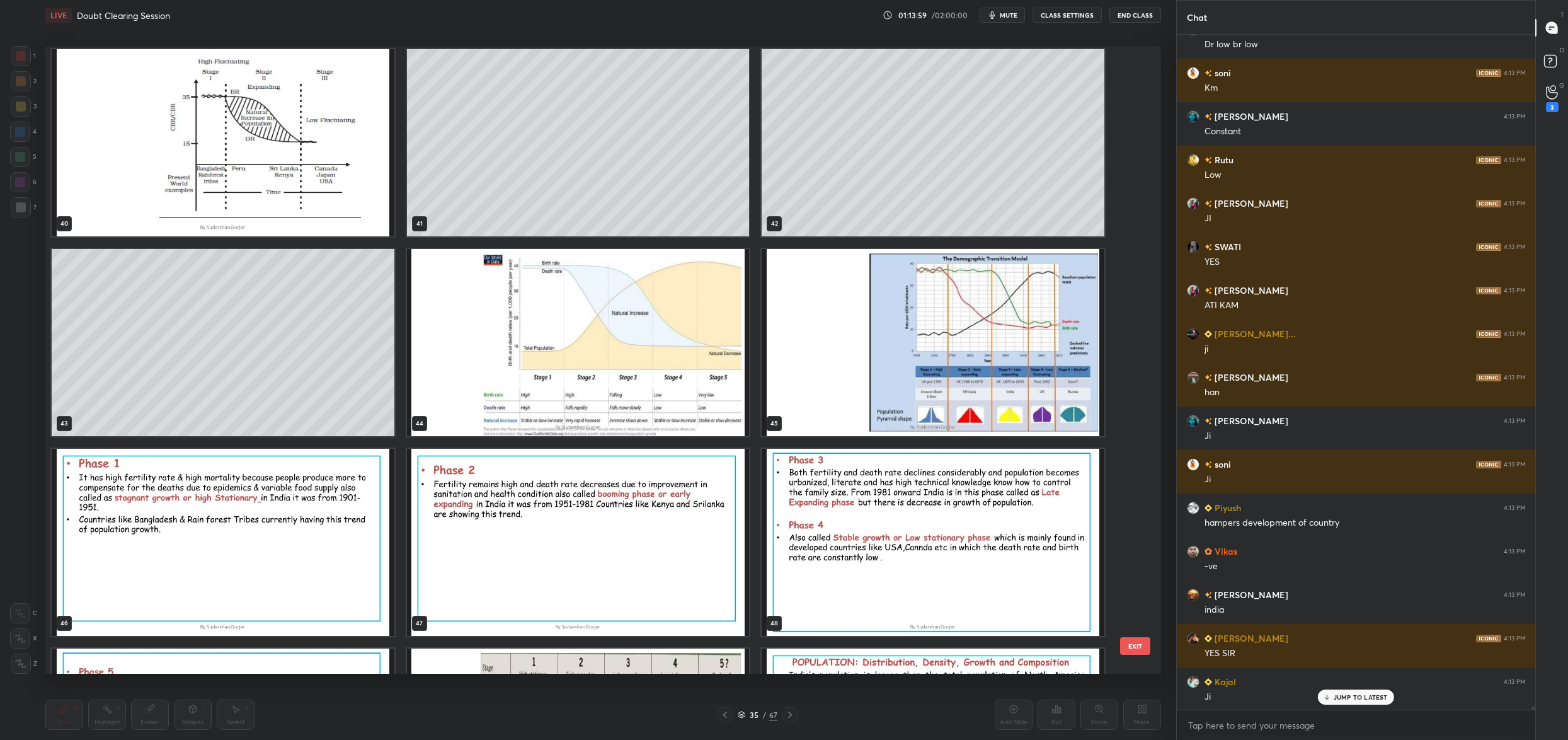
click at [819, 327] on img "grid" at bounding box center [933, 342] width 343 height 187
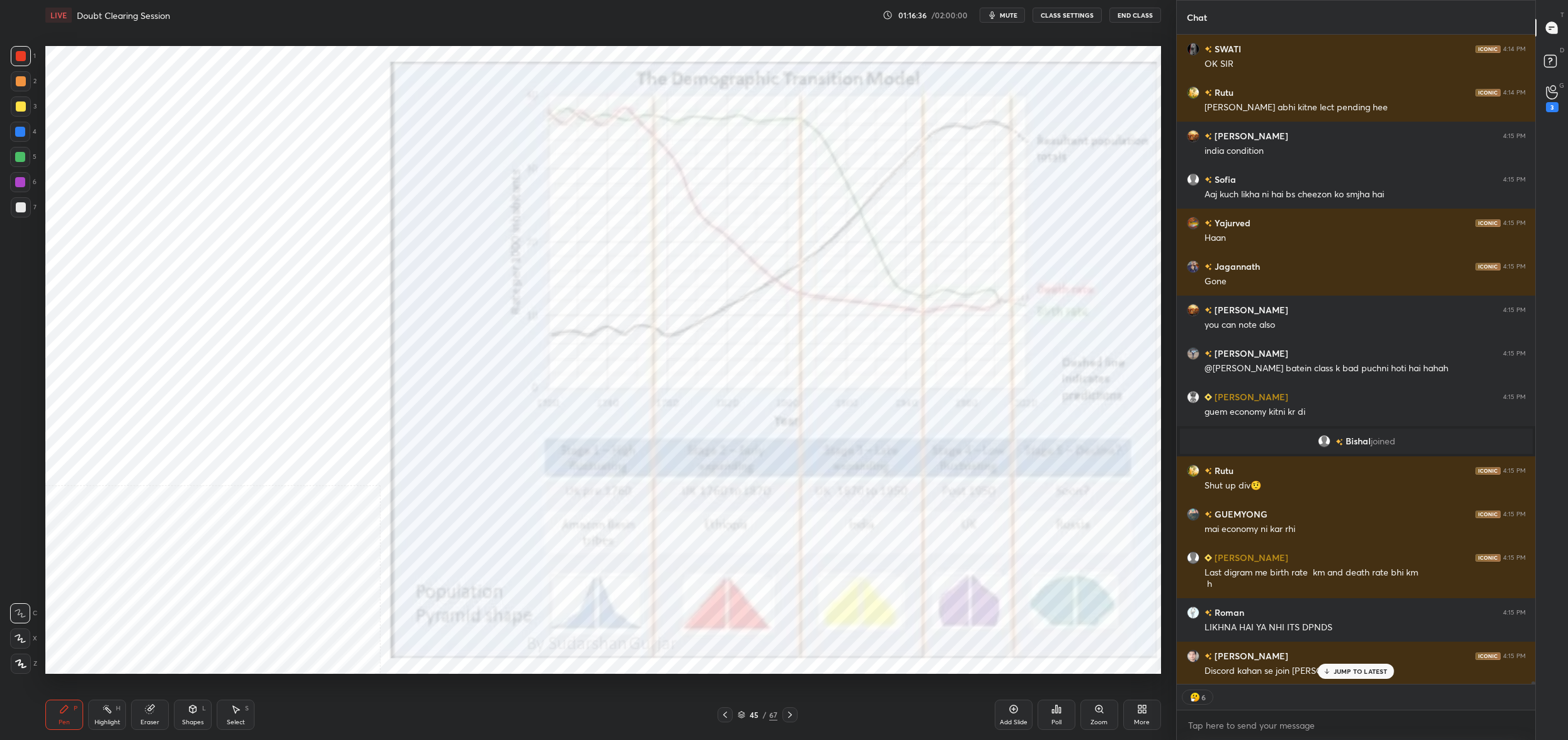
scroll to position [157348, 0]
click at [1149, 711] on div "More" at bounding box center [1142, 714] width 38 height 30
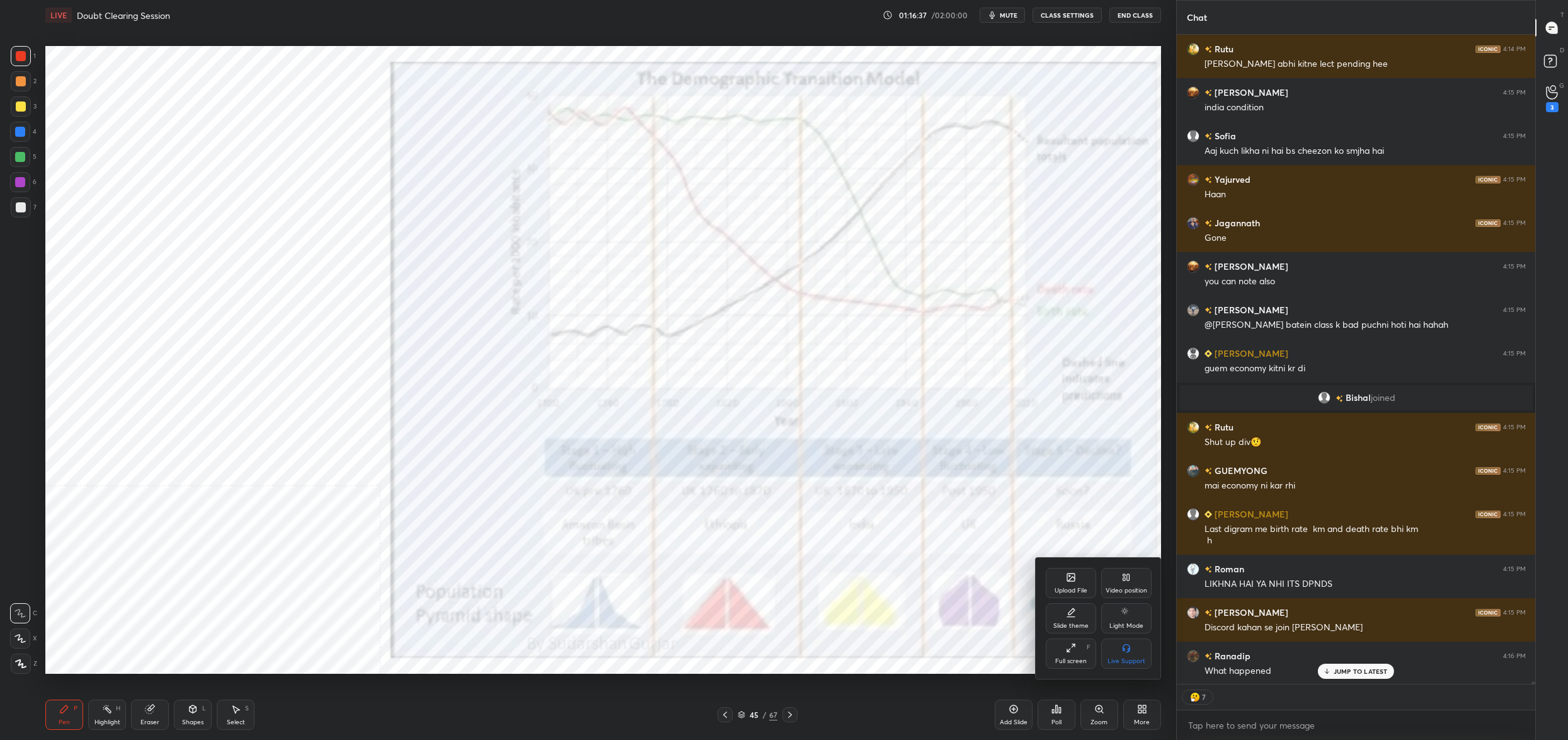
click at [1078, 593] on div "Upload File" at bounding box center [1071, 591] width 33 height 6
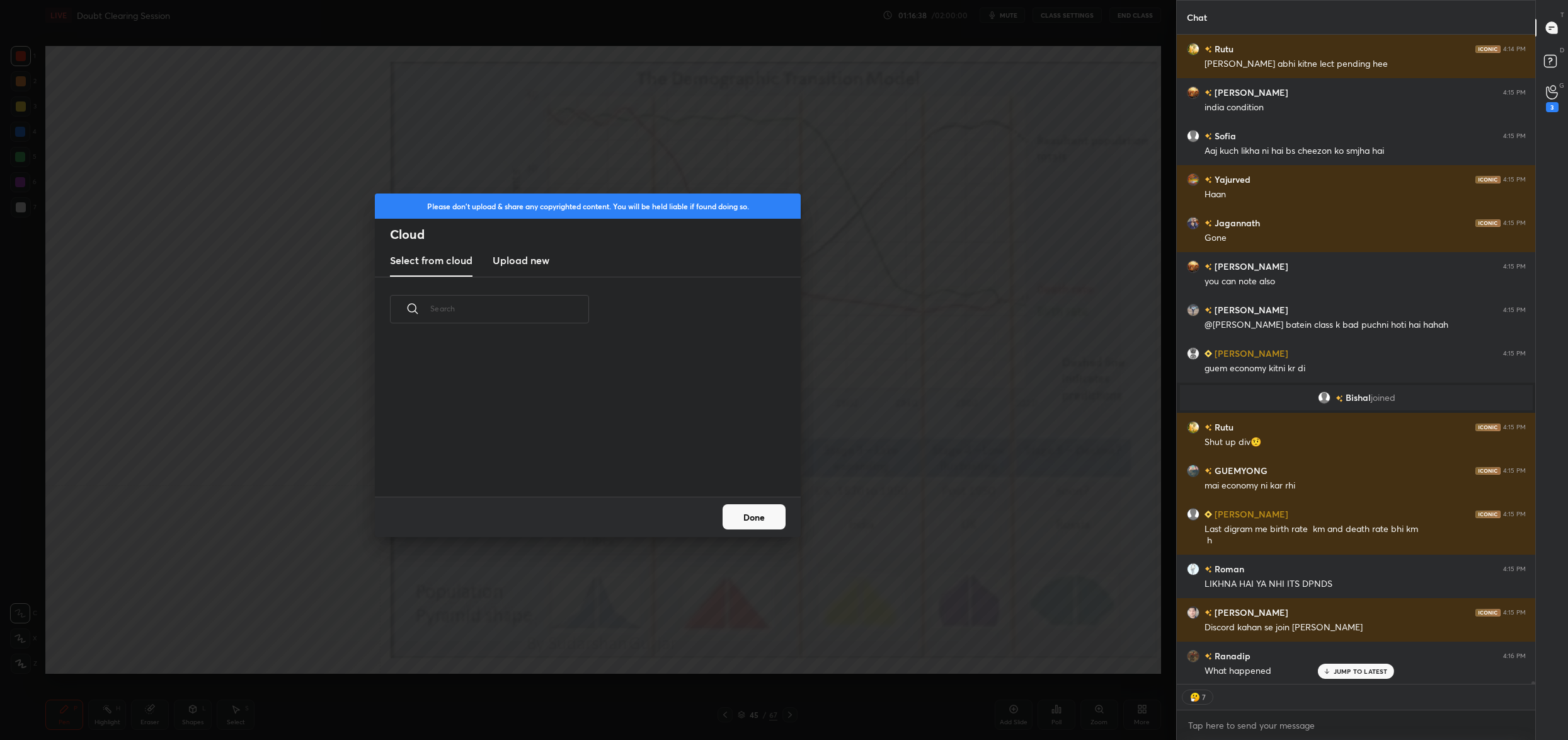
scroll to position [156, 404]
click at [529, 265] on h3 "Upload new" at bounding box center [520, 260] width 56 height 15
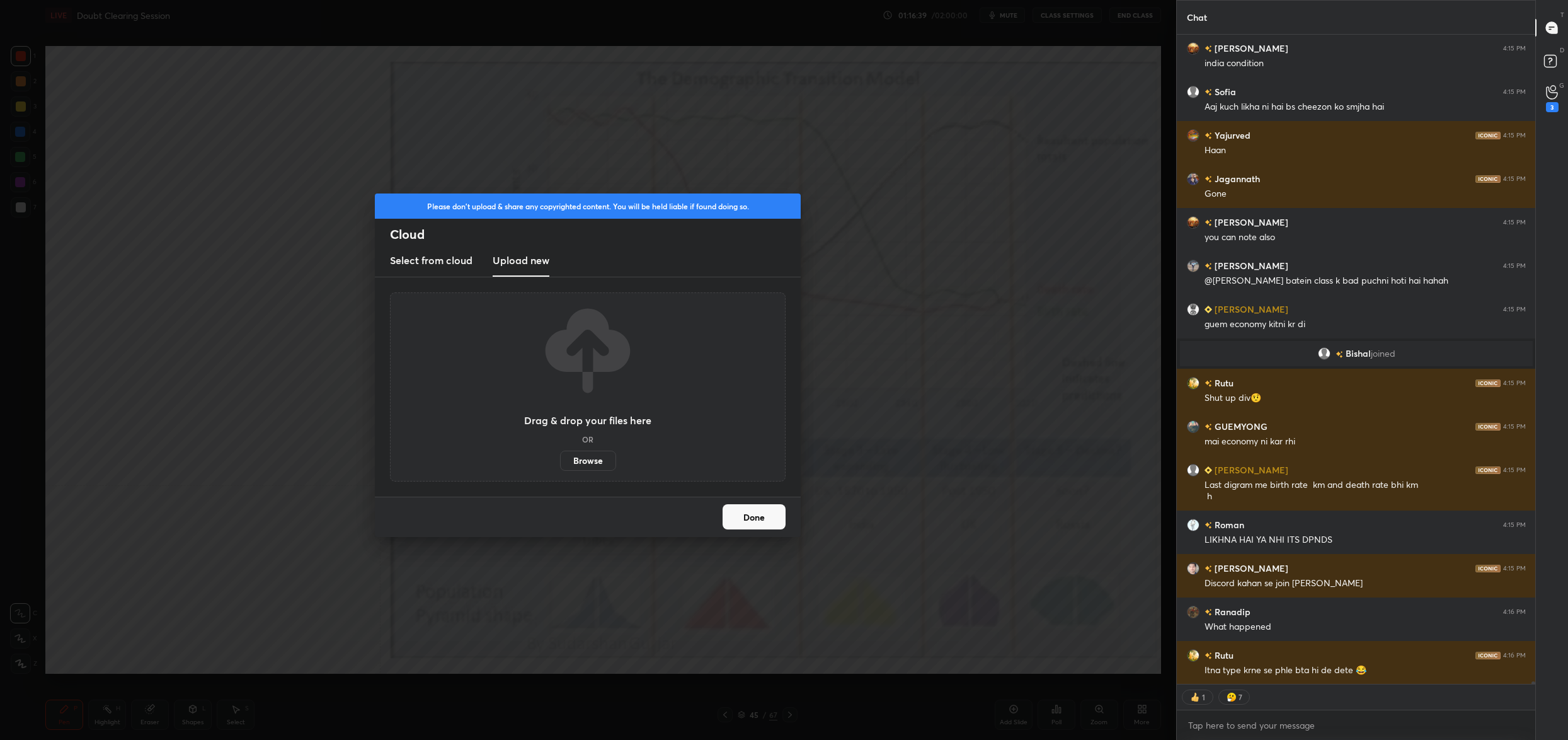
scroll to position [157479, 0]
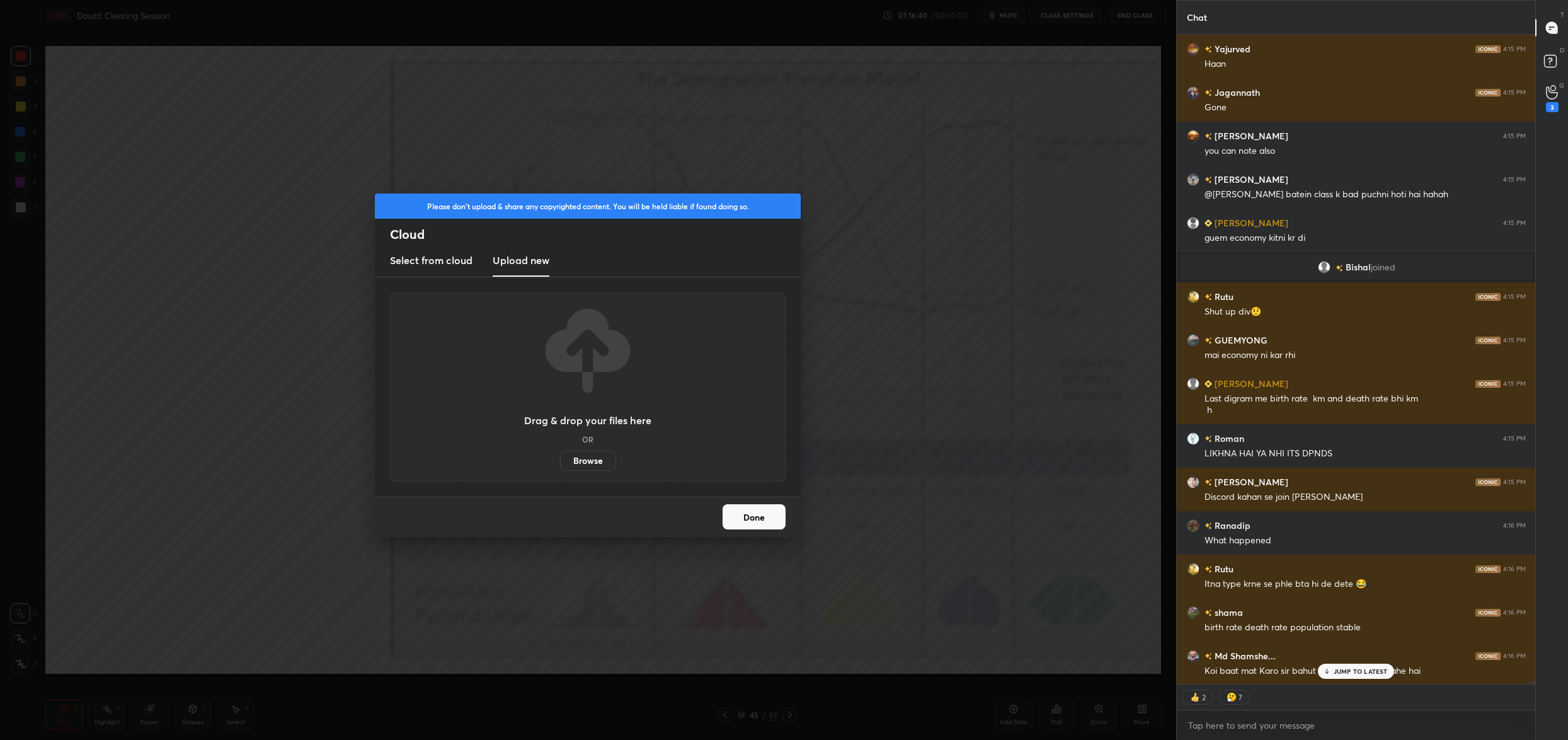
click at [595, 462] on label "Browse" at bounding box center [588, 460] width 56 height 20
click at [560, 462] on input "Browse" at bounding box center [560, 460] width 0 height 20
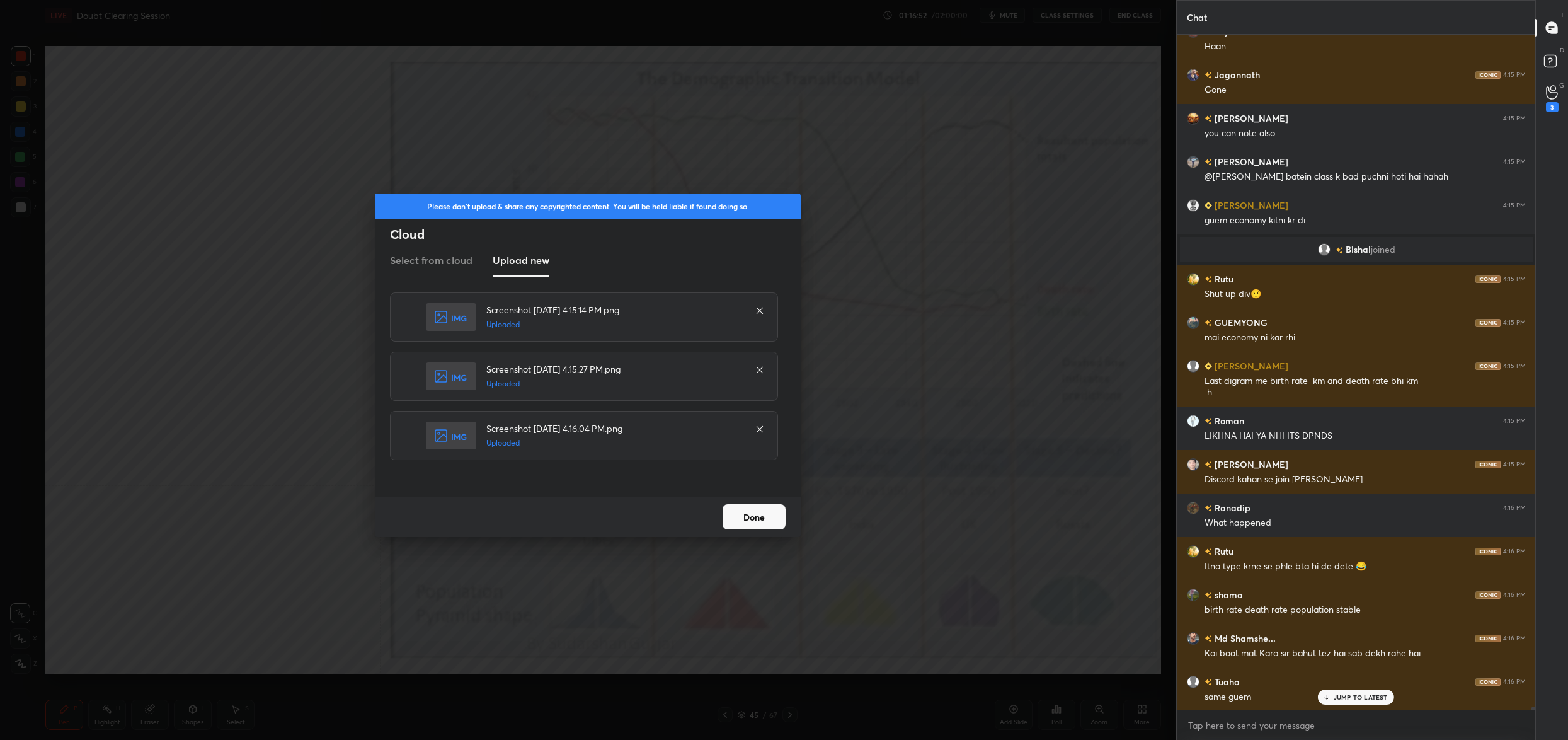
scroll to position [157497, 0]
drag, startPoint x: 753, startPoint y: 515, endPoint x: 730, endPoint y: 563, distance: 53.2
click at [753, 515] on button "Done" at bounding box center [754, 516] width 63 height 25
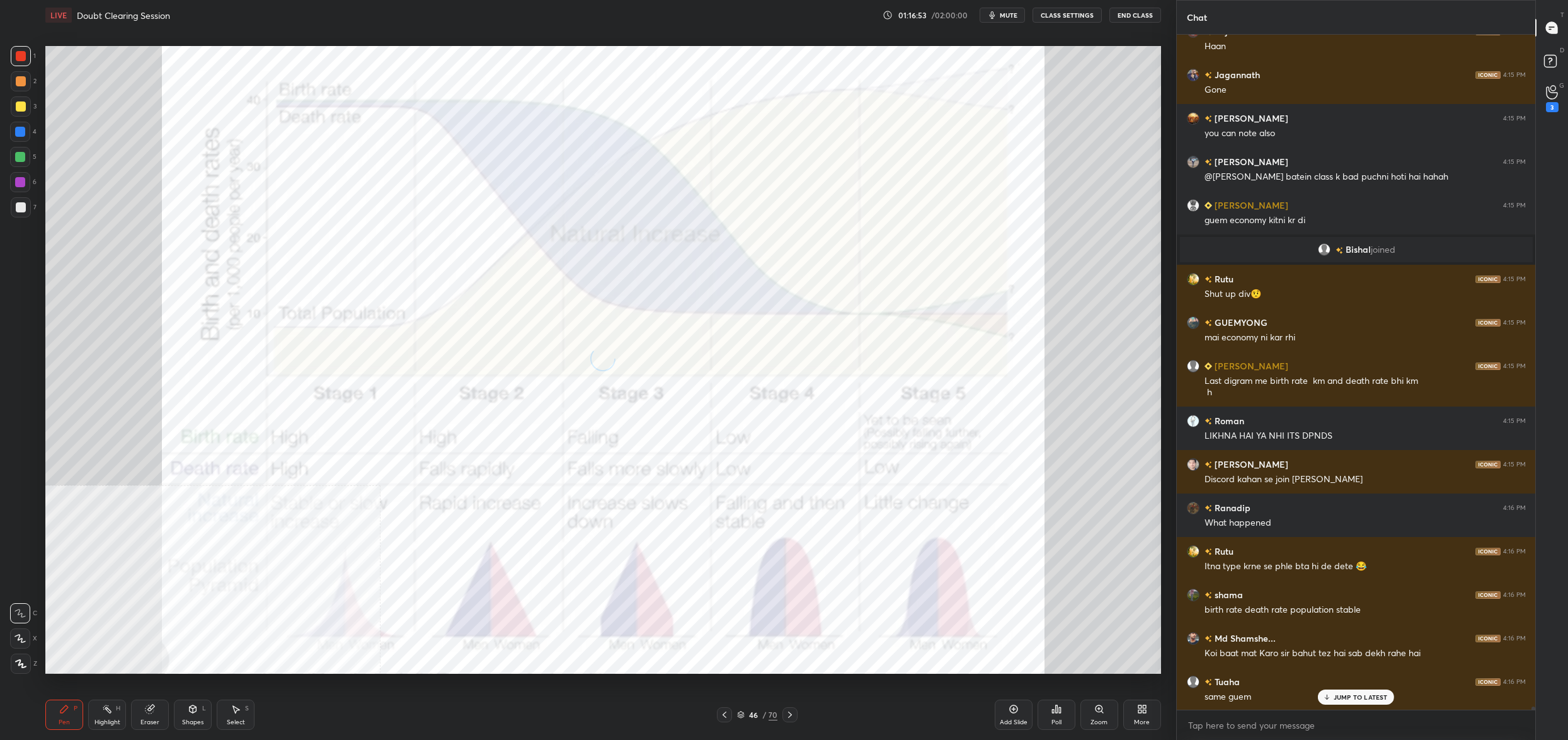
click at [725, 710] on icon at bounding box center [725, 715] width 10 height 10
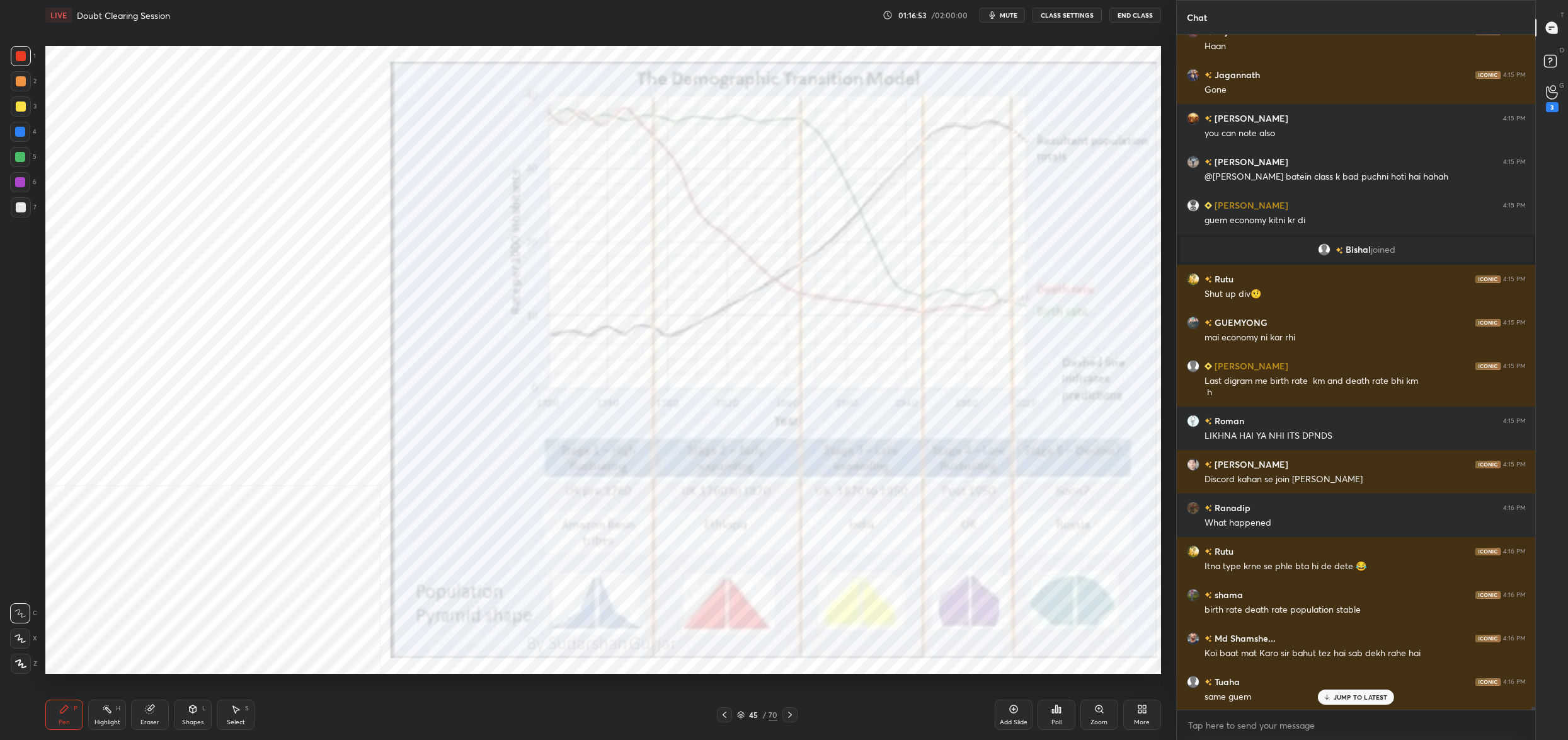
click at [733, 711] on div "45 / 70" at bounding box center [757, 714] width 81 height 15
drag, startPoint x: 739, startPoint y: 714, endPoint x: 741, endPoint y: 706, distance: 8.2
click at [739, 714] on icon at bounding box center [740, 714] width 8 height 8
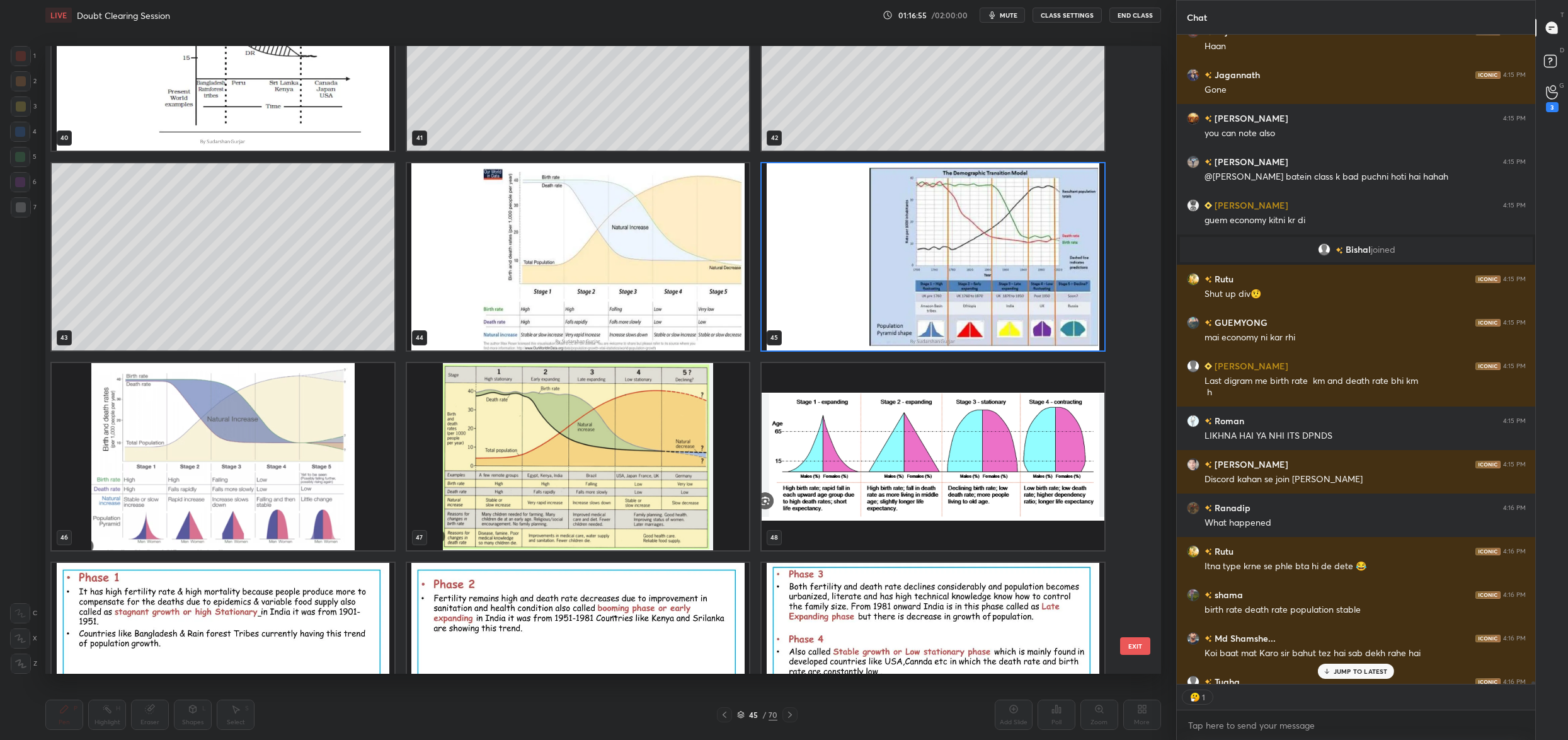
scroll to position [2808, 0]
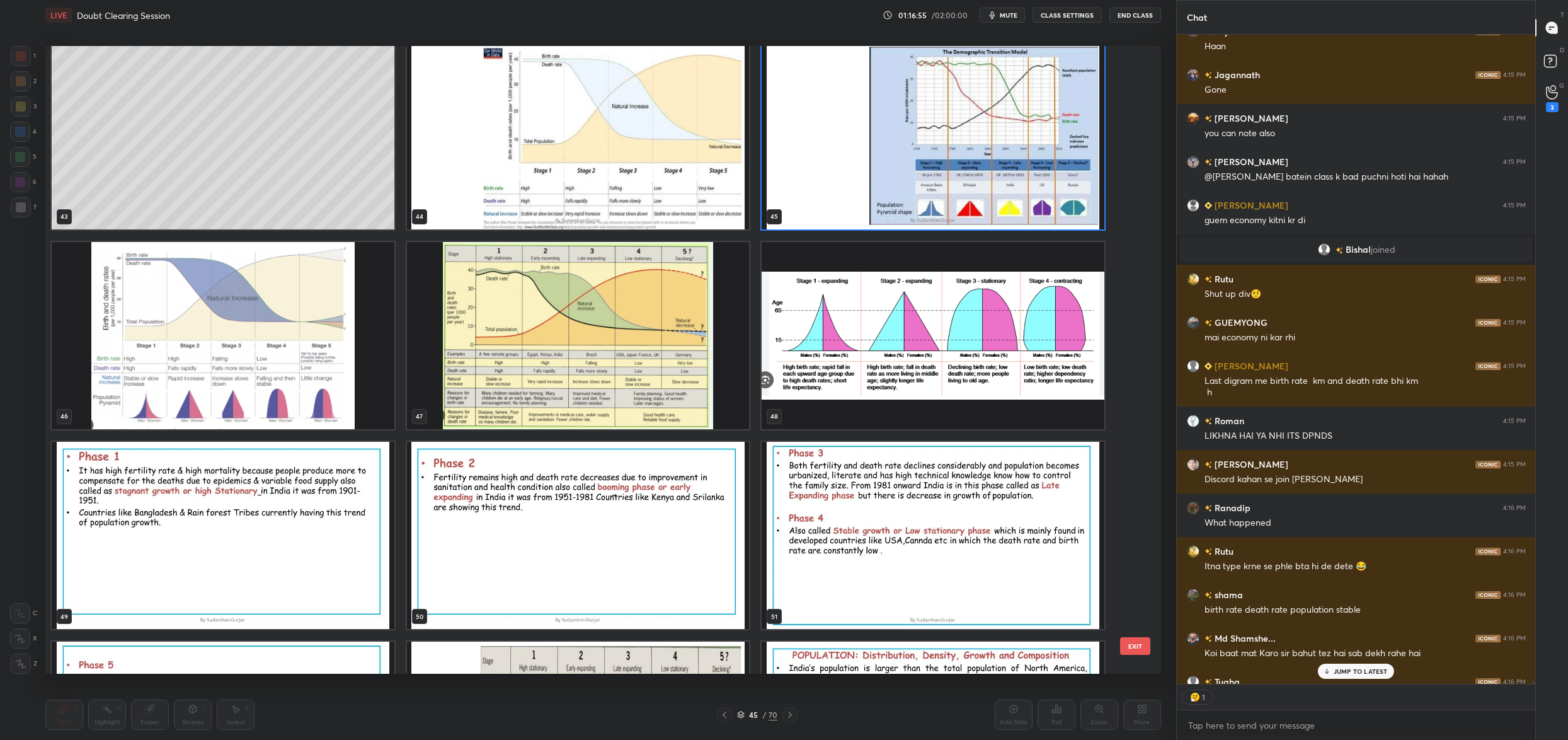
click at [864, 326] on img "grid" at bounding box center [933, 335] width 343 height 187
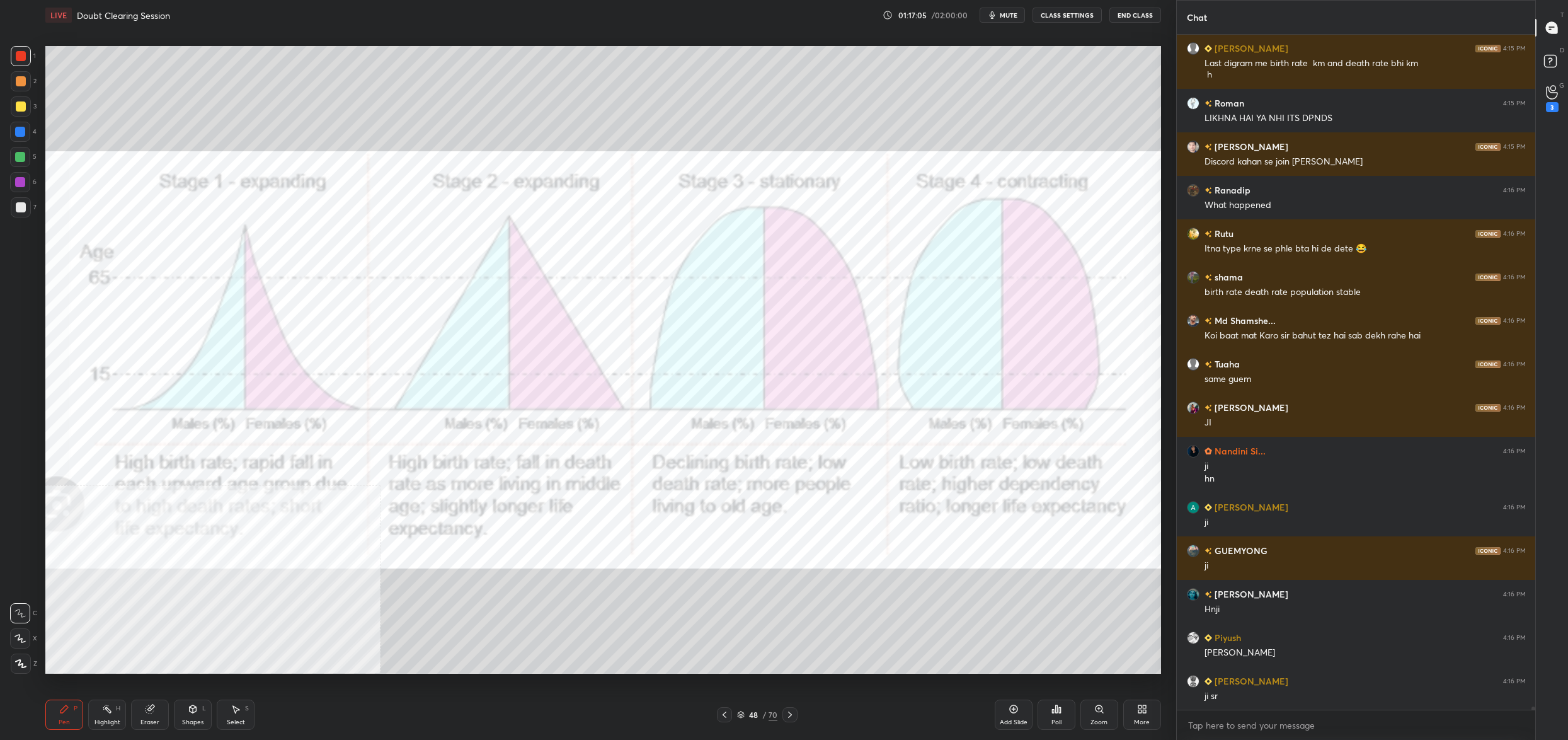
scroll to position [646, 355]
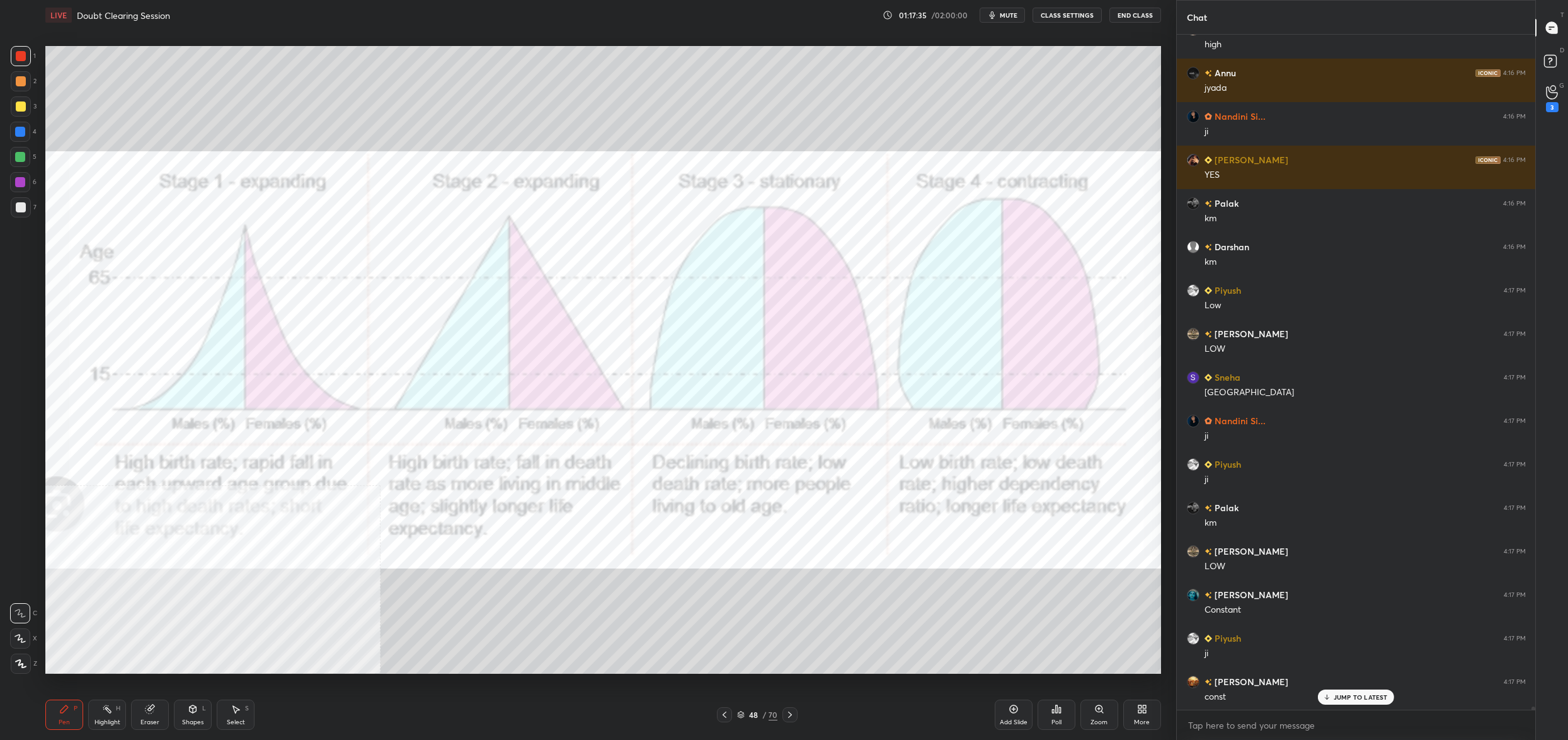
drag, startPoint x: 759, startPoint y: 715, endPoint x: 749, endPoint y: 722, distance: 12.2
click at [758, 716] on div "48" at bounding box center [753, 714] width 13 height 8
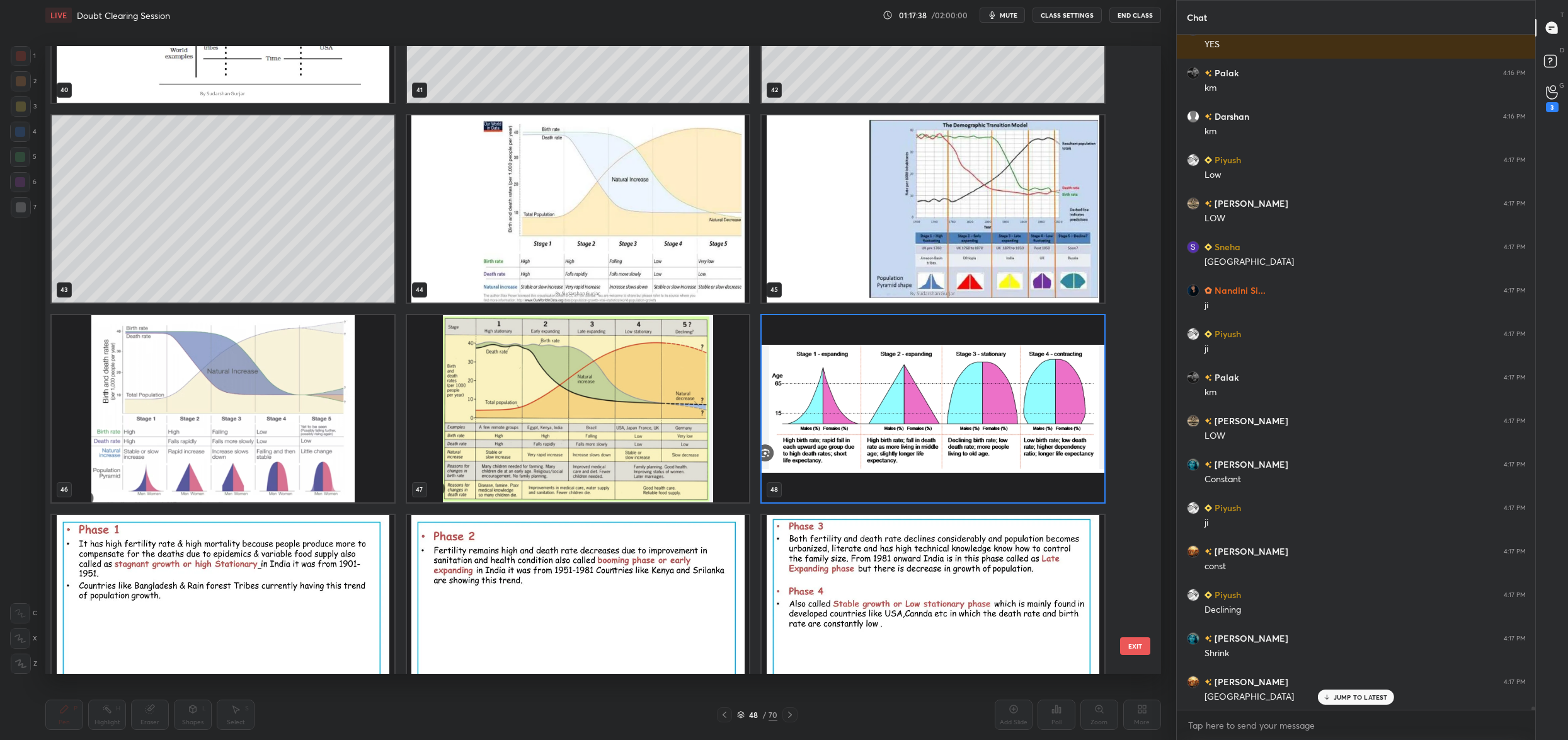
click at [294, 408] on img "grid" at bounding box center [223, 409] width 343 height 187
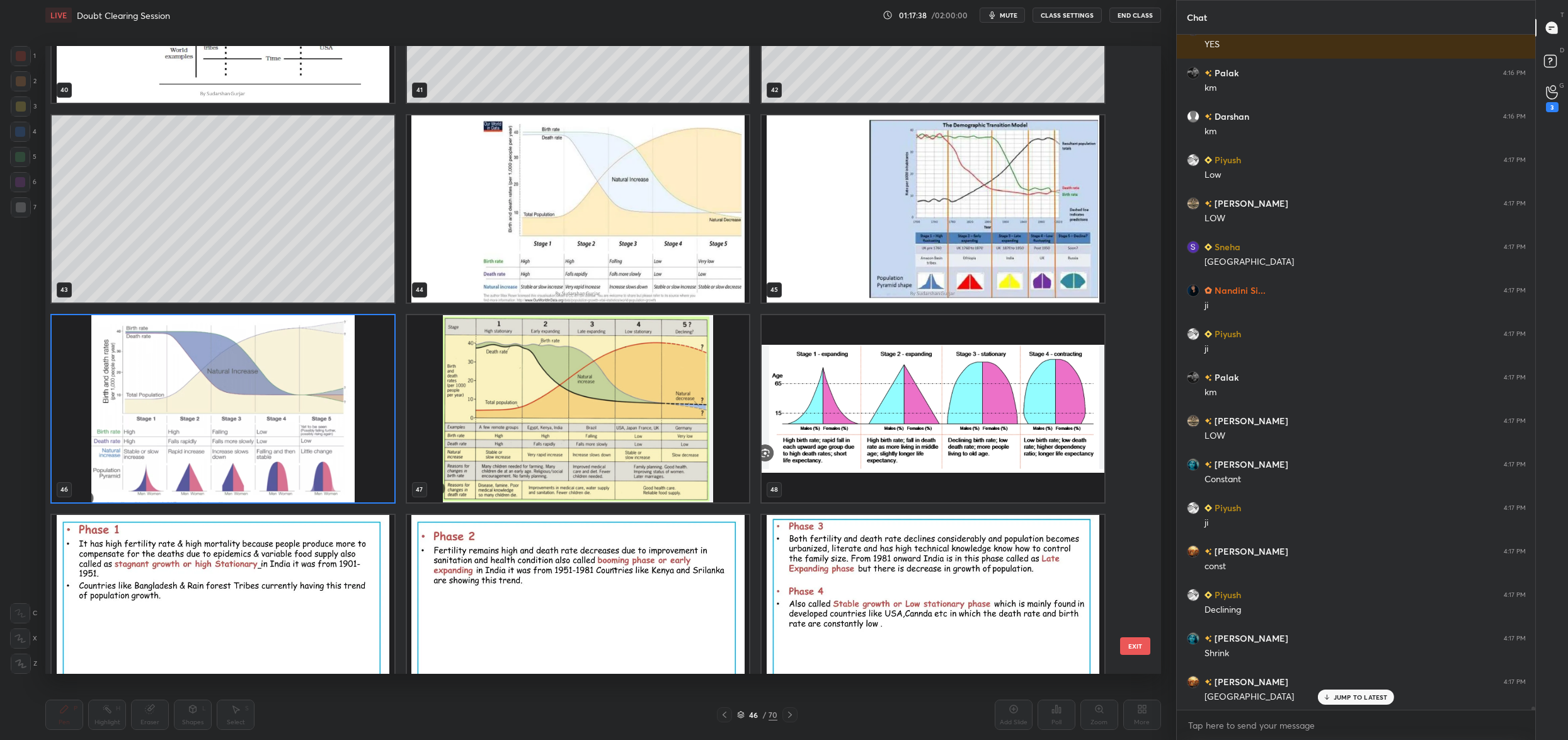
click at [294, 408] on img "grid" at bounding box center [223, 409] width 343 height 187
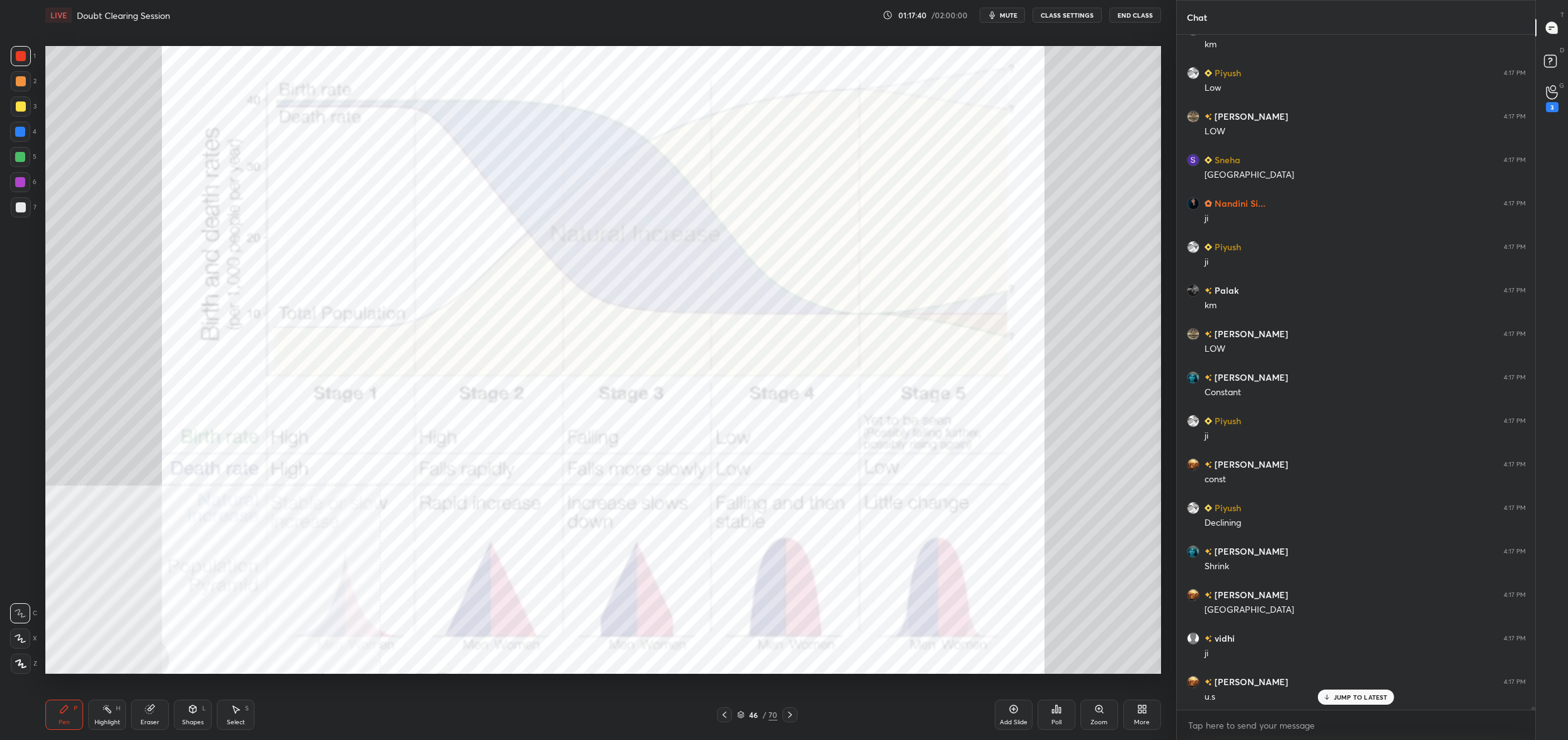
drag, startPoint x: 1138, startPoint y: 709, endPoint x: 1138, endPoint y: 718, distance: 9.0
click at [1138, 718] on div "More" at bounding box center [1142, 714] width 38 height 30
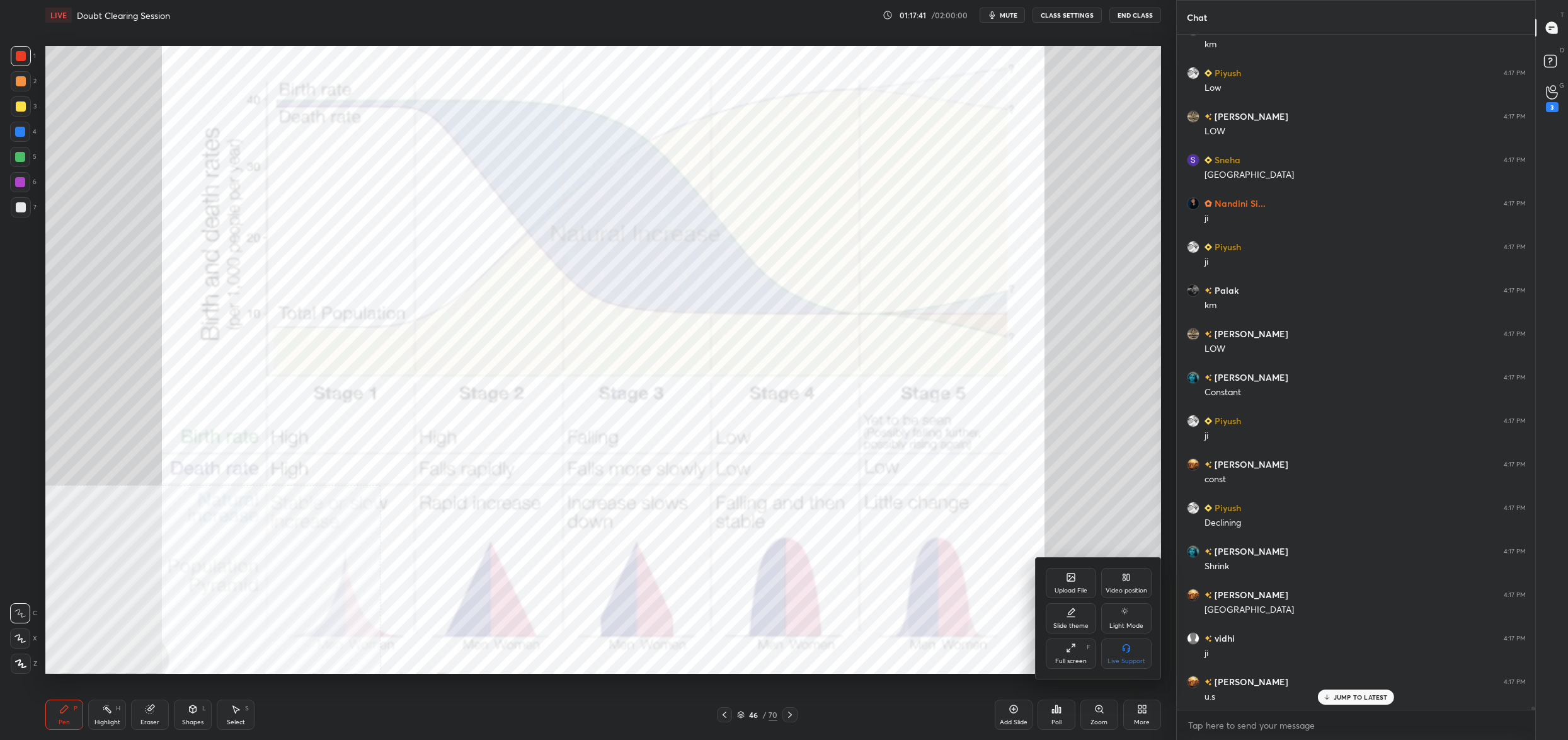
click at [1124, 582] on icon at bounding box center [1126, 577] width 10 height 10
drag, startPoint x: 1138, startPoint y: 654, endPoint x: 1135, endPoint y: 662, distance: 8.5
click at [1138, 656] on div "Bottom right" at bounding box center [1126, 653] width 51 height 30
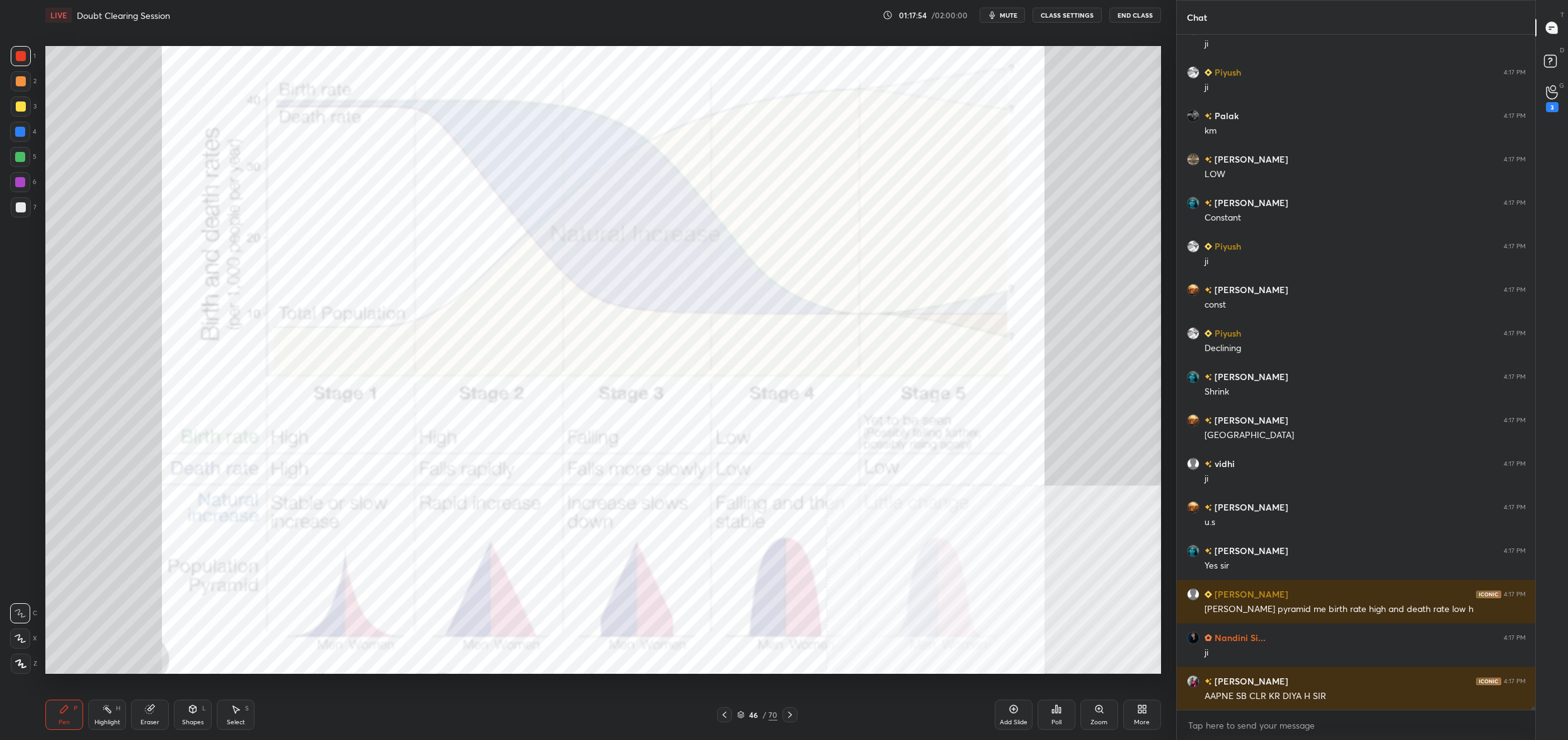
click at [755, 717] on div "46" at bounding box center [753, 714] width 13 height 8
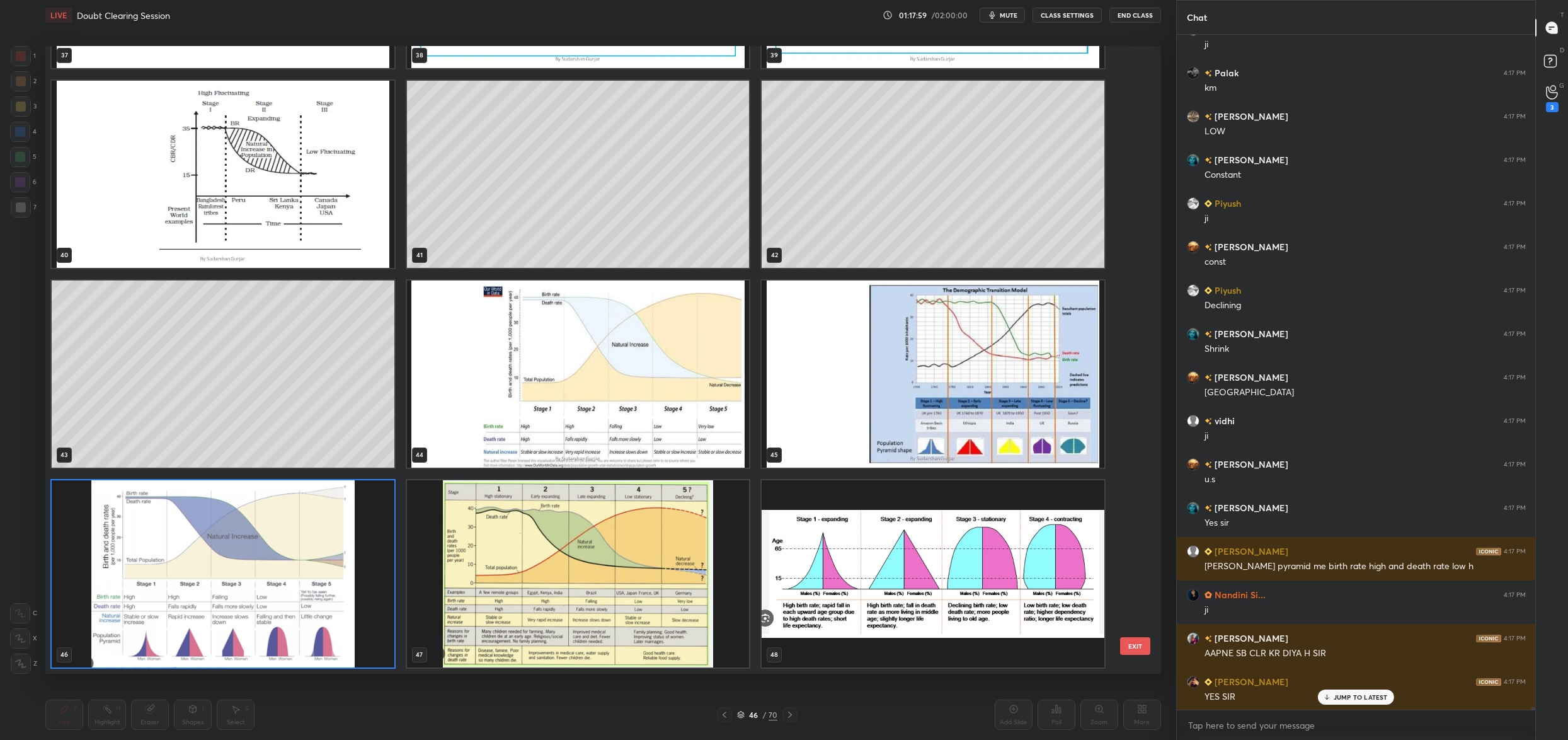
click at [286, 588] on img "grid" at bounding box center [223, 574] width 343 height 187
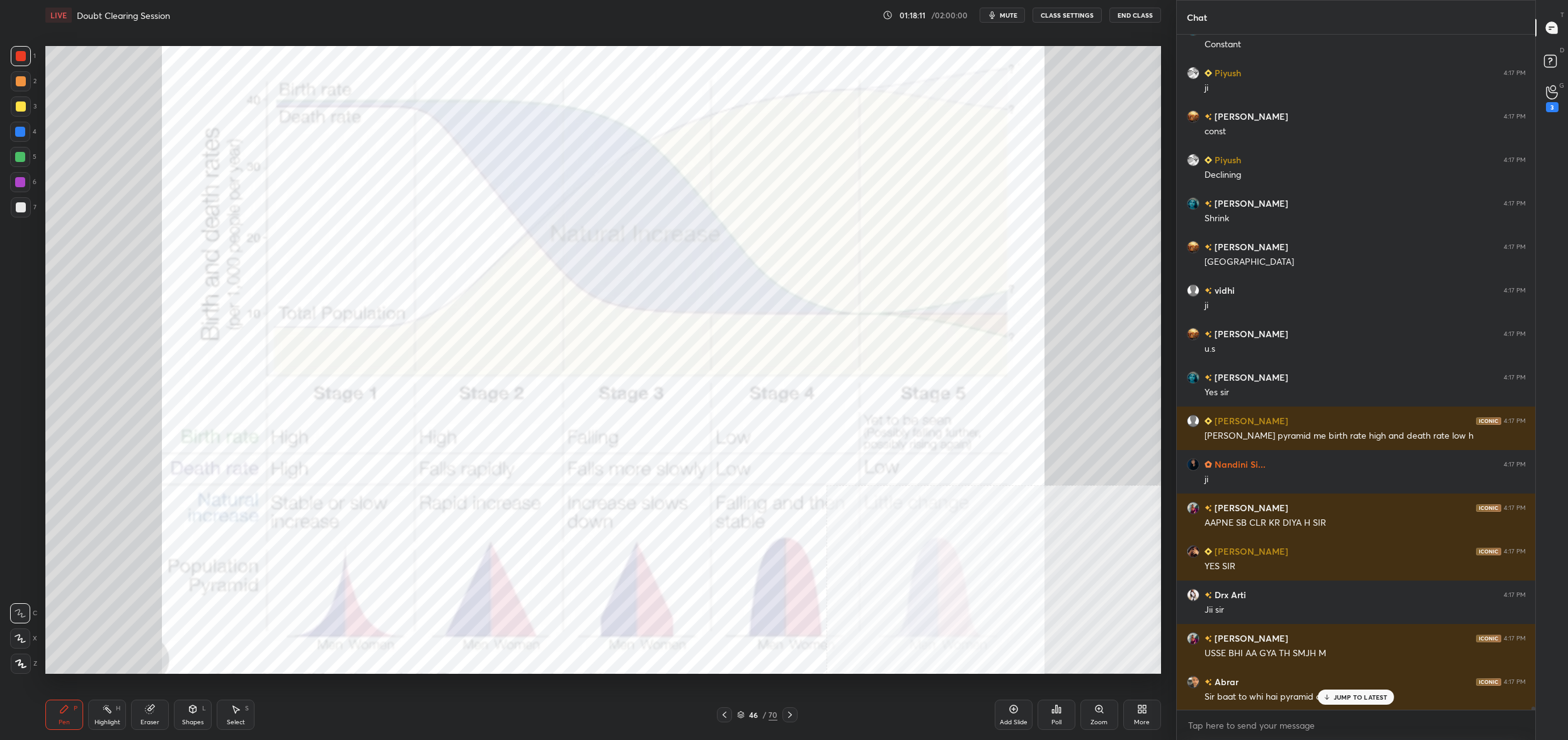
click at [1342, 696] on p "JUMP TO LATEST" at bounding box center [1361, 697] width 54 height 8
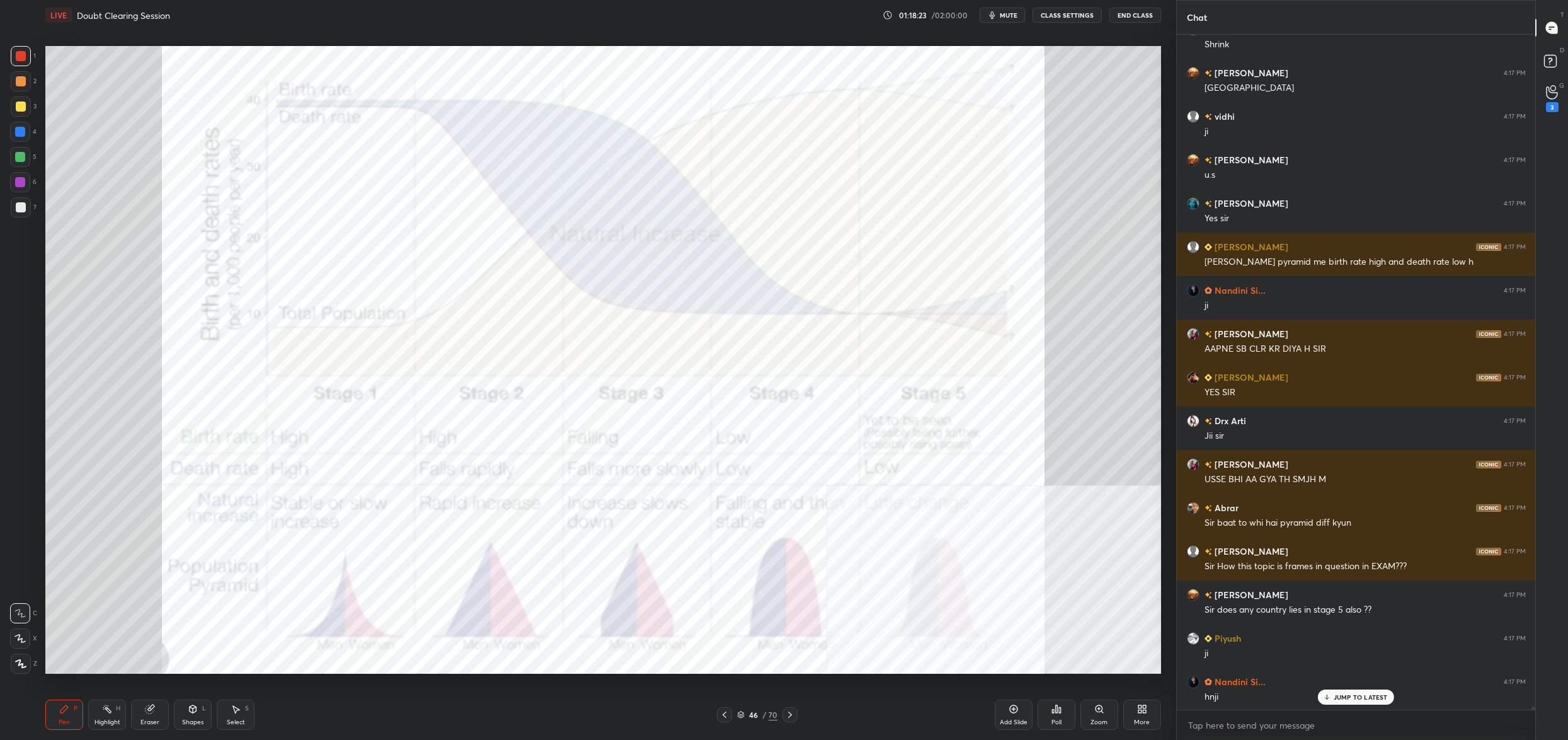
click at [747, 716] on div "46 / 70" at bounding box center [757, 715] width 40 height 11
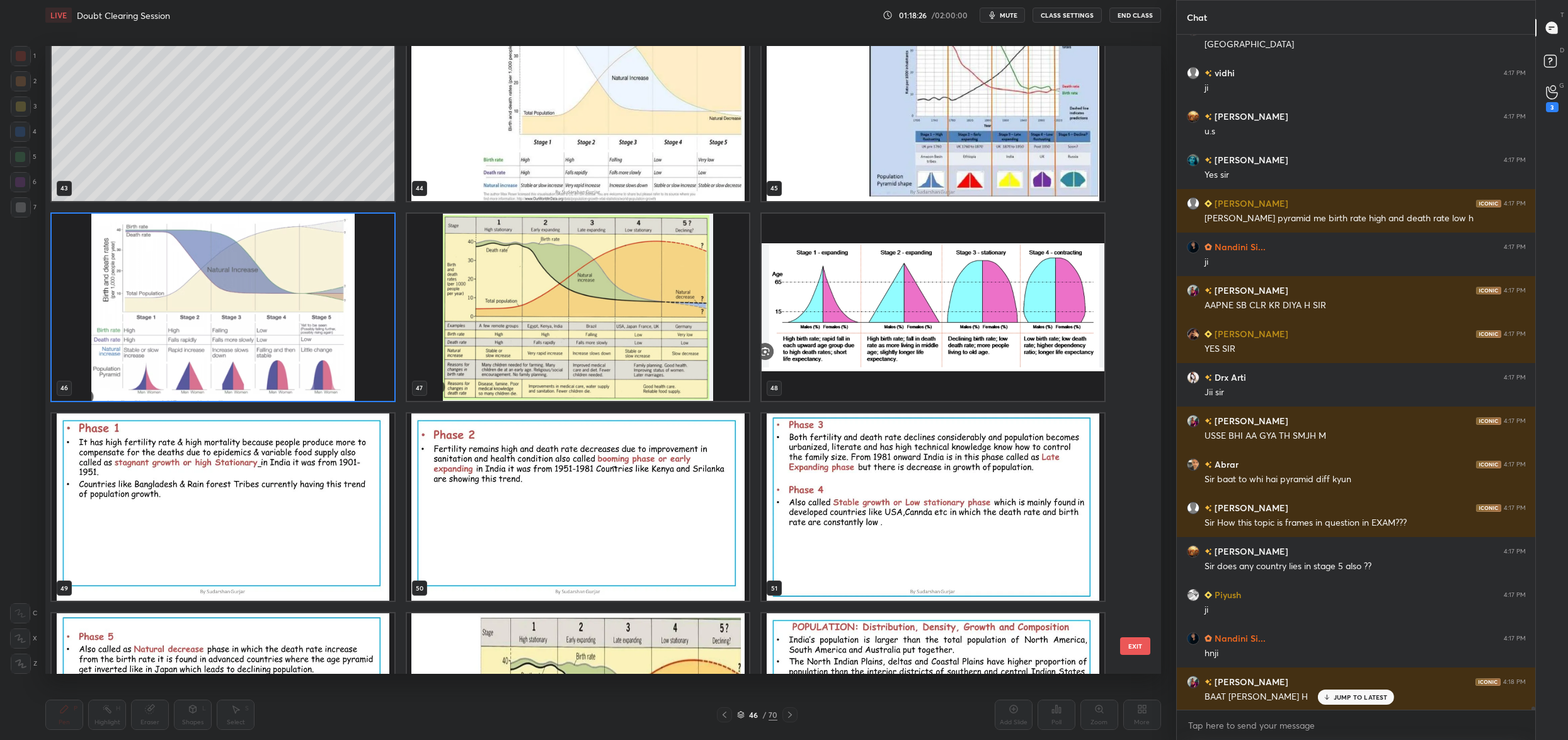
click at [616, 305] on img "grid" at bounding box center [578, 307] width 343 height 187
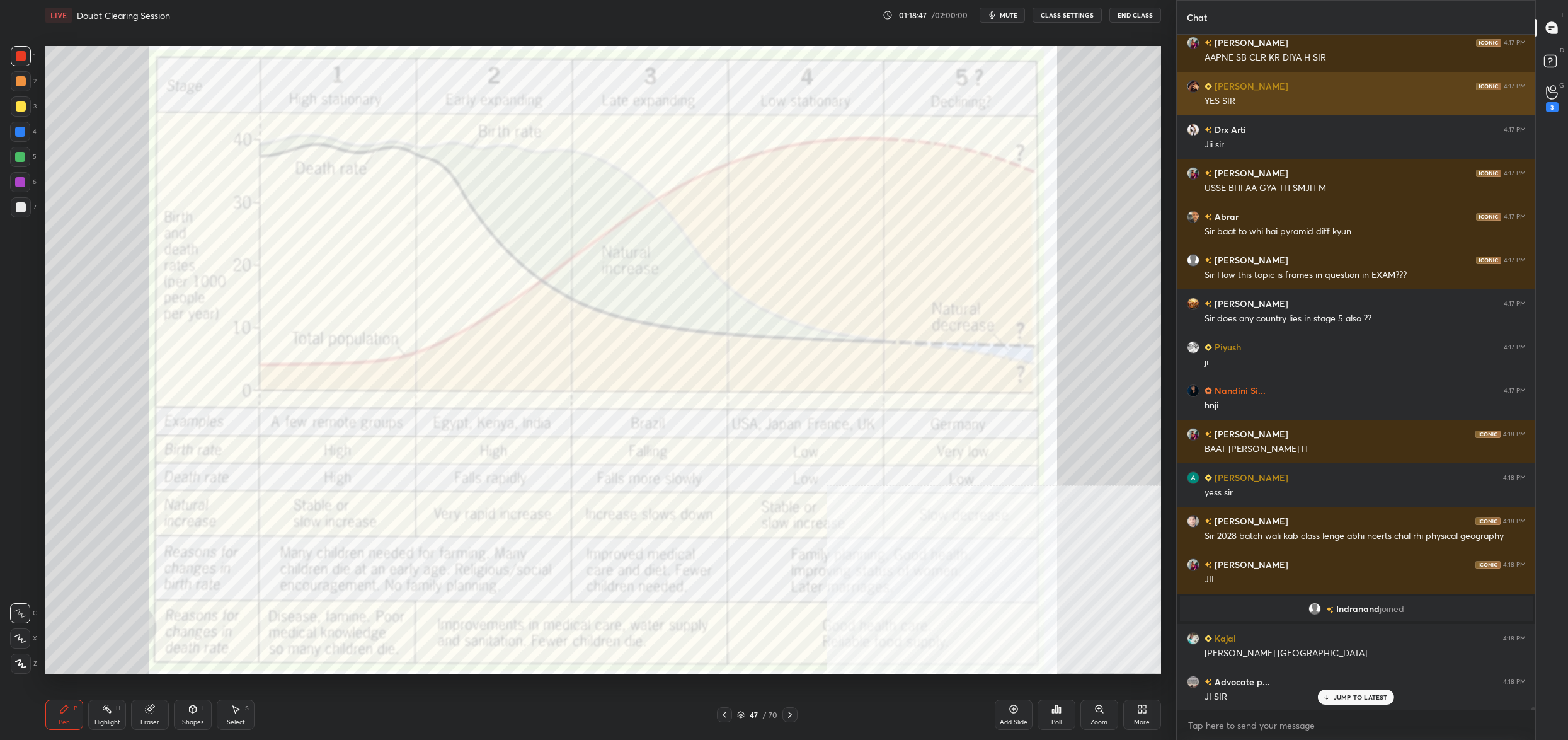
scroll to position [160235, 0]
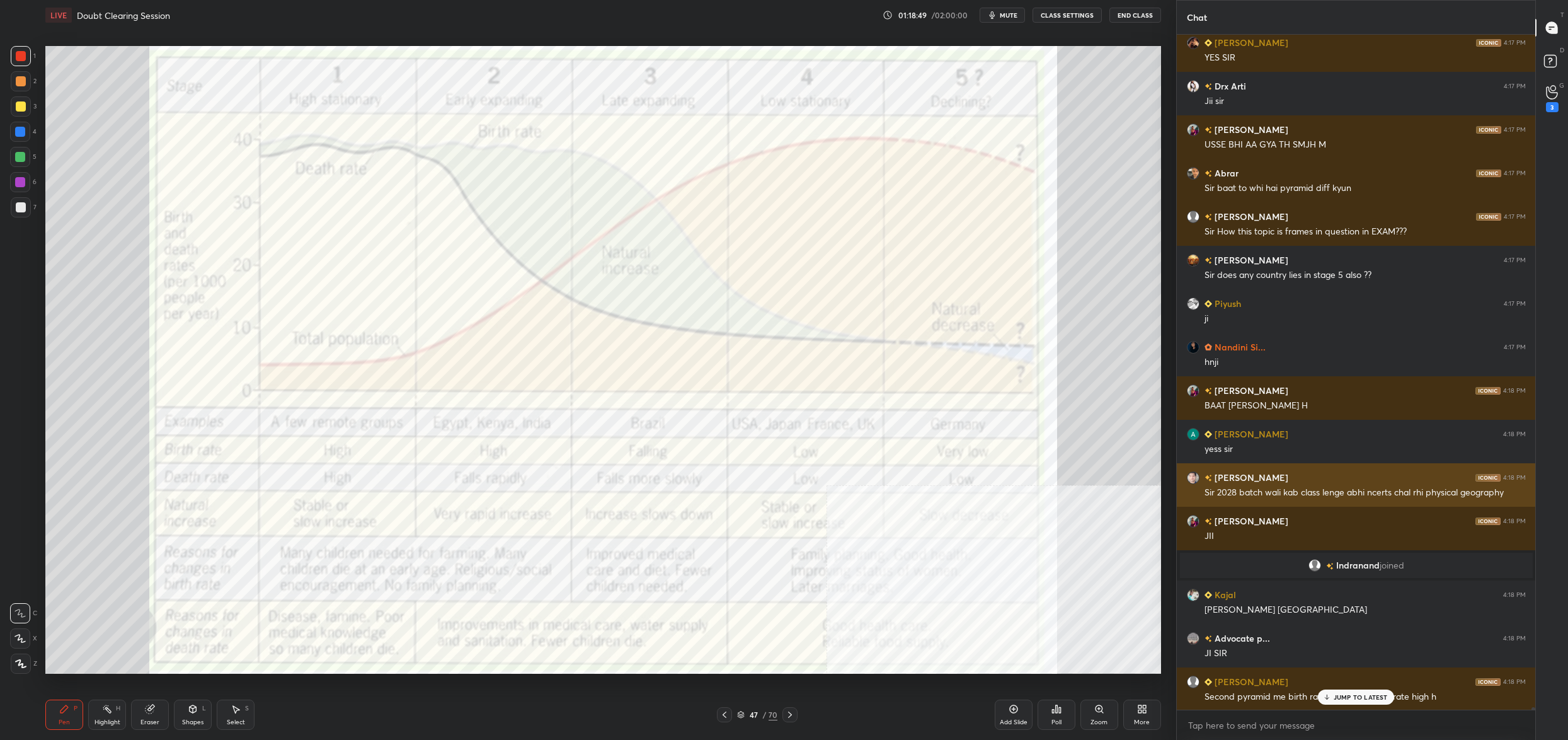
click at [1241, 468] on div "Mohd 4:18 PM Sir 2028 batch wali kab class lenge abhi ncerts chal rhi physical …" at bounding box center [1356, 485] width 359 height 44
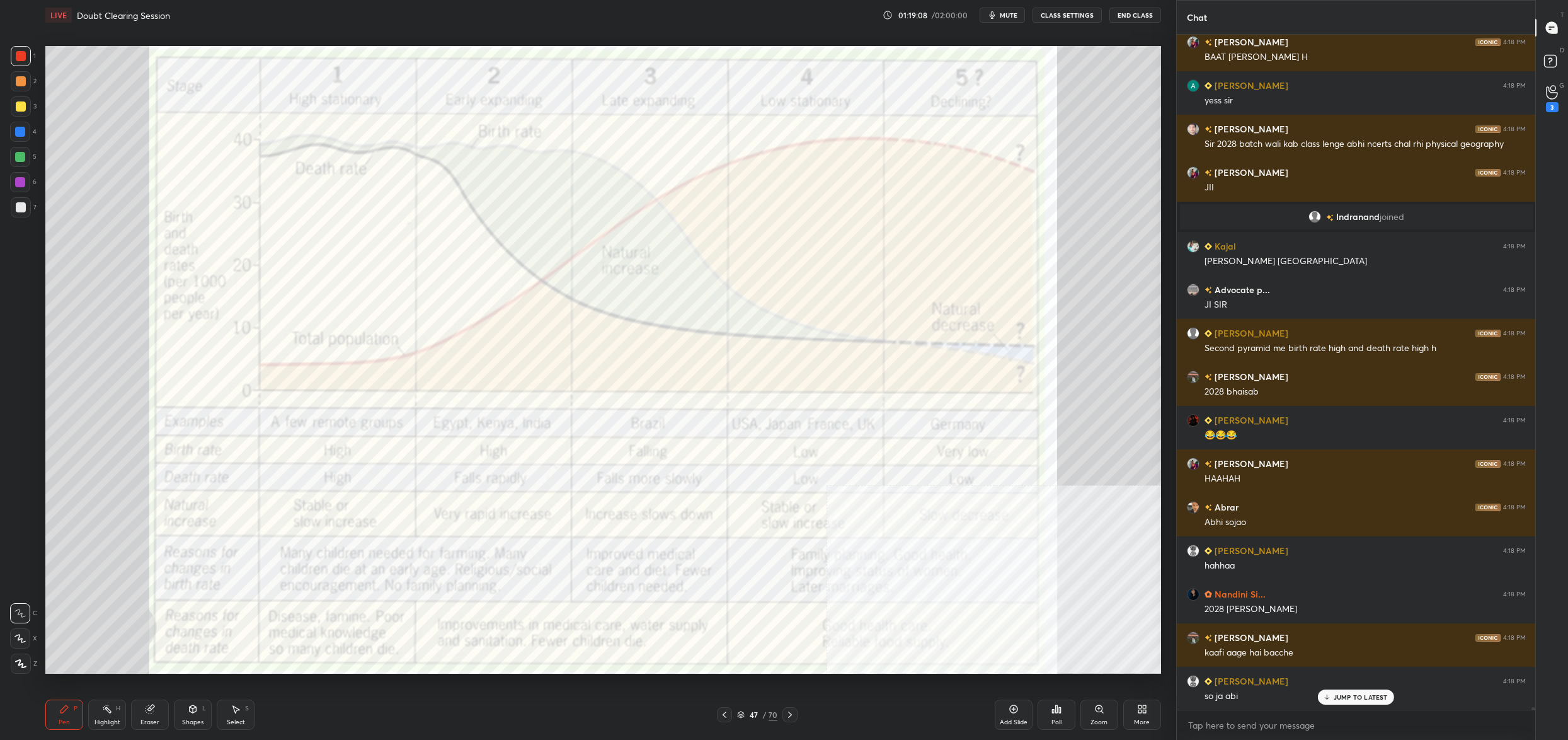
scroll to position [160627, 0]
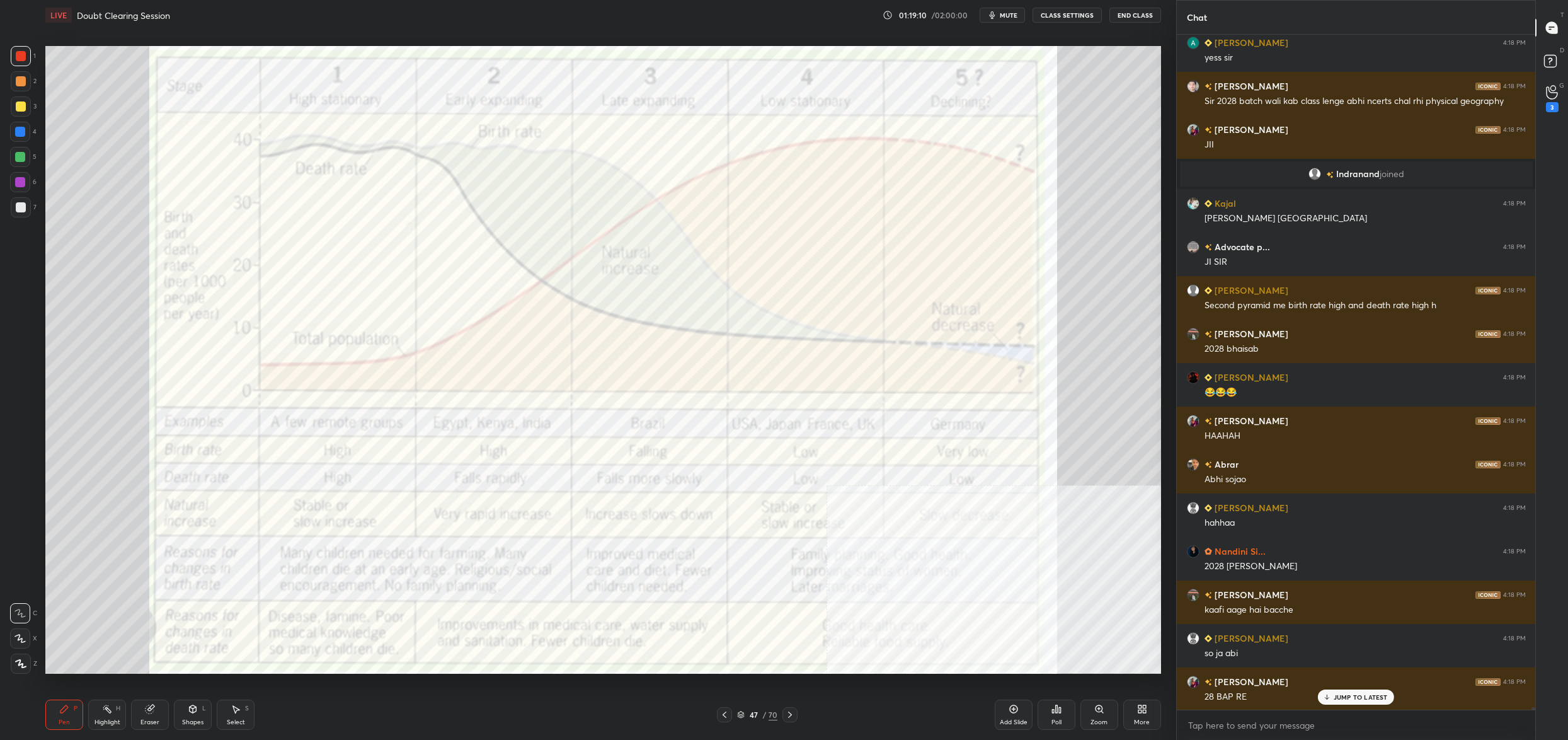
drag, startPoint x: 753, startPoint y: 709, endPoint x: 750, endPoint y: 719, distance: 10.4
click at [752, 711] on div "47 / 70" at bounding box center [757, 714] width 81 height 15
click at [748, 719] on div "47" at bounding box center [753, 714] width 13 height 8
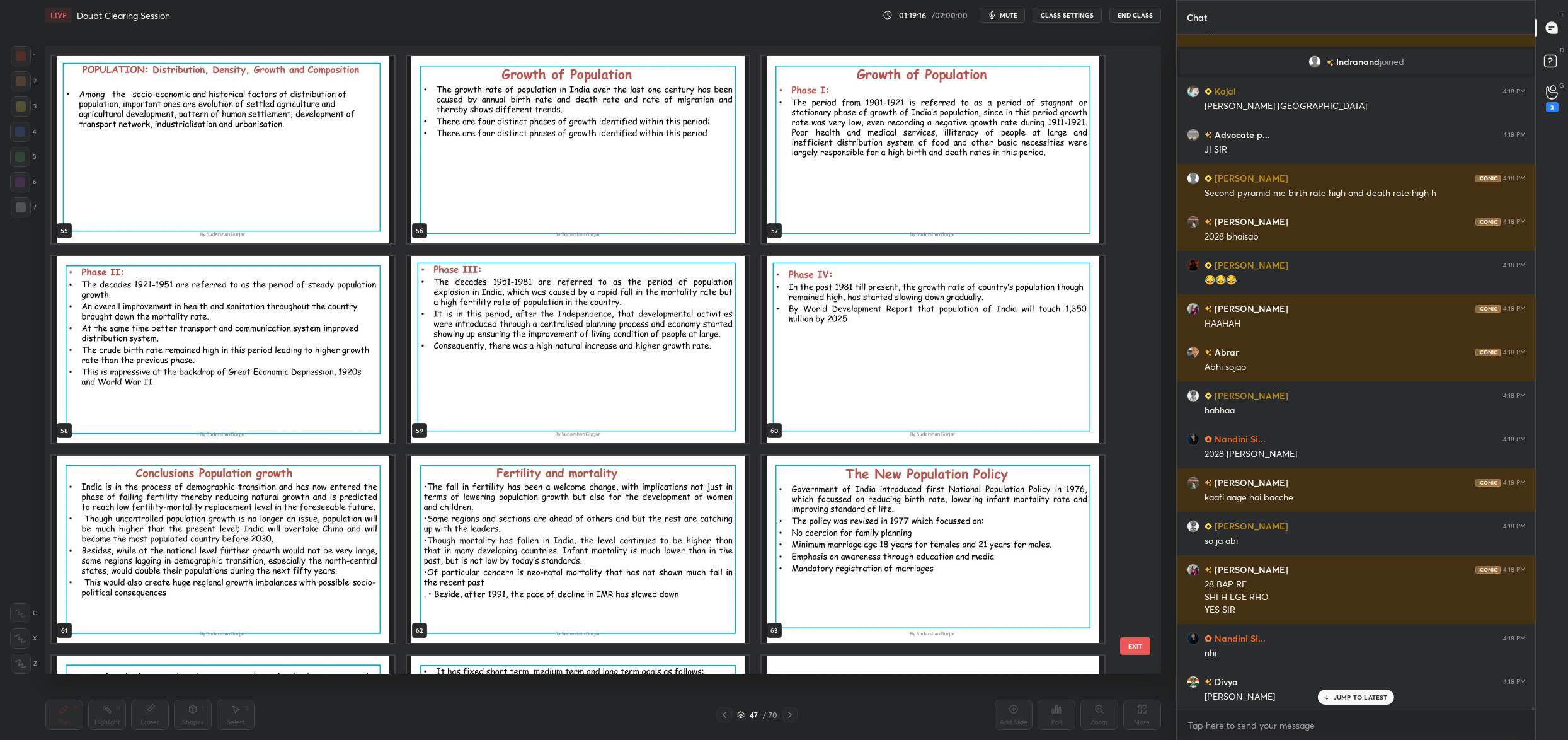
scroll to position [160783, 0]
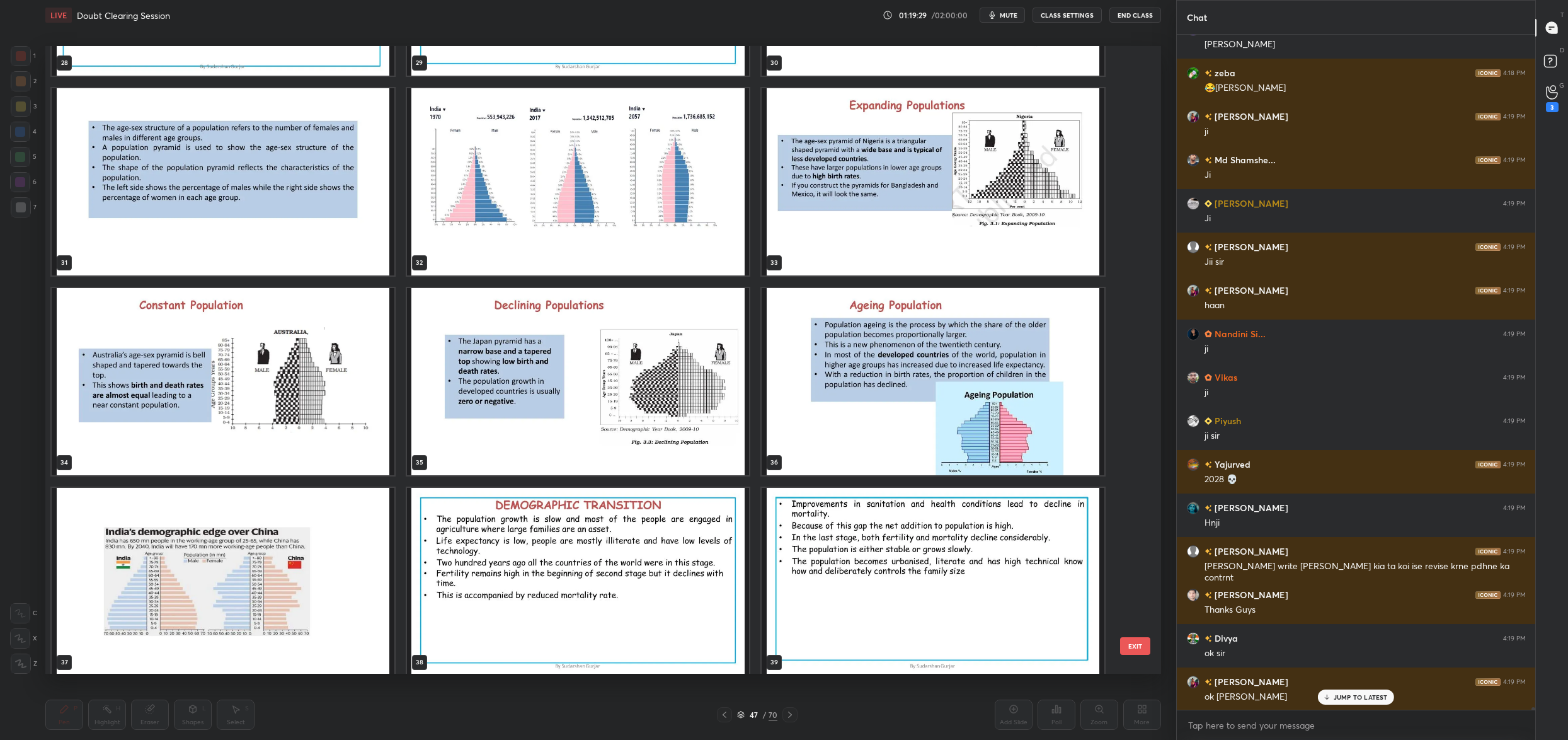
click at [562, 377] on img "grid" at bounding box center [578, 382] width 343 height 187
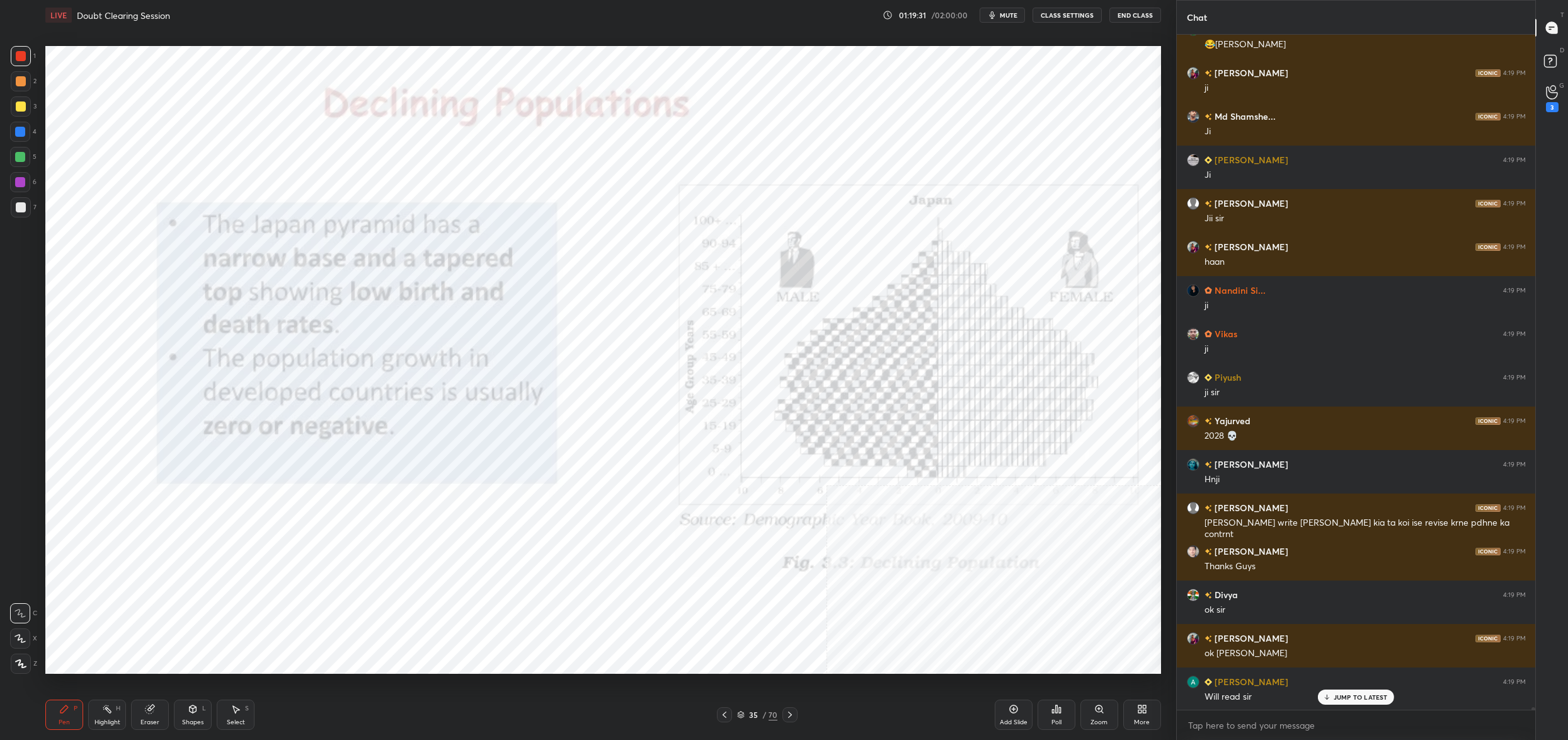
click at [1137, 707] on icon at bounding box center [1142, 709] width 10 height 10
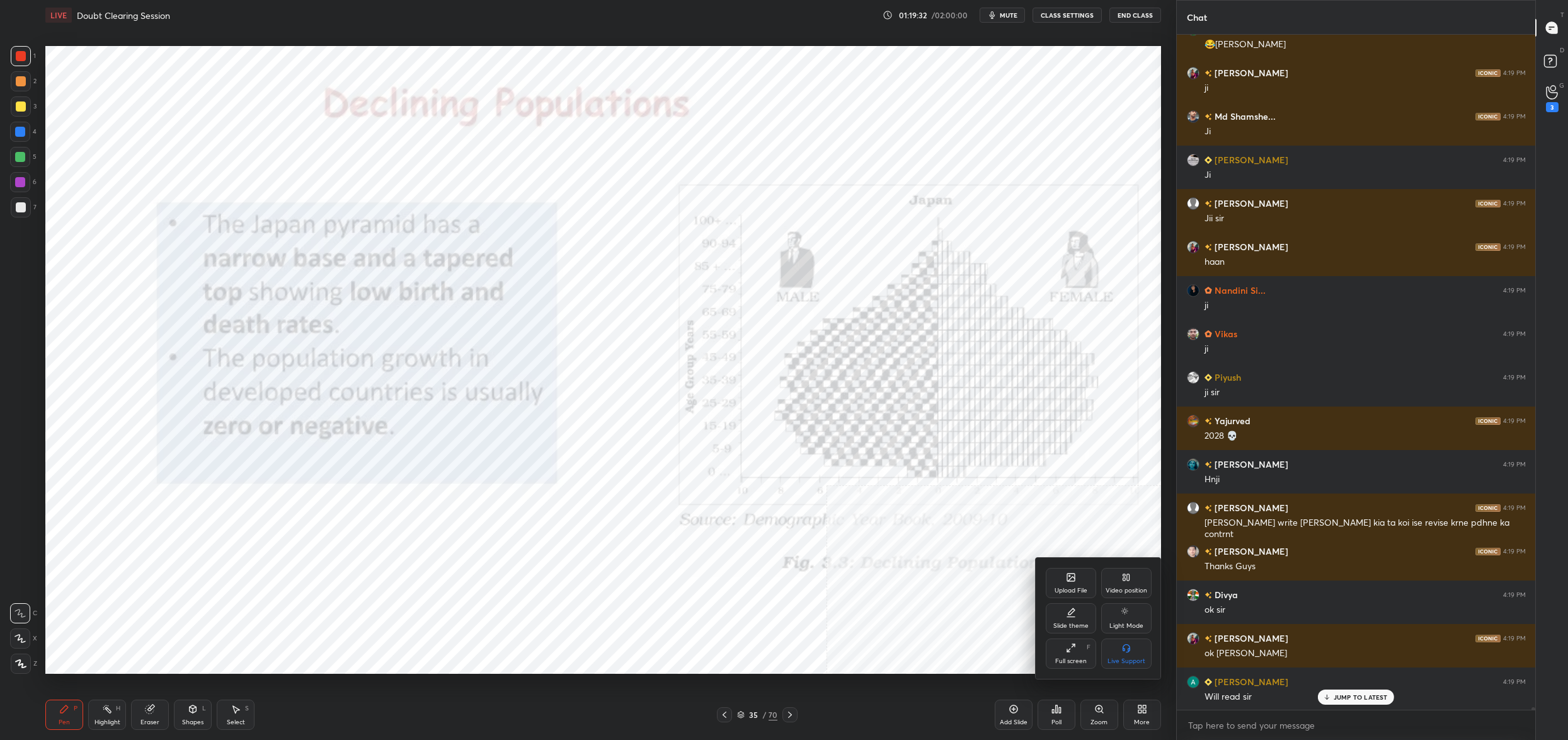
click at [1123, 575] on icon at bounding box center [1125, 575] width 3 height 2
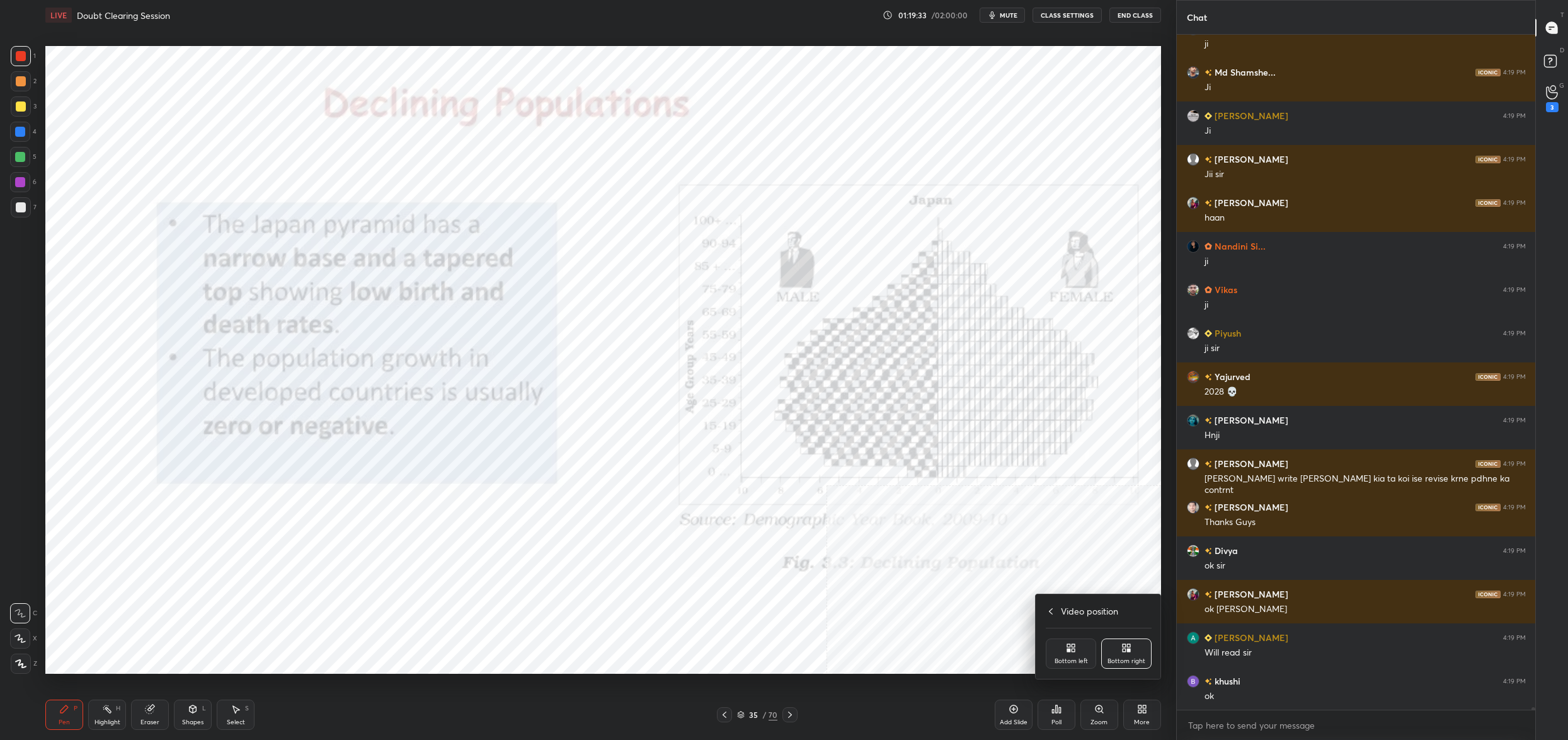
drag, startPoint x: 1083, startPoint y: 656, endPoint x: 654, endPoint y: 326, distance: 541.2
click at [1083, 656] on div "Bottom left" at bounding box center [1071, 653] width 51 height 30
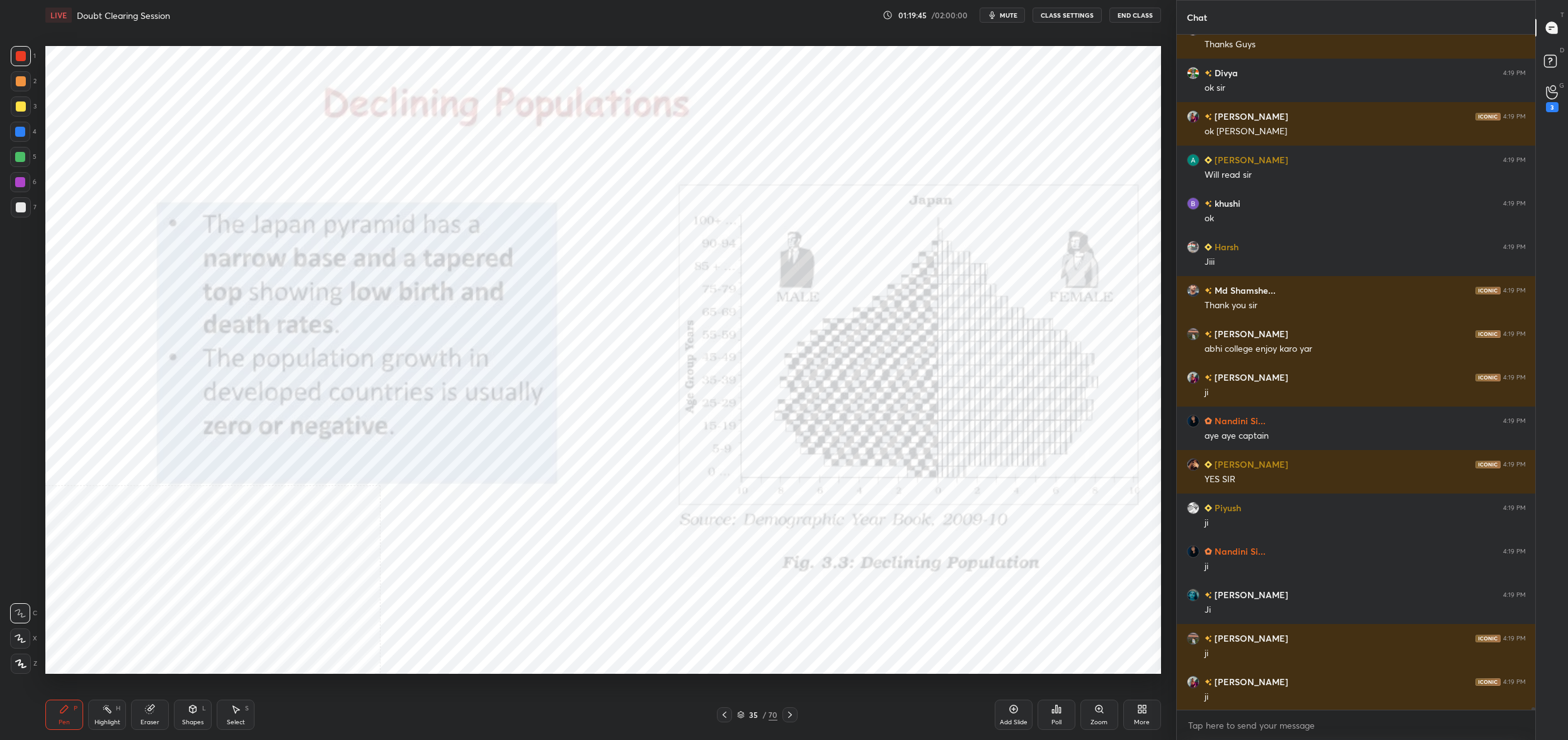
drag, startPoint x: 748, startPoint y: 716, endPoint x: 751, endPoint y: 726, distance: 10.4
click at [753, 721] on div "35 / 70" at bounding box center [757, 714] width 81 height 15
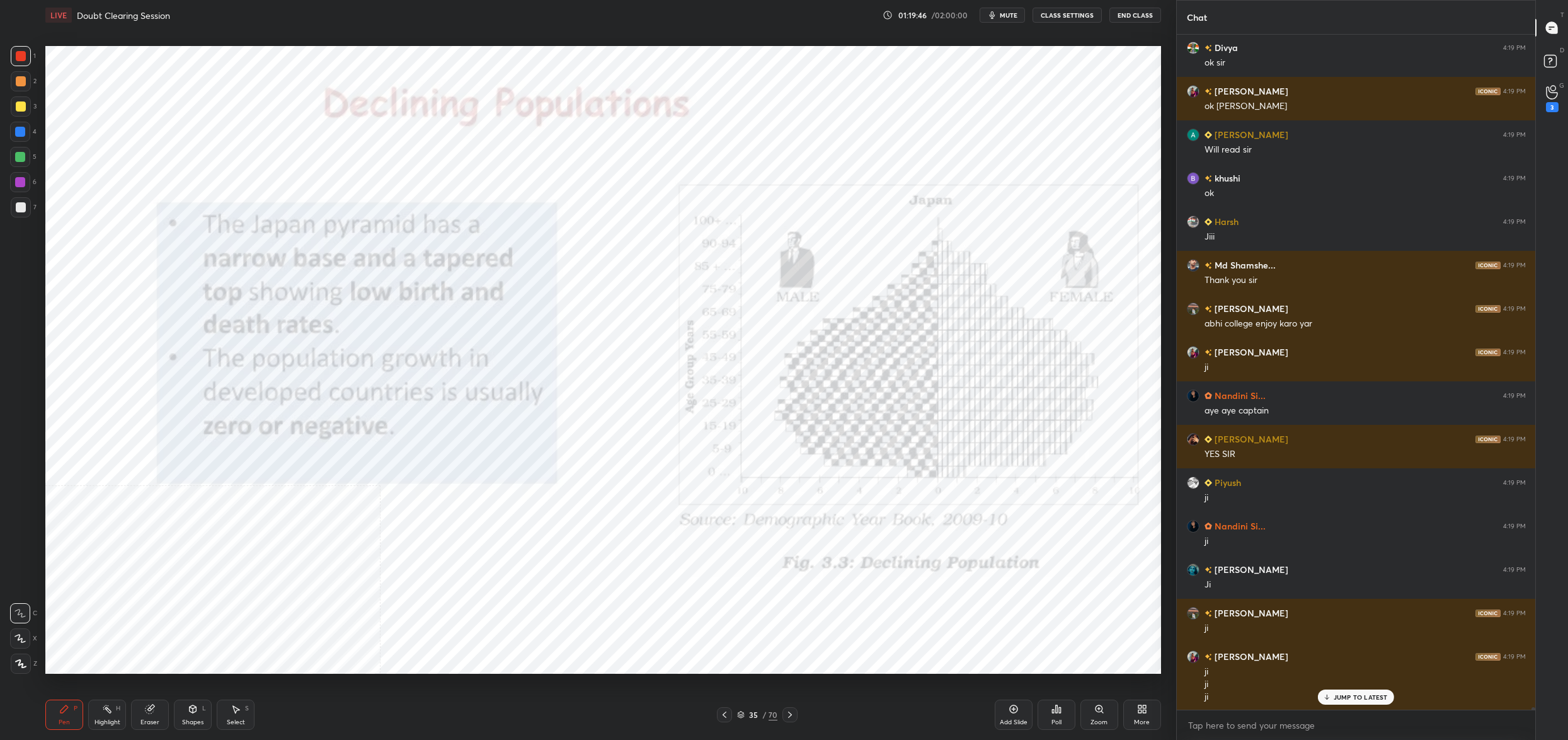
drag, startPoint x: 749, startPoint y: 715, endPoint x: 747, endPoint y: 725, distance: 10.2
click at [748, 721] on div "35 / 70" at bounding box center [757, 714] width 81 height 15
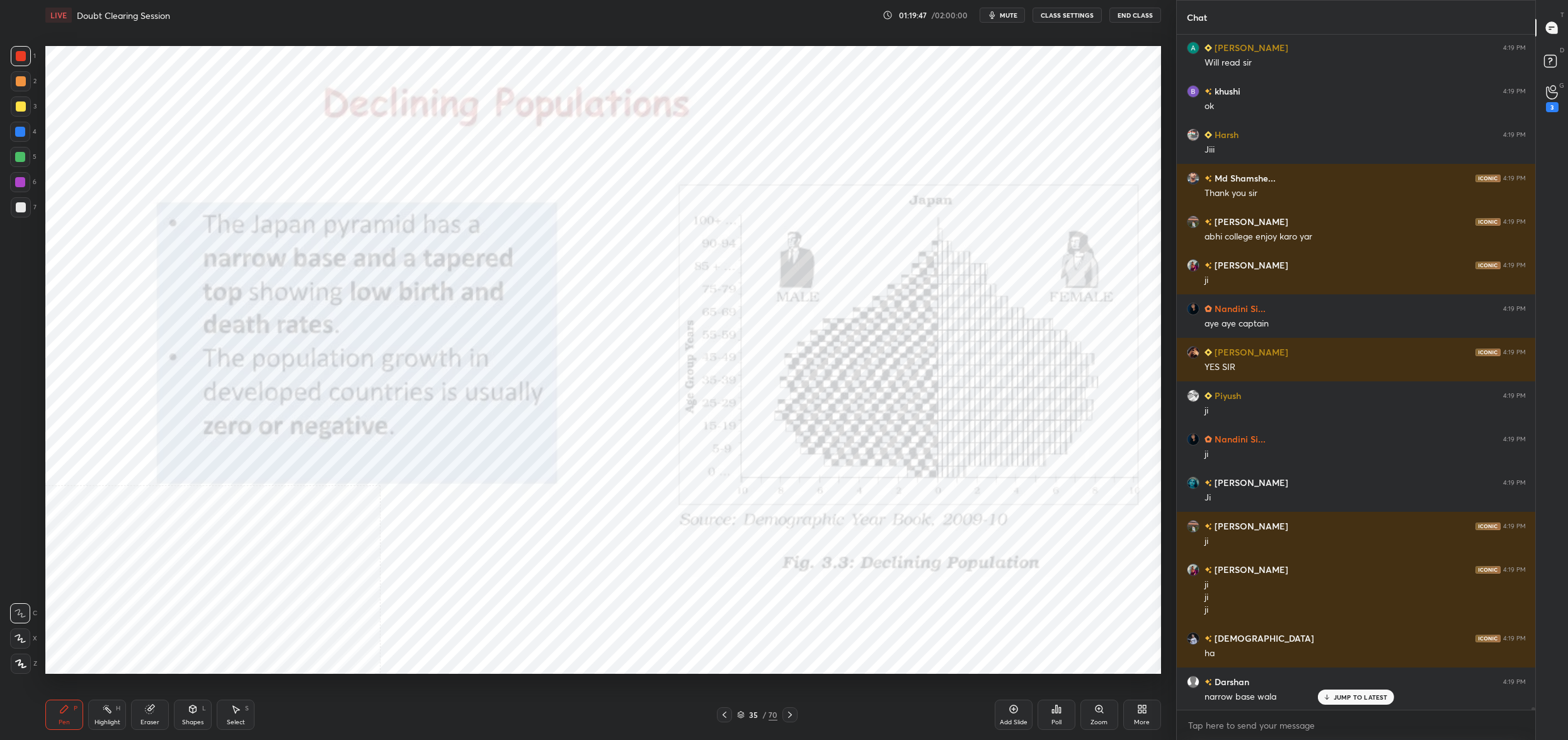
click at [749, 720] on div "35 / 70" at bounding box center [757, 715] width 40 height 11
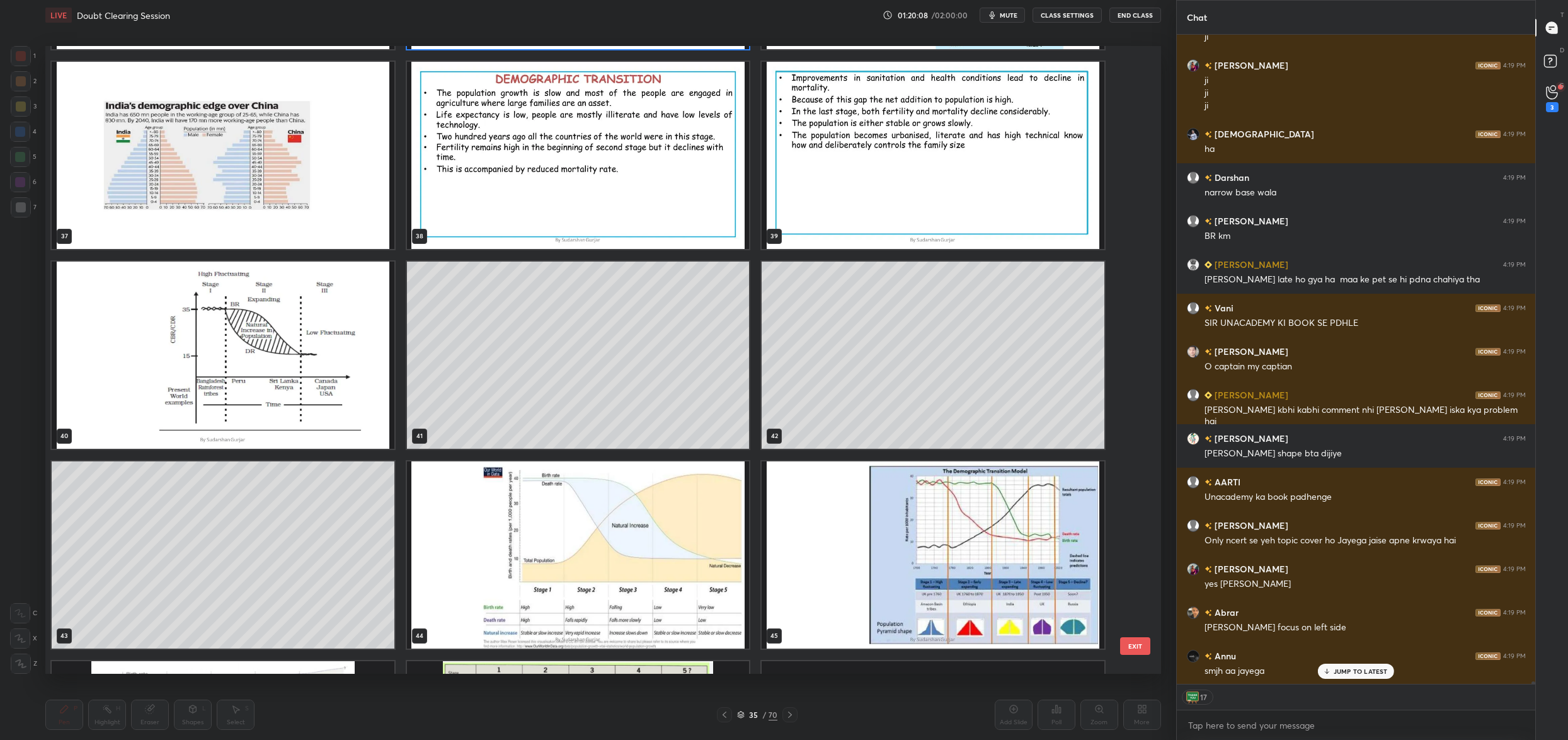
click at [227, 364] on img "grid" at bounding box center [223, 355] width 343 height 187
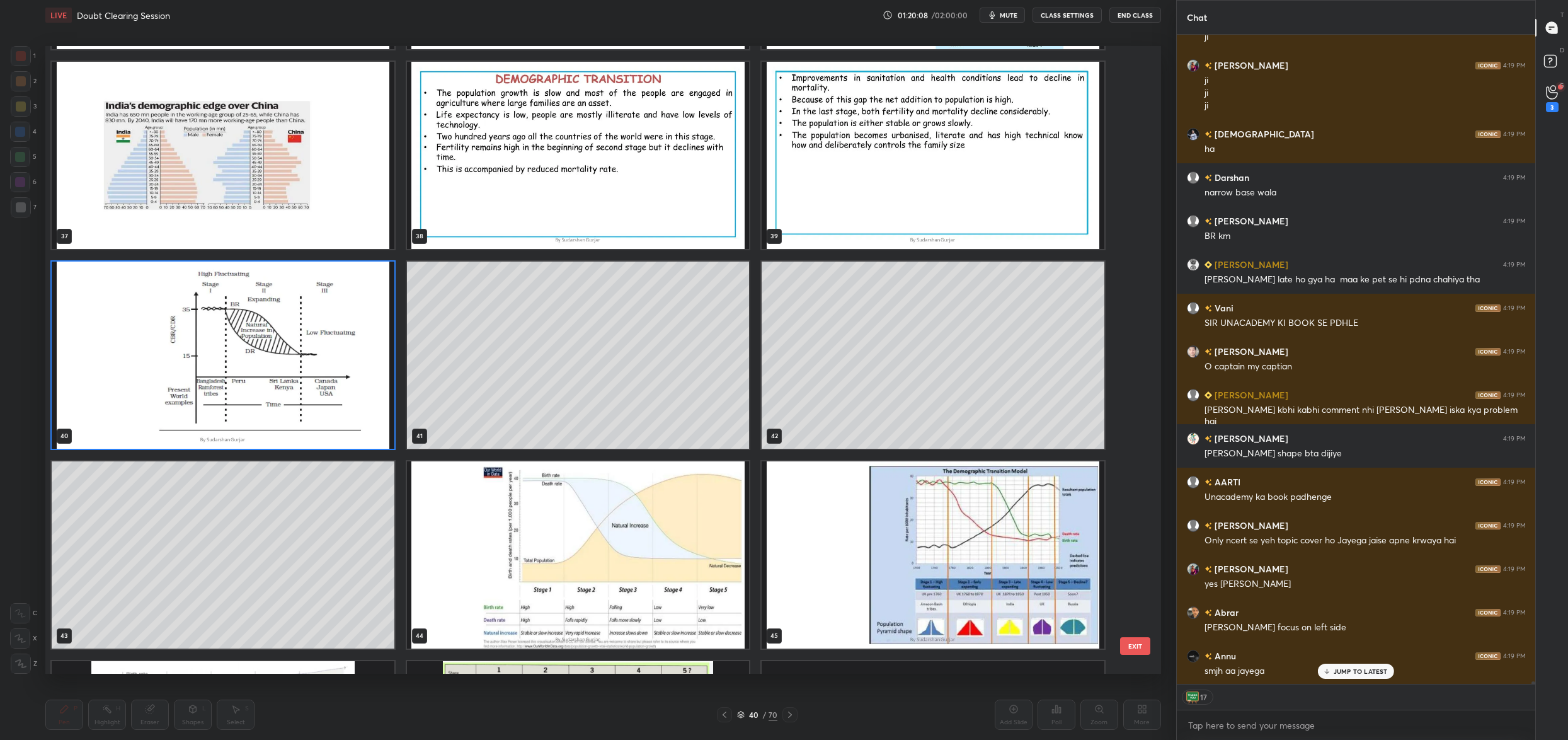
click at [227, 364] on img "grid" at bounding box center [223, 355] width 343 height 187
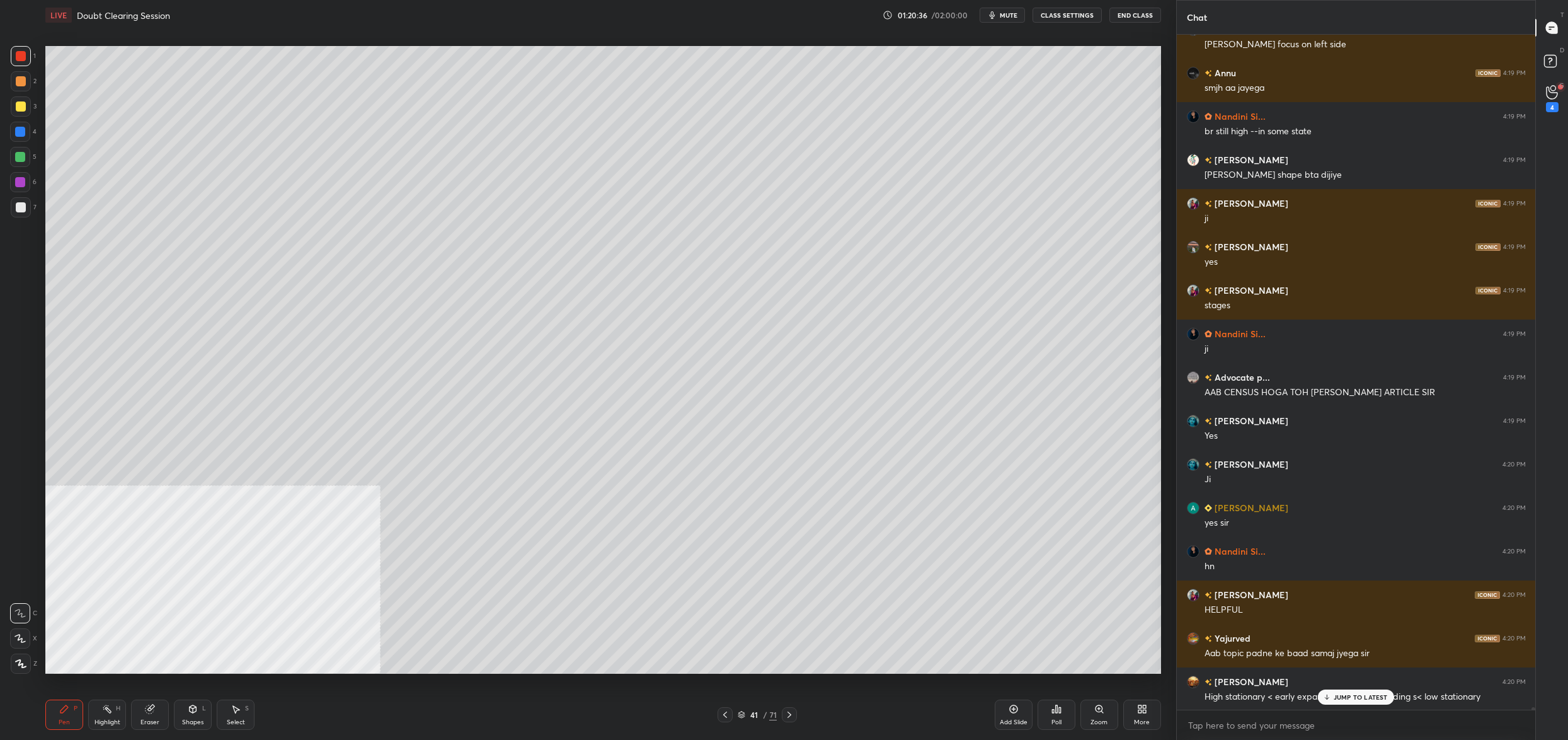
click at [1341, 694] on p "JUMP TO LATEST" at bounding box center [1361, 697] width 54 height 8
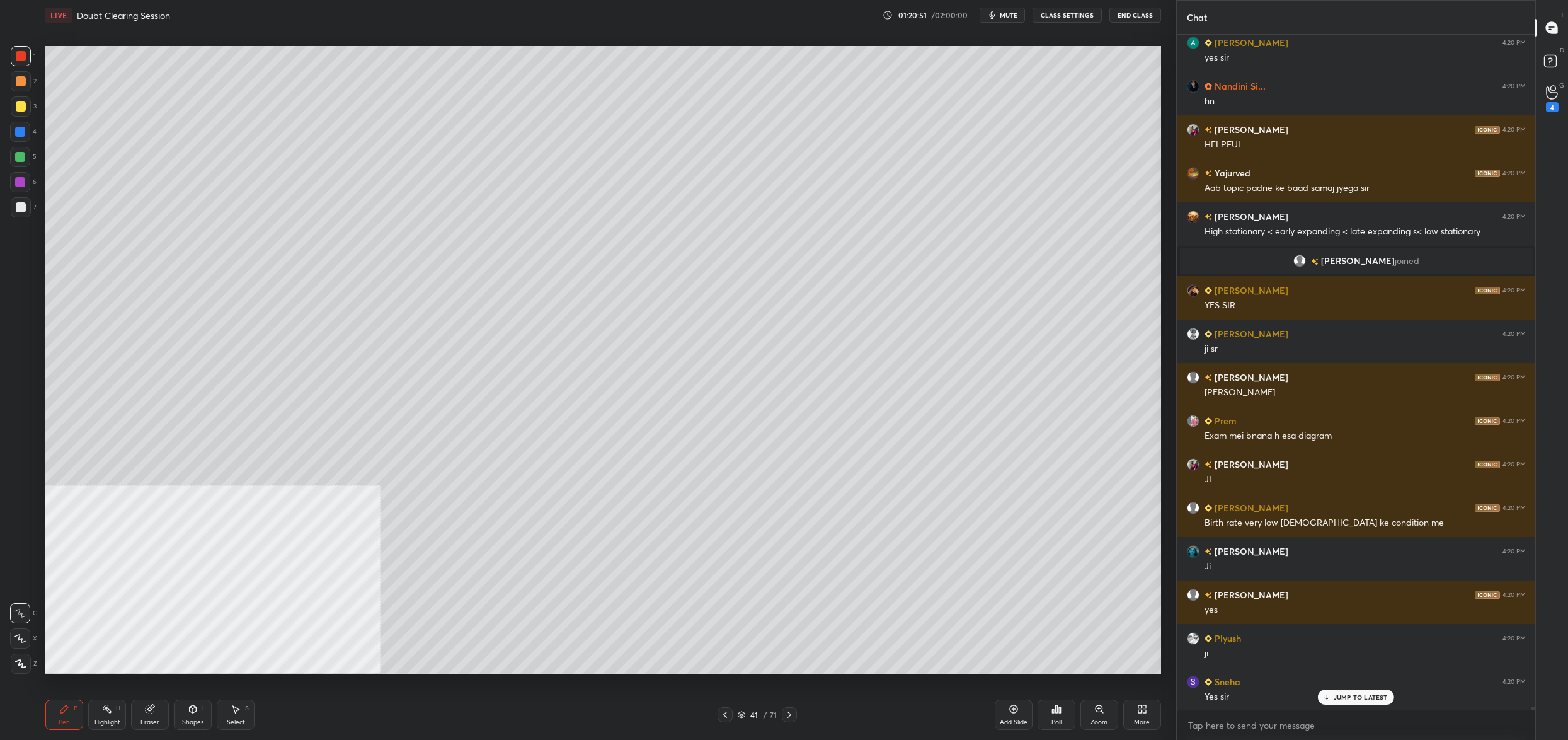
click at [740, 715] on icon at bounding box center [741, 714] width 8 height 8
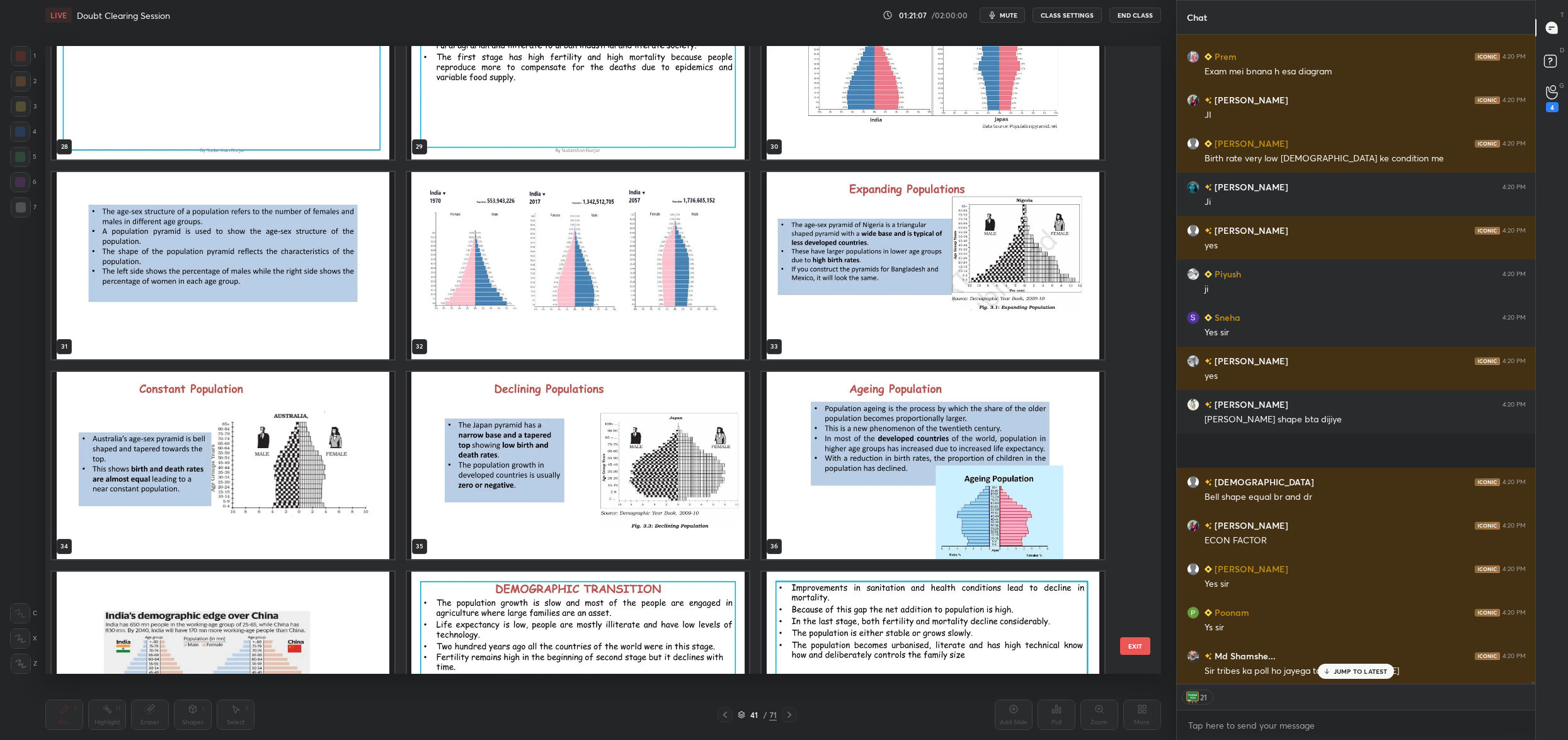
click at [189, 456] on img "grid" at bounding box center [223, 465] width 343 height 187
click at [189, 457] on img "grid" at bounding box center [223, 465] width 343 height 187
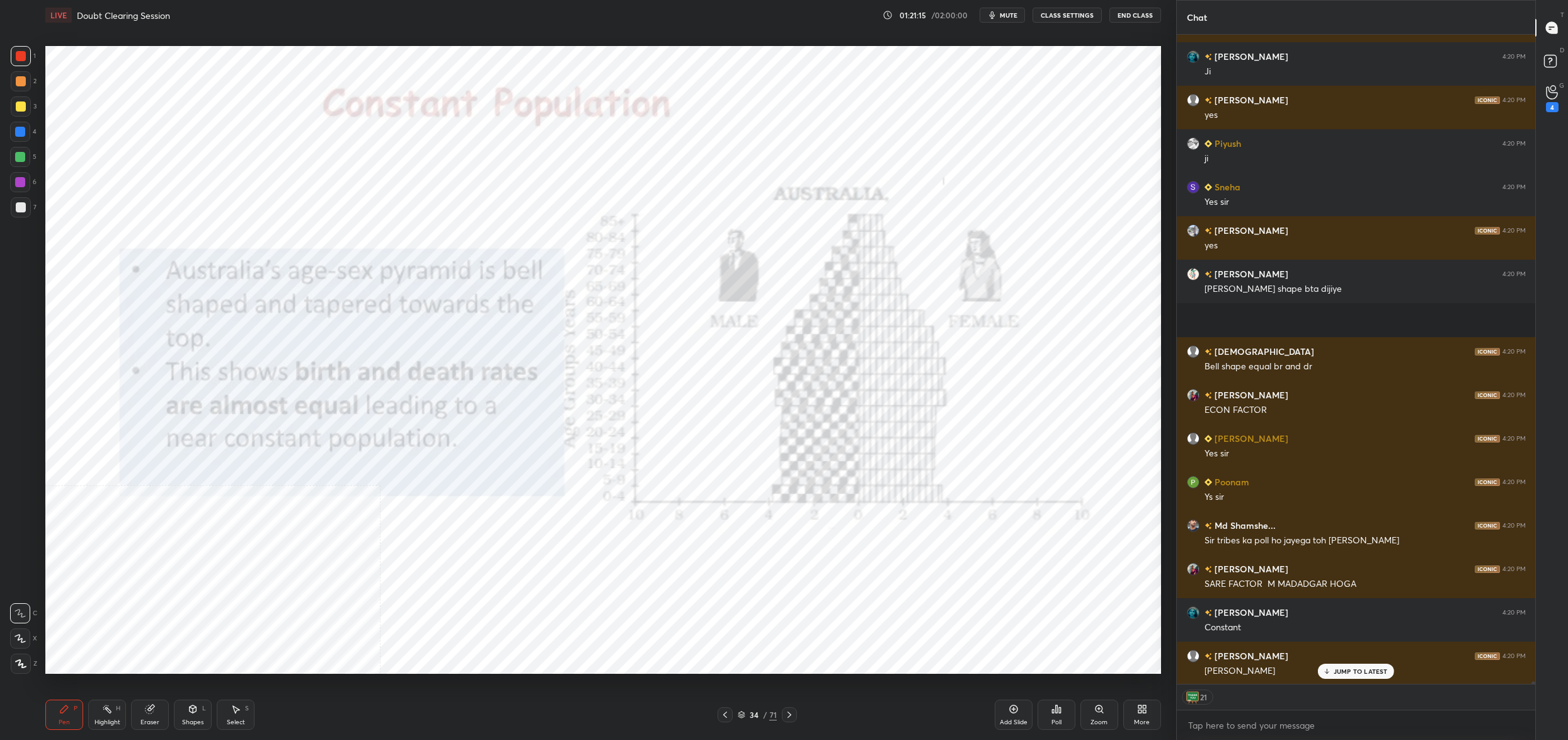
click at [741, 719] on div "34 / 71" at bounding box center [757, 715] width 39 height 11
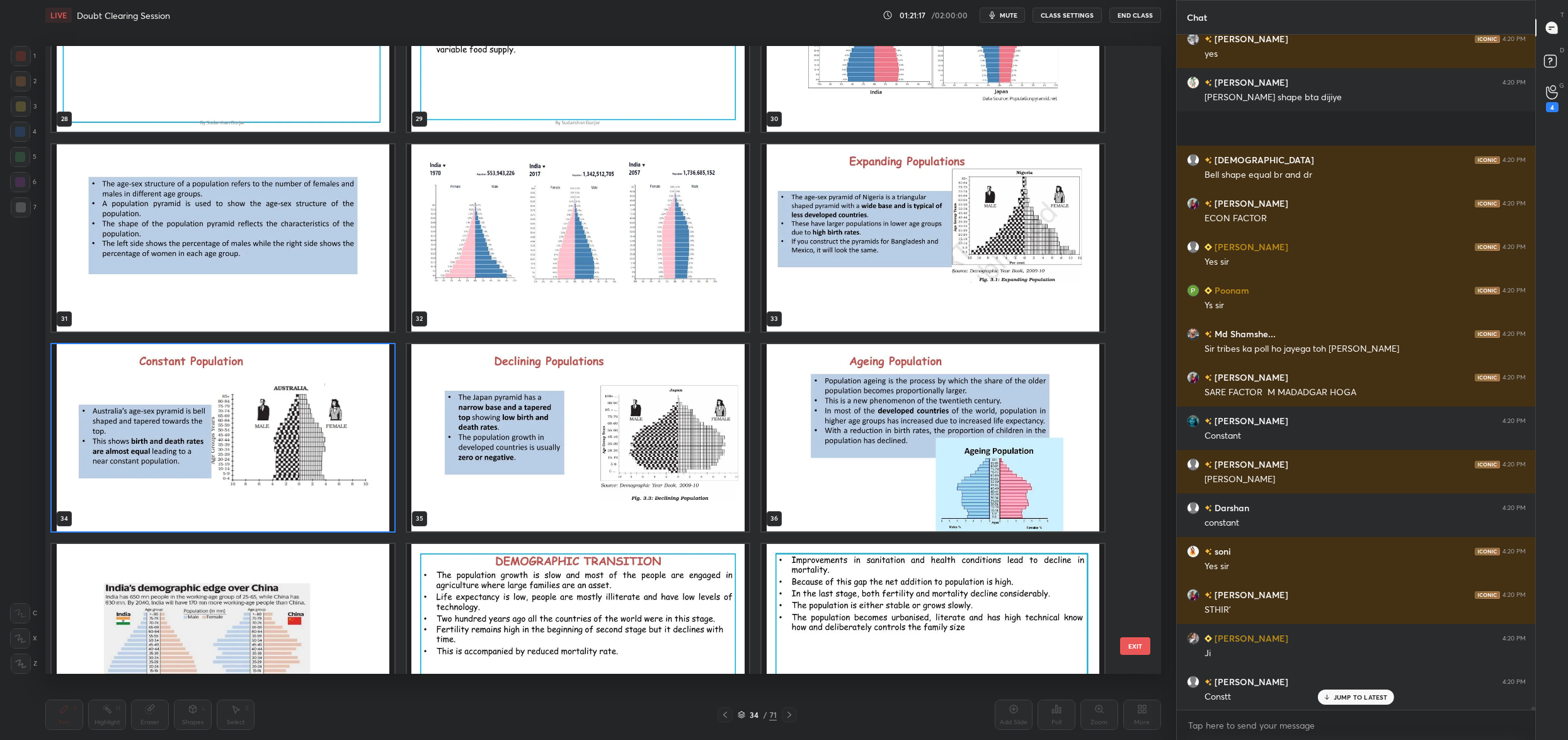
click at [635, 456] on div "28 29 30 31 32 33 34 35 36 37 38 39 40 41 42" at bounding box center [592, 360] width 1093 height 628
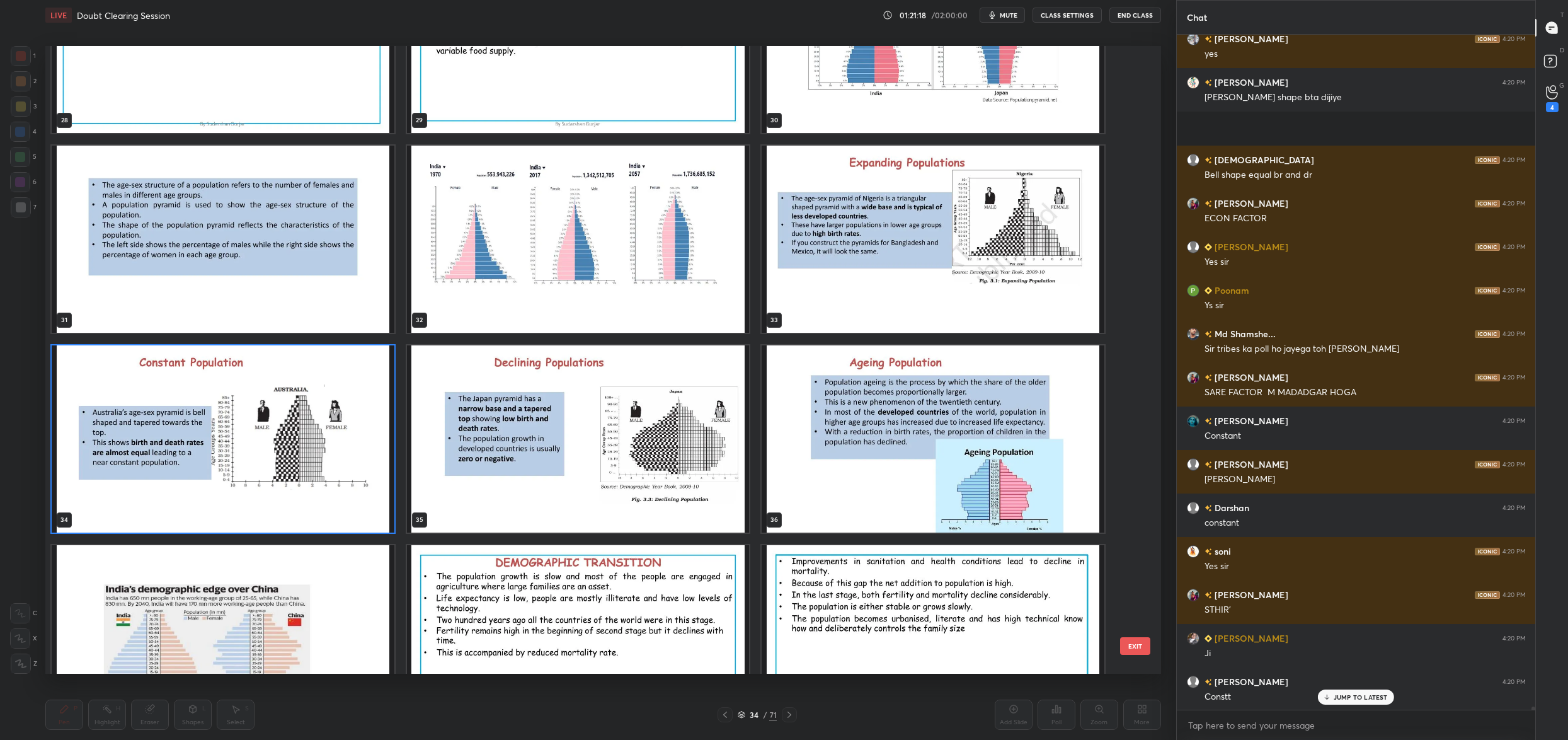
click at [658, 372] on img "grid" at bounding box center [578, 439] width 343 height 187
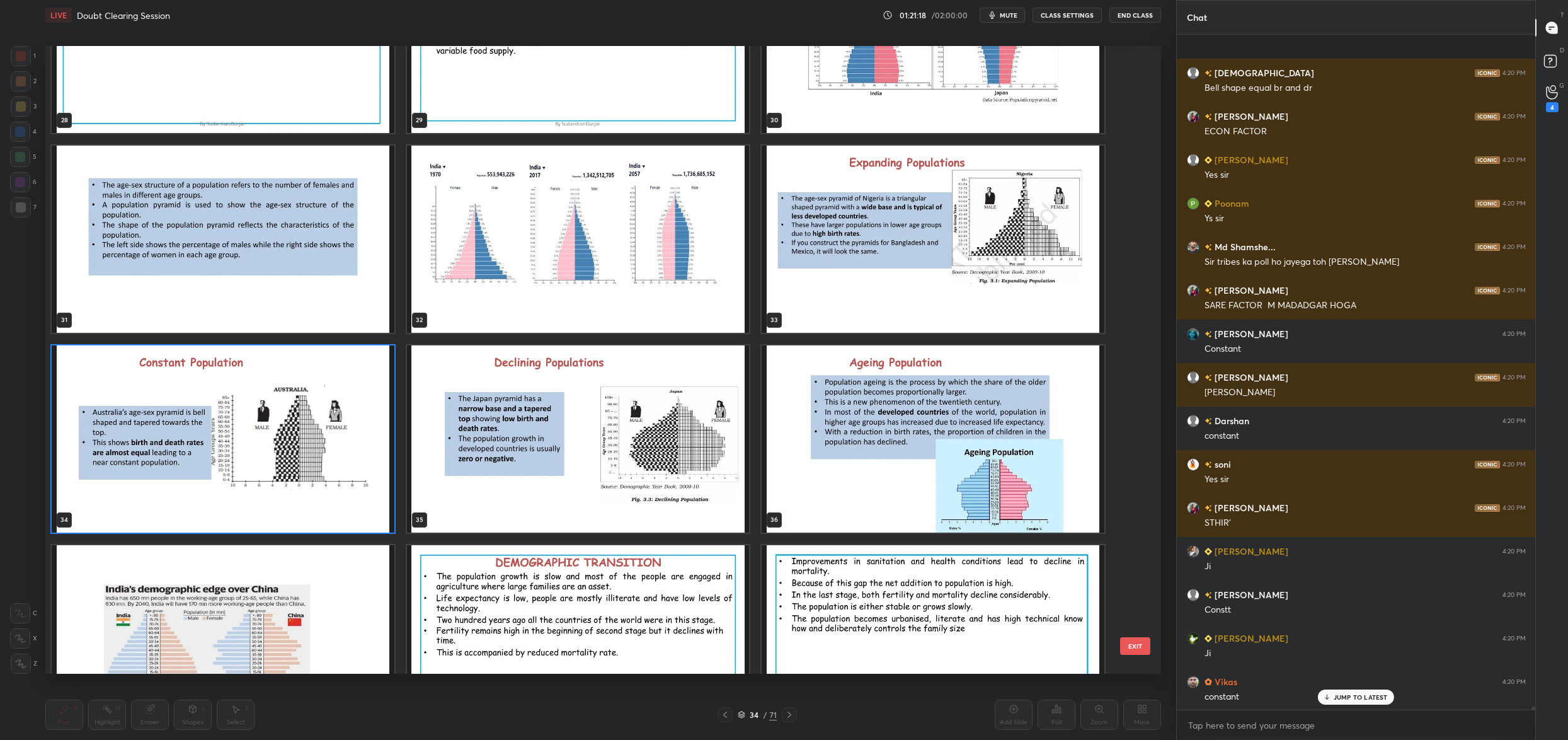
click at [658, 372] on img "grid" at bounding box center [578, 439] width 343 height 187
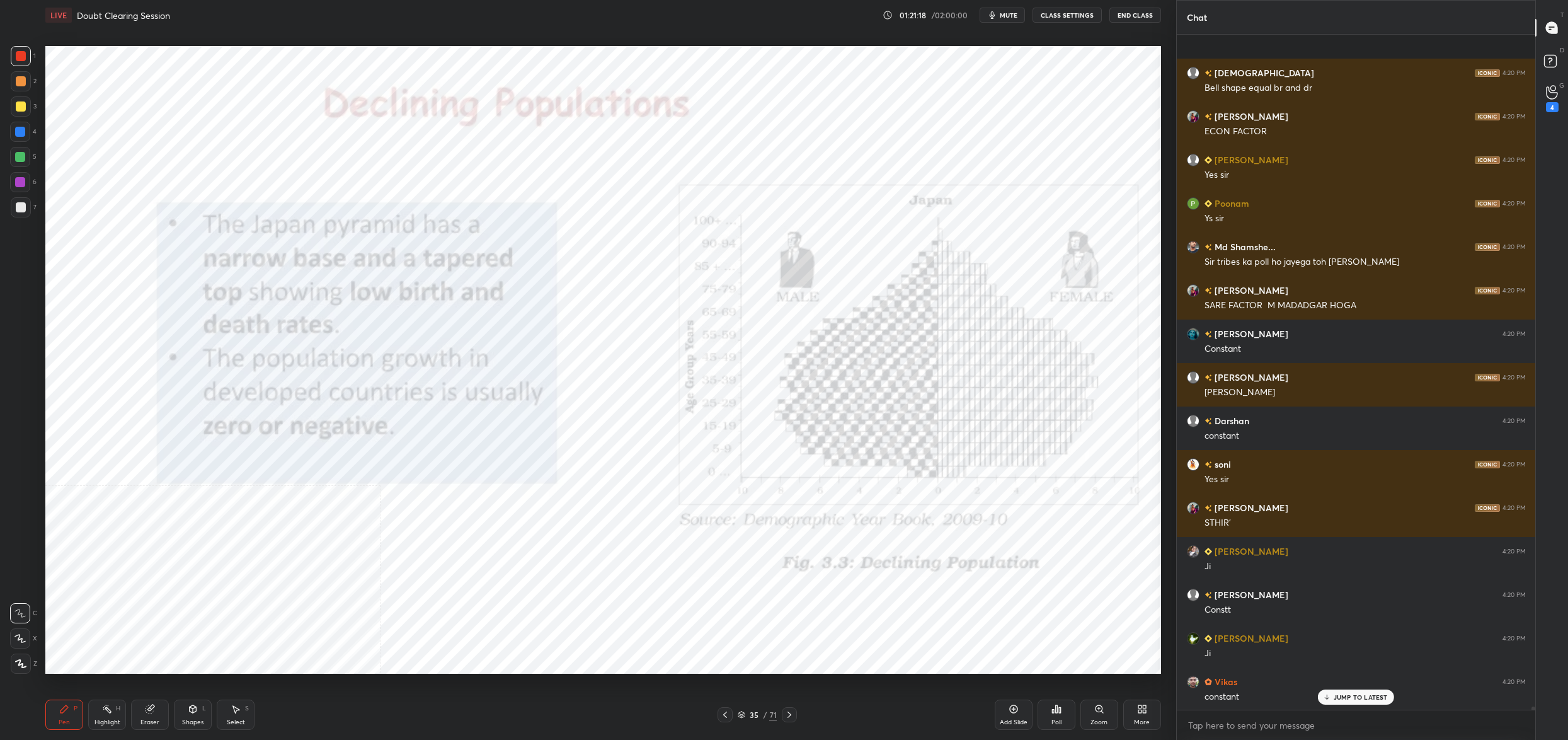
click at [658, 372] on img "grid" at bounding box center [578, 439] width 343 height 187
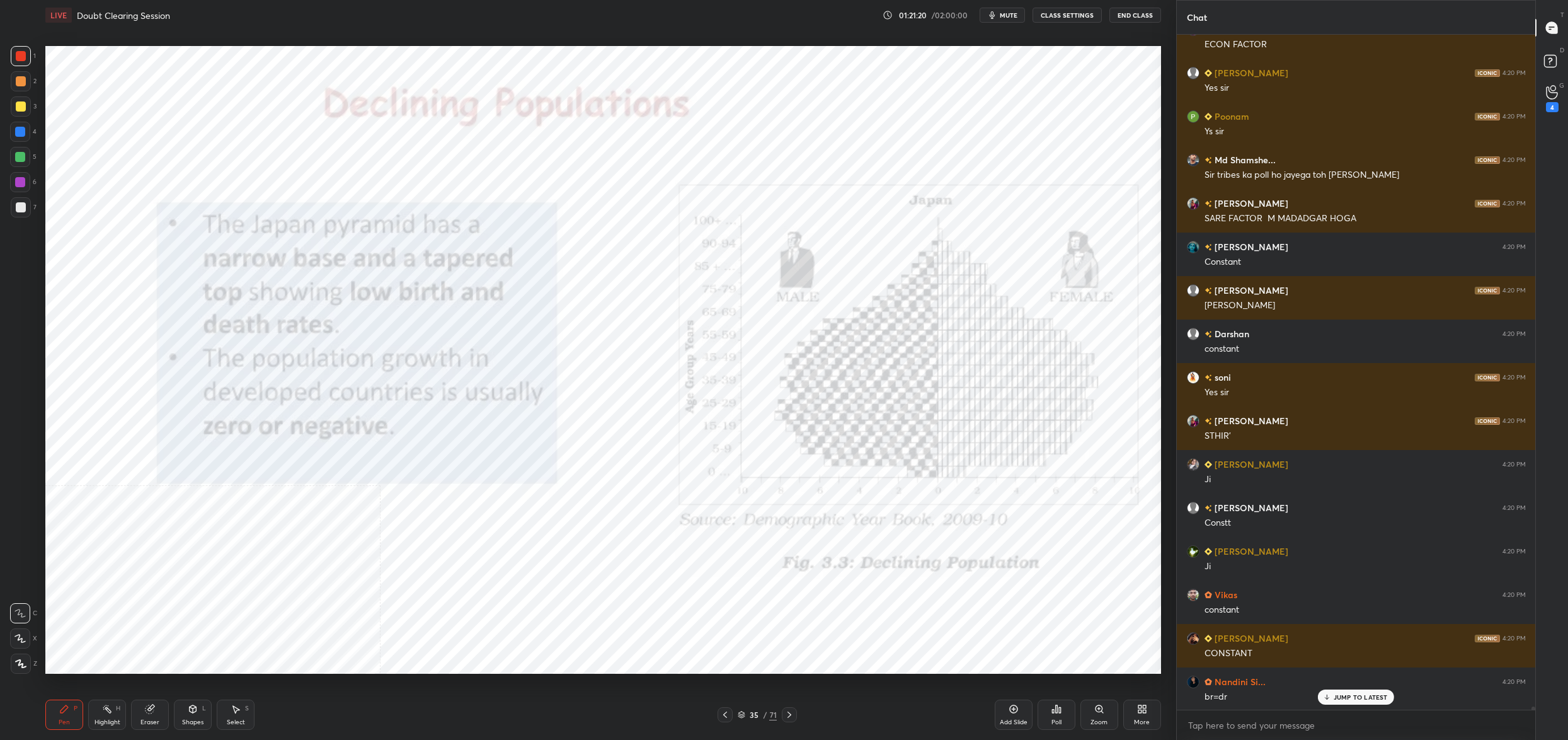
drag, startPoint x: 740, startPoint y: 713, endPoint x: 743, endPoint y: 700, distance: 13.3
click at [740, 713] on icon at bounding box center [741, 714] width 8 height 8
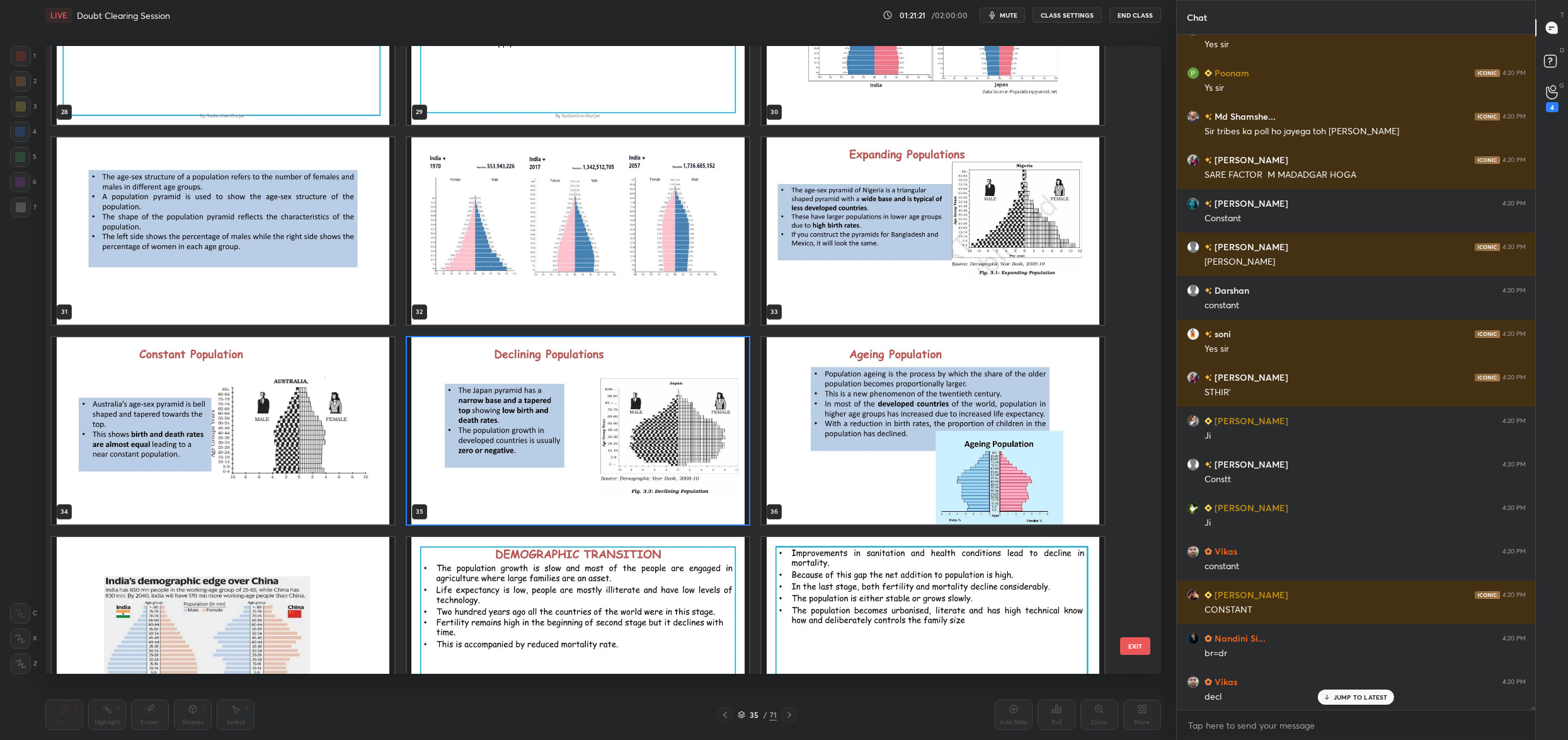
click at [917, 438] on img "grid" at bounding box center [933, 431] width 343 height 187
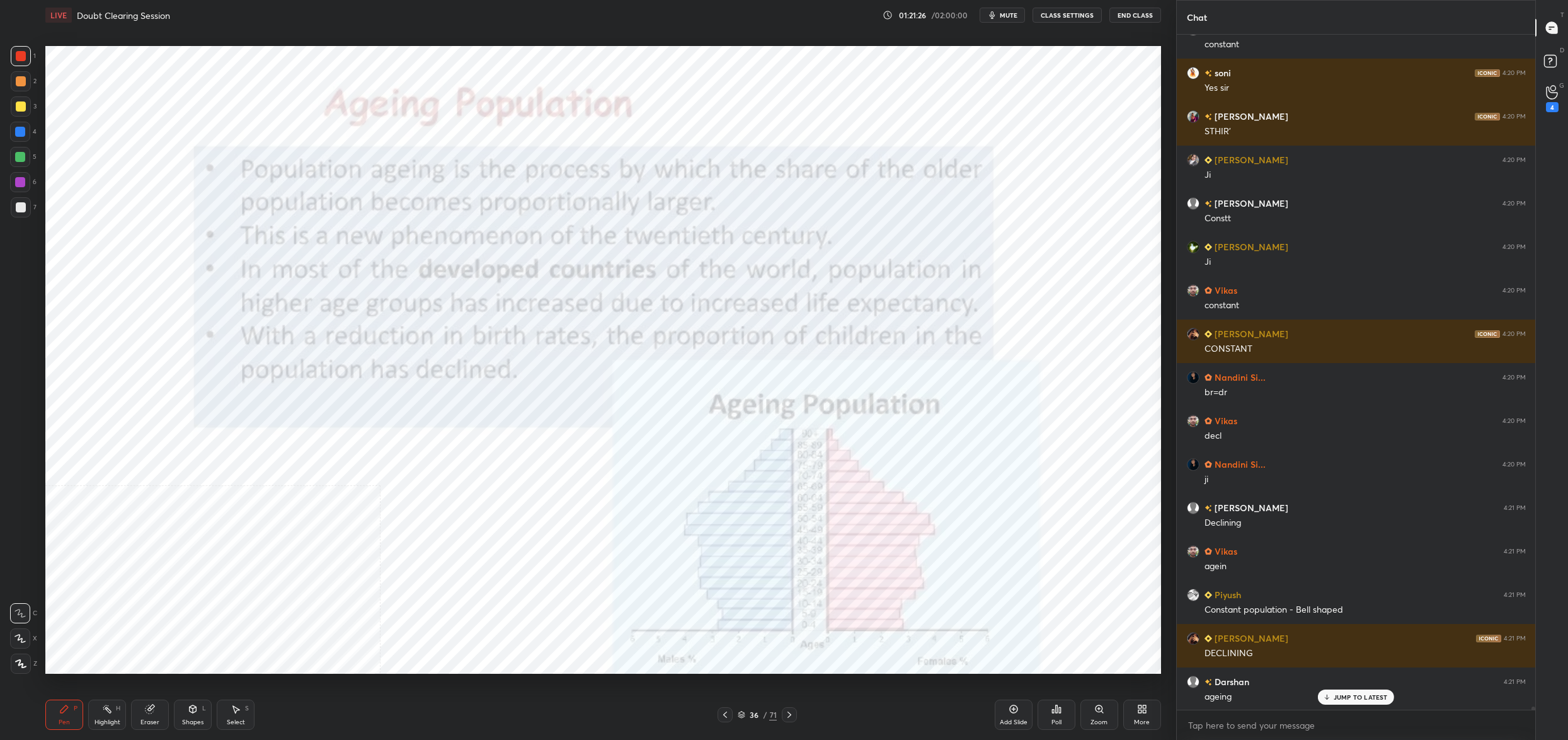
click at [578, 675] on div "Setting up your live class Poll for secs No correct answer Start poll" at bounding box center [602, 360] width 1126 height 659
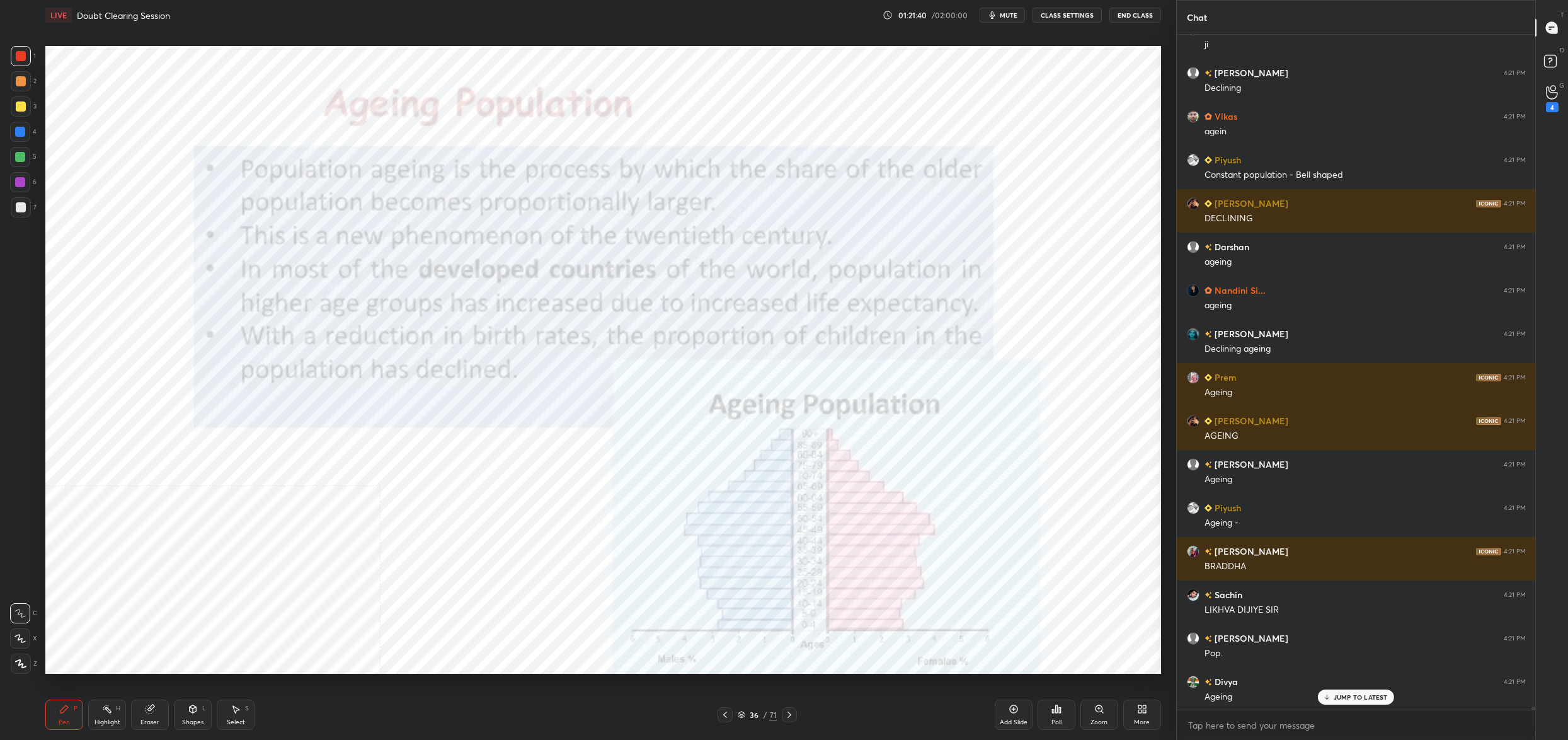
click at [741, 715] on icon at bounding box center [741, 714] width 8 height 8
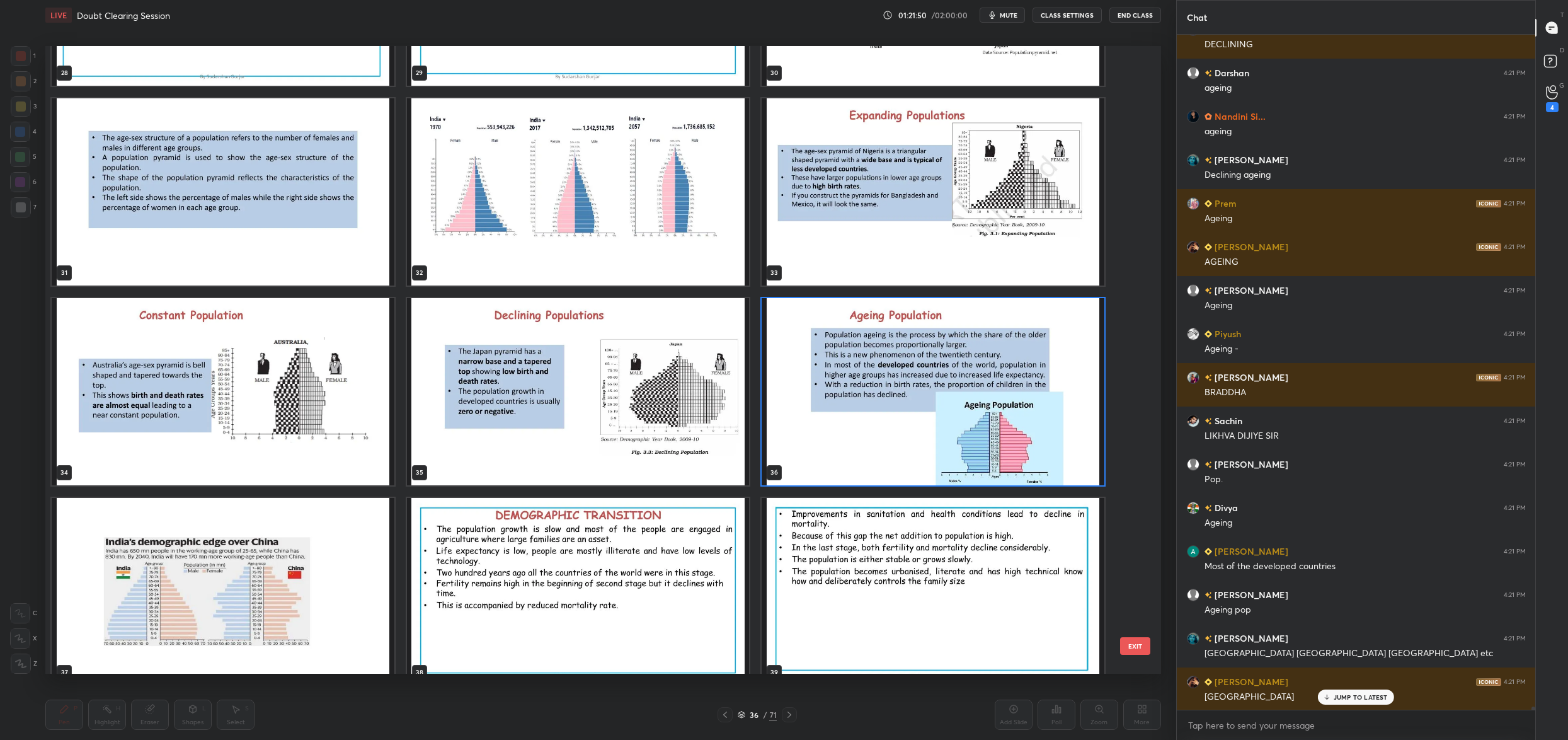
click at [1036, 193] on img "grid" at bounding box center [933, 192] width 343 height 187
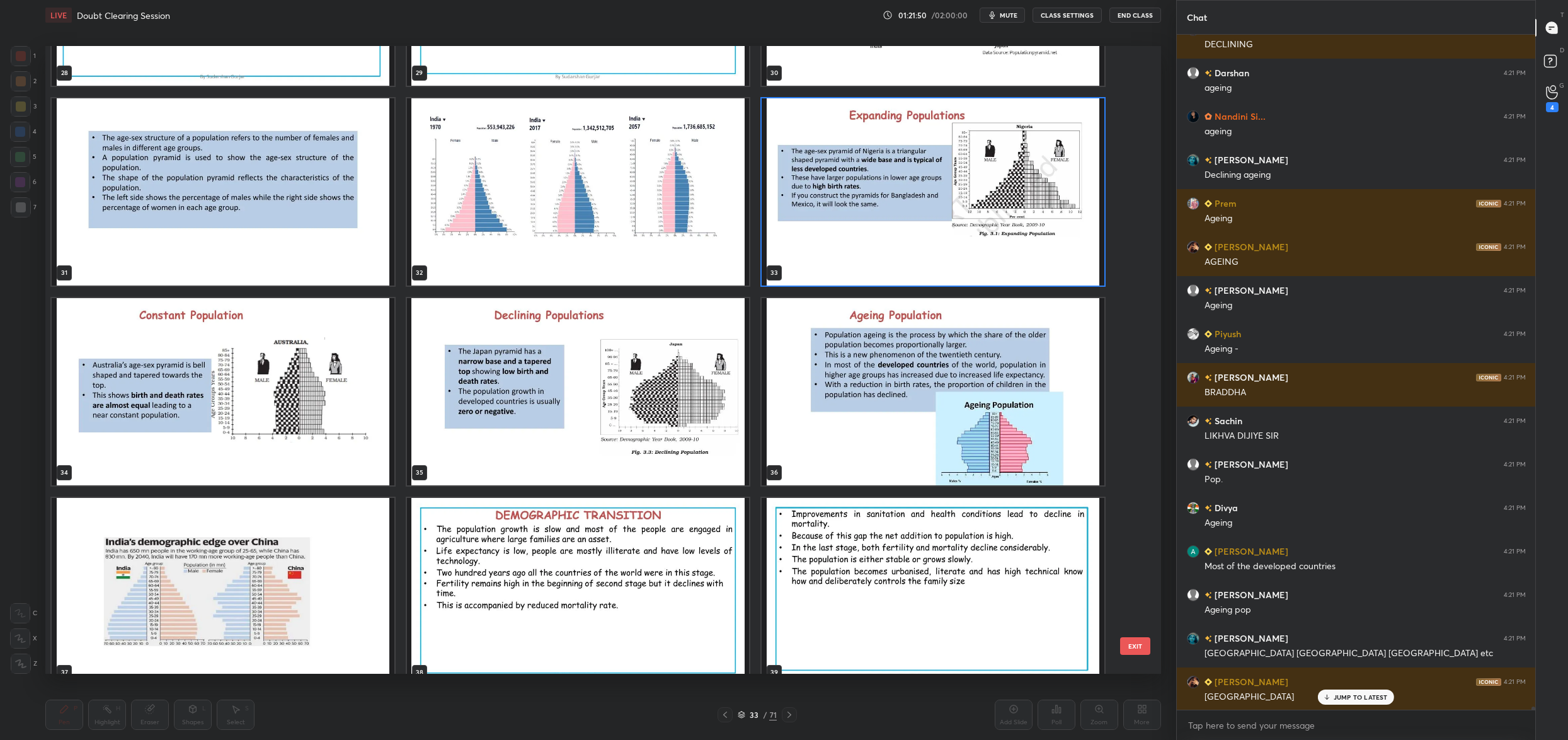
click at [1036, 193] on img "grid" at bounding box center [933, 192] width 343 height 187
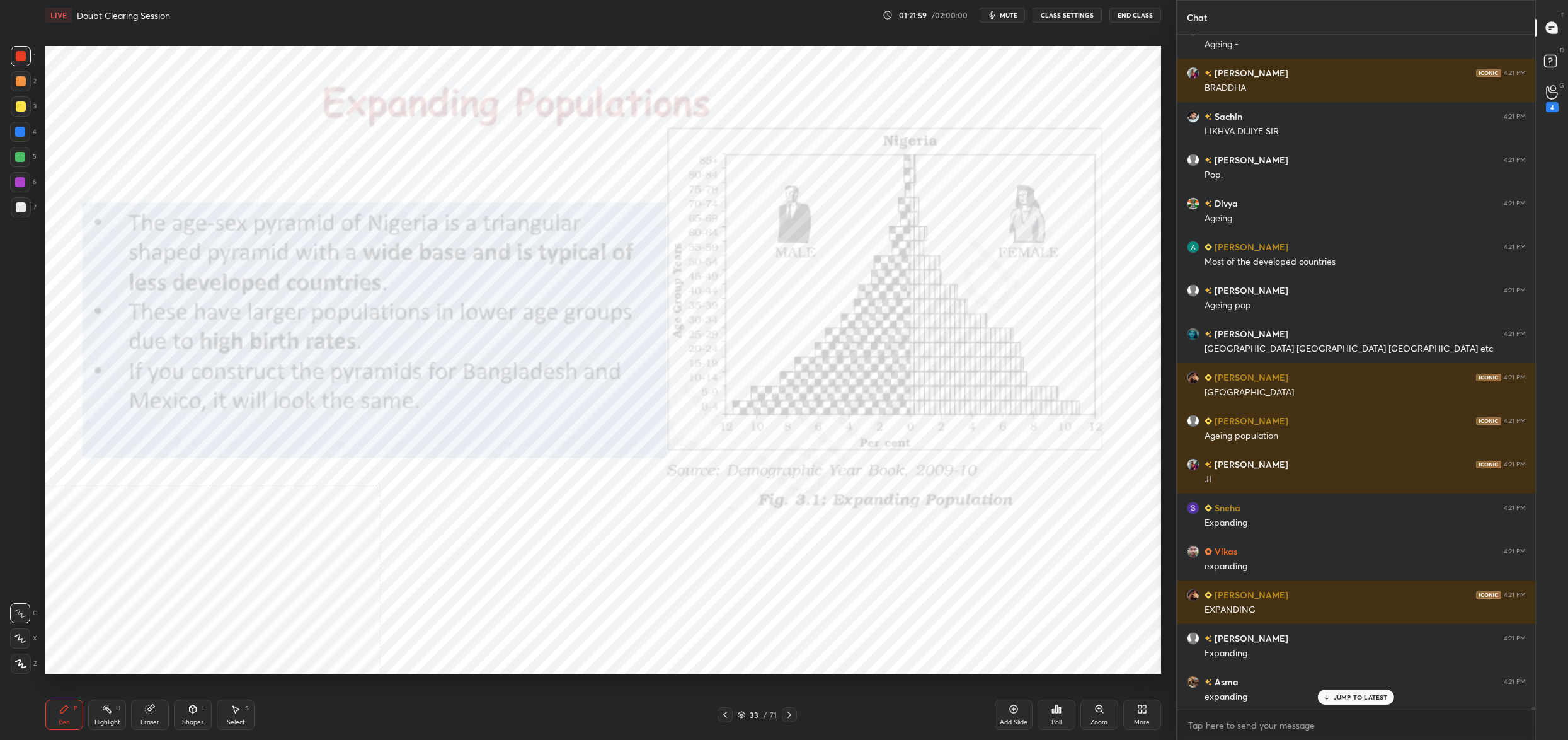
click at [741, 721] on div "33 / 71" at bounding box center [757, 714] width 79 height 15
click at [746, 717] on div "33 / 71" at bounding box center [757, 715] width 39 height 11
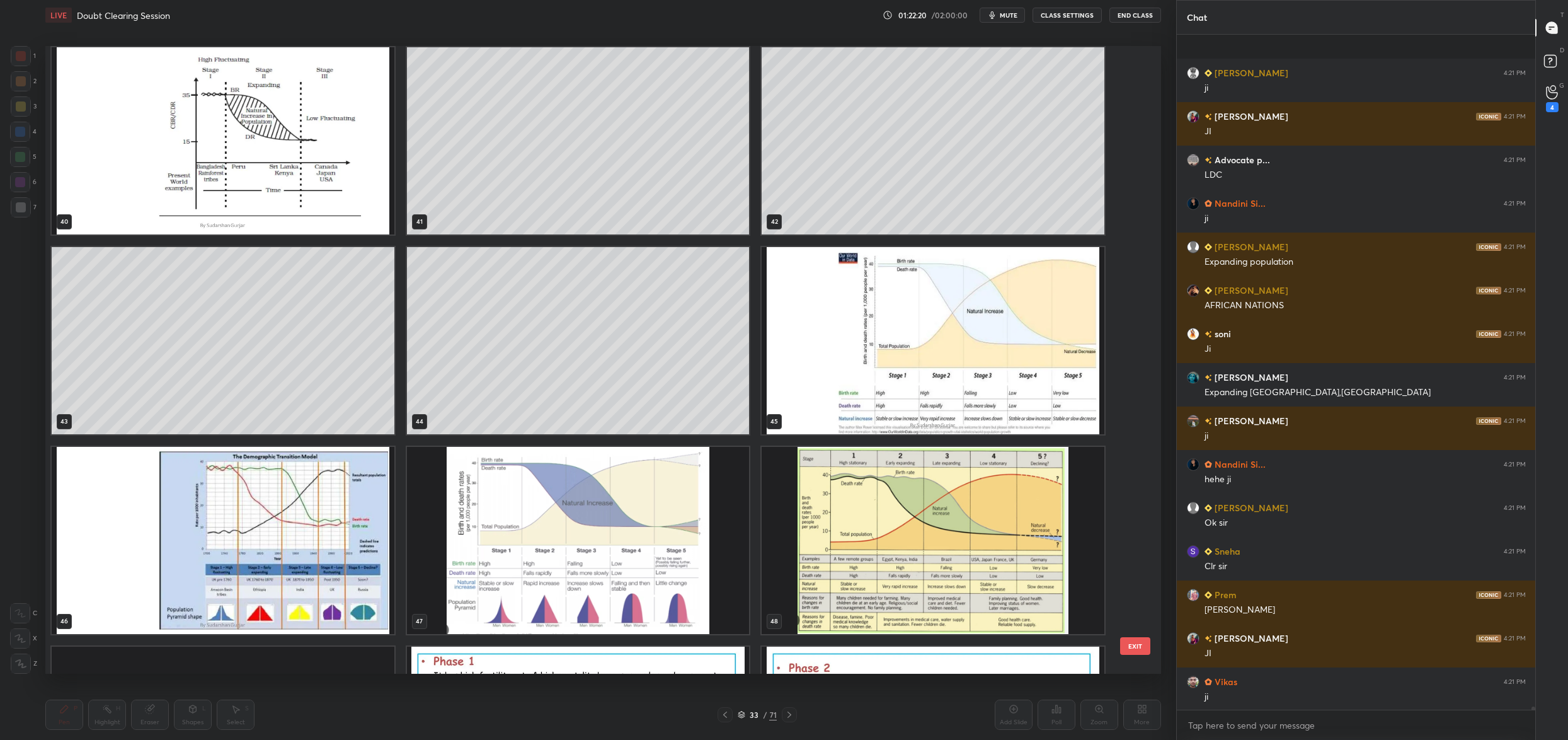
click at [916, 508] on img "grid" at bounding box center [933, 541] width 343 height 187
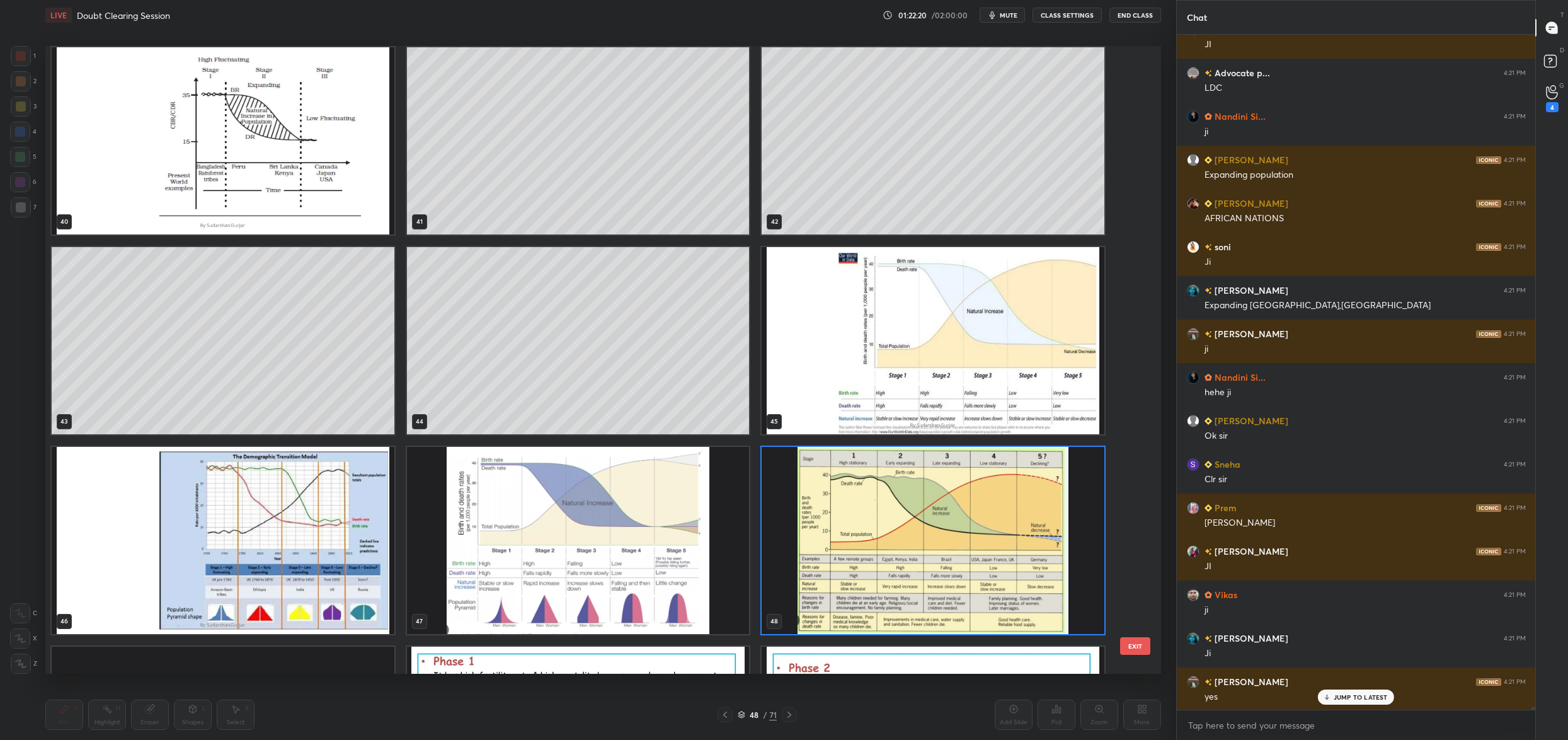
click at [916, 508] on img "grid" at bounding box center [933, 541] width 343 height 187
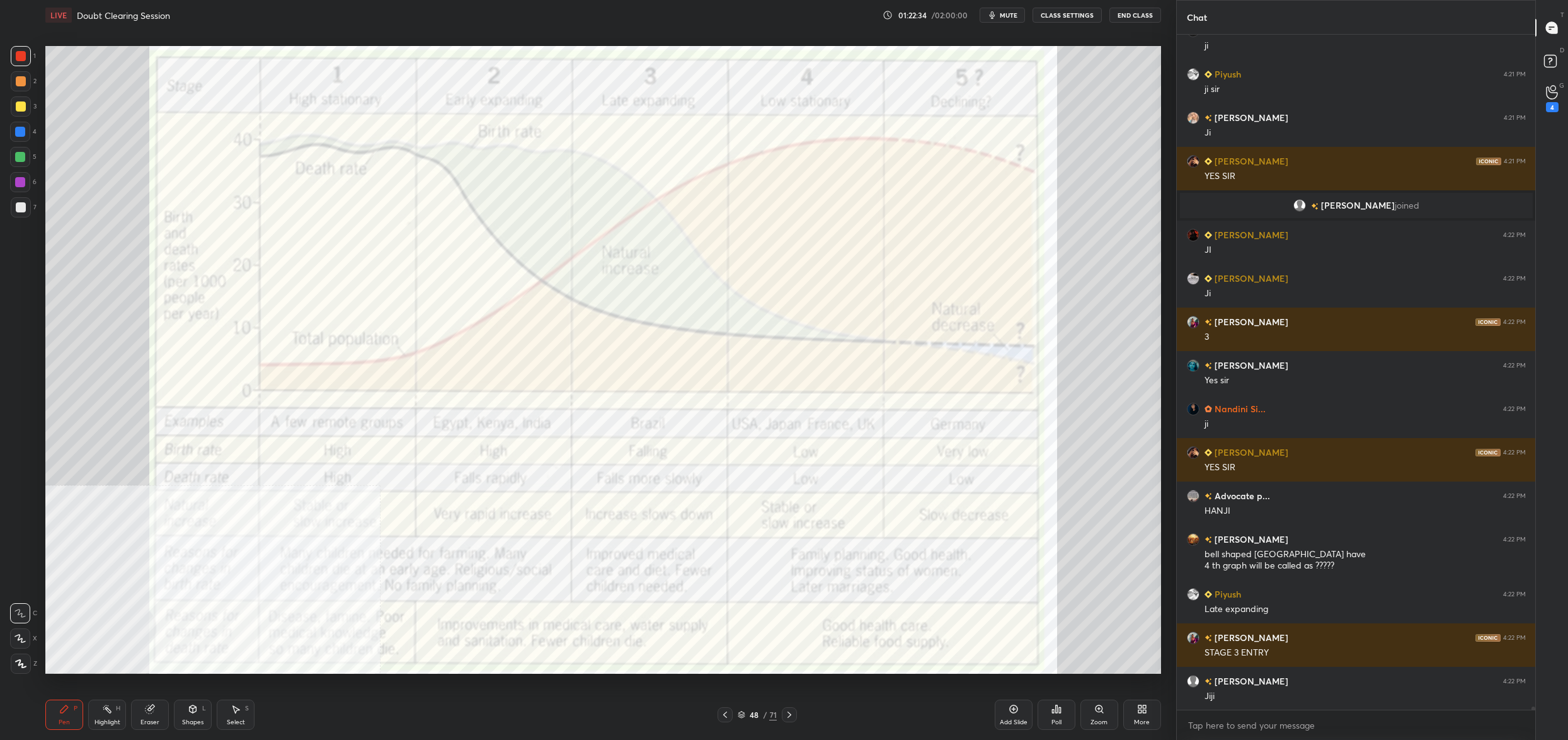
click at [741, 717] on icon at bounding box center [741, 716] width 6 height 2
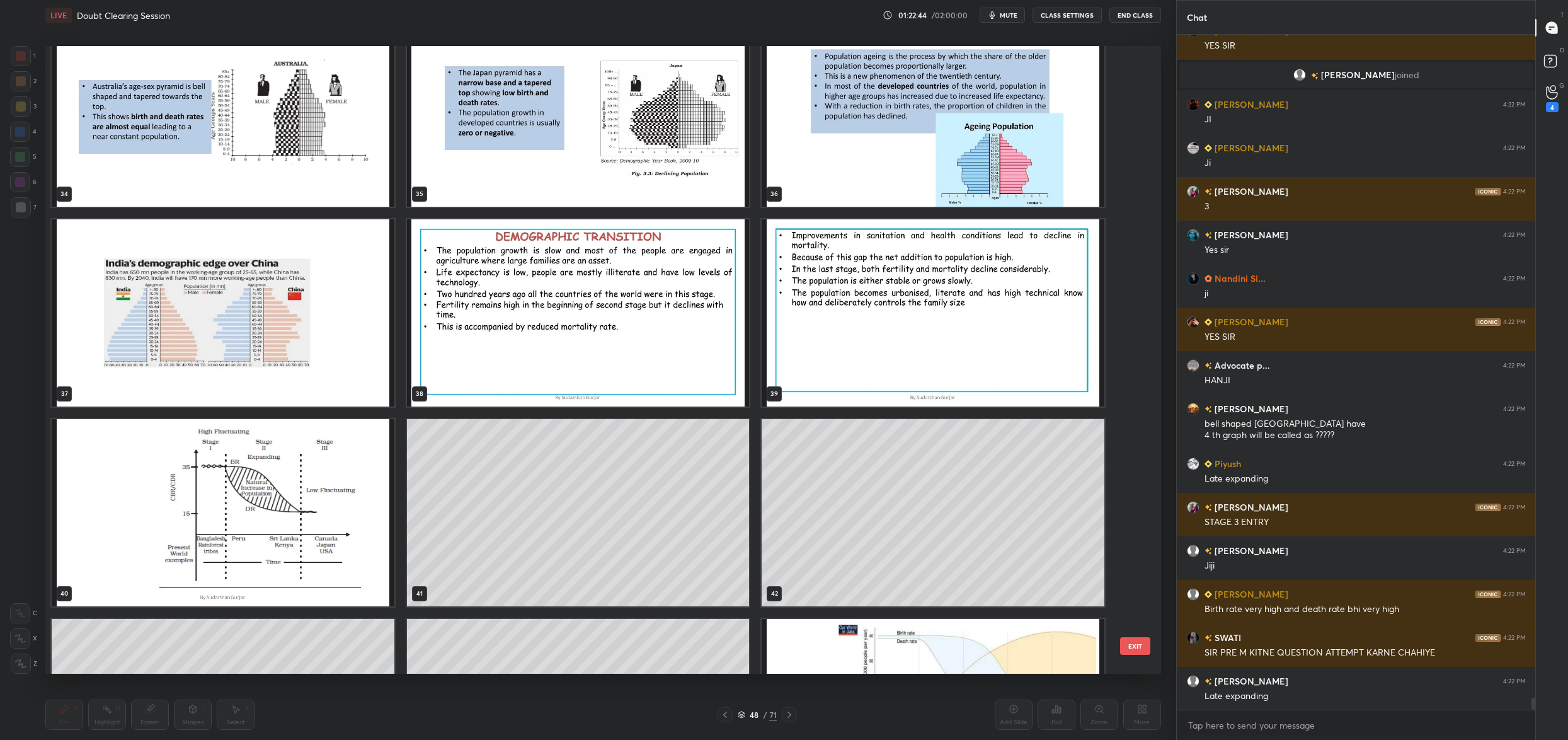
click at [602, 403] on div "31 32 33 34 35 36 37 38 39 40 41 42 43 44 45" at bounding box center [592, 360] width 1093 height 628
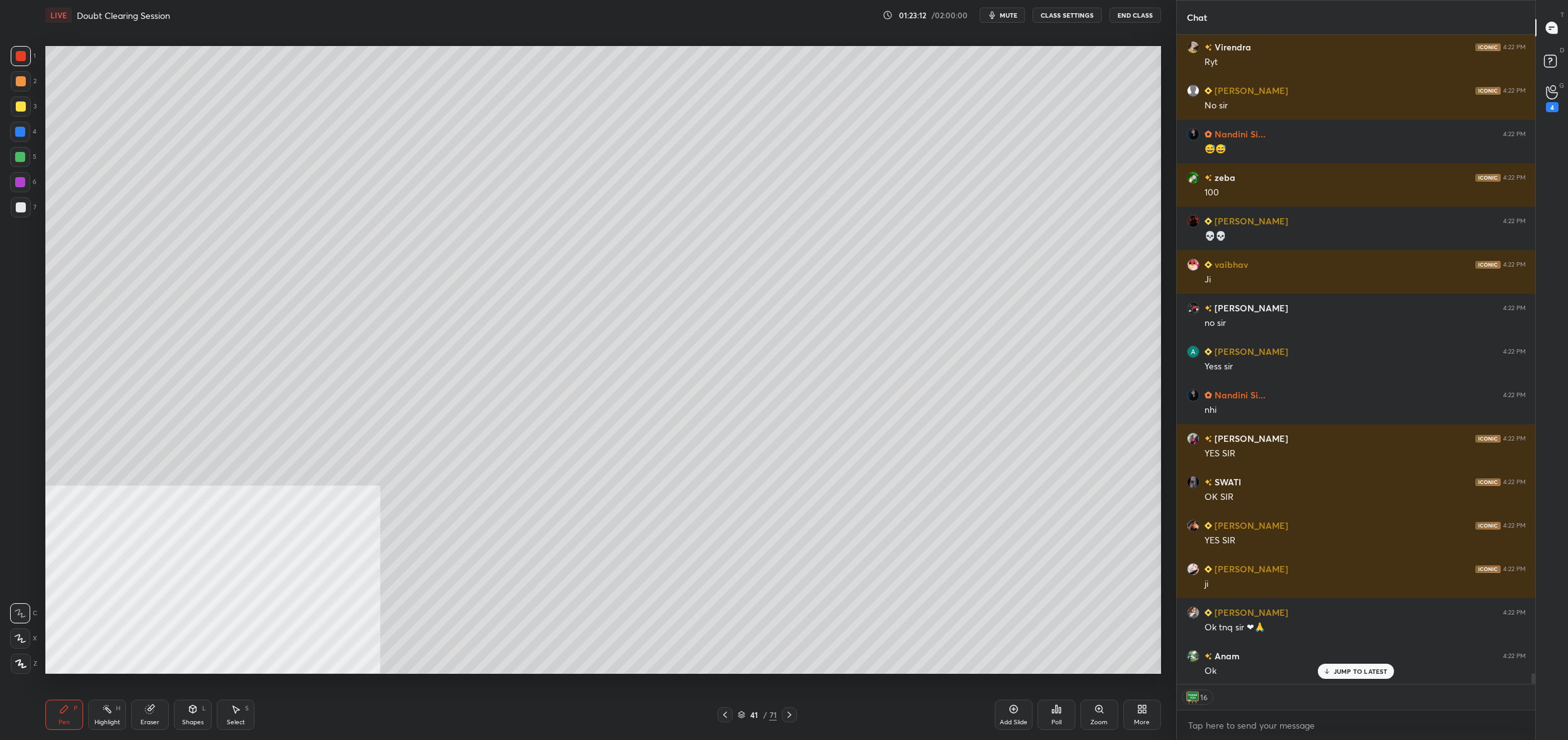
click at [743, 715] on icon at bounding box center [741, 714] width 8 height 8
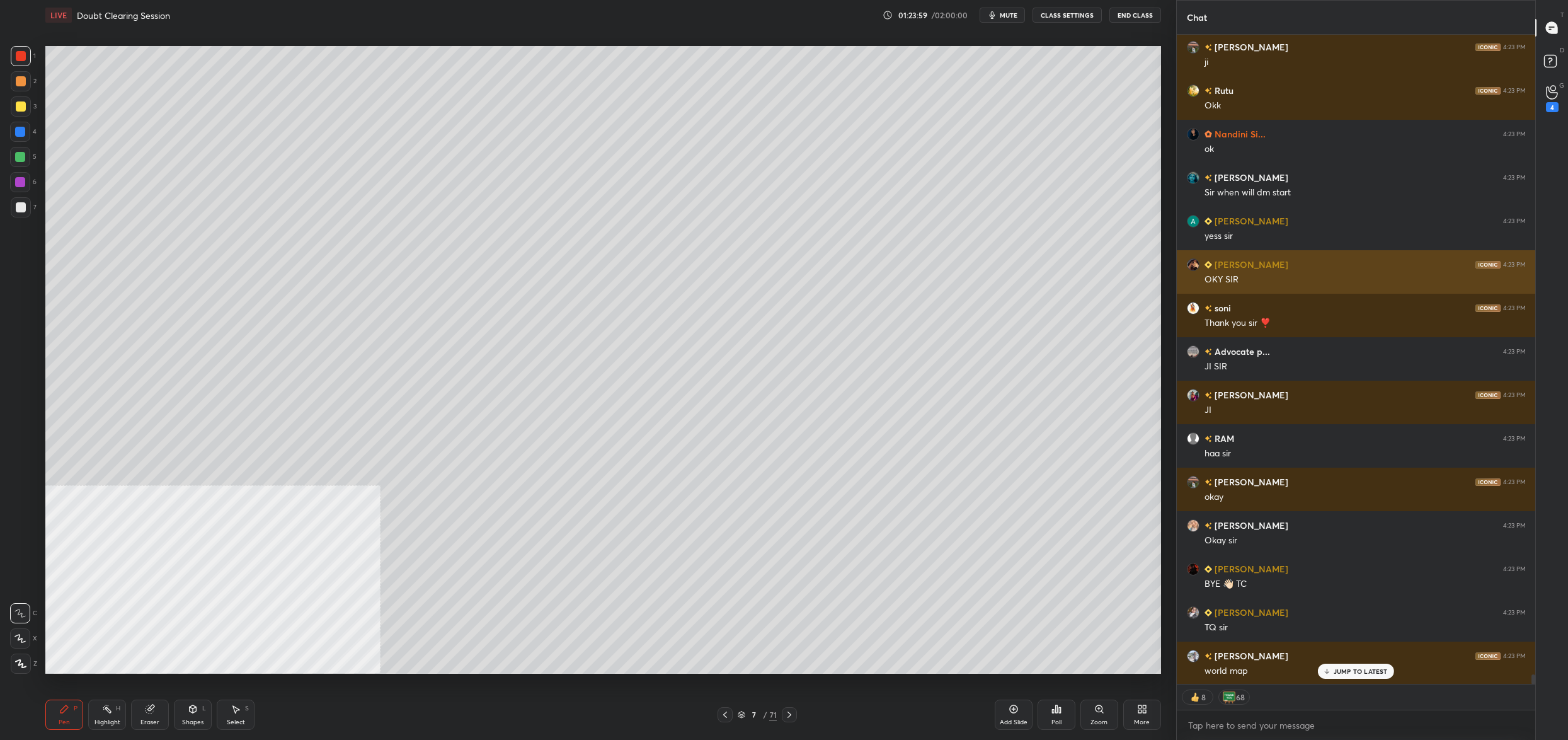
click at [699, 250] on div "Setting up your live class Poll for secs No correct answer Start poll" at bounding box center [602, 360] width 1126 height 659
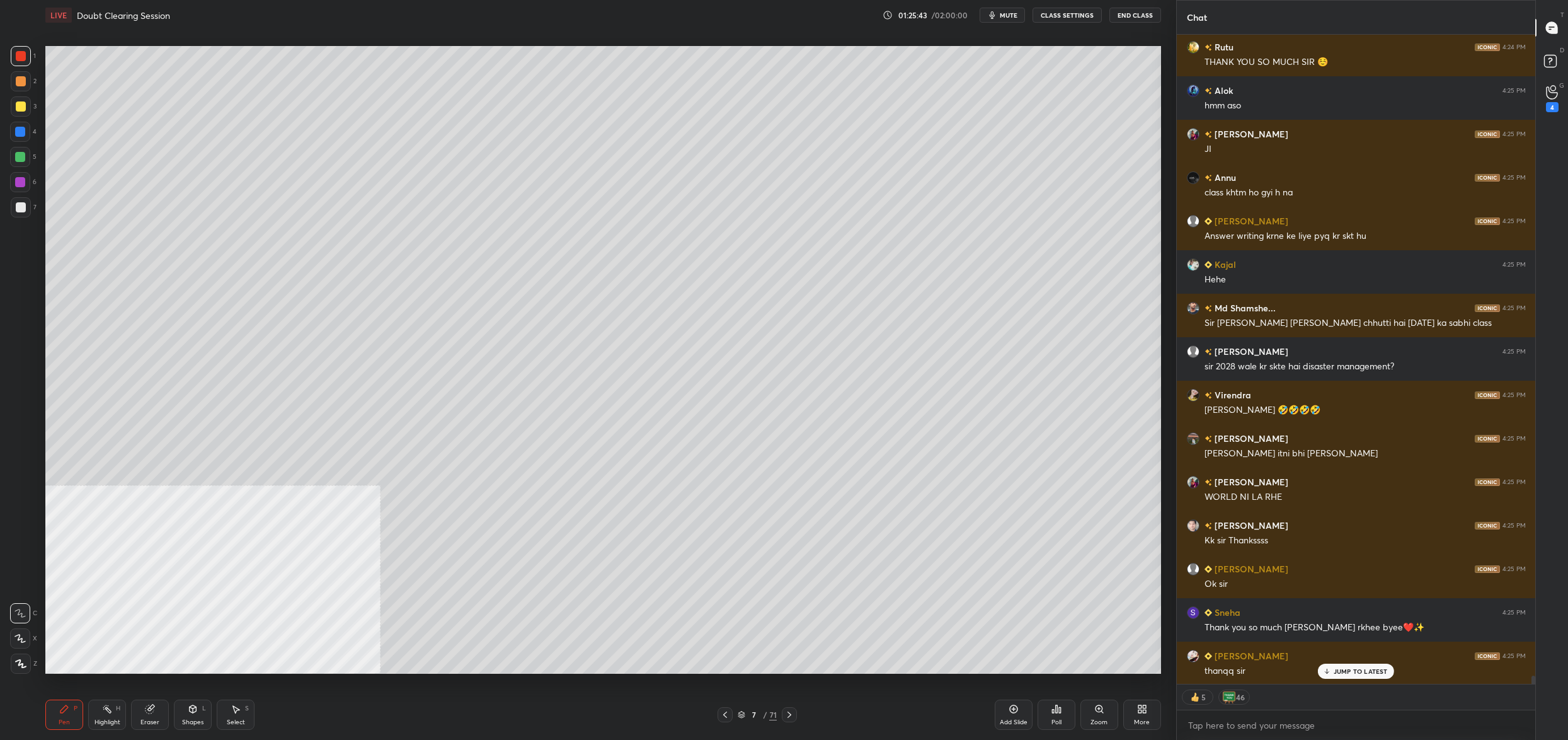
click at [1139, 10] on button "End Class" at bounding box center [1135, 15] width 51 height 15
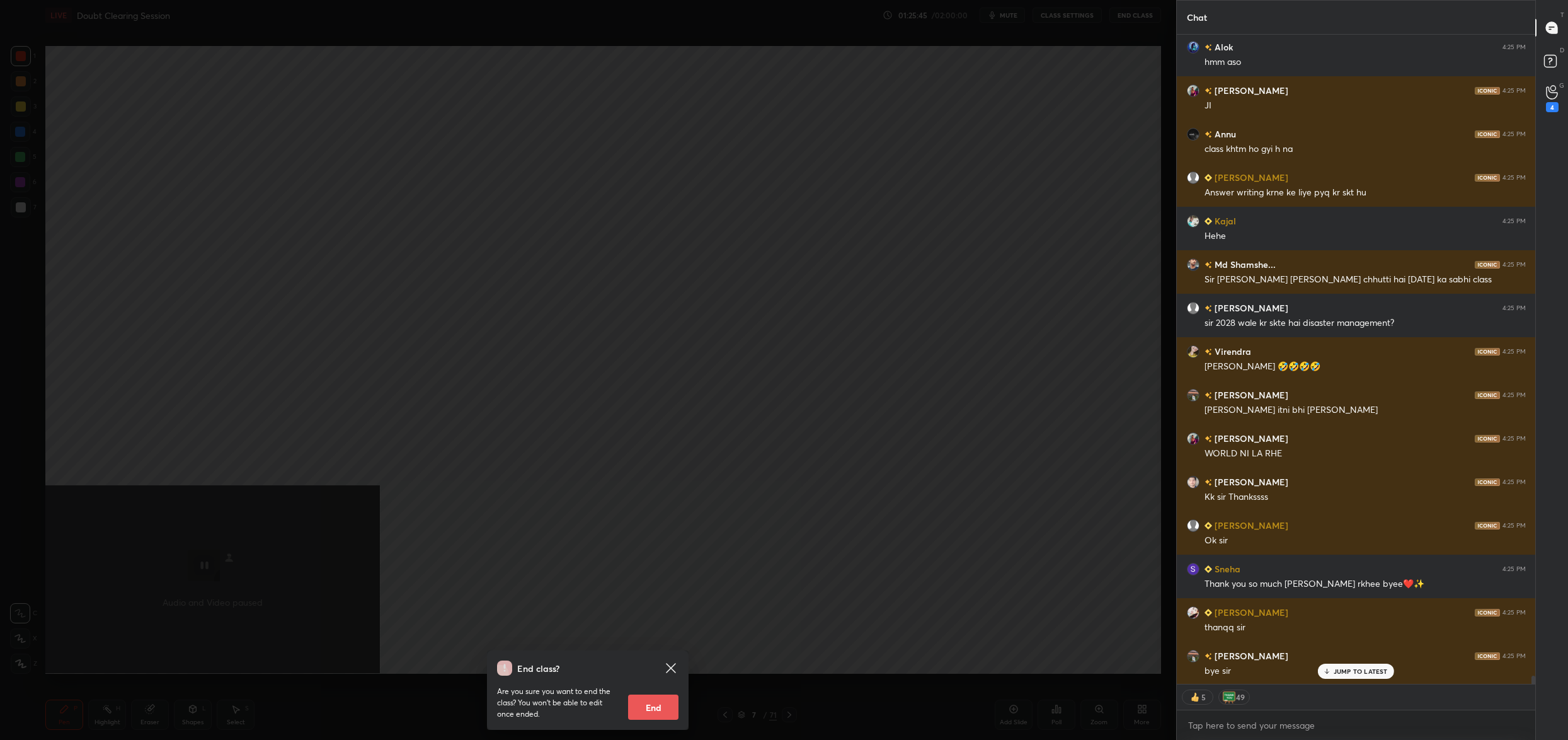
click at [646, 708] on button "End" at bounding box center [653, 706] width 51 height 25
